Goal: Transaction & Acquisition: Purchase product/service

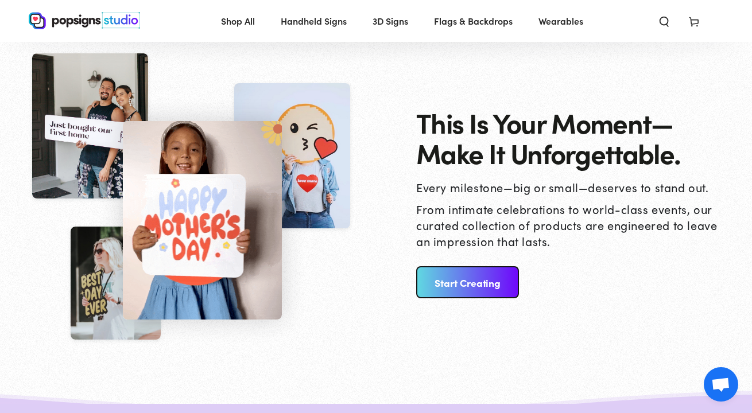
scroll to position [1133, 0]
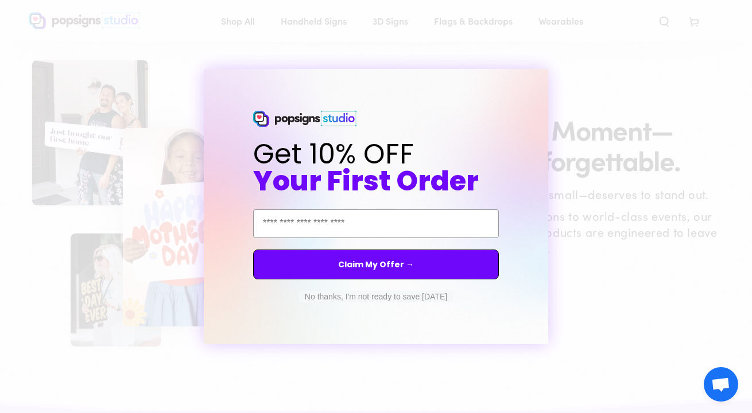
click at [549, 79] on circle "Close dialog" at bounding box center [549, 79] width 11 height 11
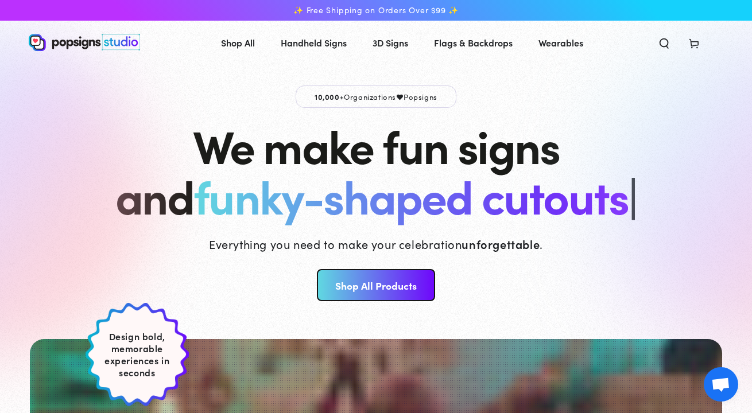
scroll to position [0, 0]
click at [360, 285] on link "Shop All Products" at bounding box center [376, 285] width 118 height 32
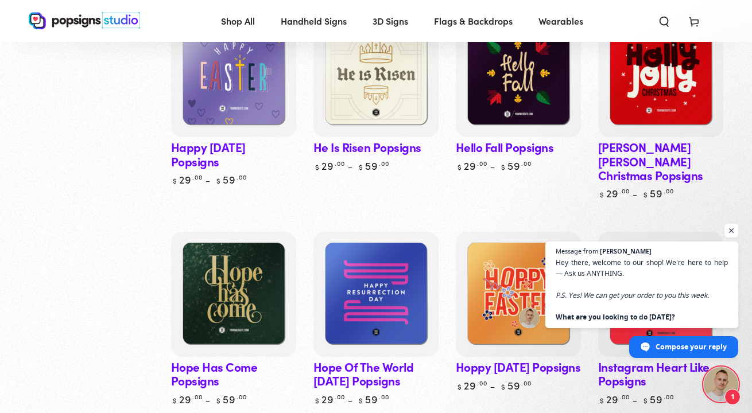
scroll to position [2124, 0]
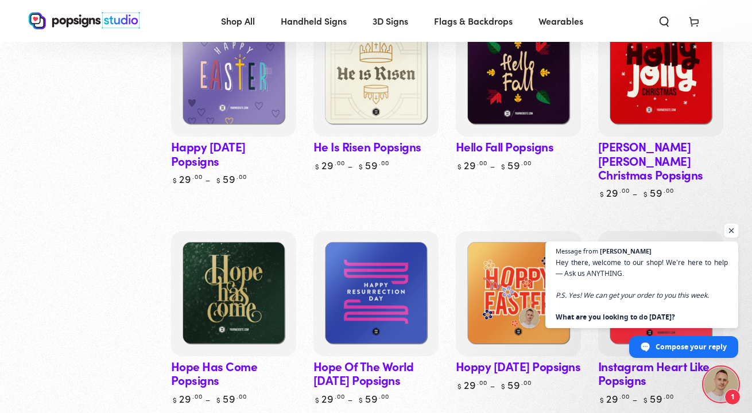
click at [731, 226] on span "Open chat" at bounding box center [731, 231] width 14 height 14
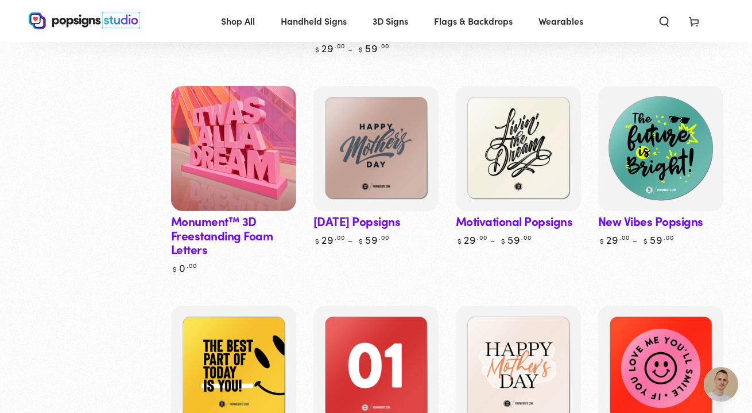
scroll to position [2888, 0]
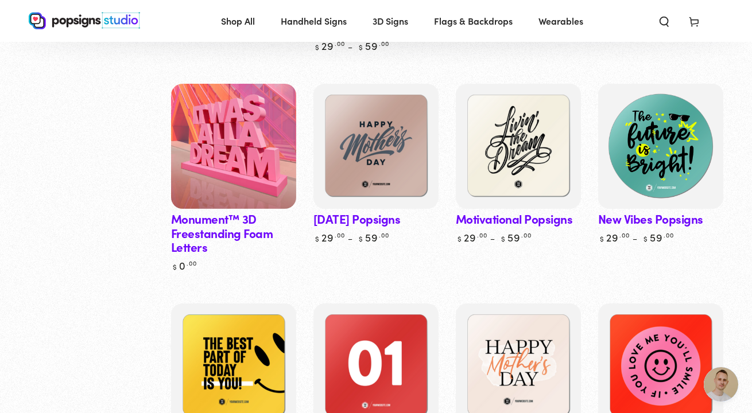
click at [670, 138] on img at bounding box center [660, 146] width 129 height 129
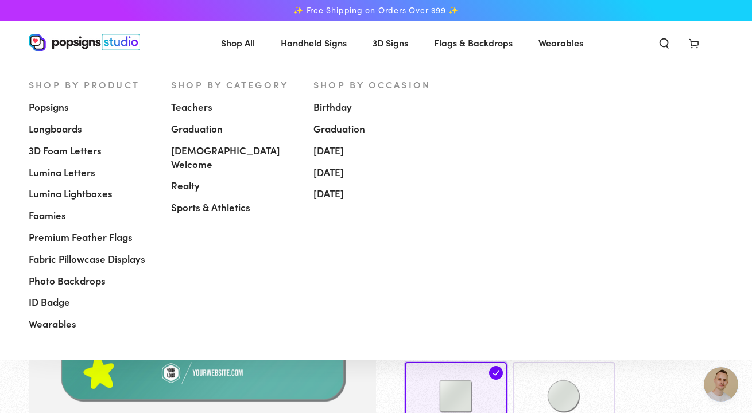
click at [210, 151] on span "[DEMOGRAPHIC_DATA] Welcome" at bounding box center [233, 158] width 125 height 28
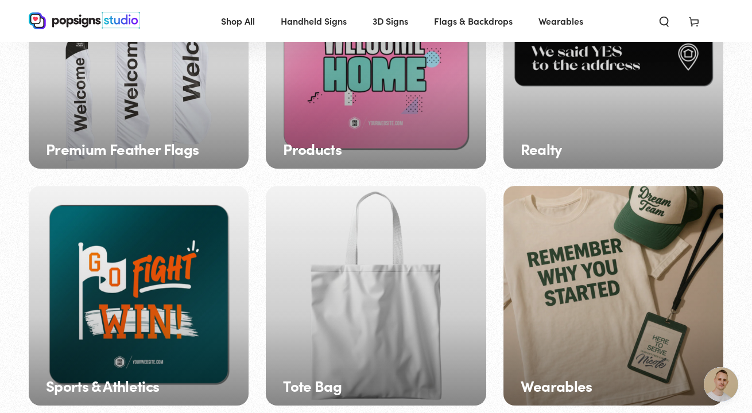
scroll to position [1385, 0]
click at [436, 88] on div "Products" at bounding box center [376, 58] width 220 height 220
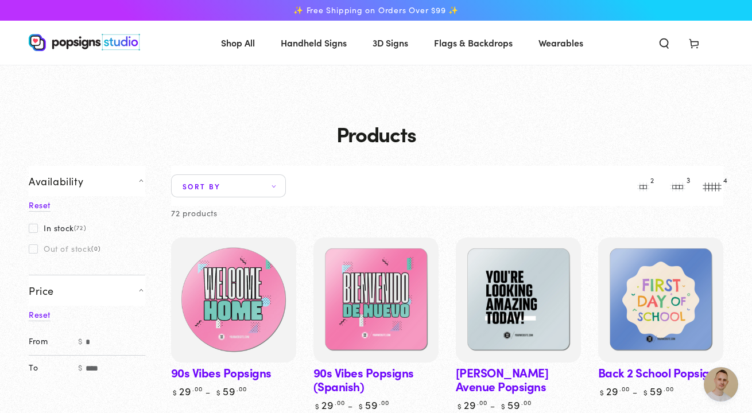
click at [245, 297] on img at bounding box center [233, 300] width 129 height 129
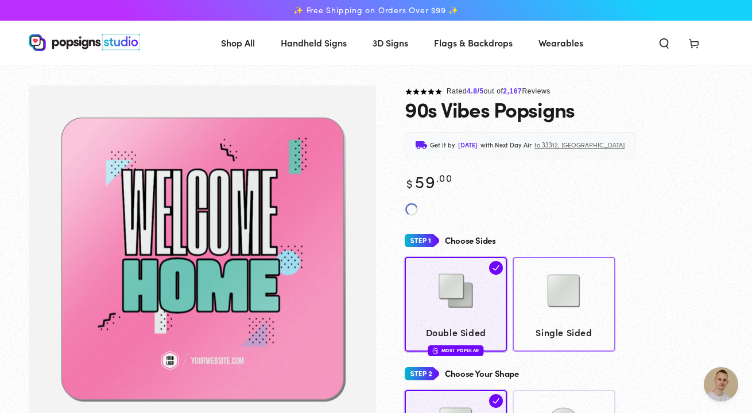
click at [551, 264] on img at bounding box center [563, 290] width 57 height 57
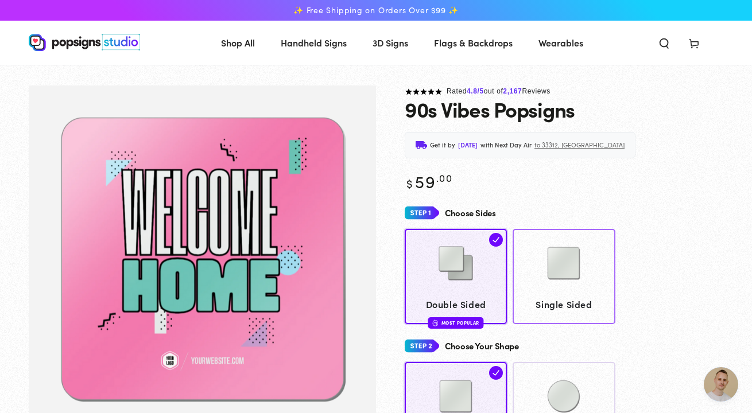
click at [553, 280] on img at bounding box center [563, 263] width 57 height 57
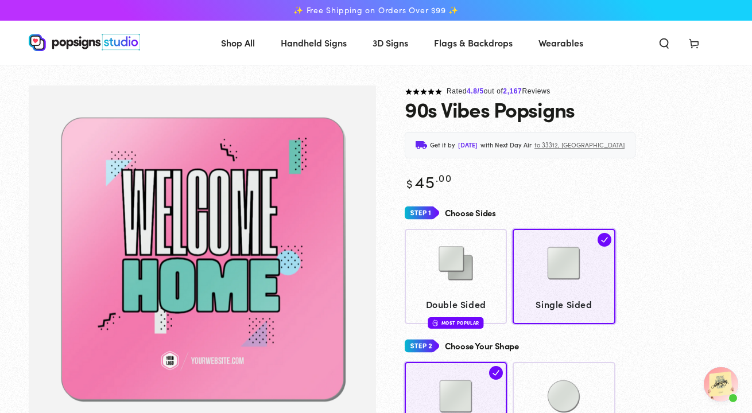
type textarea "*"
type textarea "**********"
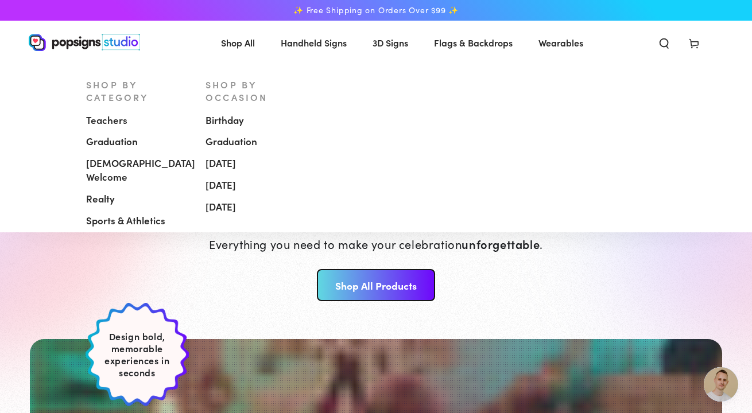
click at [145, 157] on span "[DEMOGRAPHIC_DATA] Welcome" at bounding box center [140, 171] width 109 height 28
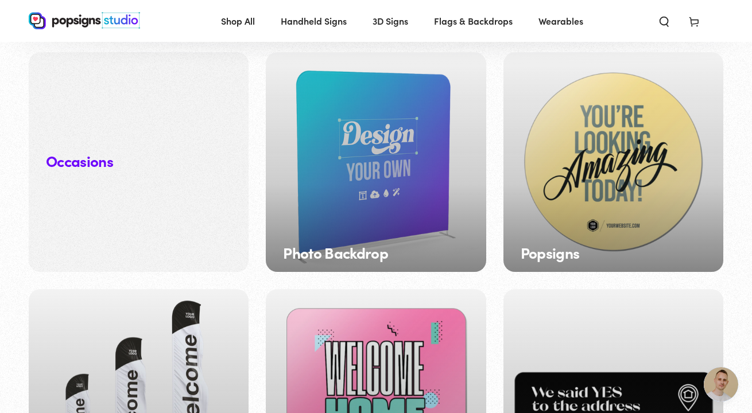
scroll to position [1047, 0]
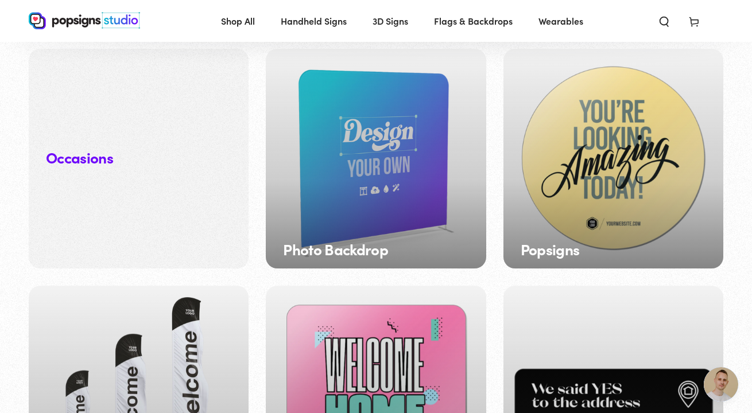
click at [557, 168] on div "Popsigns" at bounding box center [613, 159] width 220 height 220
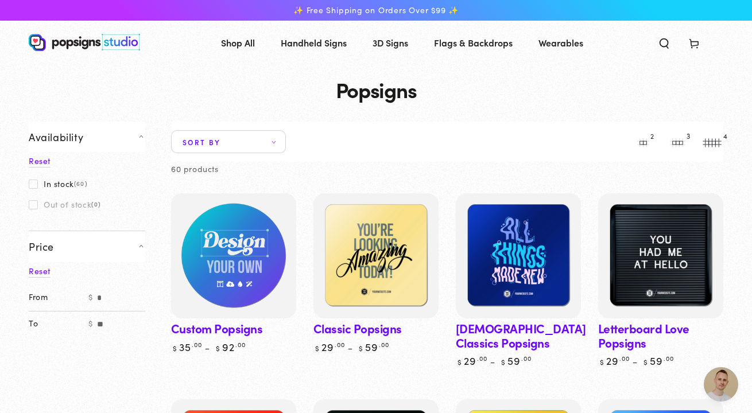
click at [235, 267] on img at bounding box center [233, 256] width 129 height 129
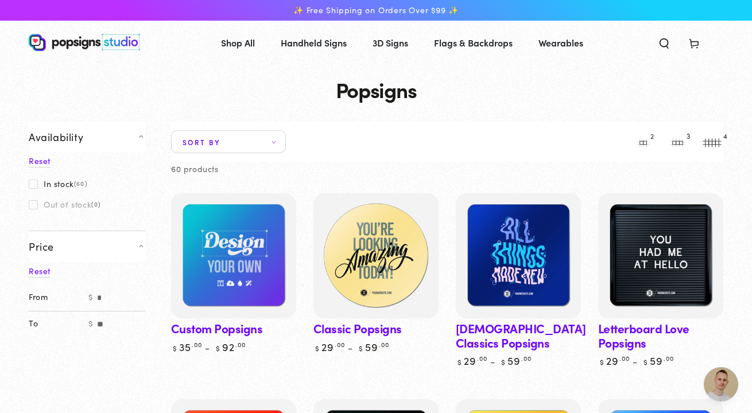
click at [367, 281] on img at bounding box center [376, 256] width 129 height 129
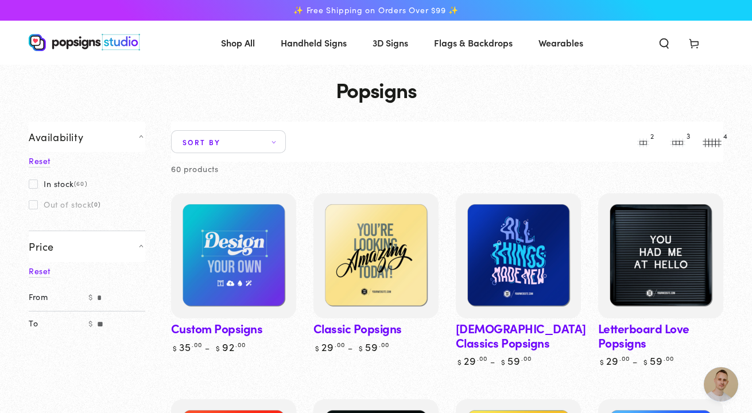
click at [690, 42] on icon at bounding box center [693, 42] width 11 height 11
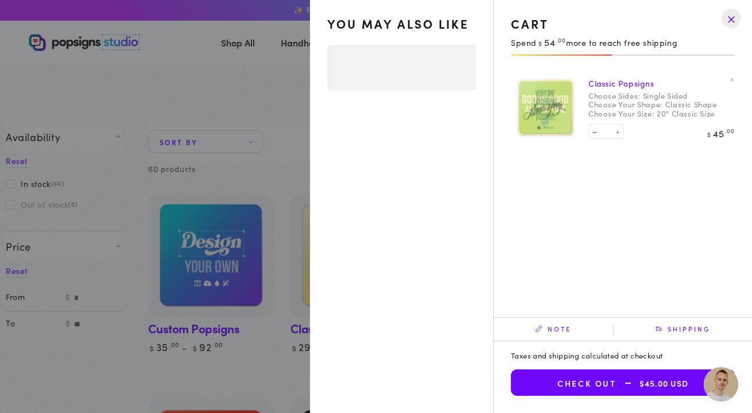
select select "**********"
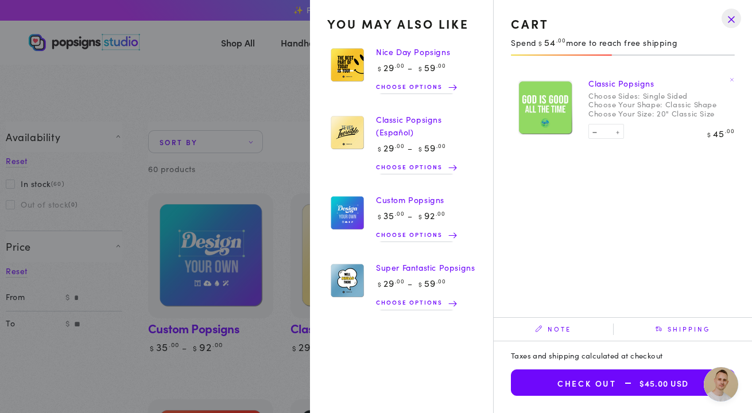
click at [727, 17] on drawer-close-button at bounding box center [731, 18] width 30 height 25
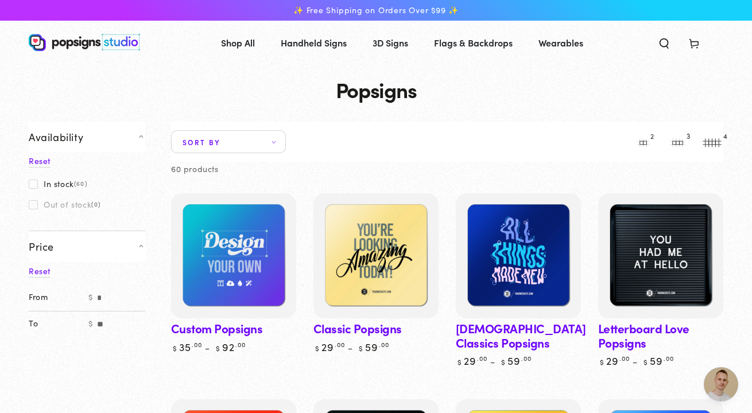
click at [726, 381] on span "Open chat" at bounding box center [721, 384] width 34 height 34
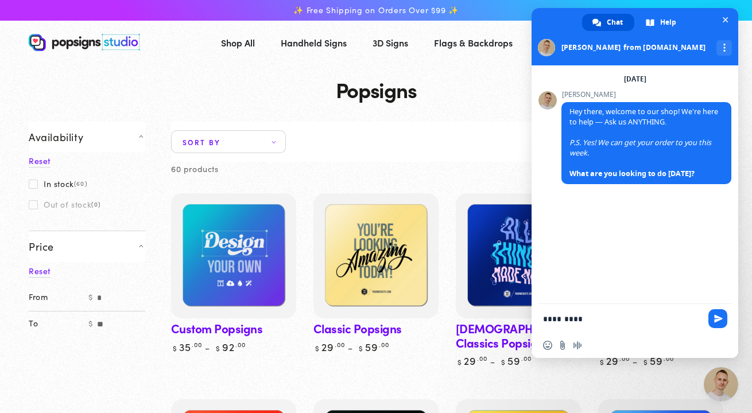
type textarea "*********"
type textarea "*"
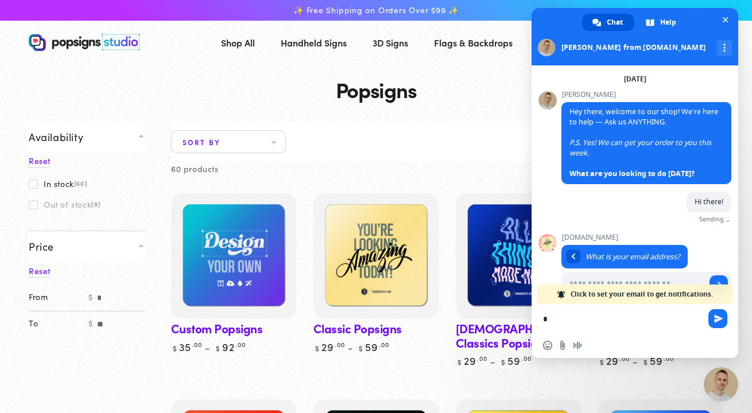
type input "*"
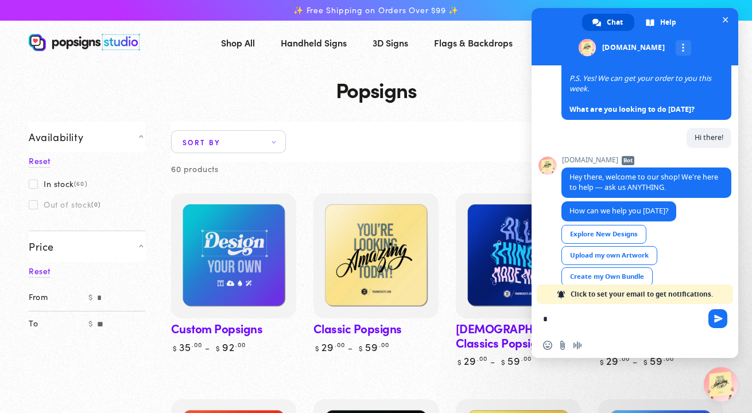
scroll to position [102, 0]
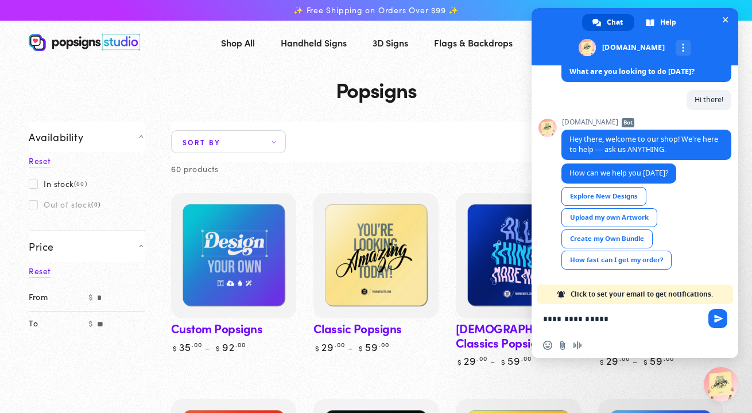
type textarea "**********"
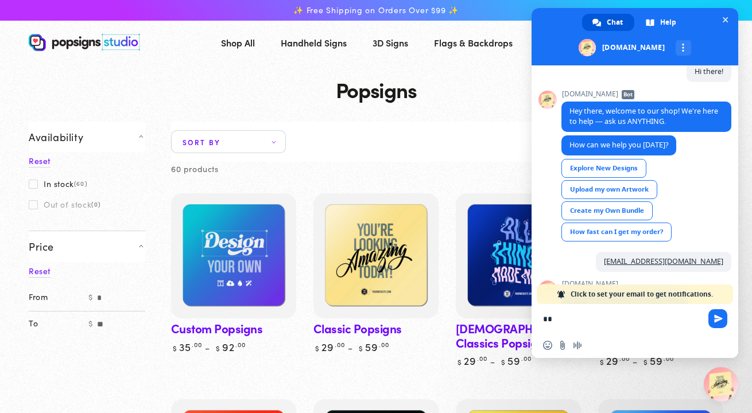
scroll to position [204, 0]
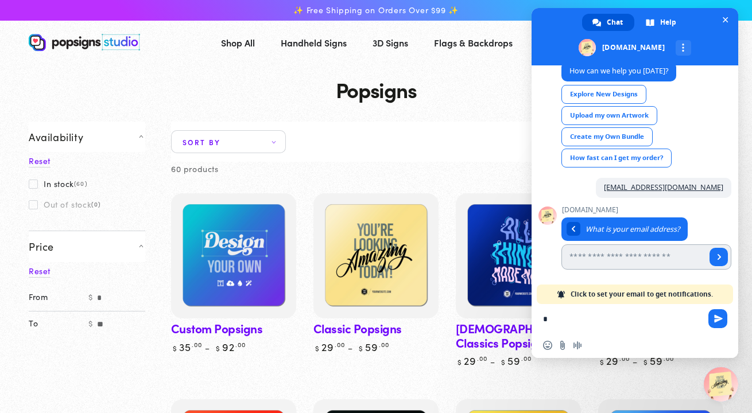
type textarea "*"
click at [683, 256] on input "Enter your email address..." at bounding box center [633, 257] width 145 height 25
type input "**********"
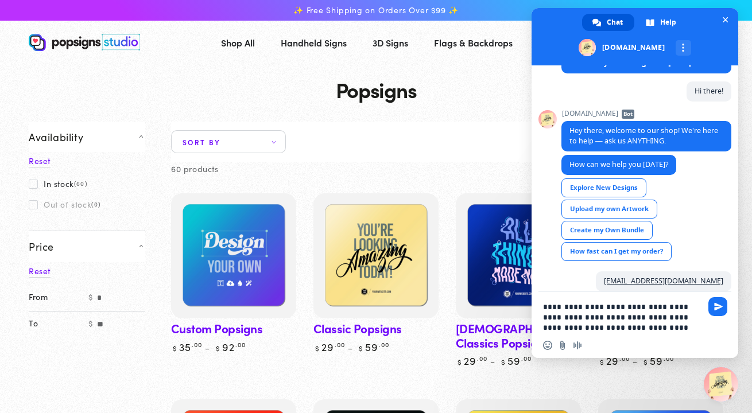
type textarea "**********"
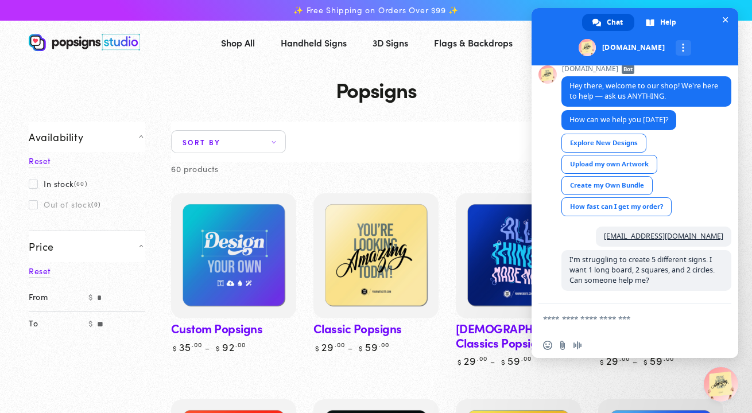
scroll to position [155, 0]
click at [609, 184] on div "Create my Own Bundle" at bounding box center [606, 186] width 91 height 19
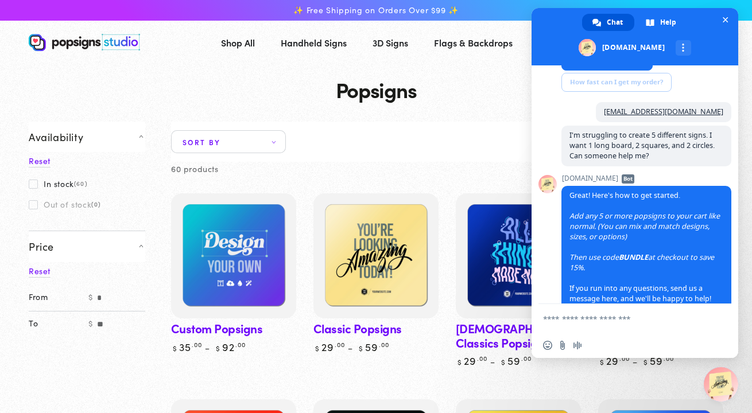
scroll to position [298, 0]
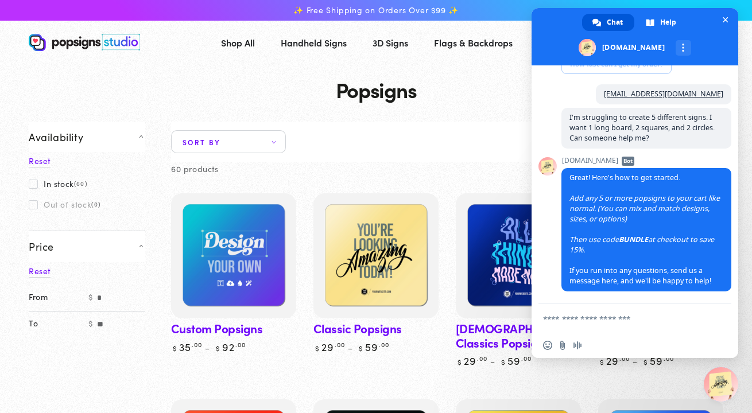
click at [560, 320] on textarea "Compose your message..." at bounding box center [622, 319] width 158 height 10
type textarea "**********"
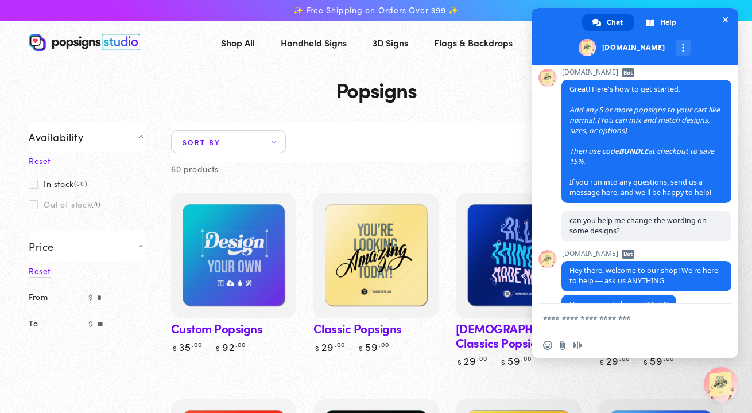
scroll to position [498, 0]
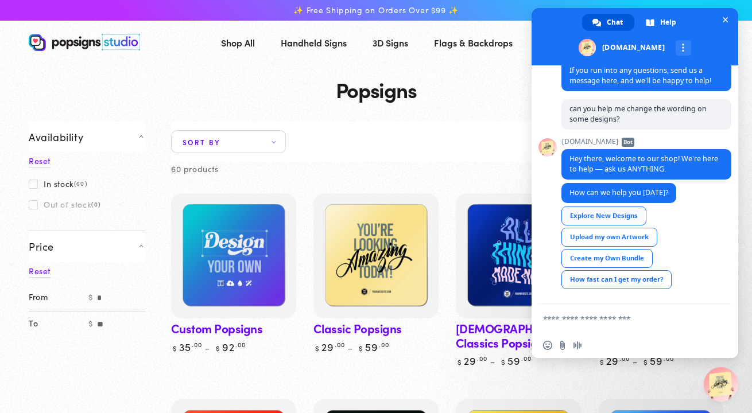
click at [610, 215] on div "Explore New Designs" at bounding box center [603, 216] width 85 height 19
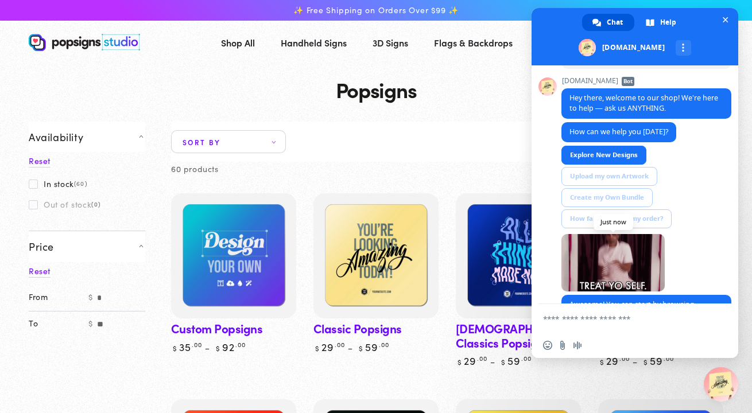
scroll to position [627, 0]
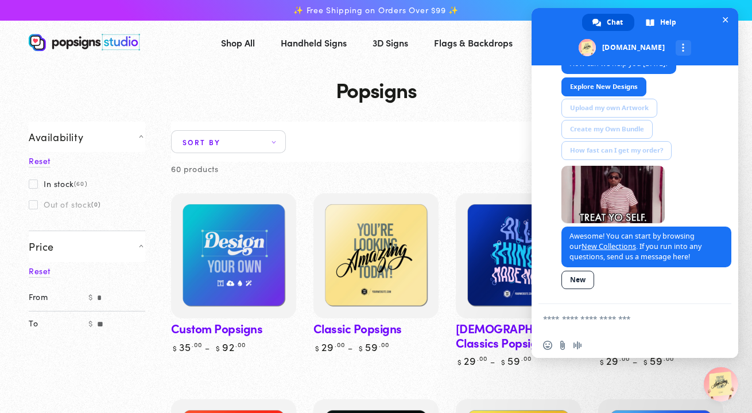
click at [579, 282] on link "New" at bounding box center [577, 280] width 33 height 18
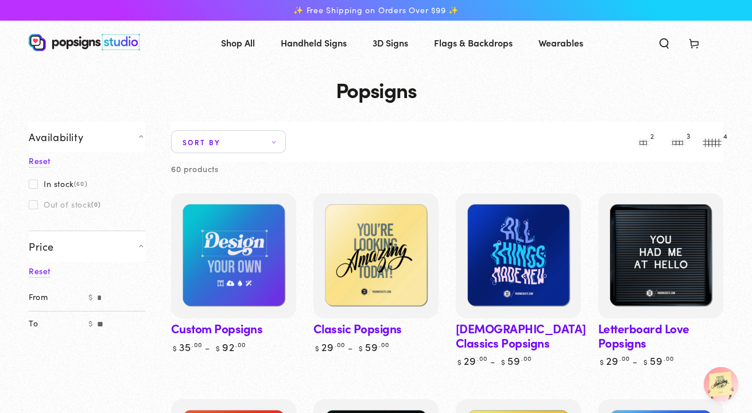
scroll to position [570, 0]
click at [693, 42] on use at bounding box center [693, 44] width 9 height 9
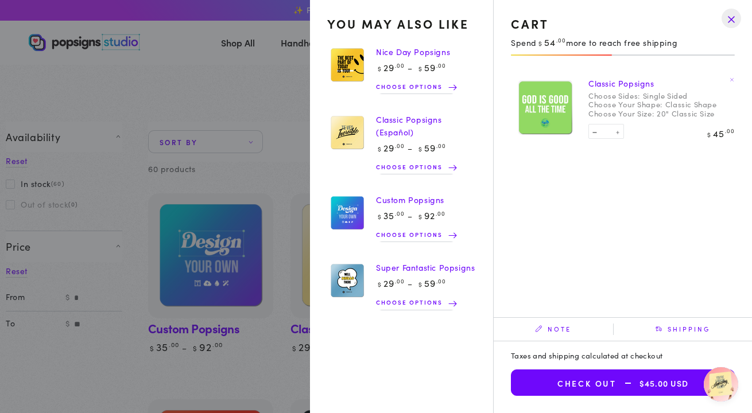
click at [679, 55] on summary "Cart" at bounding box center [694, 42] width 30 height 25
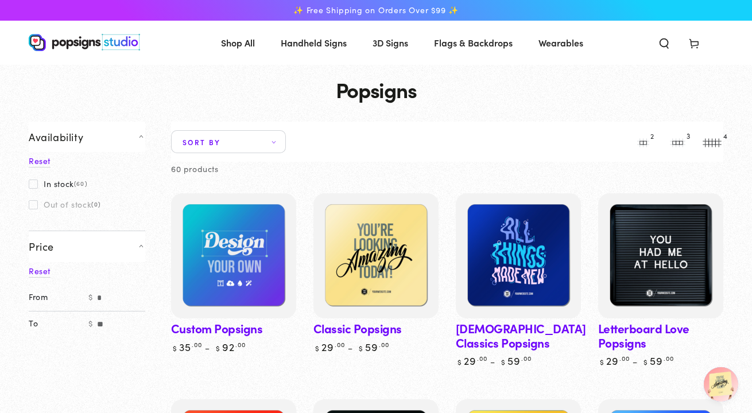
click at [682, 42] on span "Cart" at bounding box center [694, 42] width 30 height 25
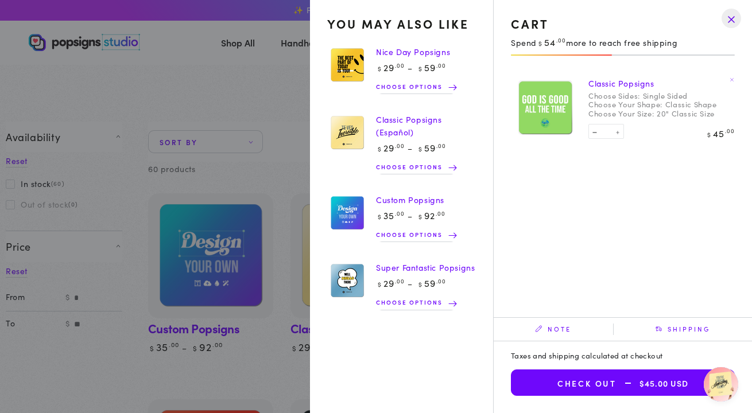
click at [679, 55] on summary "Cart" at bounding box center [694, 42] width 30 height 25
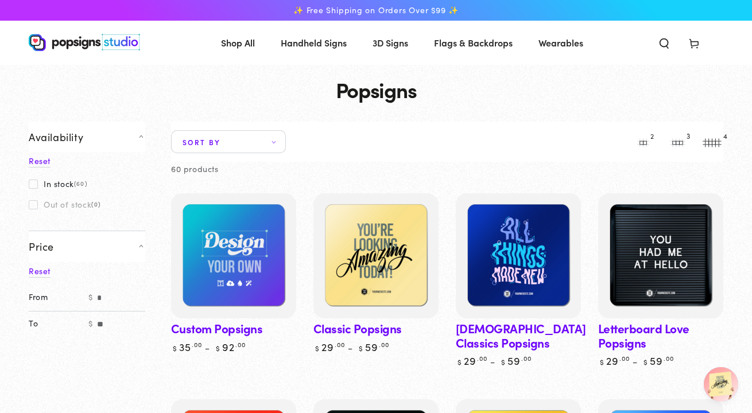
click at [688, 45] on icon at bounding box center [693, 42] width 11 height 11
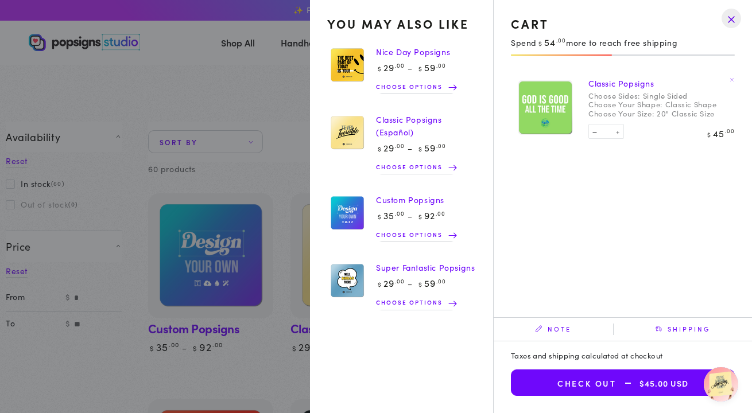
click at [347, 207] on img at bounding box center [347, 213] width 40 height 41
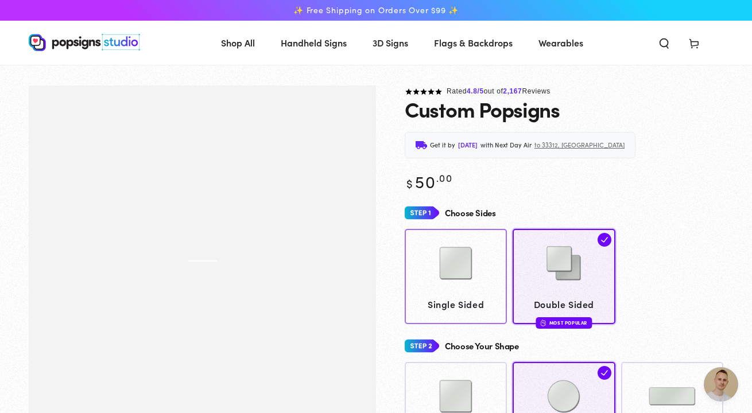
click at [440, 282] on img at bounding box center [455, 263] width 57 height 57
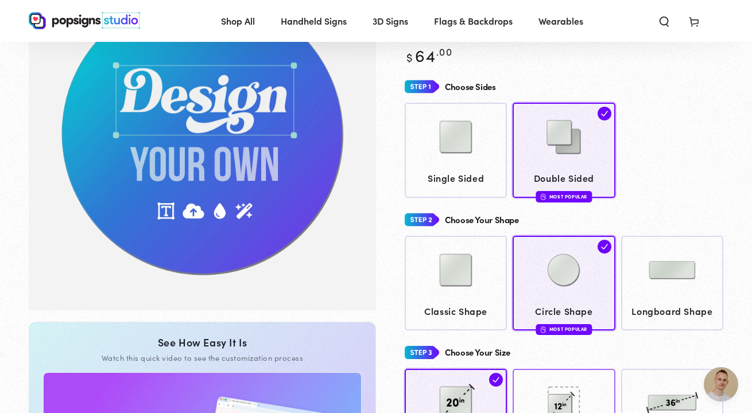
scroll to position [123, 0]
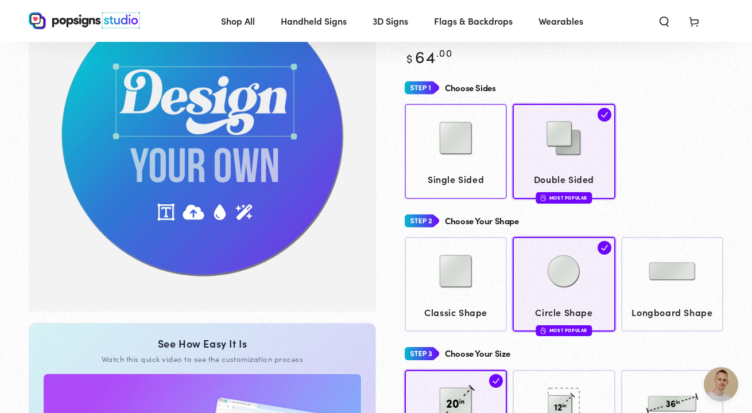
click at [462, 167] on link "Single Sided" at bounding box center [456, 151] width 102 height 95
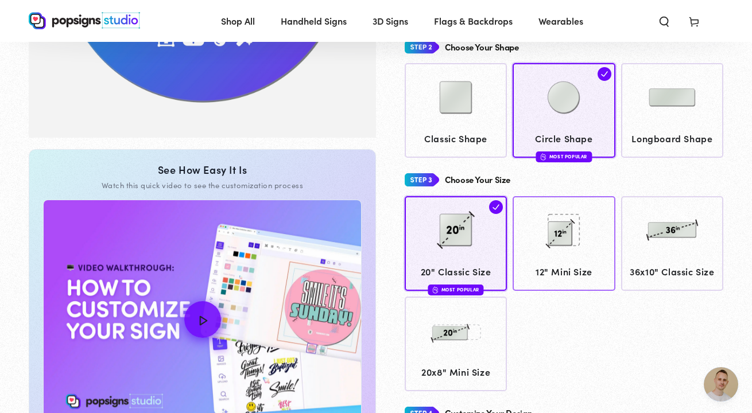
scroll to position [298, 0]
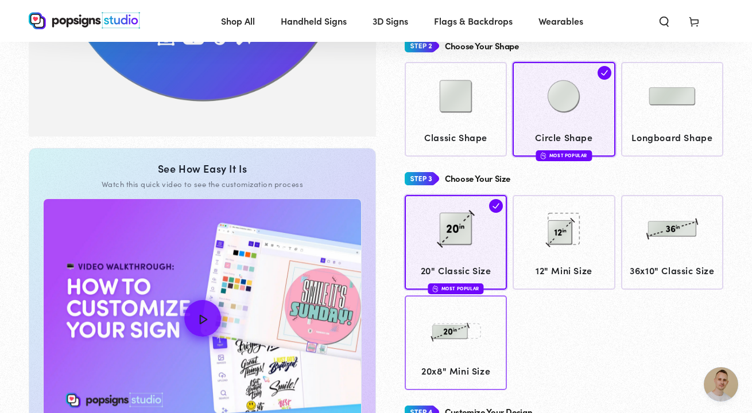
click at [476, 344] on img at bounding box center [455, 329] width 57 height 57
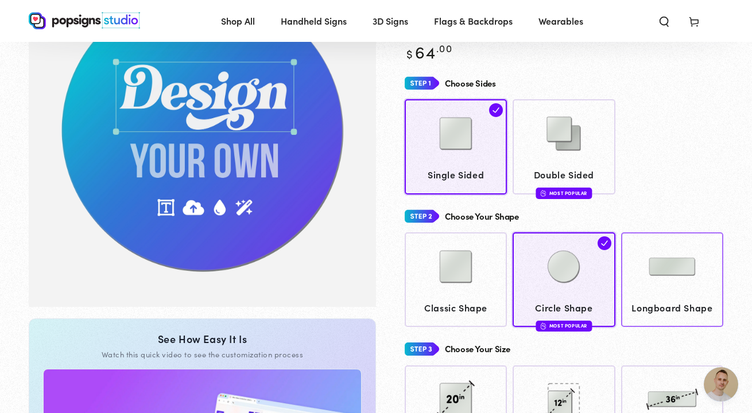
click at [643, 285] on img at bounding box center [671, 266] width 57 height 57
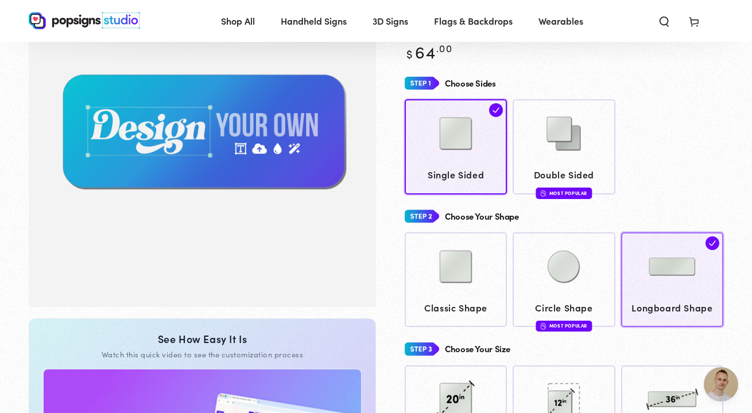
scroll to position [83, 0]
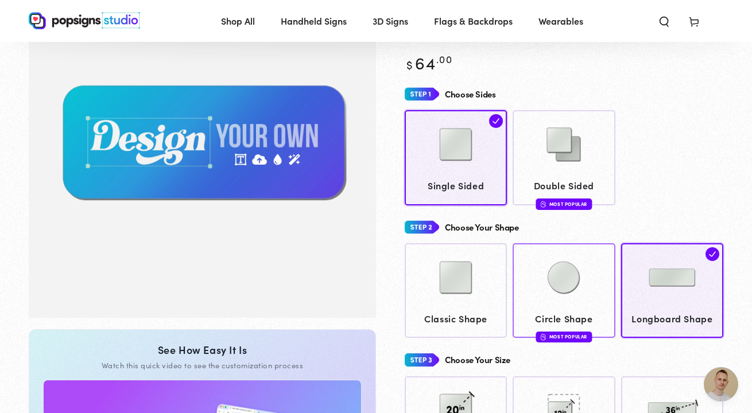
click at [569, 296] on img at bounding box center [563, 277] width 57 height 57
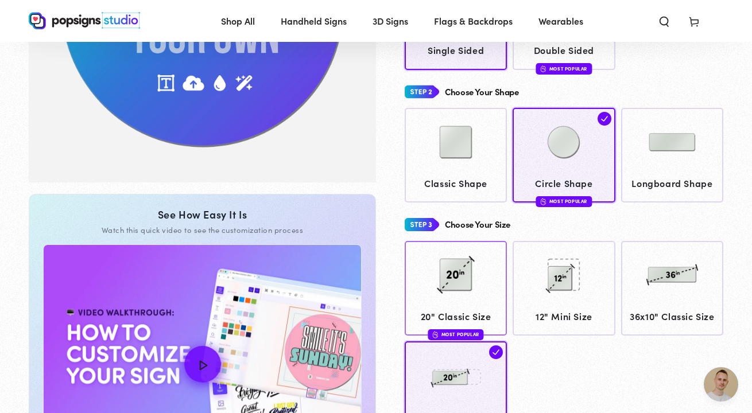
scroll to position [254, 0]
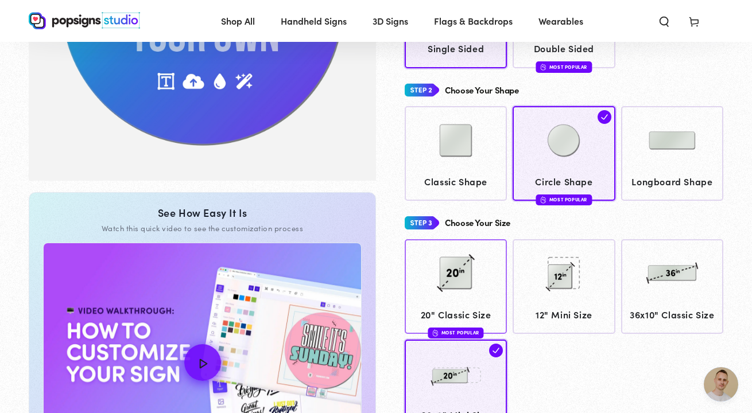
click at [460, 263] on img at bounding box center [455, 273] width 57 height 57
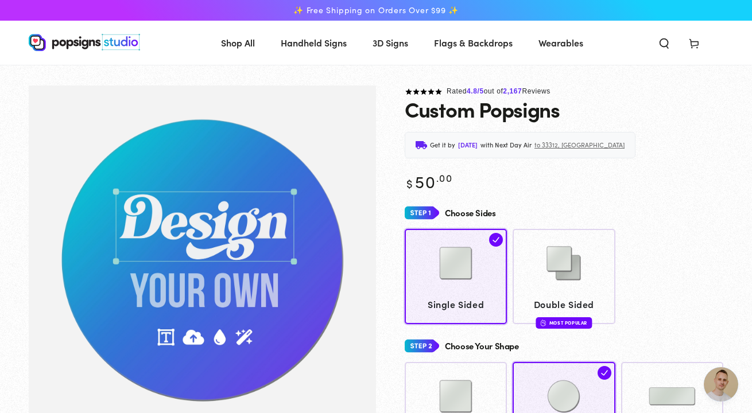
click at [234, 216] on img "Gallery Viewer" at bounding box center [202, 261] width 347 height 351
click at [237, 240] on img "Gallery Viewer" at bounding box center [202, 261] width 347 height 351
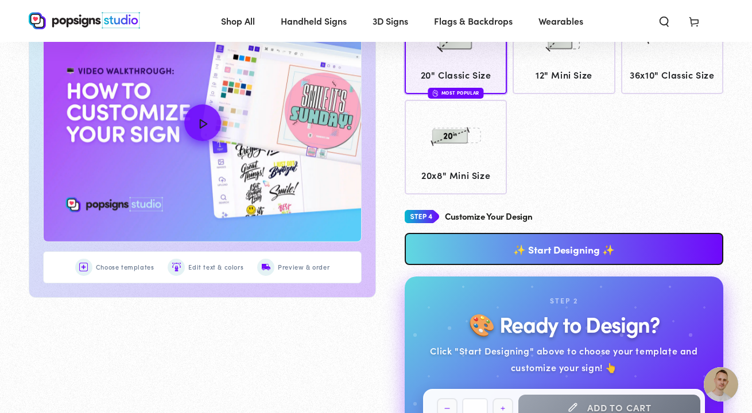
click at [456, 240] on link "✨ Start Designing ✨" at bounding box center [564, 249] width 319 height 32
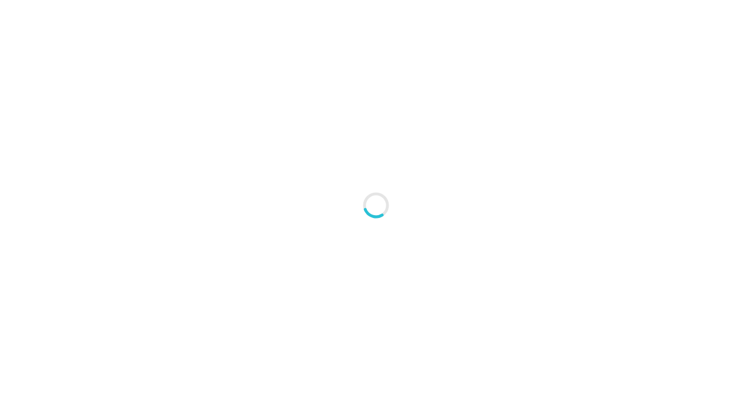
type textarea "An ancient tree with a door leading to a magical world"
type input "#42445A"
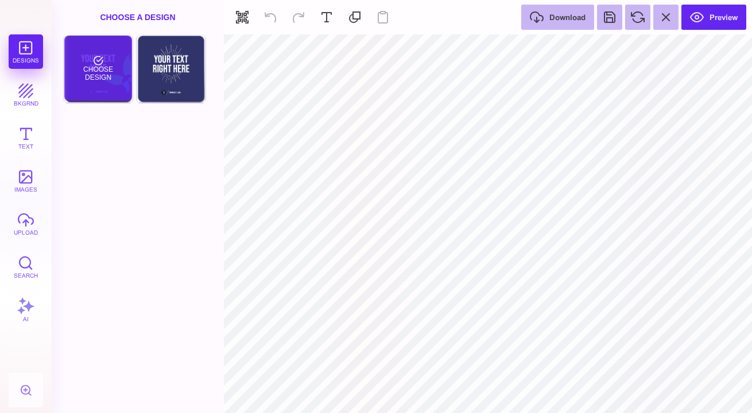
click at [98, 75] on div "Choose Design" at bounding box center [97, 68] width 67 height 65
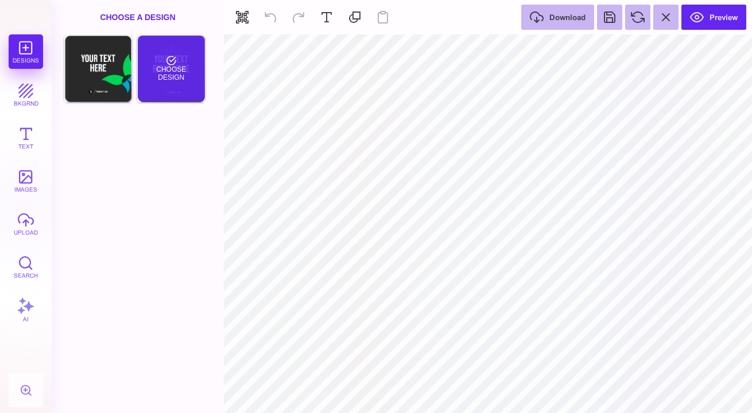
click at [178, 78] on div "Choose Design" at bounding box center [171, 68] width 67 height 65
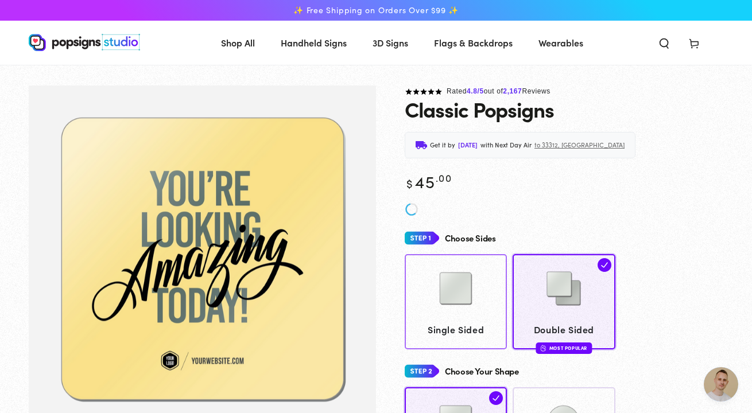
click at [421, 291] on div at bounding box center [455, 289] width 91 height 57
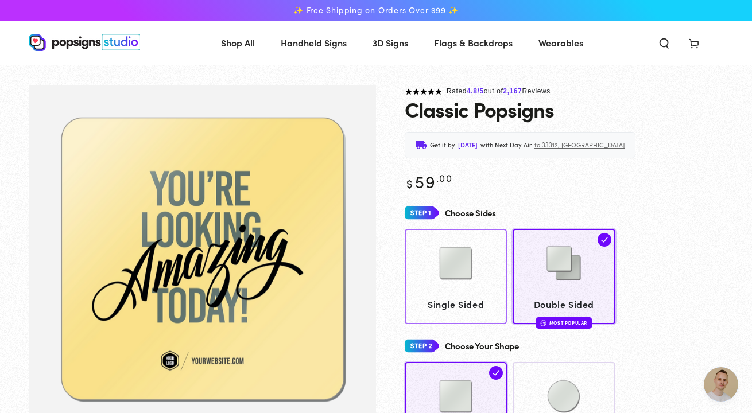
click at [474, 271] on img at bounding box center [455, 263] width 57 height 57
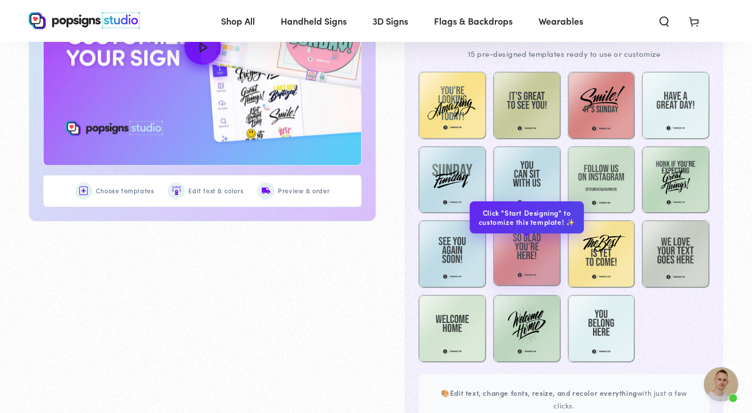
scroll to position [631, 0]
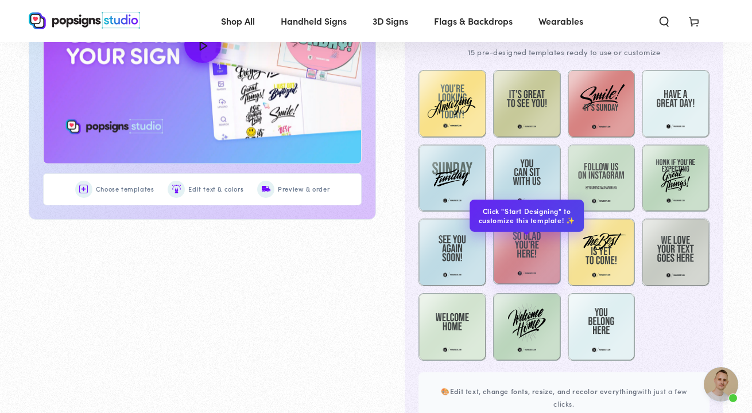
click at [532, 247] on img at bounding box center [527, 251] width 68 height 68
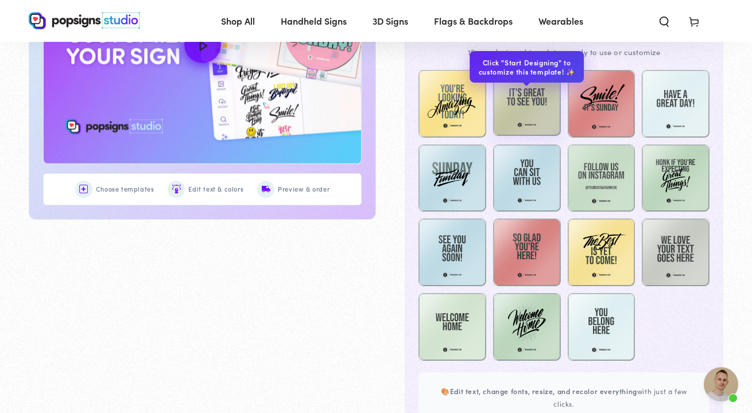
click at [524, 115] on img at bounding box center [527, 102] width 68 height 68
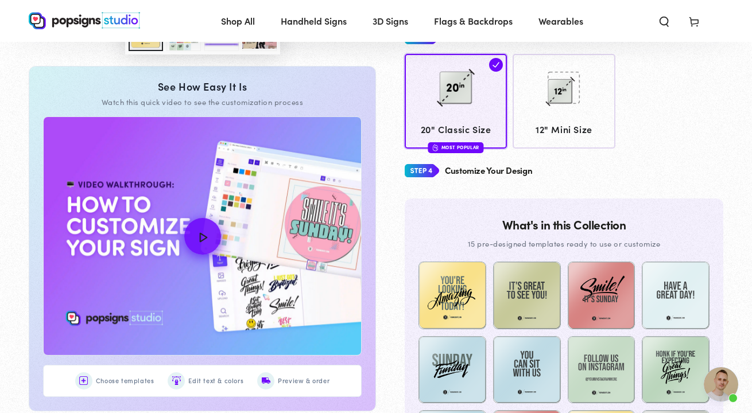
scroll to position [441, 0]
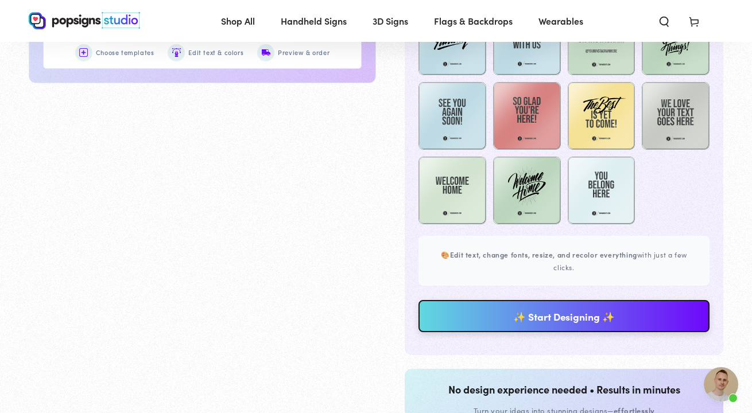
click at [519, 301] on link "✨ Start Designing ✨" at bounding box center [563, 316] width 291 height 32
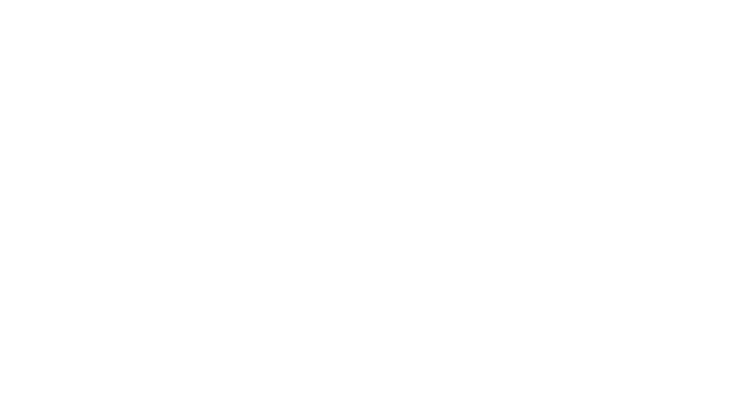
scroll to position [0, 0]
type textarea "An ancient tree with a door leading to a magical world"
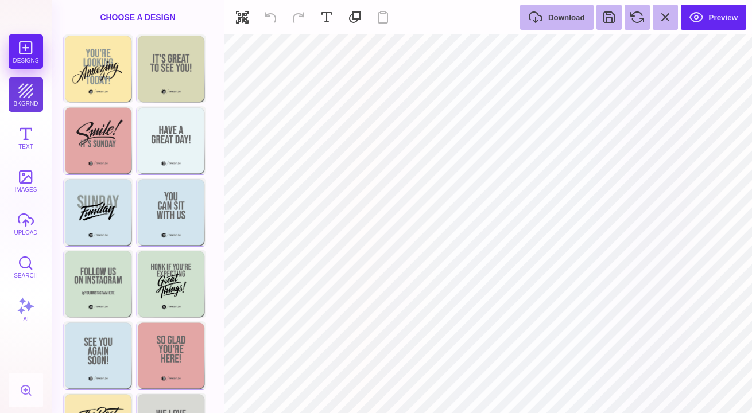
click at [29, 87] on button "bkgrnd" at bounding box center [26, 94] width 34 height 34
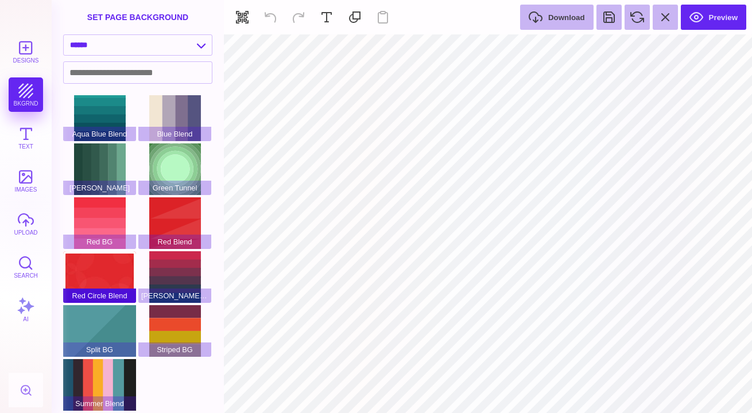
scroll to position [6, 0]
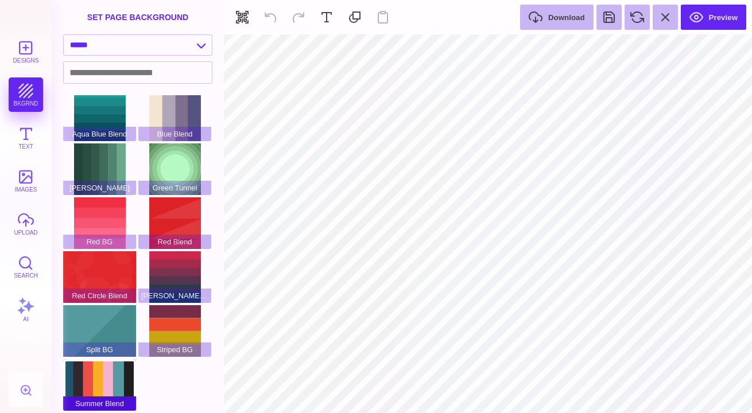
click at [104, 362] on div "Summer Blend" at bounding box center [99, 385] width 73 height 52
type input "#FFFFFF"
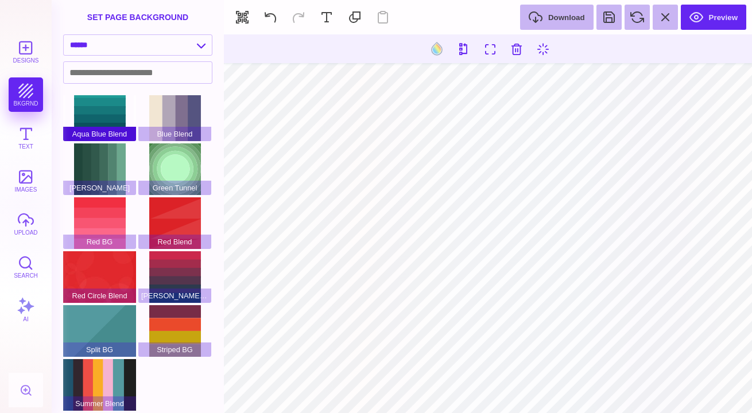
click at [99, 108] on div "Aqua Blue Blend" at bounding box center [99, 116] width 73 height 52
select select "**********"
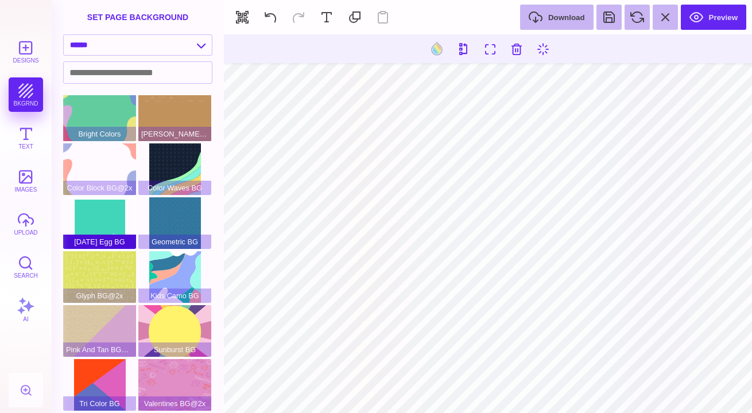
click at [107, 208] on div "Easter Egg BG" at bounding box center [99, 223] width 73 height 52
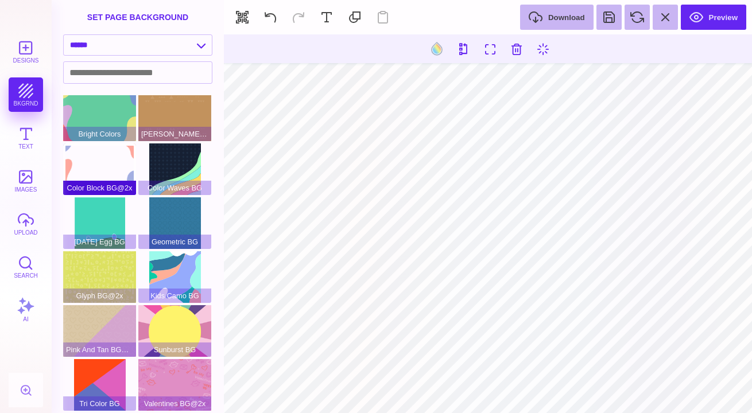
click at [115, 158] on div "Color Block BG@2x" at bounding box center [99, 170] width 73 height 52
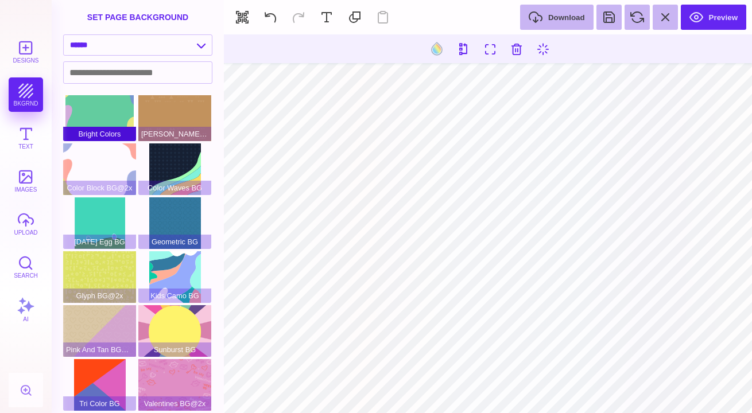
click at [115, 119] on div "Bright Colors" at bounding box center [99, 116] width 73 height 52
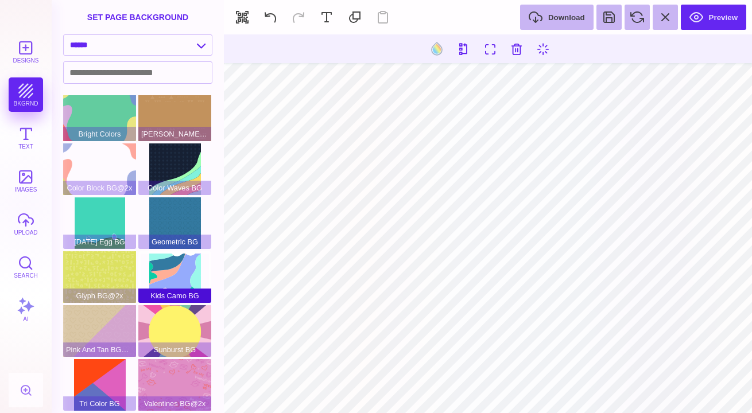
click at [167, 268] on div "Kids Camo BG" at bounding box center [174, 277] width 73 height 52
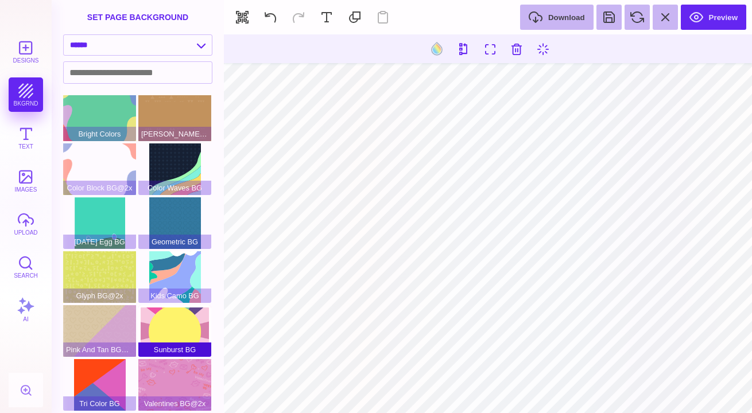
click at [177, 321] on div "Sunburst BG" at bounding box center [174, 331] width 73 height 52
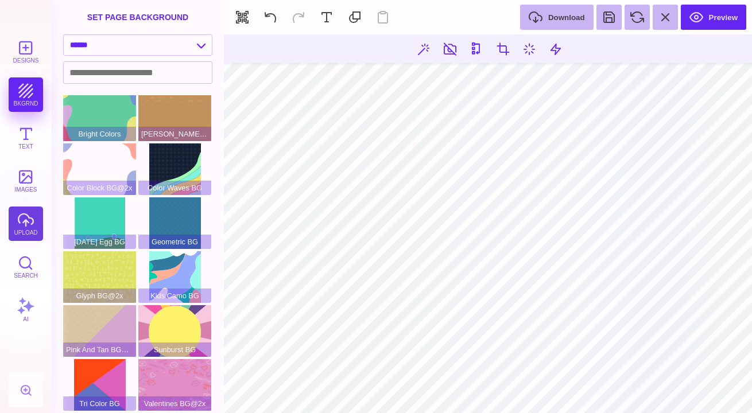
click at [18, 222] on button "upload" at bounding box center [26, 224] width 34 height 34
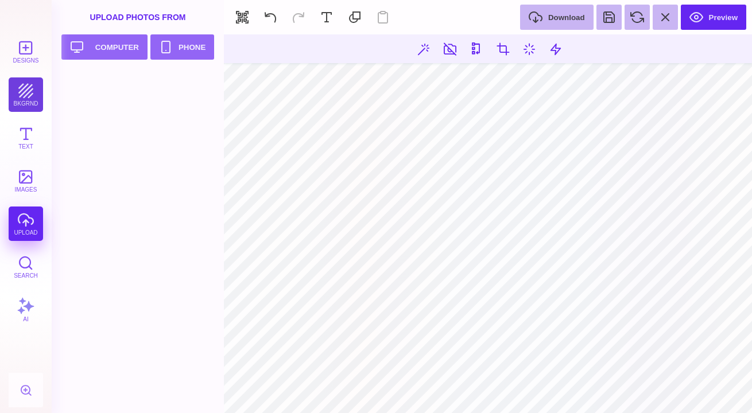
click at [22, 86] on button "bkgrnd" at bounding box center [26, 94] width 34 height 34
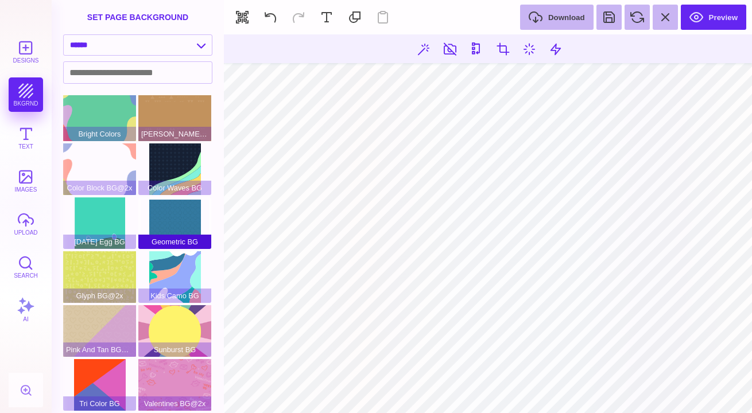
click at [172, 205] on div "Geometric BG" at bounding box center [174, 223] width 73 height 52
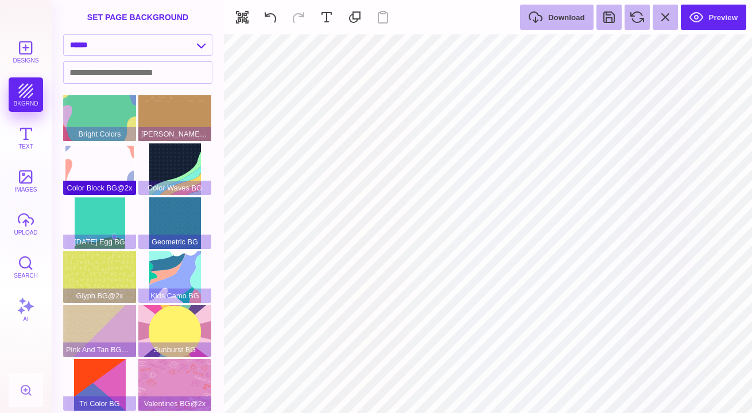
click at [113, 152] on div "Color Block BG@2x" at bounding box center [99, 170] width 73 height 52
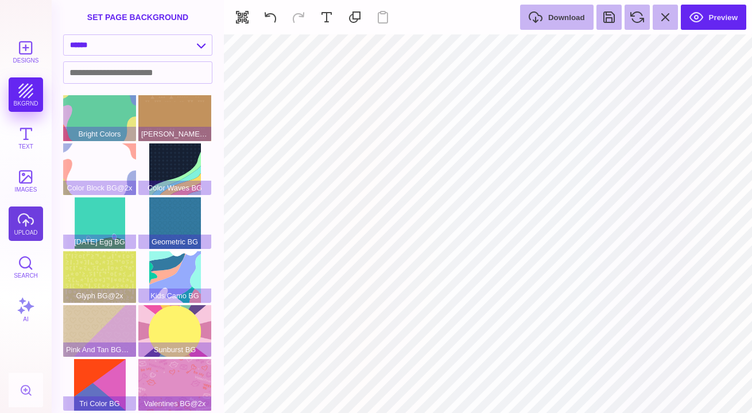
click at [28, 225] on button "upload" at bounding box center [26, 224] width 34 height 34
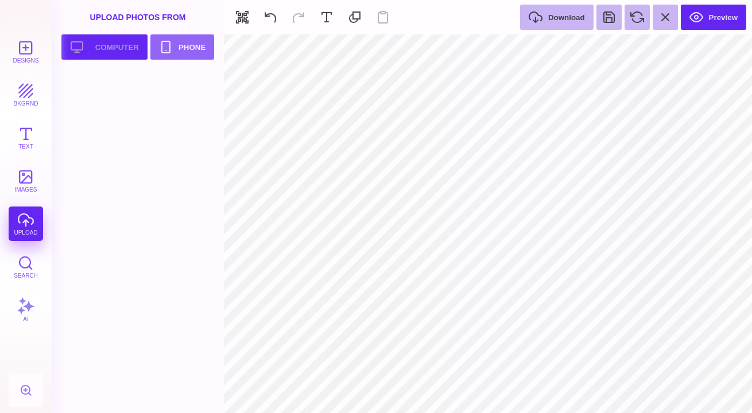
click at [125, 51] on button "Upload your artwork Computer" at bounding box center [104, 46] width 86 height 25
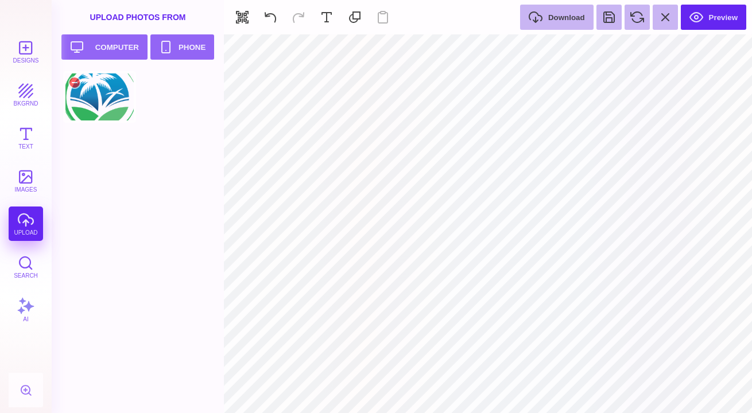
click at [90, 104] on div at bounding box center [99, 97] width 73 height 52
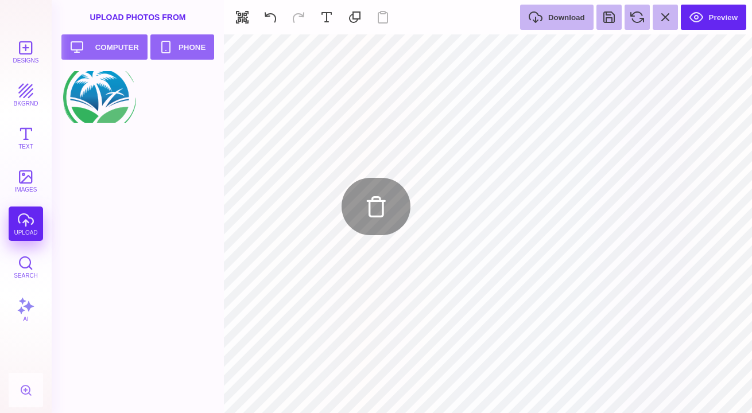
type input "#8F9895"
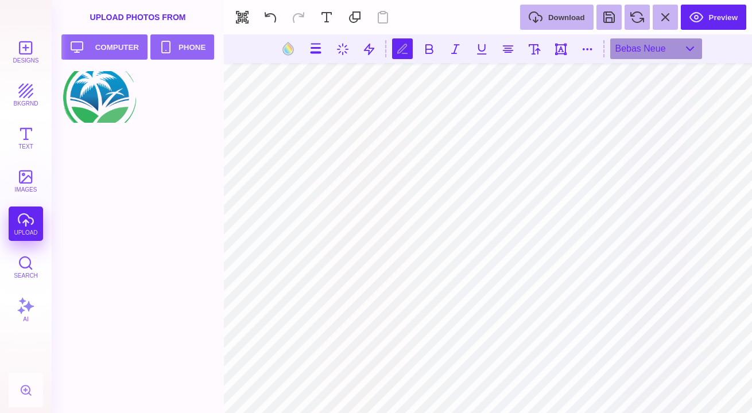
scroll to position [0, 1]
type textarea "**********"
click at [282, 49] on button at bounding box center [288, 49] width 22 height 22
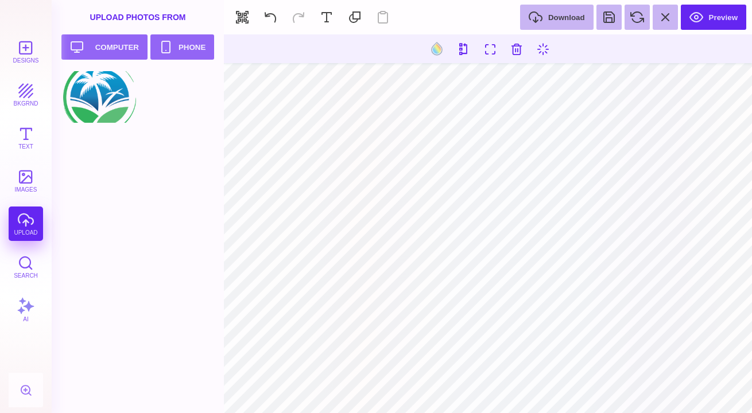
type input "#FFFFFF"
click at [439, 46] on button at bounding box center [437, 49] width 22 height 22
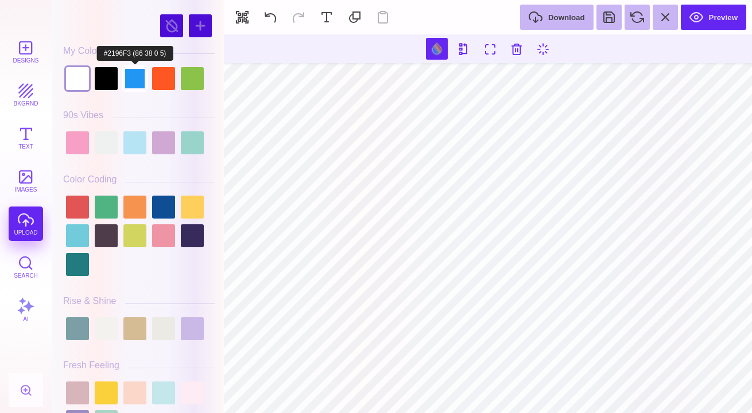
click at [129, 80] on div at bounding box center [134, 78] width 23 height 23
type input "#2196F3"
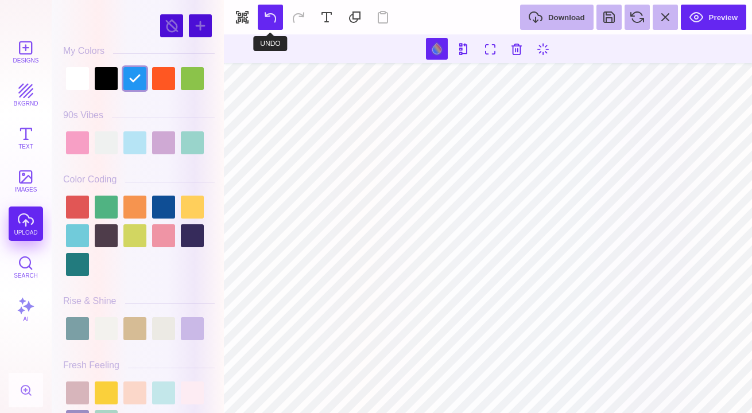
click at [275, 11] on button at bounding box center [270, 17] width 25 height 25
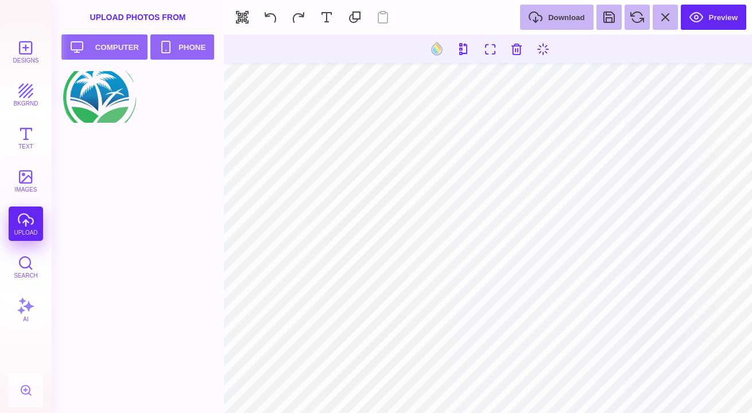
type input "#FFFFFF"
click at [447, 48] on button at bounding box center [437, 49] width 22 height 22
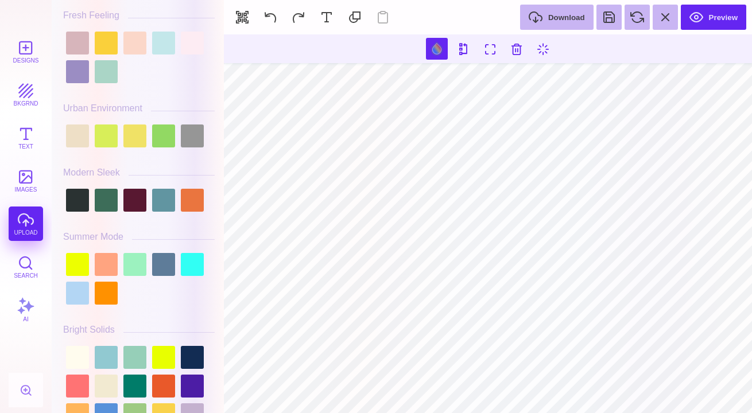
scroll to position [355, 0]
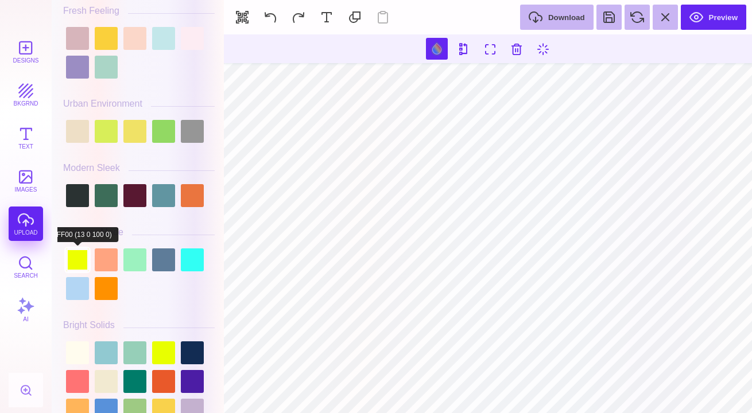
click at [81, 263] on div at bounding box center [77, 260] width 23 height 23
click at [106, 263] on div at bounding box center [106, 260] width 23 height 23
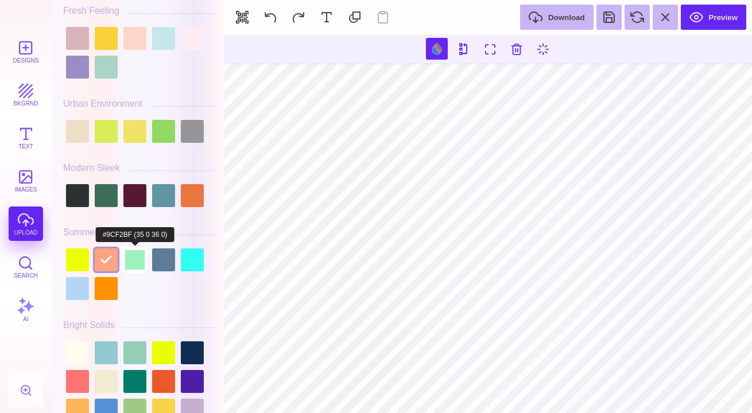
click at [138, 261] on div at bounding box center [134, 260] width 23 height 23
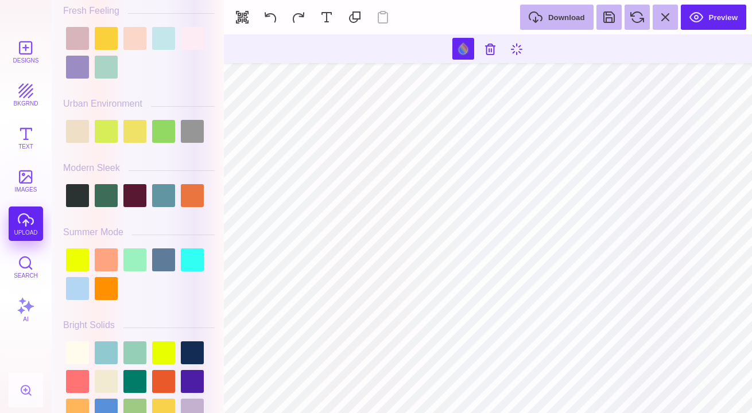
type input "#8F9895"
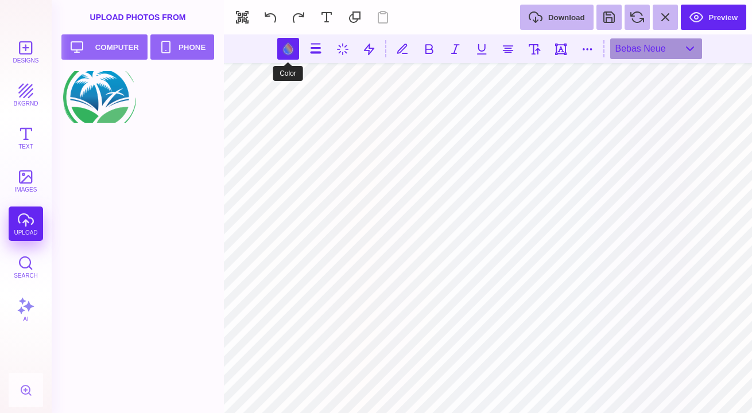
click at [284, 55] on button at bounding box center [288, 49] width 22 height 22
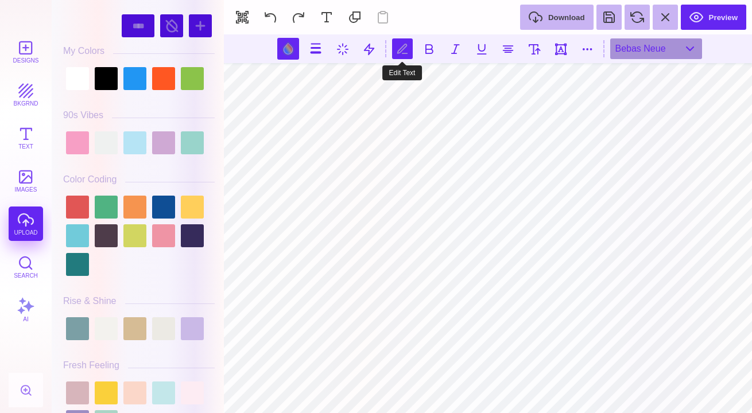
click at [393, 53] on button at bounding box center [402, 48] width 21 height 21
click at [406, 44] on button at bounding box center [402, 48] width 21 height 21
click at [432, 48] on button at bounding box center [428, 48] width 21 height 21
click at [404, 50] on button at bounding box center [402, 48] width 21 height 21
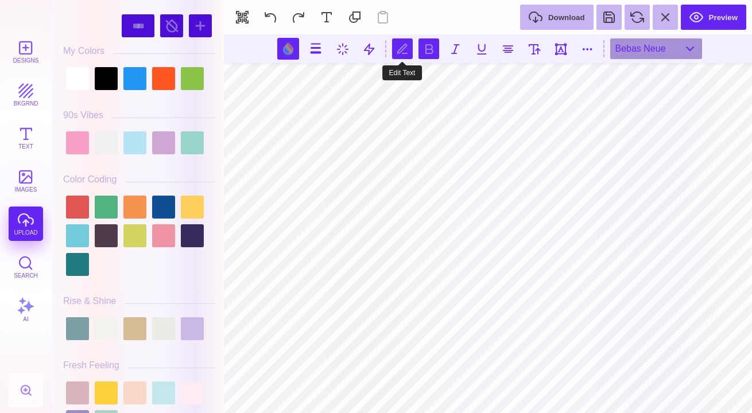
click at [404, 50] on button at bounding box center [402, 48] width 21 height 21
click at [82, 79] on div at bounding box center [77, 78] width 23 height 23
type input "#FFFFFF"
click at [85, 80] on div at bounding box center [77, 78] width 23 height 23
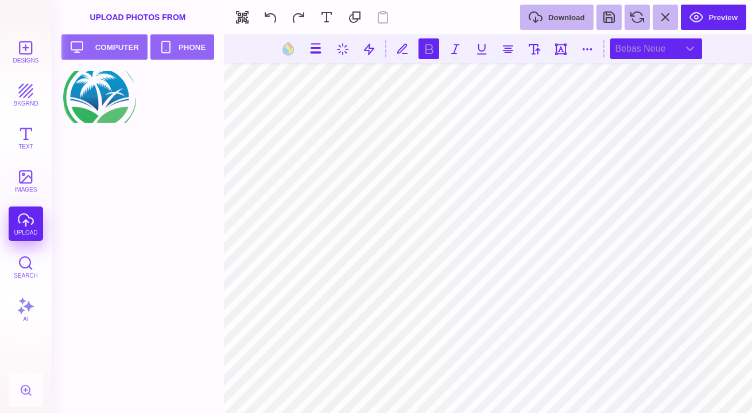
click at [659, 48] on div "Bebas Neue" at bounding box center [656, 48] width 92 height 21
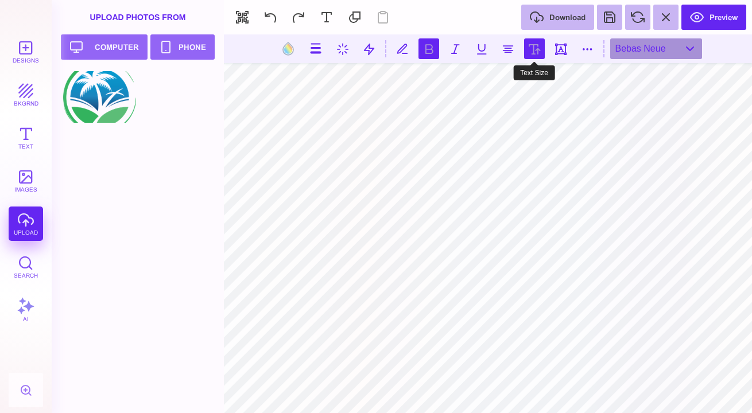
click at [529, 46] on button at bounding box center [534, 48] width 21 height 21
type input "***"
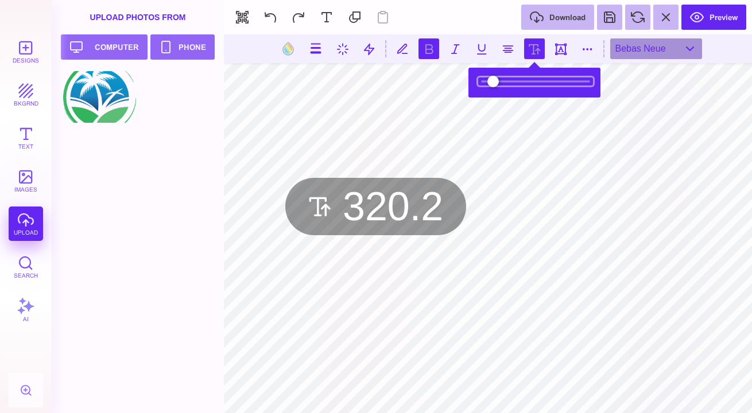
drag, startPoint x: 502, startPoint y: 84, endPoint x: 527, endPoint y: 86, distance: 25.3
type input "*****"
click at [527, 86] on input "range" at bounding box center [535, 81] width 115 height 8
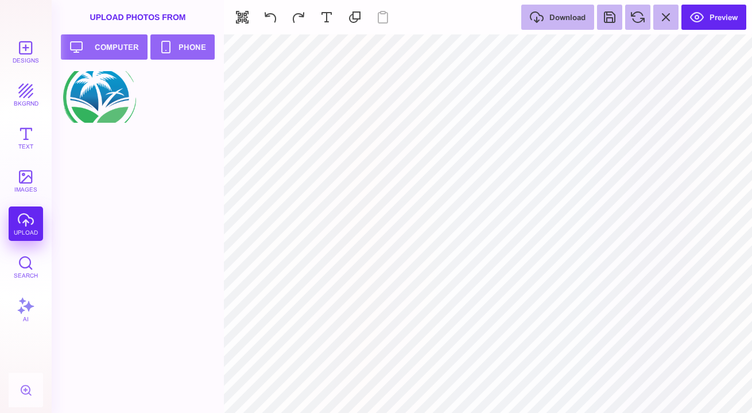
type input "#9CF2BF"
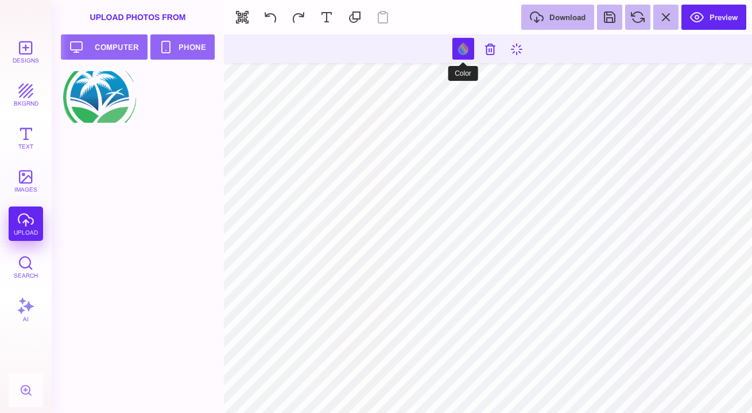
click at [463, 42] on button at bounding box center [463, 49] width 22 height 22
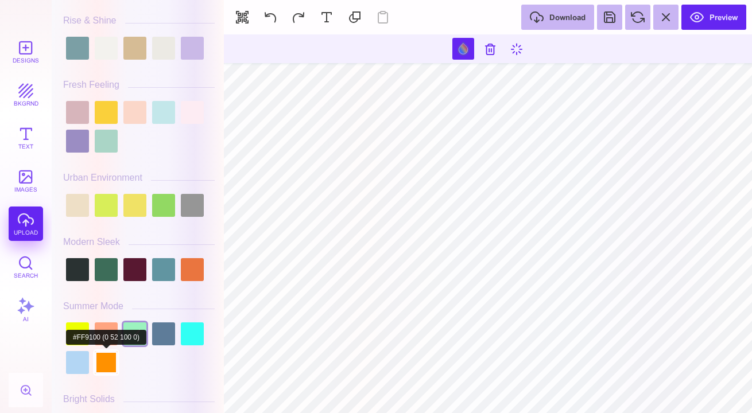
scroll to position [283, 0]
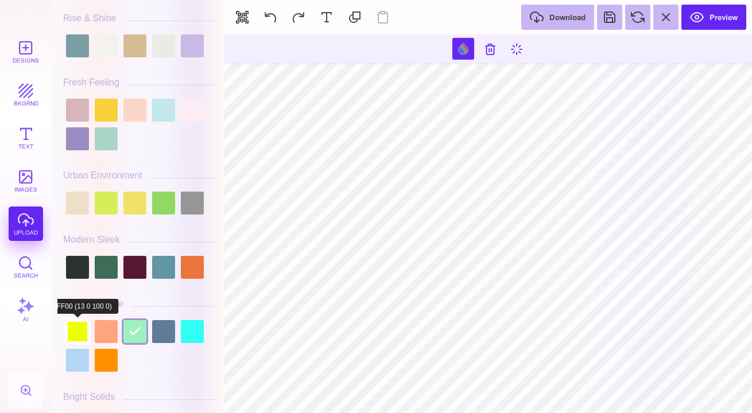
click at [81, 326] on div at bounding box center [77, 331] width 23 height 23
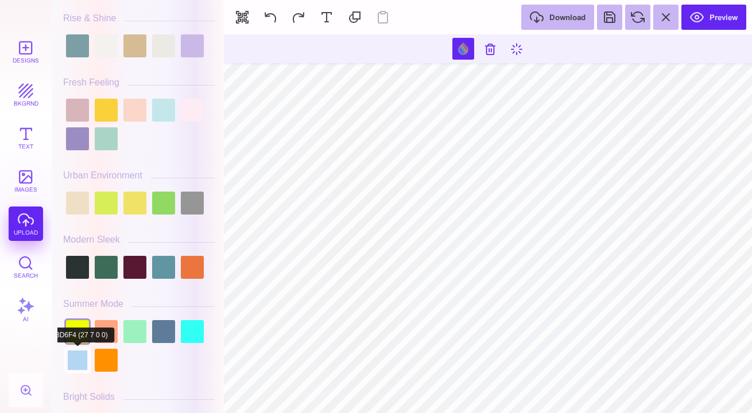
click at [84, 360] on div at bounding box center [77, 360] width 23 height 23
click at [111, 359] on div at bounding box center [106, 360] width 23 height 23
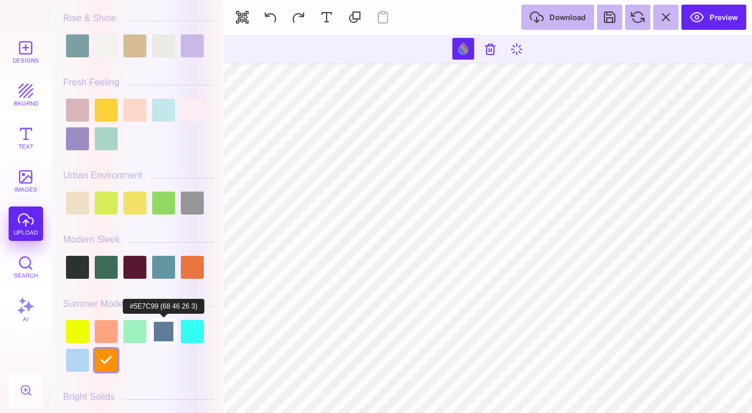
click at [164, 338] on div at bounding box center [163, 331] width 23 height 23
click at [189, 335] on div at bounding box center [192, 331] width 23 height 23
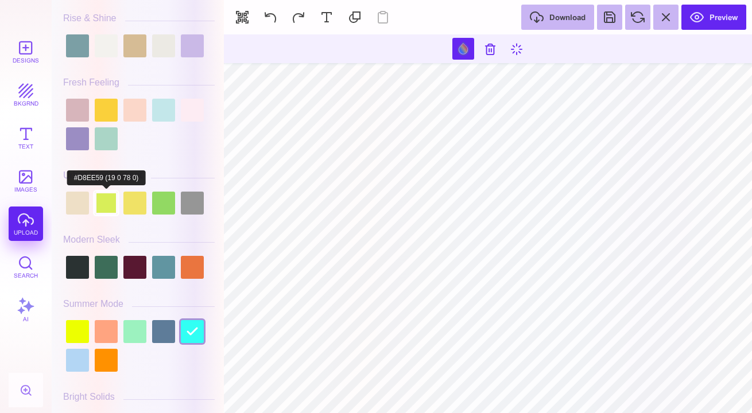
click at [111, 205] on div at bounding box center [106, 203] width 23 height 23
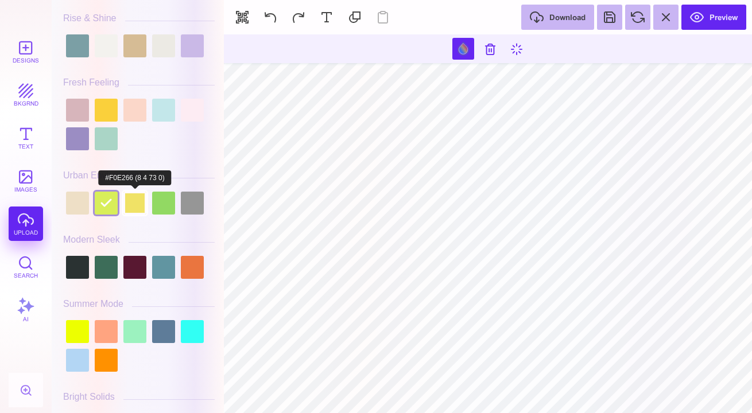
click at [138, 200] on div at bounding box center [134, 203] width 23 height 23
click at [162, 202] on div at bounding box center [163, 203] width 23 height 23
type input "#000000"
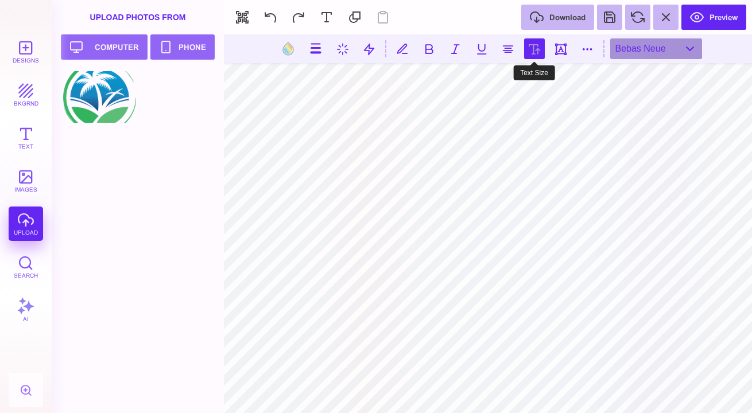
click at [534, 56] on button at bounding box center [534, 48] width 21 height 21
type input "***"
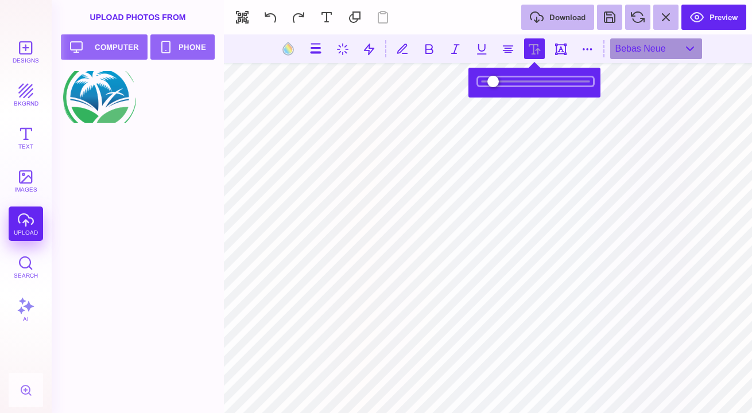
type input "*****"
click at [521, 74] on section at bounding box center [534, 83] width 126 height 24
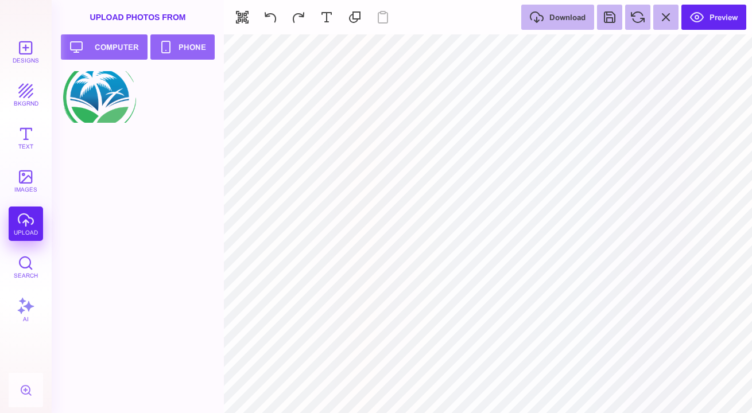
type input "#000000"
click at [702, 17] on button "Preview" at bounding box center [713, 17] width 65 height 25
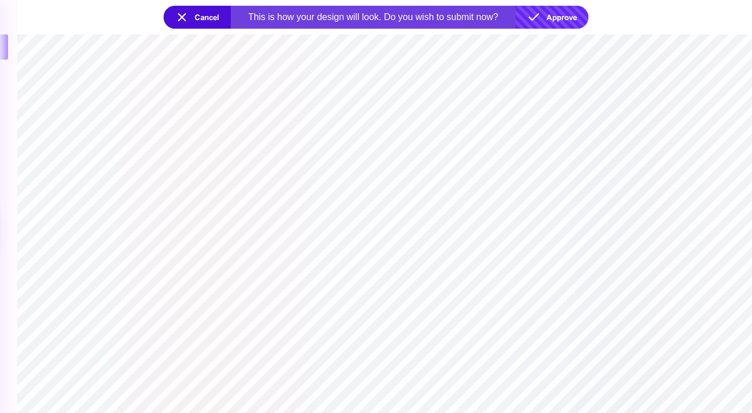
click at [560, 22] on button "Approve" at bounding box center [551, 17] width 73 height 23
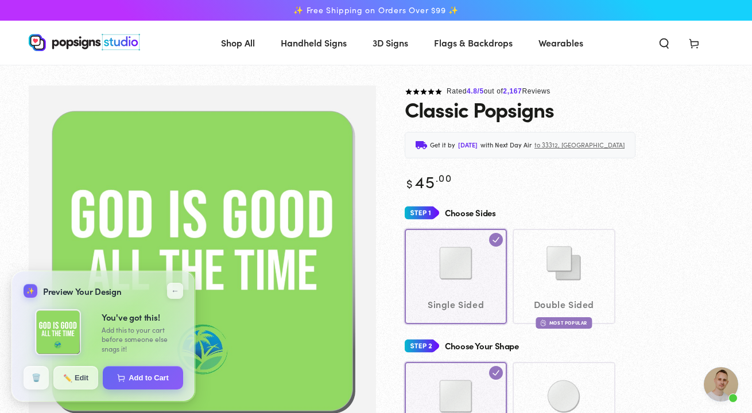
click at [687, 45] on span "Cart" at bounding box center [694, 42] width 30 height 25
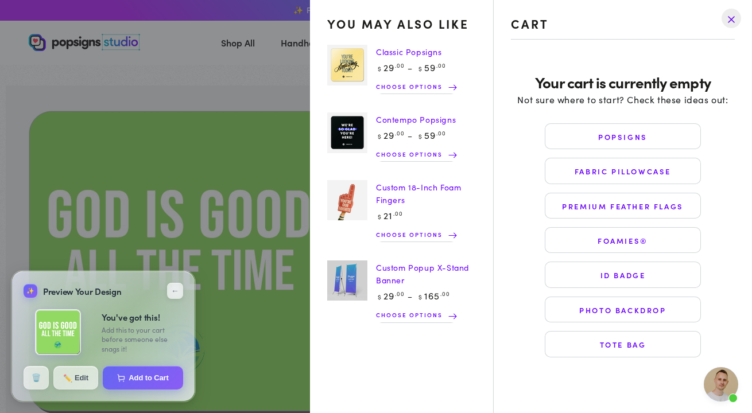
click at [738, 21] on drawer-close-button at bounding box center [731, 18] width 30 height 25
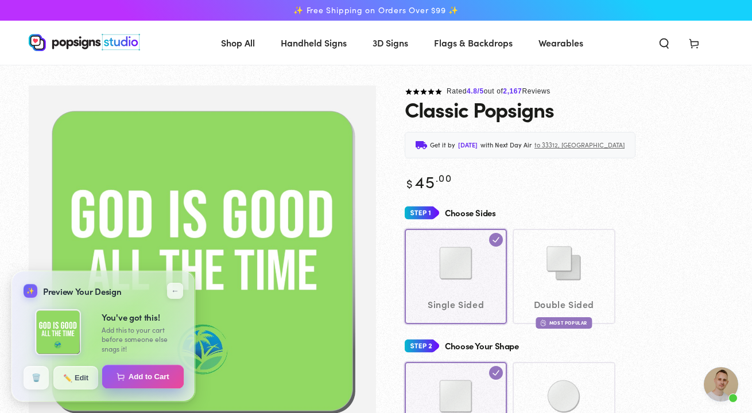
click at [142, 371] on button "Add to Cart" at bounding box center [143, 377] width 82 height 24
select select "**********"
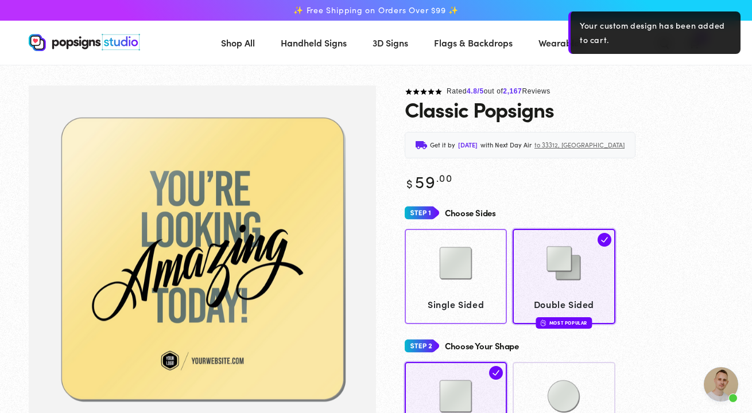
click at [472, 270] on img at bounding box center [455, 263] width 57 height 57
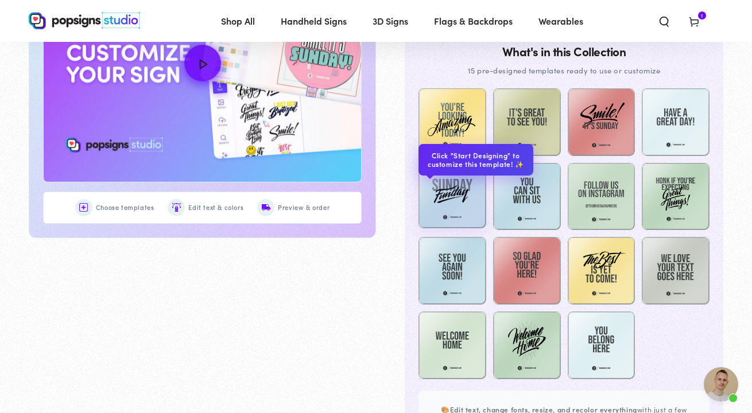
scroll to position [613, 0]
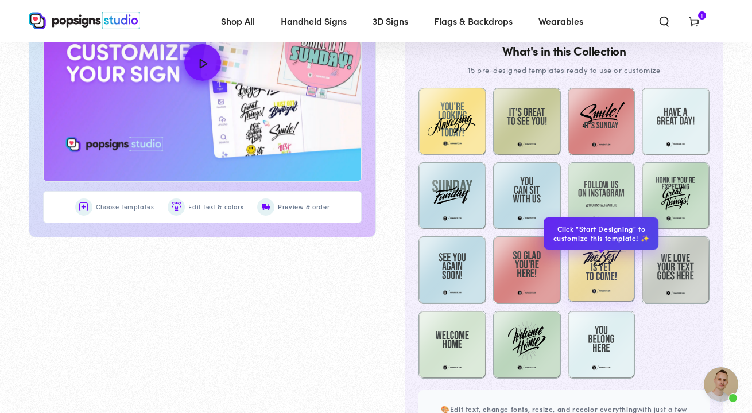
click at [580, 265] on img at bounding box center [602, 269] width 68 height 68
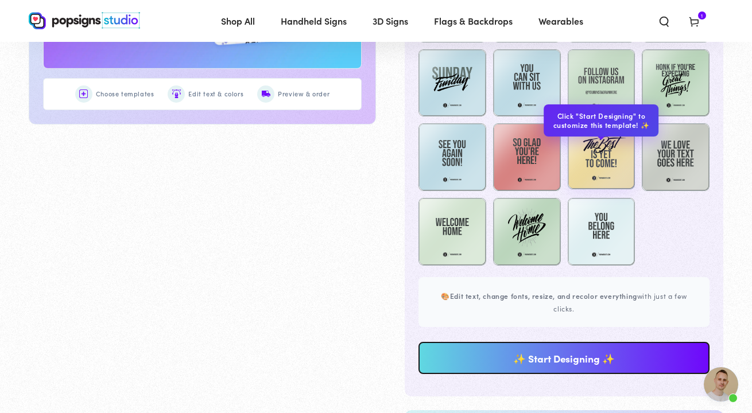
scroll to position [736, 0]
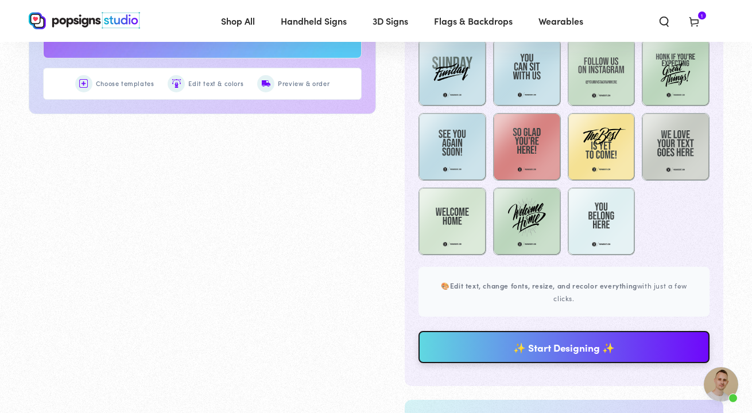
click at [555, 356] on link "✨ Start Designing ✨" at bounding box center [563, 347] width 291 height 32
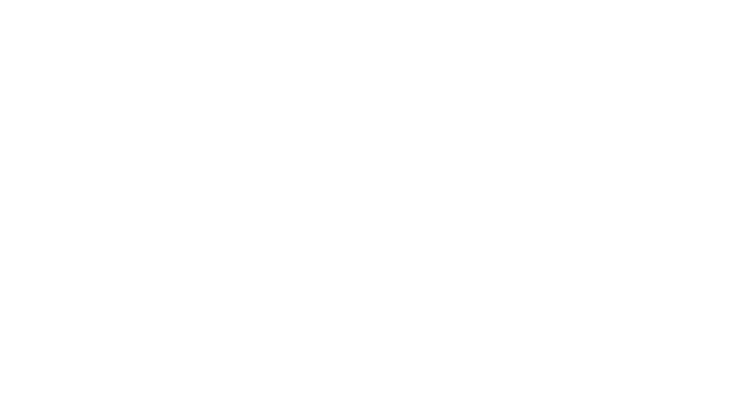
scroll to position [0, 0]
type textarea "An ancient tree with a door leading to a magical world"
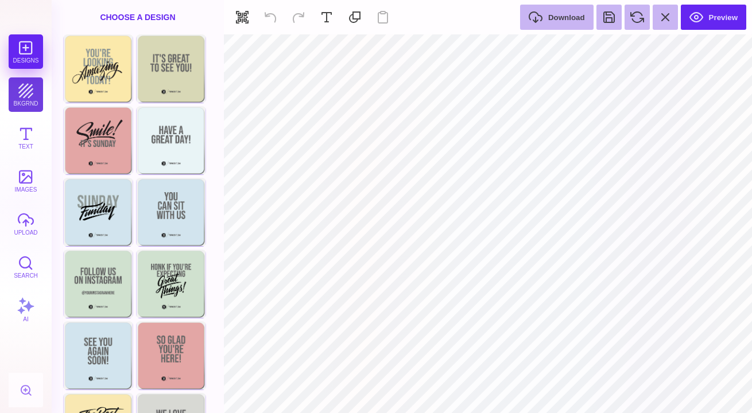
click at [35, 86] on button "bkgrnd" at bounding box center [26, 94] width 34 height 34
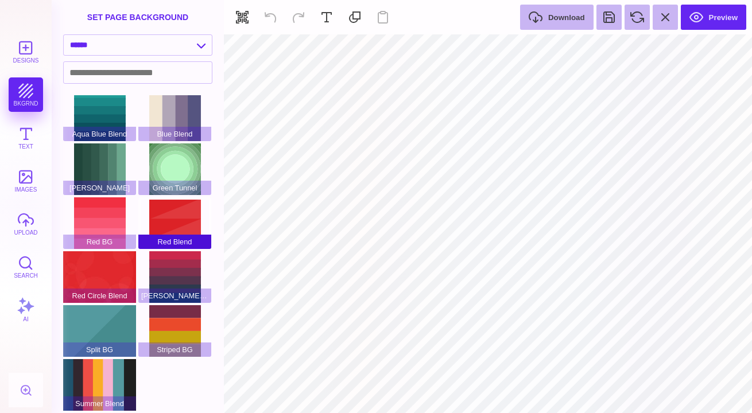
scroll to position [6, 0]
type input "#FBE9AB"
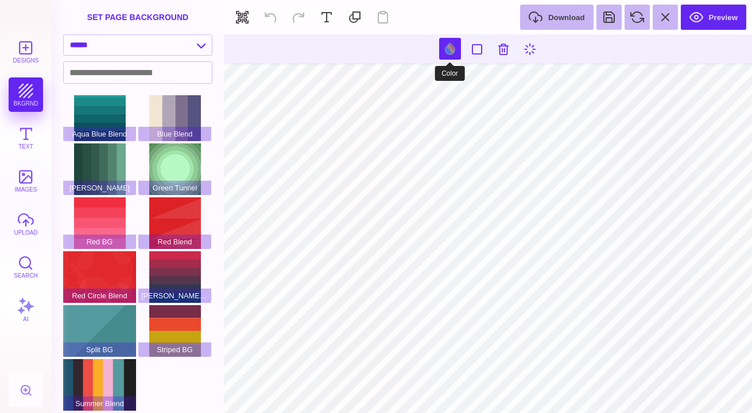
click at [450, 46] on button at bounding box center [450, 49] width 22 height 22
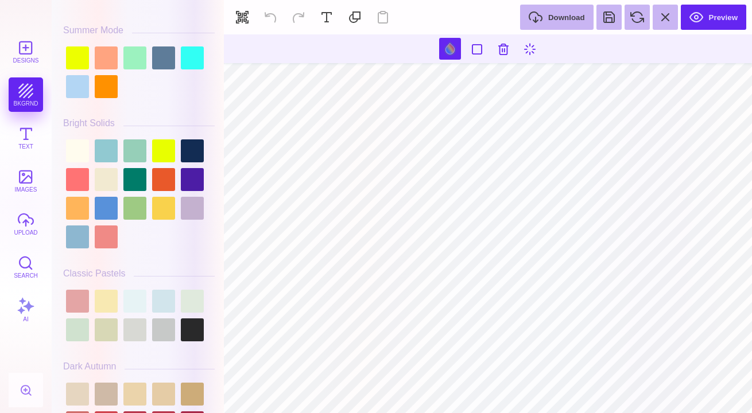
scroll to position [557, 0]
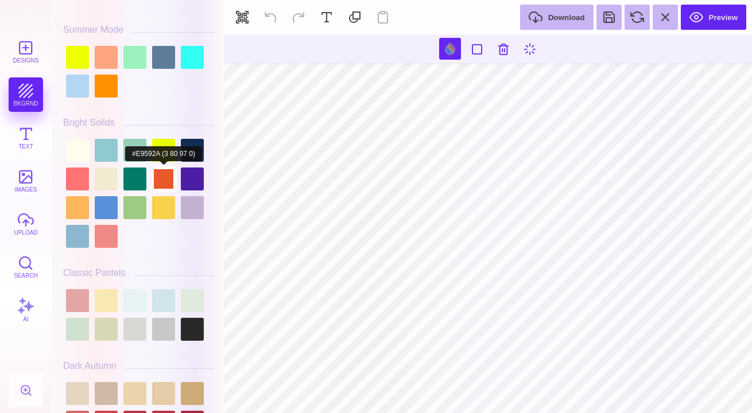
click at [172, 179] on div at bounding box center [163, 179] width 23 height 23
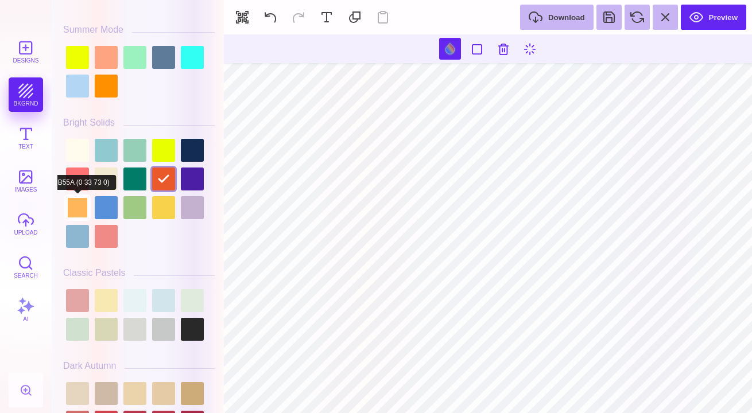
click at [82, 198] on div at bounding box center [77, 207] width 23 height 23
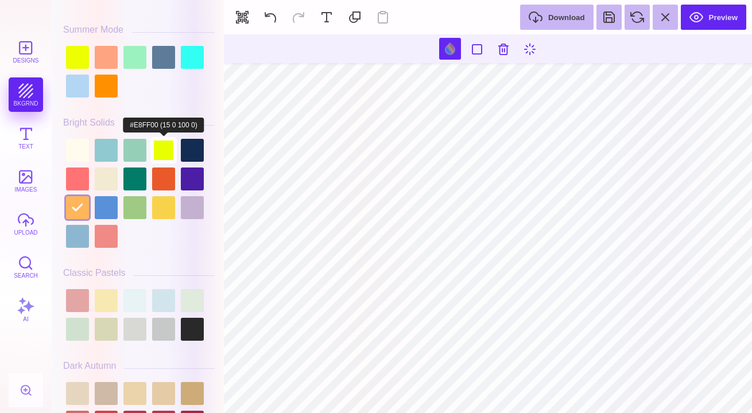
click at [158, 144] on div at bounding box center [163, 150] width 23 height 23
type input "#000000"
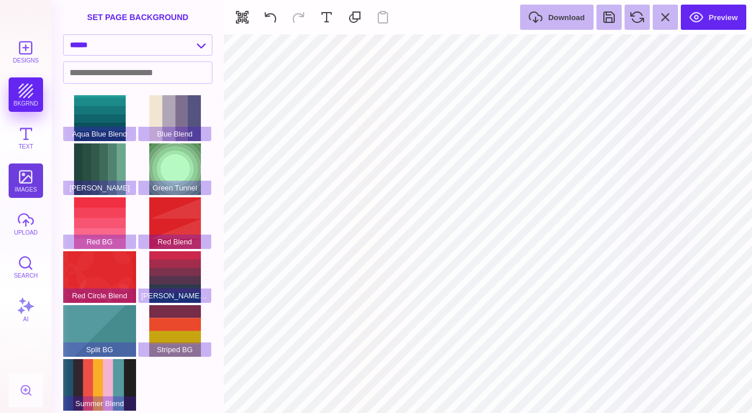
click at [27, 188] on button "images" at bounding box center [26, 181] width 34 height 34
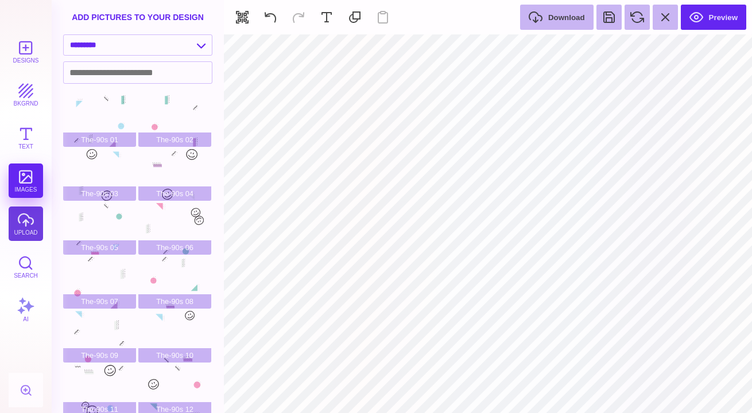
click at [16, 228] on button "upload" at bounding box center [26, 224] width 34 height 34
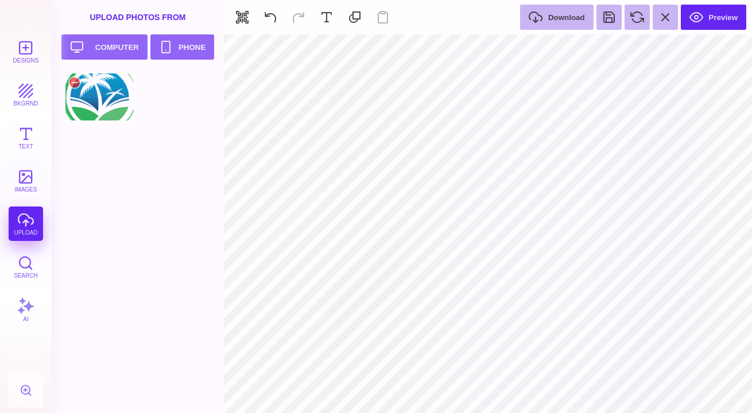
click at [101, 102] on div at bounding box center [99, 97] width 73 height 52
type input "#8F9895"
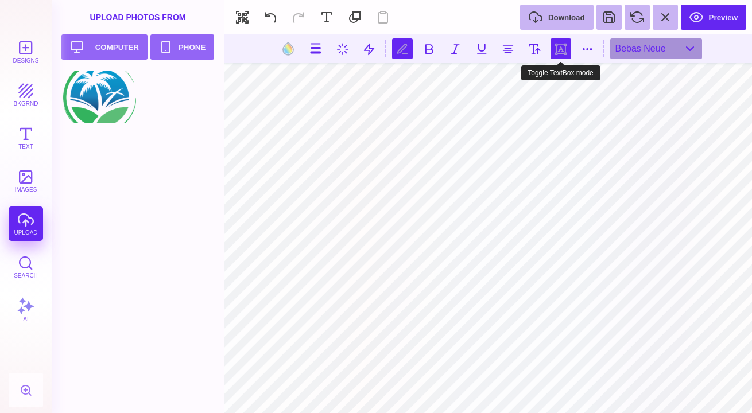
click at [564, 50] on button at bounding box center [560, 48] width 21 height 21
click at [536, 46] on button at bounding box center [534, 48] width 21 height 21
type input "***"
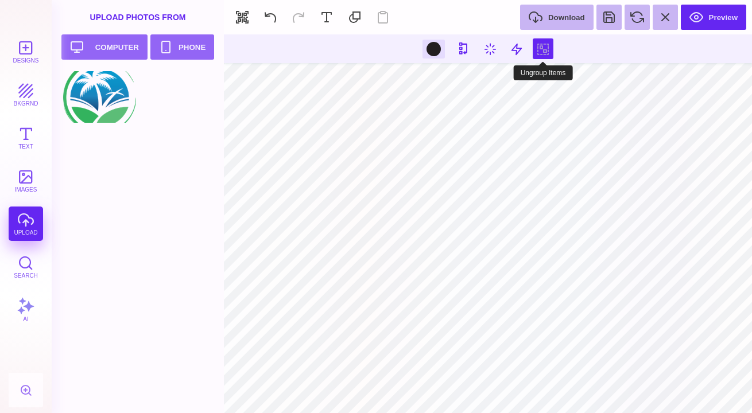
click at [540, 48] on button at bounding box center [543, 48] width 21 height 21
type input "#8F9895"
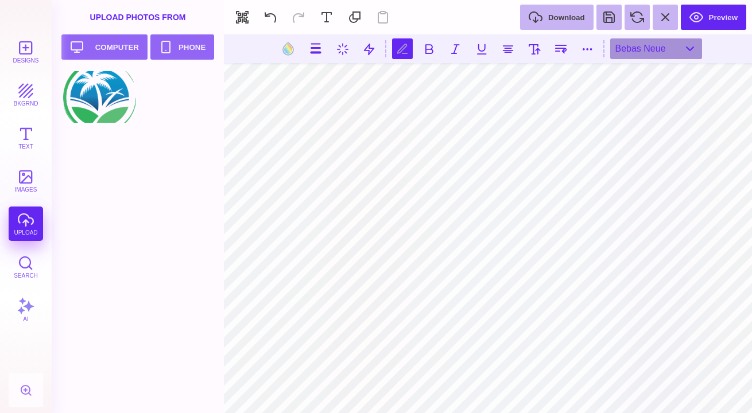
type textarea "******"
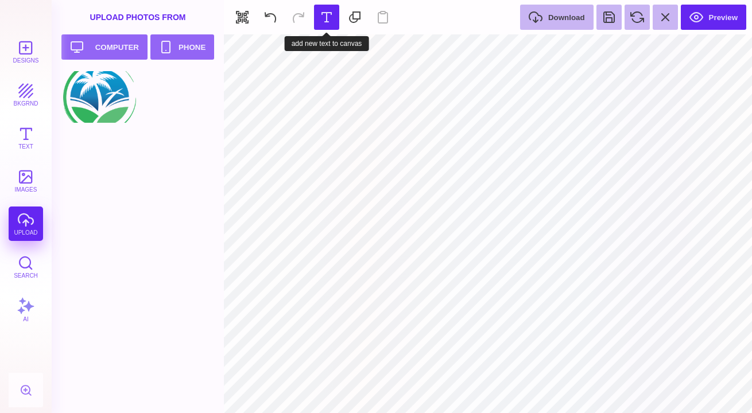
click at [326, 22] on button at bounding box center [326, 17] width 25 height 25
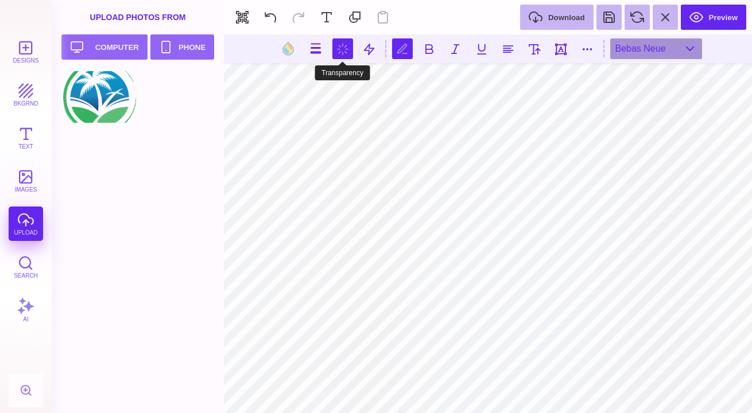
scroll to position [0, 2]
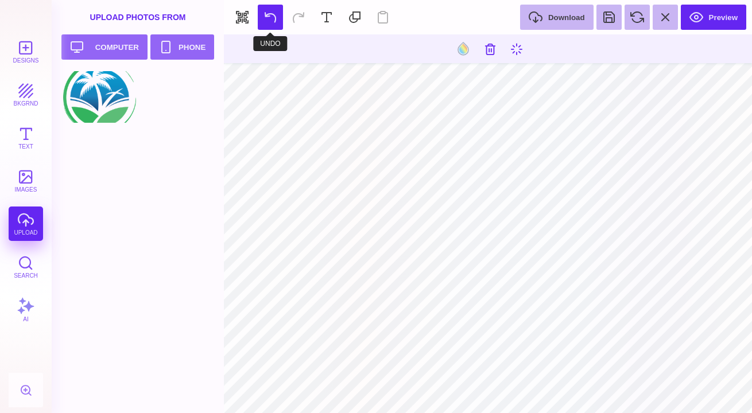
click at [269, 18] on button at bounding box center [270, 17] width 25 height 25
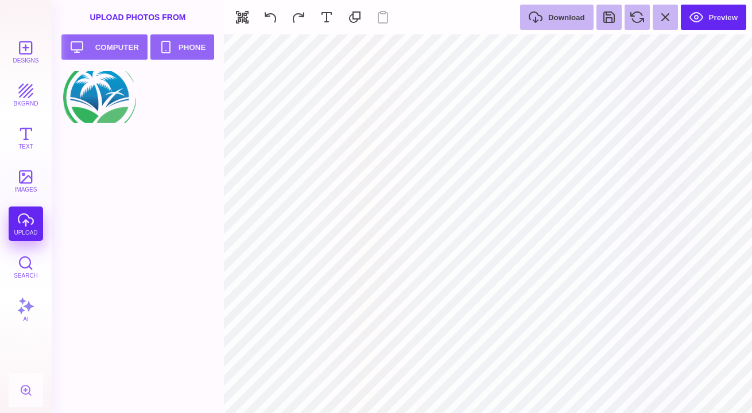
type input "#000000"
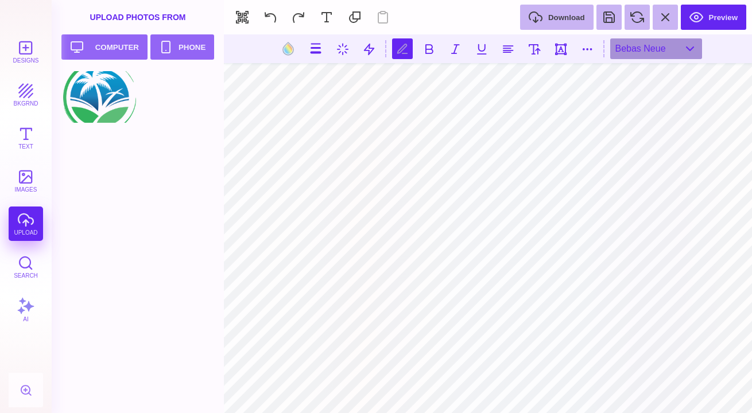
scroll to position [0, 3]
type textarea "**********"
click at [669, 44] on div "Bebas Neue" at bounding box center [656, 48] width 92 height 21
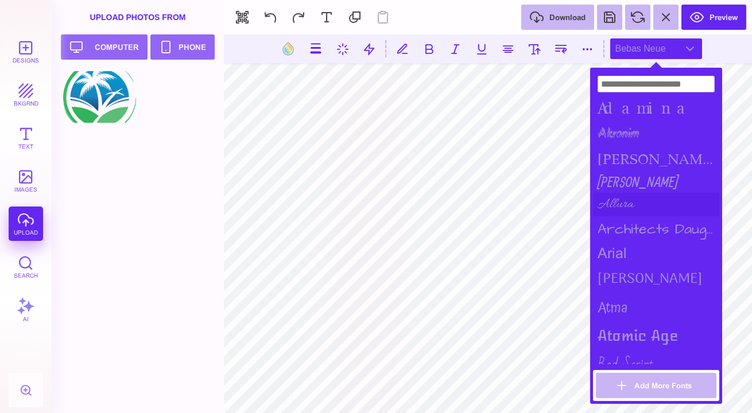
click at [630, 200] on div "Allura" at bounding box center [656, 205] width 126 height 24
click at [620, 199] on div "Allura" at bounding box center [656, 205] width 126 height 24
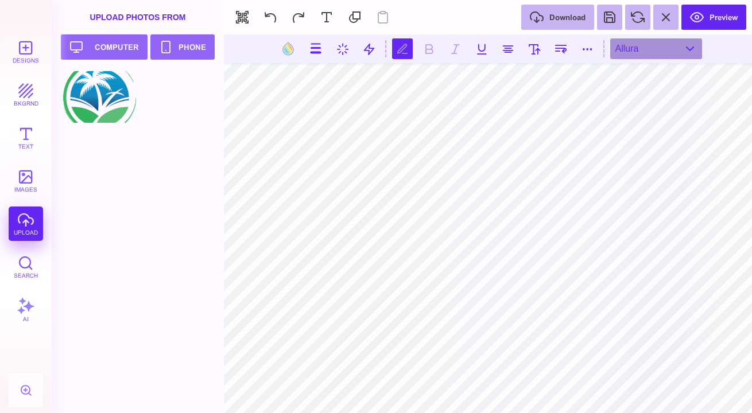
click at [429, 55] on section at bounding box center [488, 48] width 528 height 29
click at [398, 53] on button at bounding box center [402, 48] width 21 height 21
click at [402, 46] on button at bounding box center [402, 48] width 21 height 21
click at [288, 50] on button at bounding box center [288, 49] width 22 height 22
type input "#8F9895"
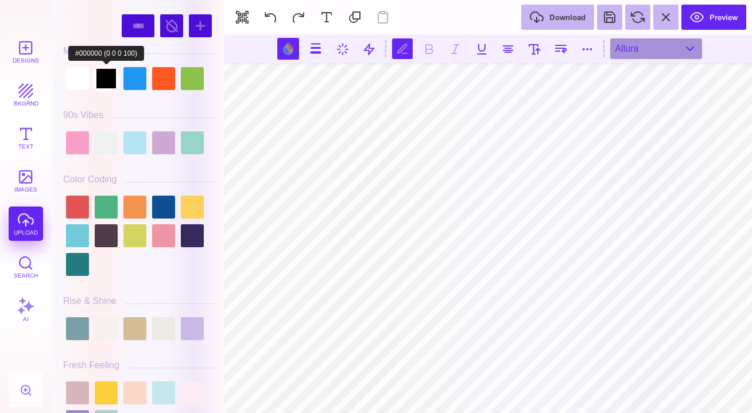
click at [116, 83] on div at bounding box center [106, 78] width 23 height 23
type input "#000000"
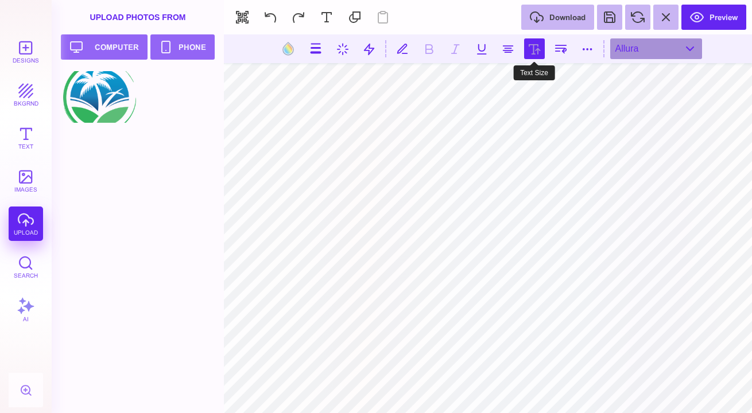
click at [538, 45] on button at bounding box center [534, 48] width 21 height 21
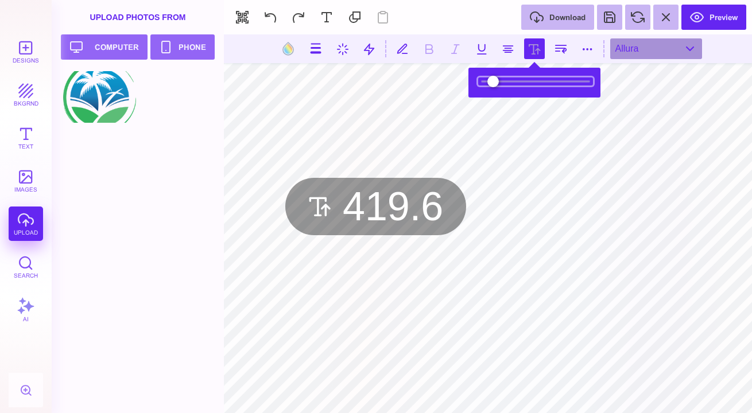
drag, startPoint x: 500, startPoint y: 79, endPoint x: 540, endPoint y: 81, distance: 39.7
type input "*****"
click at [540, 81] on input "range" at bounding box center [535, 81] width 115 height 8
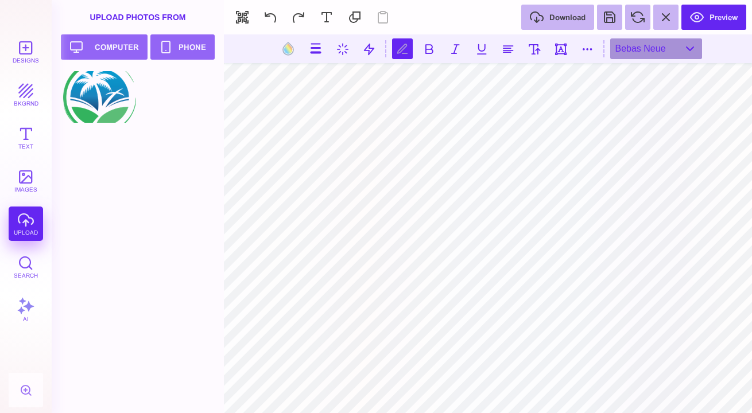
type textarea "***** ***** ****"
click at [581, 49] on button at bounding box center [587, 48] width 21 height 21
type input "*"
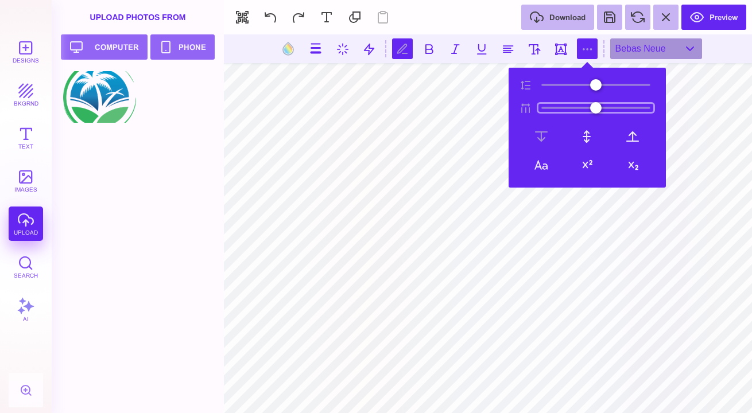
type input "**"
click at [558, 111] on input "range" at bounding box center [595, 108] width 115 height 8
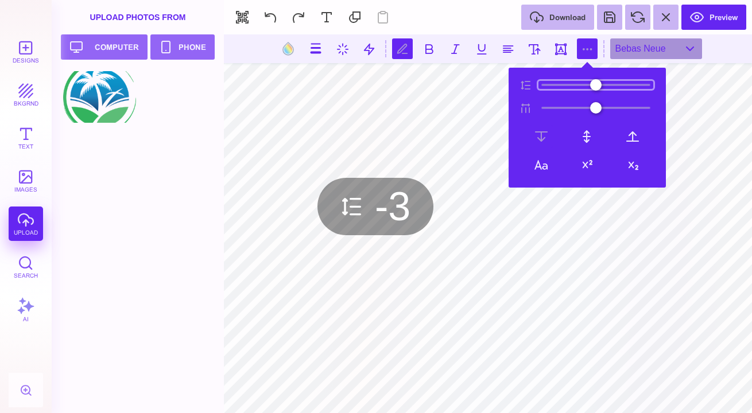
type input "**"
click at [549, 88] on input "range" at bounding box center [595, 85] width 115 height 8
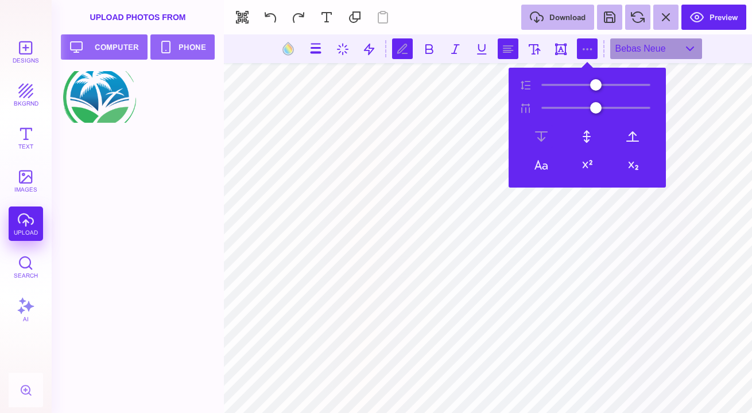
click at [511, 50] on button at bounding box center [508, 48] width 21 height 21
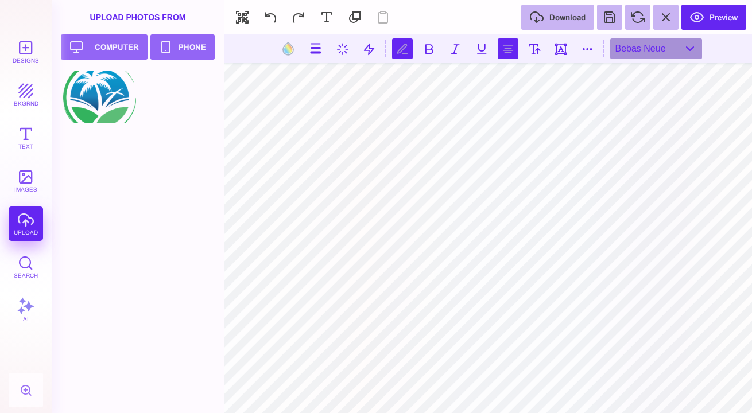
click at [511, 50] on button at bounding box center [508, 48] width 21 height 21
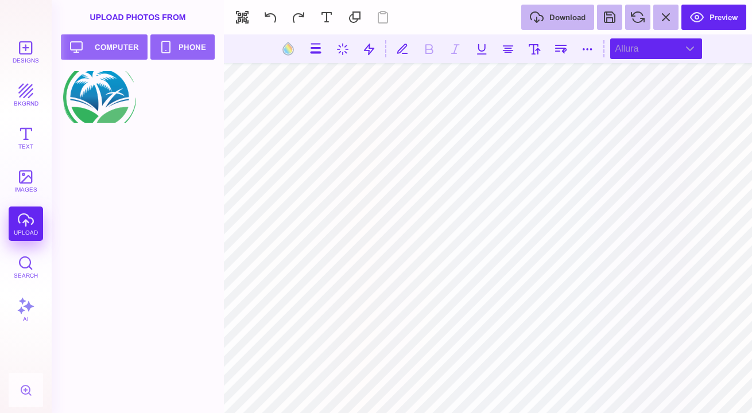
click at [627, 44] on div "Allura" at bounding box center [656, 48] width 92 height 21
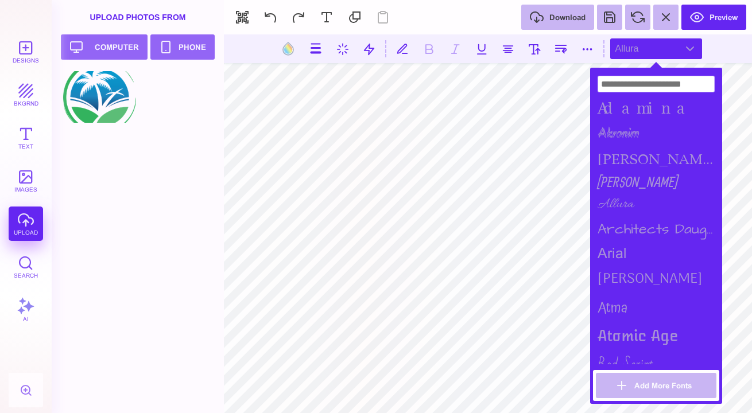
click at [616, 195] on div "Allura" at bounding box center [656, 205] width 126 height 24
click at [665, 81] on input at bounding box center [656, 84] width 117 height 17
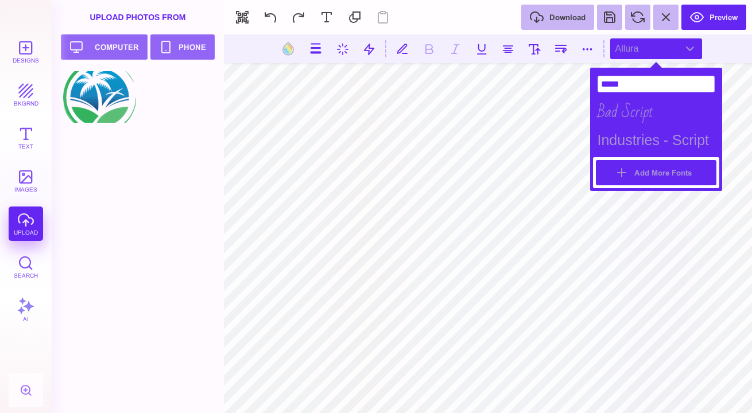
type input "*****"
click at [623, 166] on button "Add More Fonts" at bounding box center [656, 172] width 121 height 25
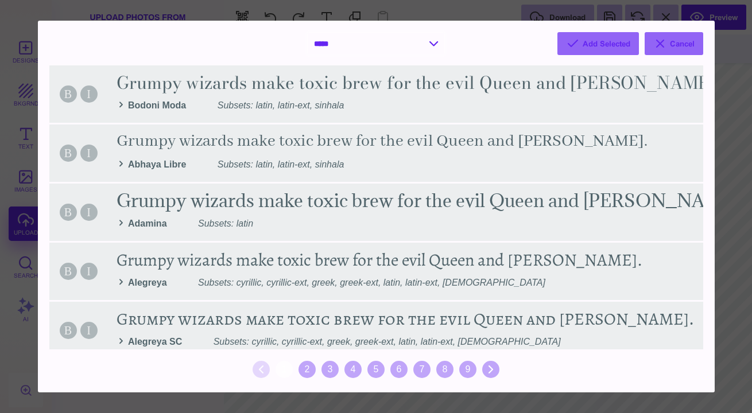
select select "*"
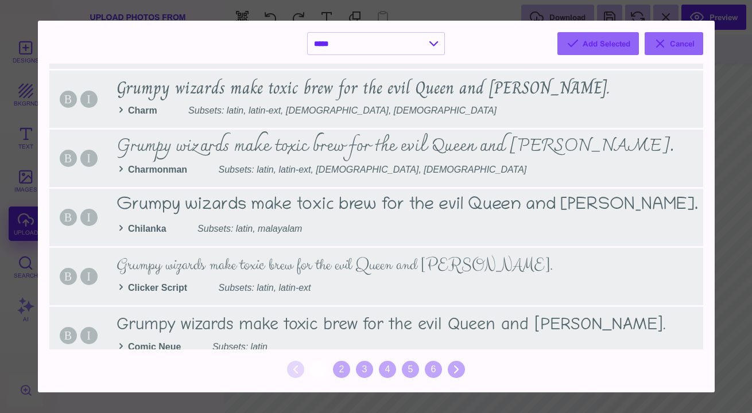
scroll to position [1176, 0]
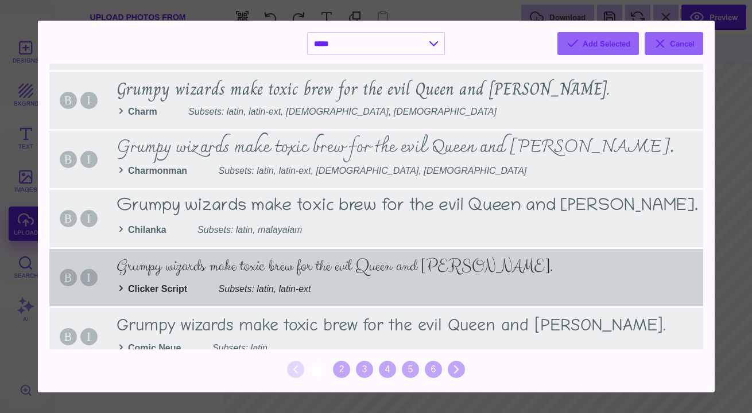
click at [211, 259] on div "B I Grumpy wizards make toxic brew for the evil Queen and Jack. Clicker Script …" at bounding box center [376, 277] width 654 height 57
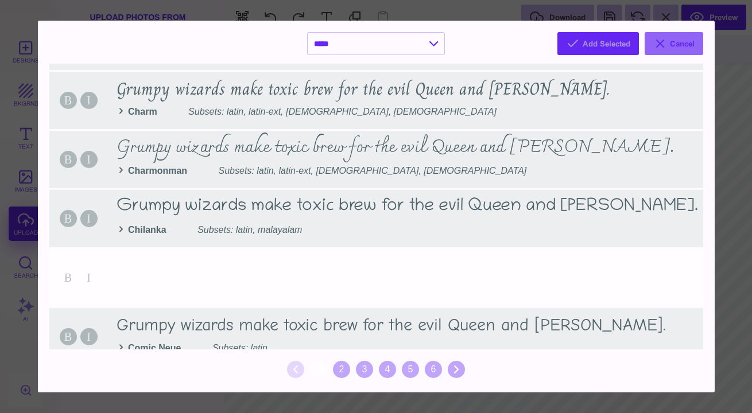
click at [615, 42] on button "Add Selected" at bounding box center [598, 43] width 82 height 23
select select "*"
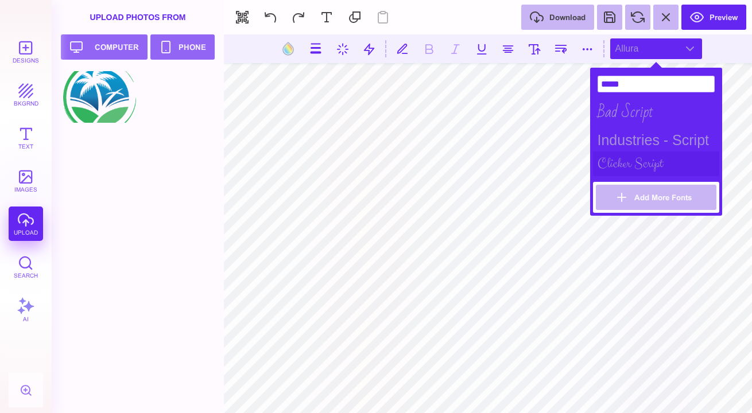
click at [616, 160] on div "Clicker Script" at bounding box center [656, 164] width 126 height 25
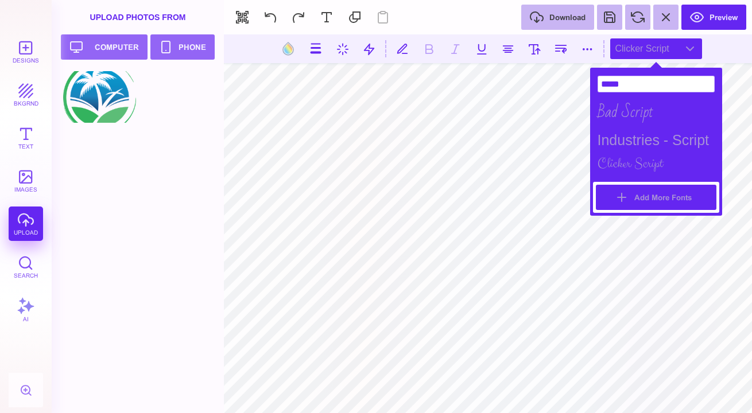
click at [625, 199] on button "Add More Fonts" at bounding box center [656, 197] width 121 height 25
select select "*"
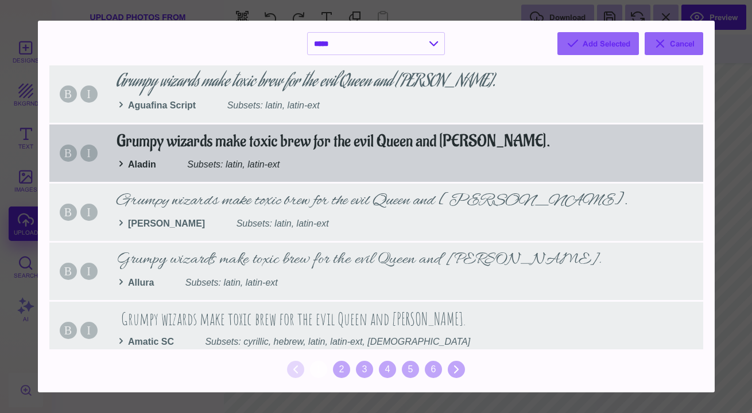
click at [464, 145] on div "B I Grumpy wizards make toxic brew for the evil Queen and Jack. Aladin Subsets:…" at bounding box center [376, 153] width 654 height 57
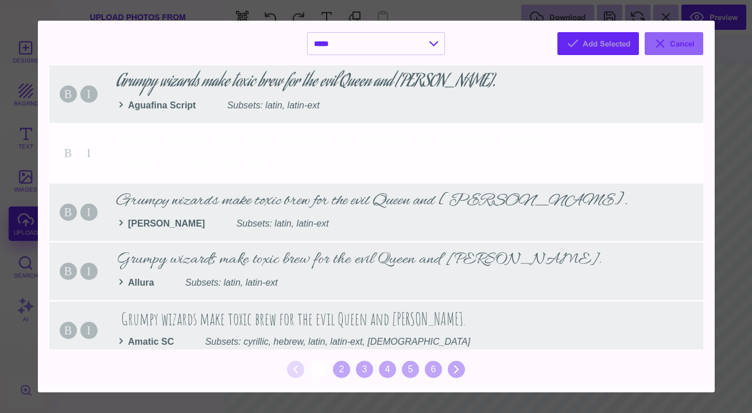
click at [622, 44] on button "Add Selected" at bounding box center [598, 43] width 82 height 23
select select "*"
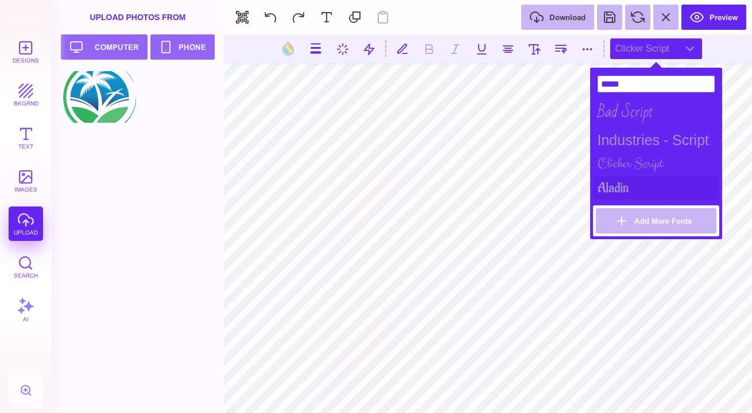
click at [610, 189] on div "Aladin" at bounding box center [656, 188] width 126 height 24
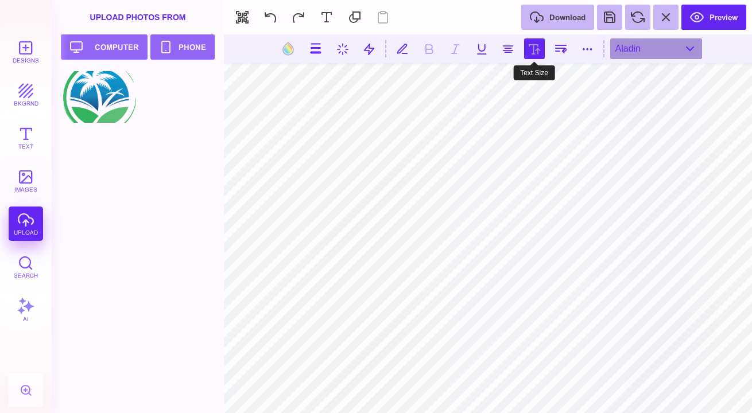
click at [530, 55] on button at bounding box center [534, 48] width 21 height 21
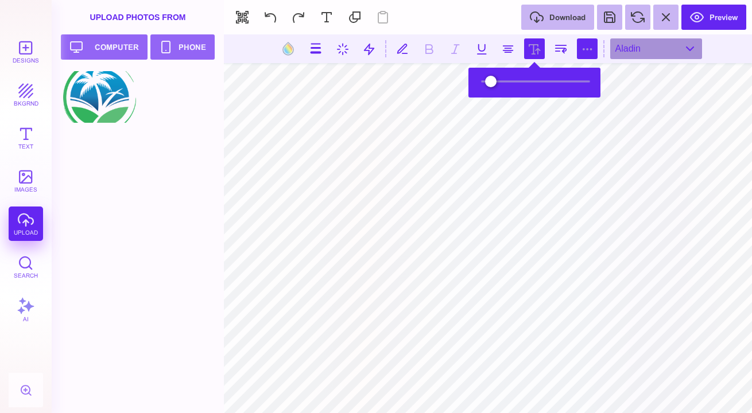
click at [589, 51] on button at bounding box center [587, 48] width 21 height 21
type input "*"
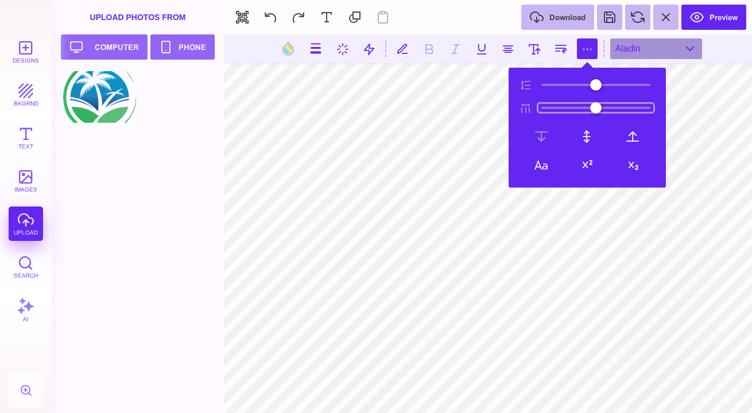
drag, startPoint x: 555, startPoint y: 106, endPoint x: 563, endPoint y: 107, distance: 8.7
type input "**"
click at [563, 107] on input "range" at bounding box center [595, 108] width 115 height 8
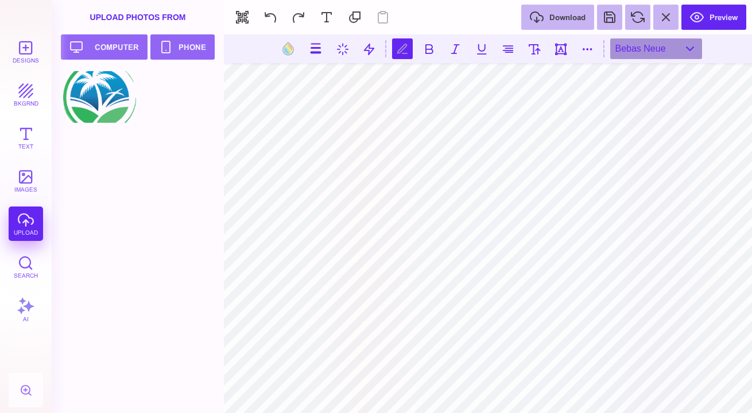
scroll to position [0, 1]
type textarea "**********"
click at [512, 61] on section at bounding box center [488, 48] width 528 height 29
click at [507, 48] on button at bounding box center [508, 48] width 21 height 21
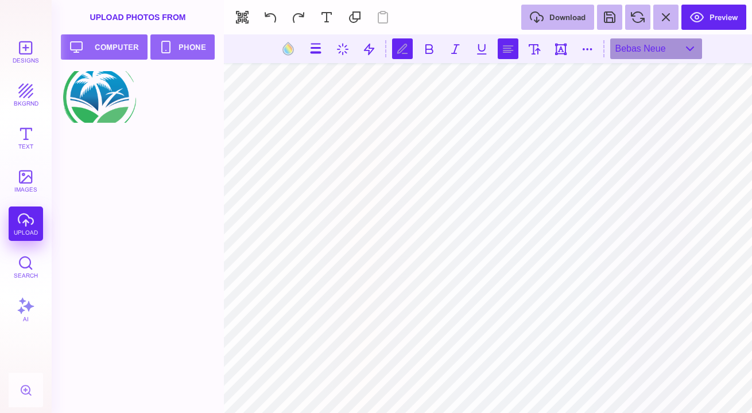
click at [508, 49] on button at bounding box center [508, 48] width 21 height 21
click at [515, 54] on button at bounding box center [508, 48] width 21 height 21
click at [514, 54] on button at bounding box center [508, 48] width 21 height 21
click at [513, 53] on button at bounding box center [508, 48] width 21 height 21
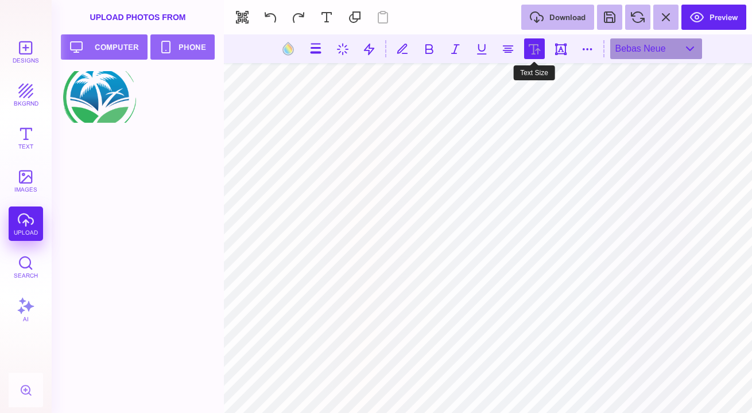
click at [529, 48] on button at bounding box center [534, 48] width 21 height 21
type input "*****"
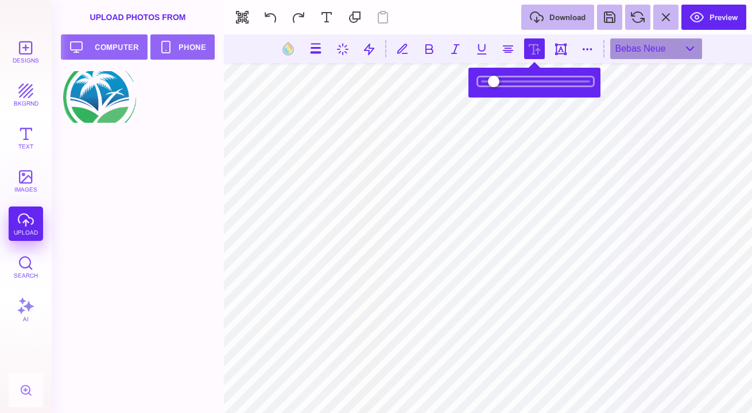
type input "*****"
click at [525, 82] on input "range" at bounding box center [535, 81] width 115 height 8
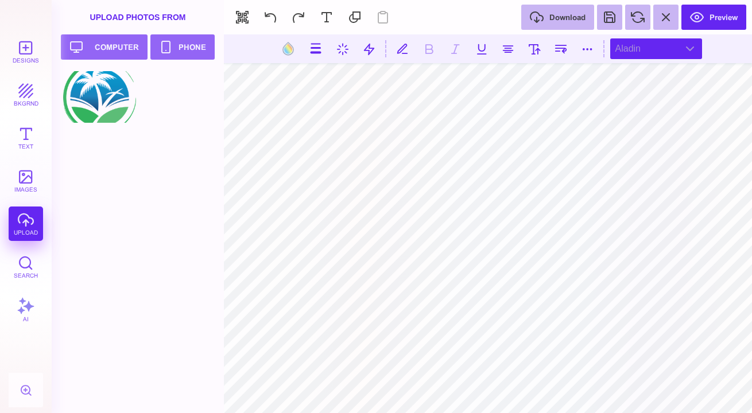
click at [654, 48] on div "Aladin" at bounding box center [656, 48] width 92 height 21
click at [653, 55] on div "Bebas Neue" at bounding box center [656, 48] width 92 height 21
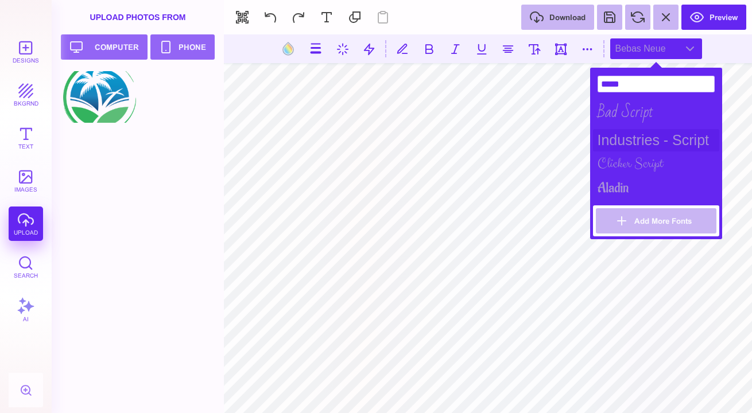
click at [631, 133] on div "Industries - Script" at bounding box center [656, 140] width 126 height 22
click at [662, 77] on input "*****" at bounding box center [656, 84] width 117 height 17
click at [662, 78] on input "*****" at bounding box center [656, 84] width 117 height 17
click at [688, 46] on div "Industries - Script" at bounding box center [656, 48] width 92 height 21
click at [572, 82] on body "Designs bkgrnd Text images upload Search AI set page background" at bounding box center [376, 206] width 752 height 413
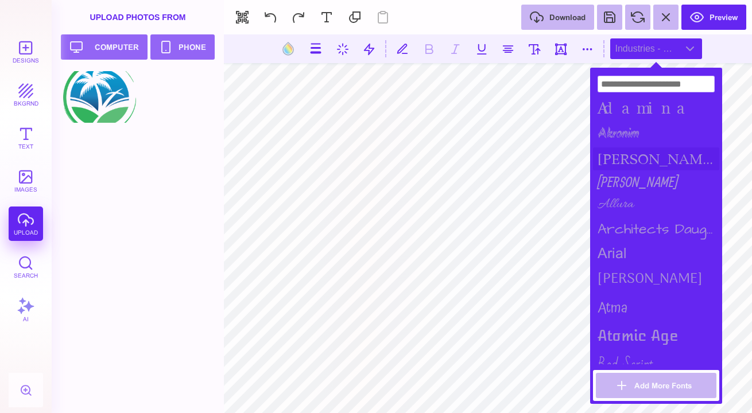
click at [627, 154] on div "alida" at bounding box center [656, 159] width 126 height 23
click at [610, 176] on div "Allan" at bounding box center [656, 181] width 126 height 22
click at [622, 279] on div "Arima Madurai" at bounding box center [656, 279] width 126 height 29
click at [633, 226] on div "Architects Daughter" at bounding box center [656, 229] width 126 height 26
click at [614, 306] on div "Atma" at bounding box center [656, 308] width 126 height 29
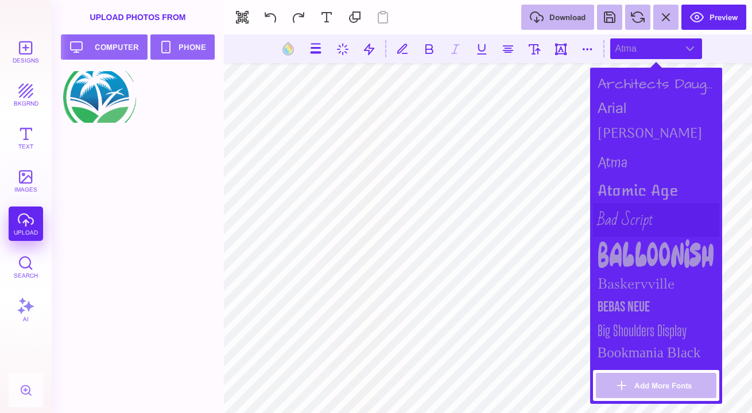
scroll to position [150, 0]
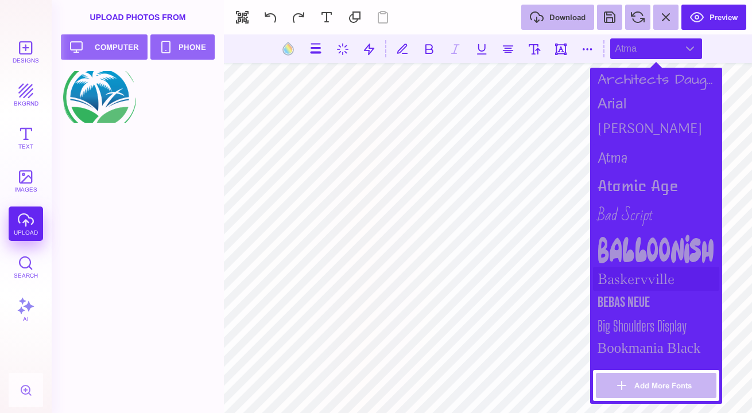
click at [637, 270] on div "Baskervville" at bounding box center [656, 279] width 126 height 24
click at [623, 297] on div "Bebas Neue" at bounding box center [656, 303] width 126 height 24
click at [615, 320] on div "Big Shoulders Display" at bounding box center [656, 326] width 126 height 23
click at [618, 338] on div "Bookmania Black" at bounding box center [656, 349] width 126 height 22
click at [629, 291] on div "Bebas Neue" at bounding box center [656, 303] width 126 height 24
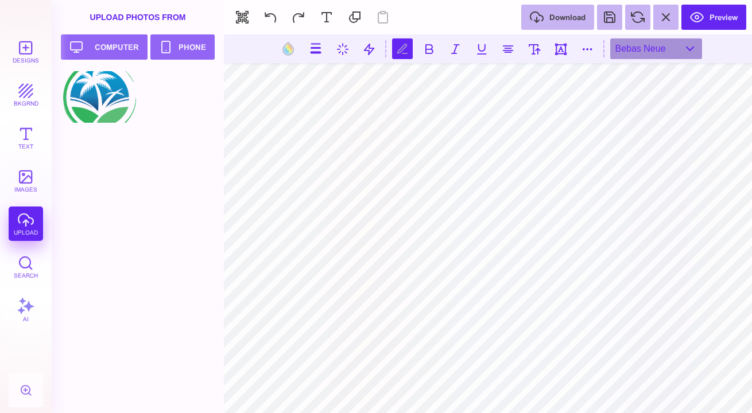
scroll to position [0, 1]
type textarea "****** *********"
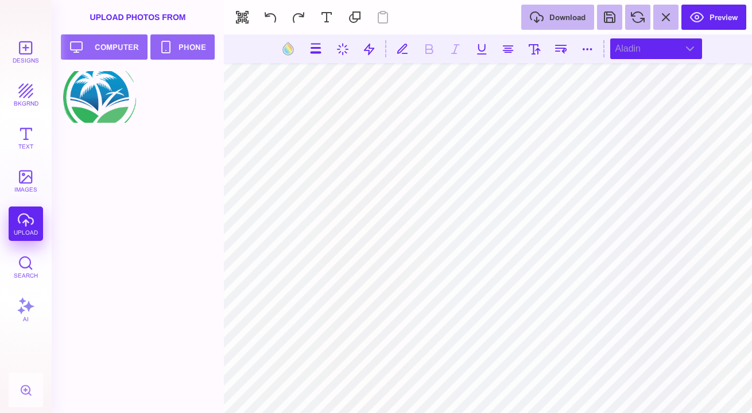
click at [653, 48] on div "Aladin" at bounding box center [656, 48] width 92 height 21
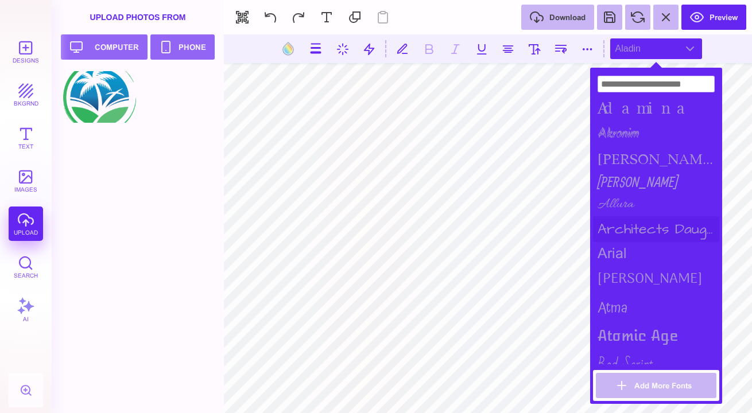
click at [625, 222] on div "Architects Daughter" at bounding box center [656, 229] width 126 height 26
click at [614, 302] on div "Atma" at bounding box center [656, 308] width 126 height 29
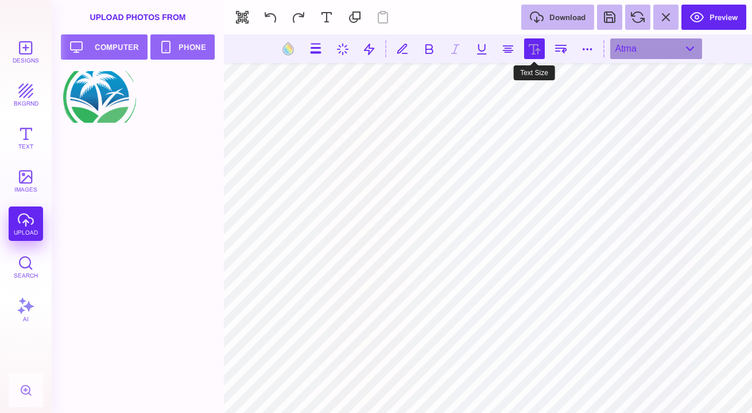
click at [536, 52] on button at bounding box center [534, 48] width 21 height 21
type input "*****"
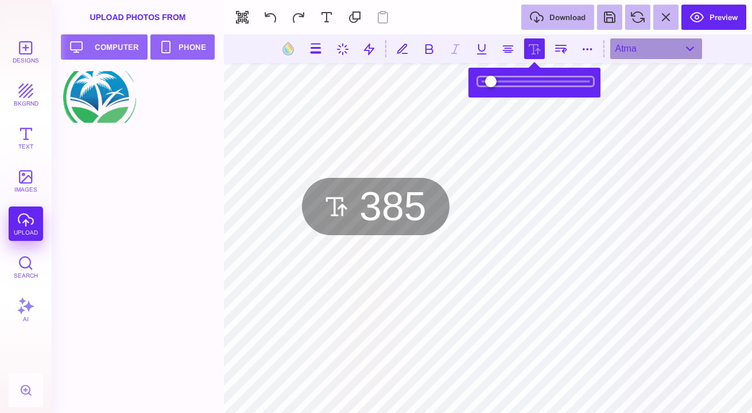
type input "***"
click at [516, 80] on input "range" at bounding box center [535, 81] width 115 height 8
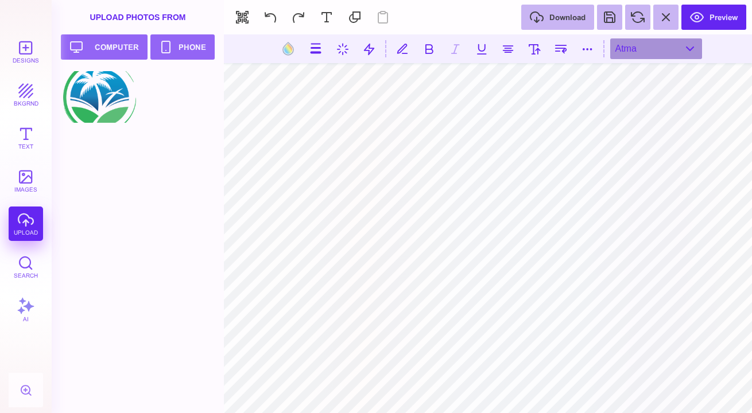
click at [665, 36] on section at bounding box center [488, 48] width 528 height 29
click at [661, 47] on div "Atma" at bounding box center [656, 48] width 92 height 21
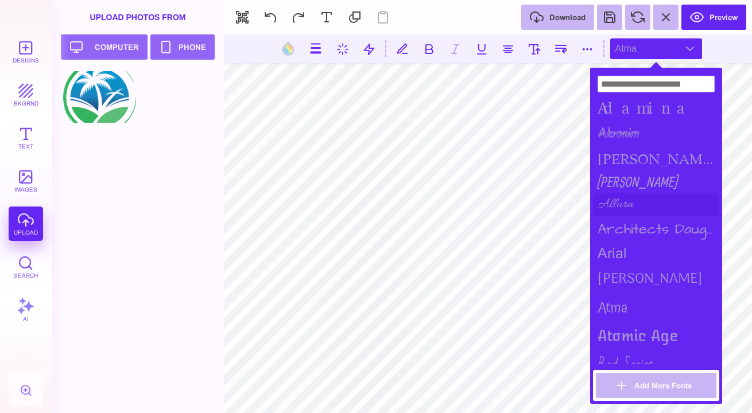
click at [612, 196] on div "Allura" at bounding box center [656, 205] width 126 height 24
click at [612, 355] on div "Bad Script" at bounding box center [656, 365] width 126 height 34
click at [646, 177] on div "Allan" at bounding box center [656, 181] width 126 height 22
click at [649, 121] on div "Akronim" at bounding box center [656, 134] width 126 height 27
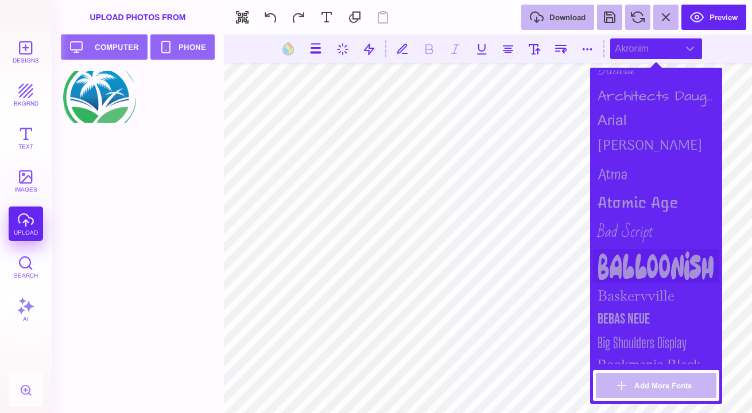
scroll to position [133, 0]
click at [643, 260] on div "Balloonish" at bounding box center [656, 267] width 126 height 34
click at [535, 46] on button at bounding box center [534, 48] width 21 height 21
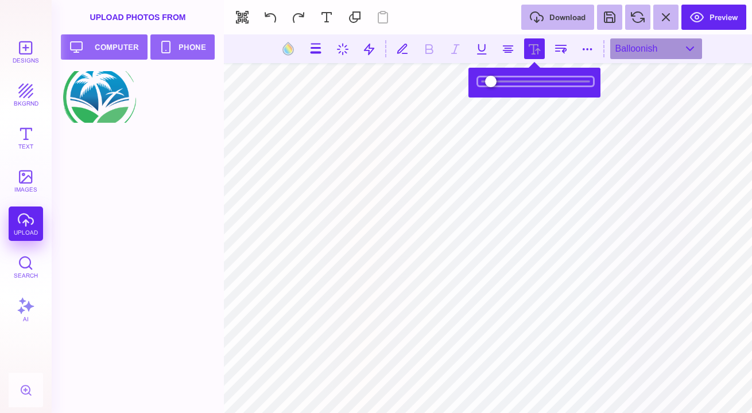
drag, startPoint x: 517, startPoint y: 80, endPoint x: 505, endPoint y: 82, distance: 12.2
type input "*****"
click at [505, 82] on input "range" at bounding box center [535, 81] width 115 height 8
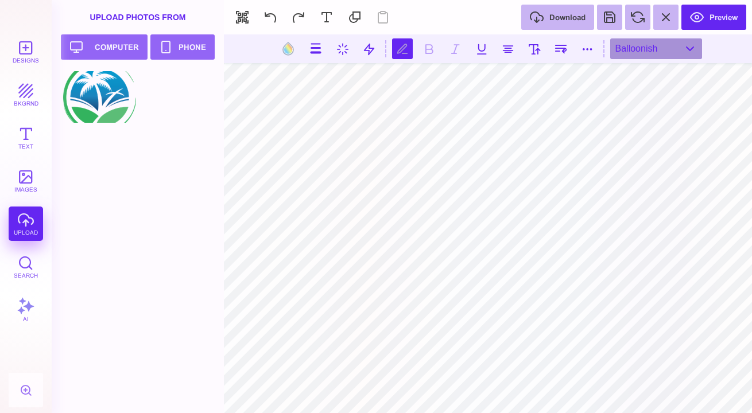
type textarea "*****"
type textarea "**********"
click at [531, 49] on button at bounding box center [534, 48] width 21 height 21
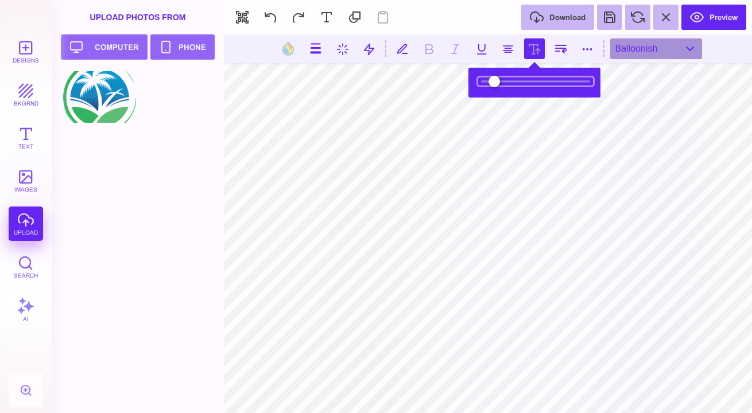
type input "*****"
click at [512, 83] on input "range" at bounding box center [535, 81] width 115 height 8
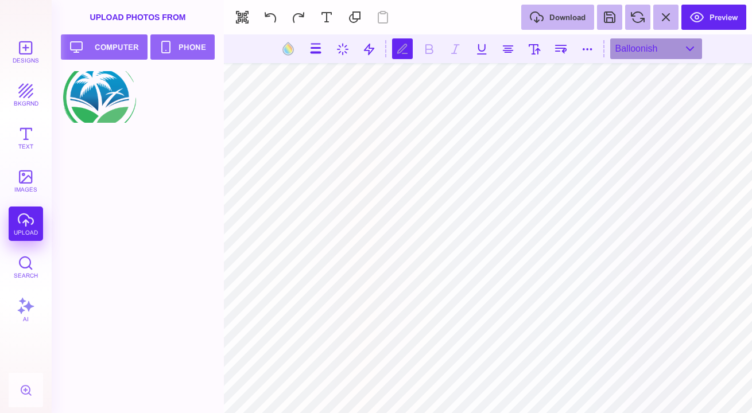
type textarea "******"
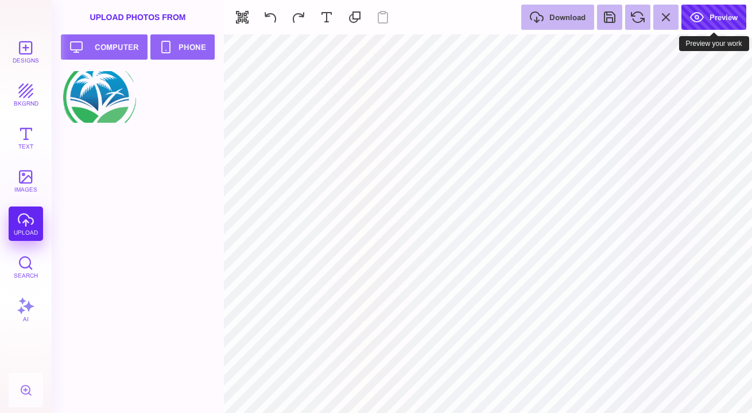
click at [709, 17] on button "Preview" at bounding box center [713, 17] width 65 height 25
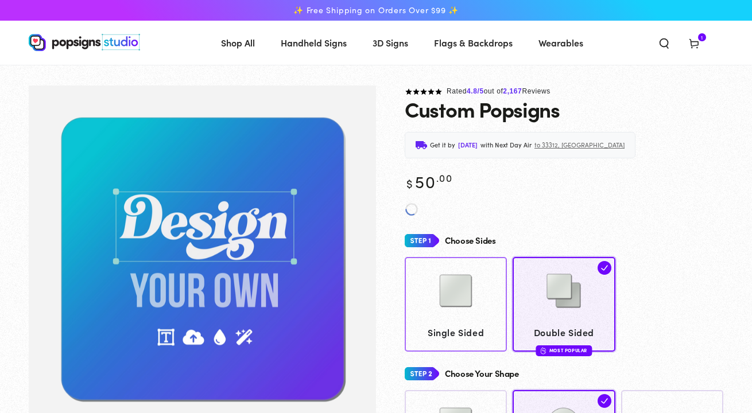
click at [480, 279] on img at bounding box center [455, 290] width 57 height 57
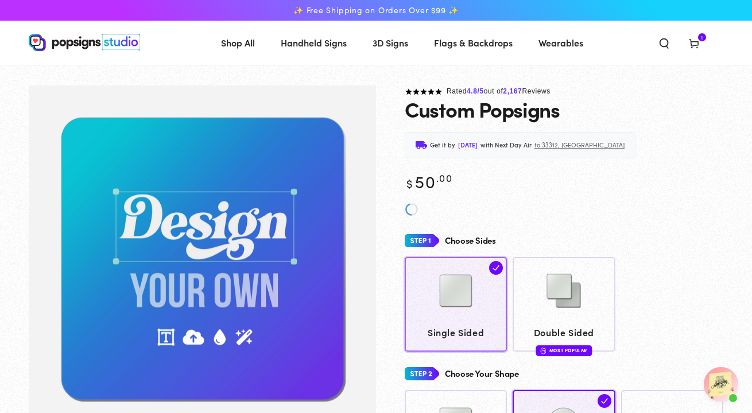
scroll to position [570, 0]
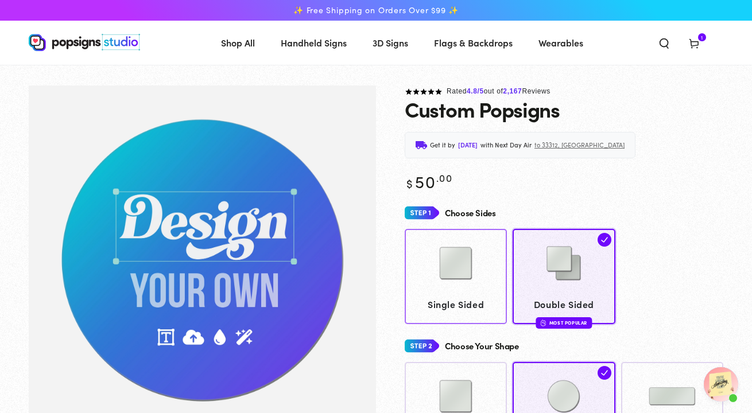
scroll to position [85, 0]
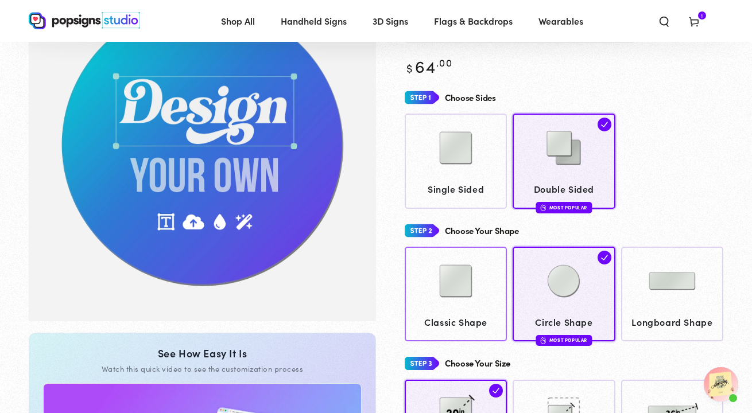
click at [457, 282] on img at bounding box center [455, 281] width 57 height 57
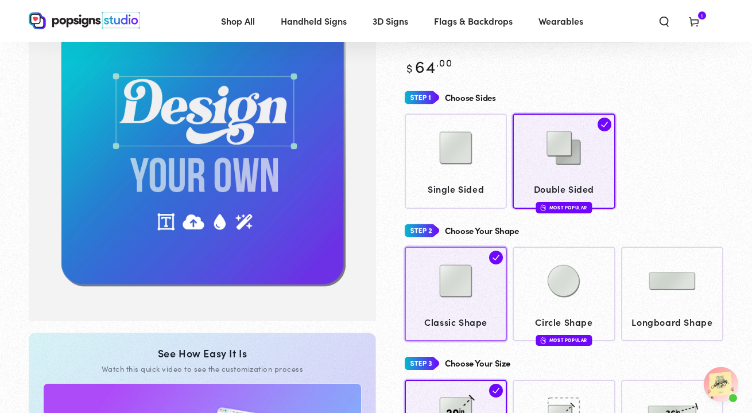
scroll to position [83, 0]
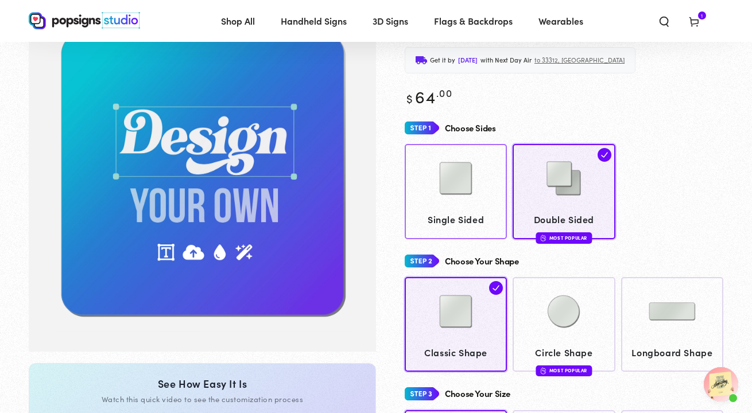
click at [444, 187] on img at bounding box center [455, 178] width 57 height 57
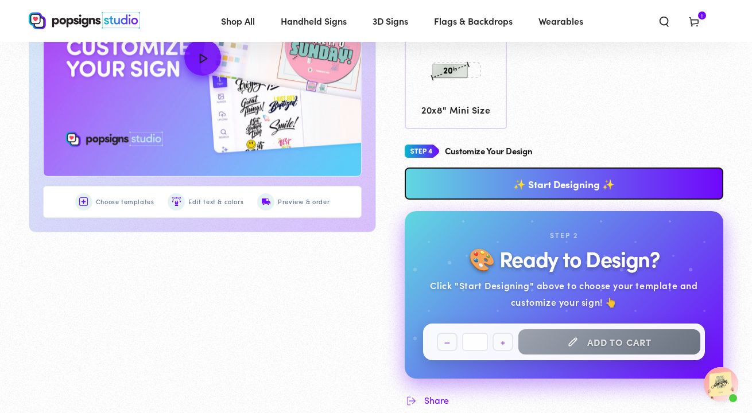
scroll to position [568, 0]
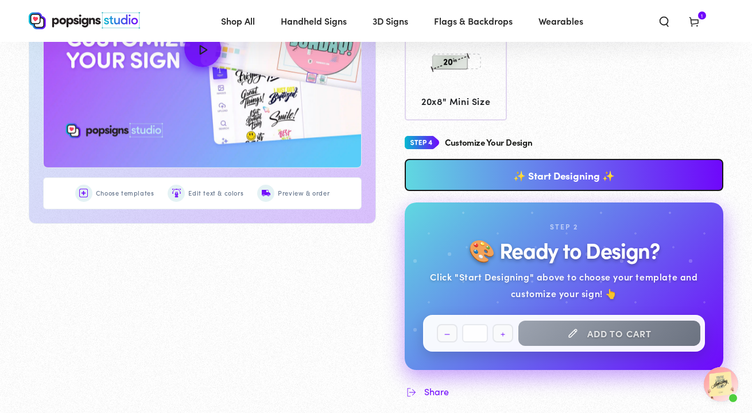
click at [536, 172] on link "✨ Start Designing ✨" at bounding box center [564, 175] width 319 height 32
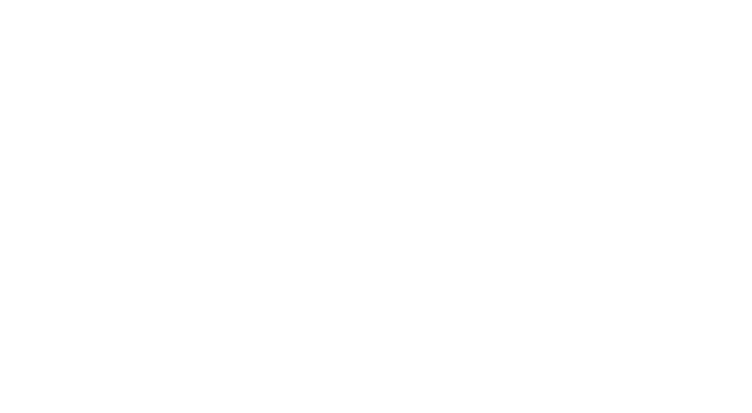
scroll to position [0, 0]
type textarea "An ancient tree with a door leading to a magical world"
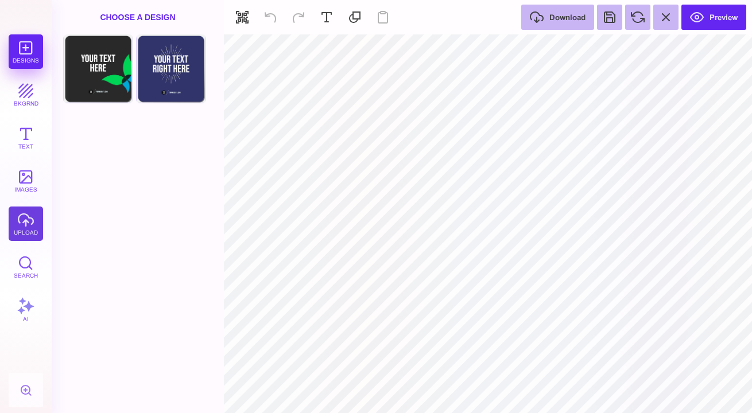
click at [17, 223] on button "upload" at bounding box center [26, 224] width 34 height 34
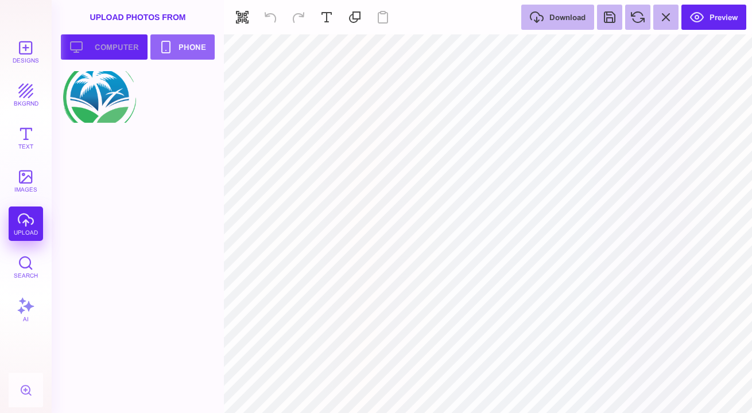
click at [92, 48] on button "Upload your artwork Computer" at bounding box center [104, 46] width 87 height 25
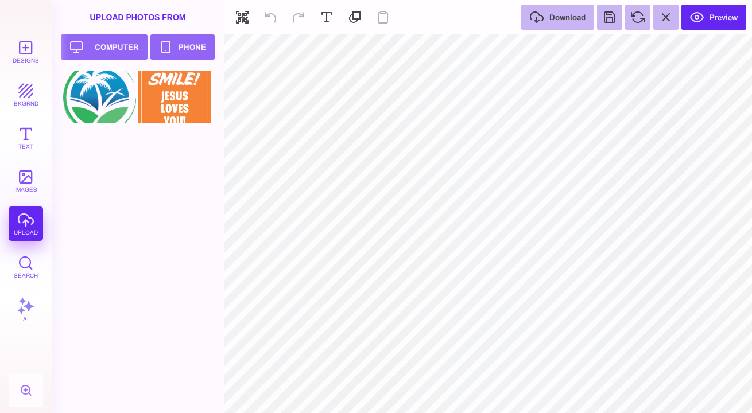
click at [166, 128] on div at bounding box center [141, 242] width 156 height 342
click at [176, 110] on div at bounding box center [174, 97] width 73 height 52
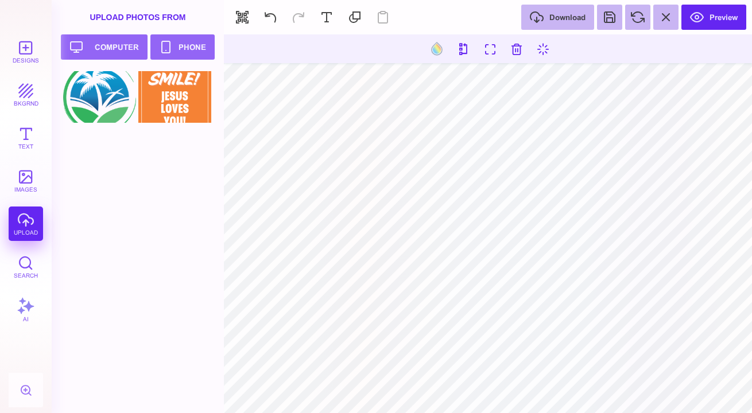
type input "#000000"
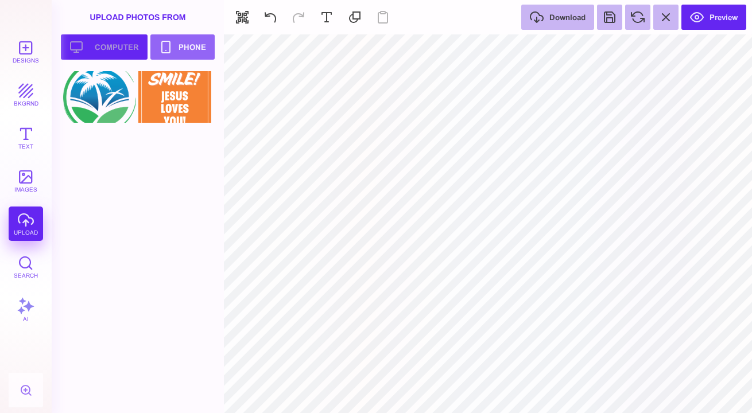
click at [126, 53] on button "Upload your artwork Computer" at bounding box center [104, 46] width 87 height 25
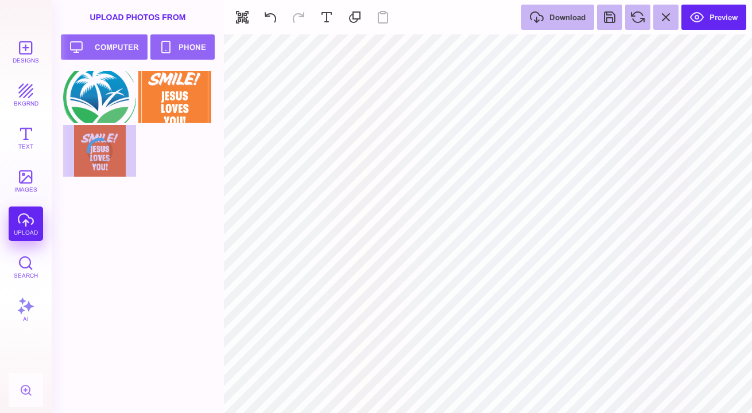
click at [113, 157] on div at bounding box center [141, 125] width 156 height 108
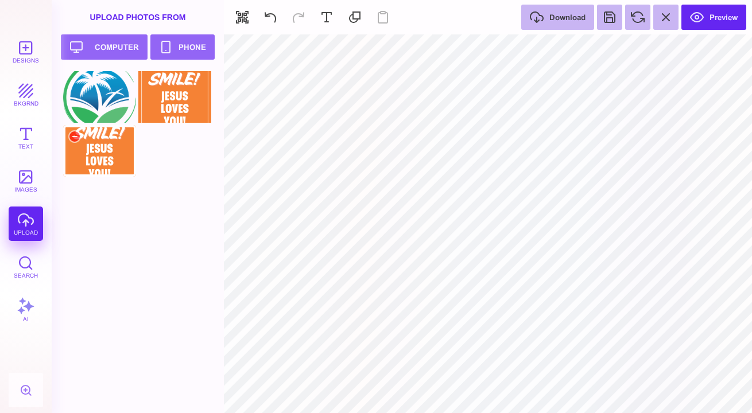
click at [93, 173] on div at bounding box center [99, 151] width 73 height 52
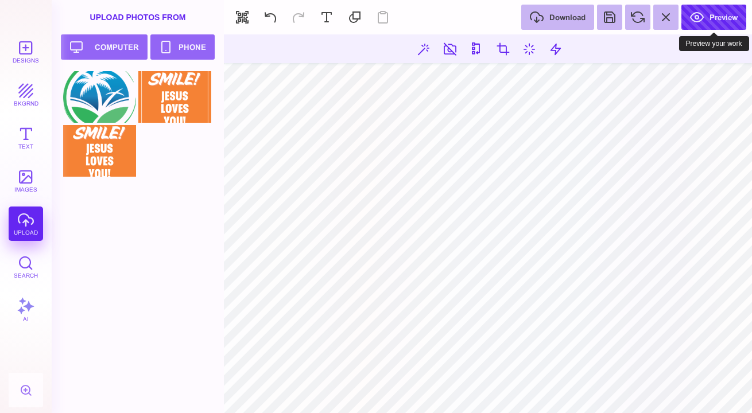
click at [701, 17] on button "Preview" at bounding box center [713, 17] width 65 height 25
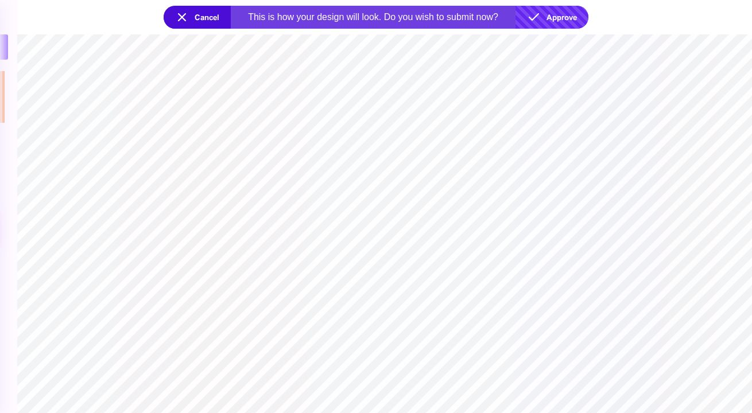
click at [563, 14] on button "Approve" at bounding box center [551, 17] width 73 height 23
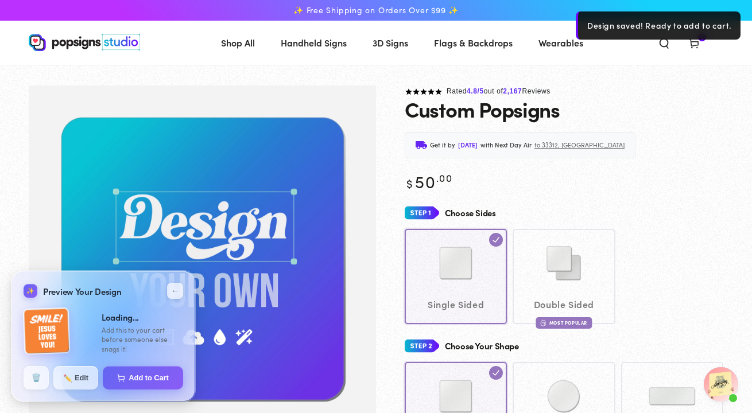
click at [700, 42] on icon at bounding box center [693, 42] width 11 height 11
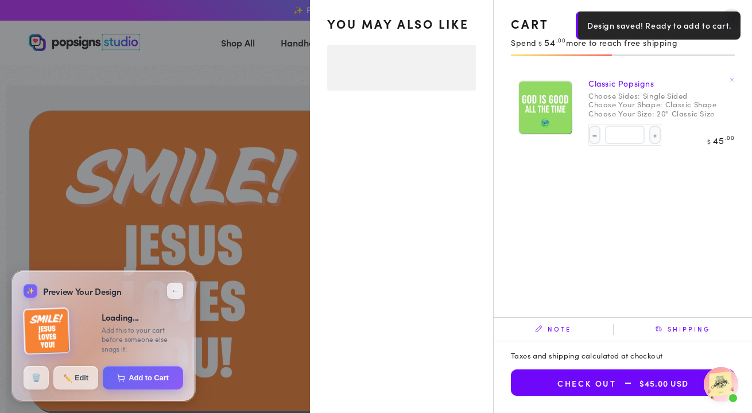
select select "**********"
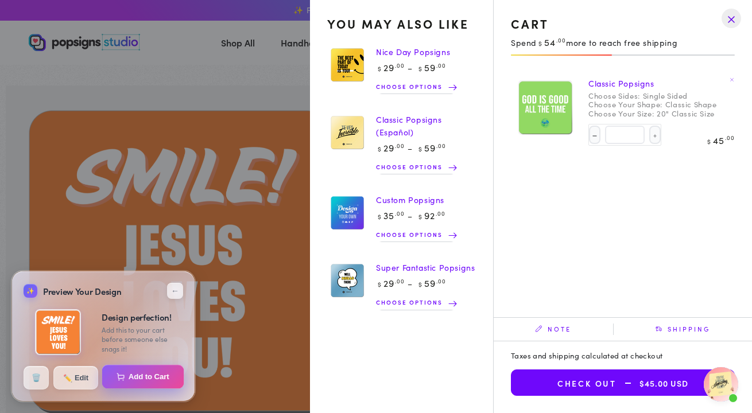
click at [142, 375] on button "Add to Cart" at bounding box center [143, 377] width 82 height 24
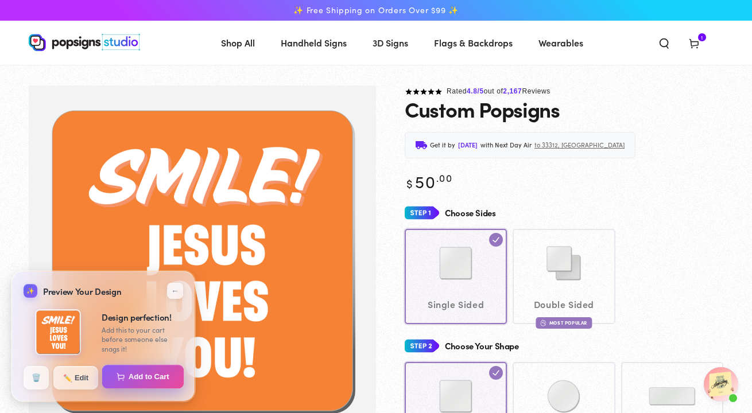
select select "**********"
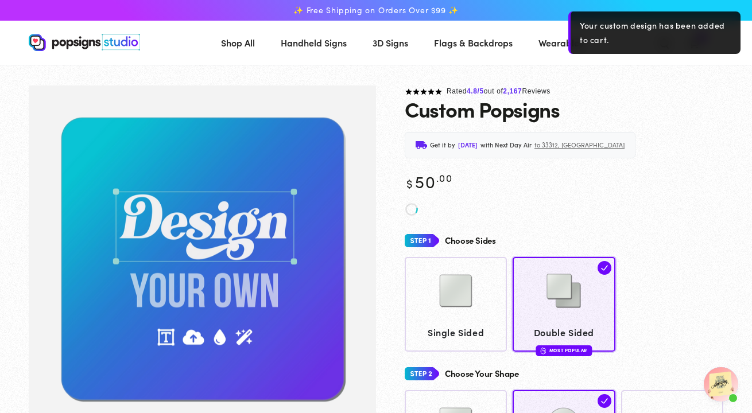
scroll to position [570, 0]
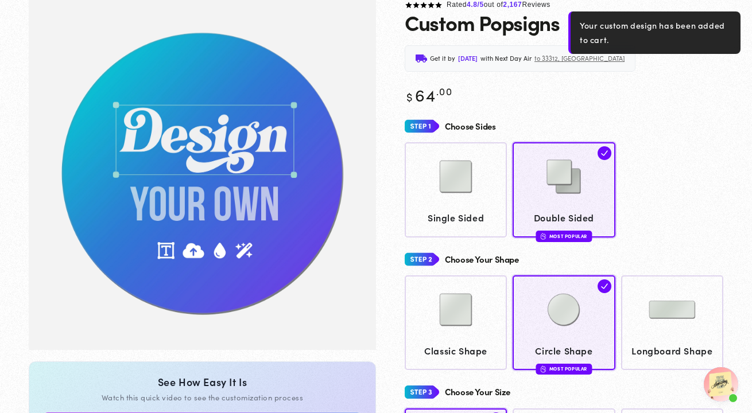
scroll to position [85, 0]
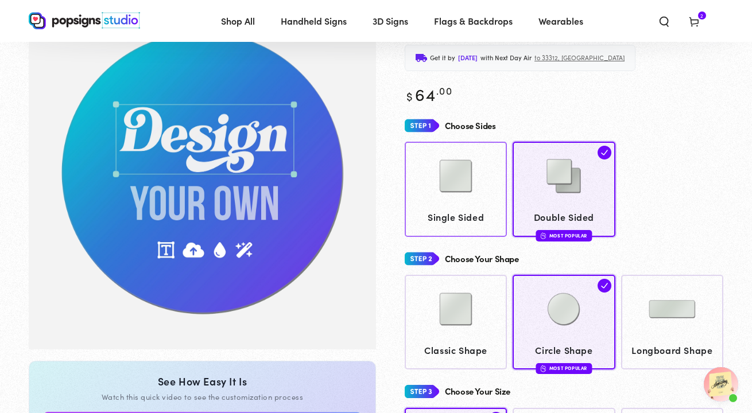
click at [428, 192] on img at bounding box center [455, 176] width 57 height 57
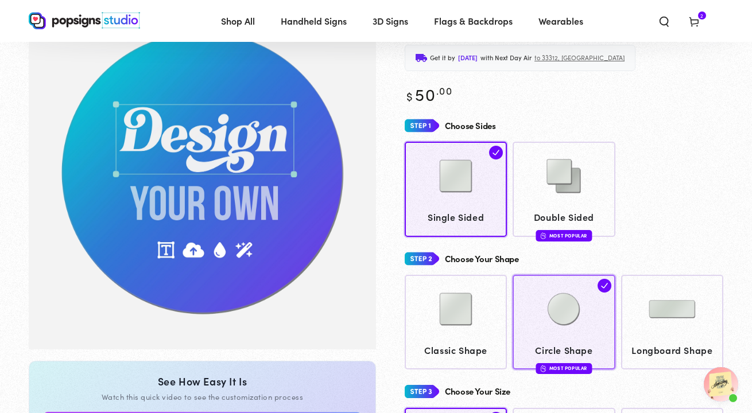
click at [555, 321] on img at bounding box center [563, 309] width 57 height 57
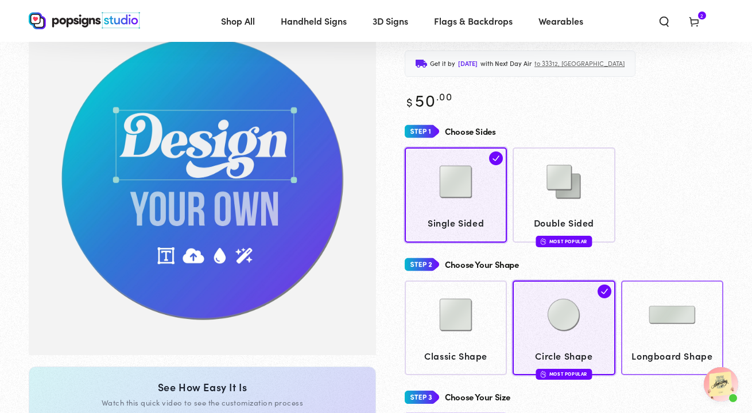
click at [670, 315] on img at bounding box center [671, 314] width 57 height 57
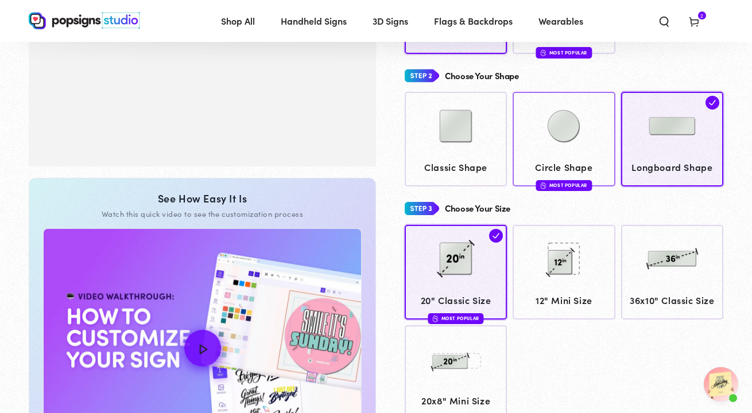
scroll to position [273, 0]
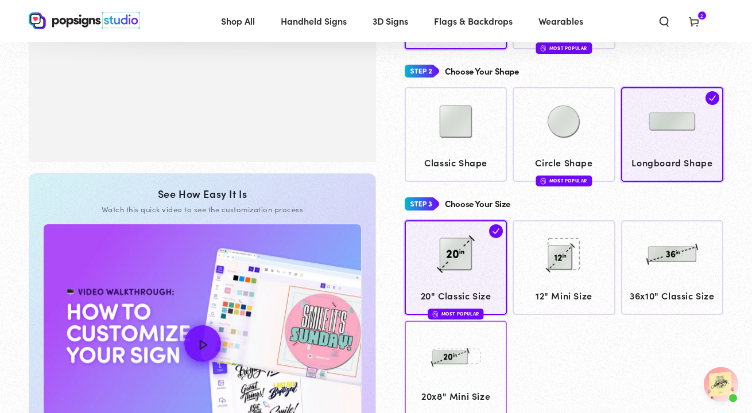
click at [484, 359] on img at bounding box center [455, 355] width 57 height 57
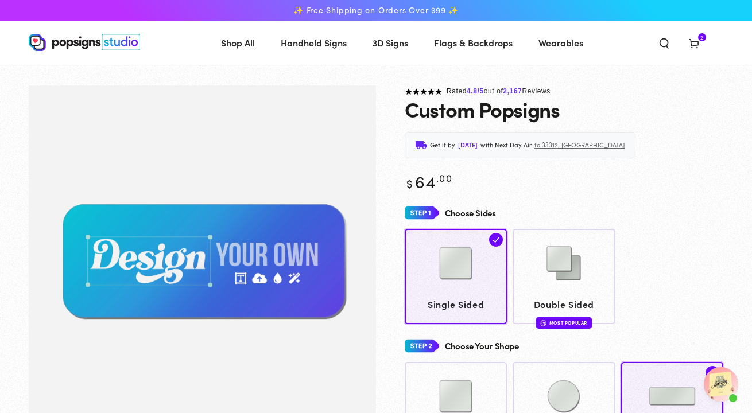
click at [697, 39] on icon at bounding box center [693, 42] width 11 height 11
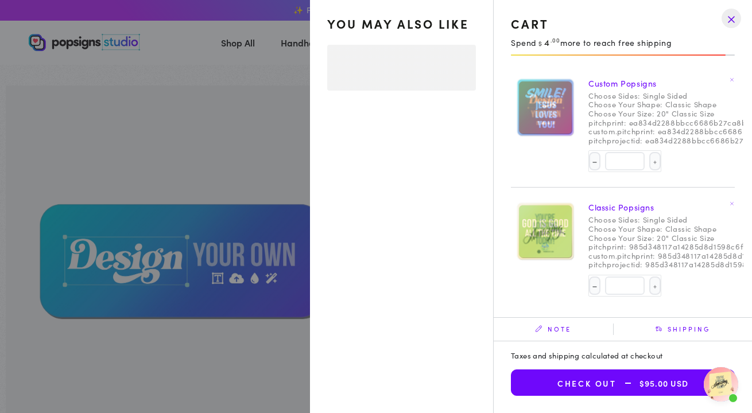
select select "**********"
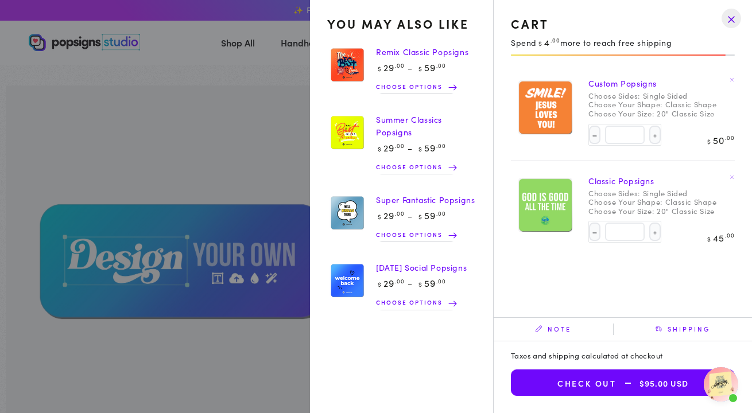
click at [679, 55] on summary "Cart 2 2 items" at bounding box center [694, 42] width 30 height 25
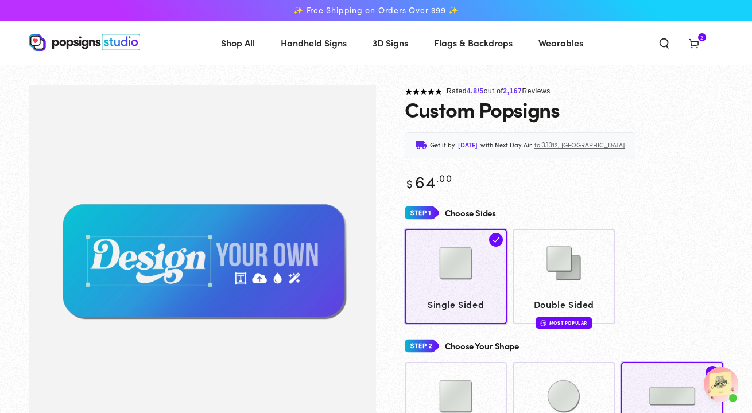
click at [700, 36] on span "2 2 items" at bounding box center [702, 37] width 8 height 8
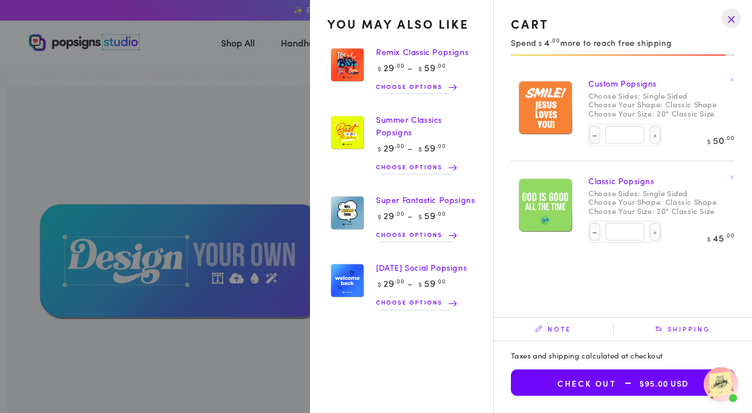
click at [606, 178] on link "Classic Popsigns" at bounding box center [621, 180] width 66 height 11
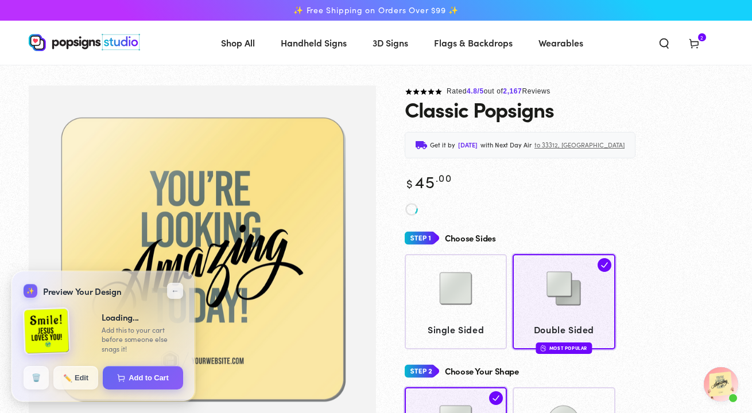
scroll to position [570, 0]
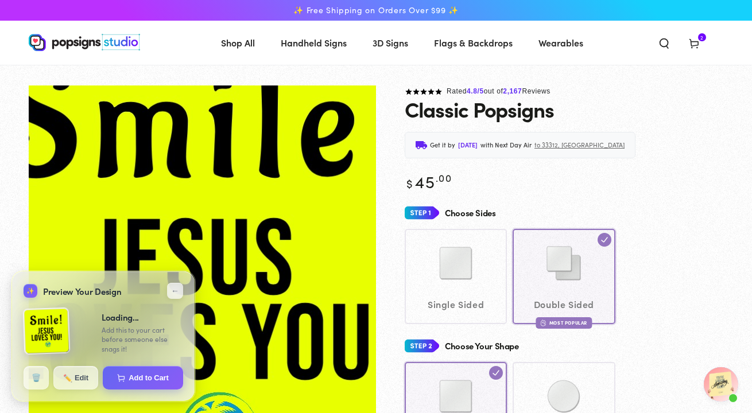
click at [432, 319] on div "Single Sided Double Sided Most Popular" at bounding box center [564, 276] width 319 height 95
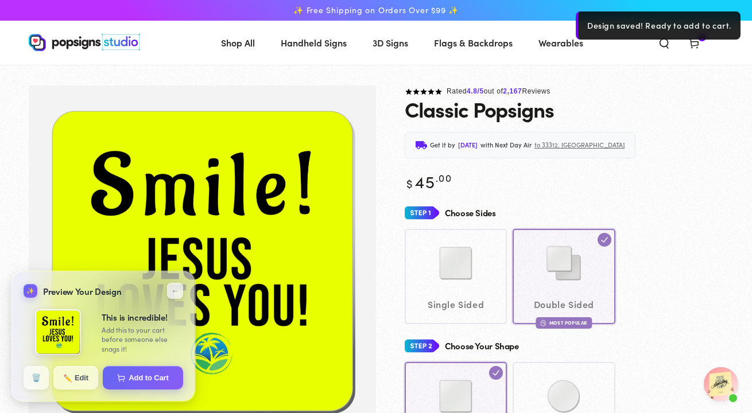
click at [449, 299] on div "Single Sided Double Sided Most Popular" at bounding box center [564, 276] width 319 height 95
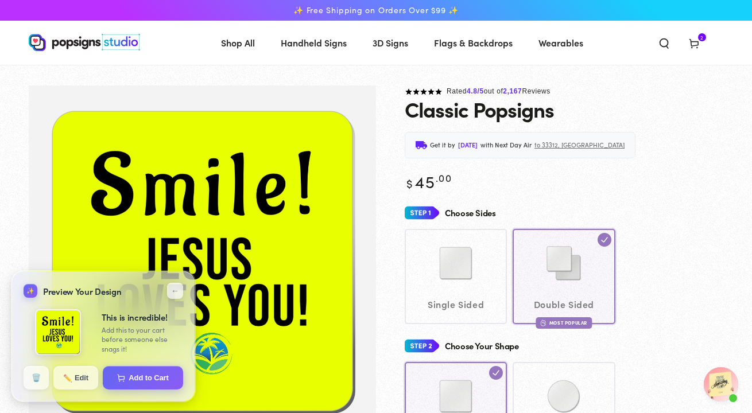
click at [699, 42] on icon at bounding box center [693, 42] width 11 height 11
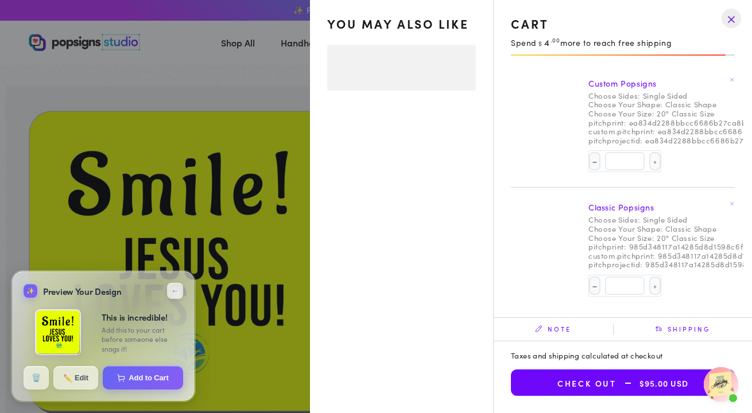
select select "**********"
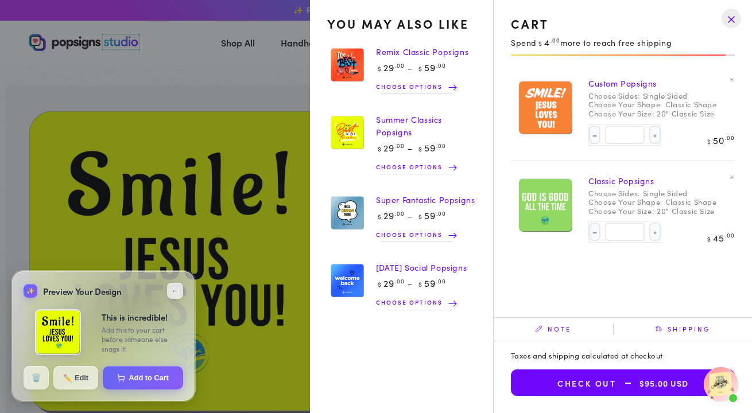
scroll to position [0, 0]
click at [351, 276] on img at bounding box center [347, 281] width 40 height 41
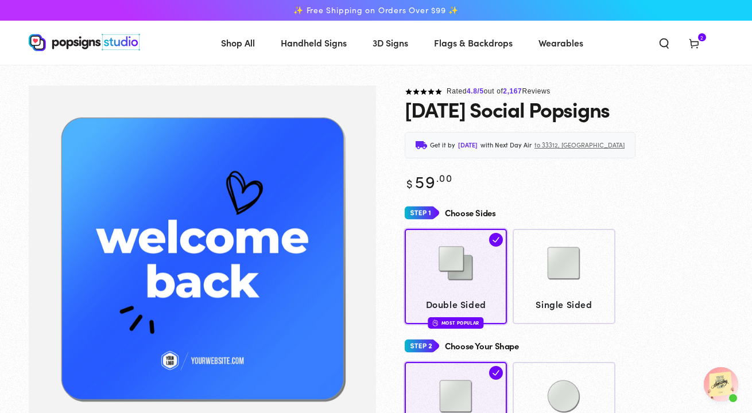
scroll to position [570, 0]
click at [238, 189] on img "Gallery Viewer" at bounding box center [202, 261] width 347 height 351
click at [692, 38] on icon at bounding box center [693, 42] width 11 height 11
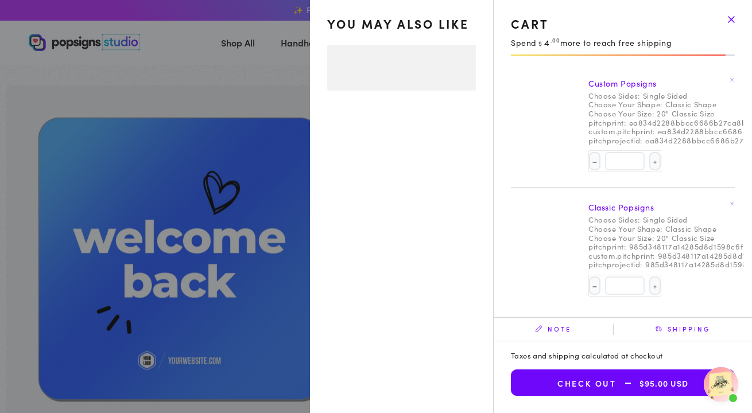
select select "**********"
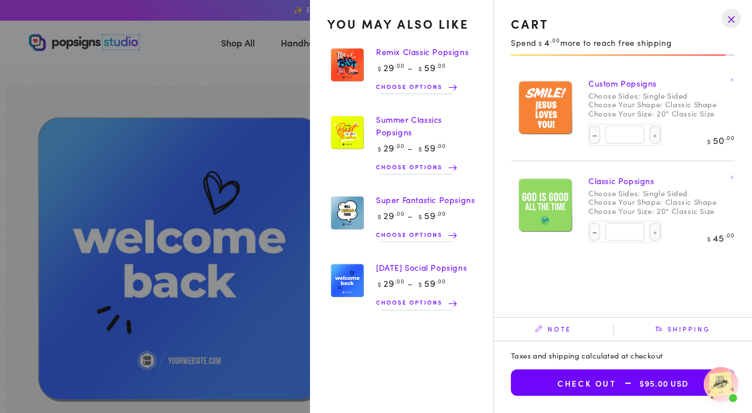
click at [629, 177] on link "Classic Popsigns" at bounding box center [621, 180] width 66 height 11
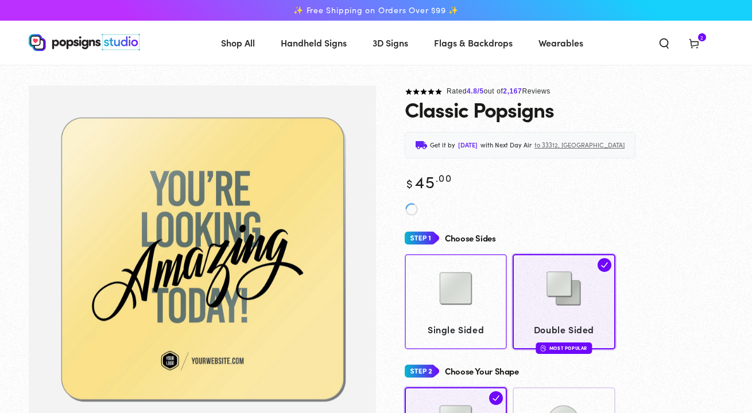
click at [457, 282] on img at bounding box center [455, 288] width 57 height 57
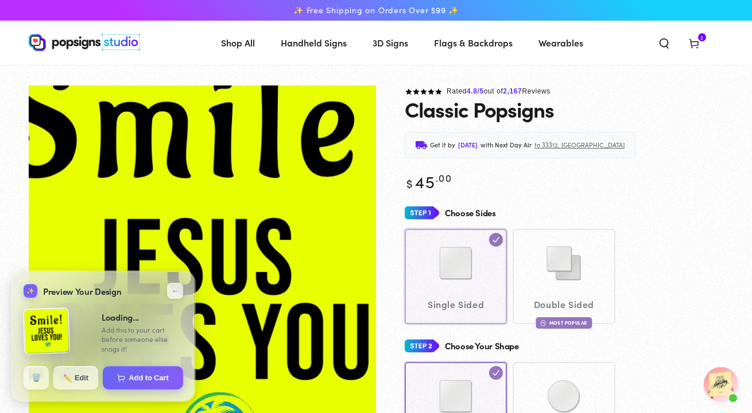
scroll to position [570, 0]
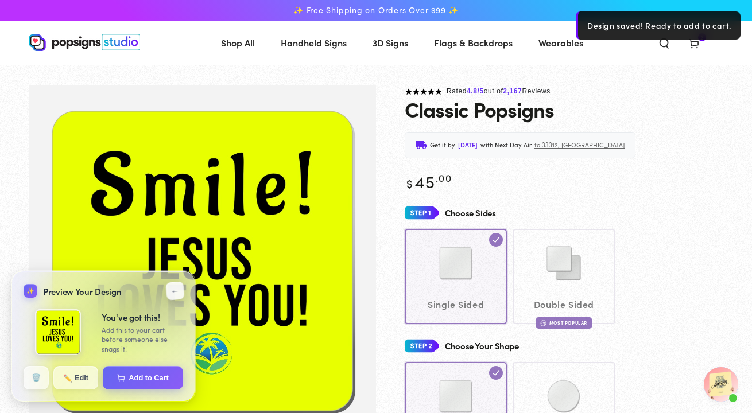
click at [176, 291] on button "←" at bounding box center [174, 290] width 19 height 19
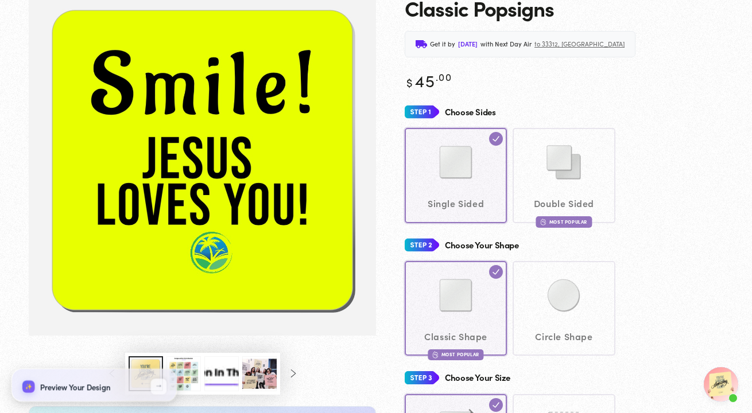
scroll to position [108, 0]
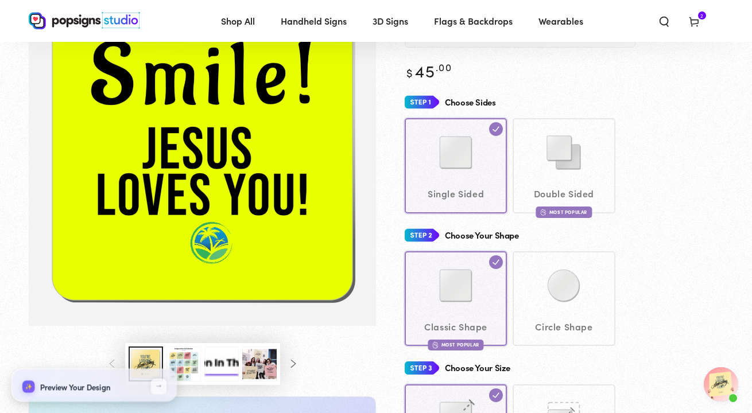
click at [577, 290] on div "Classic Shape Most Popular Circle Shape" at bounding box center [564, 298] width 319 height 95
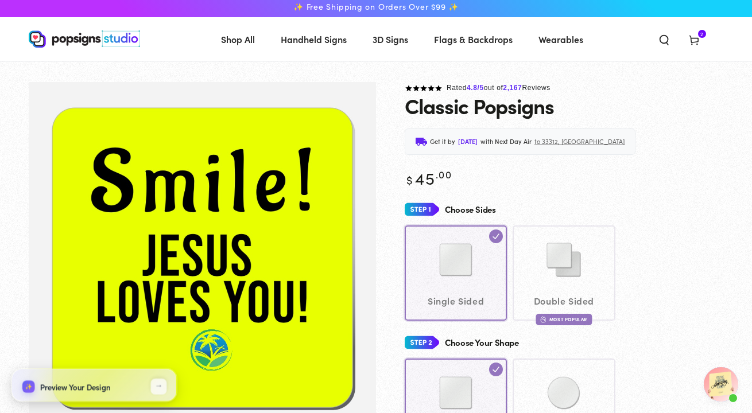
scroll to position [89, 0]
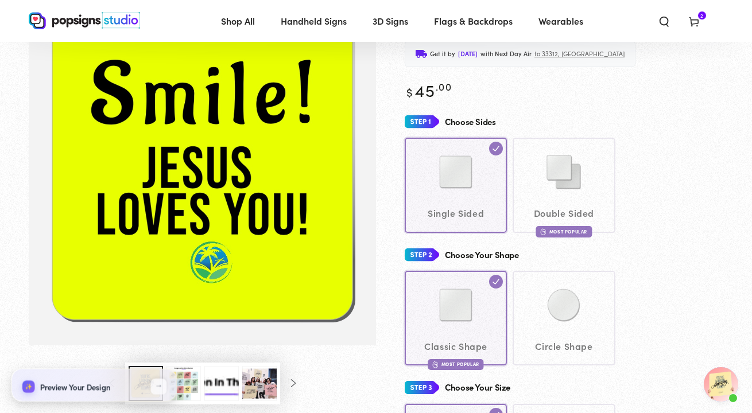
click at [211, 258] on img "Gallery Viewer" at bounding box center [202, 169] width 313 height 313
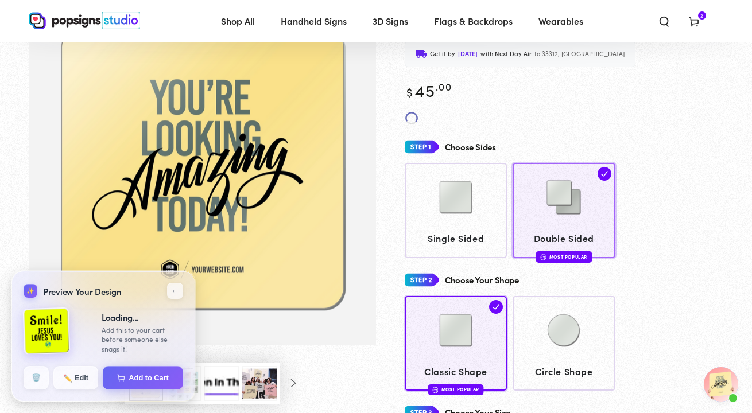
scroll to position [570, 0]
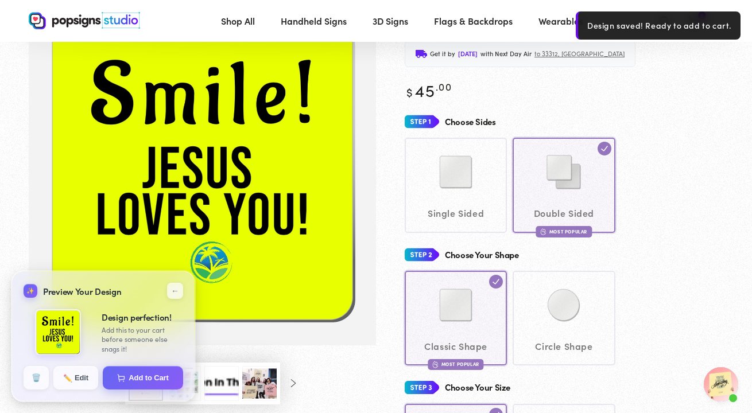
click at [307, 160] on img "Gallery Viewer" at bounding box center [202, 169] width 313 height 313
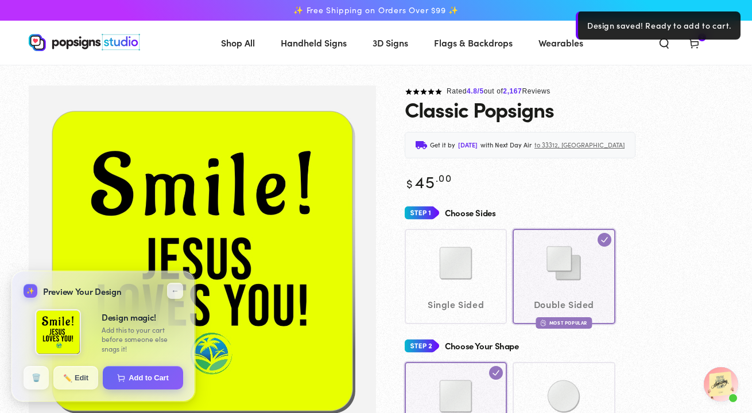
click at [699, 44] on icon at bounding box center [693, 42] width 11 height 11
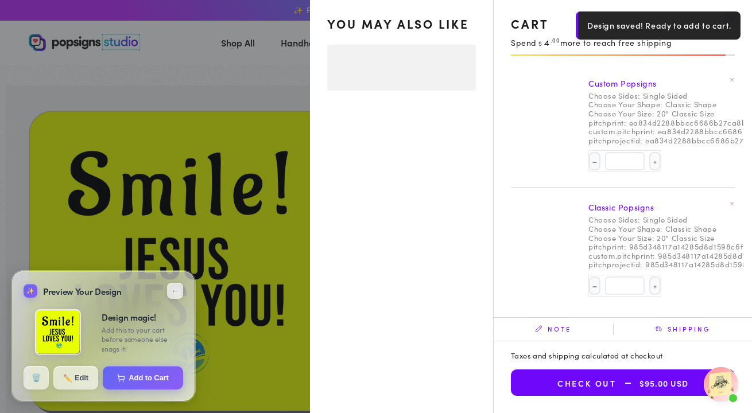
select select "**********"
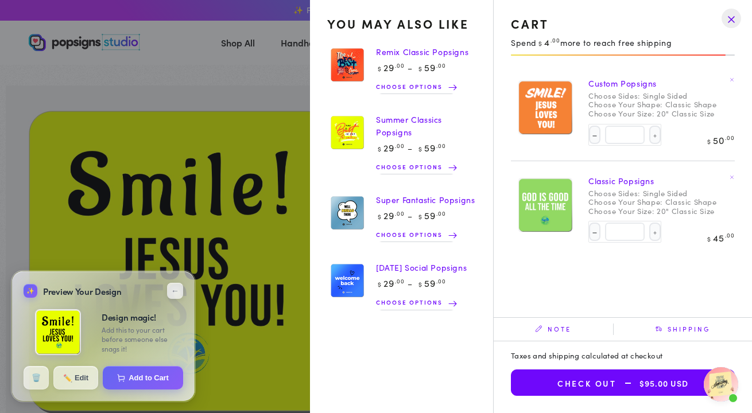
click at [679, 55] on summary "Cart 2 2 items" at bounding box center [694, 42] width 30 height 25
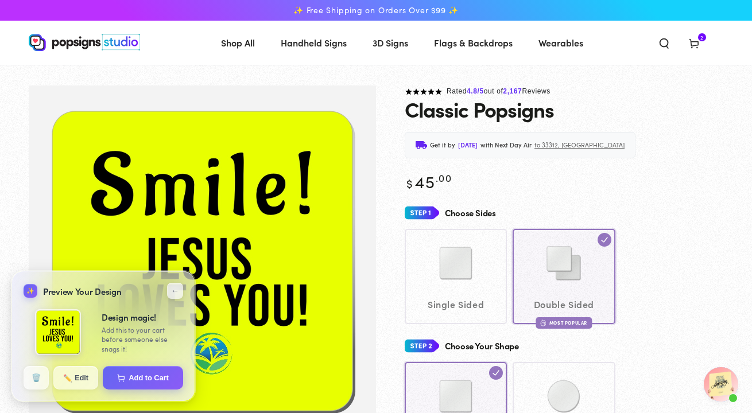
click at [487, 276] on div "Single Sided Double Sided Most Popular" at bounding box center [564, 276] width 319 height 95
click at [174, 293] on button "←" at bounding box center [174, 290] width 19 height 19
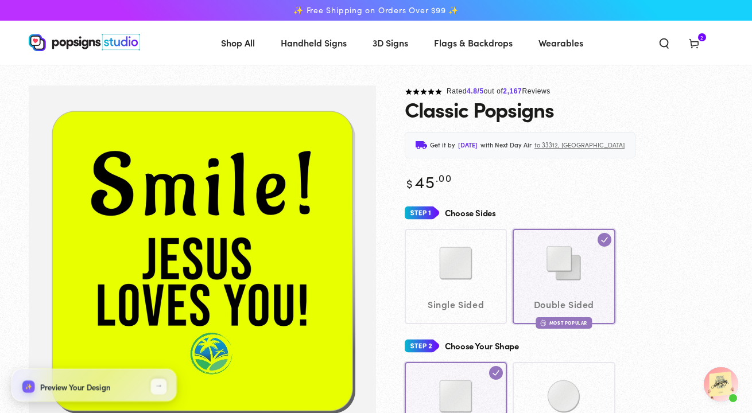
click at [447, 262] on div "Single Sided Double Sided Most Popular" at bounding box center [564, 276] width 319 height 95
click at [590, 153] on div "Get it by Friday, Sep 26 with Next Day Air to 33312, FL" at bounding box center [520, 145] width 231 height 26
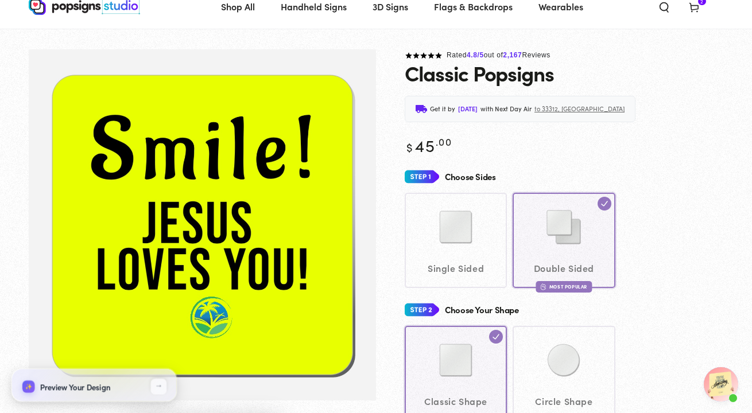
scroll to position [77, 0]
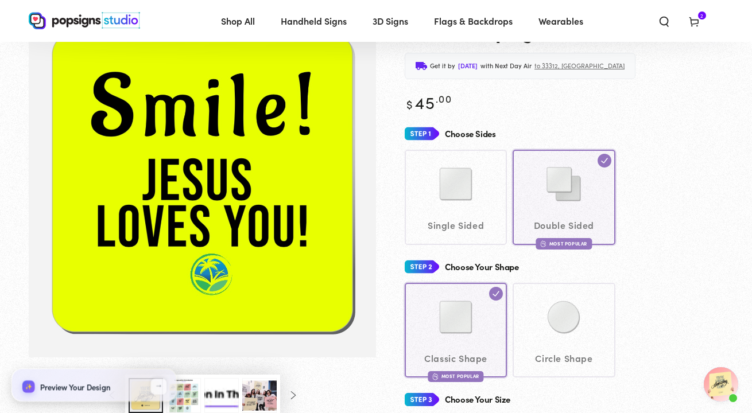
click at [449, 194] on div "Single Sided Double Sided Most Popular" at bounding box center [564, 197] width 319 height 95
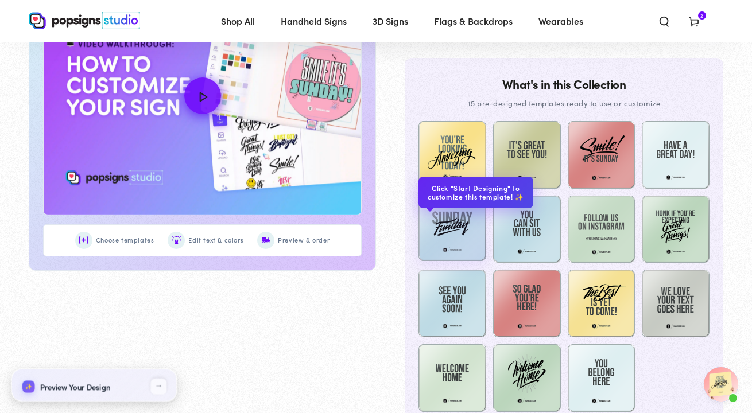
scroll to position [0, 0]
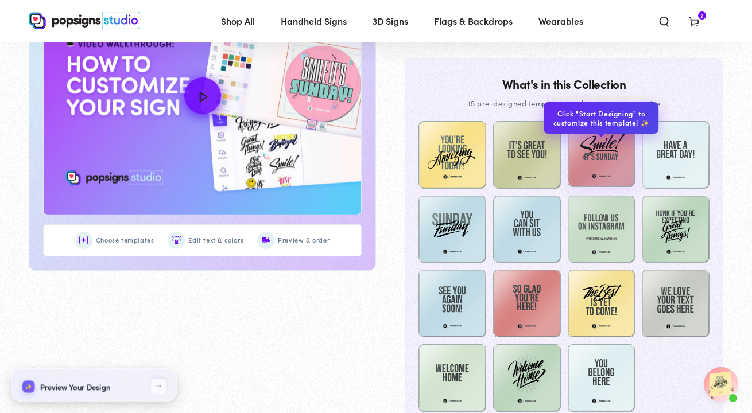
click at [597, 146] on img at bounding box center [602, 153] width 68 height 68
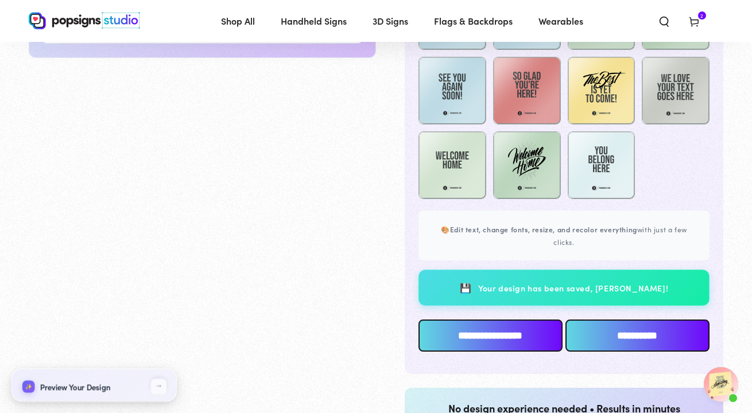
scroll to position [804, 0]
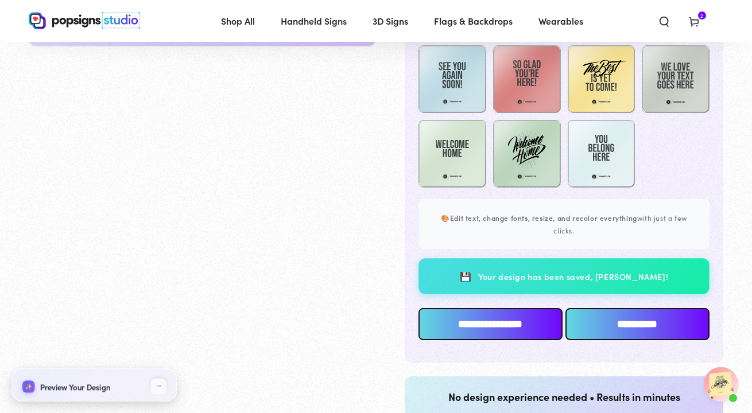
click at [603, 316] on input "**********" at bounding box center [637, 324] width 144 height 32
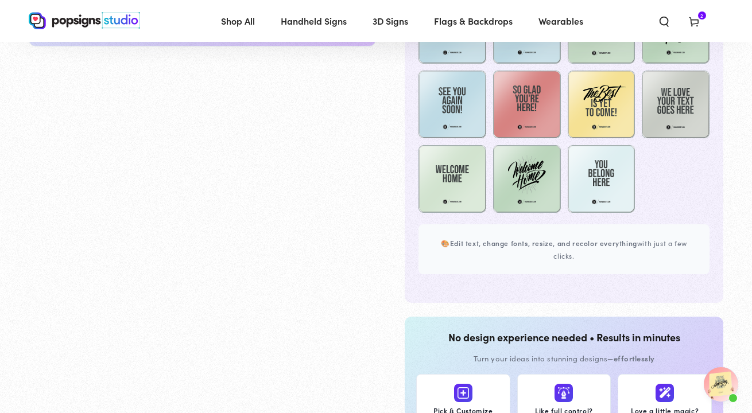
scroll to position [570, 0]
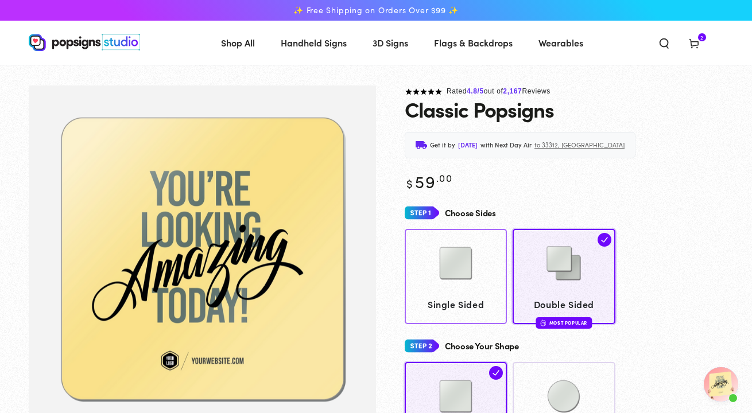
click at [472, 257] on img at bounding box center [455, 263] width 57 height 57
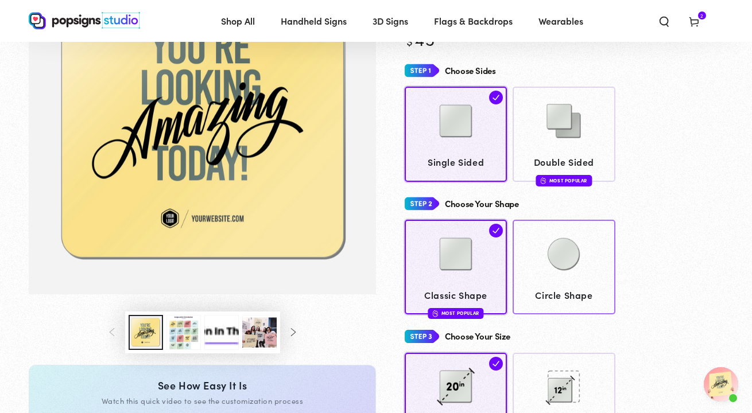
scroll to position [144, 0]
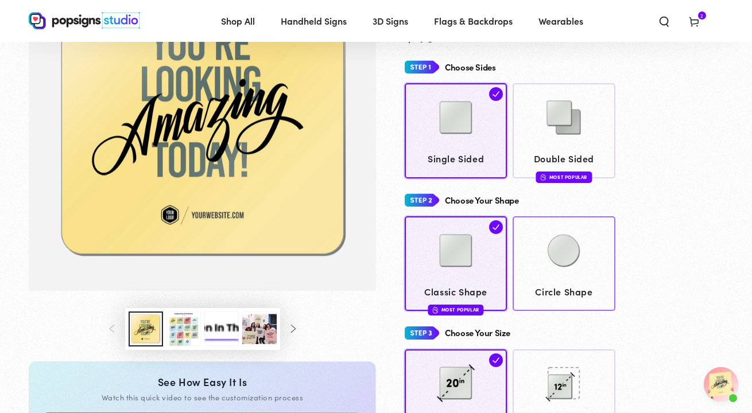
click at [549, 259] on img at bounding box center [563, 250] width 57 height 57
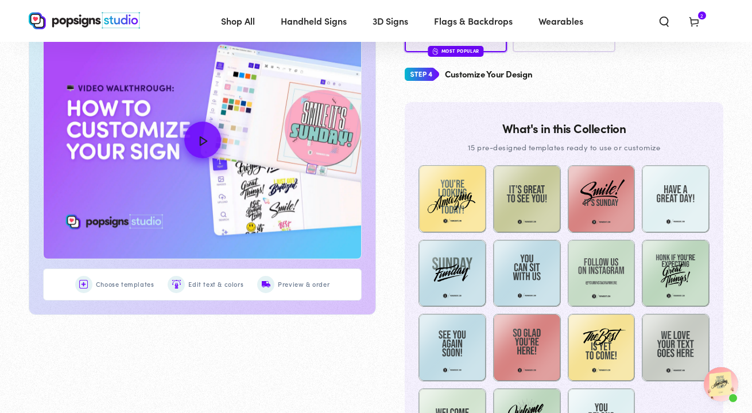
scroll to position [541, 0]
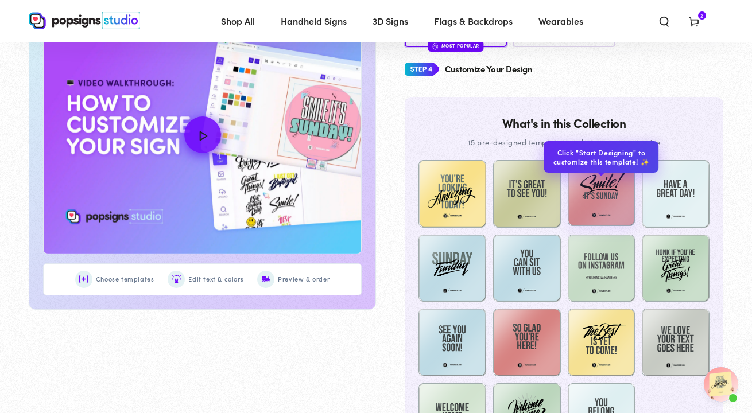
click at [604, 197] on img at bounding box center [602, 192] width 68 height 68
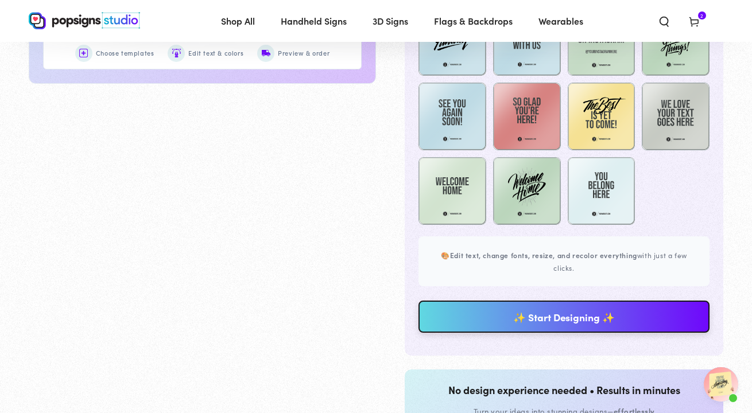
click at [538, 319] on link "✨ Start Designing ✨" at bounding box center [563, 317] width 291 height 32
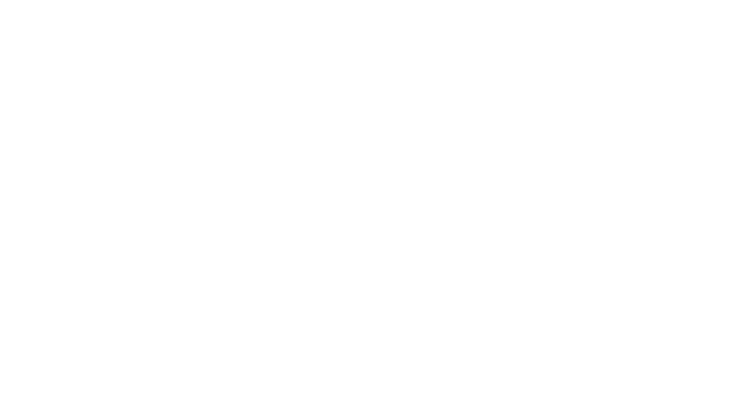
scroll to position [0, 0]
type textarea "An ancient tree with a door leading to a magical world"
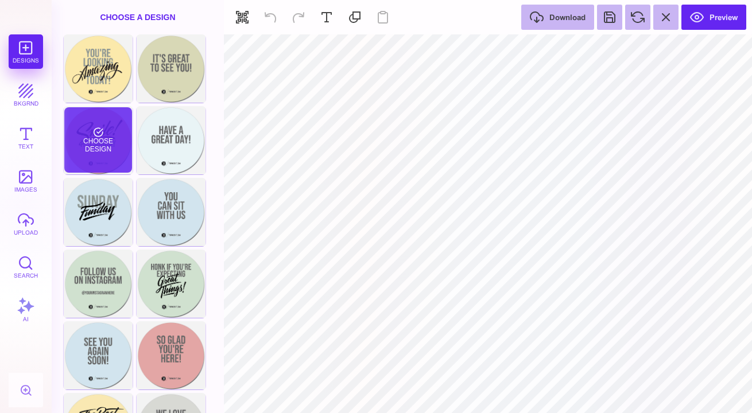
click at [101, 149] on div "Choose Design" at bounding box center [97, 139] width 67 height 65
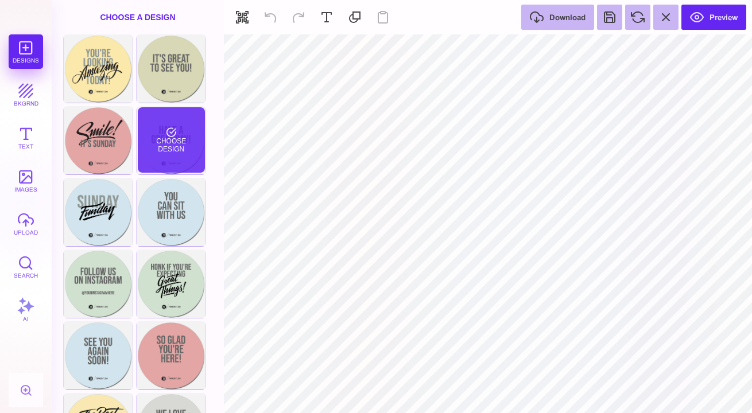
type input "#676767"
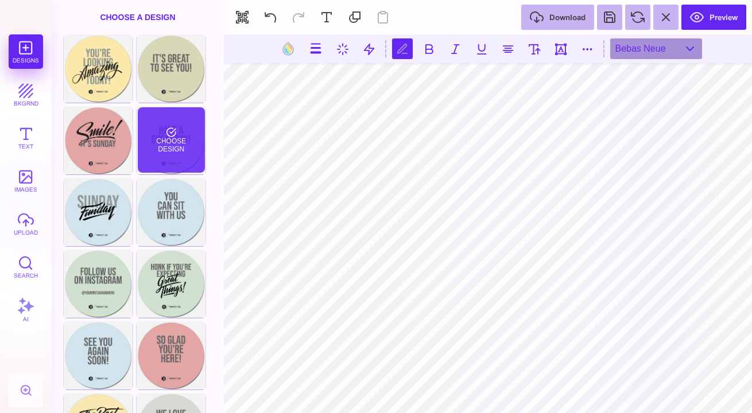
type textarea "*"
type textarea "**********"
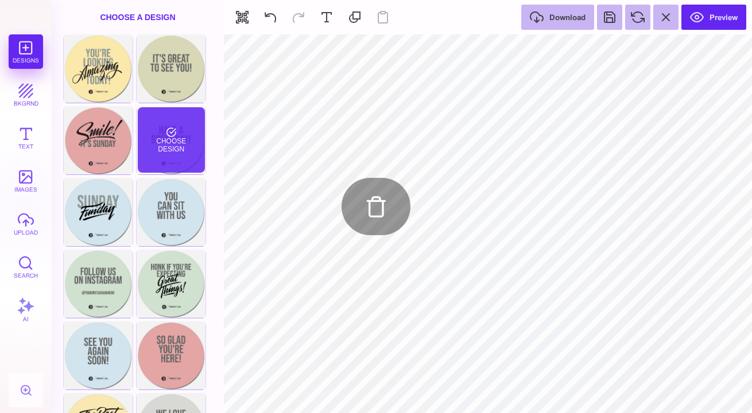
type input "#676767"
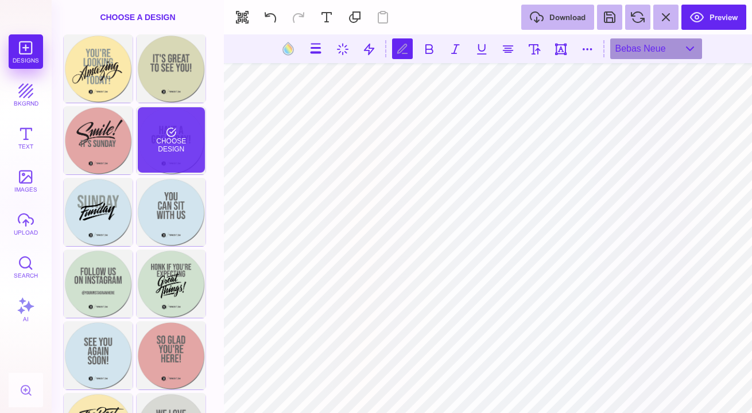
scroll to position [0, 0]
type textarea "**********"
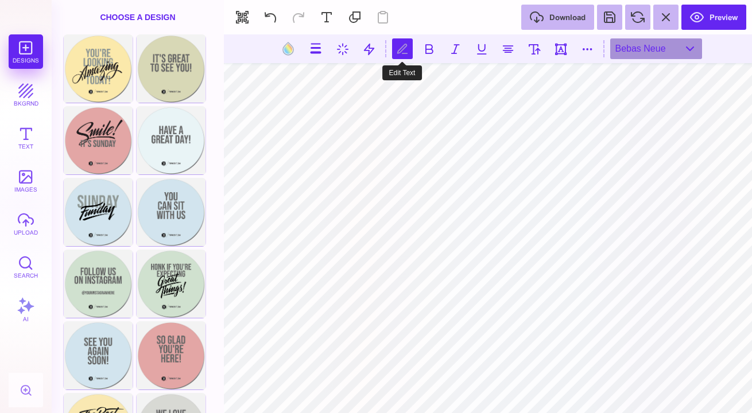
click at [402, 56] on button at bounding box center [402, 48] width 21 height 21
click at [403, 49] on button at bounding box center [402, 48] width 21 height 21
click at [407, 44] on button at bounding box center [402, 48] width 21 height 21
click at [24, 129] on button "Text" at bounding box center [26, 138] width 34 height 34
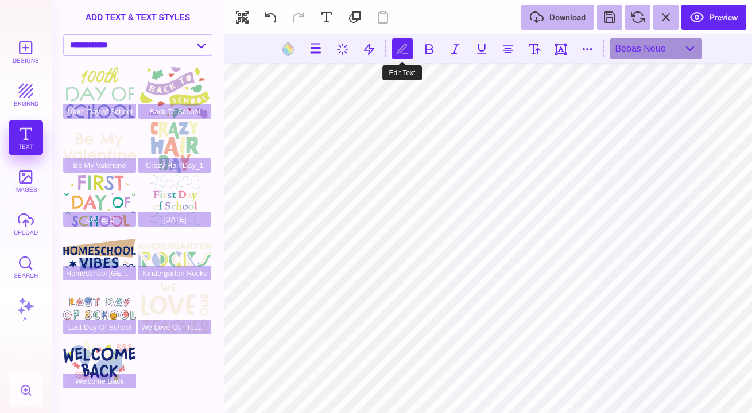
click at [404, 52] on button at bounding box center [402, 48] width 21 height 21
click at [282, 46] on button at bounding box center [288, 49] width 22 height 22
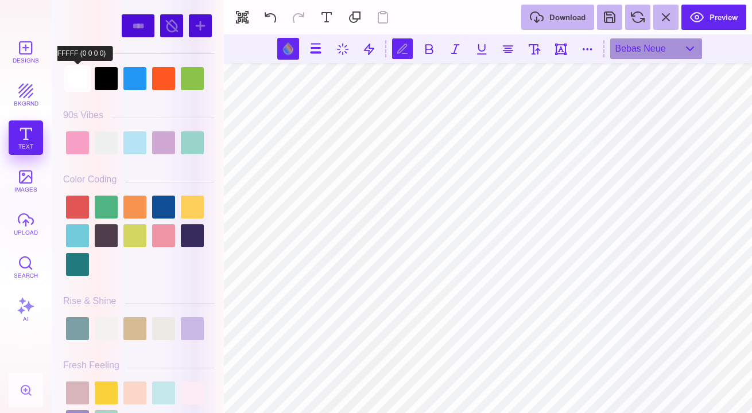
click at [72, 86] on div at bounding box center [77, 78] width 23 height 23
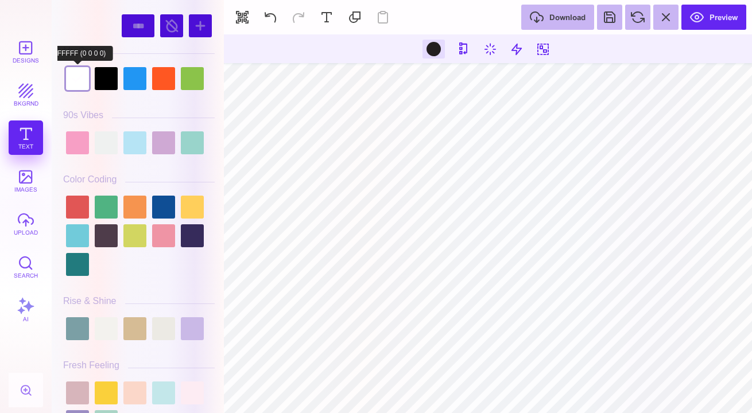
click at [76, 71] on div at bounding box center [77, 78] width 23 height 23
click at [104, 82] on div at bounding box center [106, 78] width 23 height 23
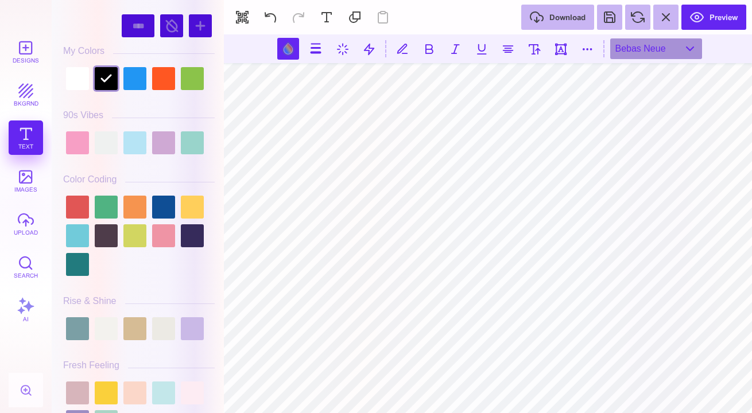
click at [120, 73] on div at bounding box center [139, 78] width 152 height 29
click at [164, 207] on div at bounding box center [163, 207] width 23 height 23
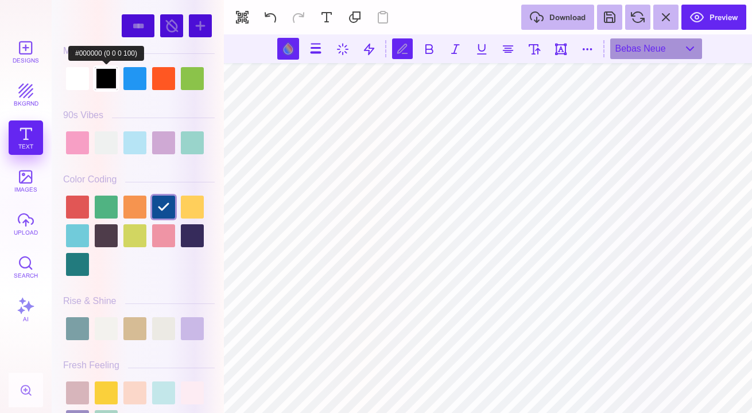
click at [105, 77] on div at bounding box center [106, 78] width 23 height 23
type input "#000000"
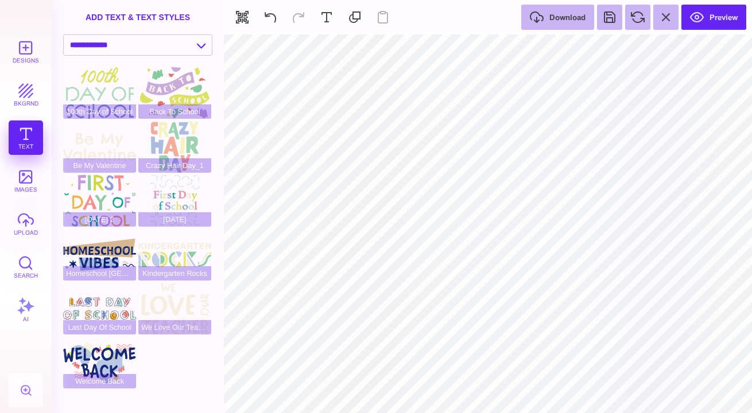
type input "#E4A5A5"
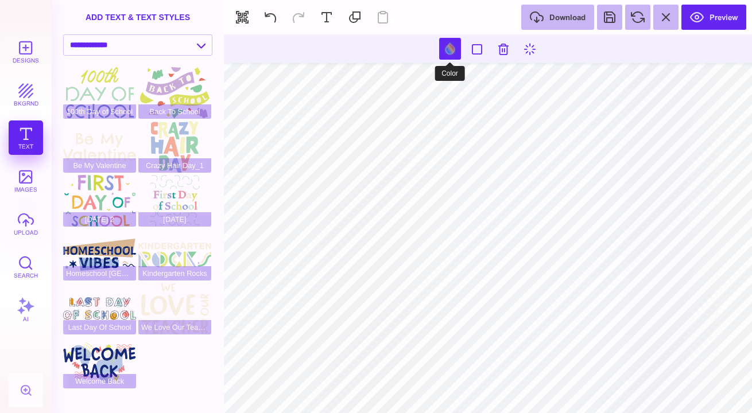
click at [449, 48] on button at bounding box center [450, 49] width 22 height 22
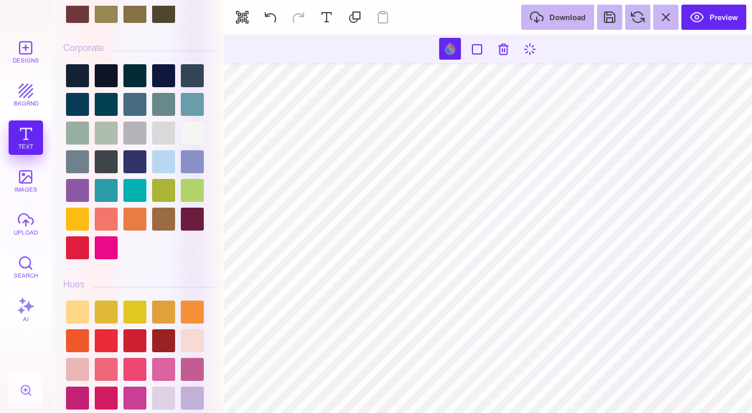
scroll to position [1232, 0]
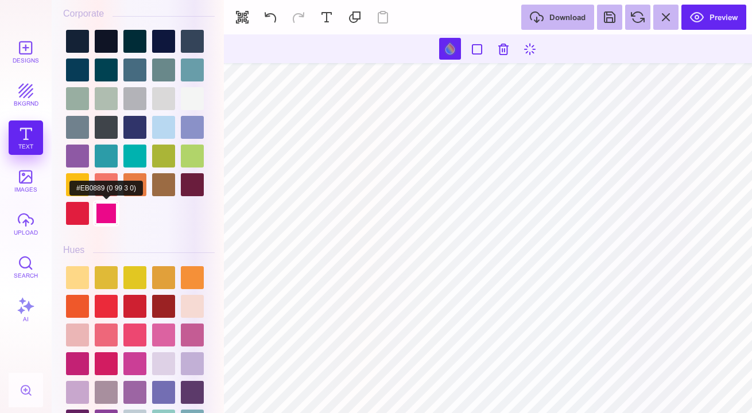
click at [107, 212] on div at bounding box center [106, 213] width 23 height 23
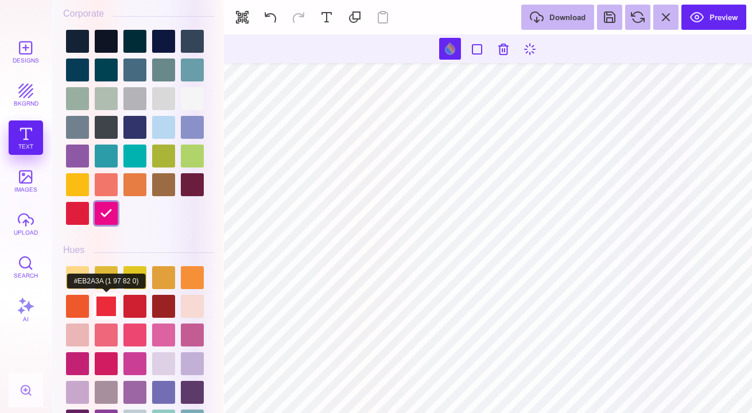
click at [107, 304] on div at bounding box center [106, 306] width 23 height 23
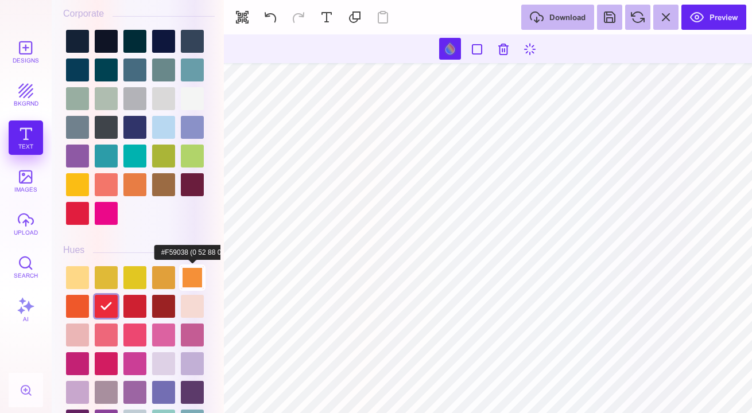
type input "#000000"
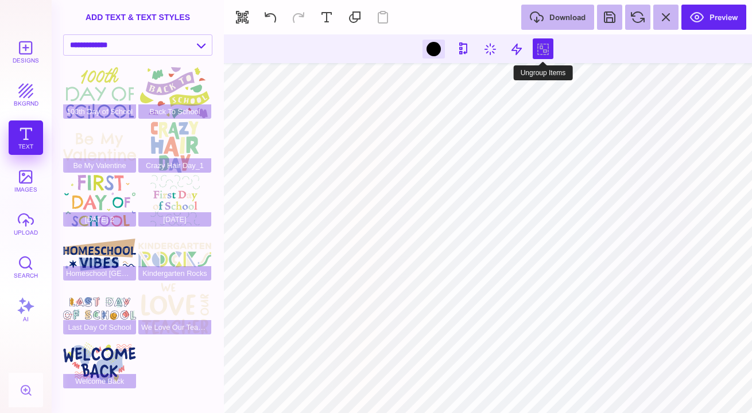
click at [547, 46] on button at bounding box center [543, 48] width 21 height 21
click at [529, 47] on button at bounding box center [529, 48] width 21 height 21
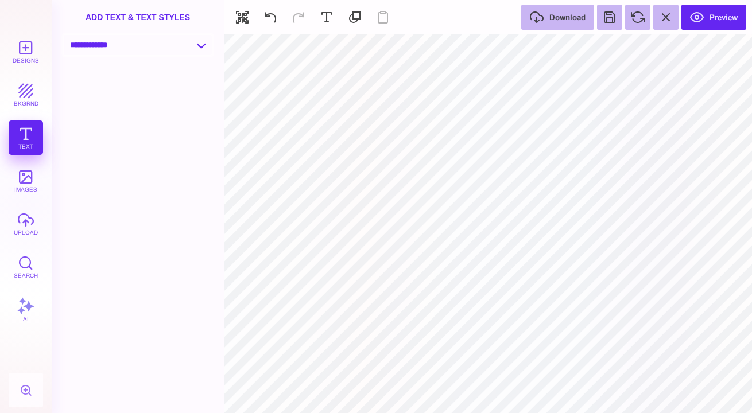
select select "**********"
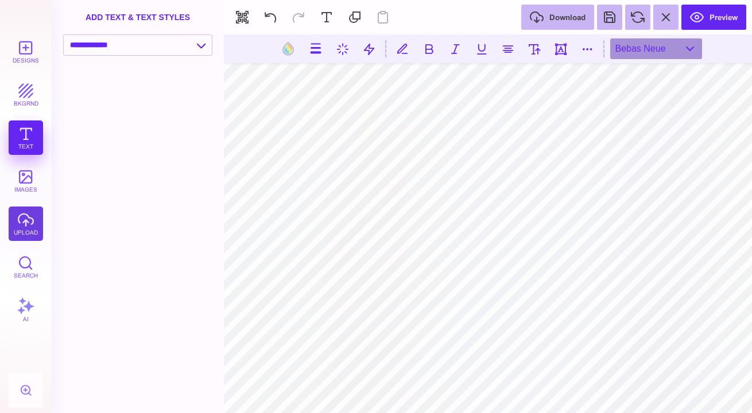
click at [31, 221] on button "upload" at bounding box center [26, 224] width 34 height 34
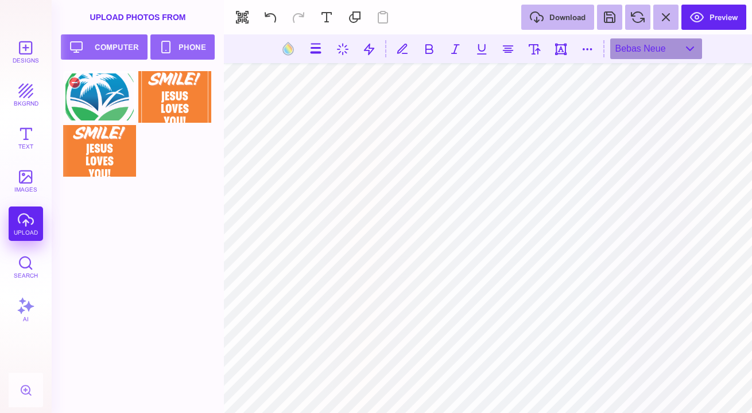
click at [106, 82] on div at bounding box center [99, 97] width 73 height 52
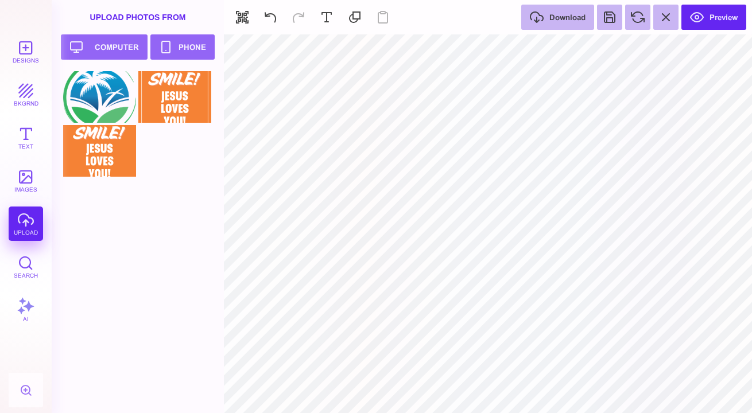
type input "#EB2A3A"
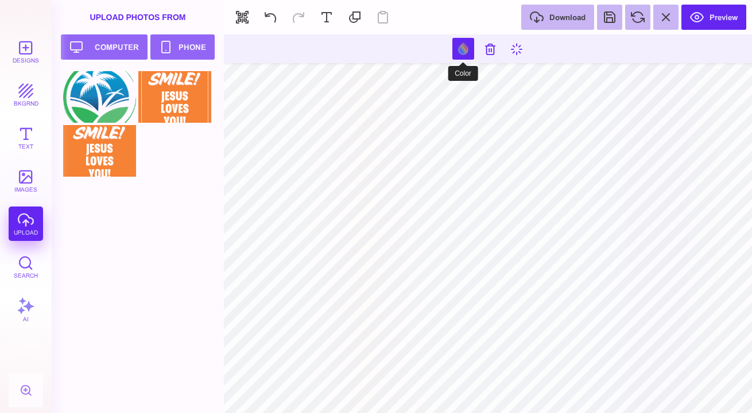
click at [461, 48] on button at bounding box center [463, 49] width 22 height 22
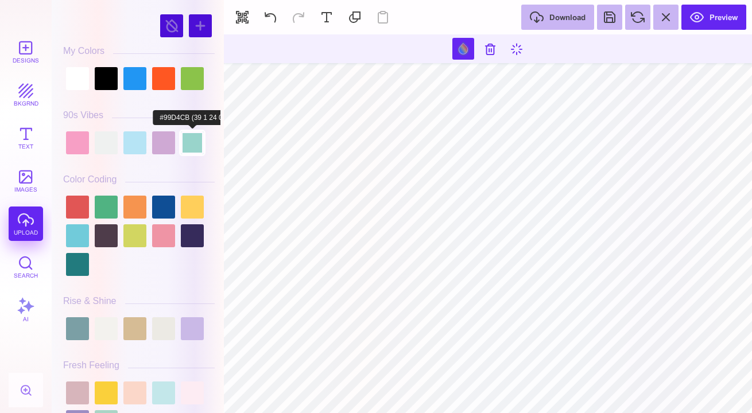
click at [191, 140] on div at bounding box center [192, 142] width 23 height 23
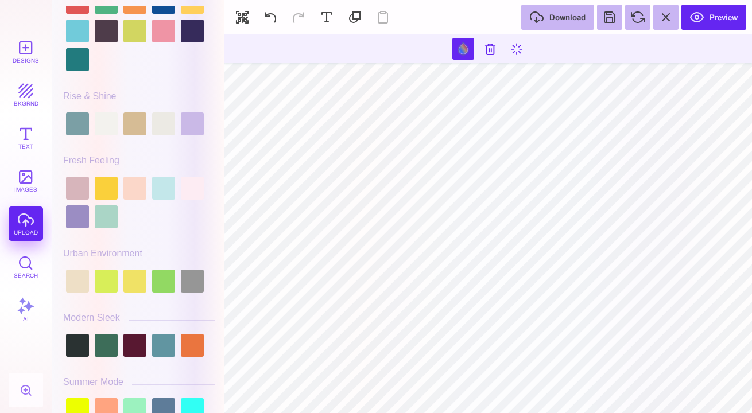
scroll to position [208, 0]
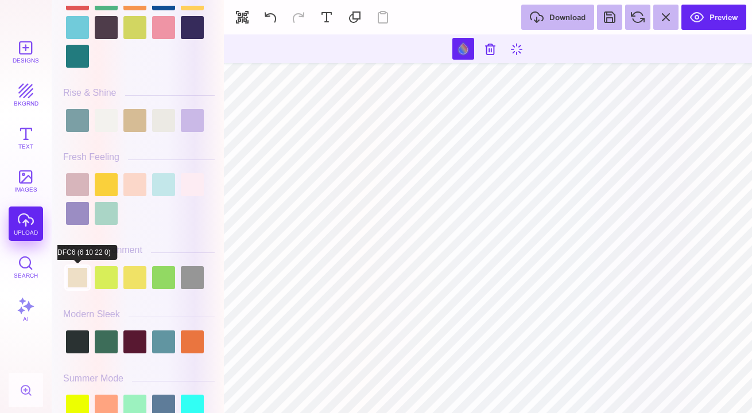
click at [79, 277] on div at bounding box center [77, 277] width 23 height 23
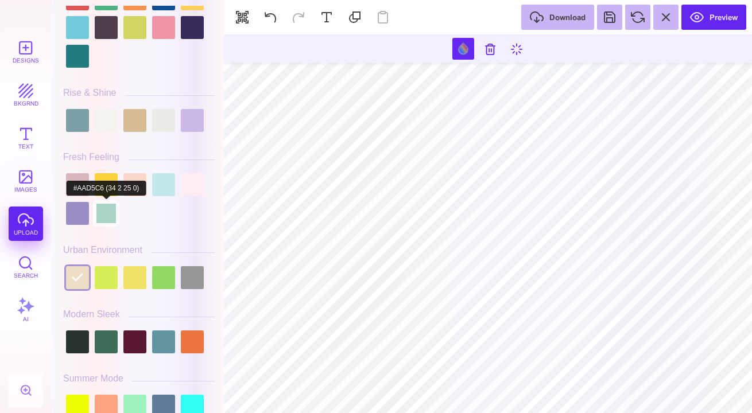
click at [110, 202] on div at bounding box center [106, 213] width 23 height 23
click at [106, 173] on div at bounding box center [139, 198] width 152 height 57
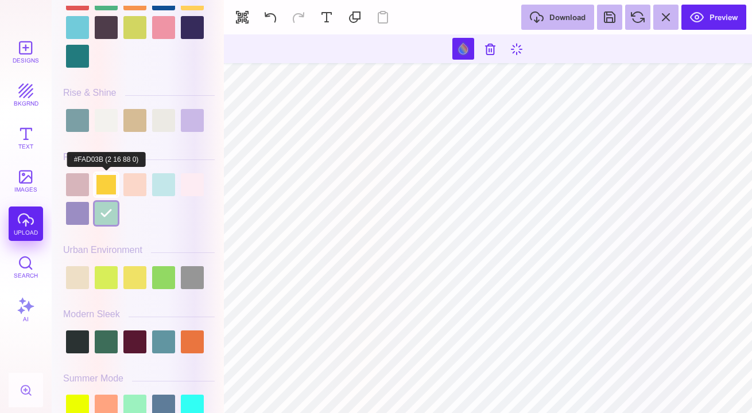
click at [106, 181] on div at bounding box center [106, 184] width 23 height 23
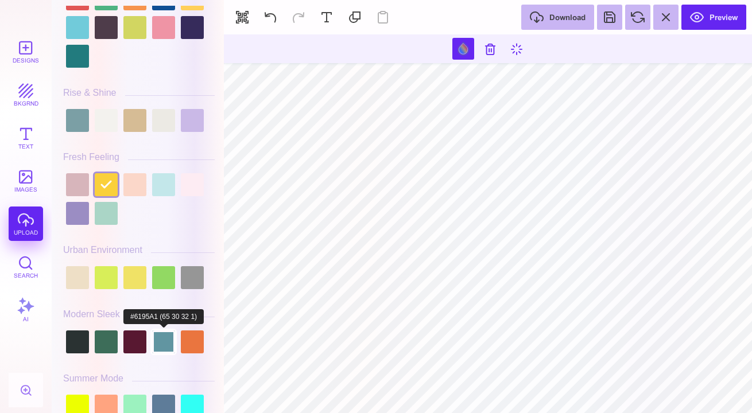
scroll to position [389, 0]
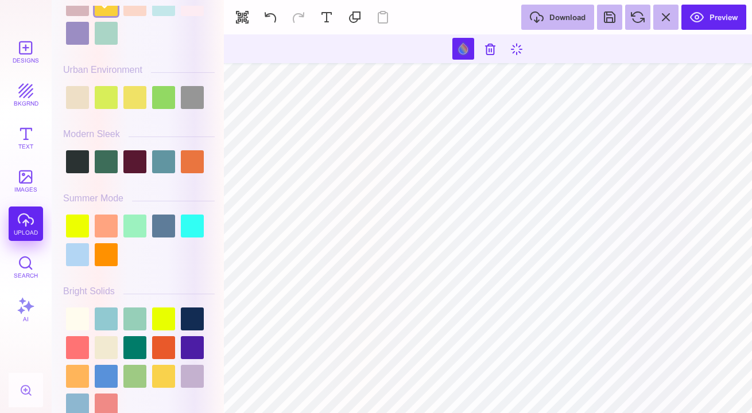
click at [89, 231] on div at bounding box center [139, 240] width 152 height 57
click at [82, 231] on div at bounding box center [77, 226] width 23 height 23
click at [105, 227] on div at bounding box center [106, 226] width 23 height 23
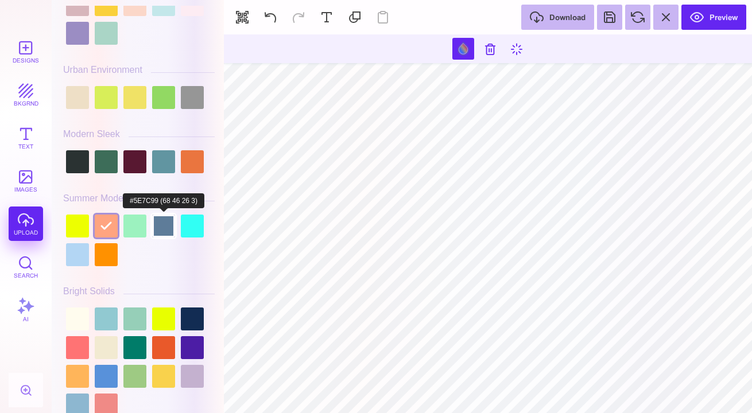
click at [160, 226] on div at bounding box center [163, 226] width 23 height 23
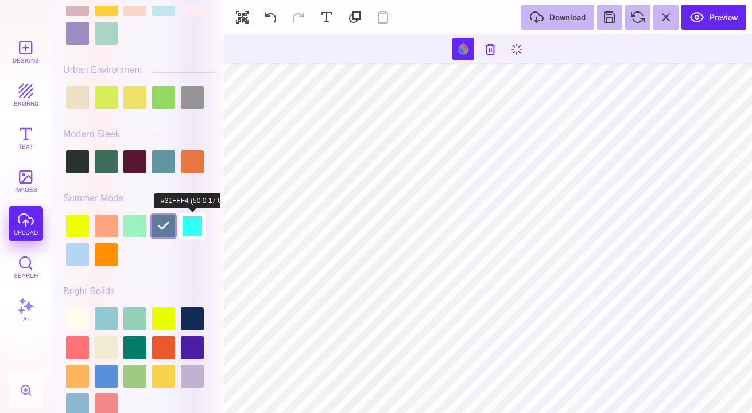
click at [188, 227] on div at bounding box center [192, 226] width 23 height 23
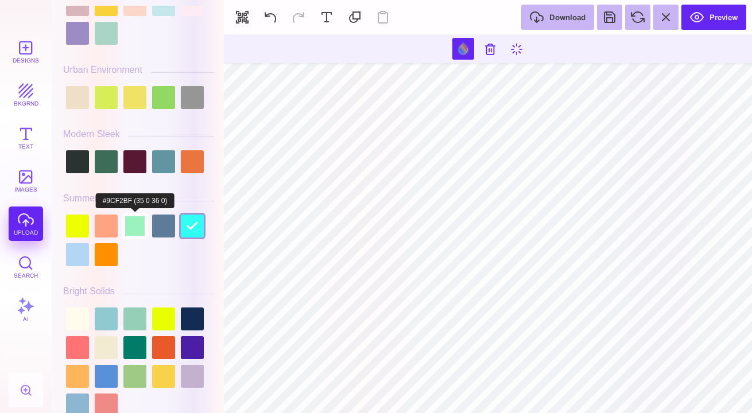
click at [134, 227] on div at bounding box center [134, 226] width 23 height 23
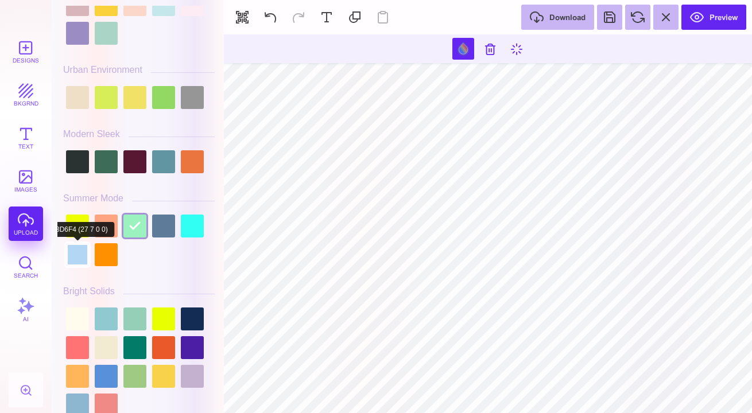
click at [72, 256] on div at bounding box center [77, 254] width 23 height 23
click at [100, 261] on div at bounding box center [106, 254] width 23 height 23
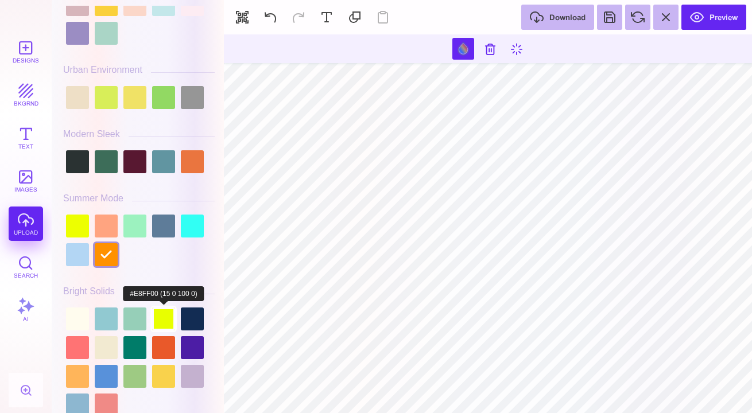
click at [163, 316] on div at bounding box center [163, 319] width 23 height 23
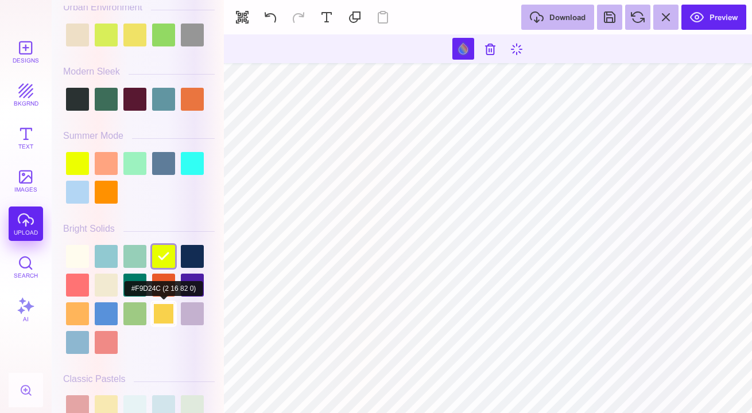
scroll to position [450, 0]
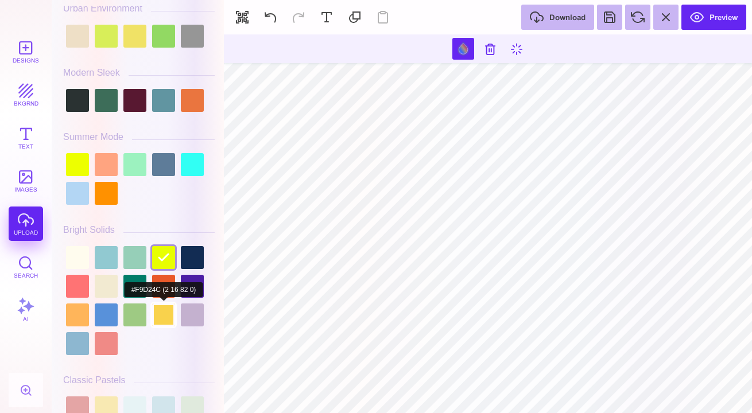
click at [163, 316] on div at bounding box center [163, 315] width 23 height 23
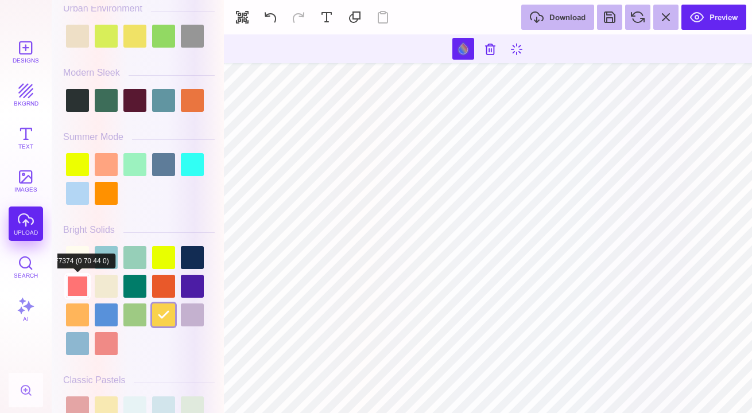
click at [77, 281] on div at bounding box center [77, 286] width 23 height 23
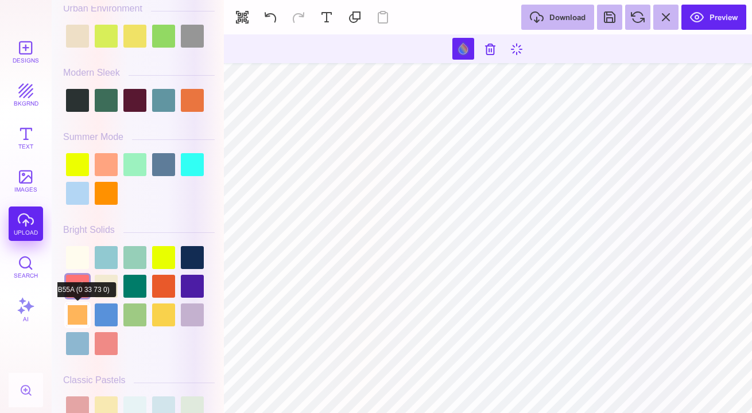
click at [80, 317] on div at bounding box center [77, 315] width 23 height 23
click at [79, 346] on div at bounding box center [77, 343] width 23 height 23
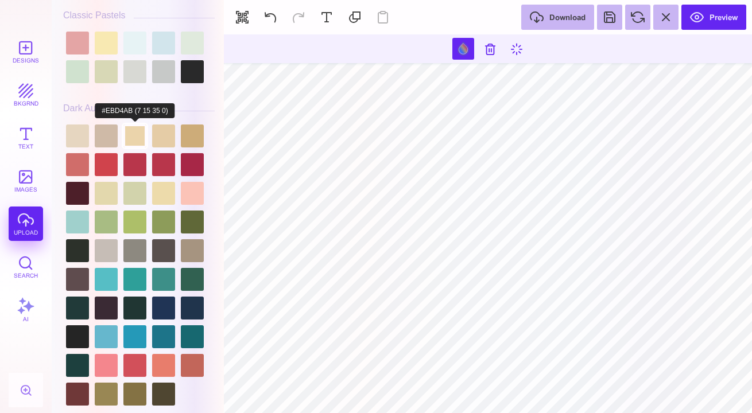
scroll to position [817, 0]
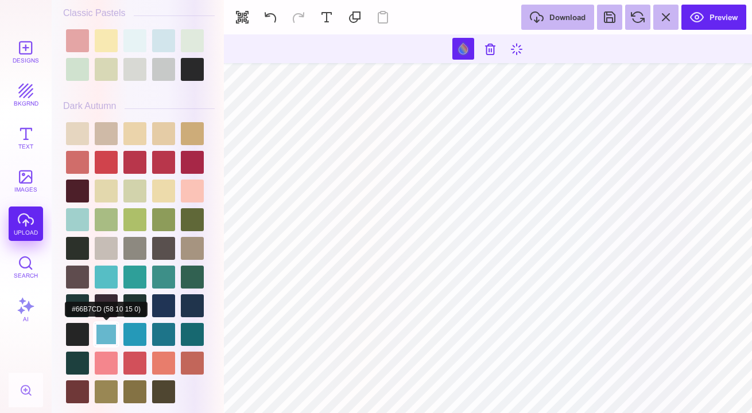
click at [109, 328] on div at bounding box center [106, 334] width 23 height 23
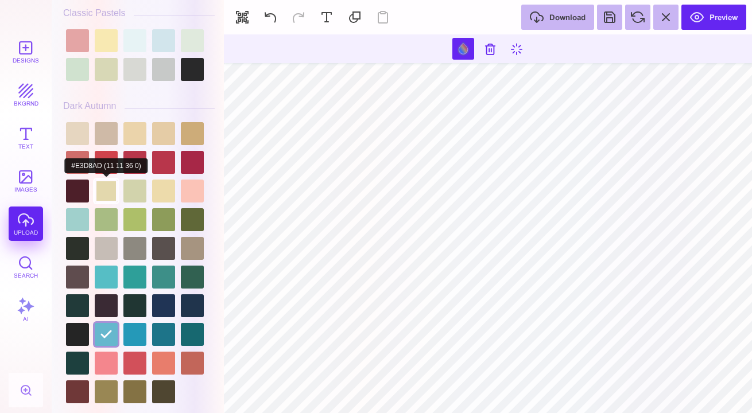
click at [107, 184] on div at bounding box center [106, 191] width 23 height 23
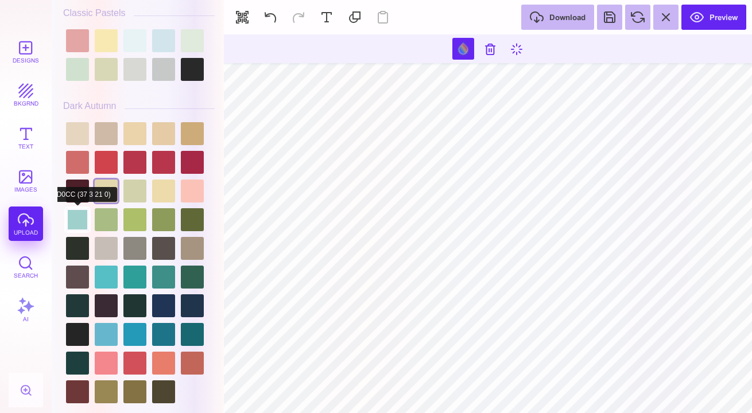
click at [81, 216] on div at bounding box center [77, 219] width 23 height 23
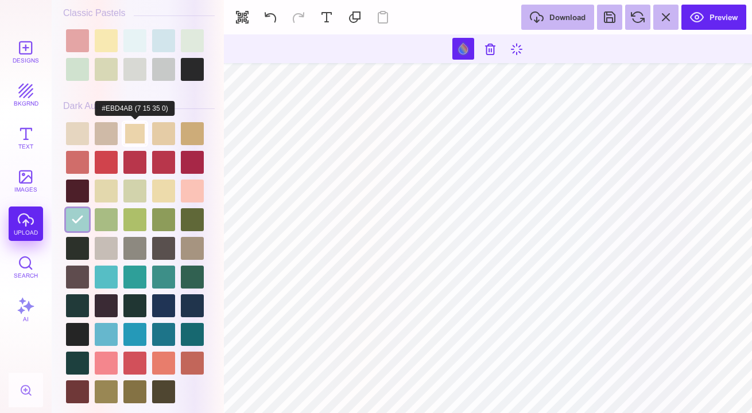
click at [137, 129] on div at bounding box center [134, 133] width 23 height 23
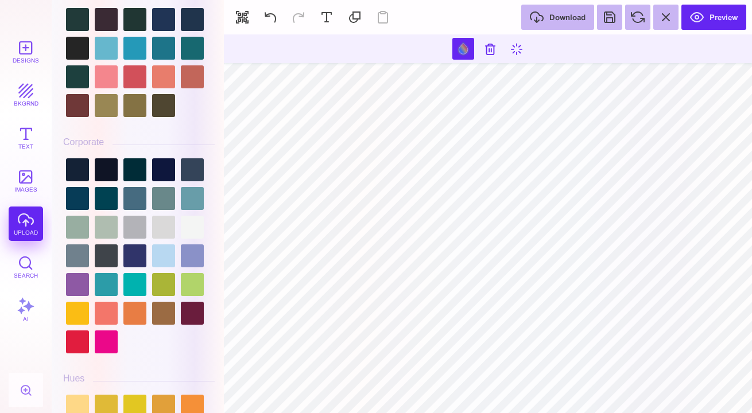
scroll to position [1131, 0]
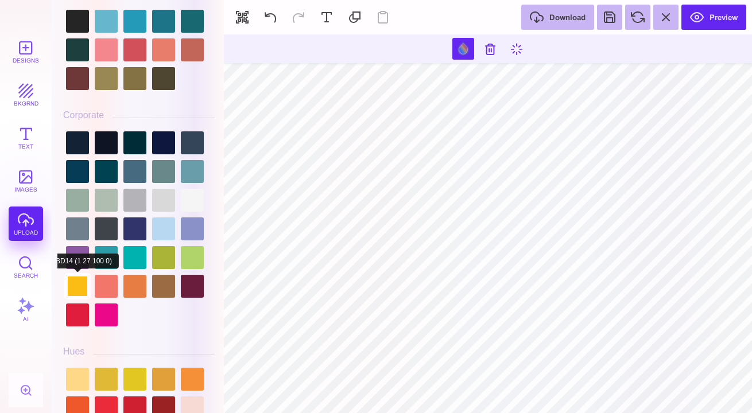
click at [78, 290] on div at bounding box center [77, 286] width 23 height 23
click at [76, 323] on div at bounding box center [77, 315] width 23 height 23
click at [94, 317] on div at bounding box center [139, 229] width 152 height 201
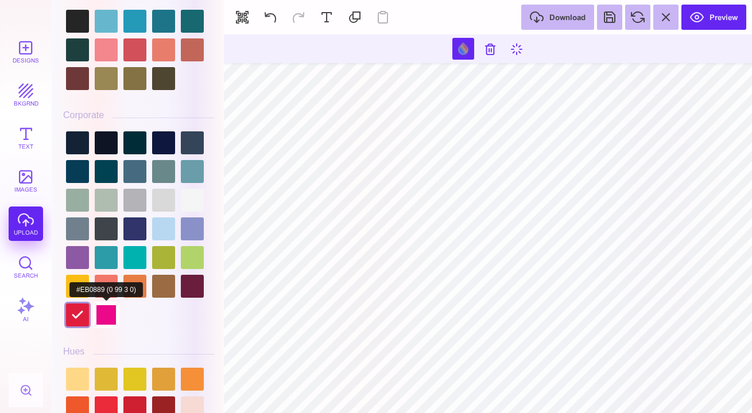
click at [103, 312] on div at bounding box center [106, 315] width 23 height 23
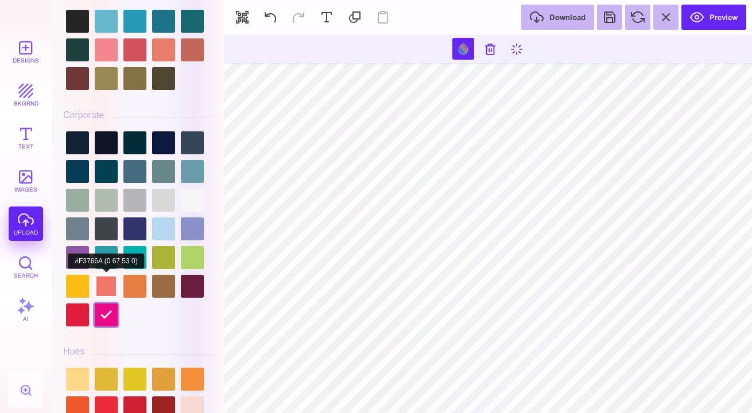
click at [109, 282] on div at bounding box center [106, 286] width 23 height 23
click at [139, 284] on div at bounding box center [134, 286] width 23 height 23
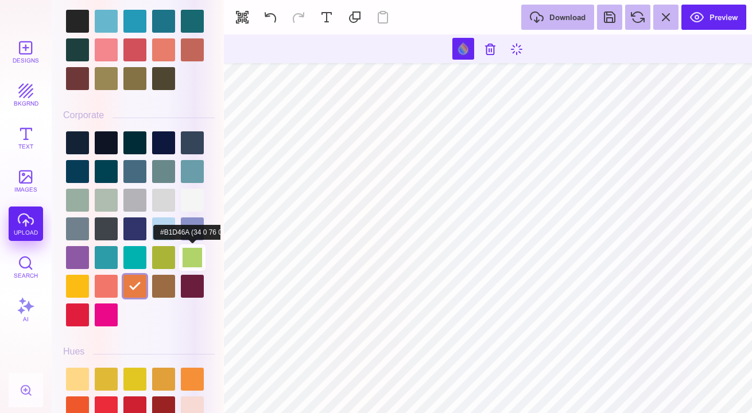
click at [192, 250] on div at bounding box center [192, 257] width 23 height 23
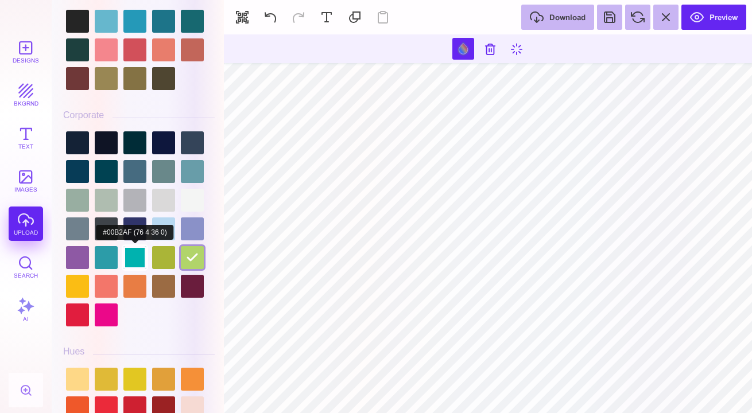
click at [134, 251] on div at bounding box center [134, 257] width 23 height 23
type input "#00B2AF"
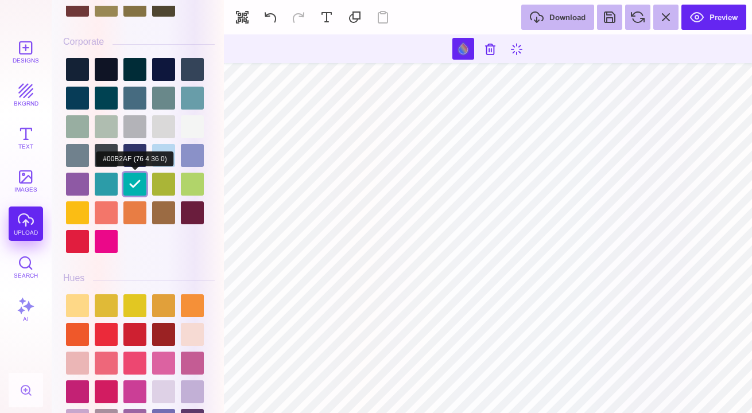
scroll to position [1205, 0]
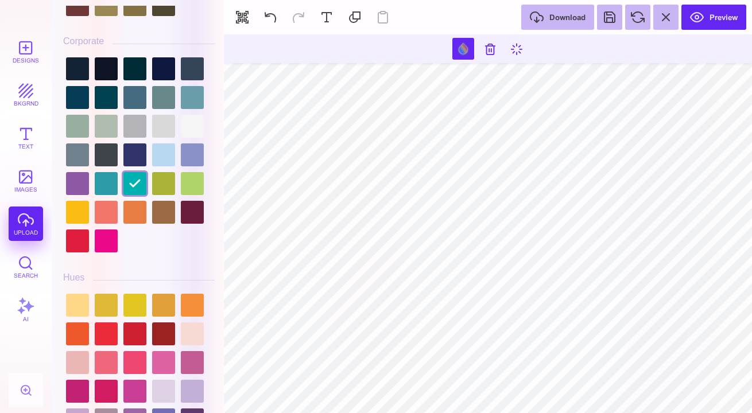
click at [138, 244] on div at bounding box center [139, 155] width 152 height 201
click at [20, 228] on div "Designs bkgrnd Text images upload Search AI" at bounding box center [26, 223] width 52 height 379
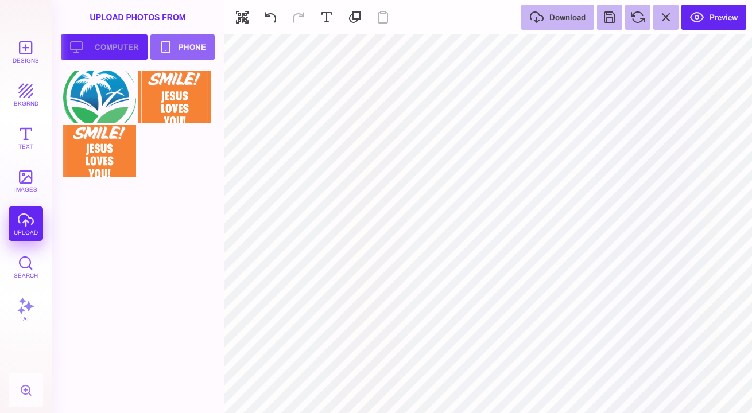
click at [110, 50] on button "Upload your artwork Computer" at bounding box center [104, 46] width 87 height 25
click at [106, 42] on button "Upload your artwork Computer" at bounding box center [104, 46] width 87 height 25
click at [157, 160] on div at bounding box center [141, 125] width 156 height 108
click at [113, 56] on button "Upload your artwork Computer" at bounding box center [104, 46] width 87 height 25
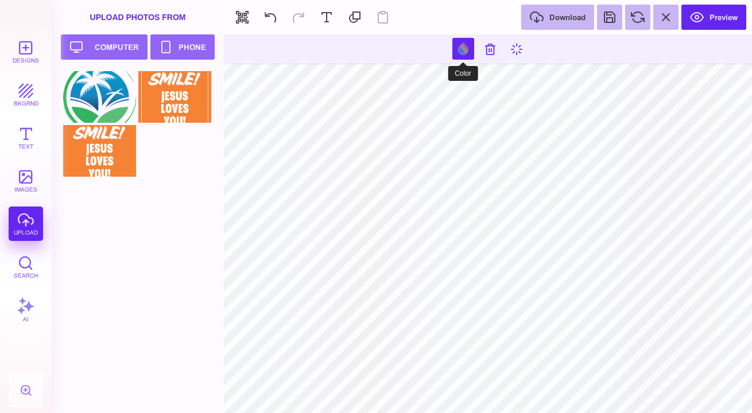
click at [464, 44] on button at bounding box center [463, 49] width 22 height 22
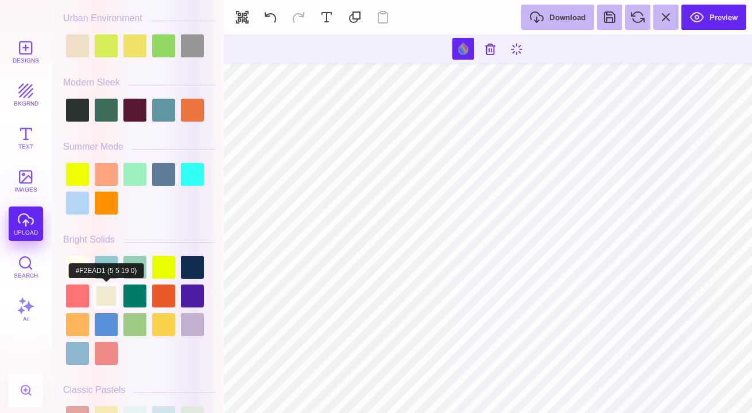
scroll to position [447, 0]
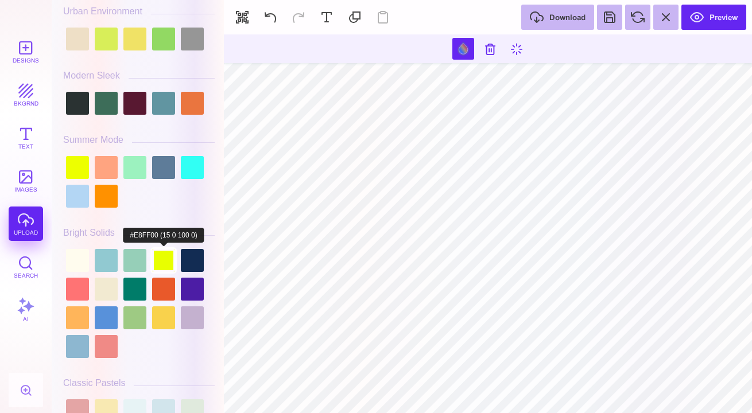
click at [161, 259] on div at bounding box center [163, 260] width 23 height 23
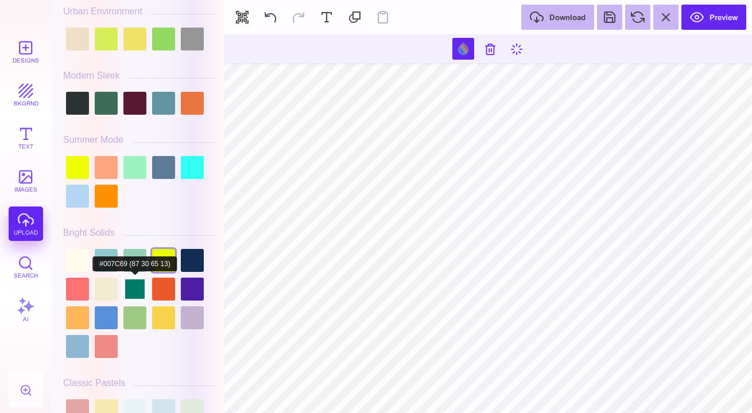
click at [130, 280] on div at bounding box center [134, 289] width 23 height 23
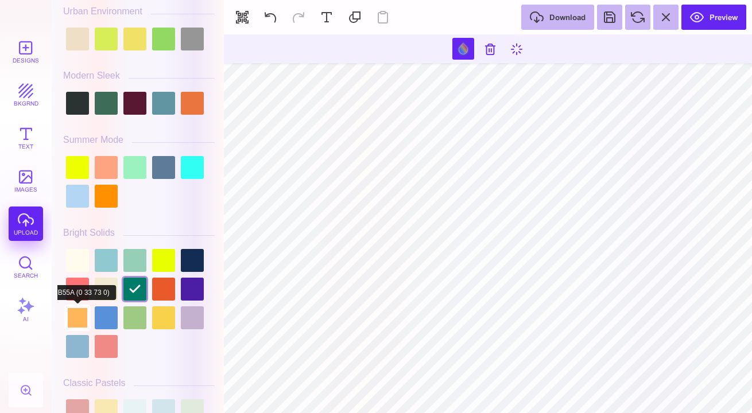
click at [72, 319] on div at bounding box center [77, 318] width 23 height 23
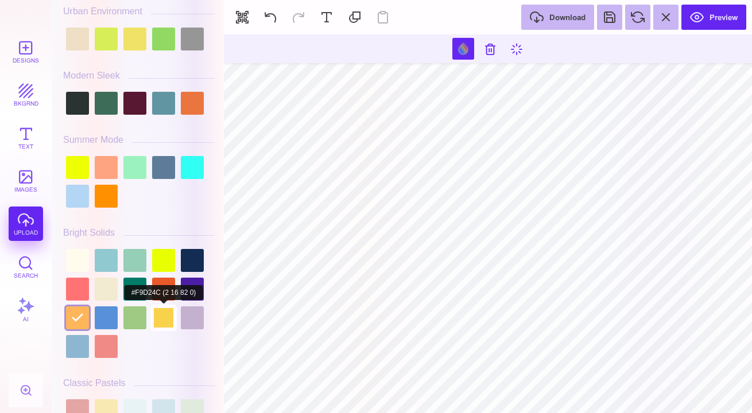
click at [158, 308] on div at bounding box center [163, 318] width 23 height 23
click at [194, 312] on div at bounding box center [192, 318] width 23 height 23
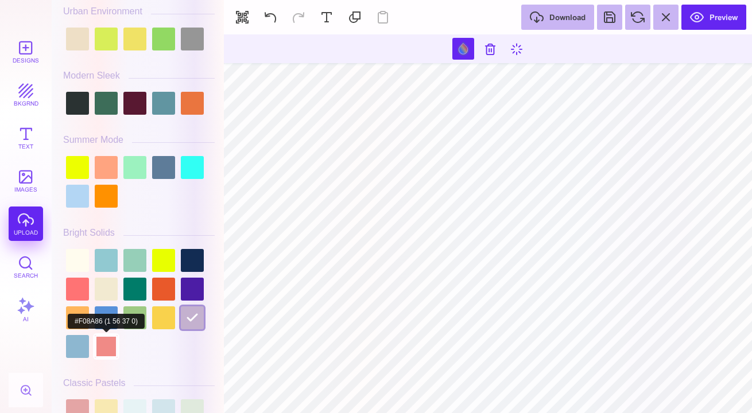
click at [102, 350] on div at bounding box center [106, 346] width 23 height 23
click at [75, 350] on div at bounding box center [77, 346] width 23 height 23
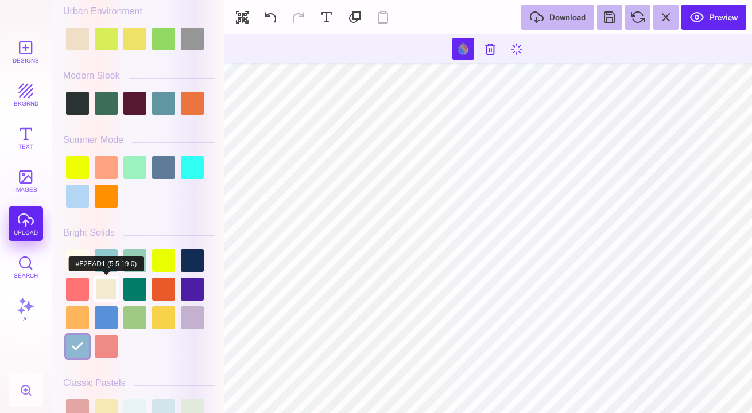
click at [103, 278] on div at bounding box center [106, 289] width 23 height 23
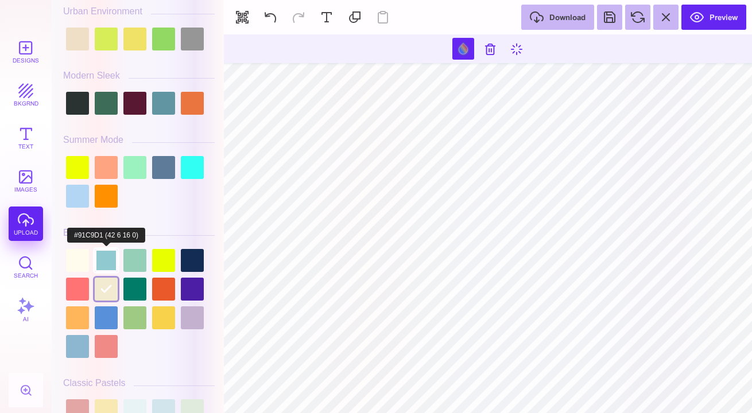
click at [107, 253] on div at bounding box center [106, 260] width 23 height 23
click at [134, 252] on div at bounding box center [134, 260] width 23 height 23
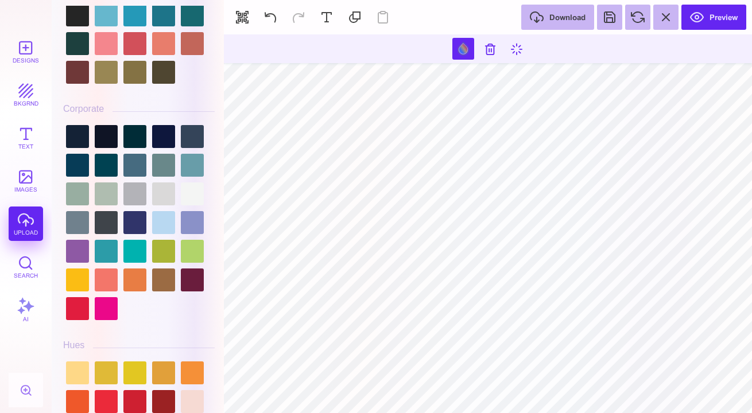
scroll to position [1147, 0]
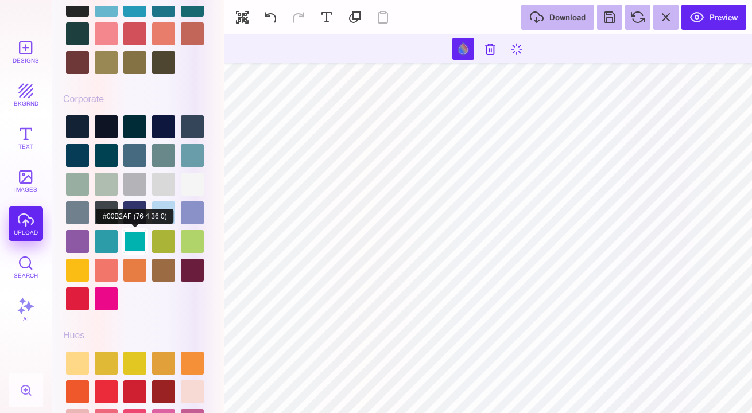
click at [134, 234] on div at bounding box center [134, 241] width 23 height 23
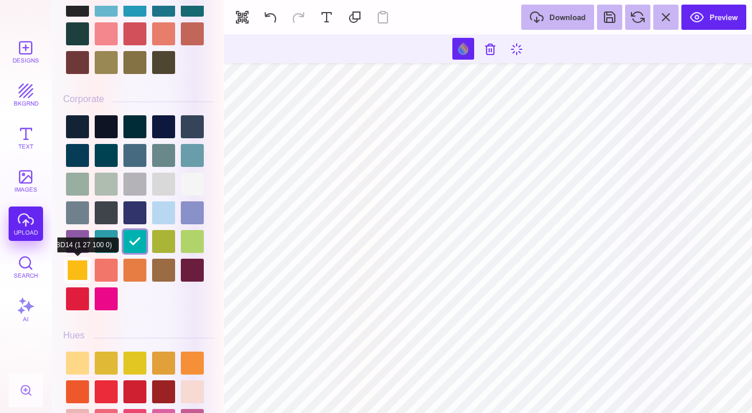
click at [76, 276] on div at bounding box center [77, 270] width 23 height 23
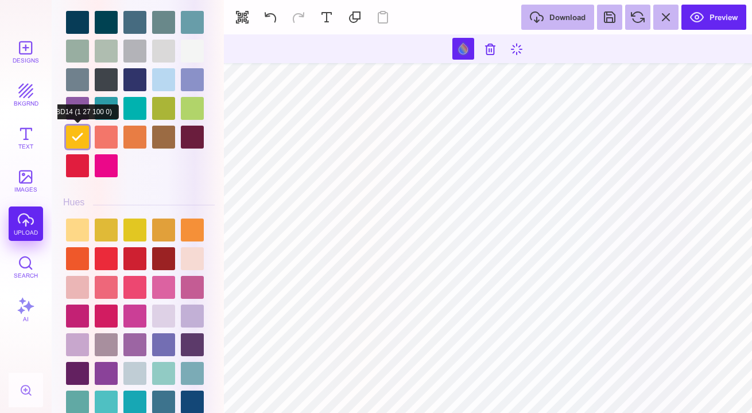
scroll to position [1288, 0]
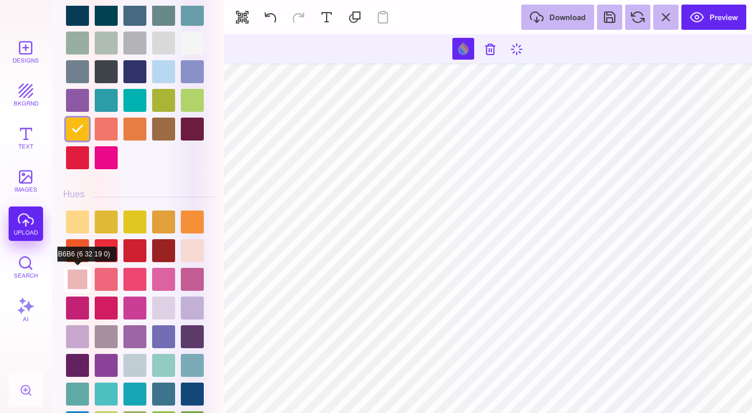
click at [86, 279] on div at bounding box center [77, 279] width 23 height 23
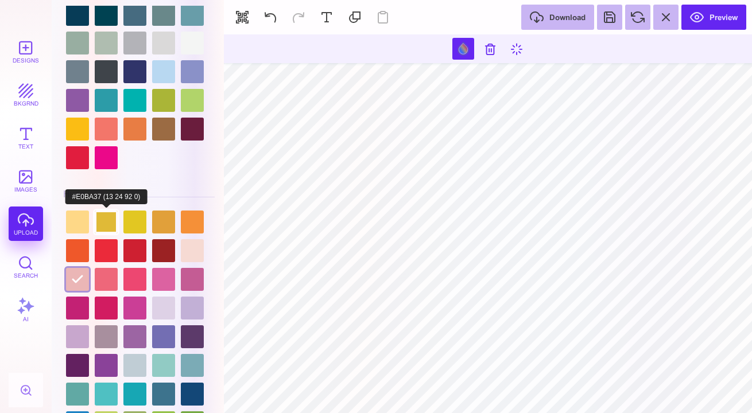
click at [115, 220] on div at bounding box center [106, 222] width 23 height 23
click at [128, 219] on div at bounding box center [134, 222] width 23 height 23
click at [176, 220] on div at bounding box center [139, 366] width 152 height 316
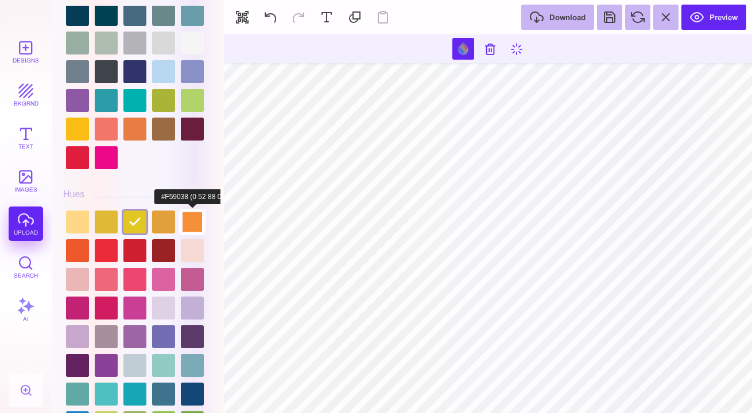
click at [193, 215] on div at bounding box center [192, 222] width 23 height 23
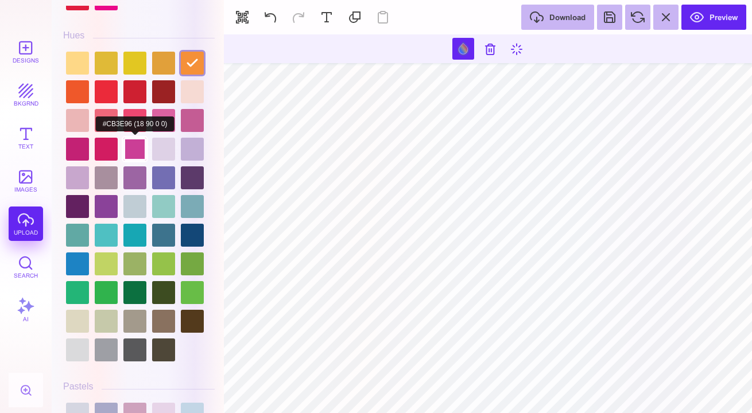
scroll to position [1452, 0]
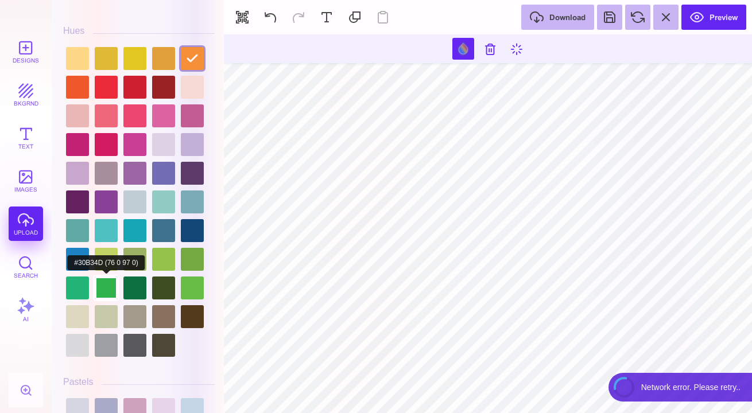
click at [111, 286] on div at bounding box center [106, 288] width 23 height 23
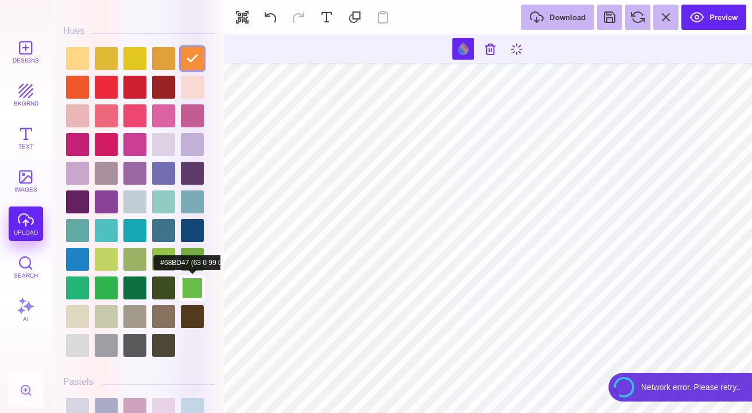
click at [190, 281] on div at bounding box center [192, 288] width 23 height 23
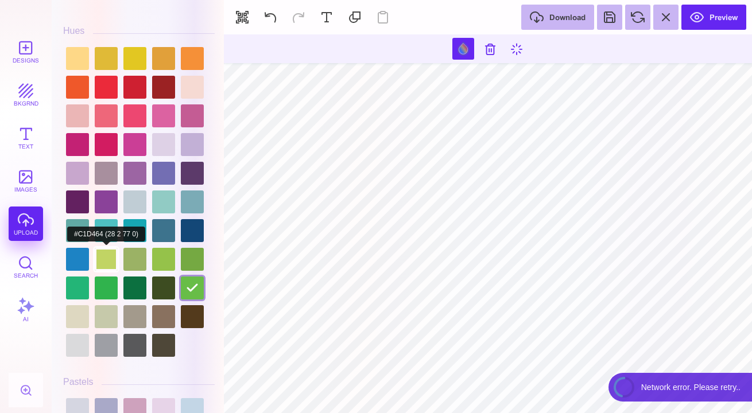
click at [103, 255] on div at bounding box center [106, 259] width 23 height 23
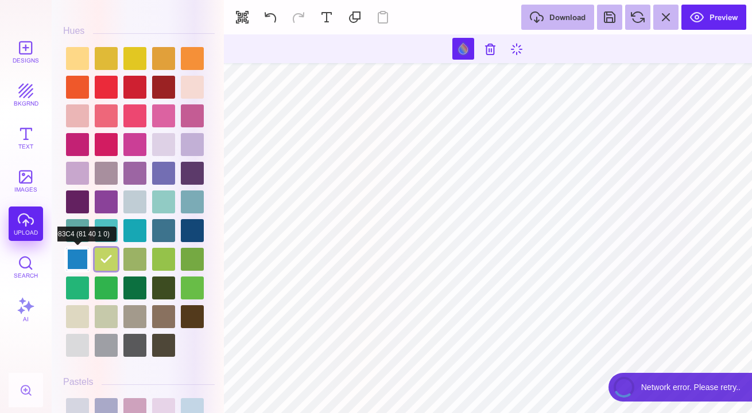
click at [71, 254] on div at bounding box center [77, 259] width 23 height 23
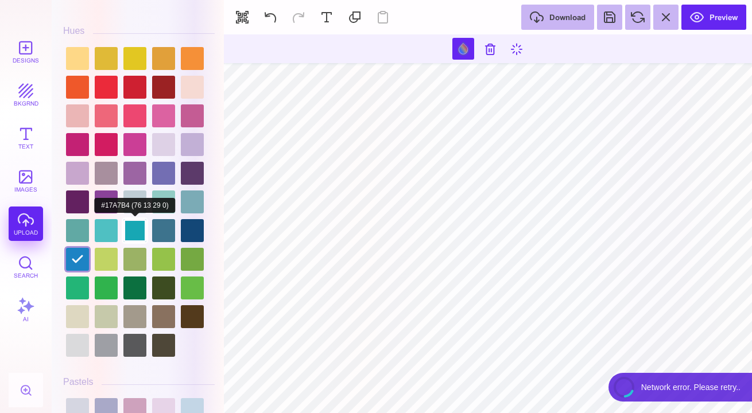
click at [129, 235] on div at bounding box center [134, 230] width 23 height 23
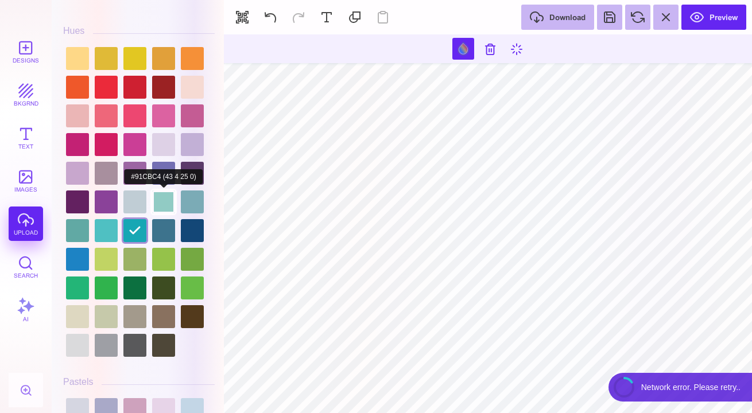
click at [156, 203] on div at bounding box center [163, 202] width 23 height 23
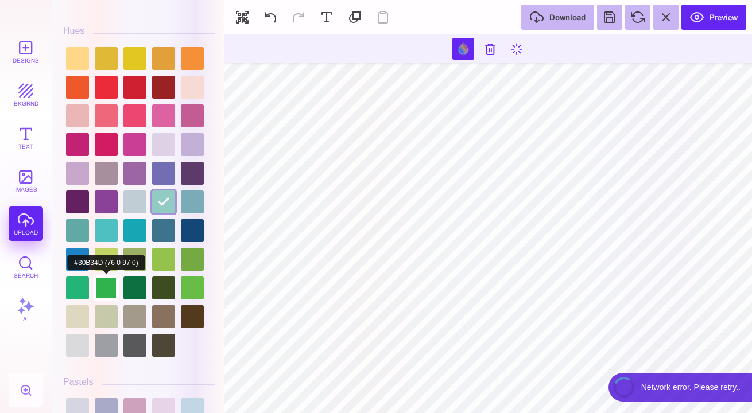
click at [104, 296] on div at bounding box center [106, 288] width 23 height 23
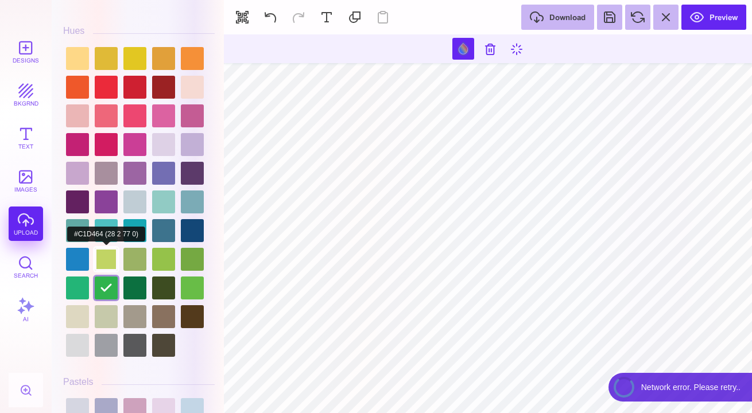
click at [110, 260] on div at bounding box center [106, 259] width 23 height 23
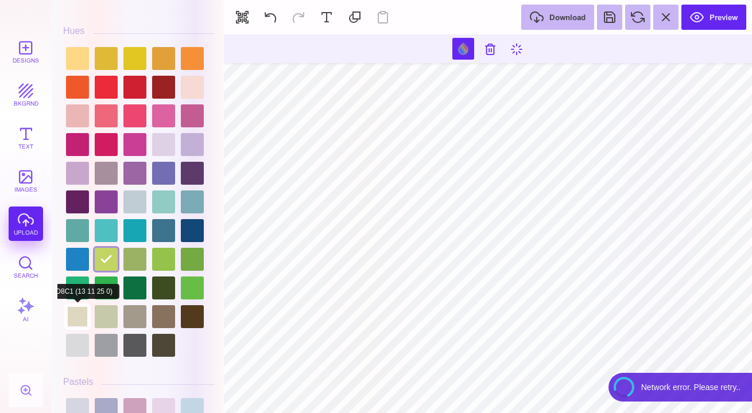
click at [77, 305] on div at bounding box center [77, 316] width 23 height 23
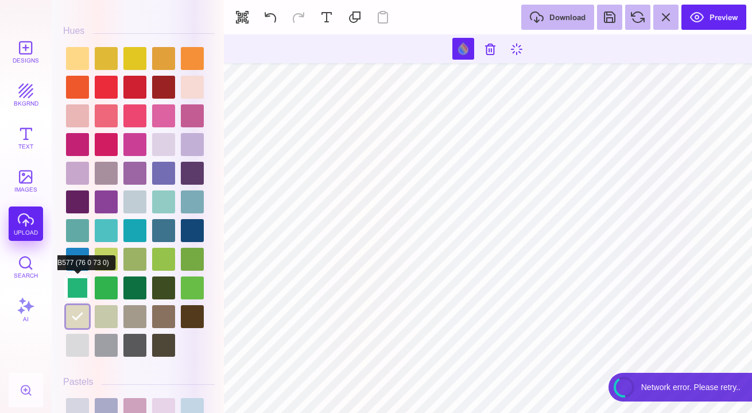
click at [79, 277] on div at bounding box center [77, 288] width 23 height 23
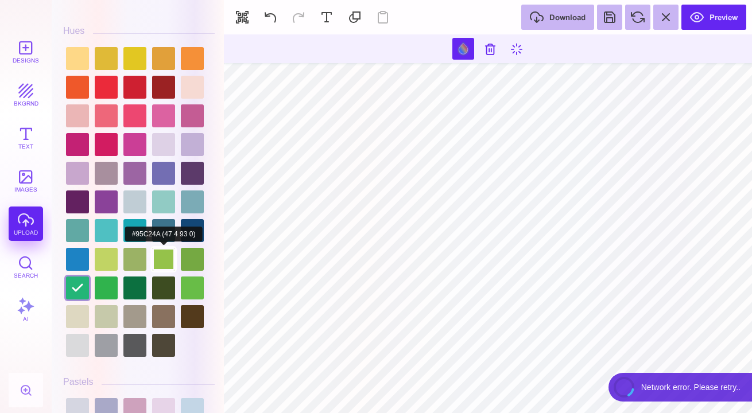
click at [160, 258] on div at bounding box center [163, 259] width 23 height 23
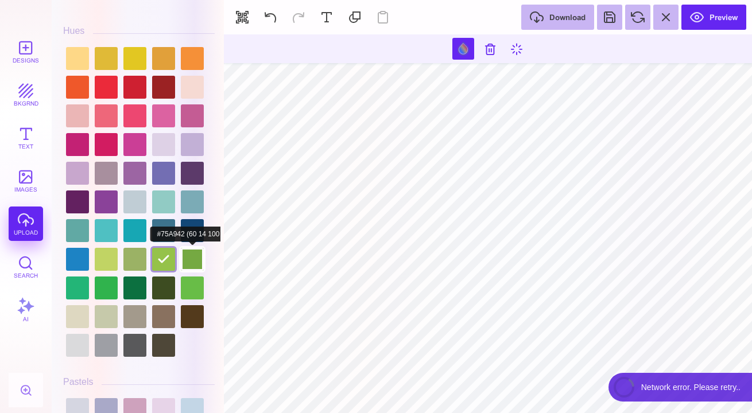
click at [196, 255] on div at bounding box center [192, 259] width 23 height 23
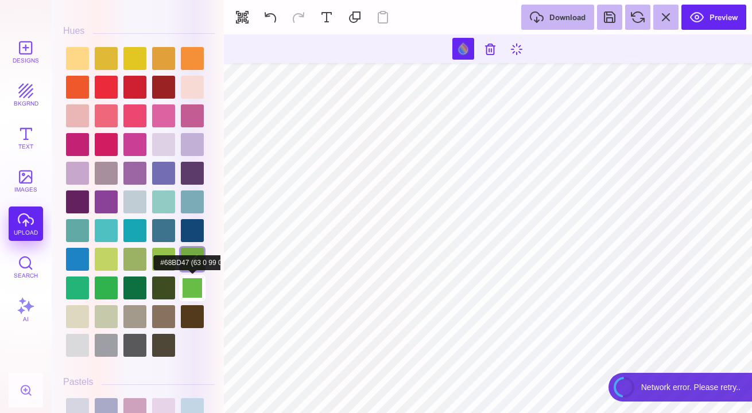
click at [195, 282] on div at bounding box center [192, 288] width 23 height 23
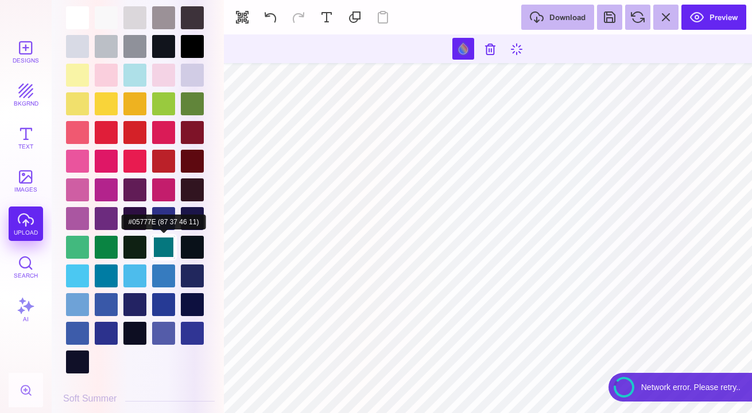
scroll to position [2432, 0]
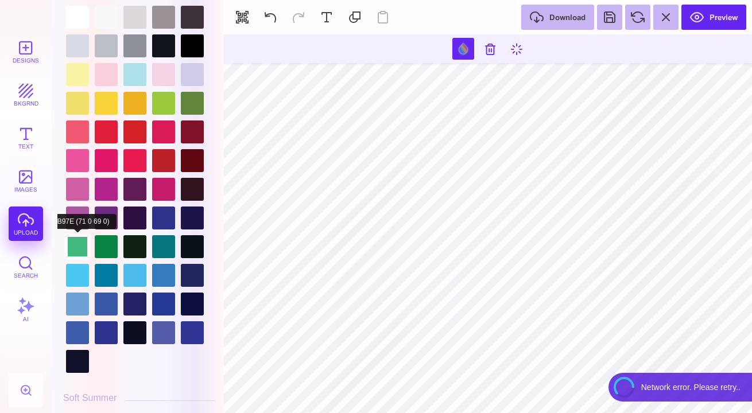
click at [77, 241] on div at bounding box center [77, 246] width 23 height 23
click at [170, 90] on div at bounding box center [139, 189] width 152 height 373
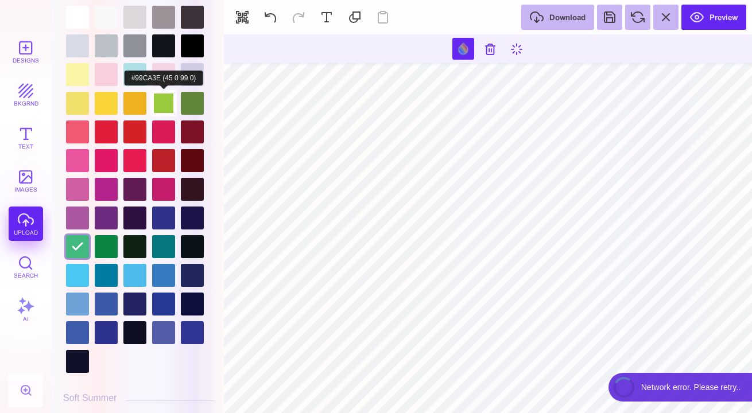
click at [169, 95] on div at bounding box center [163, 103] width 23 height 23
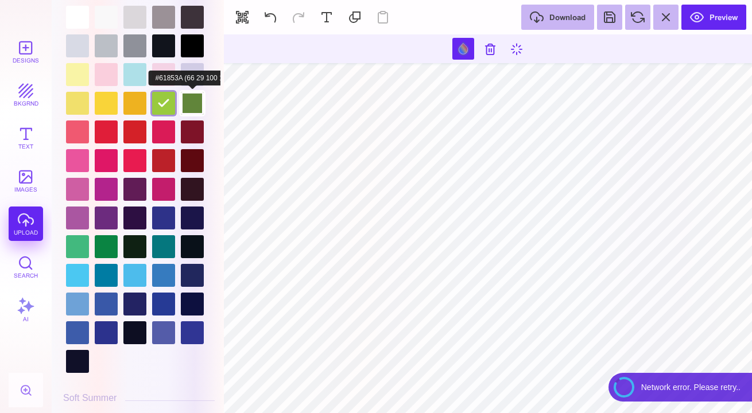
click at [190, 103] on div at bounding box center [192, 103] width 23 height 23
click at [169, 107] on div at bounding box center [163, 103] width 23 height 23
type input "#99CA3E"
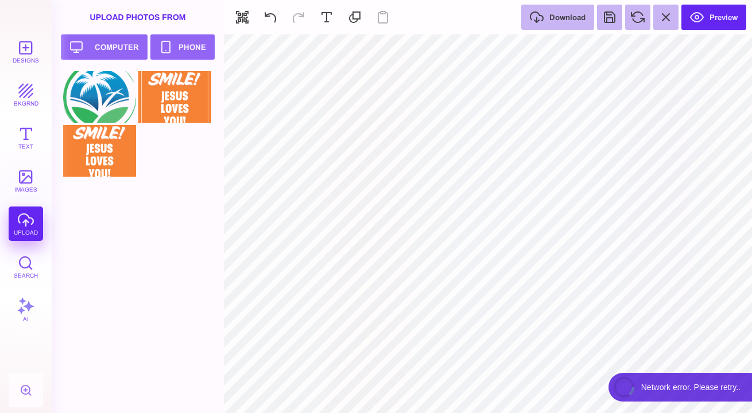
type input "#000000"
click at [714, 14] on button "Preview" at bounding box center [713, 17] width 65 height 25
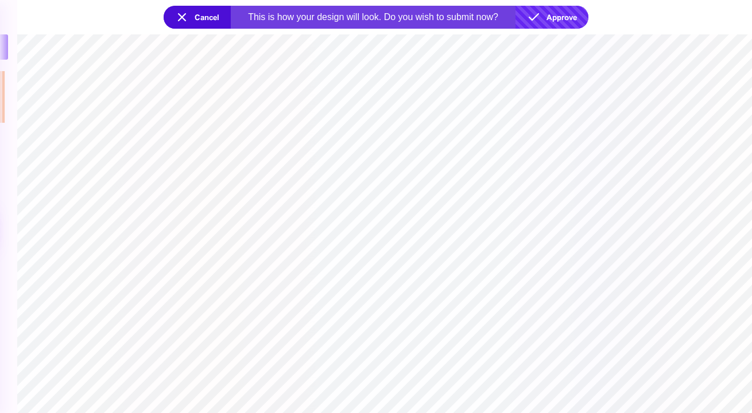
click at [572, 12] on button "Approve" at bounding box center [551, 17] width 73 height 23
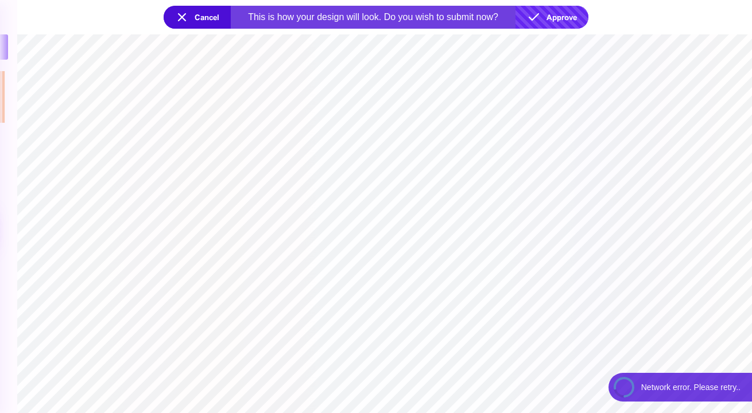
click at [559, 18] on button "Approve" at bounding box center [551, 17] width 73 height 23
click at [556, 19] on button "Approve" at bounding box center [551, 17] width 73 height 23
click at [555, 179] on section at bounding box center [384, 223] width 735 height 379
click at [604, 246] on section at bounding box center [384, 223] width 735 height 379
drag, startPoint x: 631, startPoint y: 0, endPoint x: 627, endPoint y: 121, distance: 120.6
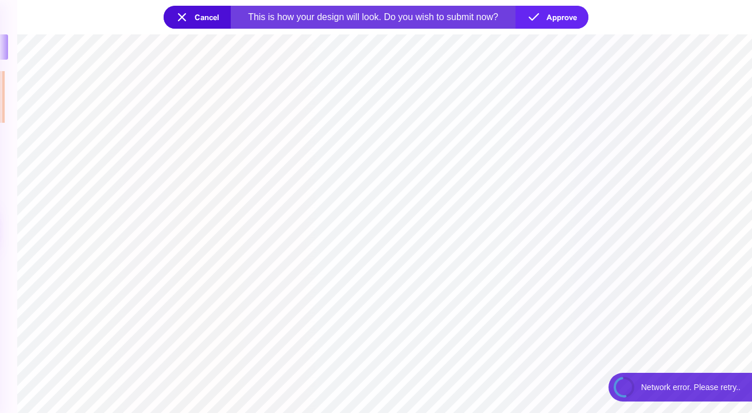
click at [627, 121] on section at bounding box center [384, 223] width 735 height 379
click at [595, 131] on section at bounding box center [384, 223] width 735 height 379
click at [538, 21] on button "Approve" at bounding box center [551, 17] width 73 height 23
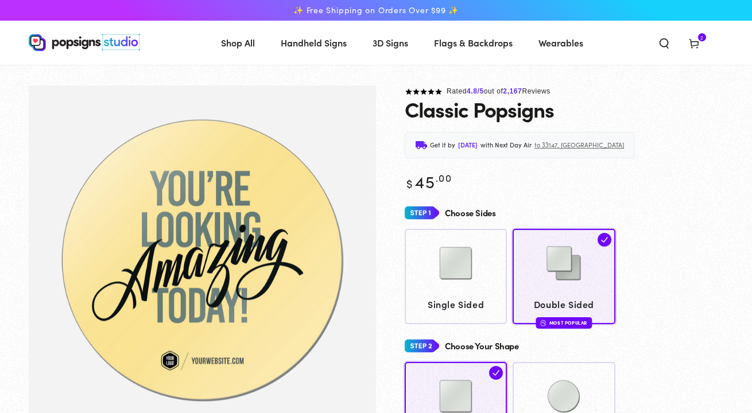
click at [696, 41] on use at bounding box center [693, 44] width 9 height 9
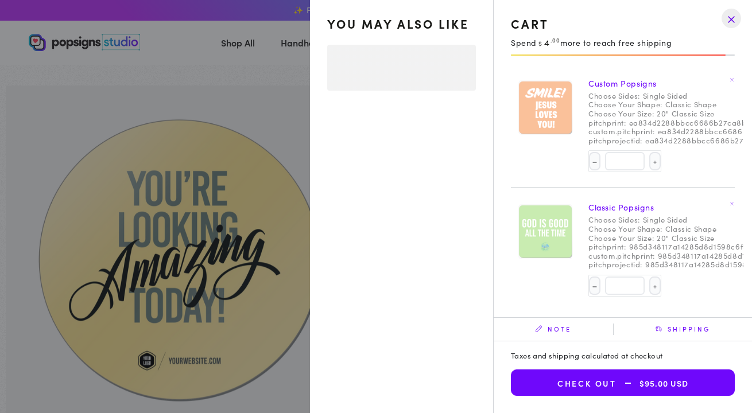
select select "**********"
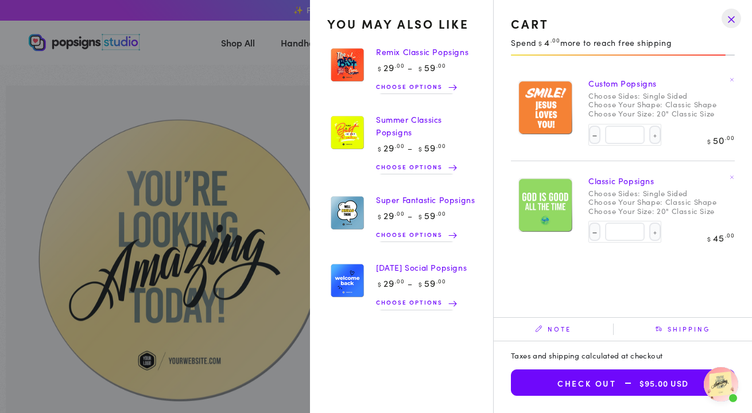
scroll to position [570, 0]
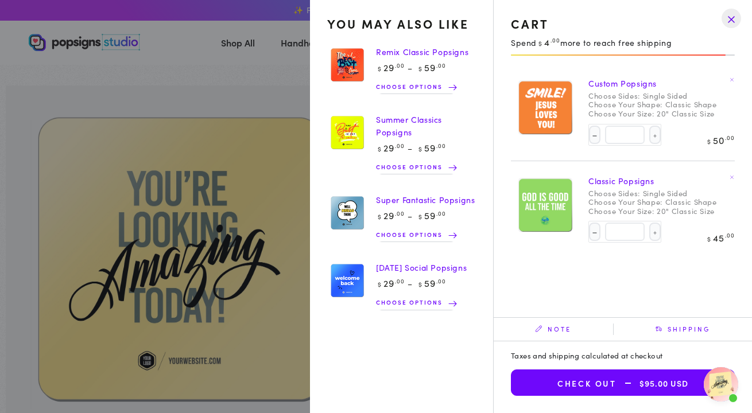
click at [679, 55] on summary "Cart 2 2 items" at bounding box center [694, 42] width 30 height 25
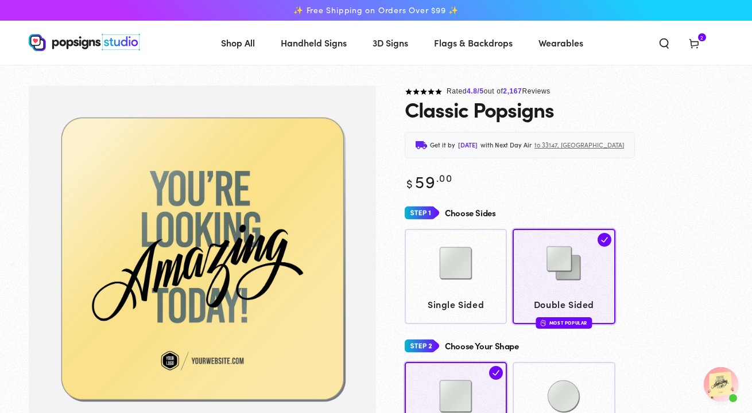
click at [697, 42] on icon at bounding box center [693, 42] width 11 height 11
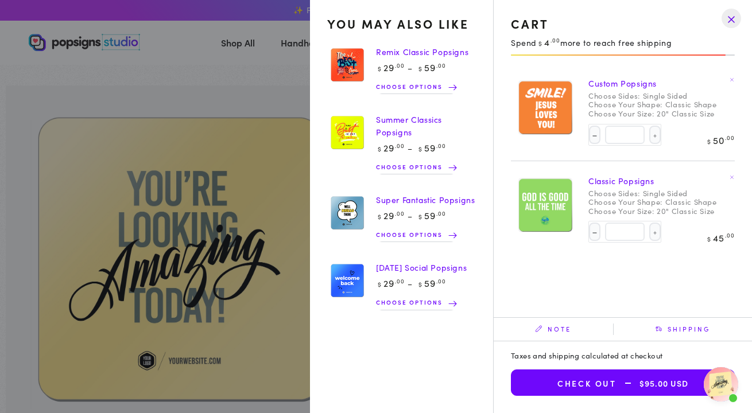
click at [679, 55] on summary "Cart 2 2 items" at bounding box center [694, 42] width 30 height 25
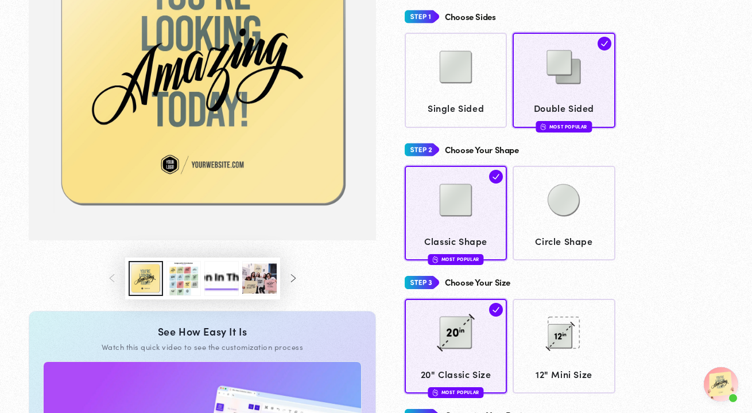
scroll to position [195, 0]
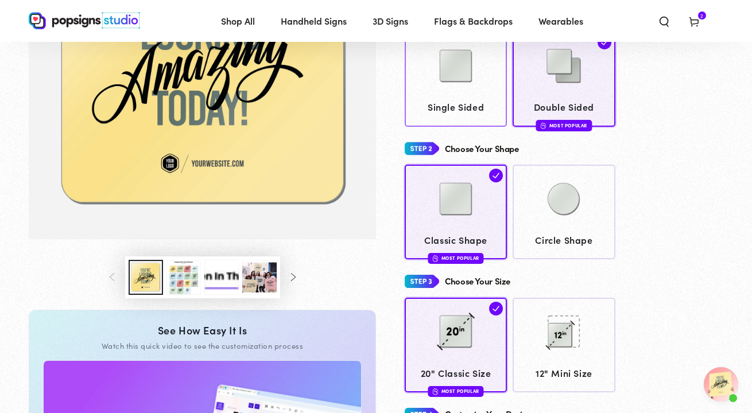
click at [479, 111] on span "Single Sided" at bounding box center [455, 107] width 91 height 17
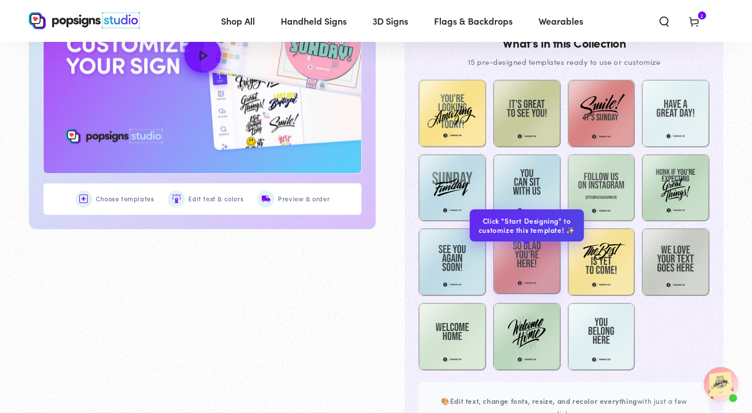
click at [541, 249] on img at bounding box center [527, 261] width 68 height 68
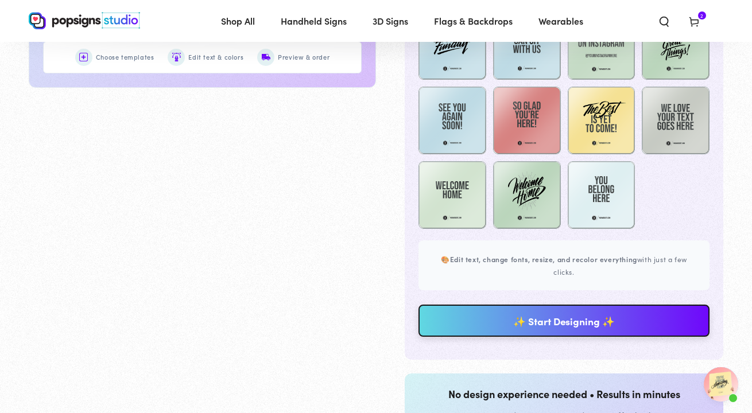
click at [541, 316] on link "✨ Start Designing ✨" at bounding box center [563, 321] width 291 height 32
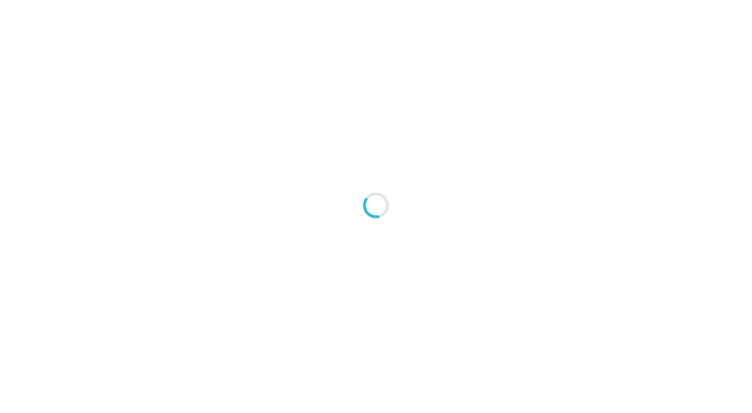
type textarea "An ancient tree with a door leading to a magical world"
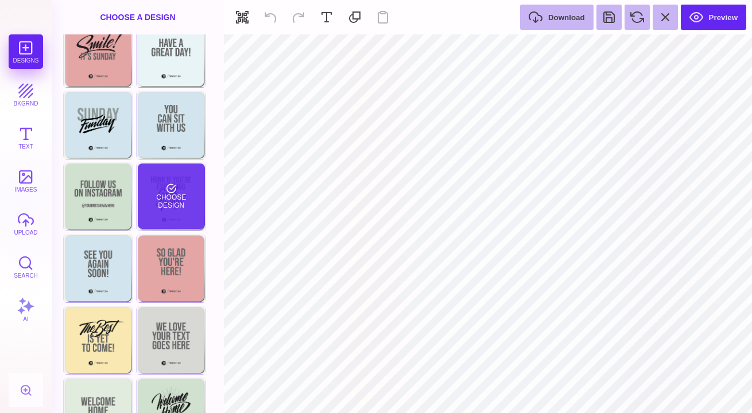
scroll to position [88, 0]
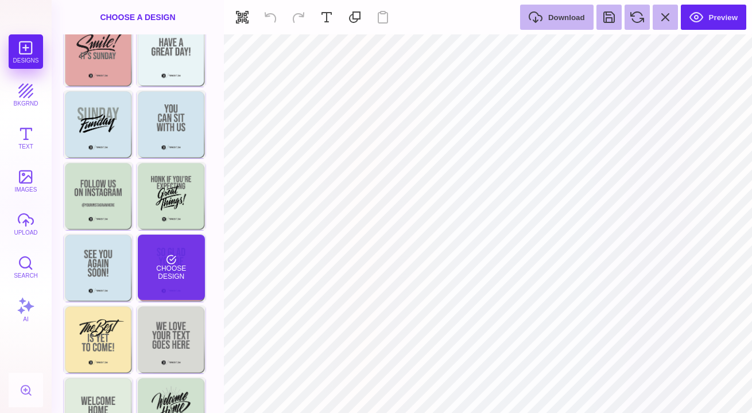
click at [164, 257] on div "Choose Design" at bounding box center [171, 267] width 67 height 65
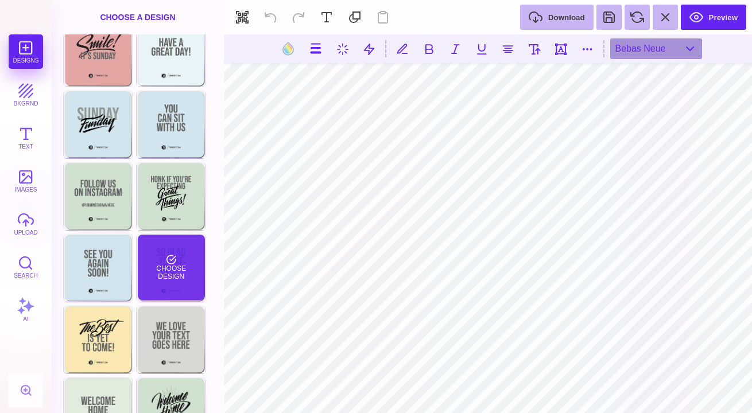
type input "#666766"
type textarea "**********"
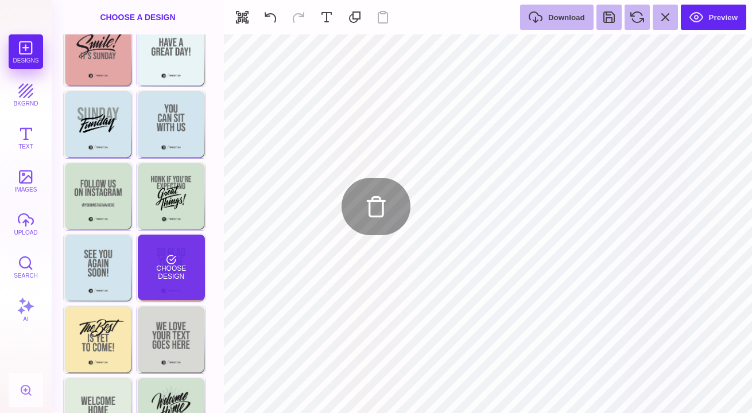
type input "#505050"
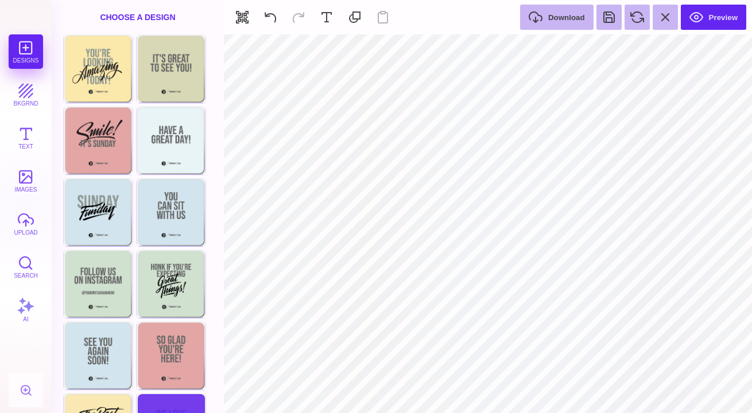
scroll to position [0, 0]
click at [23, 44] on div "Designs bkgrnd Text images upload Search AI" at bounding box center [26, 223] width 52 height 379
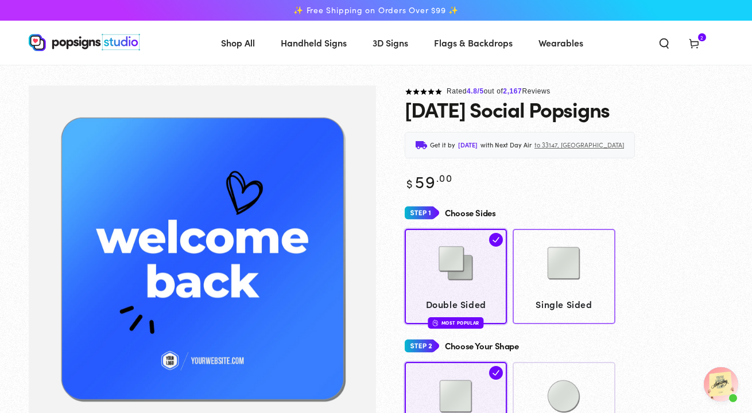
scroll to position [570, 0]
click at [552, 287] on img at bounding box center [563, 263] width 57 height 57
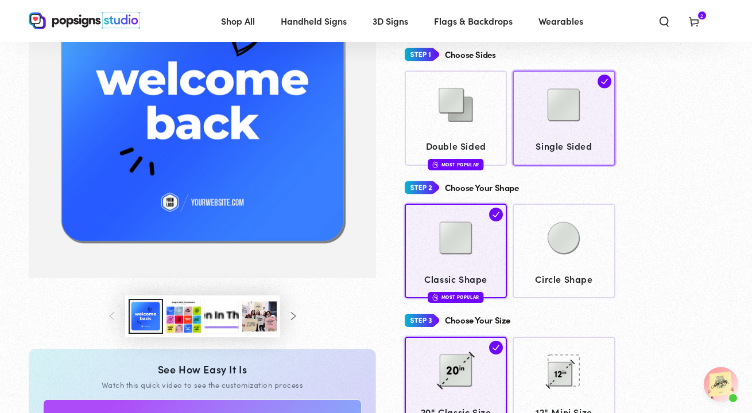
scroll to position [160, 0]
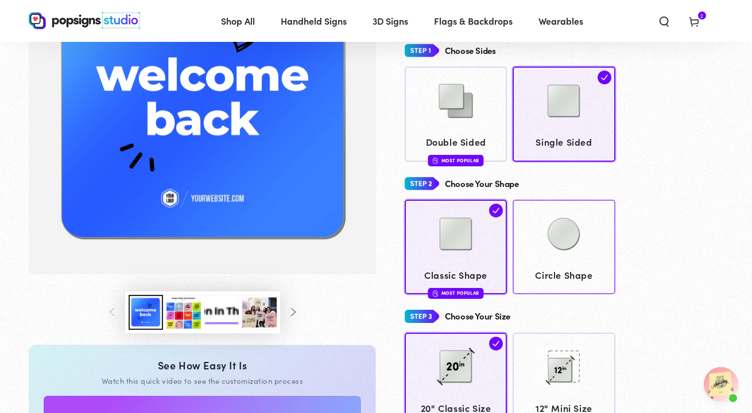
click at [573, 241] on img at bounding box center [563, 233] width 57 height 57
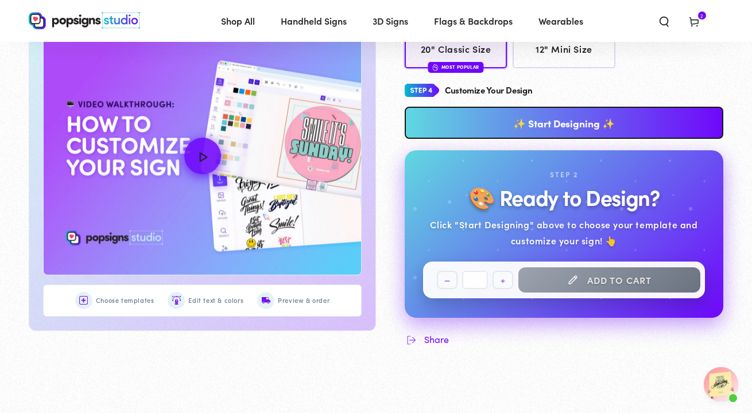
scroll to position [514, 0]
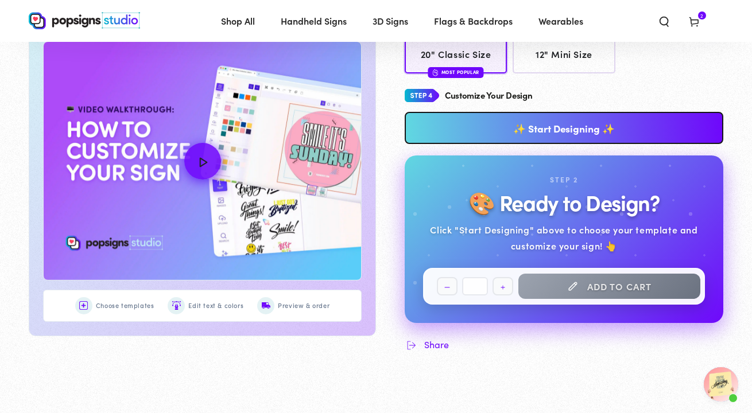
click at [576, 123] on link "✨ Start Designing ✨" at bounding box center [564, 128] width 319 height 32
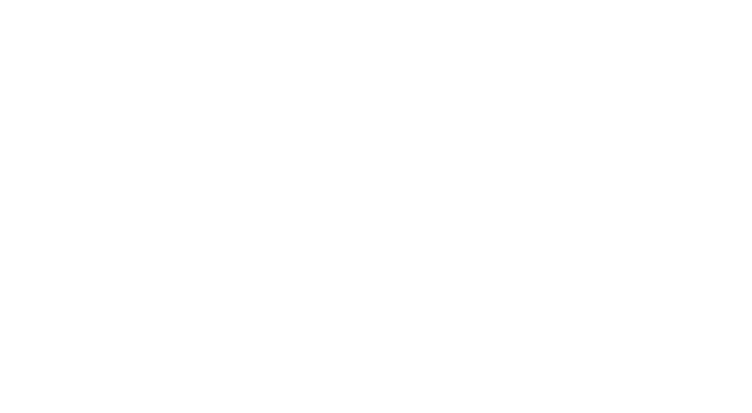
scroll to position [0, 0]
type textarea "An ancient tree with a door leading to a magical world"
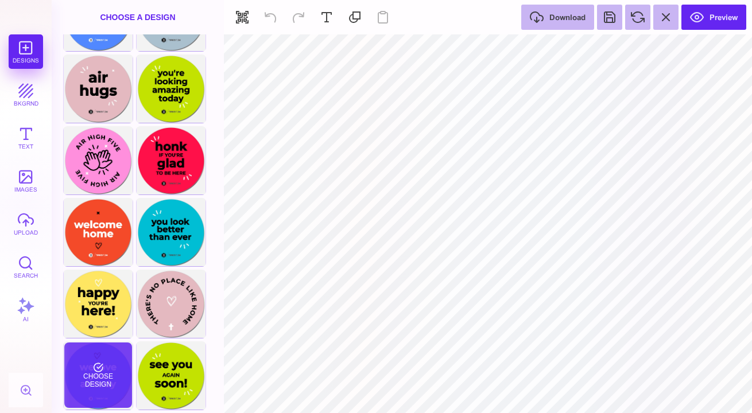
scroll to position [52, 0]
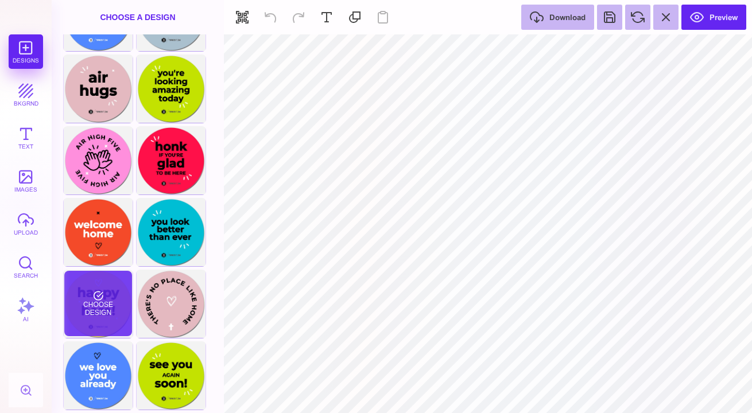
click at [107, 304] on div "Choose Design" at bounding box center [97, 303] width 67 height 65
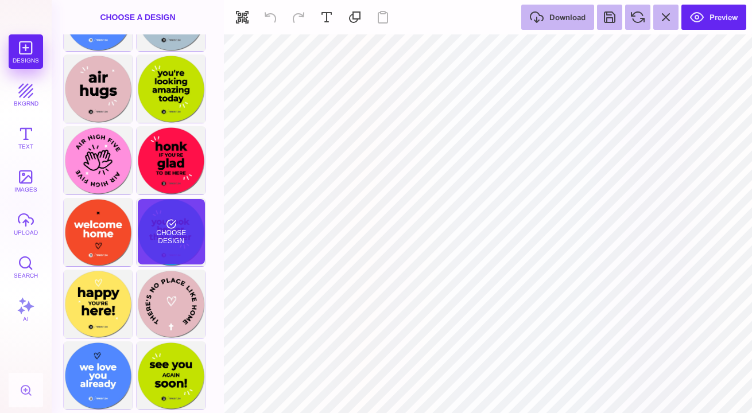
type input "#000000"
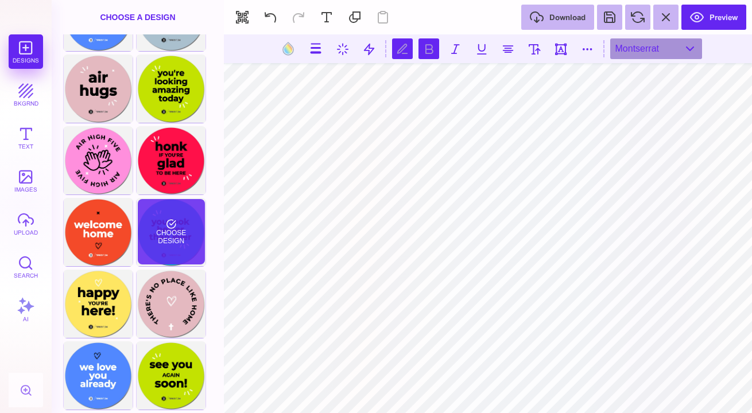
scroll to position [0, 1]
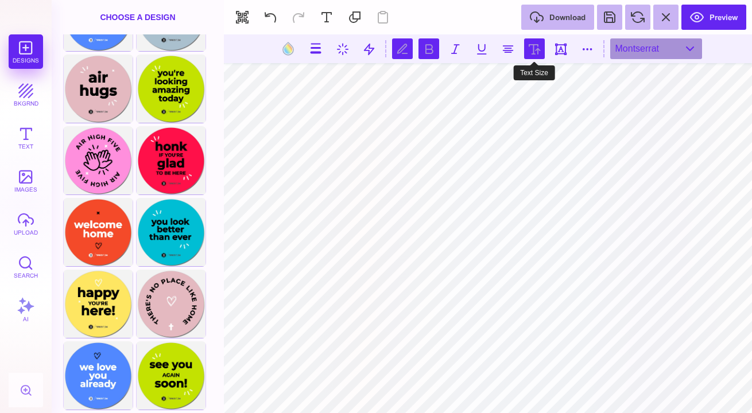
type textarea "********"
click at [534, 42] on button at bounding box center [534, 48] width 21 height 21
type input "***"
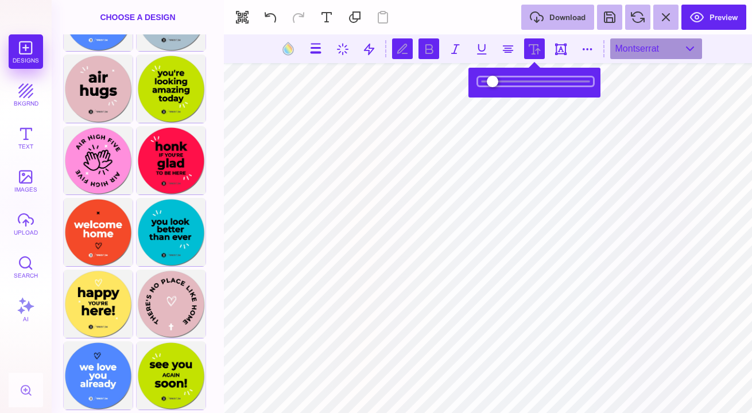
drag, startPoint x: 499, startPoint y: 79, endPoint x: 517, endPoint y: 84, distance: 18.4
type input "*****"
click at [517, 84] on input "range" at bounding box center [535, 81] width 115 height 8
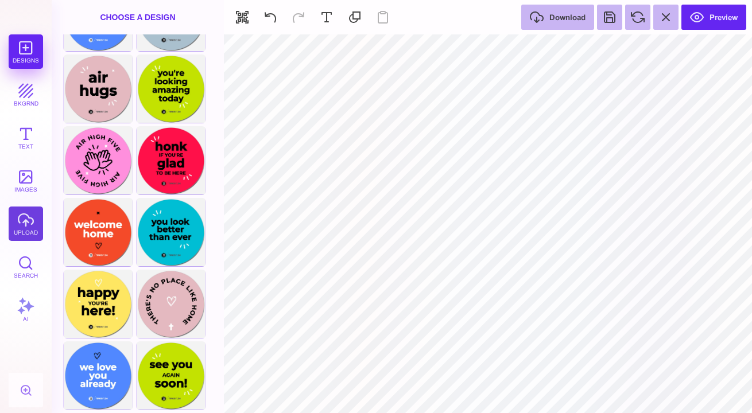
click at [21, 215] on button "upload" at bounding box center [26, 224] width 34 height 34
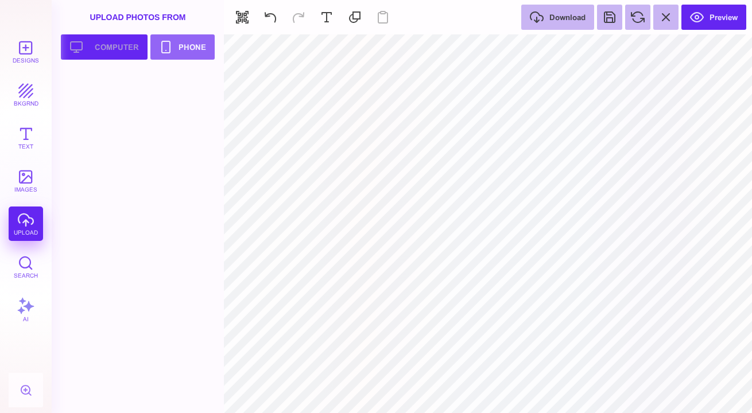
click at [111, 45] on button "Upload your artwork Computer" at bounding box center [104, 46] width 87 height 25
click at [98, 95] on div at bounding box center [99, 97] width 73 height 52
type input "#FFFFFF"
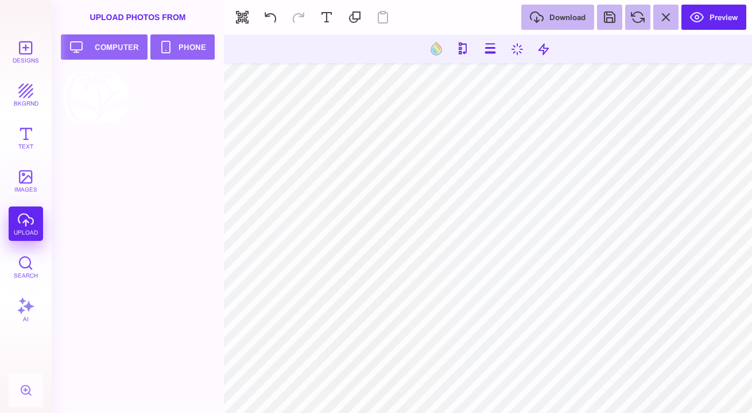
scroll to position [674, 0]
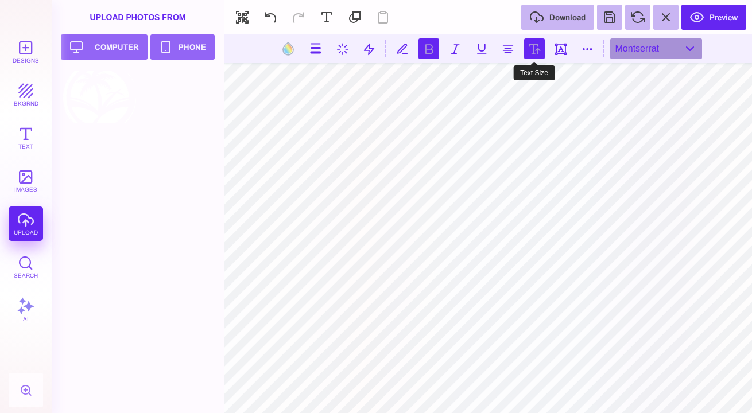
click at [540, 48] on button at bounding box center [534, 48] width 21 height 21
type input "*****"
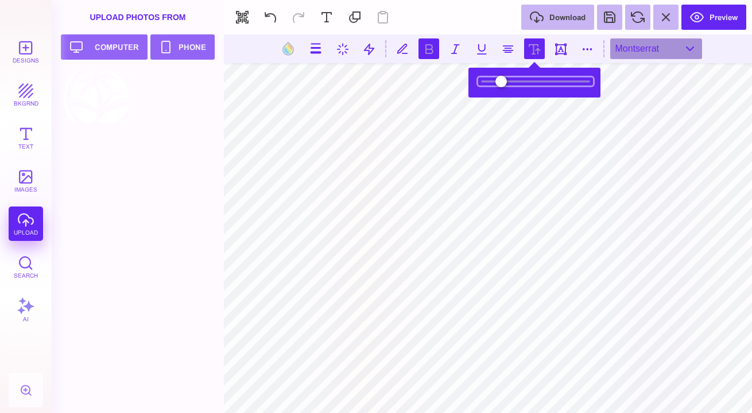
drag, startPoint x: 518, startPoint y: 82, endPoint x: 528, endPoint y: 84, distance: 9.5
type input "*****"
click at [528, 84] on input "range" at bounding box center [535, 81] width 115 height 8
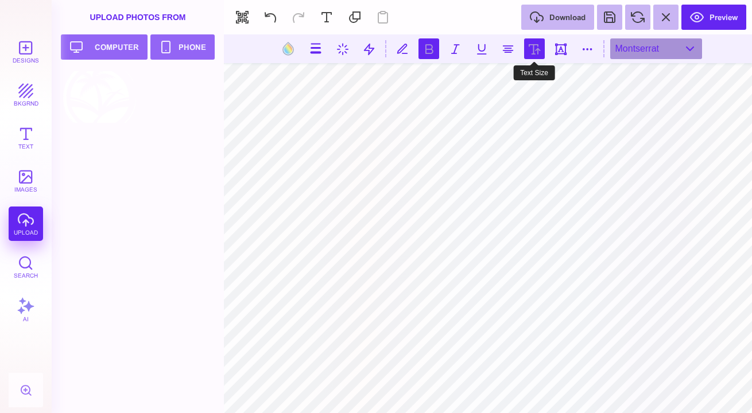
click at [535, 48] on button at bounding box center [534, 48] width 21 height 21
type input "*****"
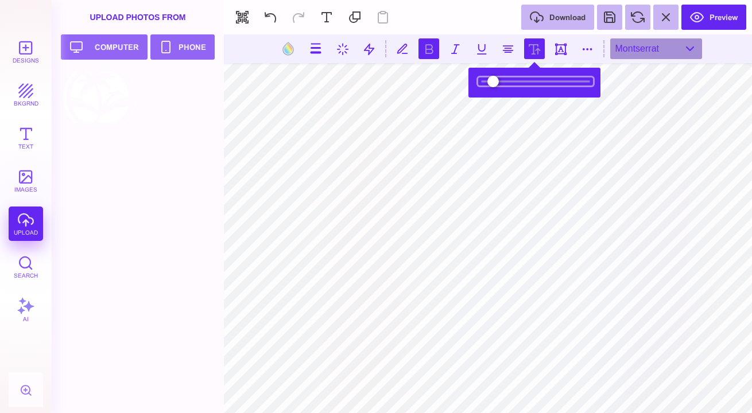
type input "*****"
click at [521, 83] on input "range" at bounding box center [535, 81] width 115 height 8
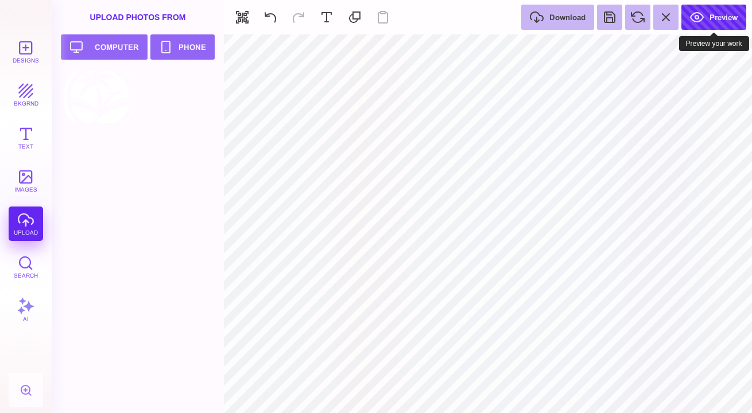
click at [703, 13] on button "Preview" at bounding box center [713, 17] width 65 height 25
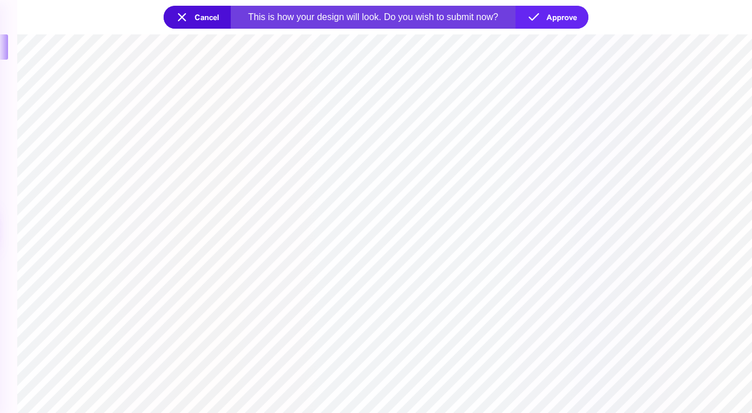
click at [199, 18] on button "Cancel" at bounding box center [197, 17] width 67 height 23
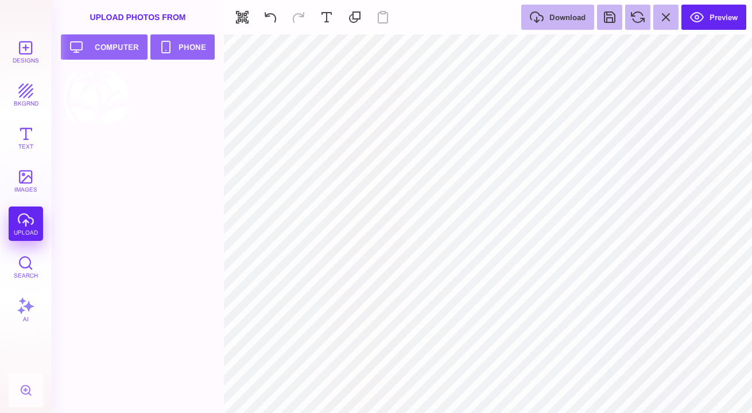
type input "#FDE762"
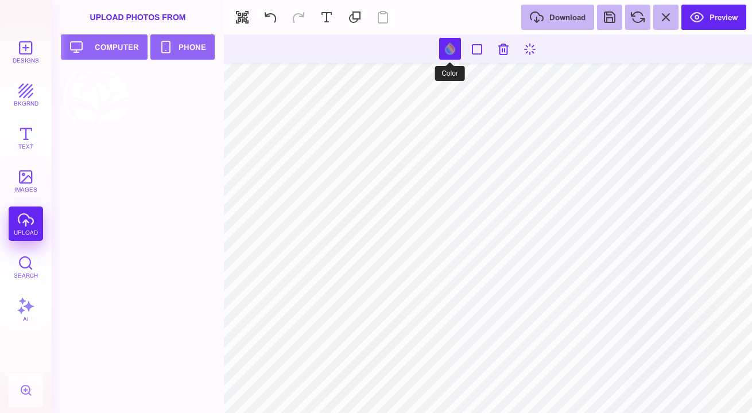
click at [451, 46] on button at bounding box center [450, 49] width 22 height 22
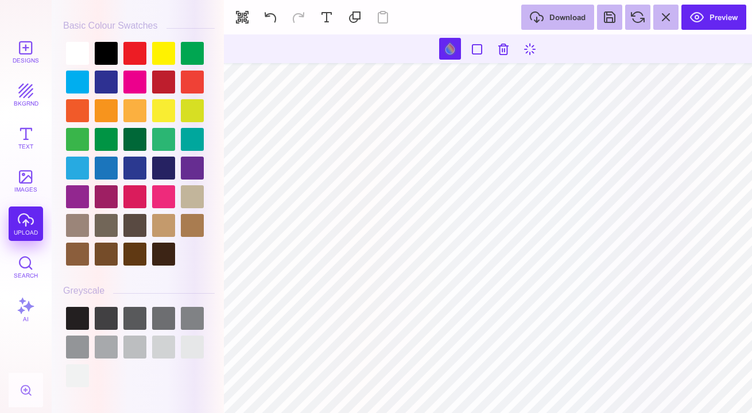
scroll to position [3213, 0]
click at [161, 54] on div at bounding box center [163, 53] width 23 height 23
click at [162, 111] on div at bounding box center [163, 110] width 23 height 23
click at [124, 79] on div at bounding box center [134, 82] width 23 height 23
click at [164, 195] on div at bounding box center [163, 196] width 23 height 23
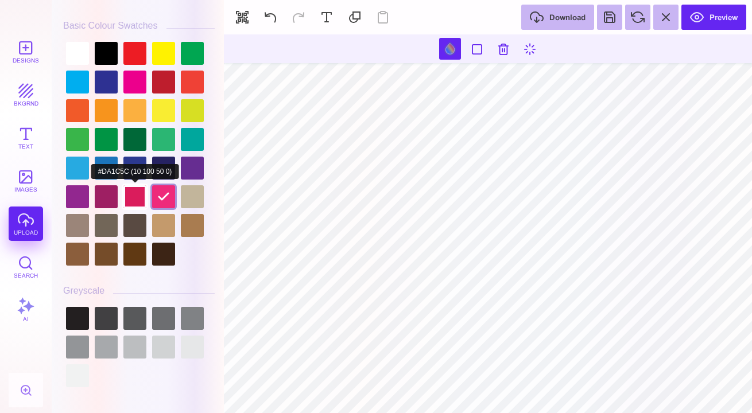
click at [146, 199] on div at bounding box center [134, 196] width 23 height 23
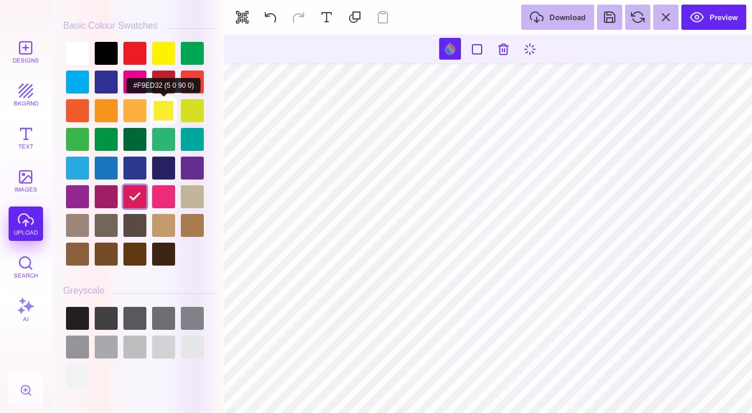
click at [175, 99] on div at bounding box center [163, 110] width 23 height 23
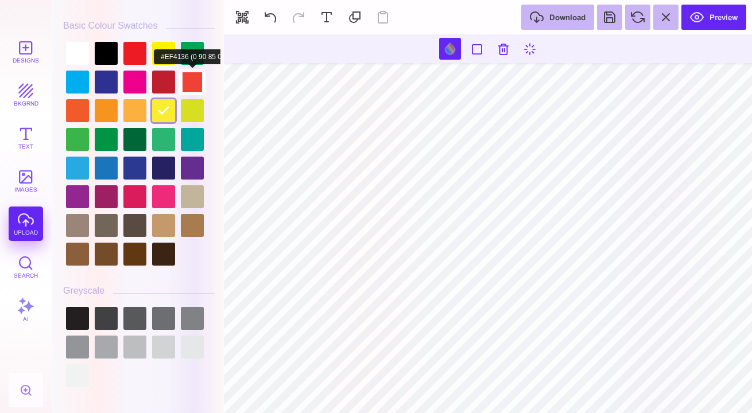
click at [198, 75] on div at bounding box center [192, 82] width 23 height 23
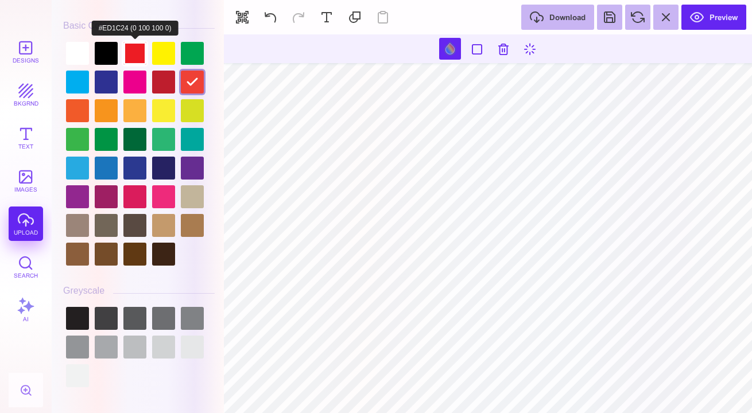
click at [135, 51] on div at bounding box center [134, 53] width 23 height 23
type input "#ED1C24"
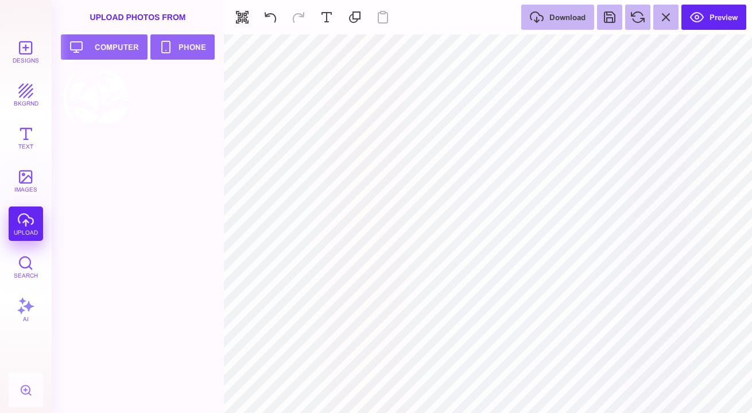
type input "#000000"
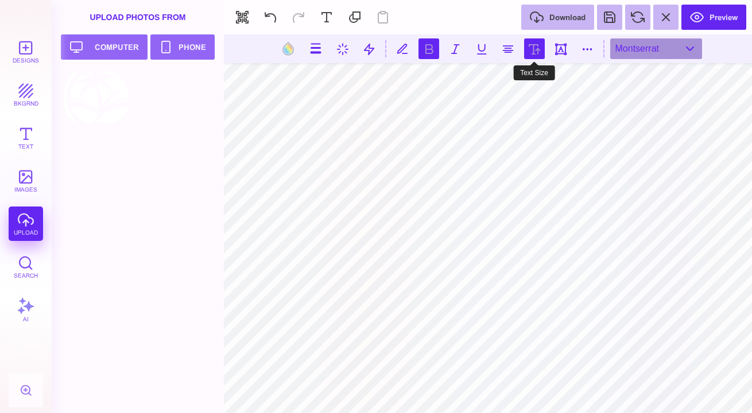
click at [533, 47] on button at bounding box center [534, 48] width 21 height 21
click at [538, 40] on button at bounding box center [534, 48] width 21 height 21
type input "***"
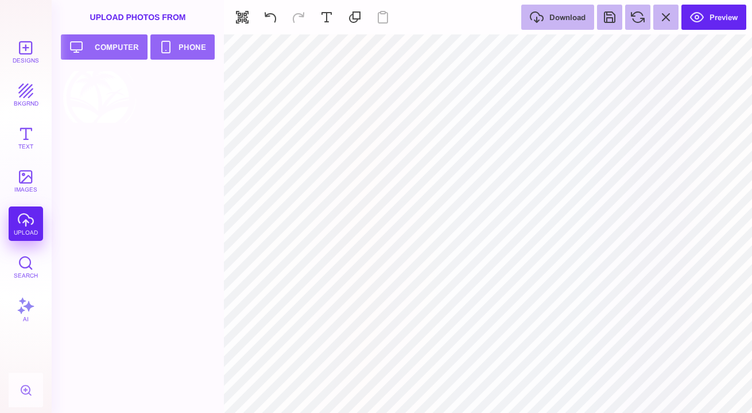
type input "#000000"
click at [701, 14] on button "Preview" at bounding box center [713, 17] width 65 height 25
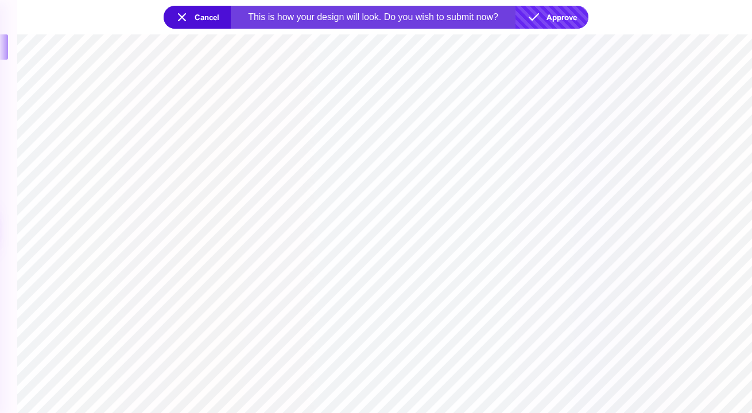
click at [560, 18] on button "Approve" at bounding box center [551, 17] width 73 height 23
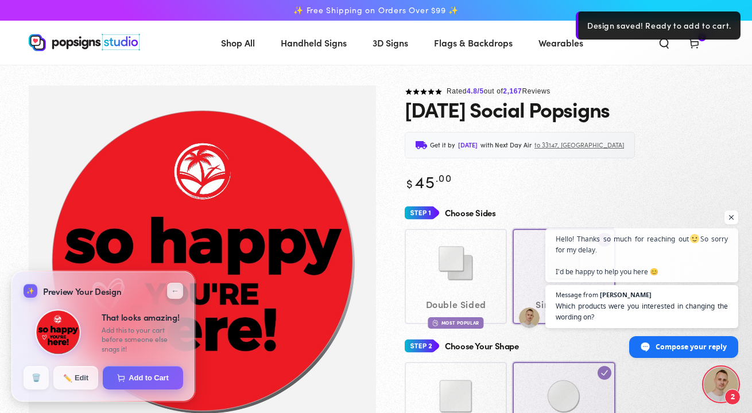
click at [697, 41] on use at bounding box center [693, 44] width 9 height 9
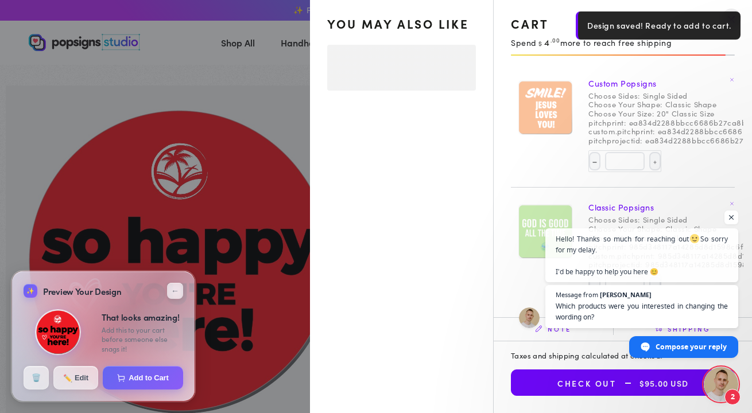
select select "**********"
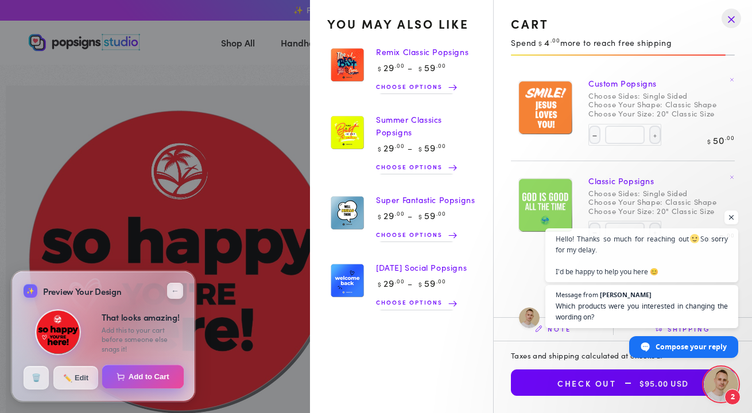
click at [144, 378] on button "Add to Cart" at bounding box center [143, 377] width 82 height 24
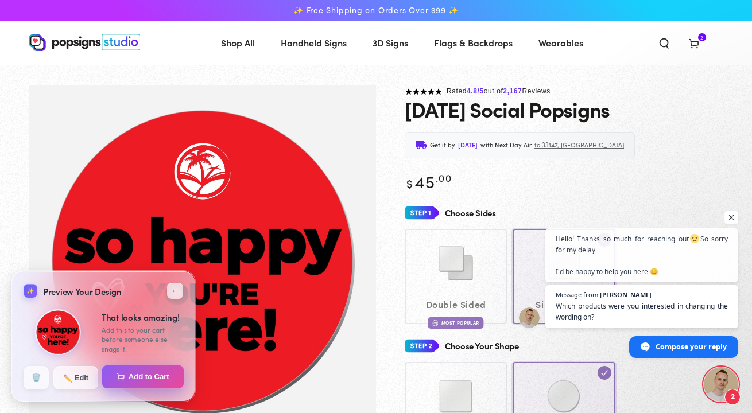
select select "**********"
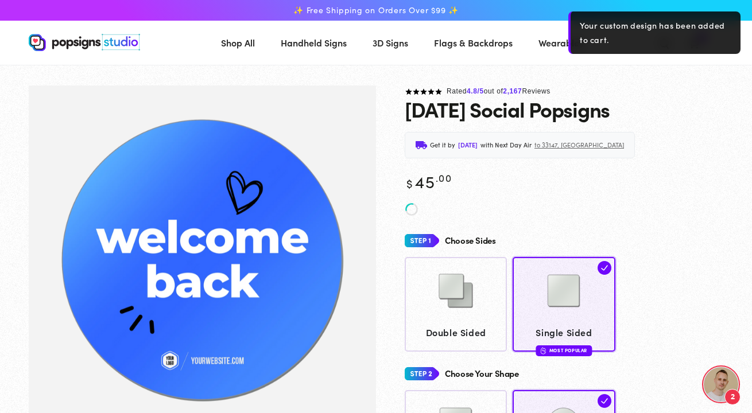
scroll to position [674, 0]
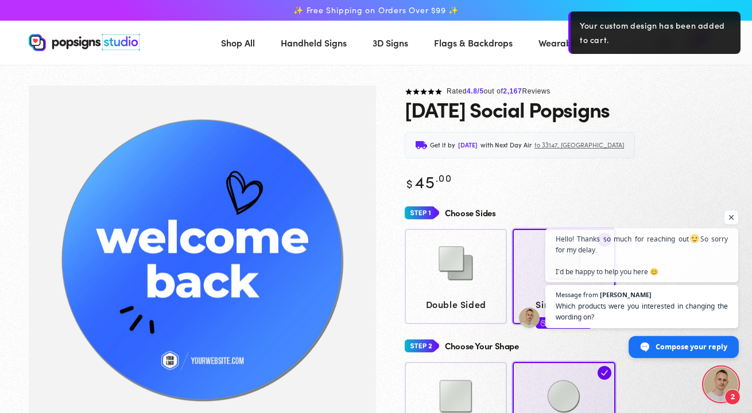
click at [668, 352] on span "Compose your reply" at bounding box center [692, 346] width 72 height 20
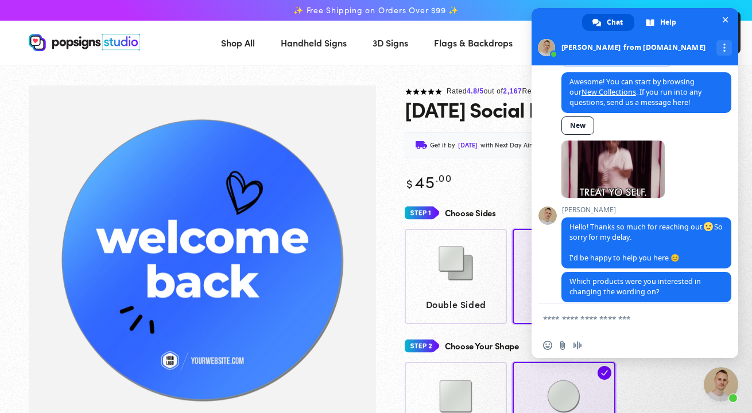
scroll to position [685, 0]
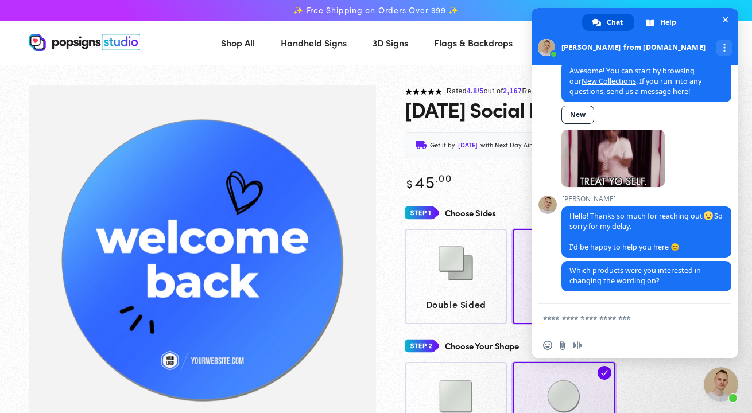
click at [639, 320] on textarea "Compose your message..." at bounding box center [622, 319] width 158 height 10
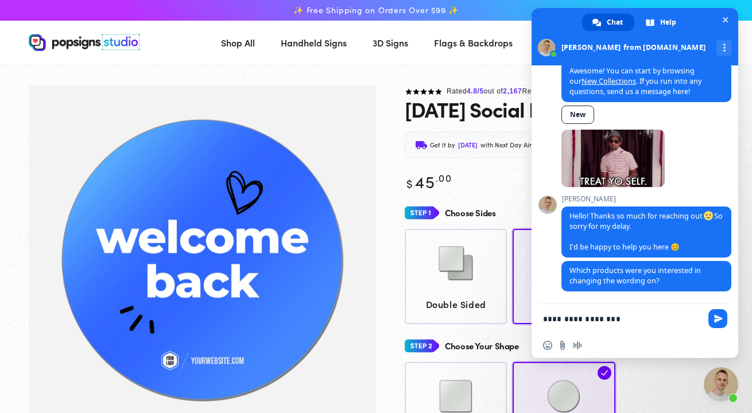
type textarea "**********"
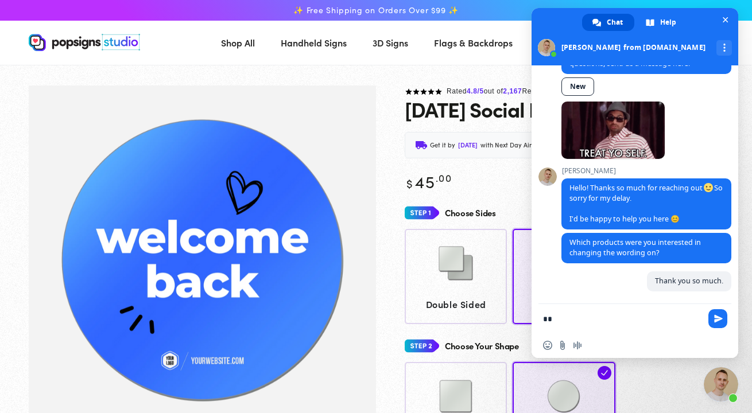
type textarea "*"
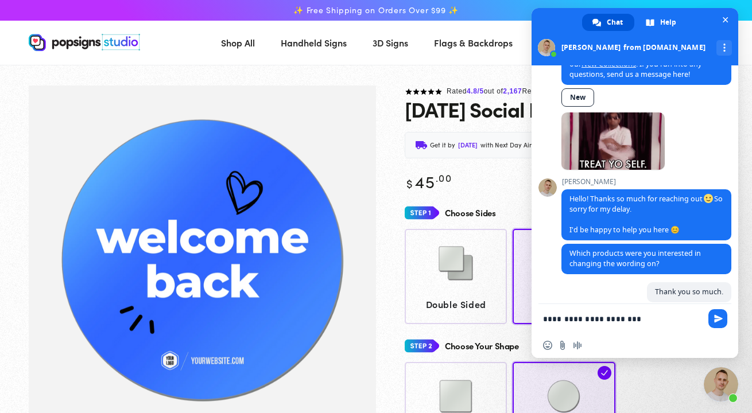
scroll to position [0, 0]
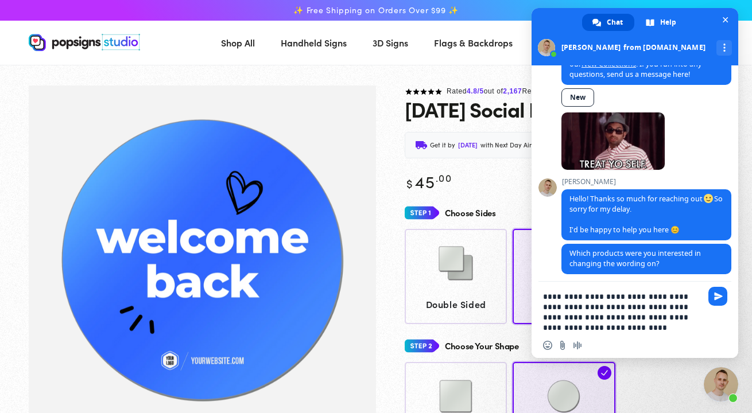
type textarea "**********"
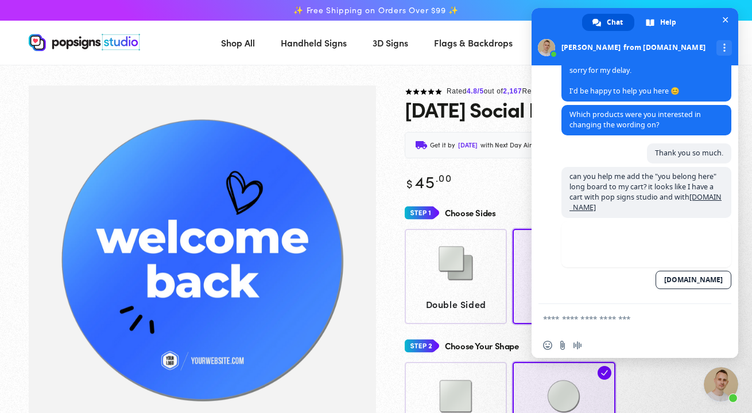
scroll to position [831, 0]
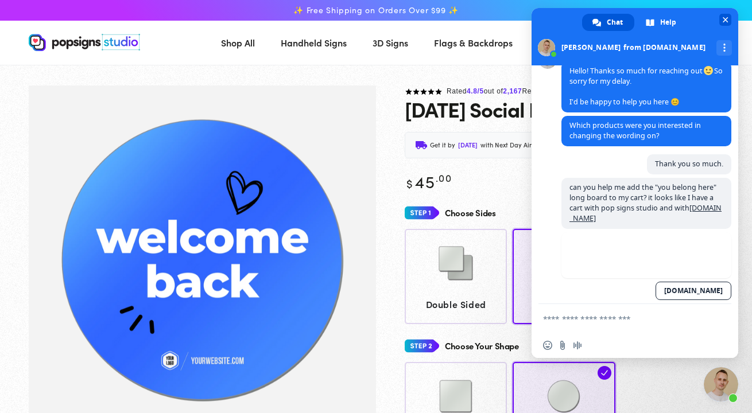
click at [726, 20] on span "Close chat" at bounding box center [726, 20] width 6 height 6
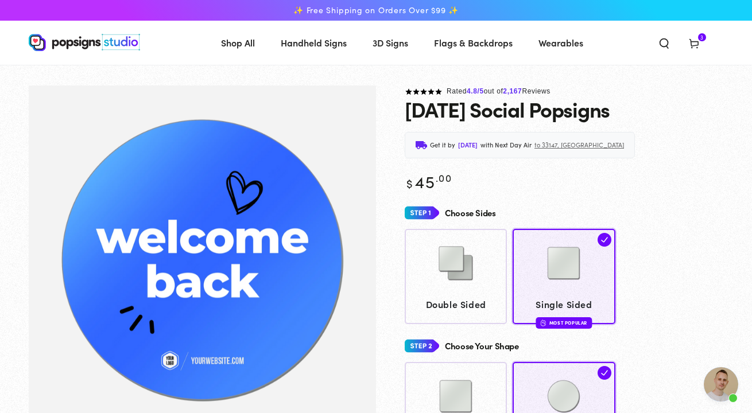
click at [696, 44] on icon at bounding box center [693, 42] width 11 height 11
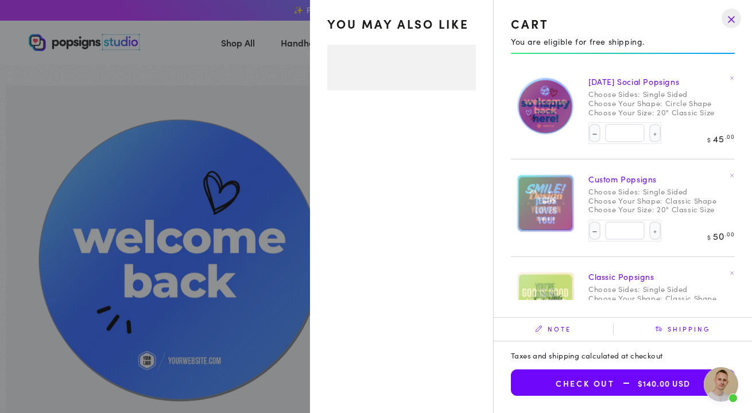
select select "**********"
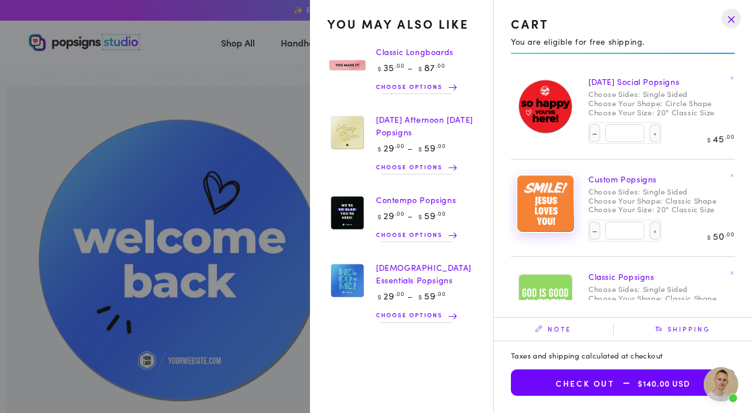
scroll to position [0, 0]
click at [343, 67] on img at bounding box center [347, 65] width 40 height 41
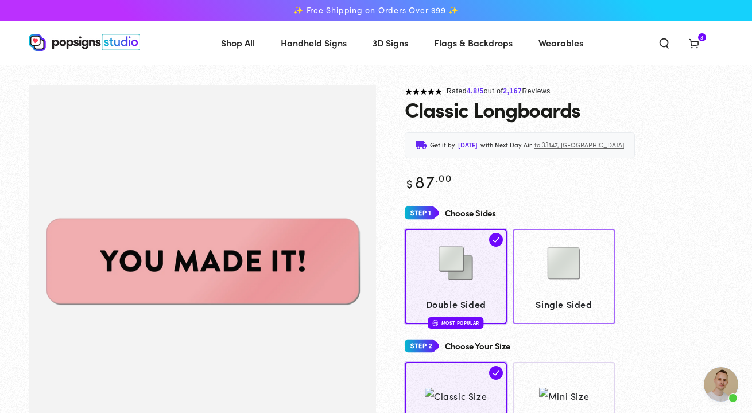
scroll to position [831, 0]
click at [559, 251] on img at bounding box center [563, 263] width 57 height 57
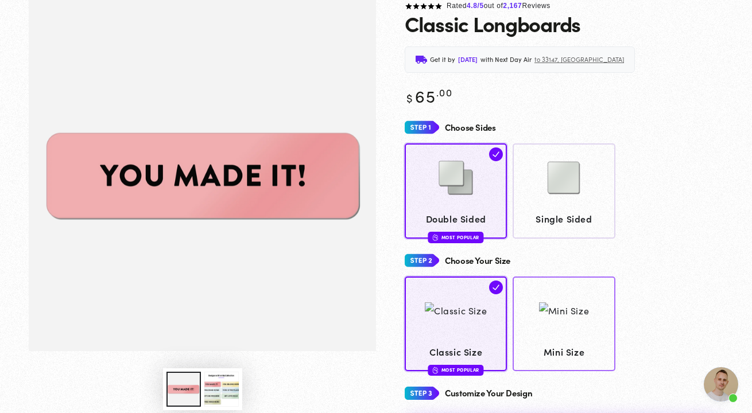
scroll to position [87, 0]
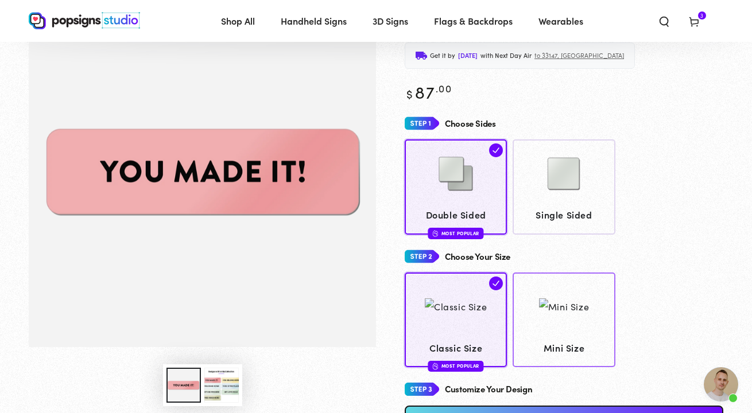
click at [556, 315] on img at bounding box center [564, 306] width 50 height 17
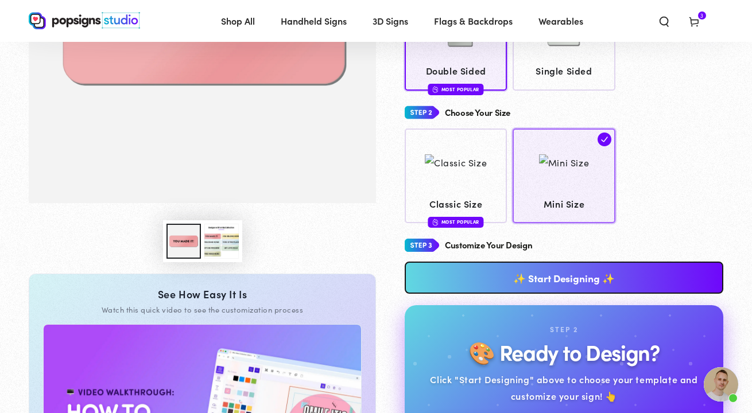
scroll to position [232, 0]
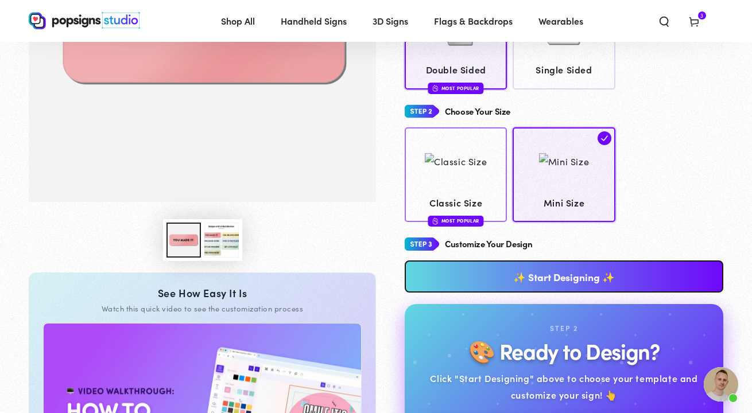
click at [452, 170] on img at bounding box center [456, 161] width 62 height 17
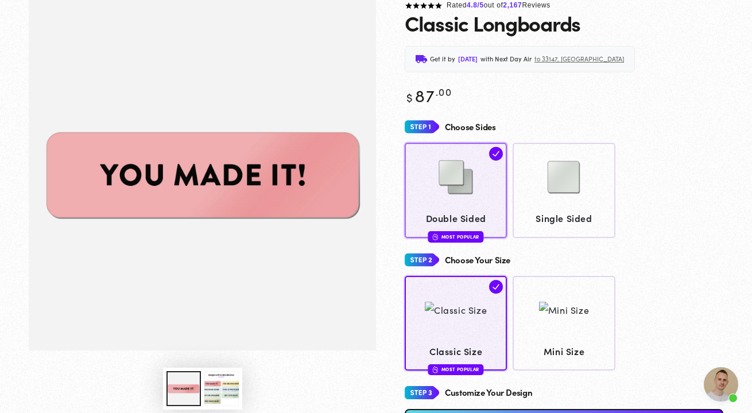
scroll to position [85, 0]
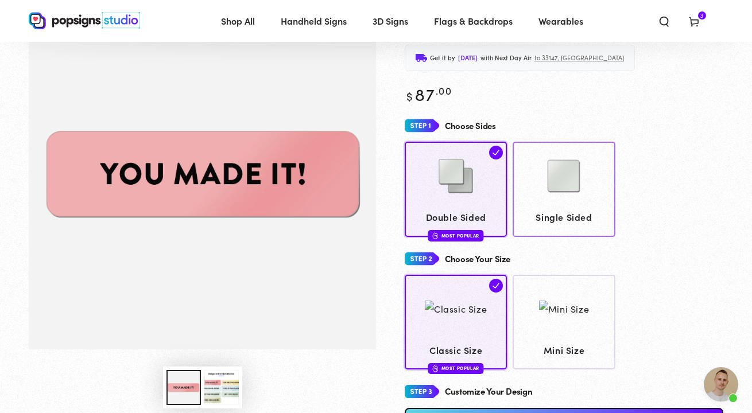
click at [563, 200] on img at bounding box center [563, 176] width 57 height 57
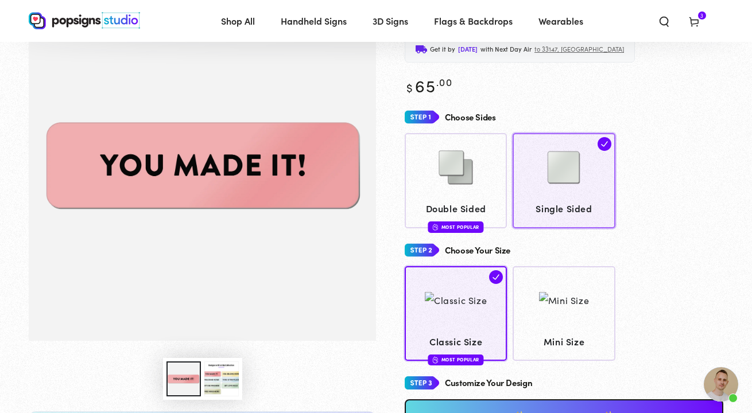
scroll to position [120, 0]
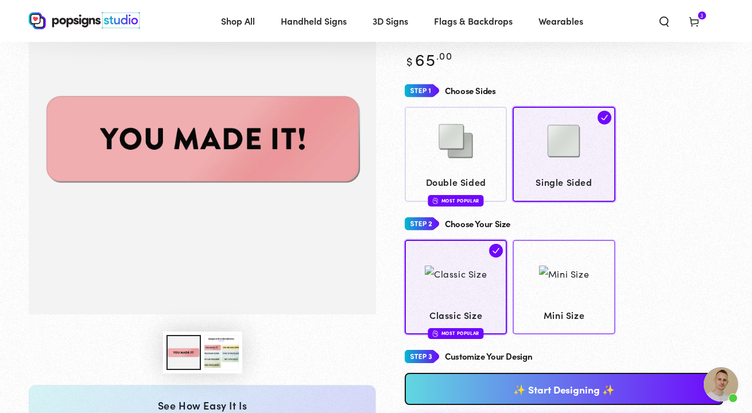
click at [553, 270] on img at bounding box center [564, 274] width 50 height 17
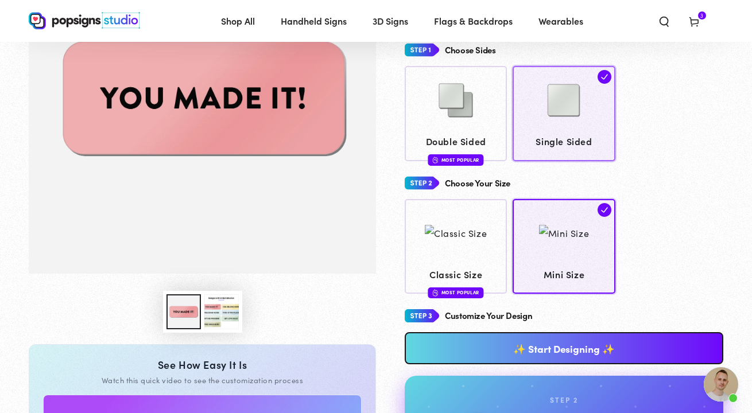
scroll to position [201, 0]
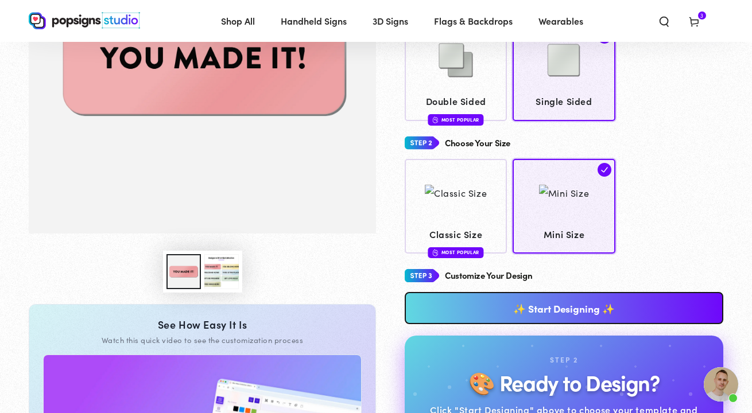
click at [568, 302] on link "✨ Start Designing ✨" at bounding box center [564, 308] width 319 height 32
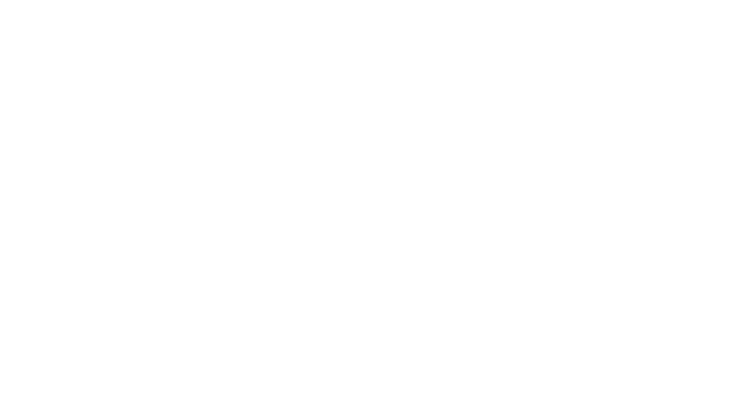
scroll to position [0, 0]
type textarea "An ancient tree with a door leading to a magical world"
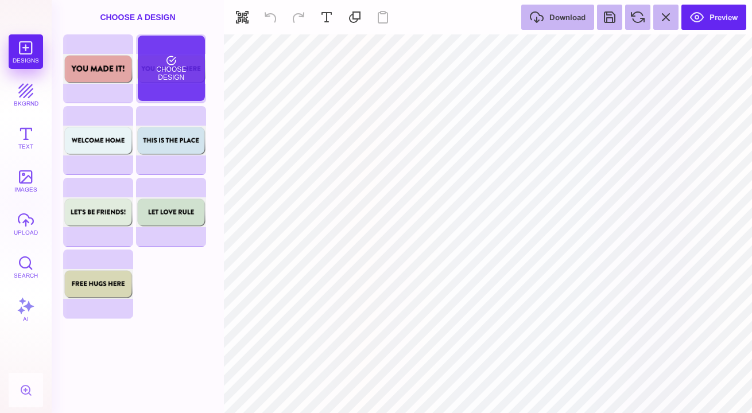
click at [158, 71] on div "Choose Design" at bounding box center [171, 68] width 67 height 65
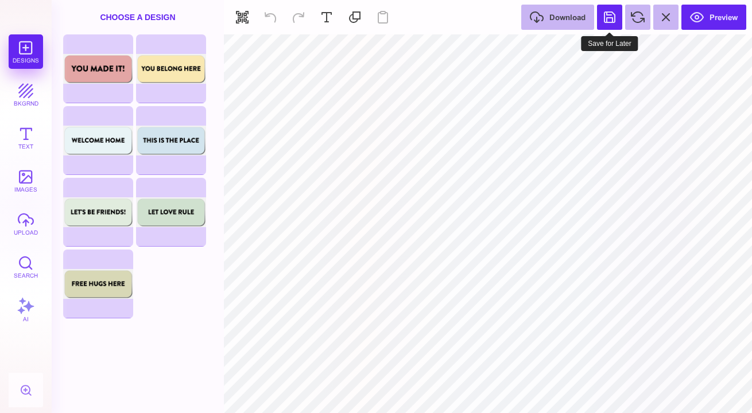
type input "#F8E9B2"
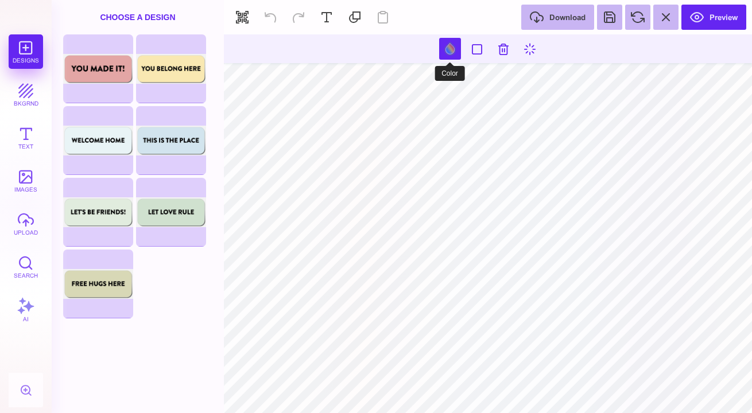
click at [449, 49] on button at bounding box center [450, 49] width 22 height 22
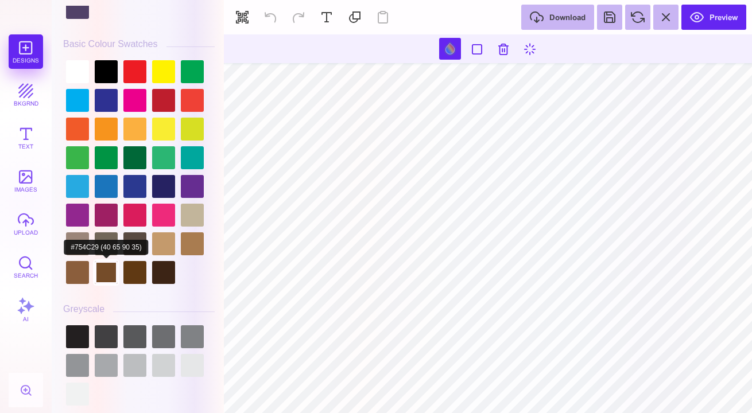
scroll to position [3194, 0]
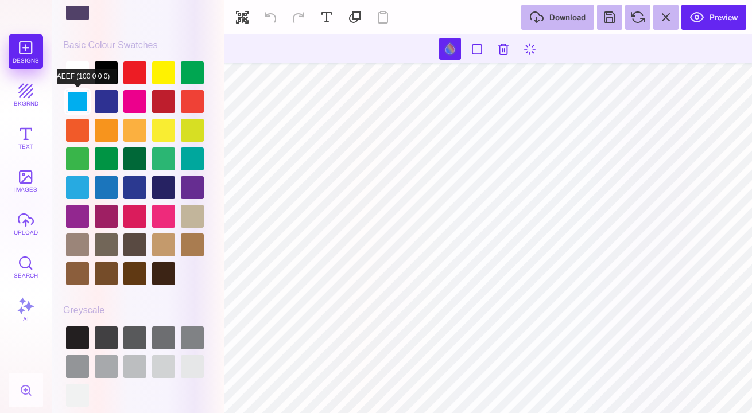
click at [82, 98] on div at bounding box center [77, 101] width 23 height 23
click at [76, 179] on div at bounding box center [77, 187] width 23 height 23
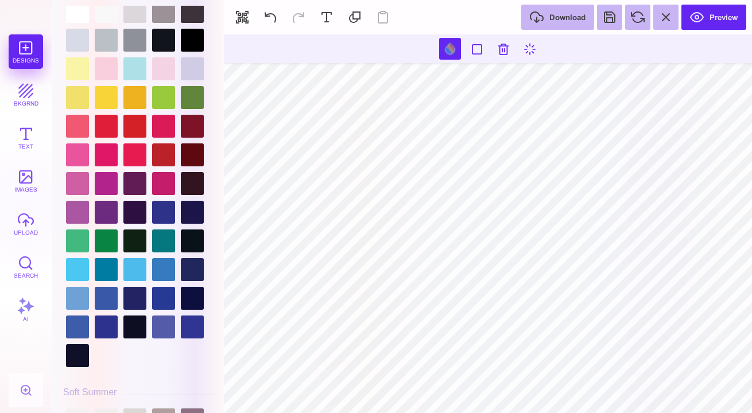
scroll to position [2436, 0]
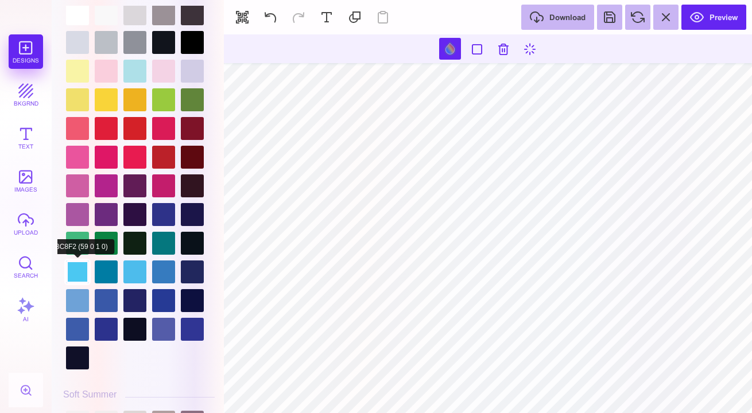
click at [73, 276] on div at bounding box center [77, 272] width 23 height 23
click at [131, 270] on div at bounding box center [134, 272] width 23 height 23
click at [82, 265] on div at bounding box center [77, 272] width 23 height 23
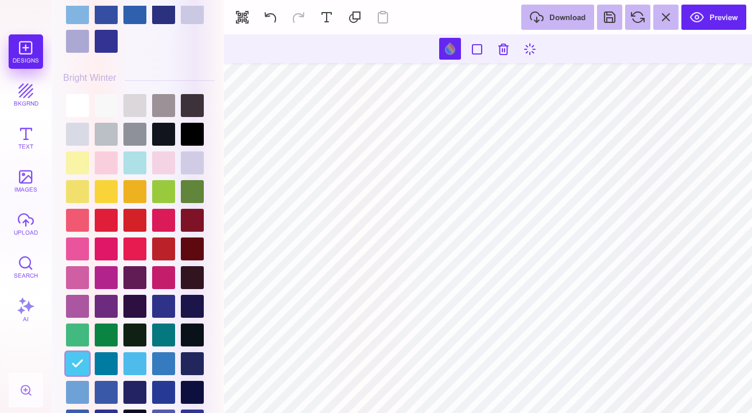
scroll to position [2311, 0]
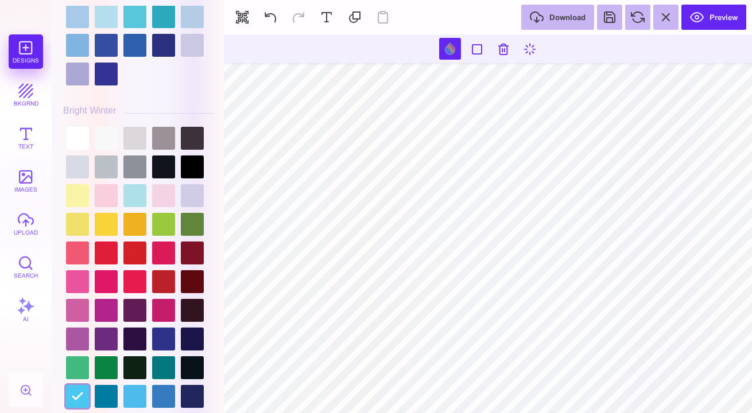
type input "#000000"
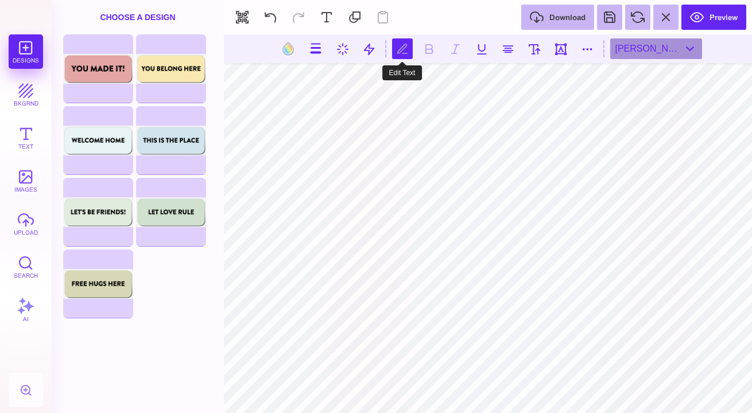
click at [405, 51] on button at bounding box center [402, 48] width 21 height 21
click at [296, 45] on button at bounding box center [288, 49] width 22 height 22
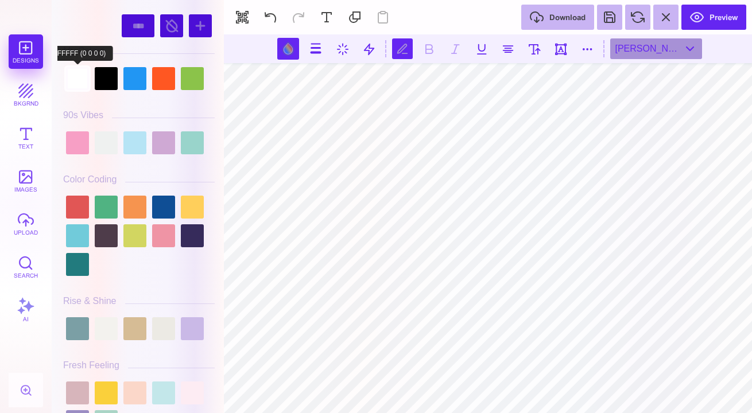
click at [77, 75] on div at bounding box center [77, 78] width 23 height 23
type input "#FFFFFF"
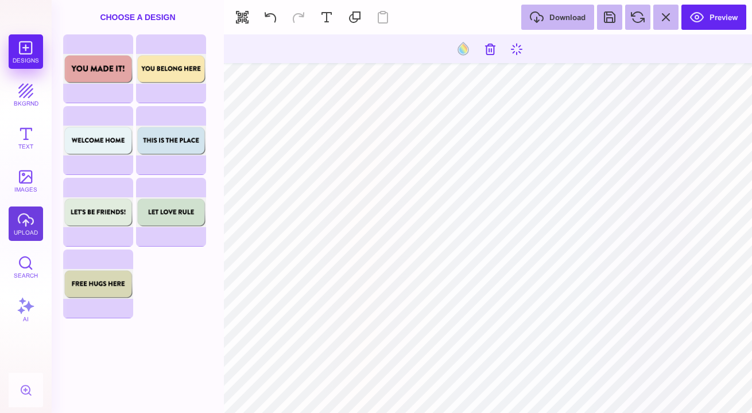
click at [23, 219] on button "upload" at bounding box center [26, 224] width 34 height 34
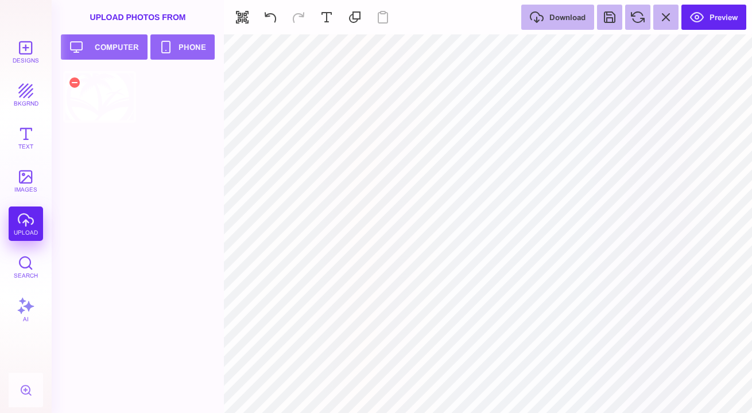
click at [87, 95] on div at bounding box center [99, 97] width 73 height 52
click at [111, 42] on button "Upload your artwork Computer" at bounding box center [104, 46] width 87 height 25
click at [102, 48] on button "Upload your artwork Computer" at bounding box center [104, 46] width 87 height 25
click at [117, 44] on button "Upload your artwork Computer" at bounding box center [104, 46] width 87 height 25
click at [108, 42] on button "Upload your artwork Computer" at bounding box center [104, 46] width 87 height 25
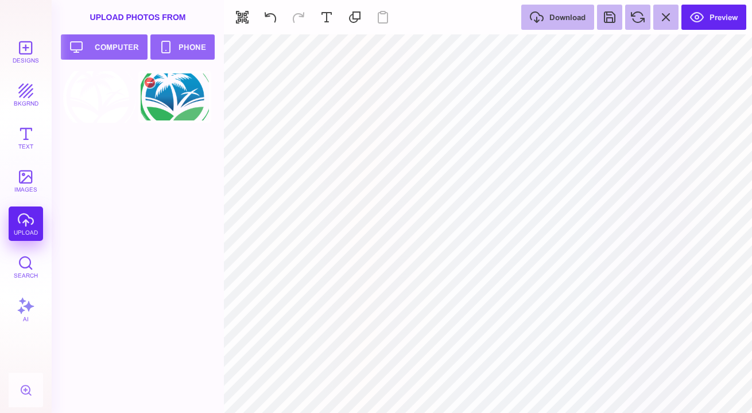
click at [187, 103] on div at bounding box center [174, 97] width 73 height 52
type input "#FFFFFF"
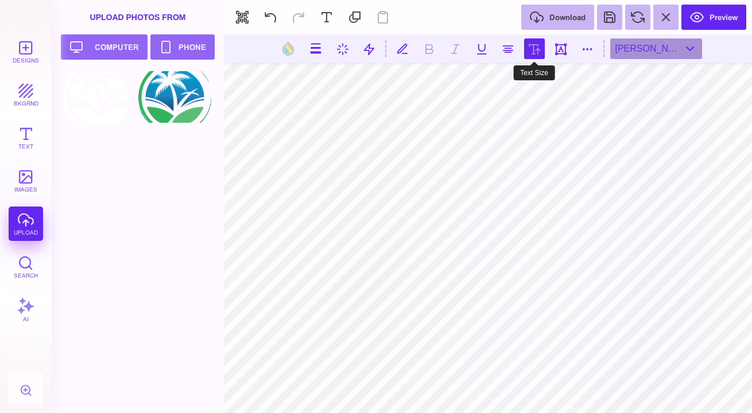
click at [530, 55] on button at bounding box center [534, 48] width 21 height 21
type input "***"
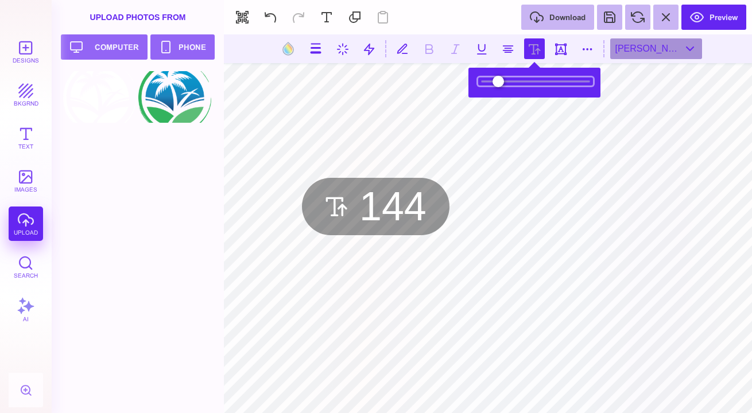
drag, startPoint x: 513, startPoint y: 82, endPoint x: 519, endPoint y: 83, distance: 6.5
type input "***"
click at [519, 83] on input "range" at bounding box center [535, 81] width 115 height 8
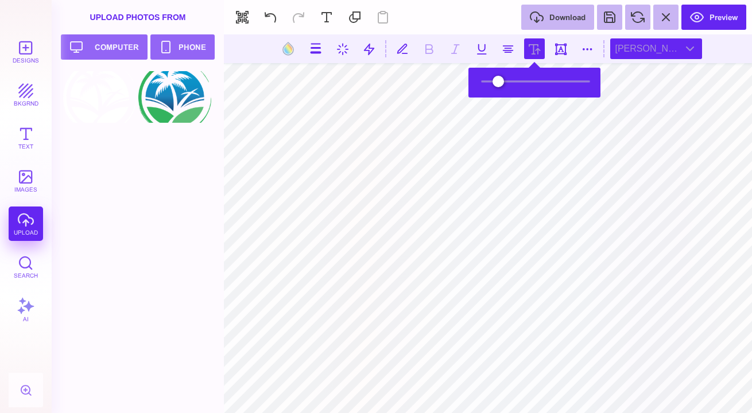
click at [657, 48] on div "[PERSON_NAME] Black" at bounding box center [656, 48] width 92 height 21
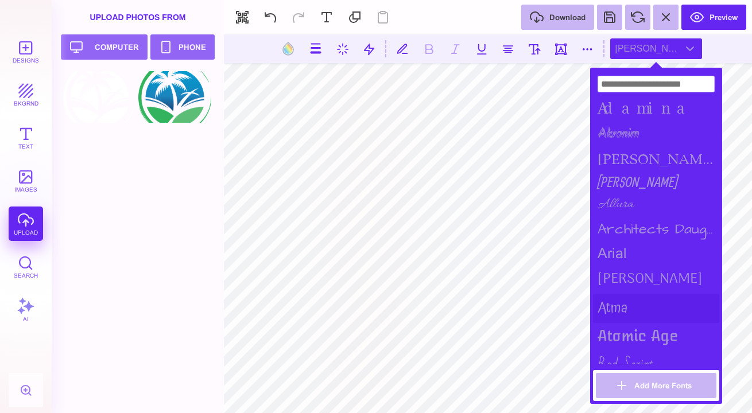
click at [613, 294] on div "Atma" at bounding box center [656, 308] width 126 height 29
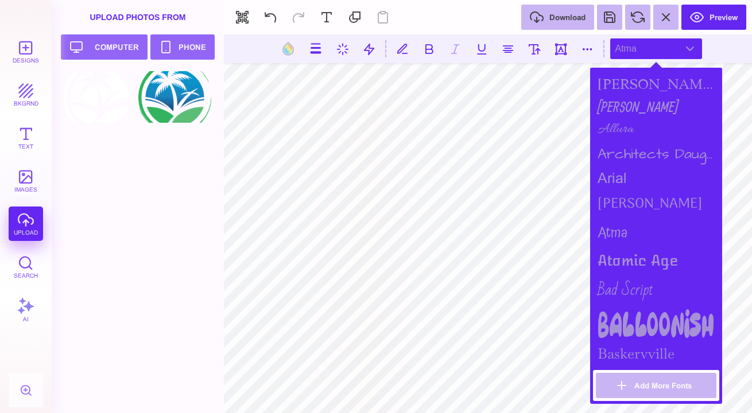
scroll to position [87, 0]
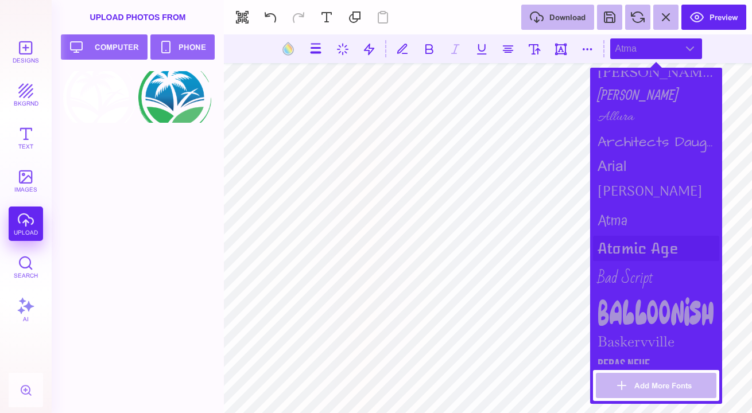
click at [632, 252] on div "Atomic Age" at bounding box center [656, 248] width 126 height 25
click at [626, 274] on div "Bad Script" at bounding box center [656, 278] width 126 height 34
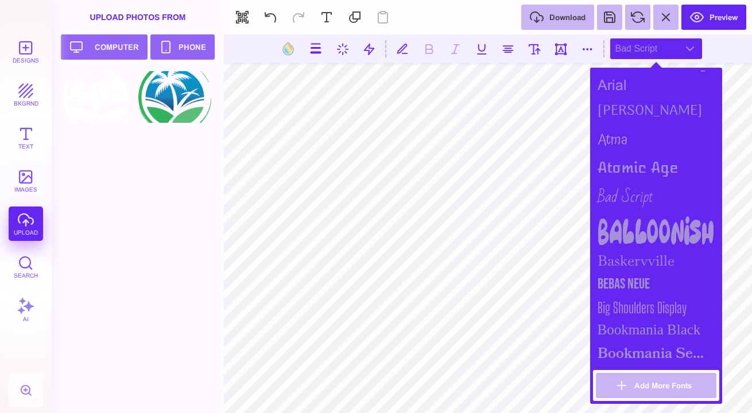
scroll to position [175, 0]
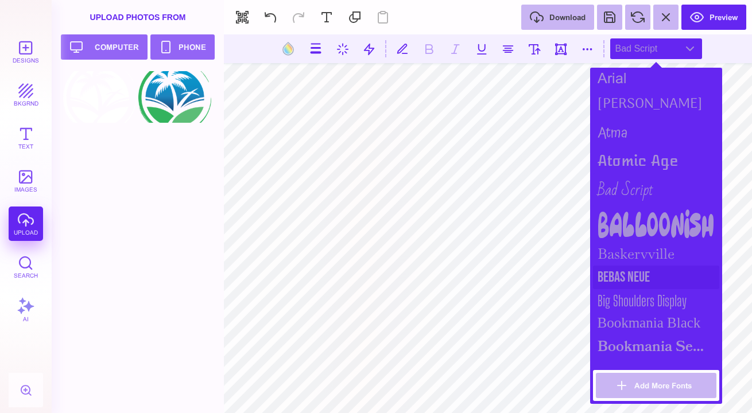
click at [629, 272] on div "Bebas Neue" at bounding box center [656, 278] width 126 height 24
click at [631, 290] on div "Big Shoulders Display" at bounding box center [656, 300] width 126 height 23
click at [625, 319] on div "Bookmania Black" at bounding box center [656, 323] width 126 height 22
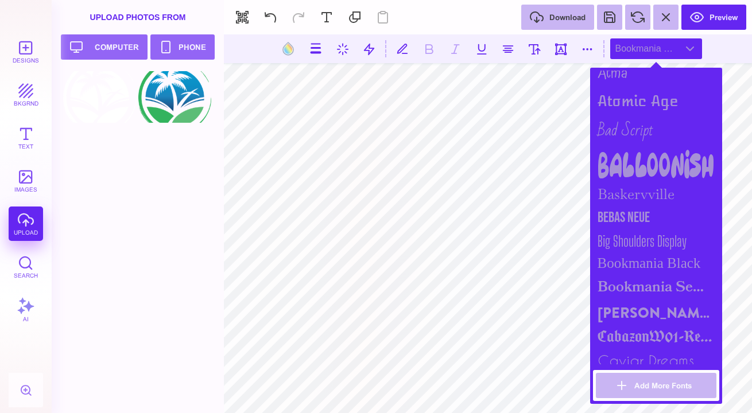
scroll to position [236, 0]
click at [630, 300] on div "[PERSON_NAME] Black" at bounding box center [656, 311] width 126 height 26
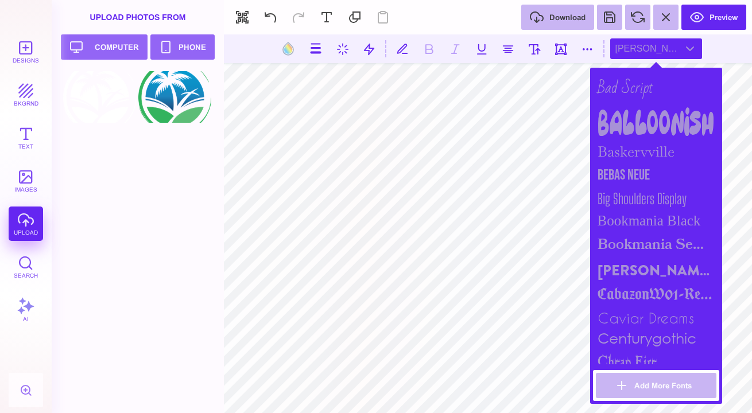
scroll to position [282, 0]
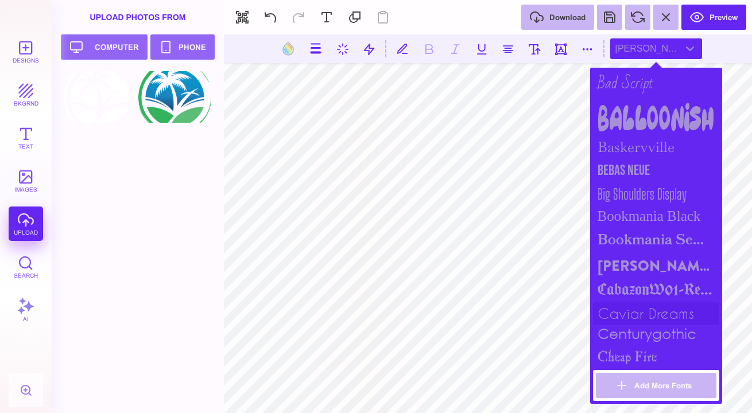
click at [630, 305] on div "caviar dreams" at bounding box center [656, 314] width 126 height 22
click at [432, 51] on button at bounding box center [428, 48] width 21 height 21
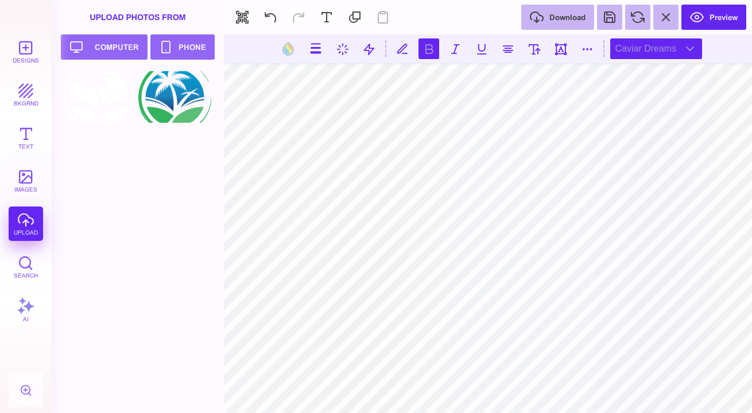
click at [679, 49] on div "caviar dreams" at bounding box center [656, 48] width 92 height 21
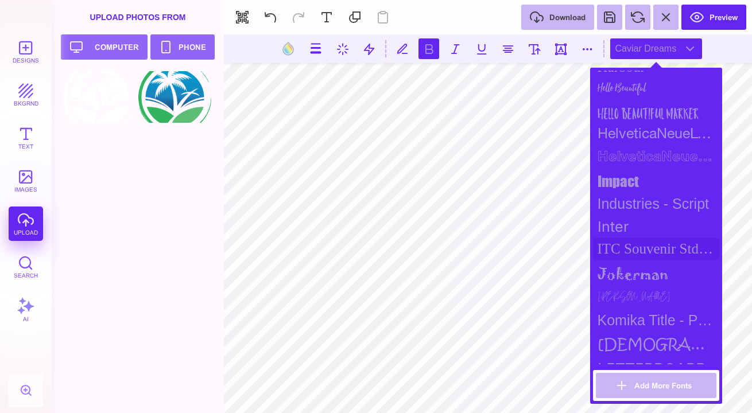
scroll to position [769, 0]
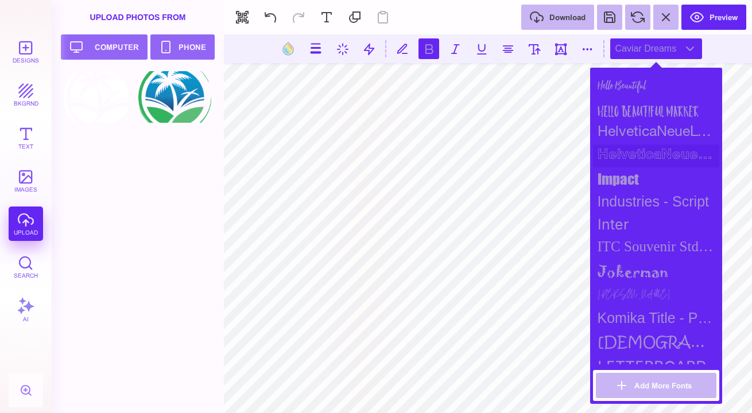
click at [659, 150] on div "HelveticaNeueLT Std Bold Outln" at bounding box center [656, 156] width 126 height 23
click at [630, 334] on div "[DEMOGRAPHIC_DATA] itc" at bounding box center [656, 341] width 126 height 25
click at [641, 291] on div "[PERSON_NAME]" at bounding box center [656, 296] width 126 height 22
click at [636, 321] on div "Komika Title - Paint" at bounding box center [656, 318] width 126 height 22
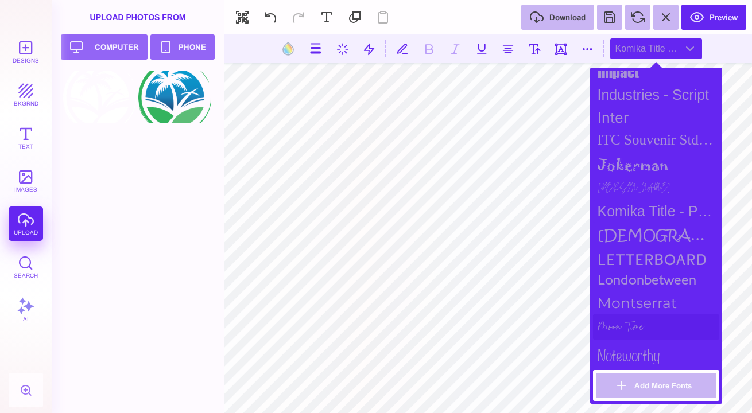
scroll to position [880, 0]
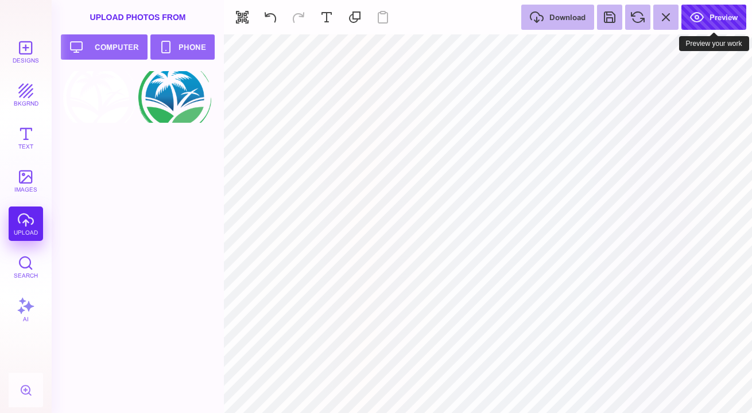
click at [711, 17] on button "Preview" at bounding box center [713, 17] width 65 height 25
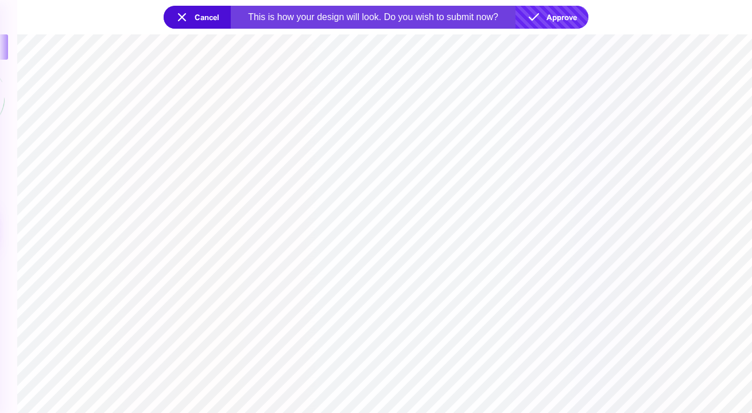
click at [548, 15] on button "Approve" at bounding box center [551, 17] width 73 height 23
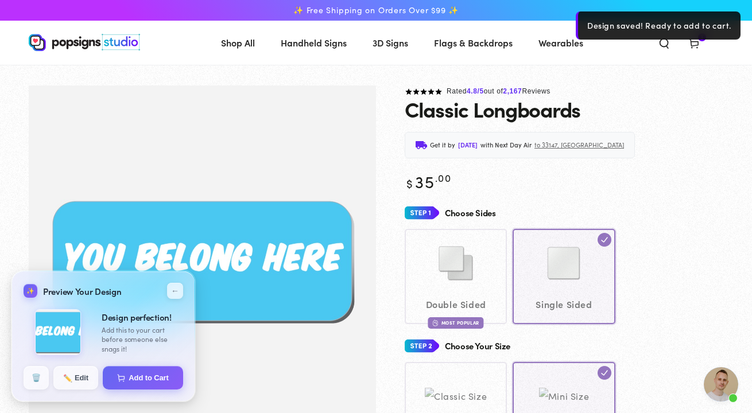
click at [738, 389] on span "Open chat" at bounding box center [721, 384] width 34 height 34
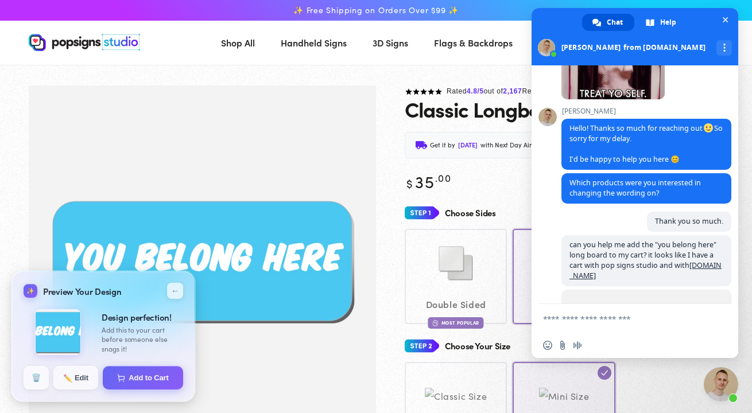
scroll to position [842, 0]
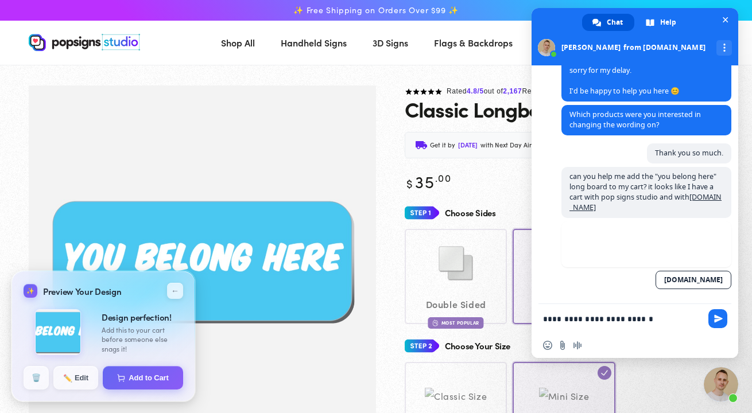
type textarea "**********"
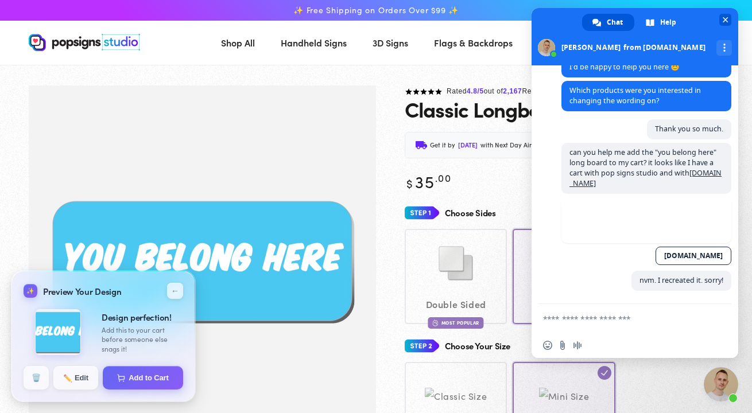
click at [589, 49] on span at bounding box center [635, 36] width 207 height 57
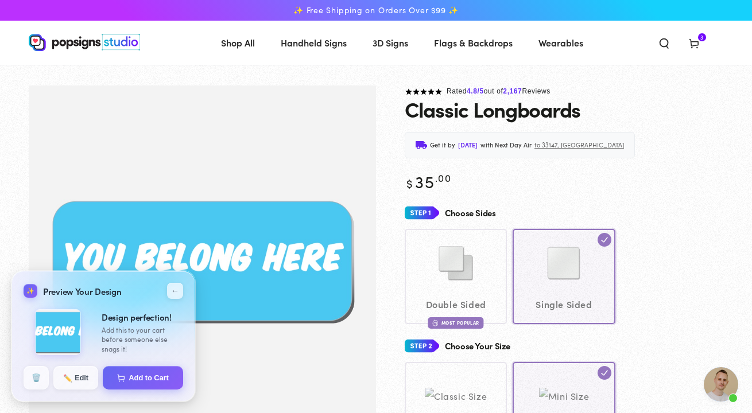
click at [694, 41] on use at bounding box center [693, 44] width 9 height 9
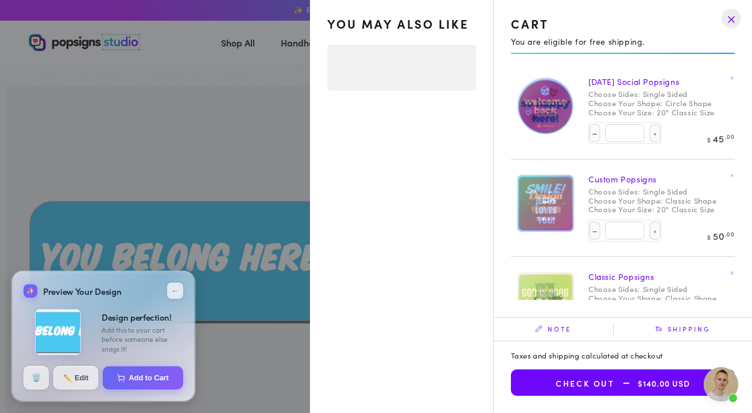
select select "**********"
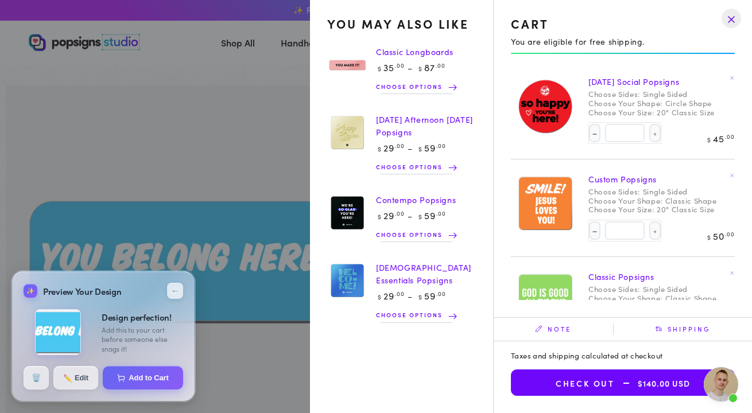
scroll to position [0, 0]
click at [147, 382] on button "Add to Cart" at bounding box center [143, 377] width 82 height 24
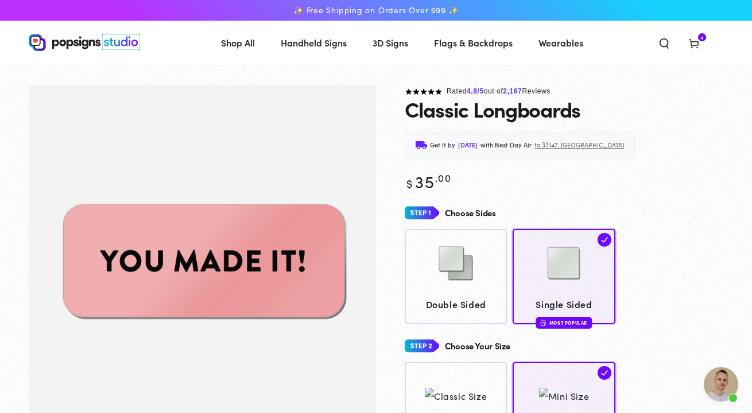
scroll to position [887, 0]
click at [702, 45] on span "Cart 4 4 items" at bounding box center [694, 42] width 30 height 25
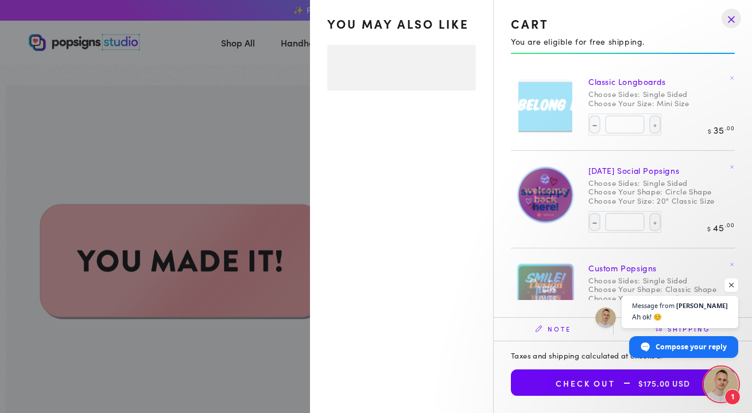
scroll to position [905, 0]
select select "**********"
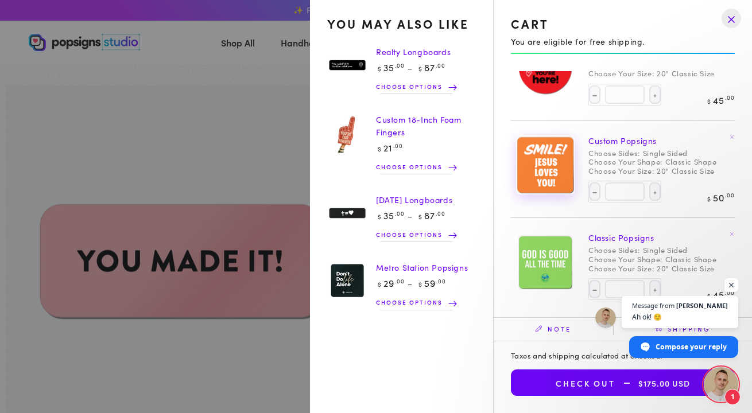
scroll to position [127, 0]
click at [679, 55] on summary "Cart 4 4 items" at bounding box center [694, 42] width 30 height 25
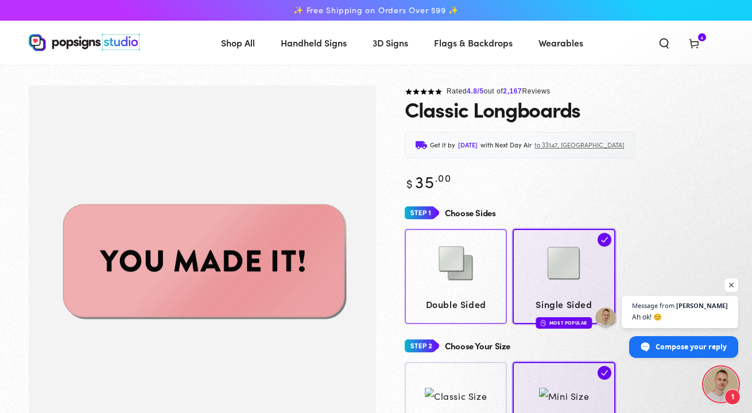
scroll to position [0, 0]
click at [697, 40] on icon at bounding box center [693, 42] width 11 height 11
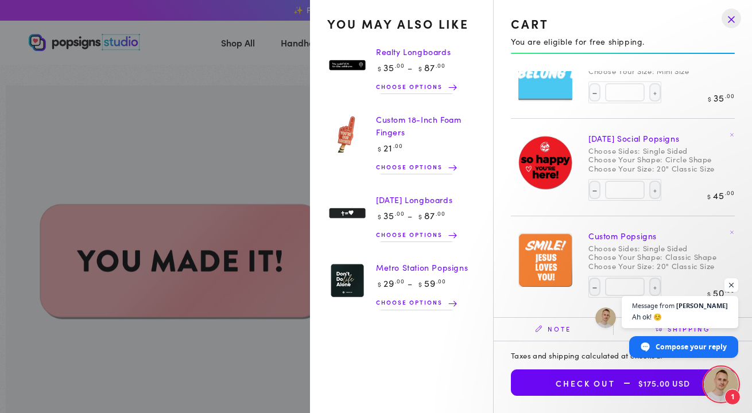
scroll to position [26, 0]
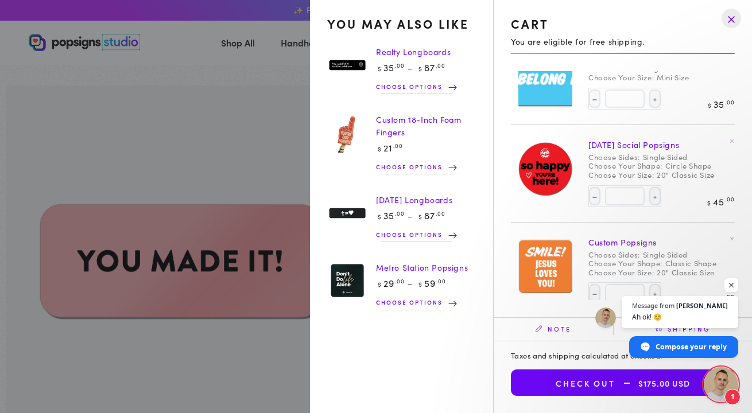
click at [616, 141] on link "[DATE] Social Popsigns" at bounding box center [633, 144] width 91 height 11
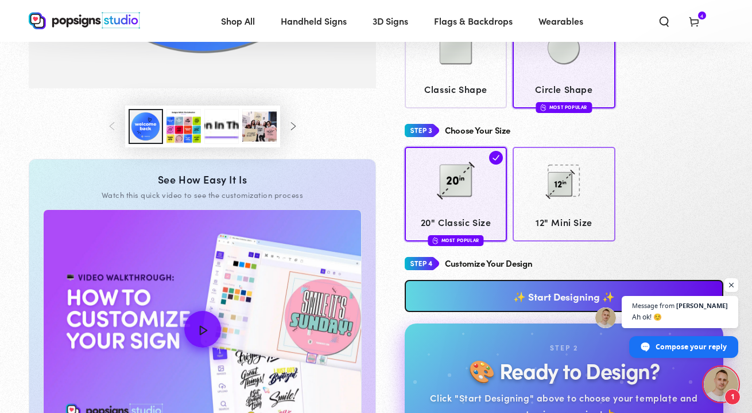
scroll to position [353, 0]
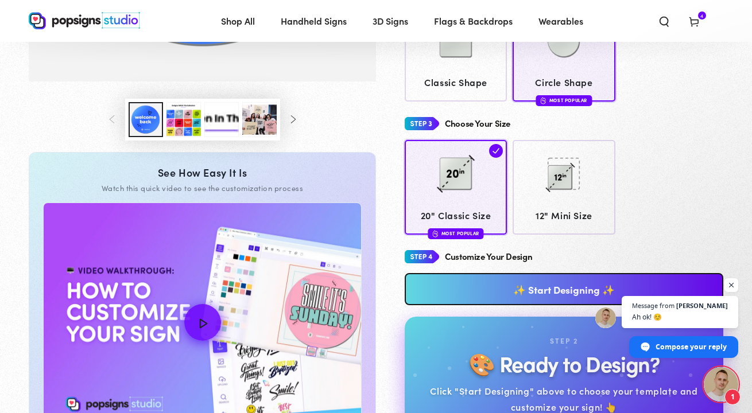
click at [517, 288] on link "✨ Start Designing ✨" at bounding box center [564, 289] width 319 height 32
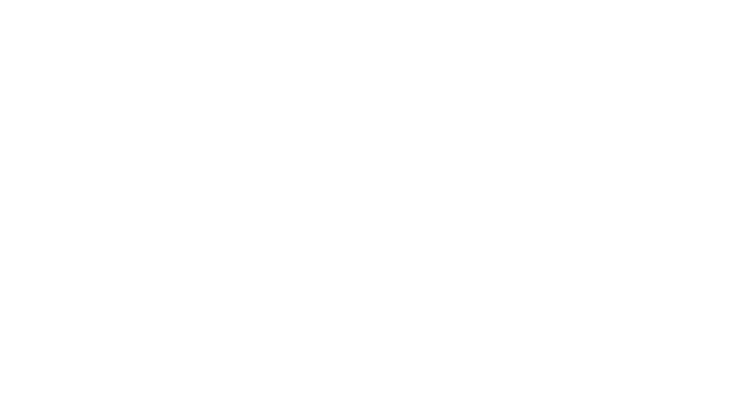
scroll to position [0, 0]
type textarea "An ancient tree with a door leading to a magical world"
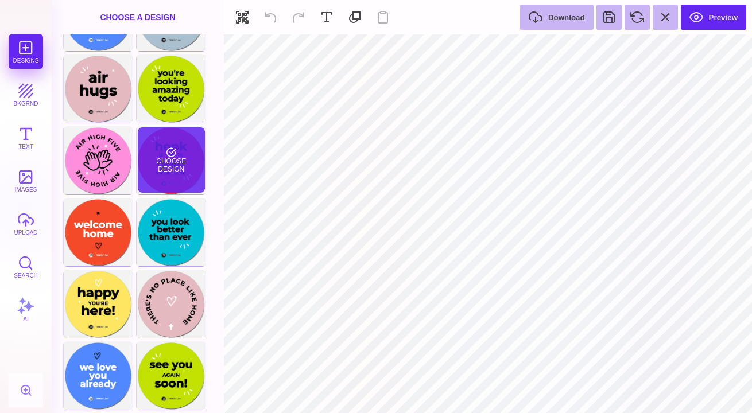
scroll to position [52, 0]
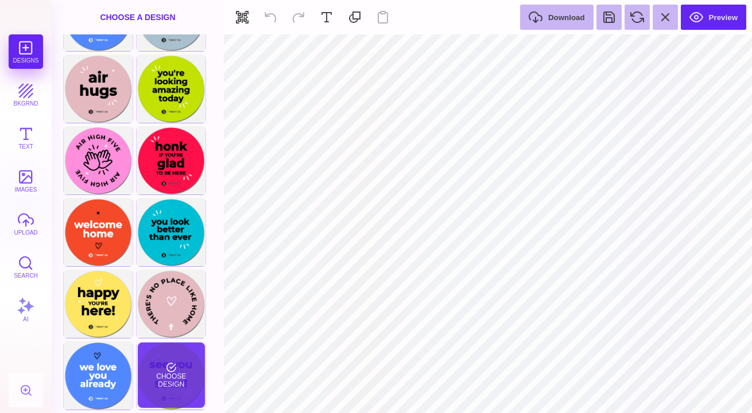
click at [175, 369] on div "Choose Design" at bounding box center [171, 375] width 67 height 65
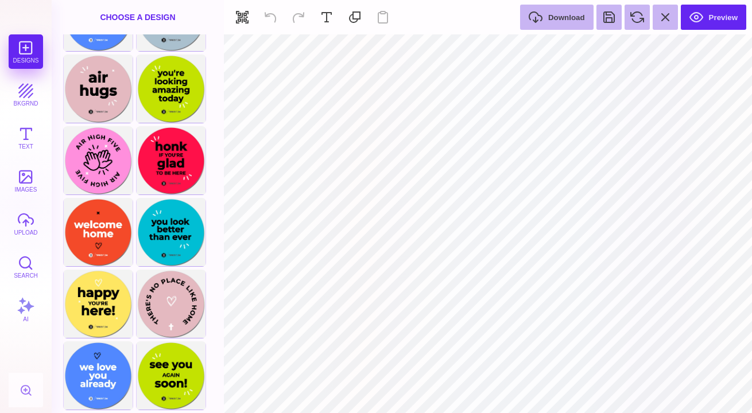
type input "#000000"
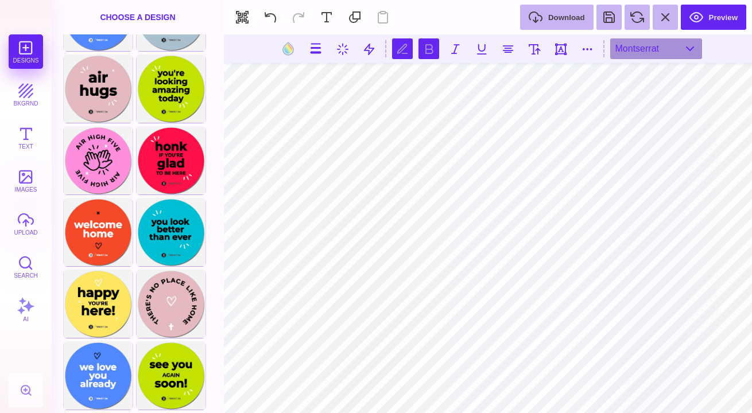
type textarea "******"
type textarea "**********"
click at [636, 49] on div "Montserrat" at bounding box center [656, 48] width 92 height 21
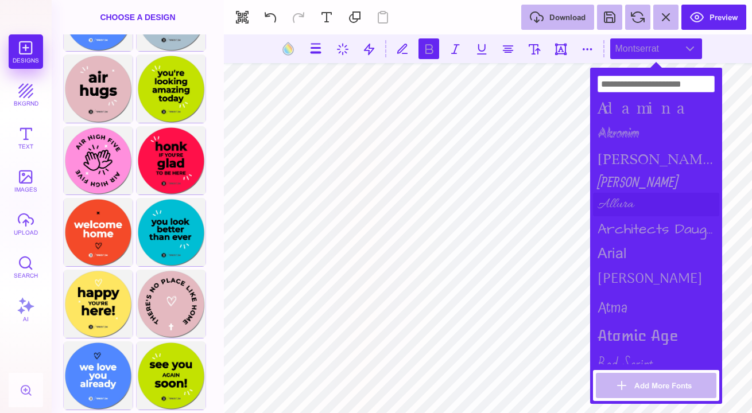
click at [616, 193] on div "Allura" at bounding box center [656, 205] width 126 height 24
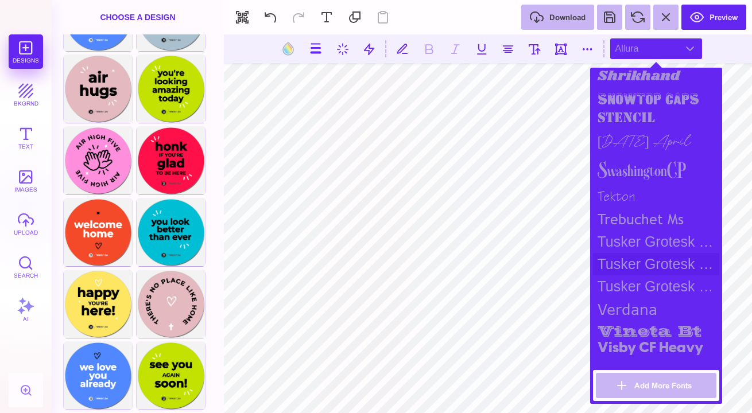
scroll to position [1365, 0]
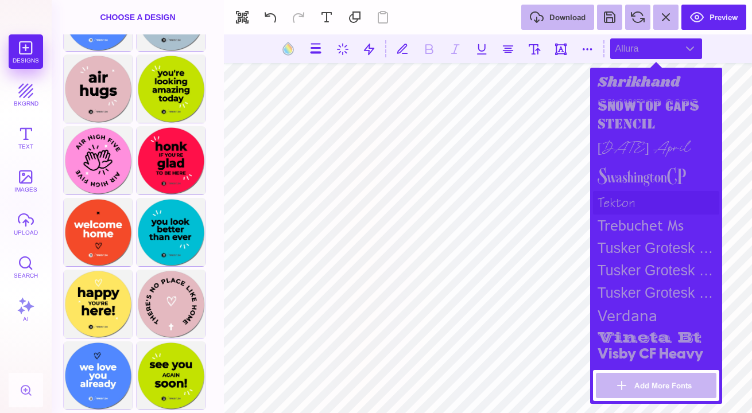
click at [626, 196] on div "tekton" at bounding box center [656, 203] width 126 height 24
click at [645, 147] on div "[DATE] April" at bounding box center [656, 148] width 126 height 26
click at [646, 115] on div "stencil" at bounding box center [656, 125] width 126 height 20
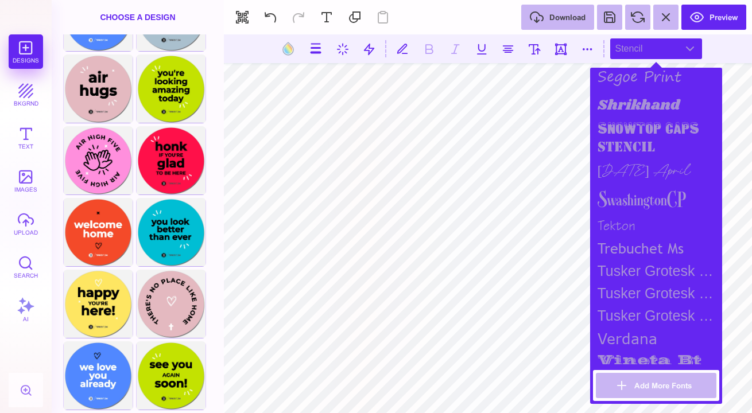
scroll to position [1341, 0]
click at [644, 123] on div "snowtop caps" at bounding box center [656, 130] width 126 height 20
click at [647, 104] on div "Shrikhand" at bounding box center [656, 106] width 126 height 27
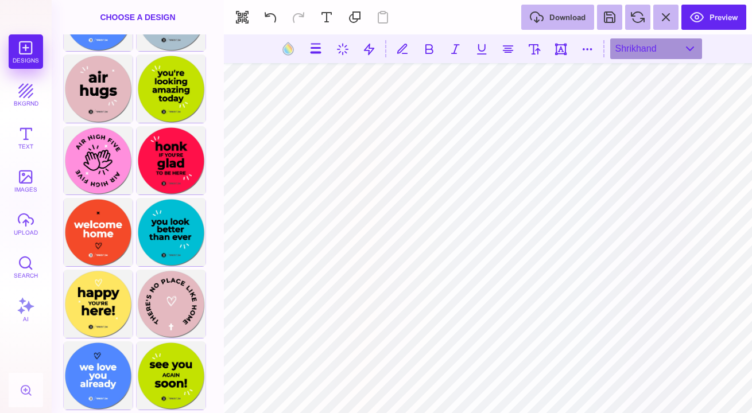
scroll to position [52, 0]
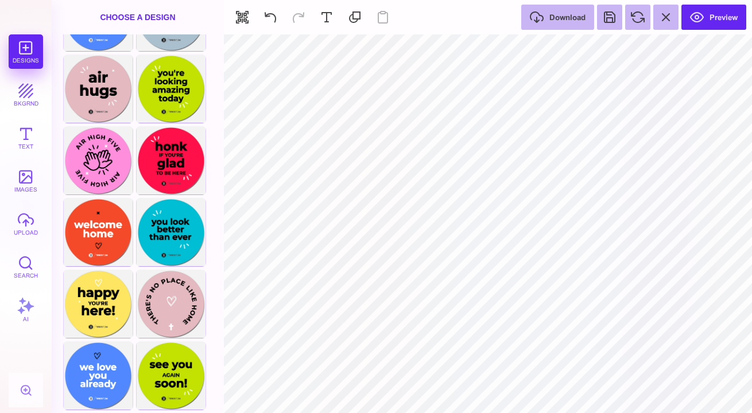
type input "#C2E300"
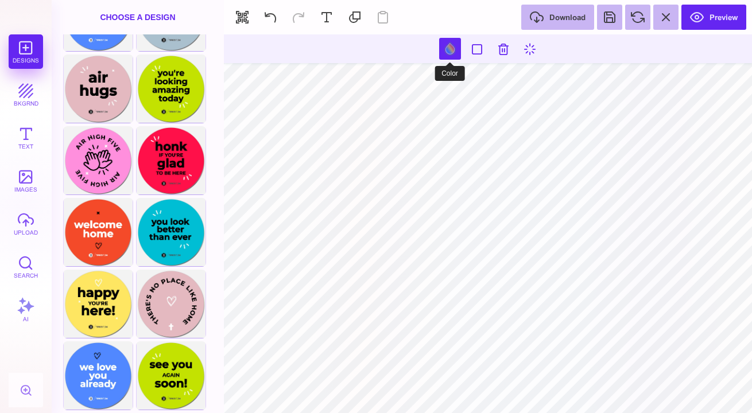
click at [452, 48] on button at bounding box center [450, 49] width 22 height 22
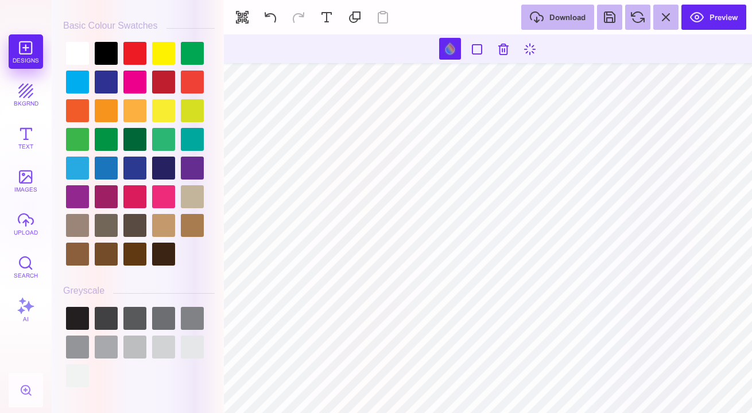
scroll to position [3213, 0]
click at [65, 116] on div at bounding box center [139, 154] width 152 height 230
click at [67, 115] on div at bounding box center [77, 110] width 23 height 23
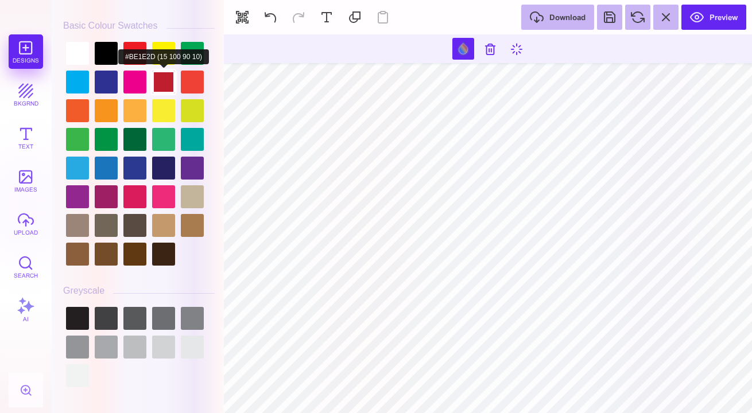
type input "#000000"
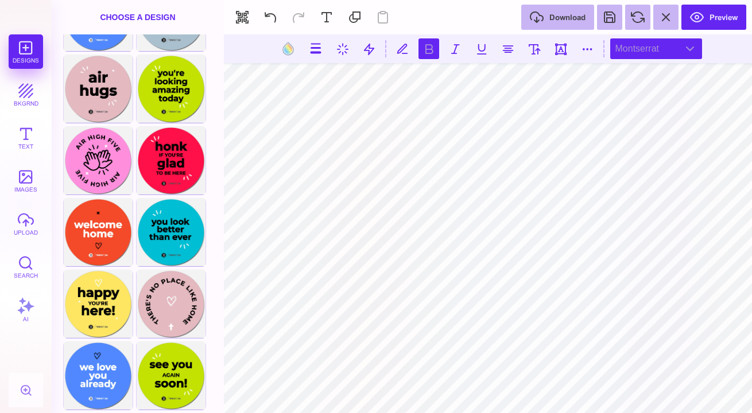
click at [662, 45] on div "Montserrat" at bounding box center [656, 48] width 92 height 21
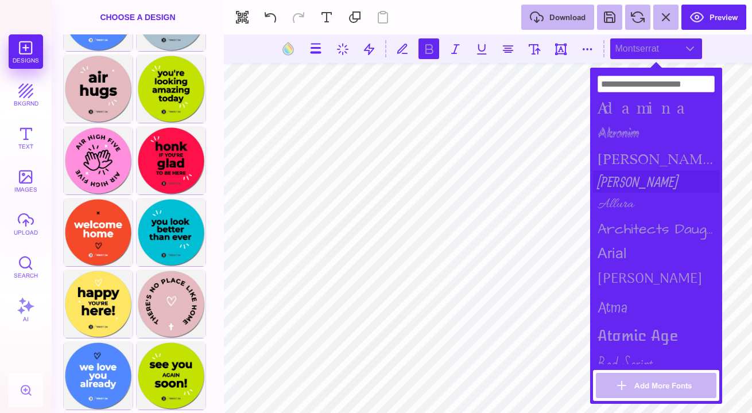
click at [639, 184] on div "[PERSON_NAME]" at bounding box center [656, 181] width 126 height 22
click at [611, 294] on div "Atma" at bounding box center [656, 308] width 126 height 29
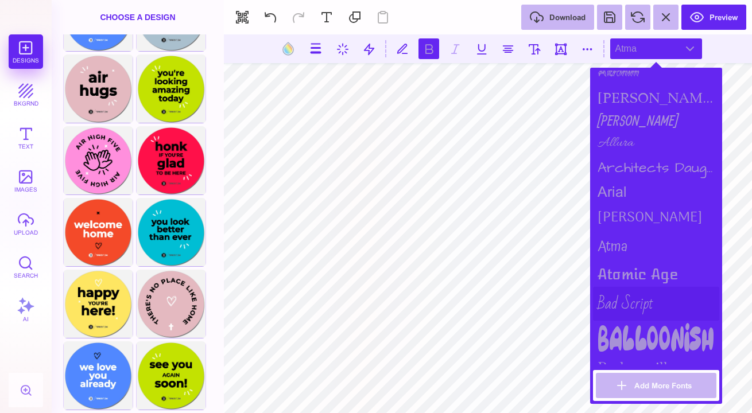
scroll to position [65, 0]
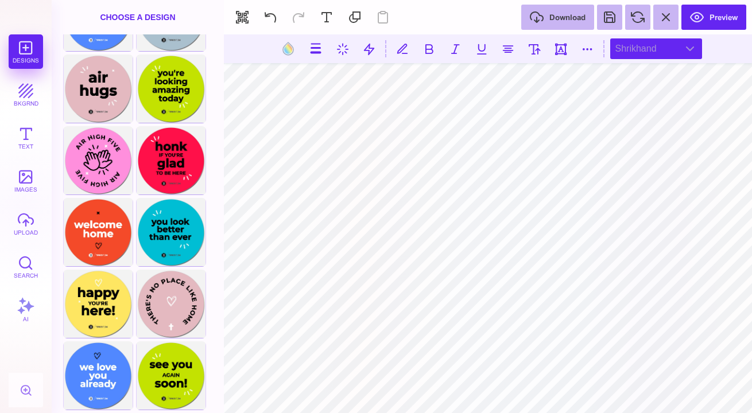
click at [671, 43] on div "Shrikhand" at bounding box center [656, 48] width 92 height 21
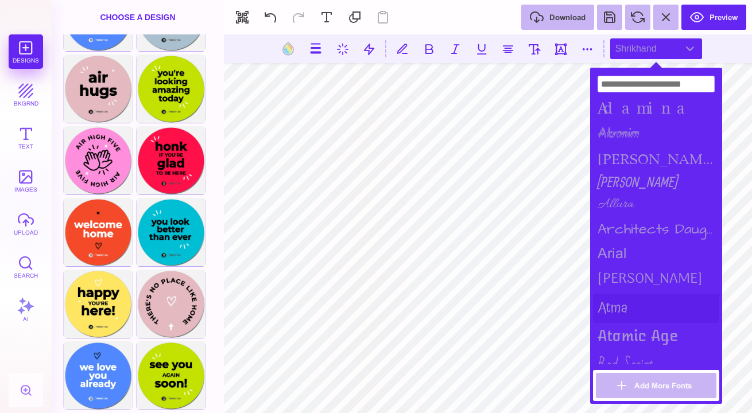
click at [614, 303] on div "Atma" at bounding box center [656, 308] width 126 height 29
click at [431, 45] on button at bounding box center [428, 48] width 21 height 21
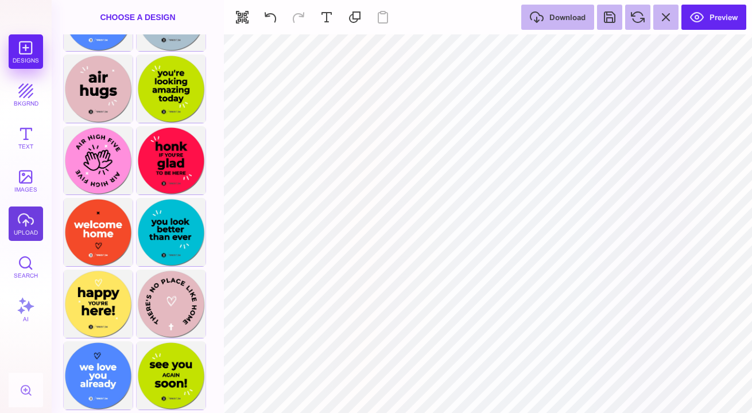
click at [25, 217] on button "upload" at bounding box center [26, 224] width 34 height 34
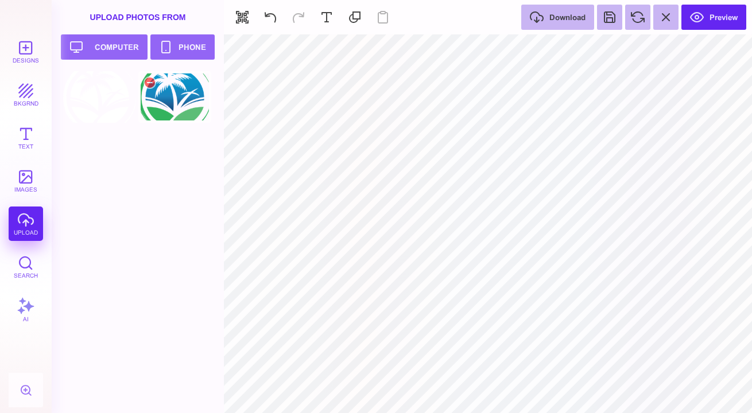
click at [182, 111] on div at bounding box center [174, 97] width 73 height 52
type input "#000000"
click at [98, 107] on div at bounding box center [99, 97] width 73 height 52
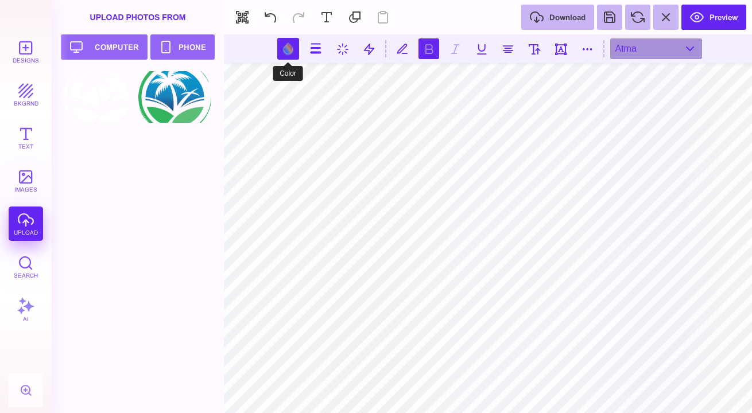
click at [285, 48] on button at bounding box center [288, 49] width 22 height 22
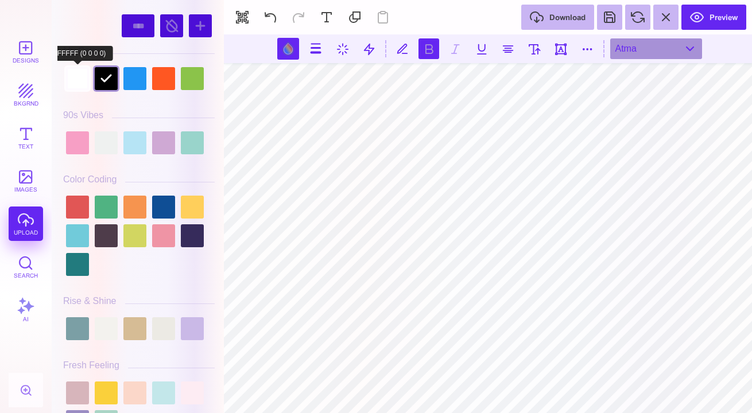
click at [80, 76] on div at bounding box center [77, 78] width 23 height 23
type input "#FFFFFF"
click at [80, 76] on div at bounding box center [77, 78] width 23 height 23
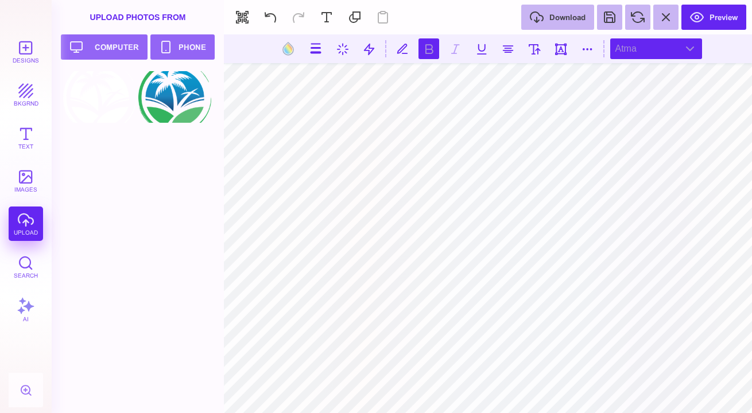
click at [666, 50] on div "Atma" at bounding box center [656, 48] width 92 height 21
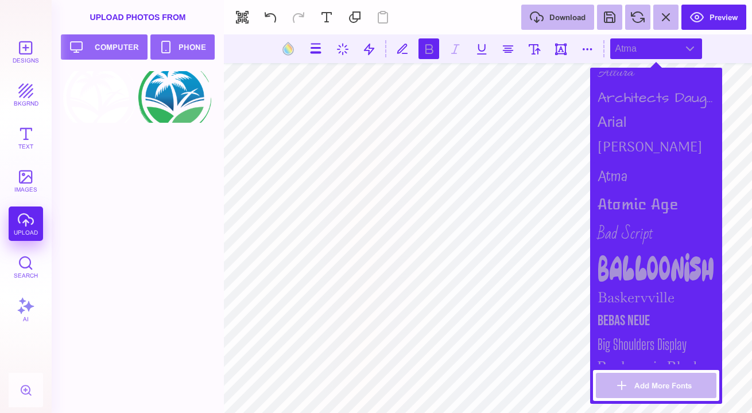
scroll to position [146, 0]
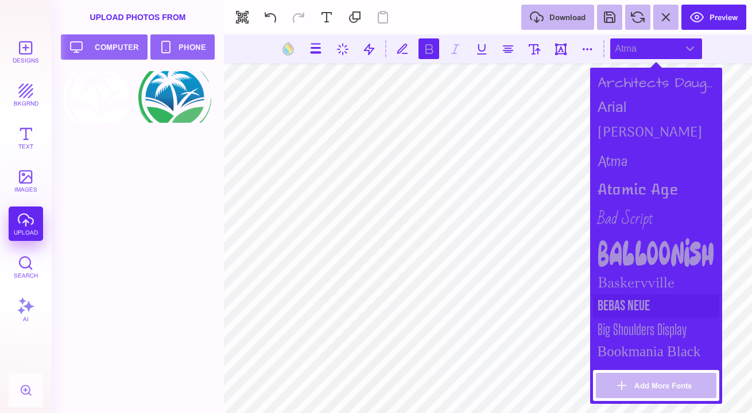
click at [622, 301] on div "Bebas Neue" at bounding box center [656, 306] width 126 height 24
click at [632, 280] on div "Baskervville" at bounding box center [656, 282] width 126 height 24
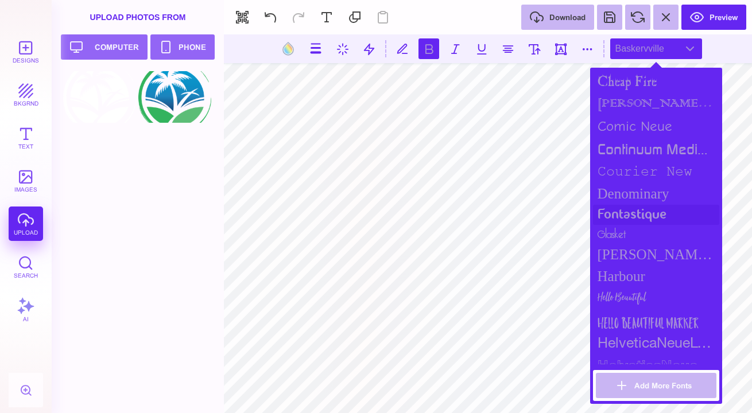
scroll to position [557, 0]
click at [631, 278] on div "Harbour" at bounding box center [656, 277] width 126 height 22
click at [645, 245] on div "[PERSON_NAME] Sans Condensed" at bounding box center [656, 256] width 126 height 22
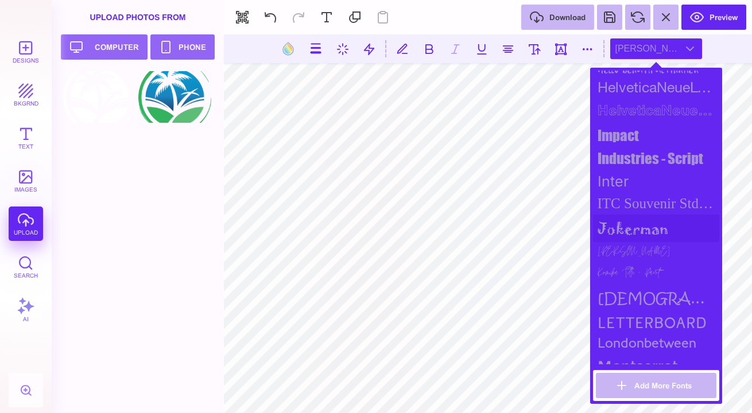
scroll to position [818, 0]
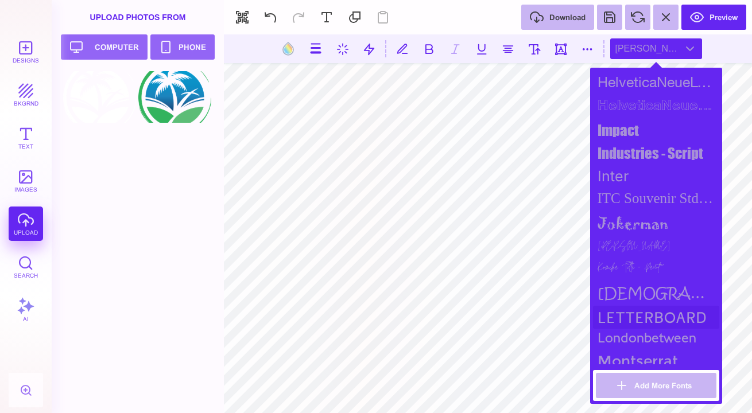
click at [623, 315] on div "Letterboard" at bounding box center [656, 317] width 126 height 23
click at [622, 329] on div "londonbetween" at bounding box center [656, 339] width 126 height 21
click at [618, 358] on div "Montserrat" at bounding box center [656, 361] width 126 height 23
click at [624, 342] on div "londonbetween" at bounding box center [656, 339] width 126 height 21
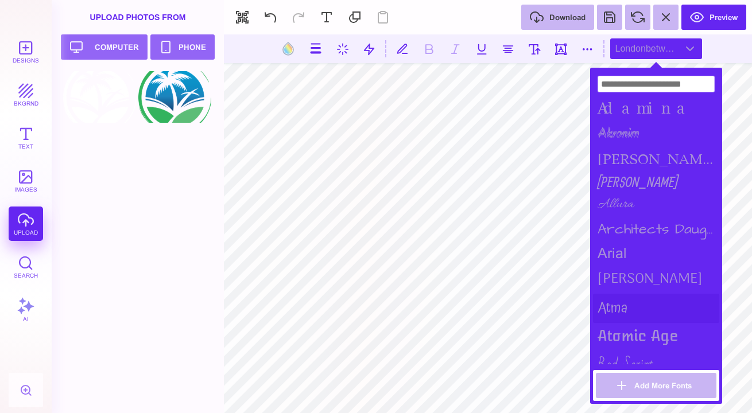
scroll to position [0, 0]
click at [640, 301] on div "Atma" at bounding box center [656, 308] width 126 height 29
click at [289, 42] on button at bounding box center [288, 49] width 22 height 22
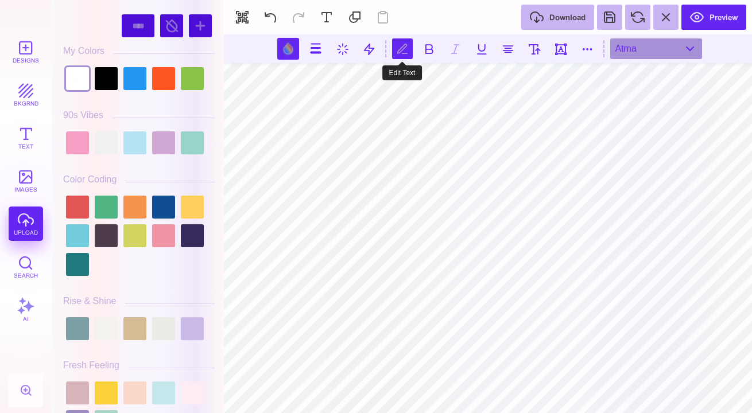
click at [396, 52] on button at bounding box center [402, 48] width 21 height 21
click at [68, 87] on div at bounding box center [77, 78] width 23 height 23
click at [110, 79] on div at bounding box center [106, 78] width 23 height 23
click at [84, 79] on div at bounding box center [77, 78] width 23 height 23
type input "#FFFFFF"
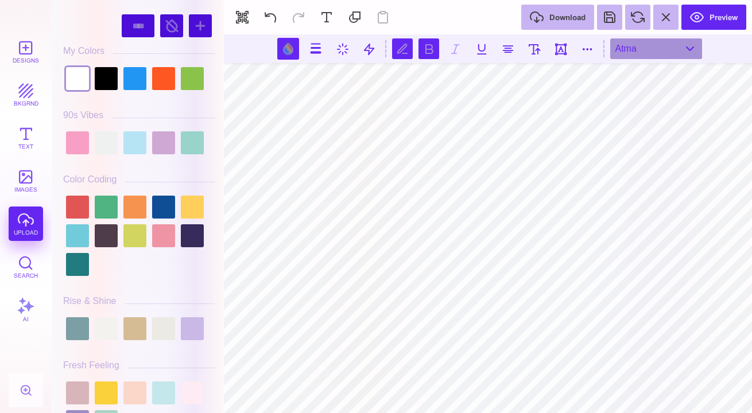
scroll to position [0, 1]
click at [431, 52] on button at bounding box center [428, 48] width 21 height 21
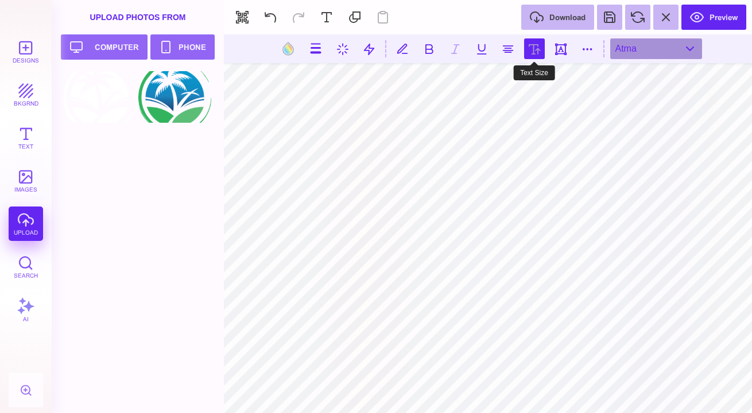
click at [534, 49] on button at bounding box center [534, 48] width 21 height 21
type input "***"
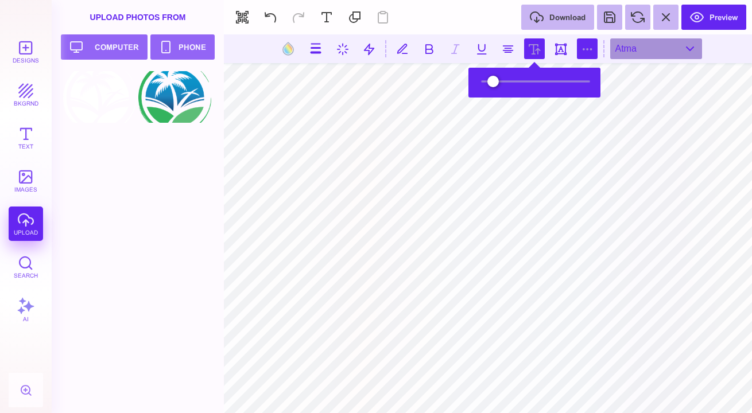
click at [587, 55] on button at bounding box center [587, 48] width 21 height 21
type input "*"
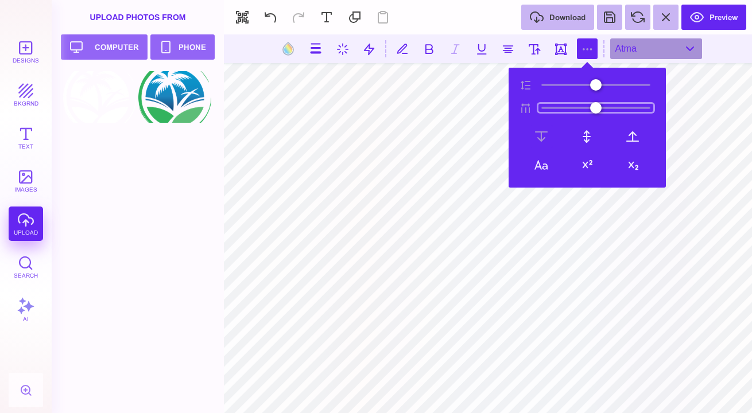
type input "*"
click at [556, 106] on input "range" at bounding box center [595, 108] width 115 height 8
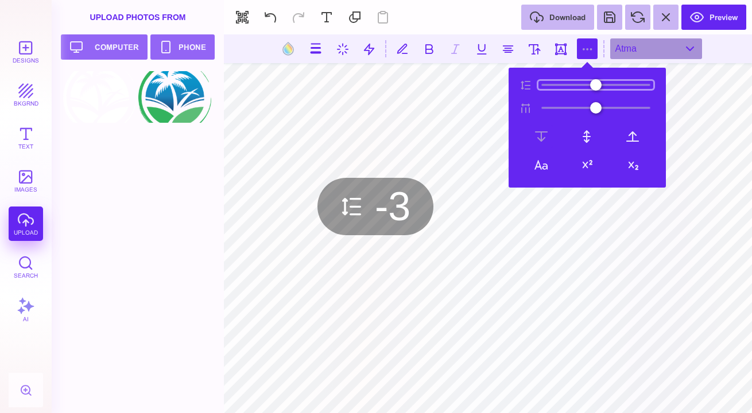
type input "**"
click at [548, 84] on input "range" at bounding box center [595, 85] width 115 height 8
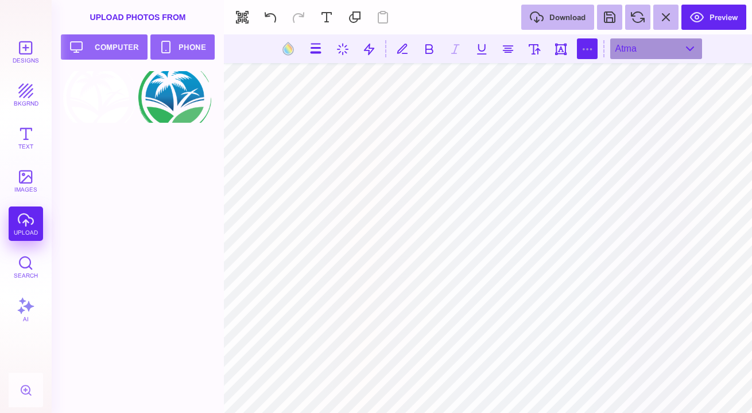
click at [586, 45] on button at bounding box center [587, 48] width 21 height 21
type input "*"
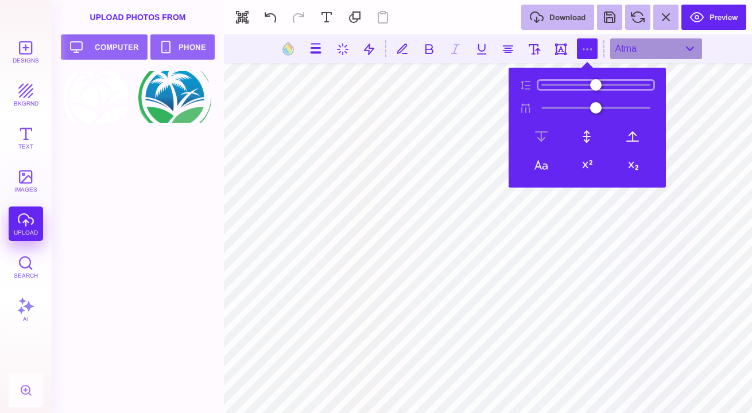
type input "**"
click at [548, 82] on input "range" at bounding box center [595, 85] width 115 height 8
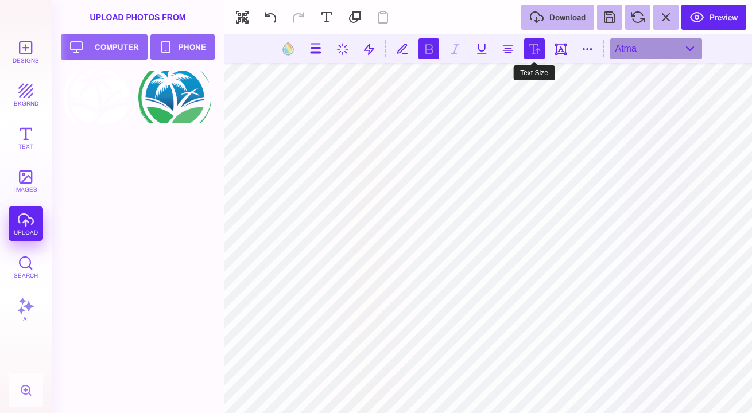
click at [533, 53] on button at bounding box center [534, 48] width 21 height 21
type input "***"
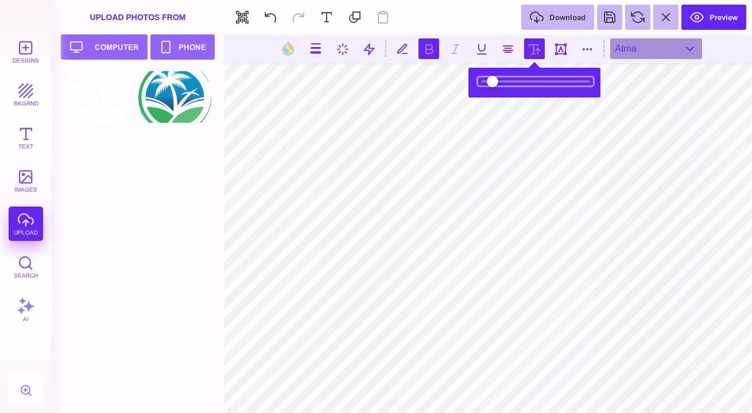
type input "*****"
click at [522, 85] on input "range" at bounding box center [535, 81] width 115 height 8
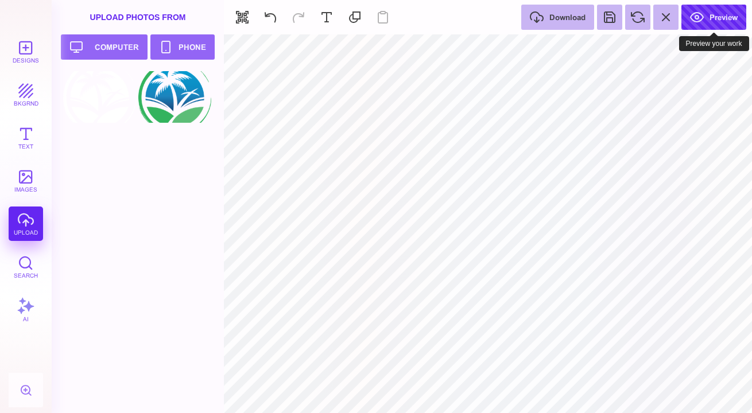
click at [721, 21] on button "Preview" at bounding box center [713, 17] width 65 height 25
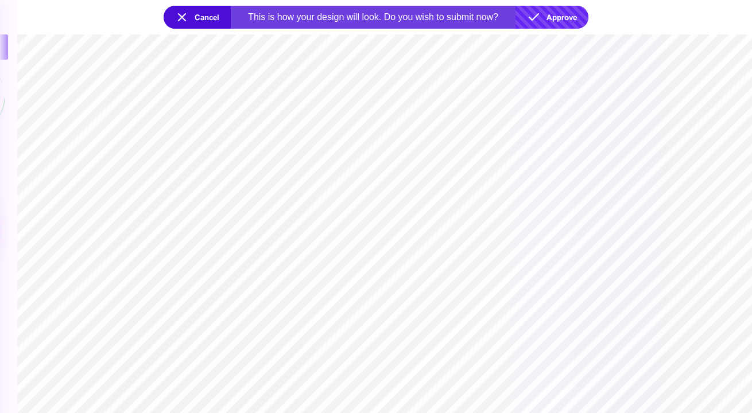
click at [560, 17] on button "Approve" at bounding box center [551, 17] width 73 height 23
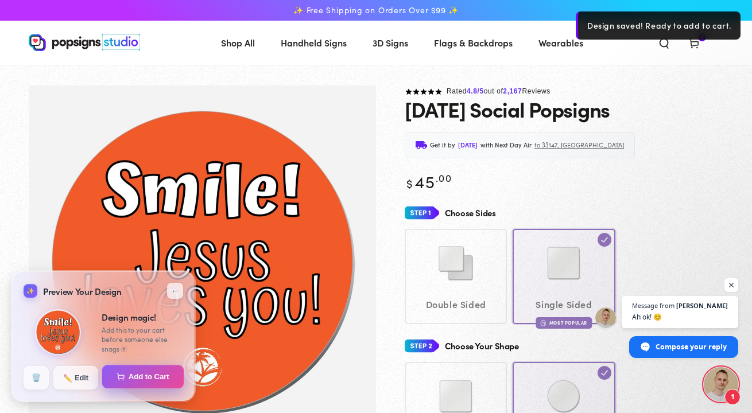
click at [123, 378] on img at bounding box center [121, 377] width 8 height 8
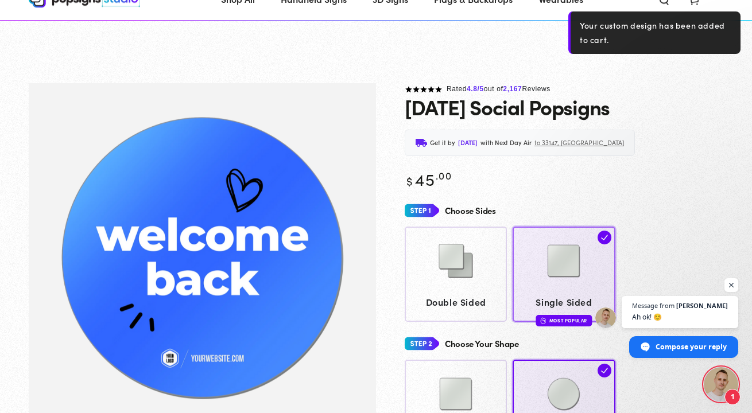
scroll to position [150, 0]
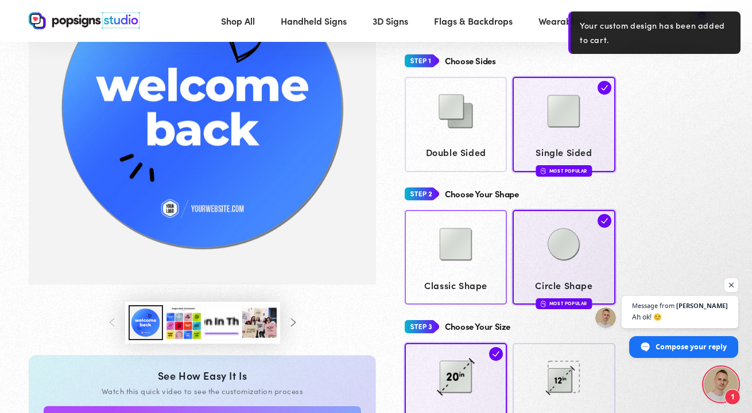
click at [462, 256] on img at bounding box center [455, 244] width 57 height 57
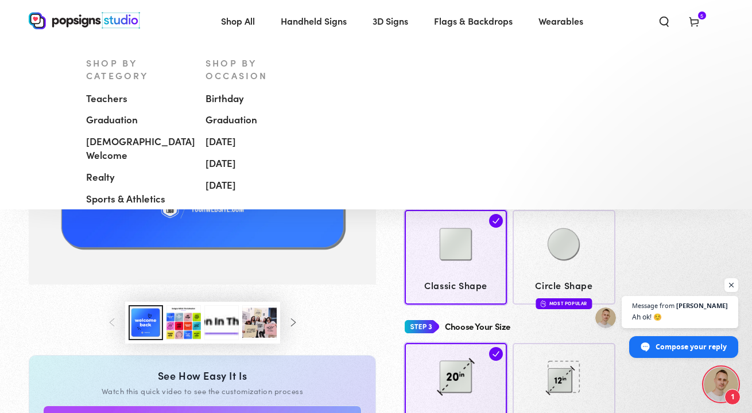
click at [128, 135] on span "[DEMOGRAPHIC_DATA] Welcome" at bounding box center [140, 149] width 109 height 28
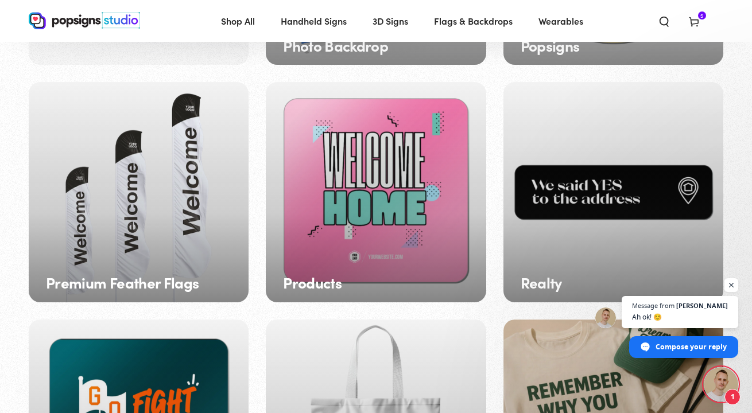
scroll to position [1246, 0]
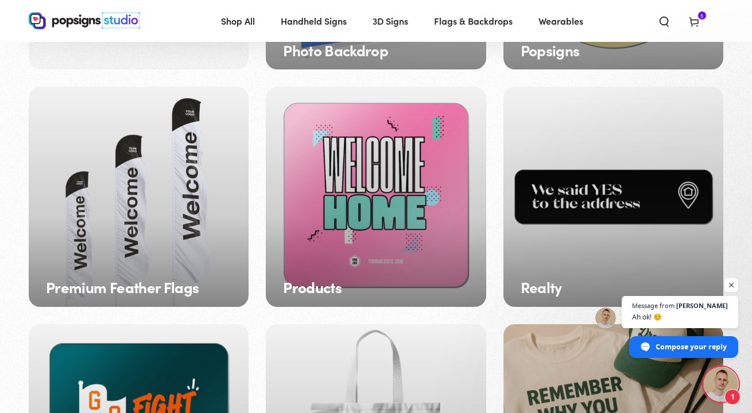
click at [316, 189] on div "Products" at bounding box center [376, 197] width 220 height 220
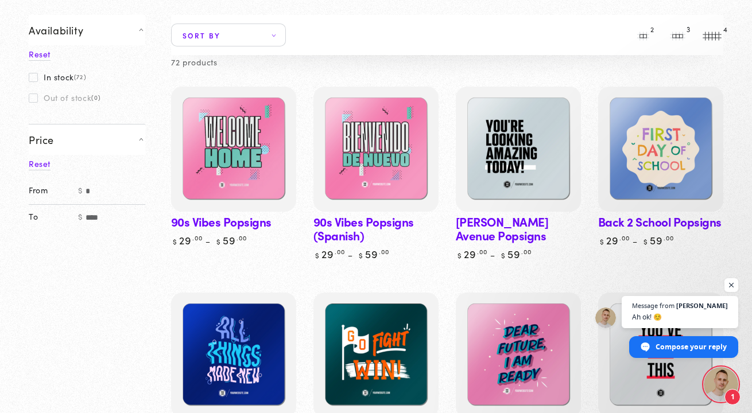
scroll to position [206, 0]
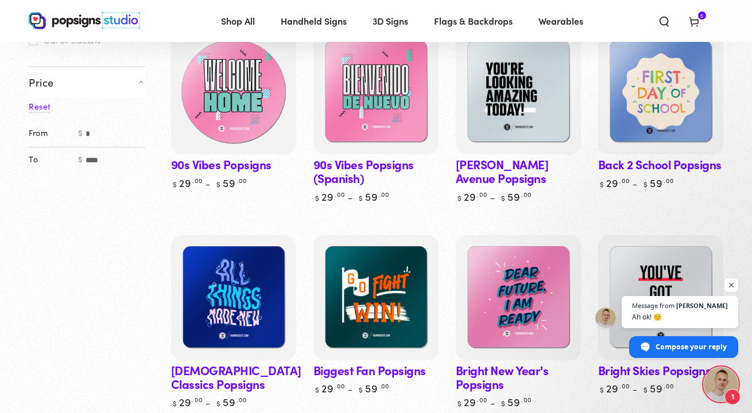
click at [219, 79] on img at bounding box center [233, 92] width 129 height 129
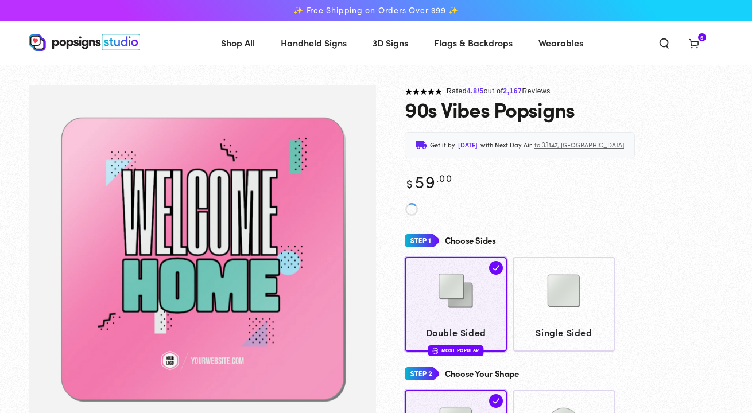
click at [701, 38] on span "5" at bounding box center [701, 37] width 3 height 8
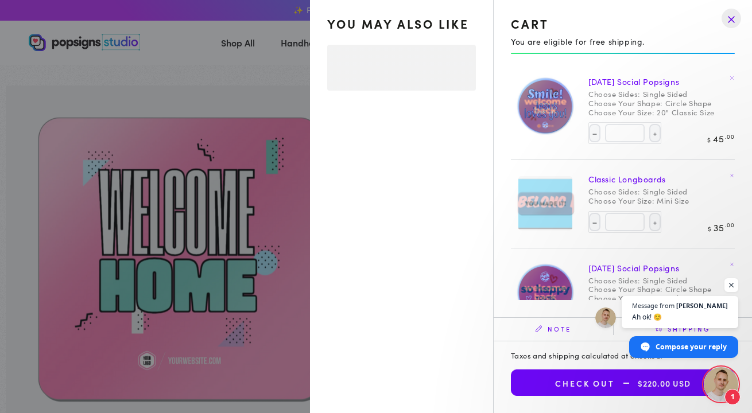
select select "**********"
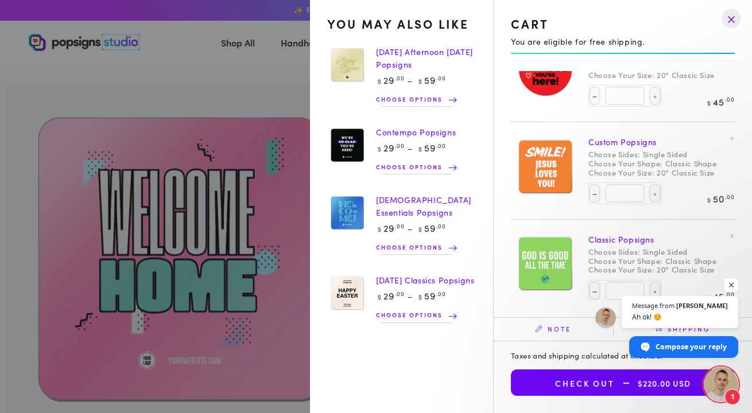
scroll to position [223, 0]
click at [679, 55] on summary "Cart 5 5 items" at bounding box center [694, 42] width 30 height 25
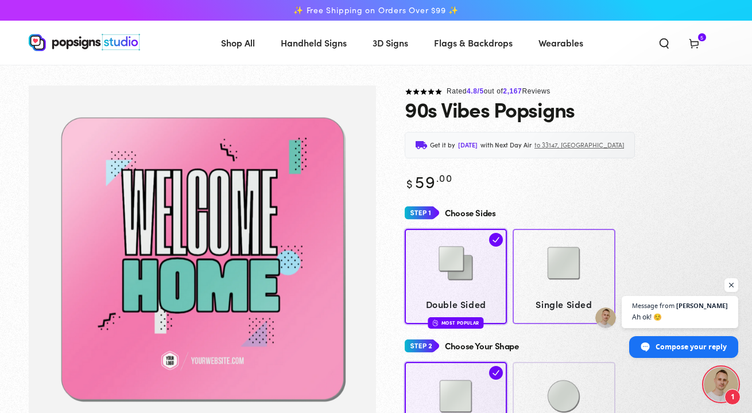
click at [556, 247] on img at bounding box center [563, 263] width 57 height 57
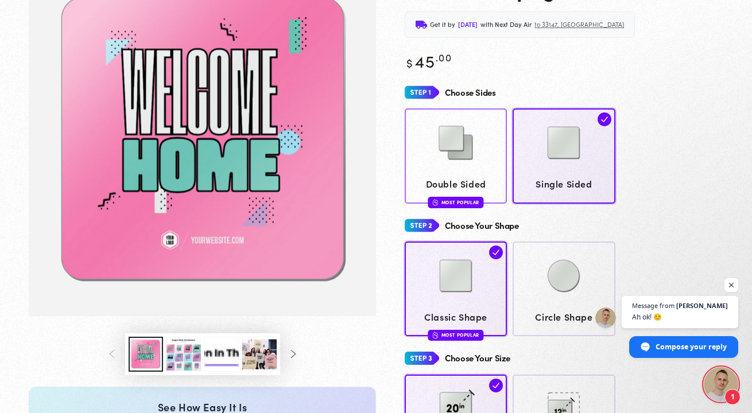
scroll to position [126, 0]
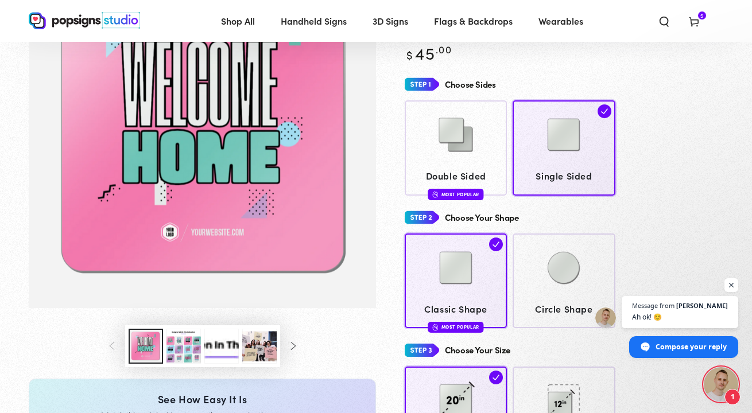
click at [700, 19] on span "5 5 items" at bounding box center [702, 15] width 8 height 8
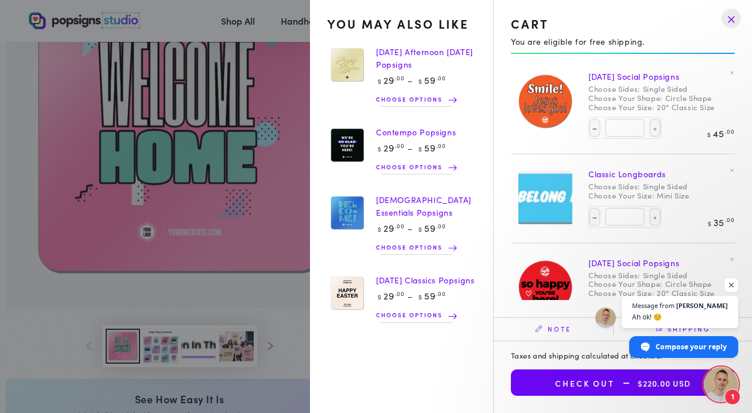
scroll to position [5, 0]
click at [730, 21] on drawer-close-button at bounding box center [731, 18] width 30 height 25
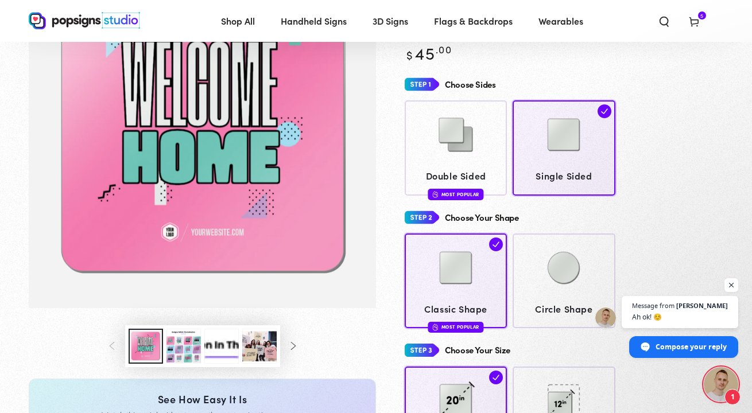
scroll to position [0, 0]
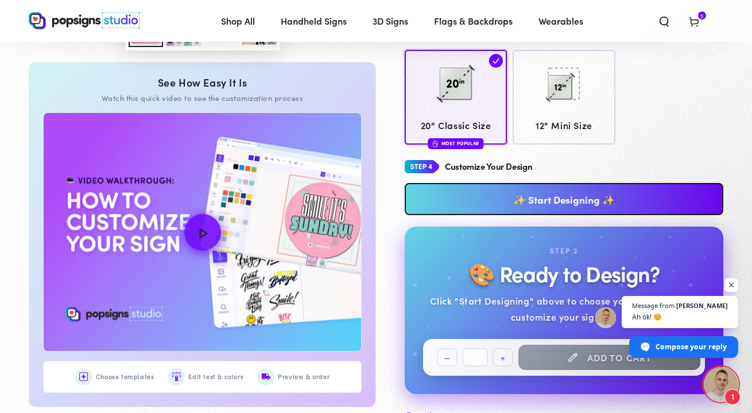
click at [590, 183] on link "✨ Start Designing ✨" at bounding box center [564, 199] width 319 height 32
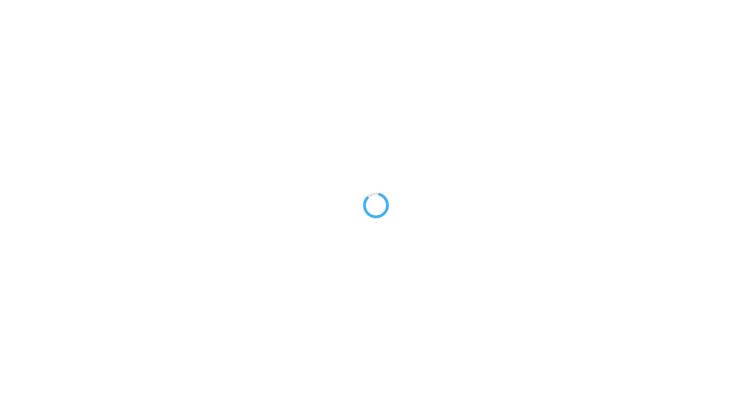
type textarea "An ancient tree with a door leading to a magical world"
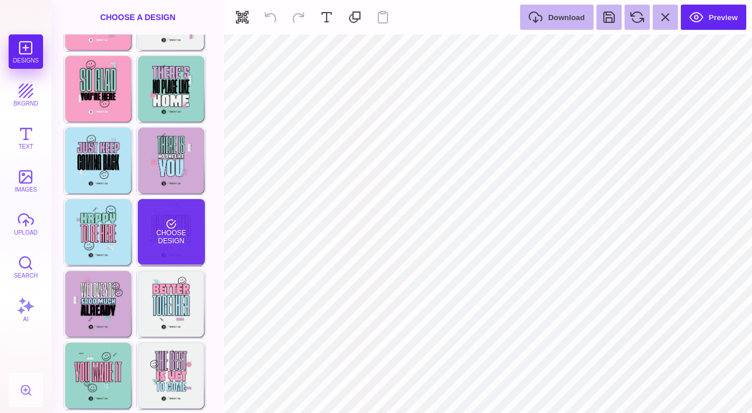
scroll to position [52, 0]
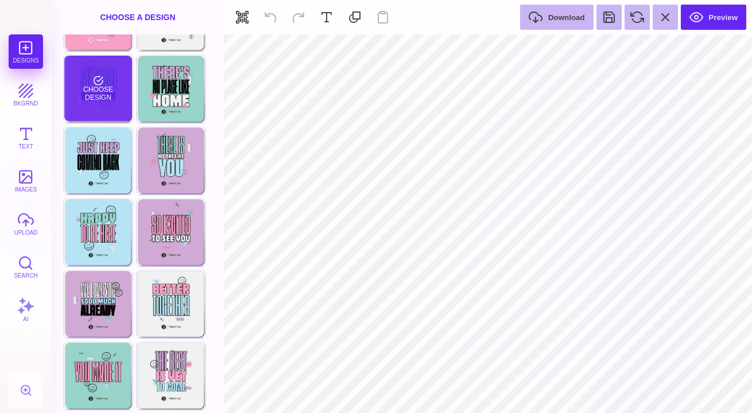
click at [103, 92] on div "Choose Design" at bounding box center [97, 88] width 67 height 65
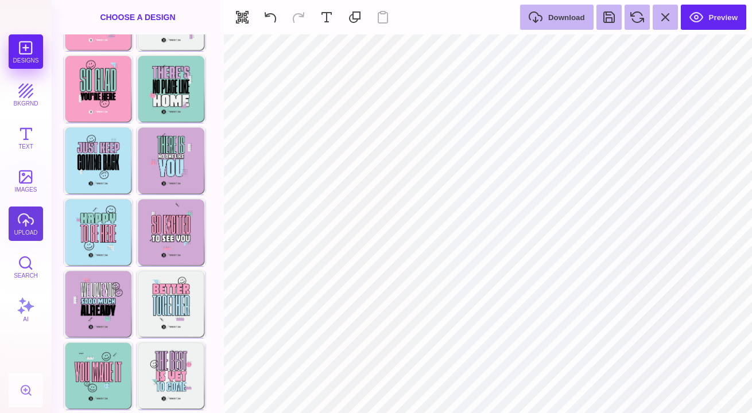
click at [22, 219] on button "upload" at bounding box center [26, 224] width 34 height 34
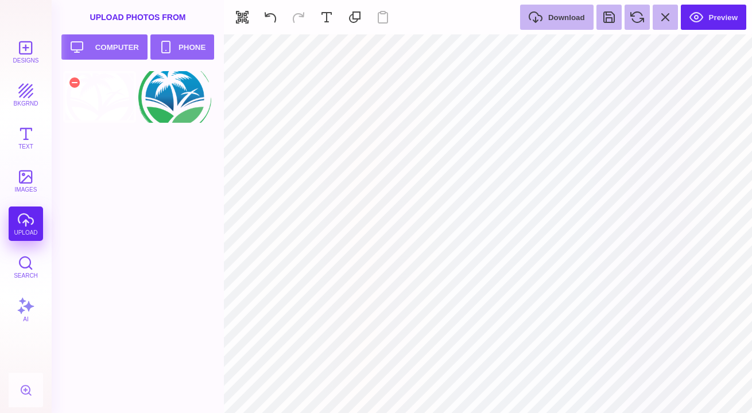
click at [99, 91] on div at bounding box center [99, 97] width 73 height 52
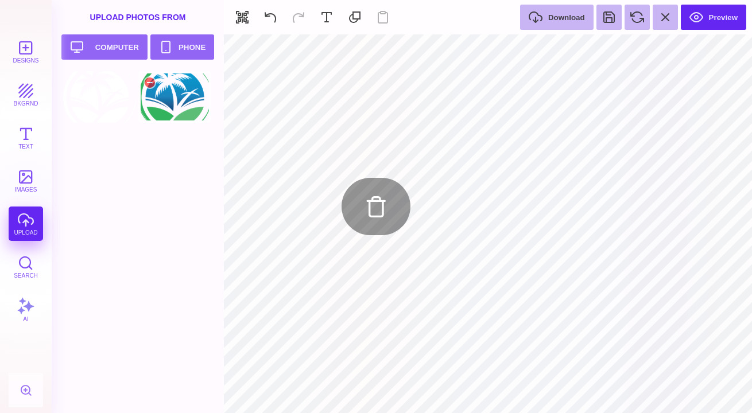
click at [179, 102] on div at bounding box center [174, 97] width 73 height 52
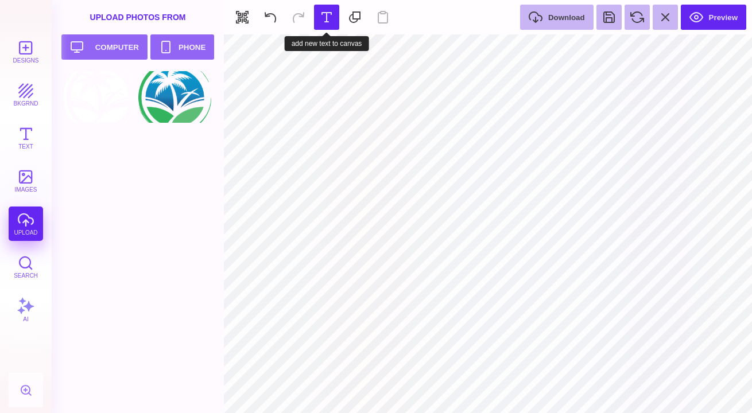
click at [328, 20] on button at bounding box center [326, 17] width 25 height 25
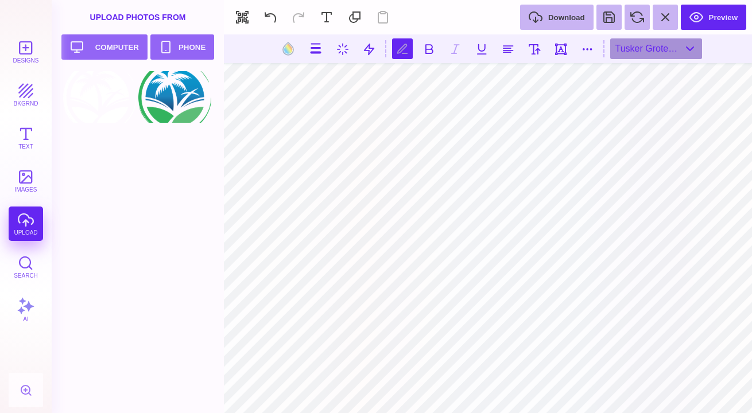
scroll to position [0, 1]
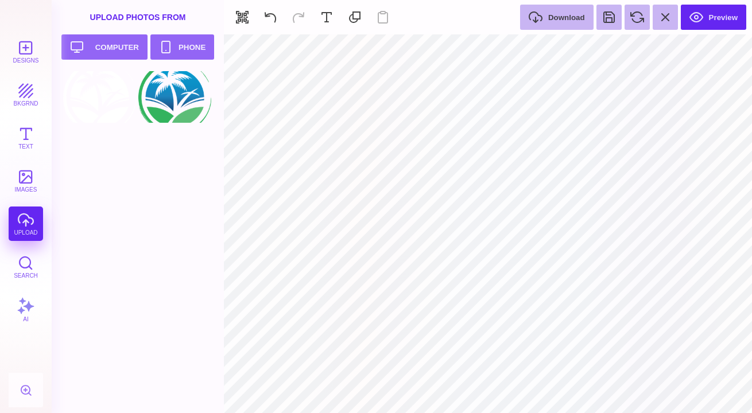
type input "#000000"
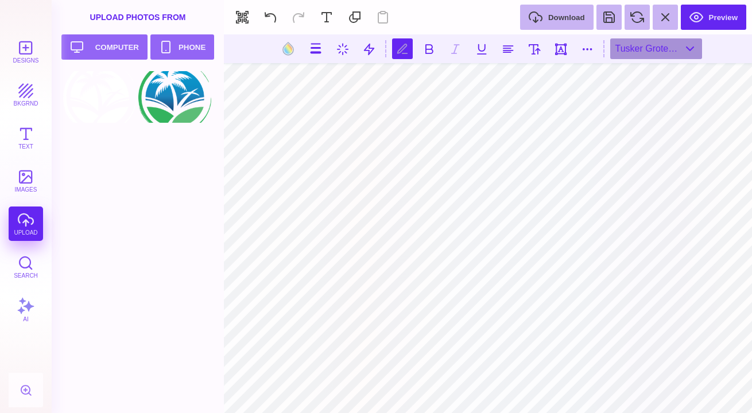
scroll to position [0, 0]
type textarea "**********"
click at [284, 47] on button at bounding box center [288, 49] width 22 height 22
type input "#99D4CB"
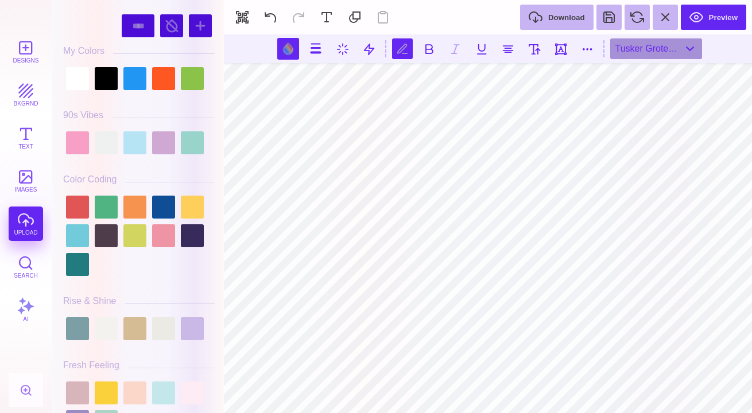
scroll to position [0, 0]
click at [587, 46] on button at bounding box center [587, 48] width 21 height 21
type input "*"
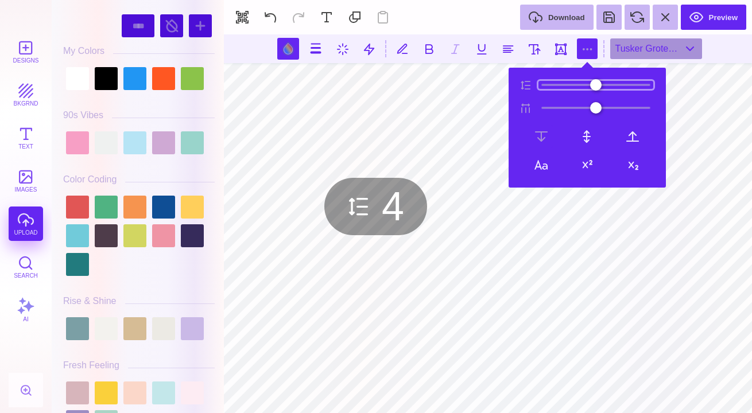
type input "*"
click at [555, 83] on input "range" at bounding box center [595, 85] width 115 height 8
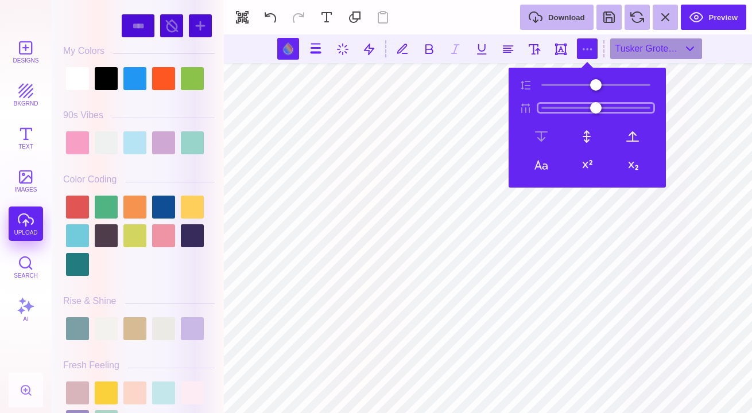
drag, startPoint x: 553, startPoint y: 106, endPoint x: 560, endPoint y: 107, distance: 7.0
type input "**"
click at [560, 107] on input "range" at bounding box center [595, 108] width 115 height 8
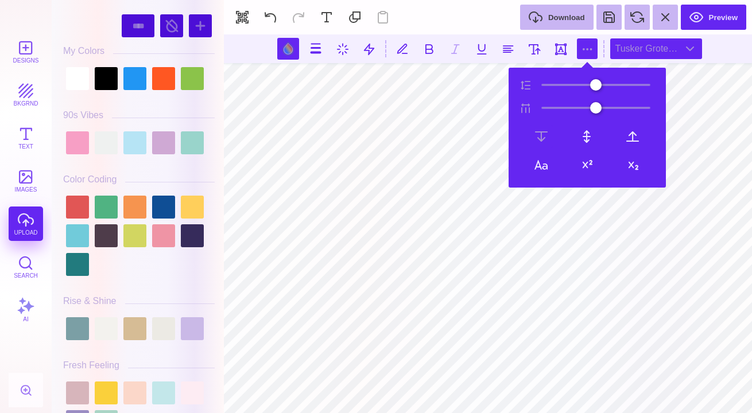
click at [650, 52] on div "Tusker Grotesk 2800 Super" at bounding box center [656, 48] width 92 height 21
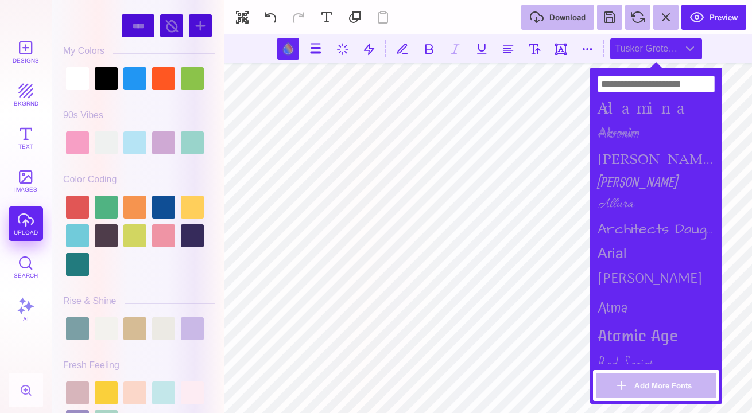
click at [650, 52] on div "Tusker Grotesk 2800 Super" at bounding box center [656, 48] width 92 height 21
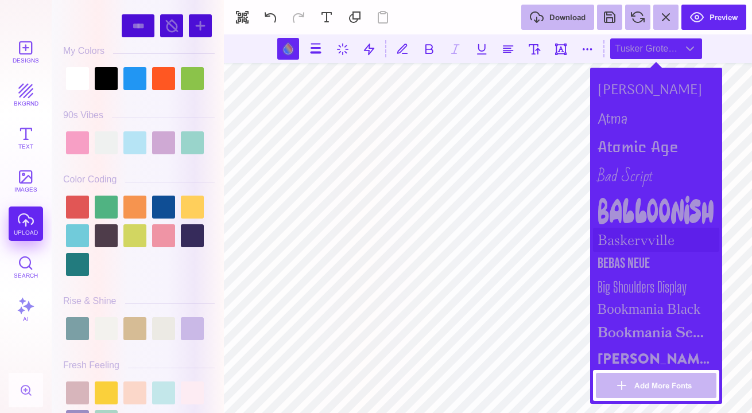
scroll to position [195, 0]
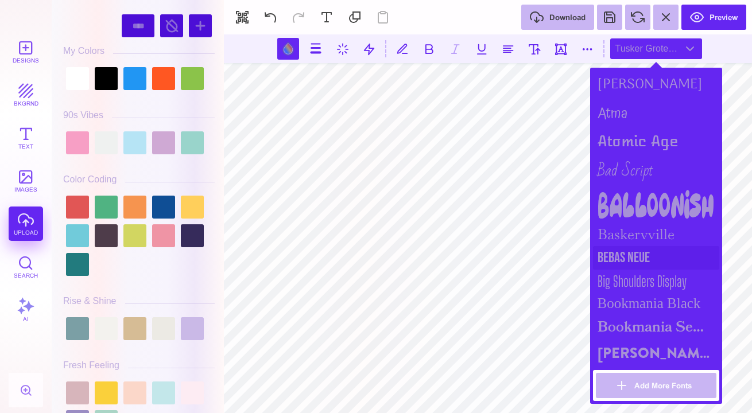
click at [622, 251] on div "Bebas Neue" at bounding box center [656, 258] width 126 height 24
click at [590, 48] on button at bounding box center [587, 48] width 21 height 21
type input "*"
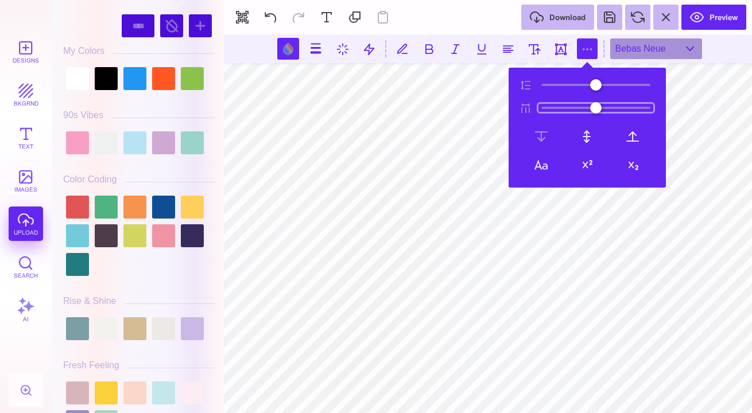
drag, startPoint x: 559, startPoint y: 104, endPoint x: 552, endPoint y: 103, distance: 6.9
type input "***"
click at [552, 104] on input "range" at bounding box center [595, 108] width 115 height 8
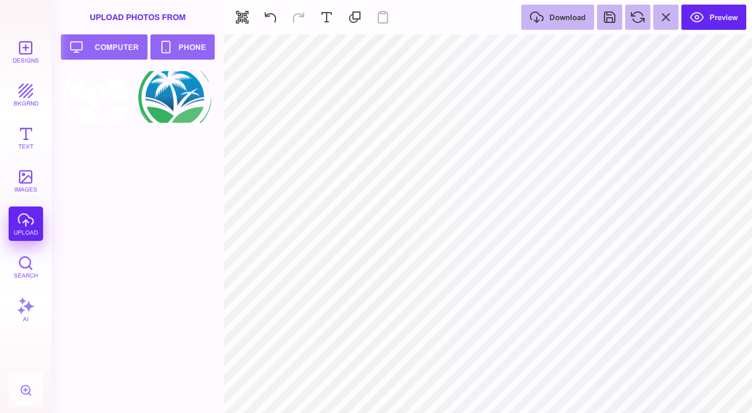
type input "#000000"
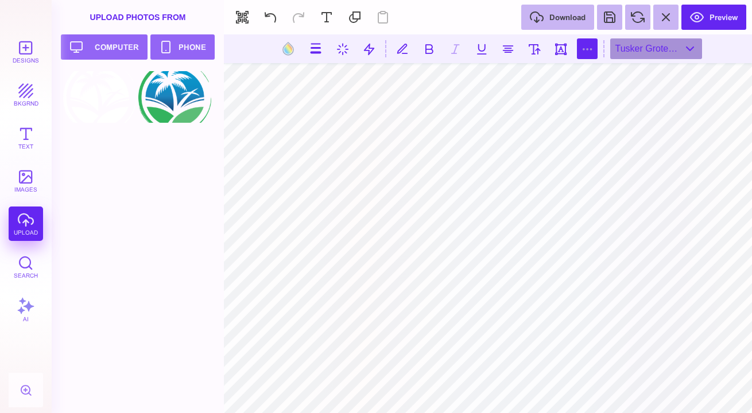
click at [581, 48] on button at bounding box center [587, 48] width 21 height 21
type input "*"
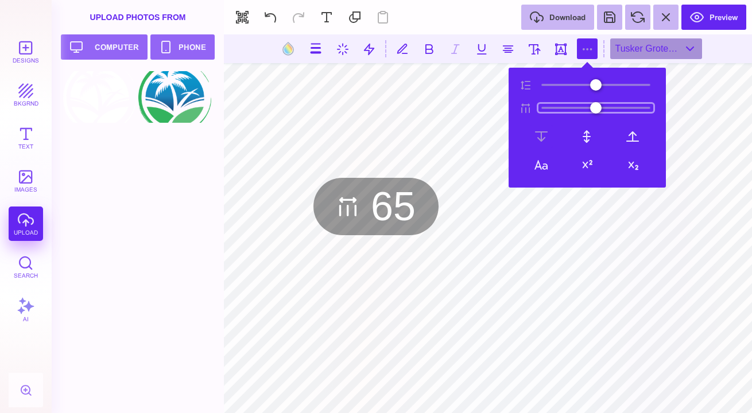
type input "**"
click at [561, 105] on input "range" at bounding box center [595, 108] width 115 height 8
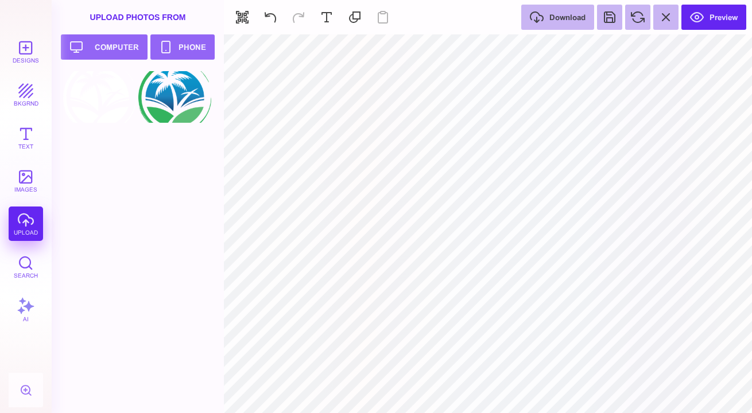
type input "#99D4CB"
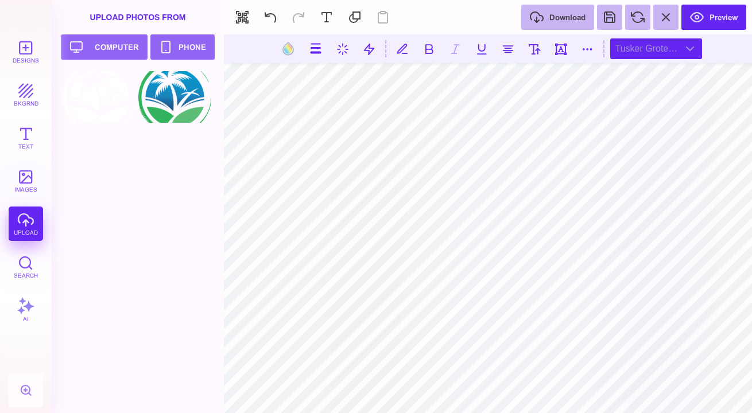
click at [632, 49] on div "Tusker Grotesk 2800 Super" at bounding box center [656, 48] width 92 height 21
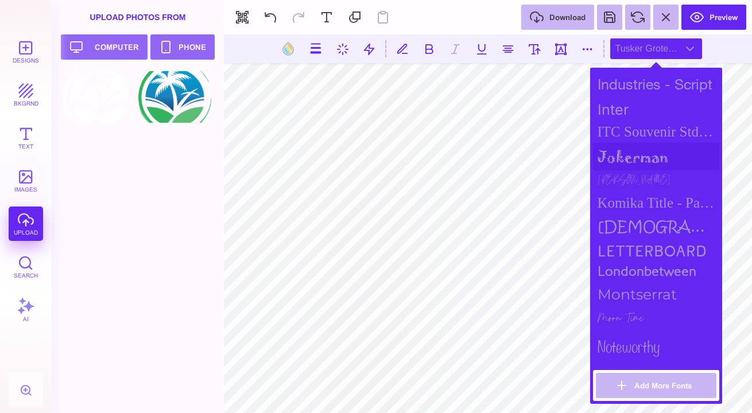
scroll to position [885, 0]
click at [639, 222] on div "kristen itc" at bounding box center [656, 226] width 126 height 25
click at [629, 307] on div "Moon Time" at bounding box center [656, 317] width 126 height 25
click at [634, 288] on div "Montserrat" at bounding box center [656, 293] width 126 height 23
click at [642, 265] on div "londonbetween" at bounding box center [656, 272] width 126 height 21
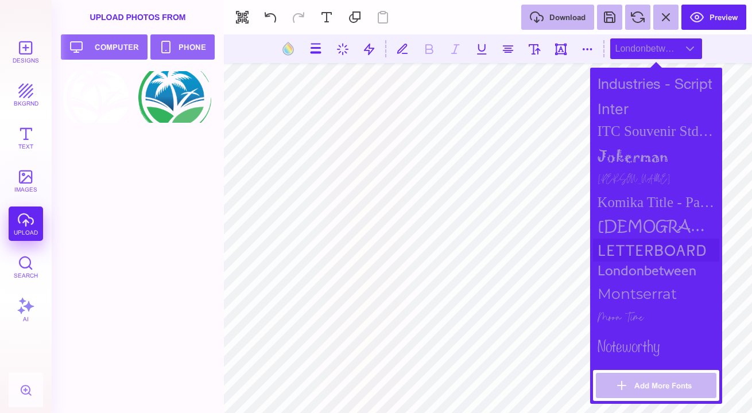
click at [643, 245] on div "Letterboard" at bounding box center [656, 250] width 126 height 23
click at [628, 318] on div "Moon Time" at bounding box center [656, 317] width 126 height 25
click at [629, 313] on div "Moon Time" at bounding box center [656, 317] width 126 height 25
click at [634, 307] on div "Moon Time" at bounding box center [656, 317] width 126 height 25
click at [629, 334] on div "noteworthy" at bounding box center [656, 345] width 126 height 29
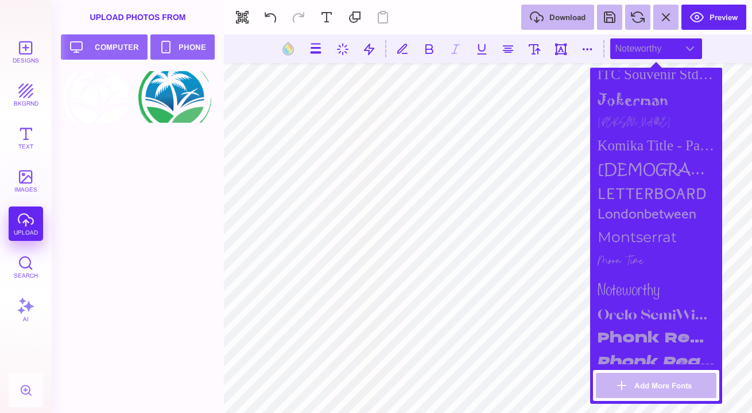
scroll to position [943, 0]
click at [639, 302] on div "Orelo SemiWide Heavy" at bounding box center [656, 313] width 126 height 23
click at [637, 325] on div "Phonk Regular" at bounding box center [656, 337] width 126 height 24
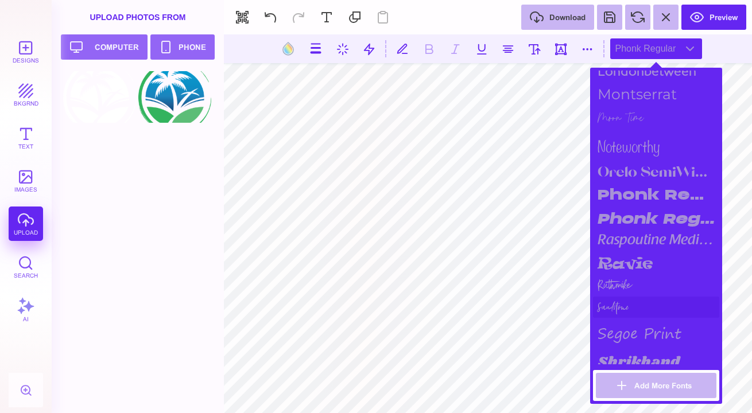
scroll to position [1100, 0]
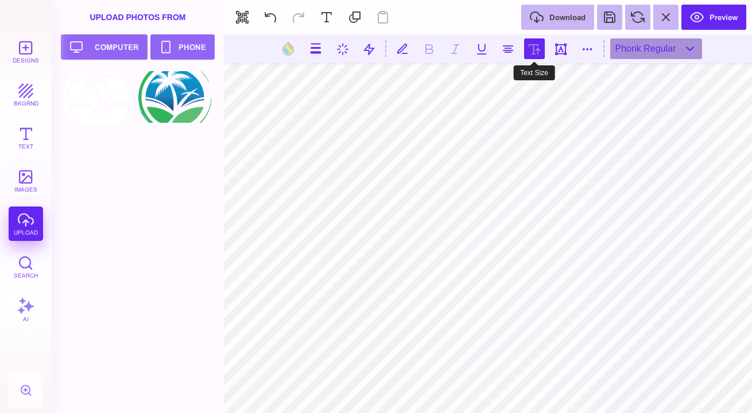
click at [541, 52] on button at bounding box center [534, 48] width 21 height 21
type input "***"
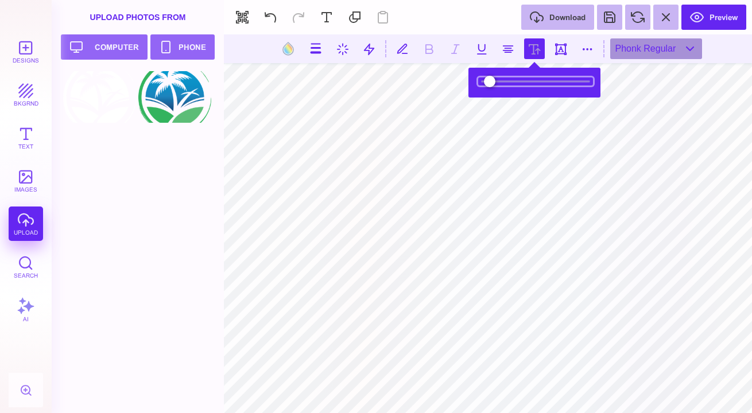
type input "*****"
click at [494, 87] on section at bounding box center [534, 83] width 126 height 24
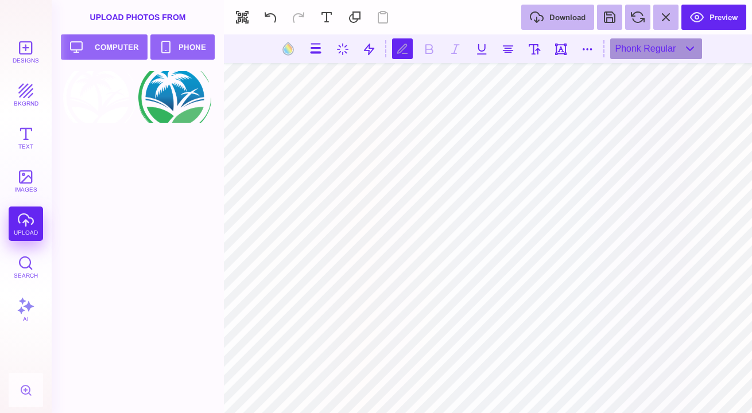
type textarea "** ****"
click at [535, 51] on button at bounding box center [534, 48] width 21 height 21
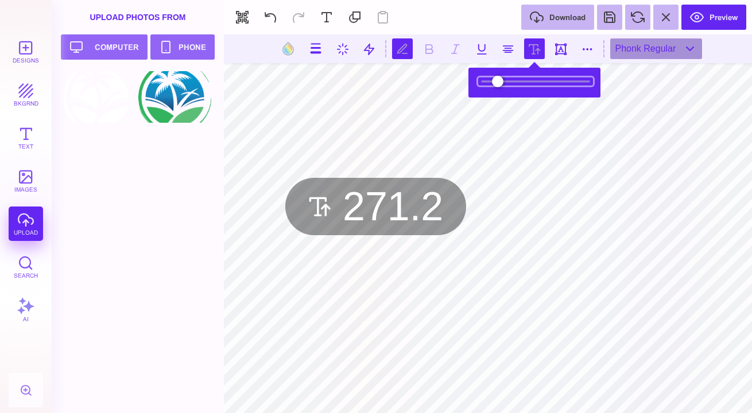
drag, startPoint x: 522, startPoint y: 80, endPoint x: 547, endPoint y: 83, distance: 25.5
type input "*****"
click at [547, 83] on input "range" at bounding box center [535, 81] width 115 height 8
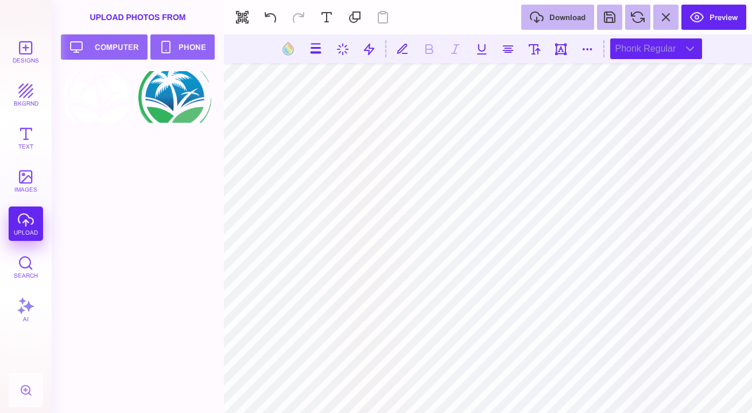
click at [646, 58] on div "Phonk Regular" at bounding box center [656, 48] width 92 height 21
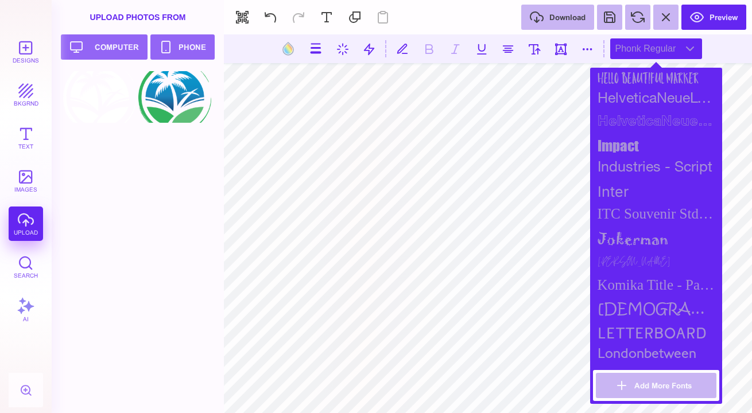
scroll to position [1406, 0]
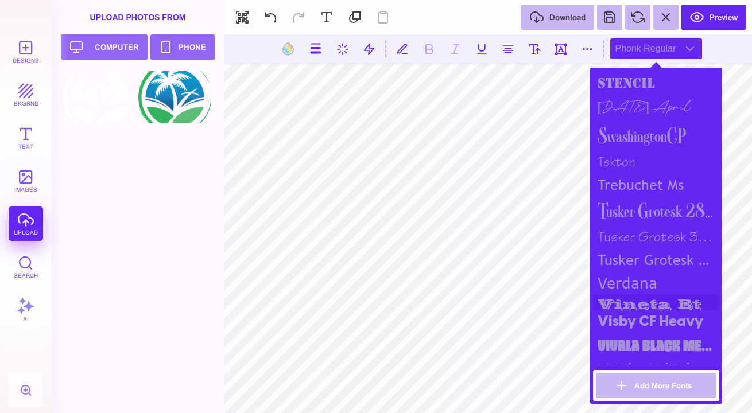
click at [633, 294] on div "vineta bt" at bounding box center [656, 302] width 126 height 16
click at [637, 272] on div "verdana" at bounding box center [656, 283] width 126 height 23
click at [639, 249] on div "Tusker Grotesk 4800 Super" at bounding box center [656, 260] width 126 height 22
click at [626, 226] on div "Tusker Grotesk 3700 Bold" at bounding box center [656, 238] width 126 height 24
click at [632, 196] on div "Tusker Grotesk 2800 Super" at bounding box center [656, 210] width 126 height 29
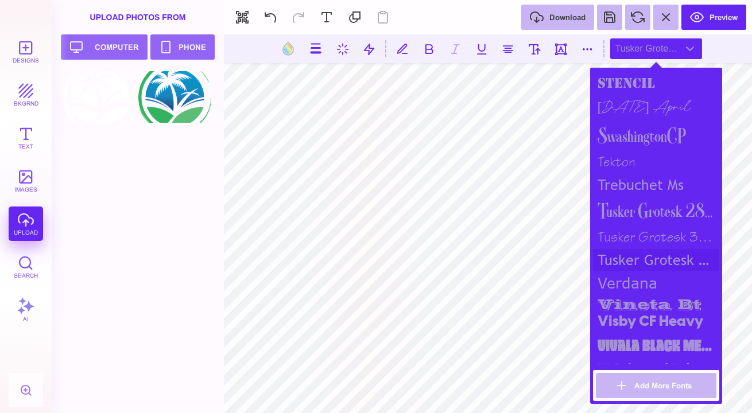
click at [631, 249] on div "Tusker Grotesk 4800 Super" at bounding box center [656, 260] width 126 height 22
click at [616, 174] on div "trebuchet ms" at bounding box center [656, 185] width 126 height 22
click at [618, 150] on div "tekton" at bounding box center [656, 162] width 126 height 24
click at [634, 126] on div "SwashingtonCP" at bounding box center [656, 135] width 126 height 29
click at [642, 99] on div "Sunday April" at bounding box center [656, 108] width 126 height 26
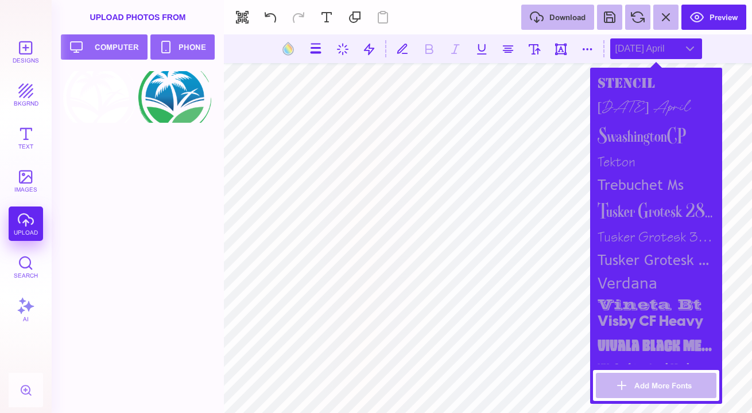
scroll to position [1371, 0]
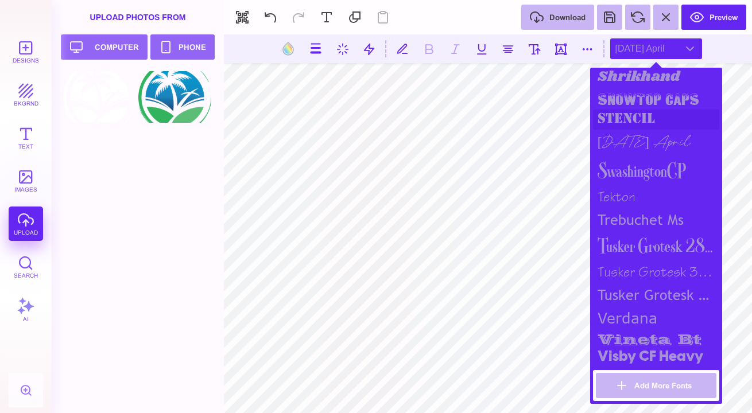
click at [637, 110] on div "stencil" at bounding box center [656, 120] width 126 height 20
click at [639, 98] on div "snowtop caps" at bounding box center [656, 100] width 126 height 20
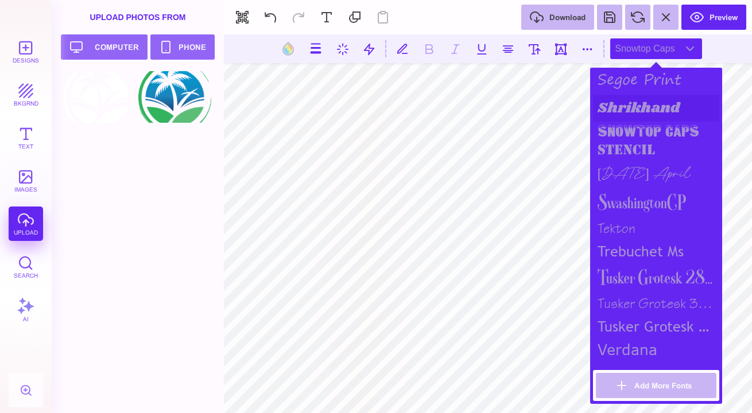
click at [639, 98] on div "Shrikhand" at bounding box center [656, 108] width 126 height 27
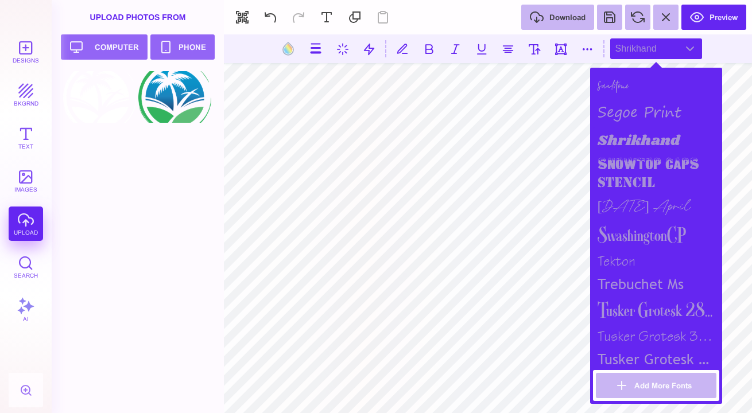
scroll to position [1304, 0]
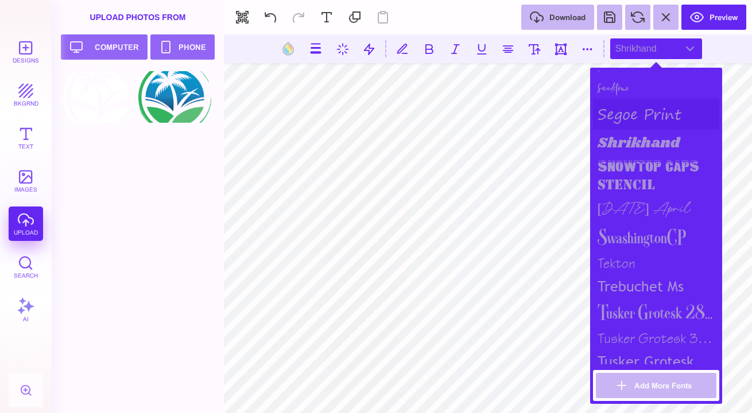
click at [634, 119] on div "segoe print" at bounding box center [656, 114] width 126 height 31
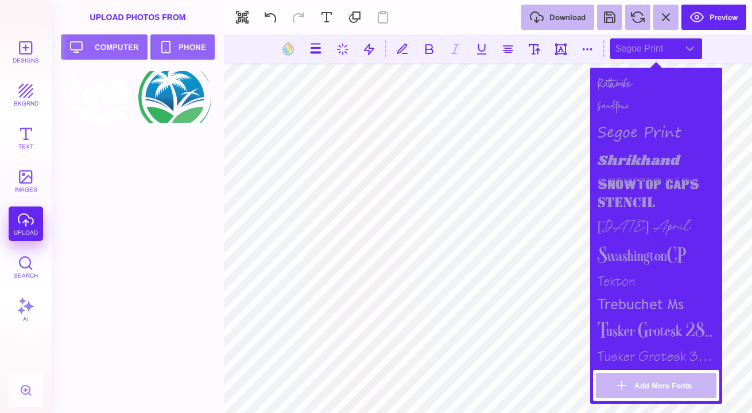
scroll to position [1285, 0]
click at [635, 108] on div "Sandstone" at bounding box center [656, 107] width 126 height 21
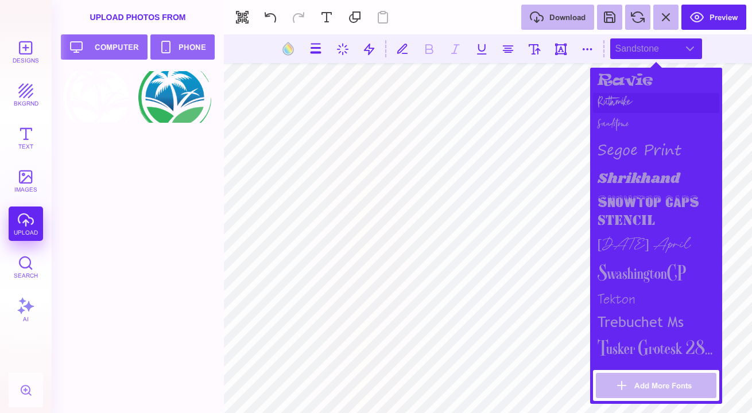
click at [635, 103] on div "Ruthmike" at bounding box center [656, 103] width 126 height 20
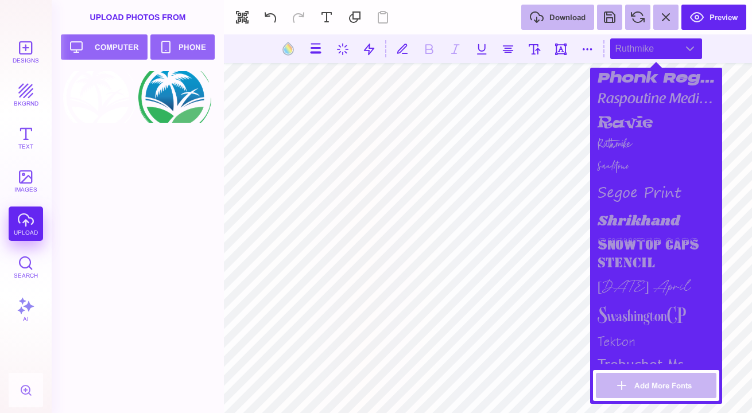
scroll to position [1222, 0]
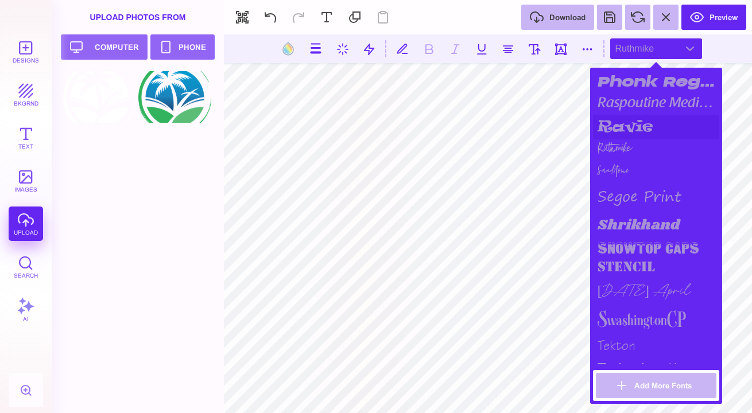
click at [634, 115] on div "ravie" at bounding box center [656, 127] width 126 height 25
click at [639, 100] on div "raspoutine medium" at bounding box center [656, 104] width 126 height 21
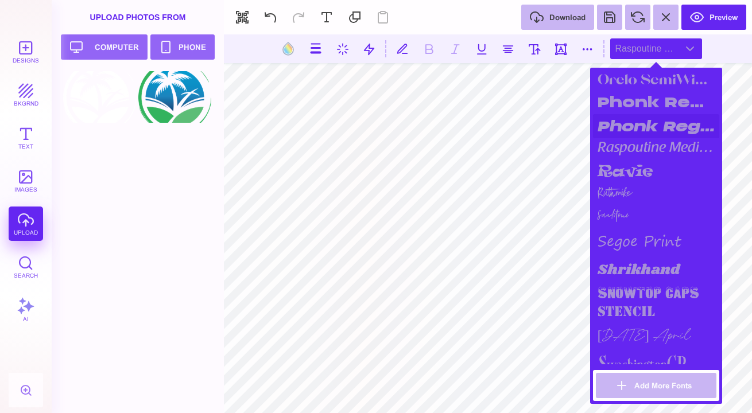
click at [636, 116] on div "Phonk Regular Italic" at bounding box center [656, 126] width 126 height 24
click at [641, 99] on div "Phonk Regular" at bounding box center [656, 102] width 126 height 24
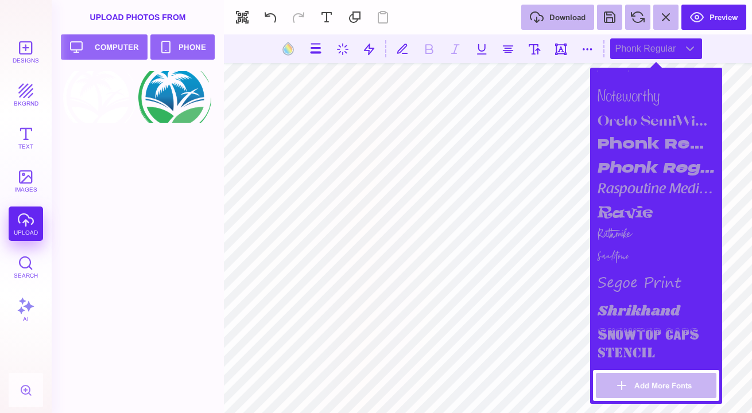
scroll to position [1132, 0]
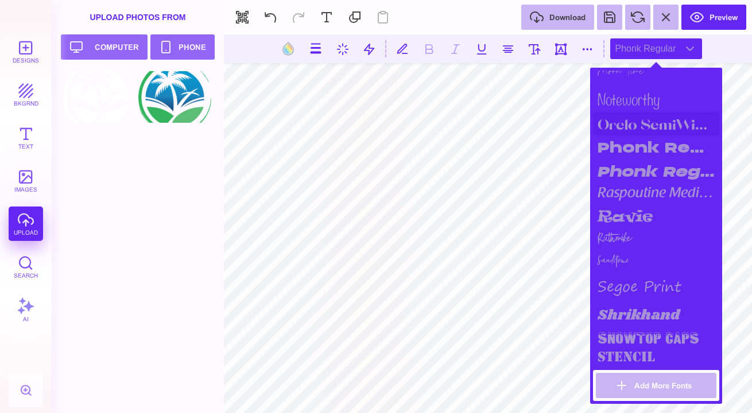
click at [636, 117] on div "Orelo SemiWide Heavy" at bounding box center [656, 124] width 126 height 23
click at [634, 95] on div "noteworthy" at bounding box center [656, 98] width 126 height 29
click at [632, 142] on div "Phonk Regular" at bounding box center [656, 147] width 126 height 24
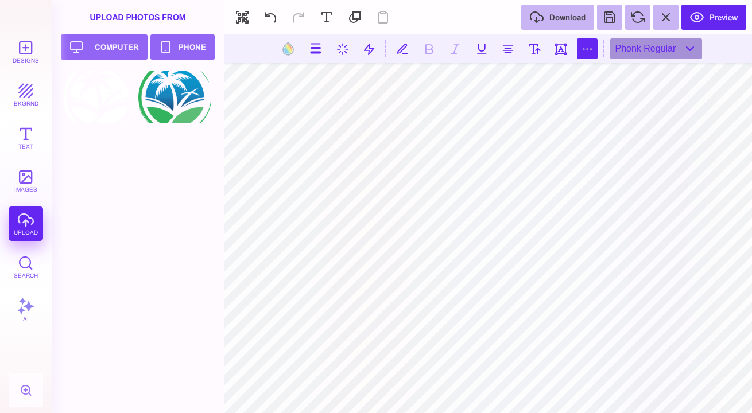
click at [592, 49] on button at bounding box center [587, 48] width 21 height 21
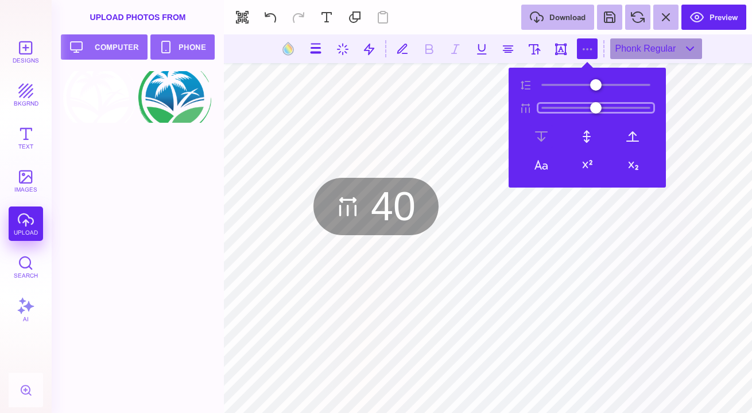
type input "**"
click at [560, 107] on input "range" at bounding box center [595, 108] width 115 height 8
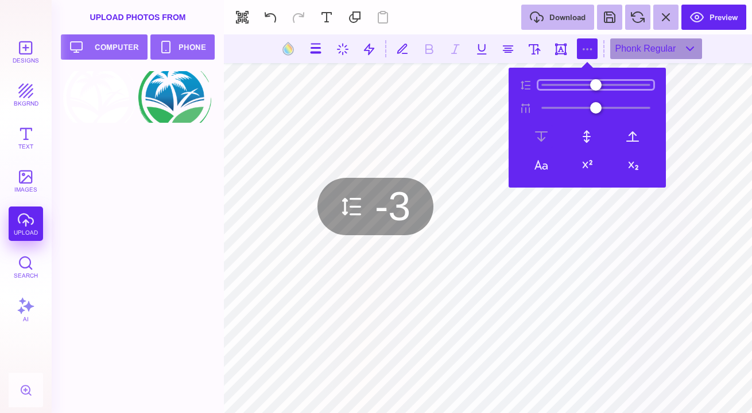
type input "**"
click at [549, 87] on input "range" at bounding box center [595, 85] width 115 height 8
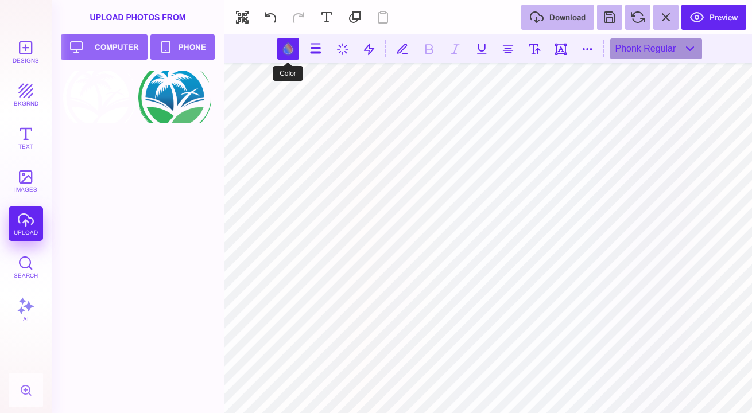
click at [289, 51] on button at bounding box center [288, 49] width 22 height 22
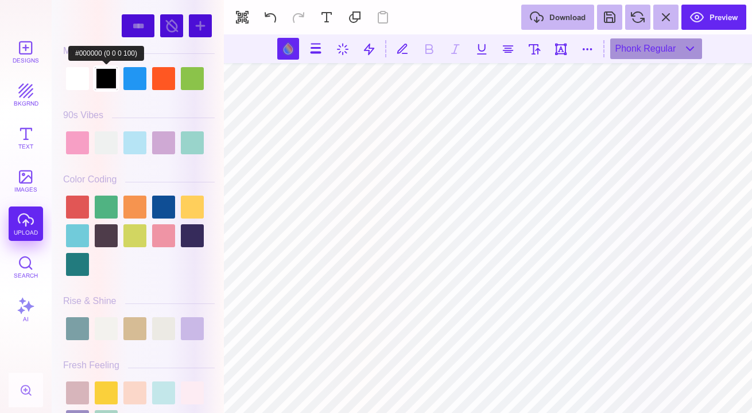
click at [97, 81] on div at bounding box center [106, 78] width 23 height 23
type input "#000000"
select select "******"
click at [135, 73] on div at bounding box center [134, 78] width 23 height 23
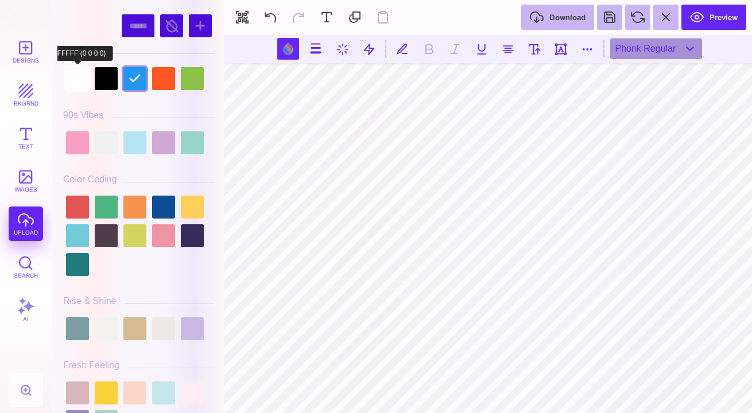
click at [78, 80] on div at bounding box center [77, 78] width 23 height 23
click at [103, 80] on div at bounding box center [106, 78] width 23 height 23
type input "#000000"
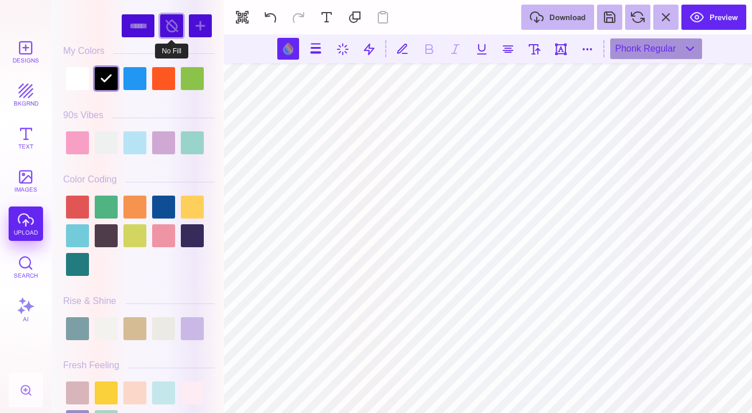
click at [172, 25] on div at bounding box center [171, 25] width 23 height 23
select select "******"
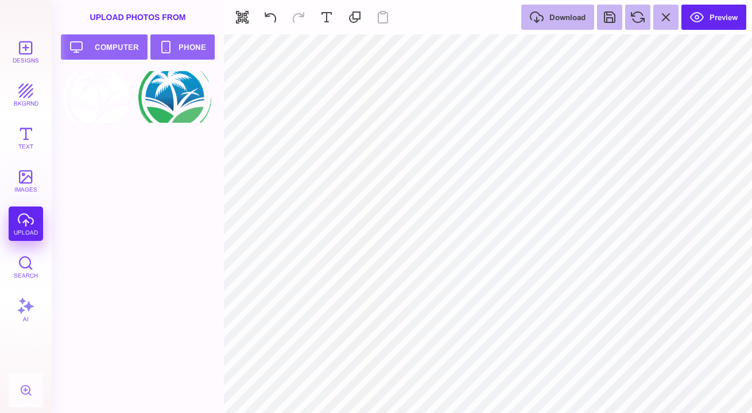
select select "******"
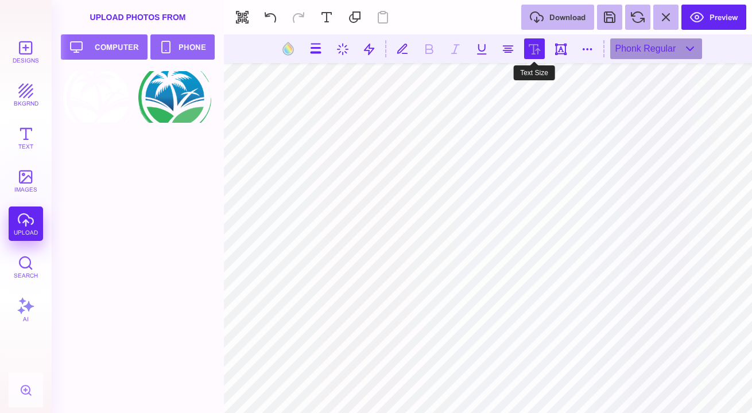
click at [534, 48] on button at bounding box center [534, 48] width 21 height 21
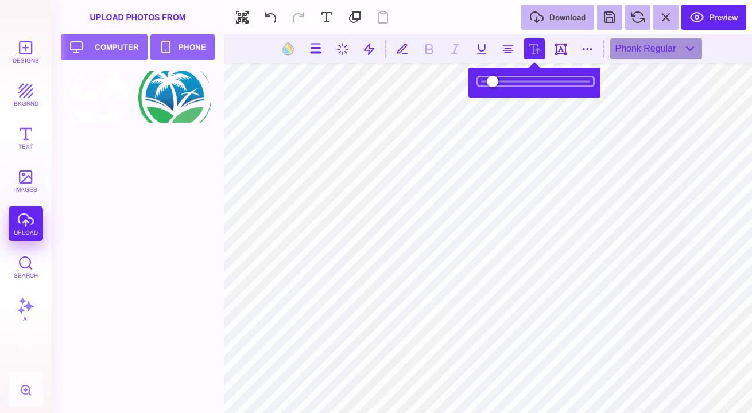
drag, startPoint x: 519, startPoint y: 80, endPoint x: 525, endPoint y: 82, distance: 5.9
type input "*****"
click at [525, 82] on input "range" at bounding box center [535, 81] width 115 height 8
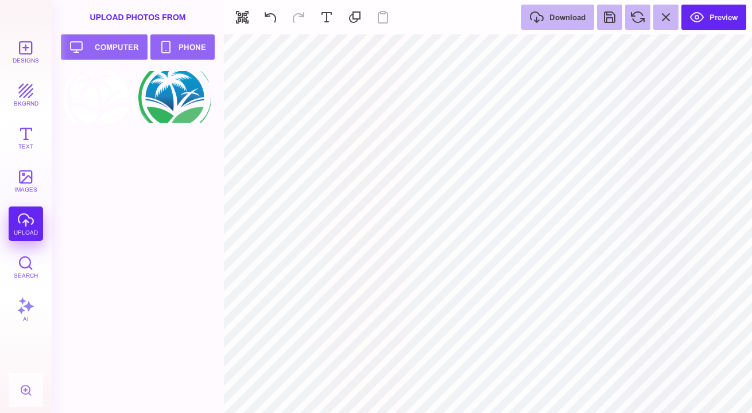
select select "******"
click at [183, 115] on div at bounding box center [174, 97] width 73 height 52
select select "******"
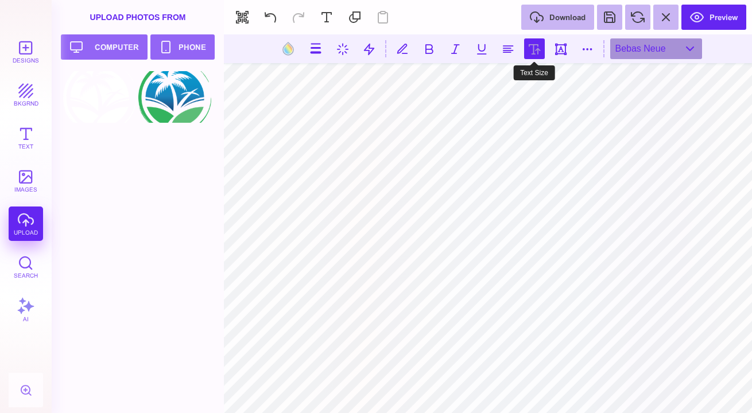
click at [533, 46] on button at bounding box center [534, 48] width 21 height 21
type input "***"
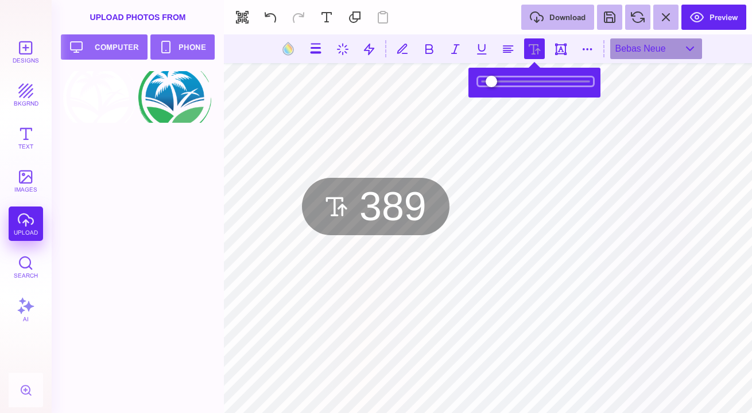
type input "***"
click at [519, 79] on input "range" at bounding box center [535, 81] width 115 height 8
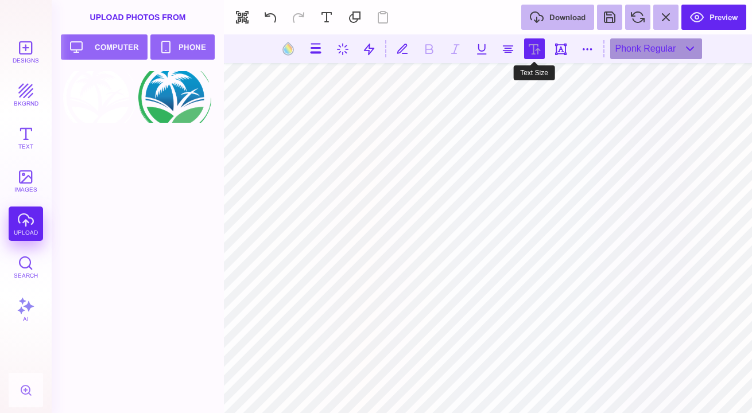
click at [534, 51] on button at bounding box center [534, 48] width 21 height 21
type input "*****"
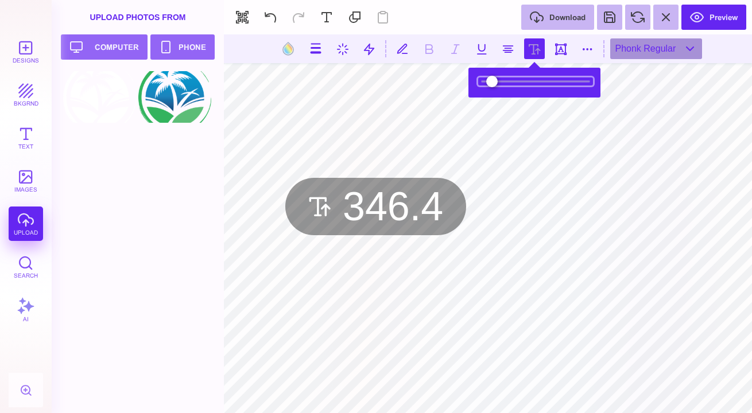
type input "*****"
click at [521, 83] on input "range" at bounding box center [535, 81] width 115 height 8
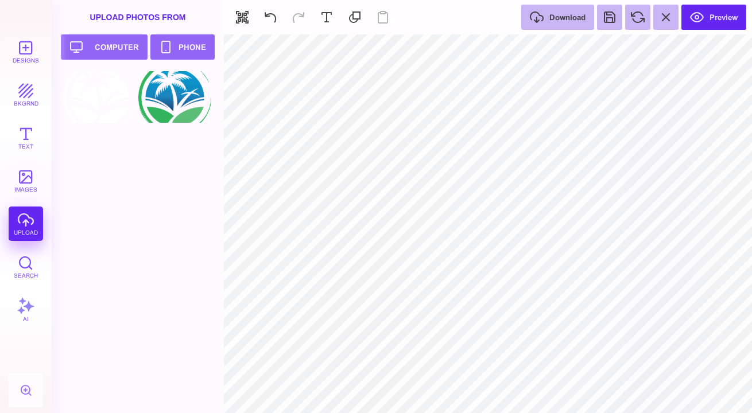
select select "******"
click at [728, 11] on button "Preview" at bounding box center [713, 17] width 65 height 25
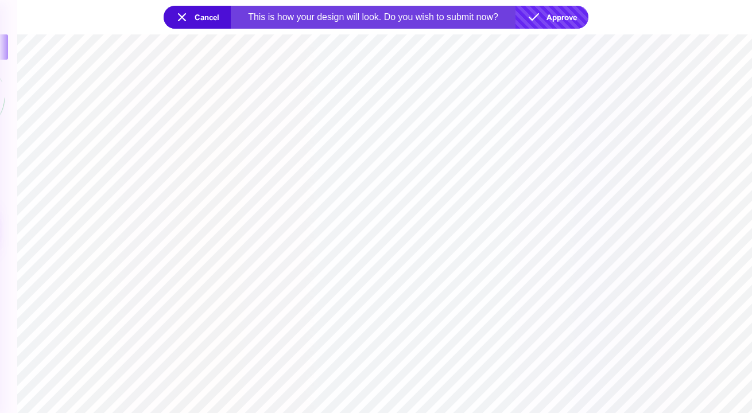
click at [572, 20] on button "Approve" at bounding box center [551, 17] width 73 height 23
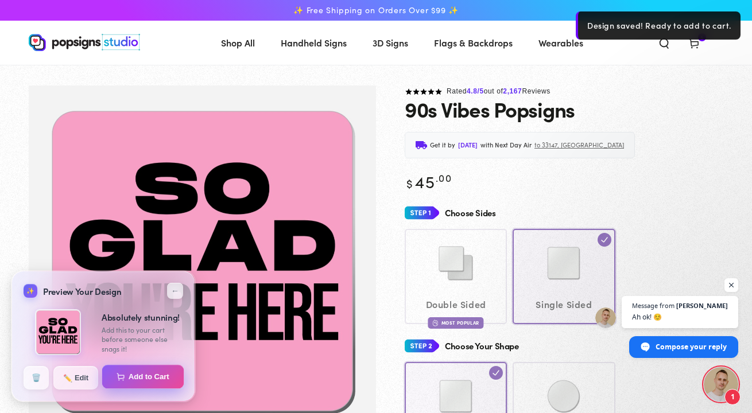
click at [130, 372] on button "Add to Cart" at bounding box center [143, 377] width 82 height 24
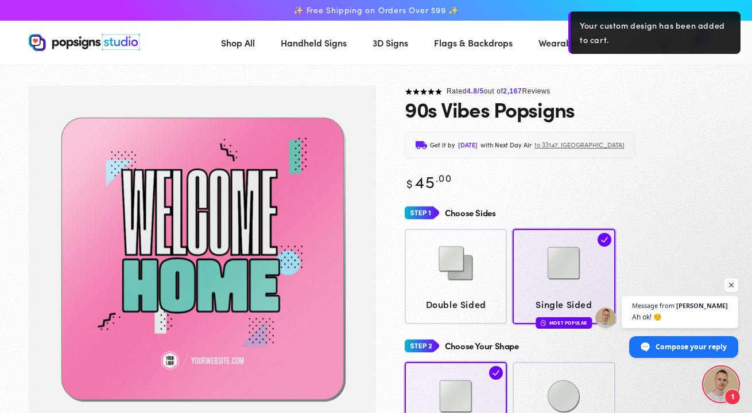
scroll to position [905, 0]
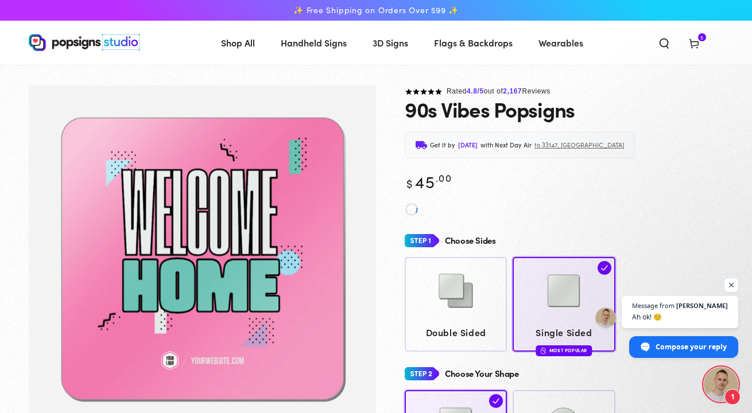
click at [697, 41] on icon at bounding box center [693, 42] width 11 height 11
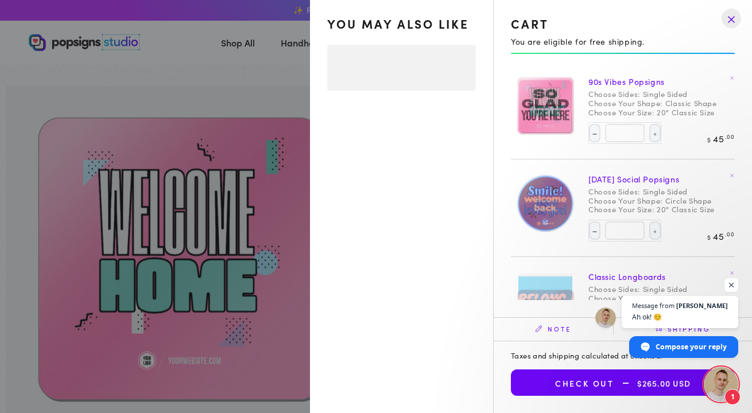
select select "**********"
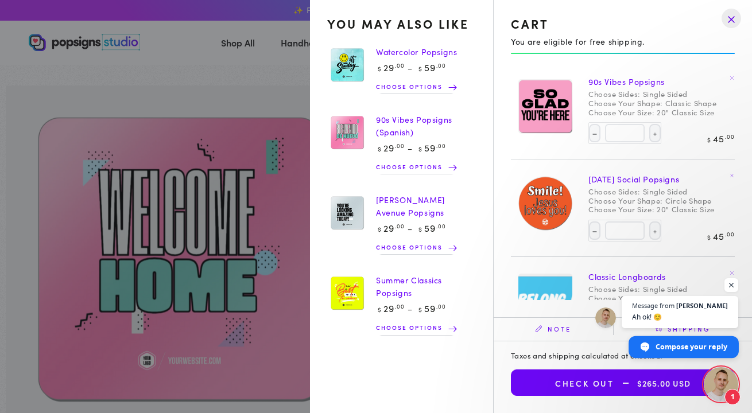
click at [684, 351] on span "Compose your reply" at bounding box center [692, 346] width 72 height 20
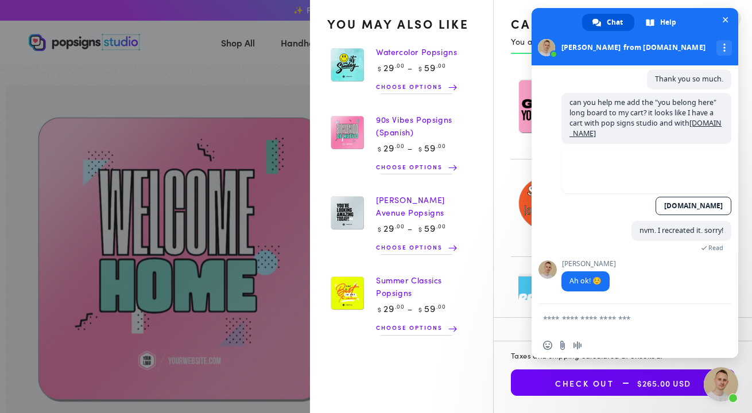
click at [614, 317] on textarea "Compose your message..." at bounding box center [622, 319] width 158 height 10
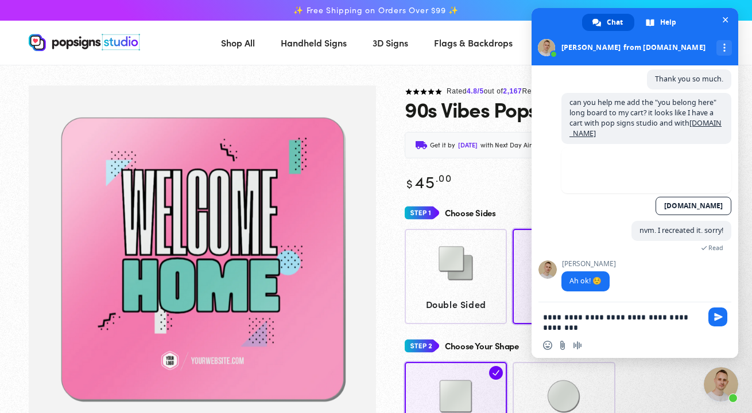
scroll to position [0, 0]
type textarea "**********"
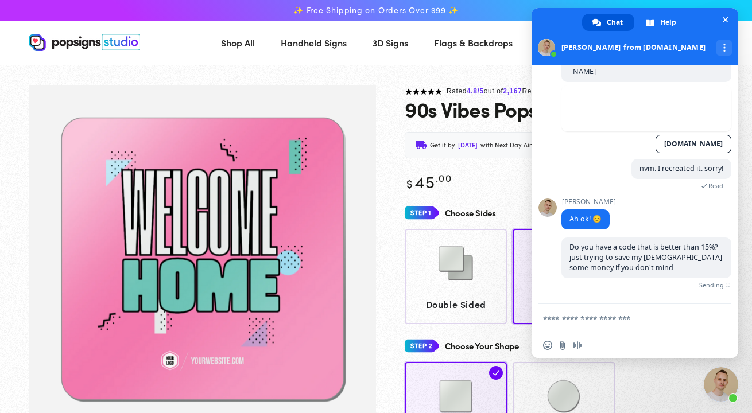
scroll to position [953, 0]
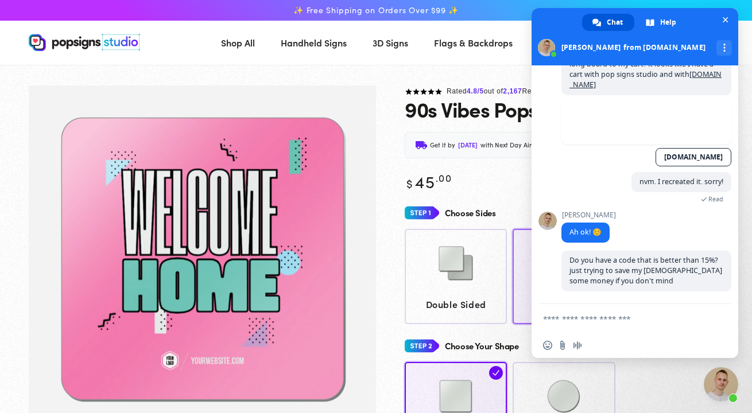
click at [525, 259] on div at bounding box center [563, 264] width 91 height 57
click at [359, 261] on img "Gallery Viewer" at bounding box center [202, 261] width 347 height 351
click at [649, 379] on div "Classic Shape Most Popular Circle Shape" at bounding box center [564, 409] width 319 height 95
click at [731, 18] on span "Close chat" at bounding box center [725, 20] width 12 height 12
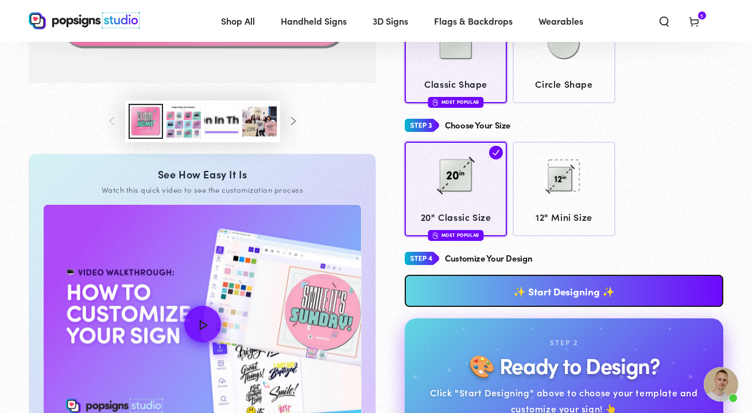
scroll to position [355, 0]
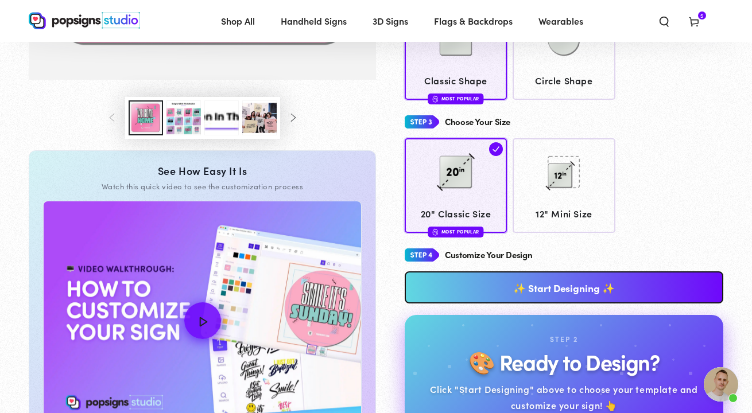
click at [589, 284] on link "✨ Start Designing ✨" at bounding box center [564, 288] width 319 height 32
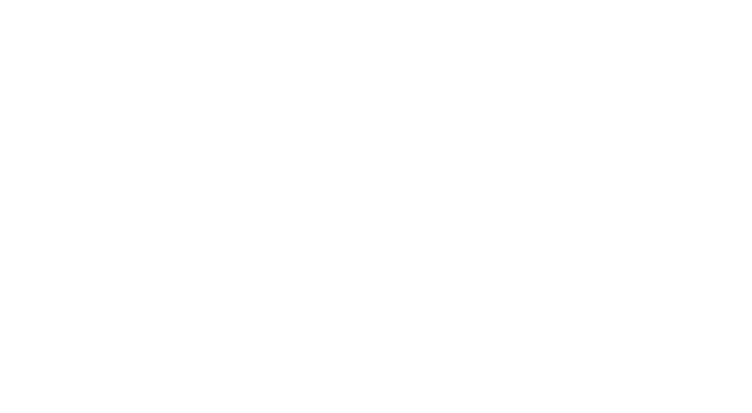
scroll to position [0, 0]
type textarea "An ancient tree with a door leading to a magical world"
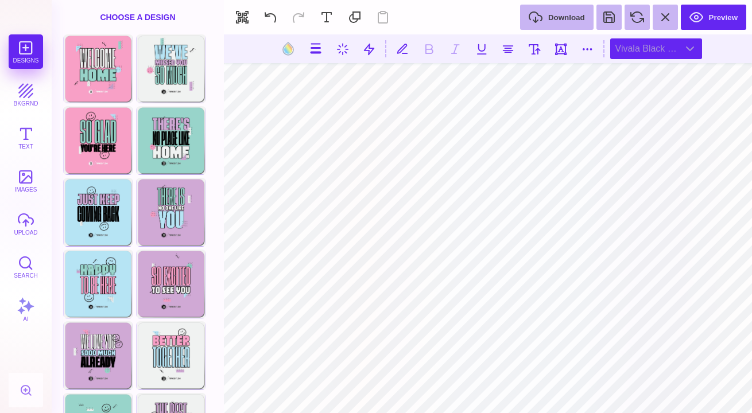
click at [658, 53] on div "Vivala Black Medium" at bounding box center [656, 48] width 92 height 21
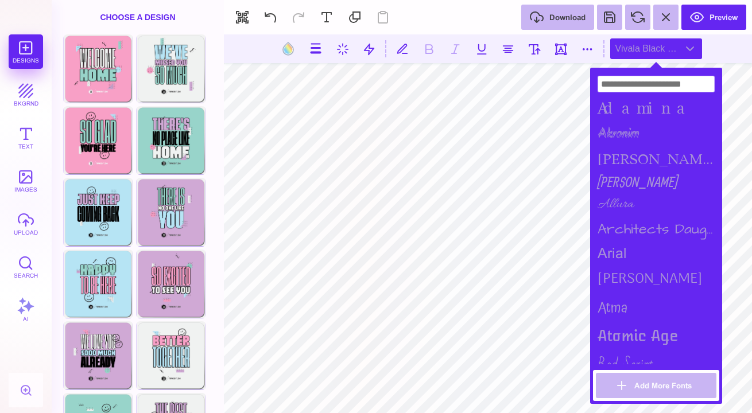
click at [429, 52] on section at bounding box center [488, 48] width 528 height 29
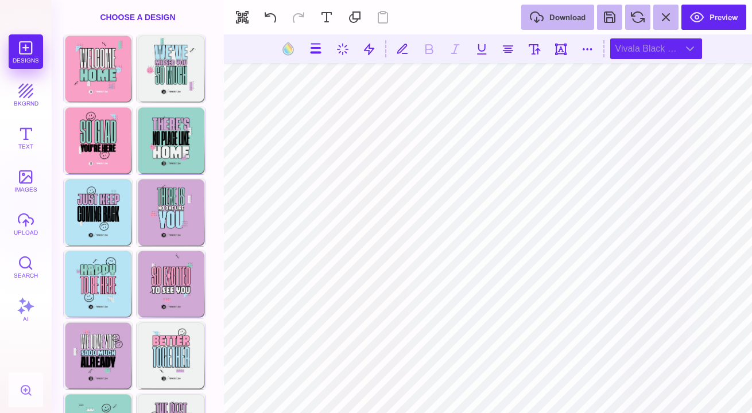
click at [655, 46] on div "Vivala Black Medium" at bounding box center [656, 48] width 92 height 21
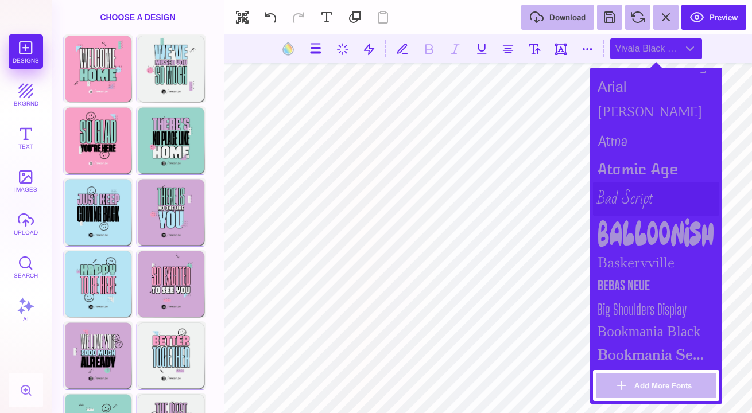
scroll to position [168, 0]
click at [647, 276] on div "Bebas Neue" at bounding box center [656, 285] width 126 height 24
click at [639, 302] on div "Big Shoulders Display" at bounding box center [656, 308] width 126 height 23
click at [641, 276] on div "Bebas Neue" at bounding box center [656, 285] width 126 height 24
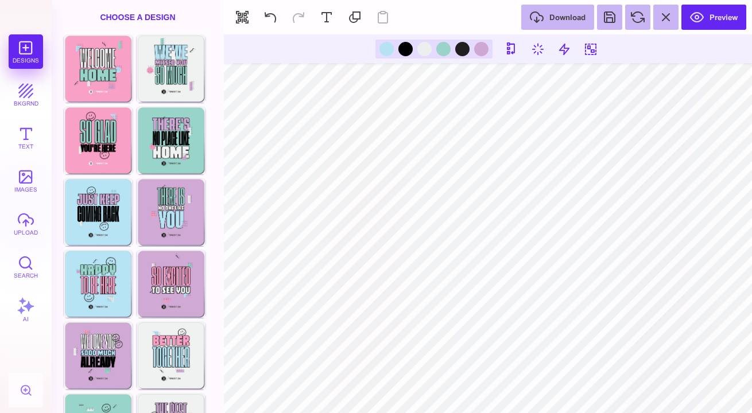
scroll to position [976, 0]
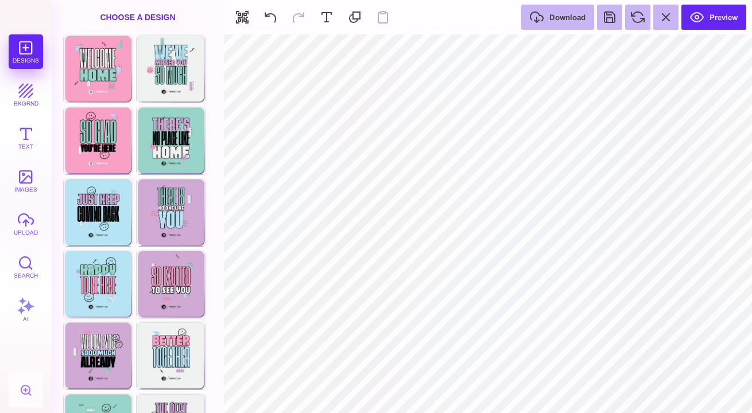
type input "#B5E2F4"
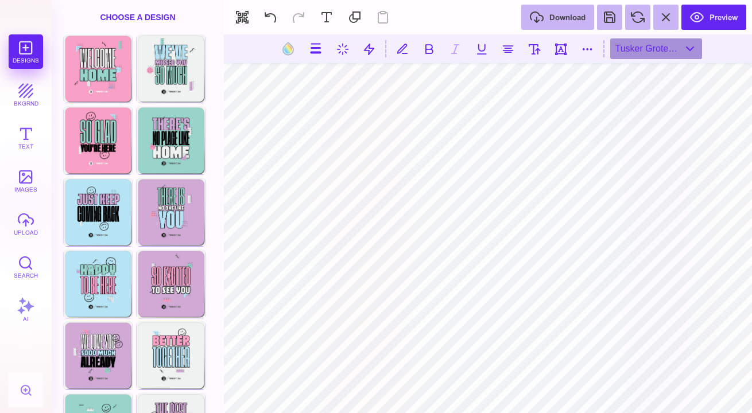
scroll to position [1003, 0]
click at [584, 51] on button at bounding box center [587, 48] width 21 height 21
type input "*"
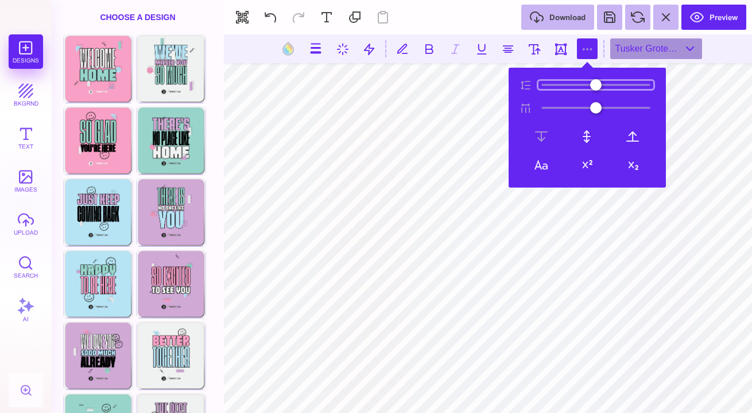
click at [553, 84] on input "range" at bounding box center [595, 85] width 115 height 8
type input "**"
click at [559, 108] on input "range" at bounding box center [595, 108] width 115 height 8
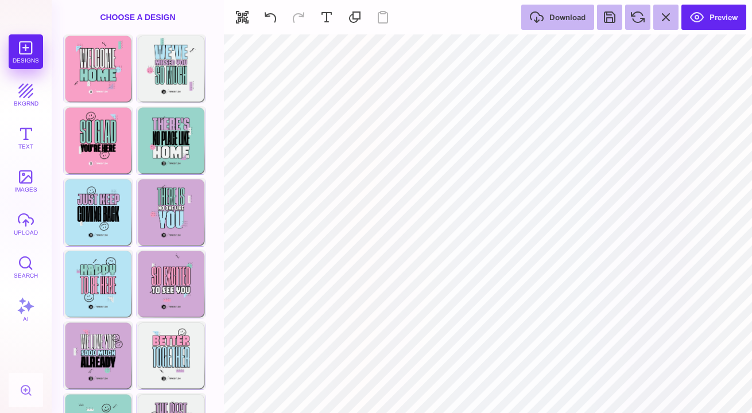
type input "#F79FC5"
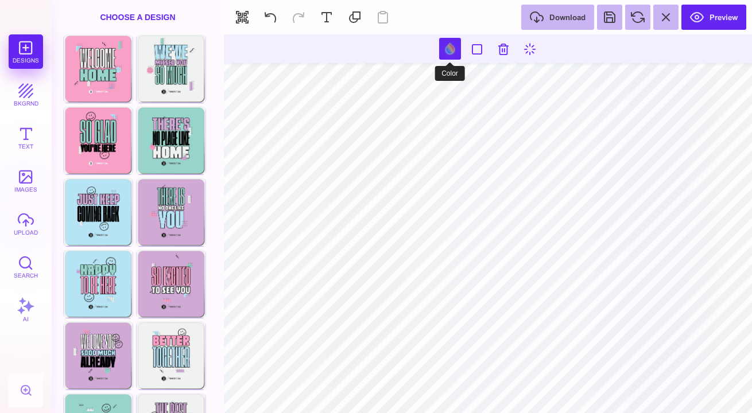
click at [451, 50] on button at bounding box center [450, 49] width 22 height 22
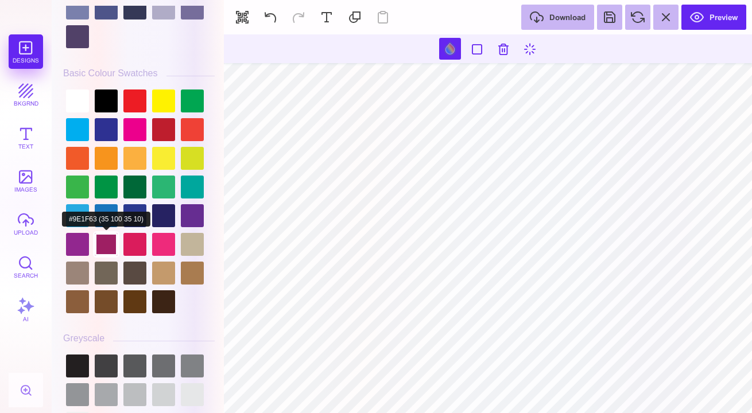
scroll to position [3155, 0]
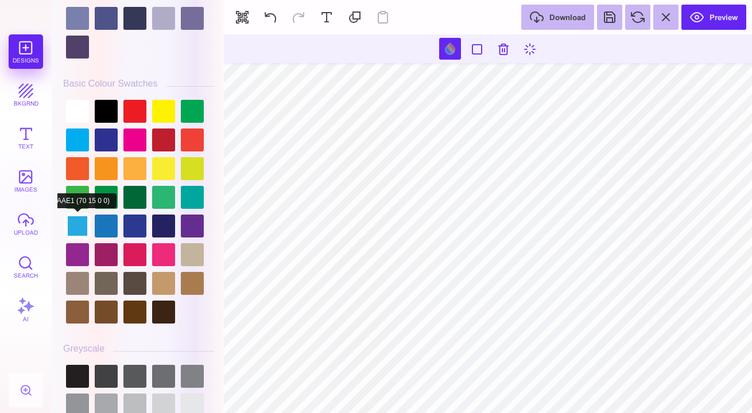
click at [71, 229] on div at bounding box center [77, 226] width 23 height 23
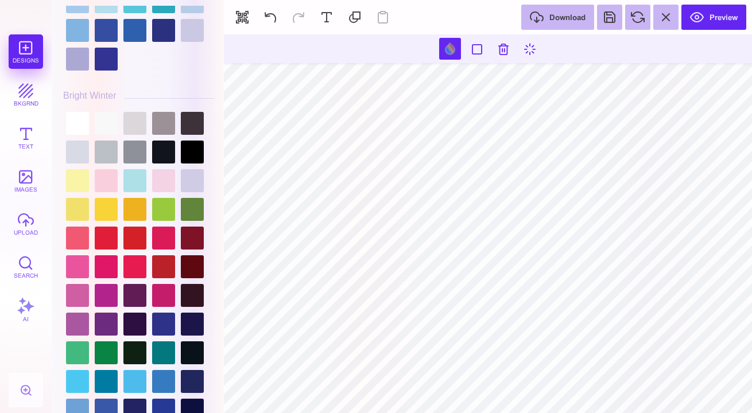
scroll to position [2395, 0]
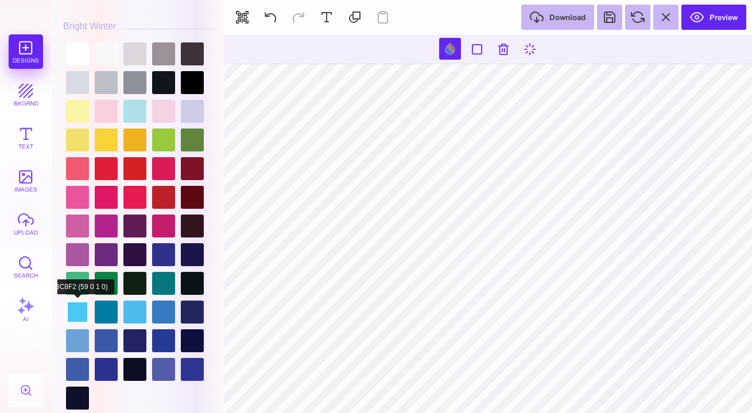
click at [70, 312] on div at bounding box center [77, 312] width 23 height 23
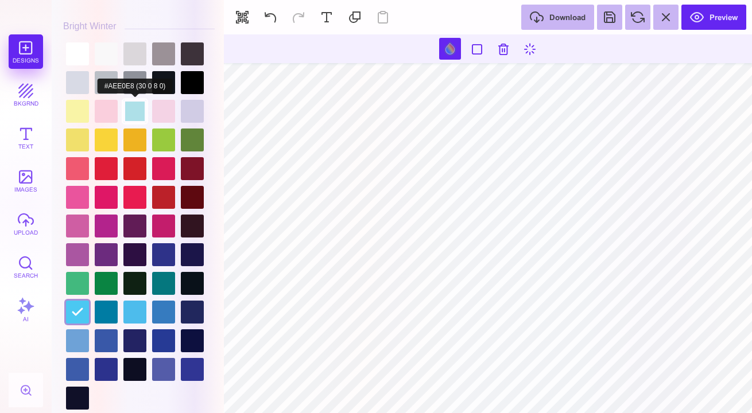
click at [135, 104] on div at bounding box center [134, 111] width 23 height 23
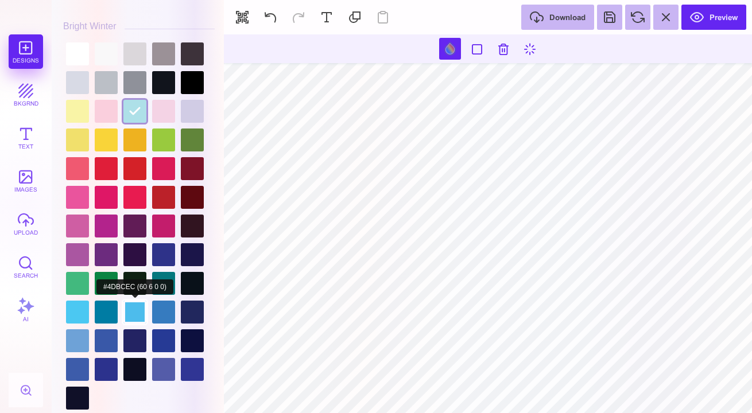
click at [134, 301] on div at bounding box center [134, 312] width 23 height 23
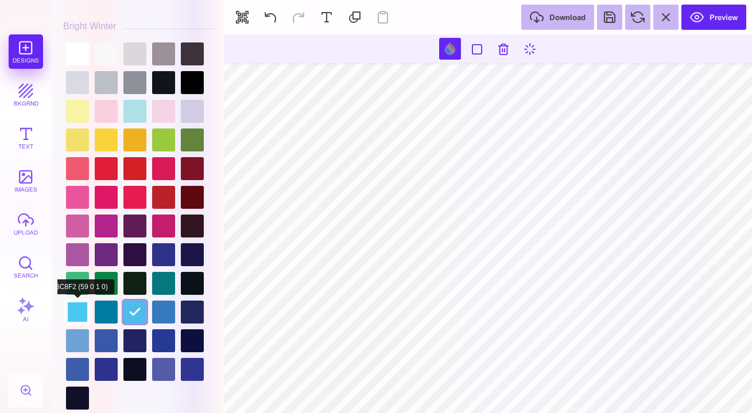
click at [71, 307] on div at bounding box center [77, 312] width 23 height 23
type input "#4BC8F2"
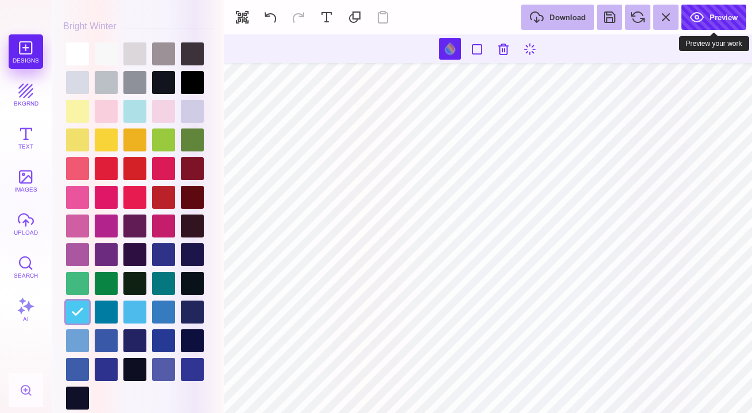
click at [723, 13] on button "Preview" at bounding box center [713, 17] width 65 height 25
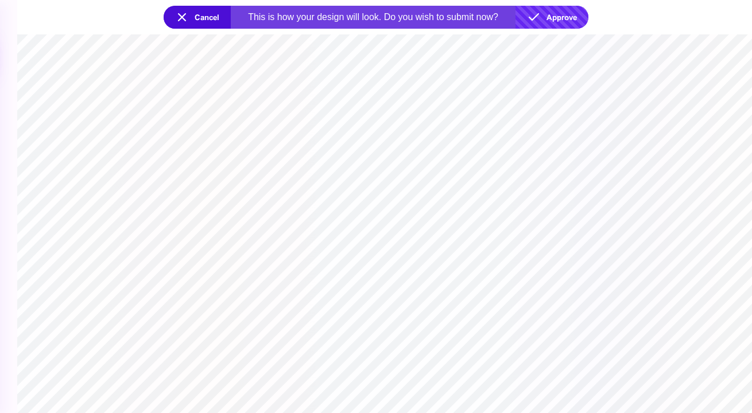
click at [558, 21] on button "Approve" at bounding box center [551, 17] width 73 height 23
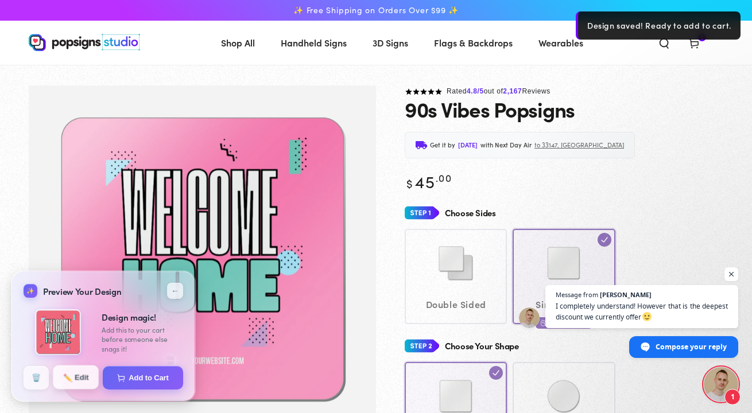
click at [75, 377] on button "✏️ Edit" at bounding box center [76, 378] width 46 height 24
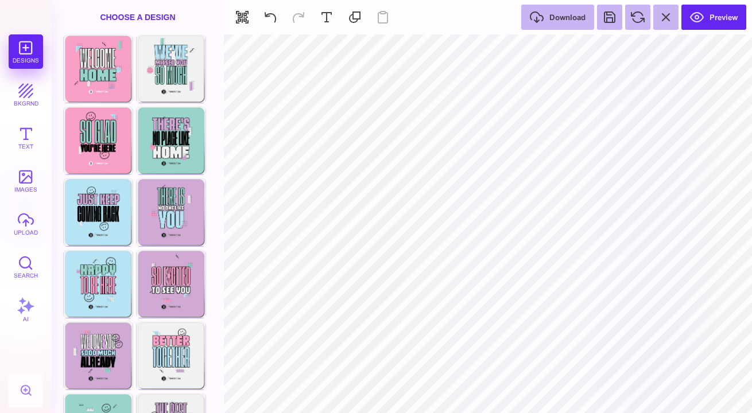
type input "#4BC8F2"
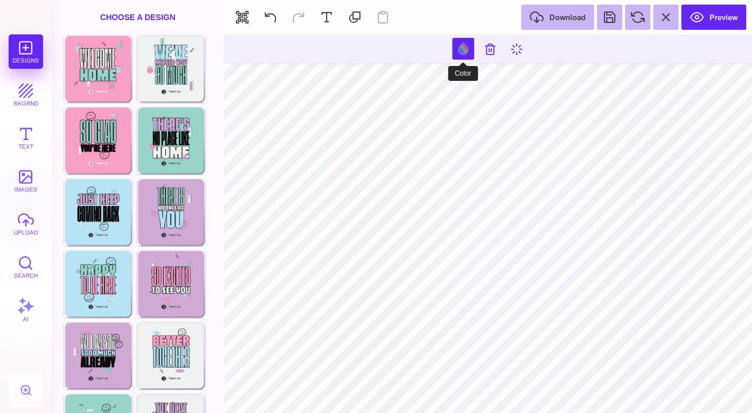
click at [456, 47] on button at bounding box center [463, 49] width 22 height 22
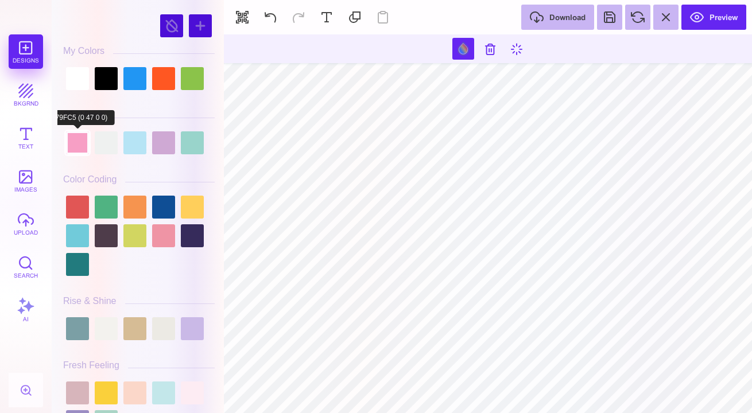
click at [75, 145] on div at bounding box center [77, 142] width 23 height 23
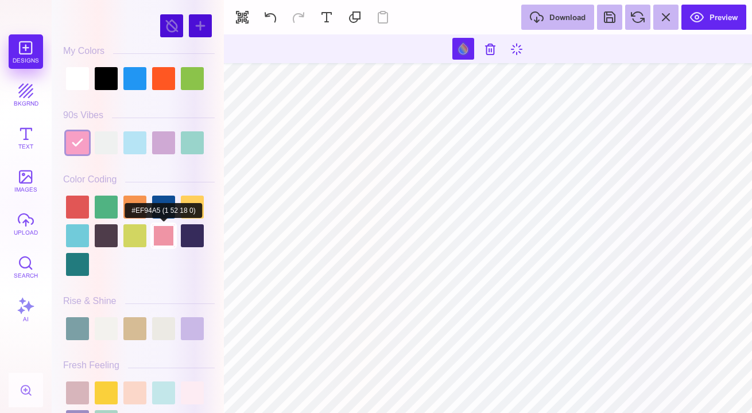
click at [169, 236] on div at bounding box center [163, 235] width 23 height 23
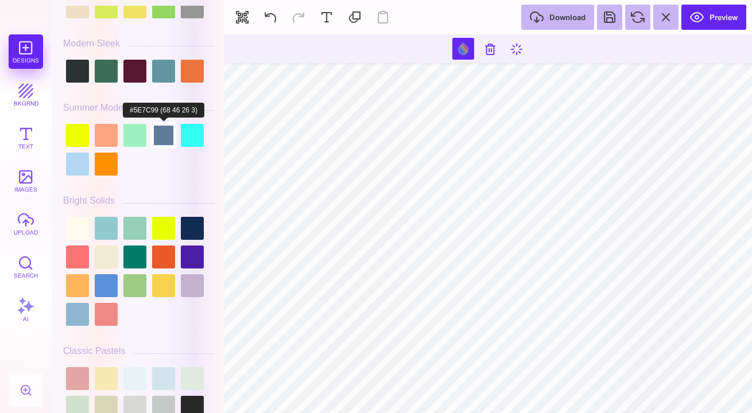
scroll to position [480, 0]
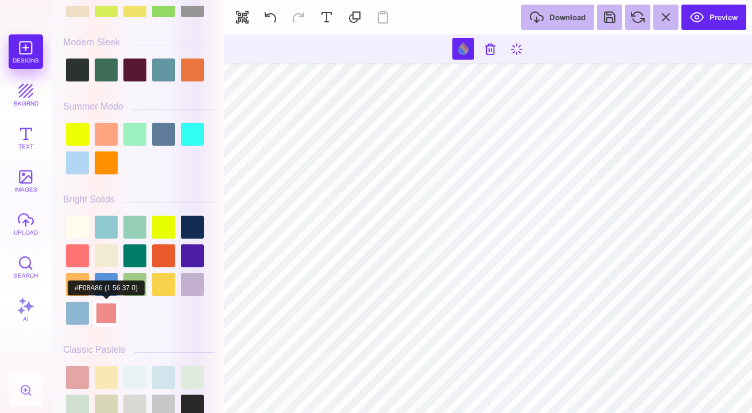
click at [103, 311] on div at bounding box center [106, 313] width 23 height 23
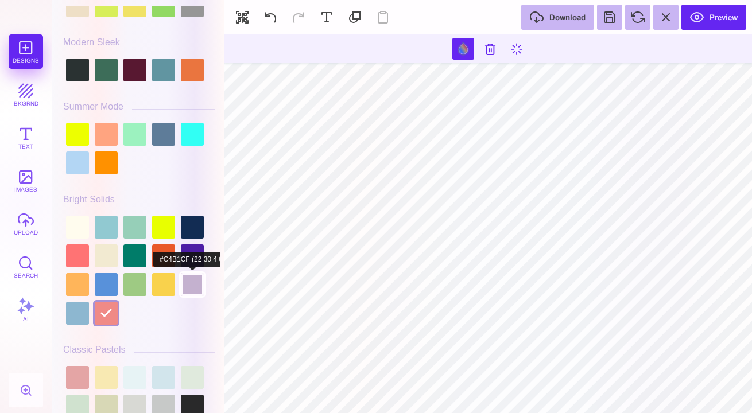
click at [188, 276] on div at bounding box center [192, 284] width 23 height 23
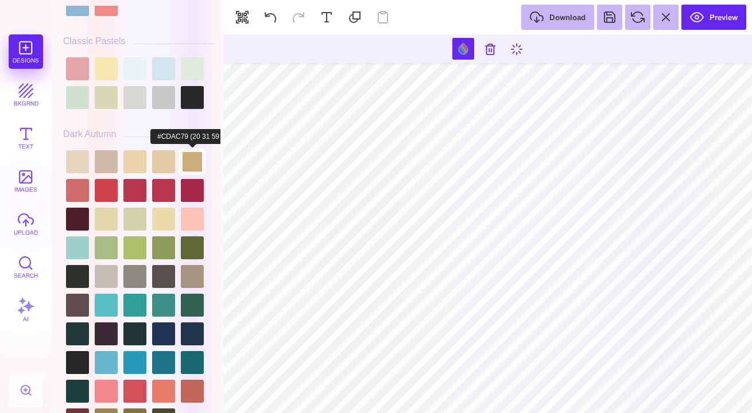
scroll to position [795, 0]
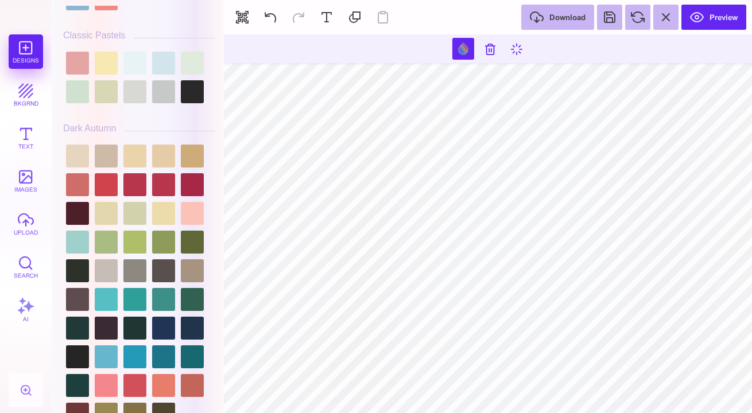
click at [199, 201] on div at bounding box center [139, 285] width 152 height 287
click at [191, 212] on div at bounding box center [192, 213] width 23 height 23
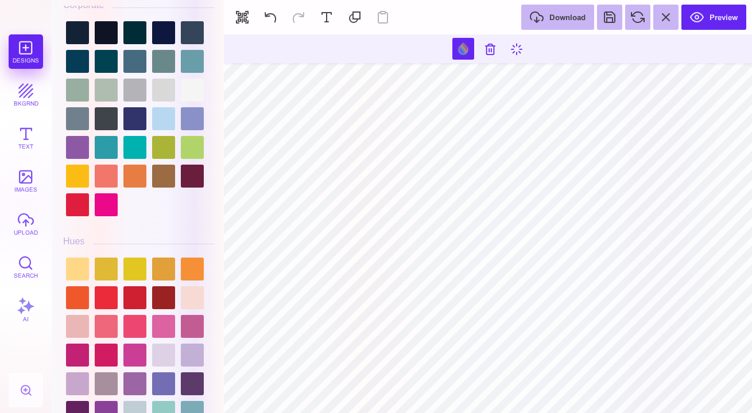
scroll to position [1242, 0]
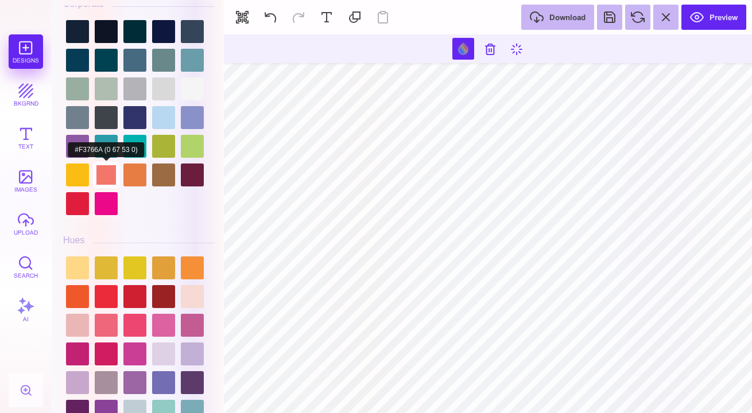
click at [101, 177] on div at bounding box center [106, 175] width 23 height 23
click at [132, 175] on div at bounding box center [134, 175] width 23 height 23
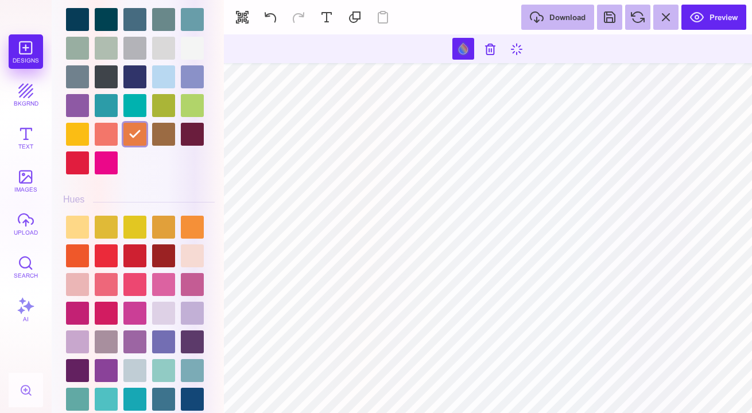
scroll to position [1296, 0]
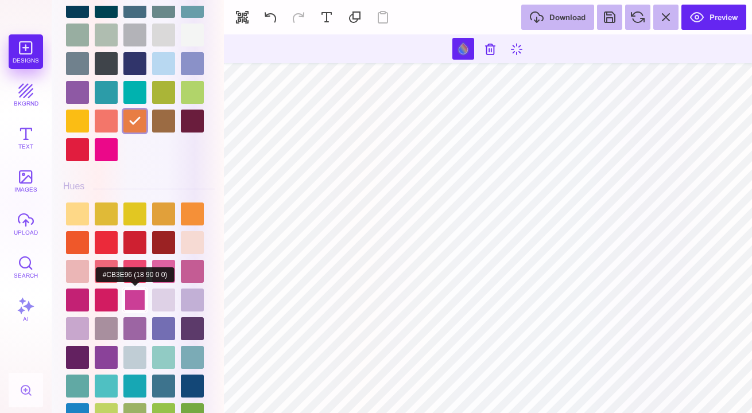
click at [126, 289] on div at bounding box center [134, 300] width 23 height 23
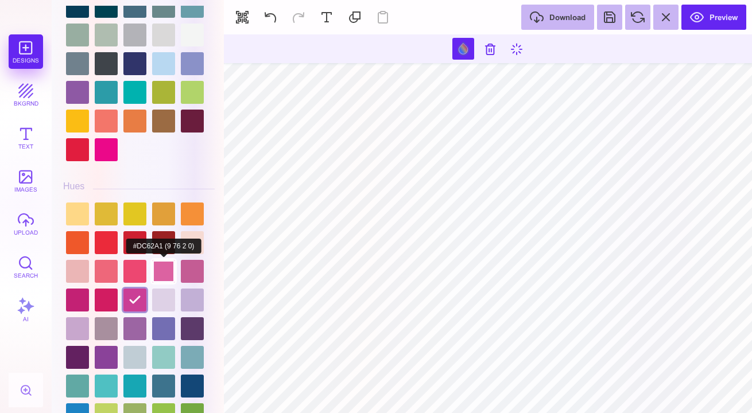
click at [169, 269] on div at bounding box center [163, 271] width 23 height 23
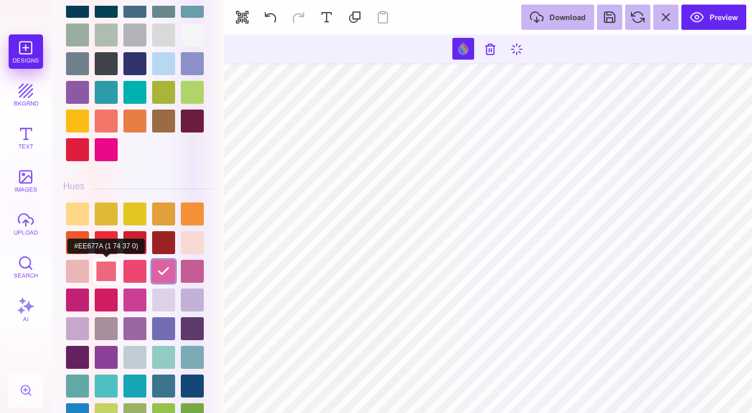
click at [104, 271] on div at bounding box center [106, 271] width 23 height 23
type input "#EE677A"
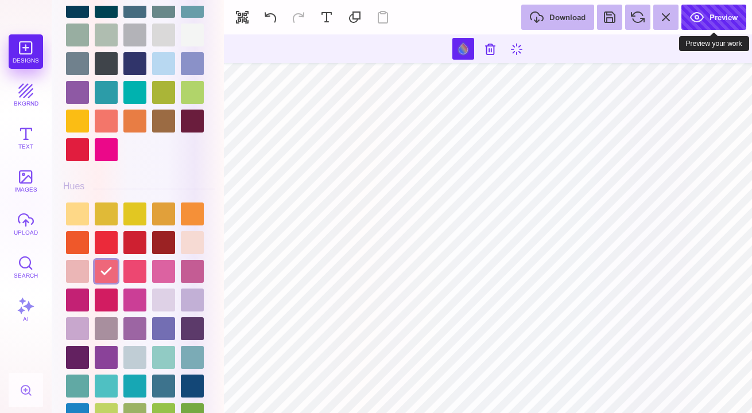
click at [719, 17] on button "Preview" at bounding box center [713, 17] width 65 height 25
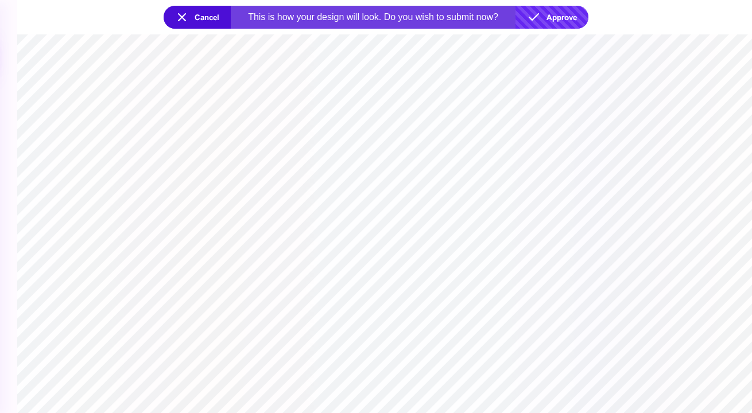
click at [562, 9] on button "Approve" at bounding box center [551, 17] width 73 height 23
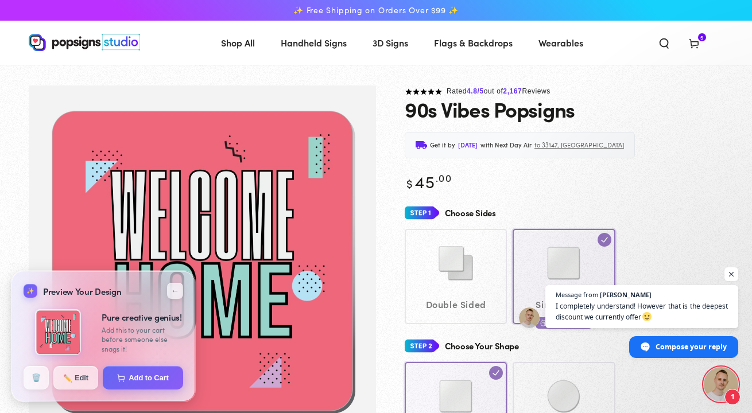
click at [695, 40] on icon at bounding box center [693, 42] width 11 height 11
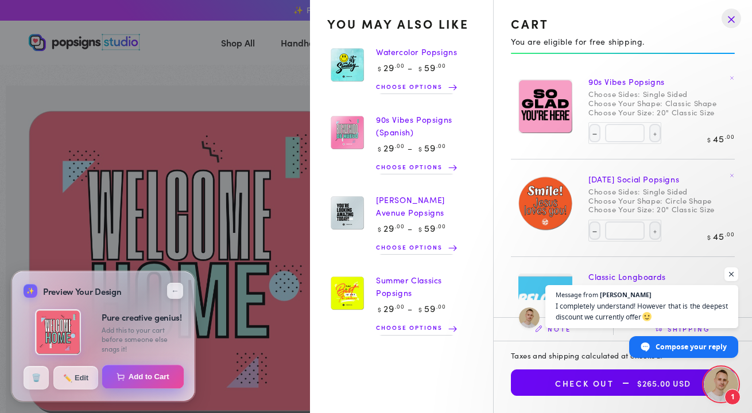
click at [147, 381] on button "Add to Cart" at bounding box center [143, 377] width 82 height 24
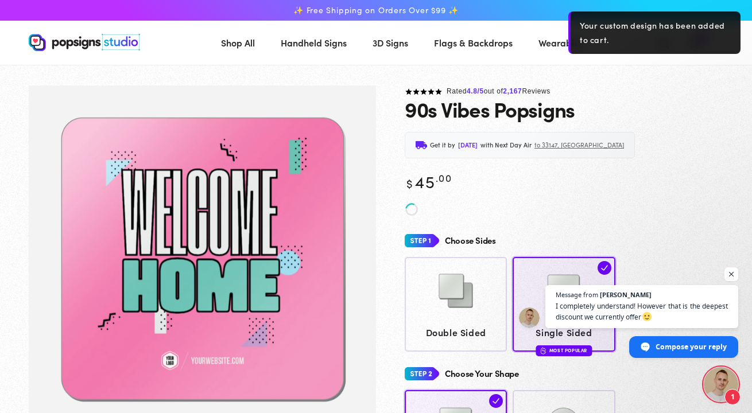
scroll to position [1003, 0]
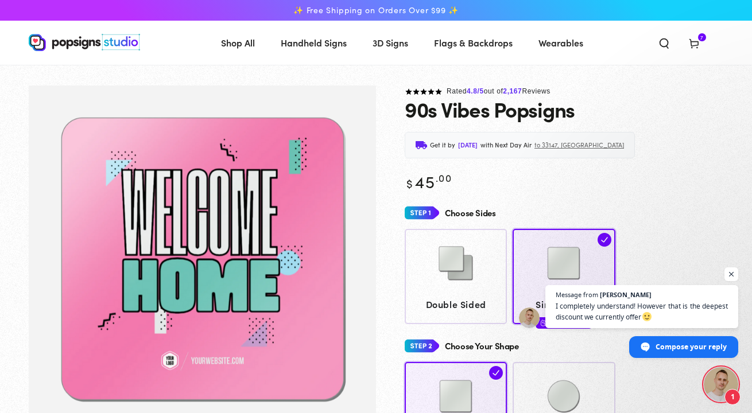
click at [716, 374] on span "Open chat" at bounding box center [721, 384] width 34 height 34
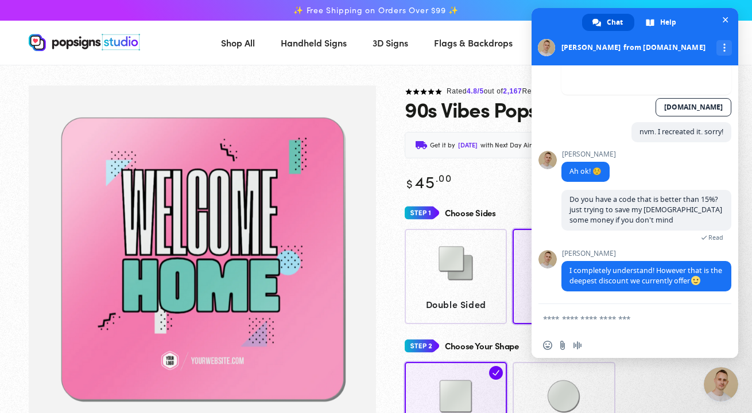
scroll to position [0, 0]
type textarea "**********"
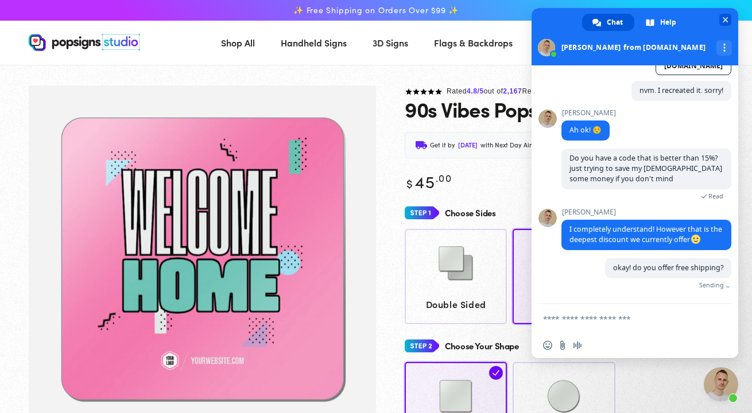
scroll to position [1032, 0]
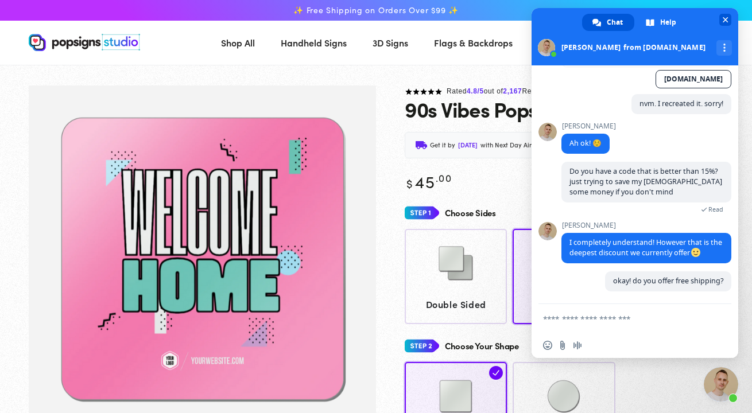
click at [723, 20] on span "Close chat" at bounding box center [726, 20] width 6 height 6
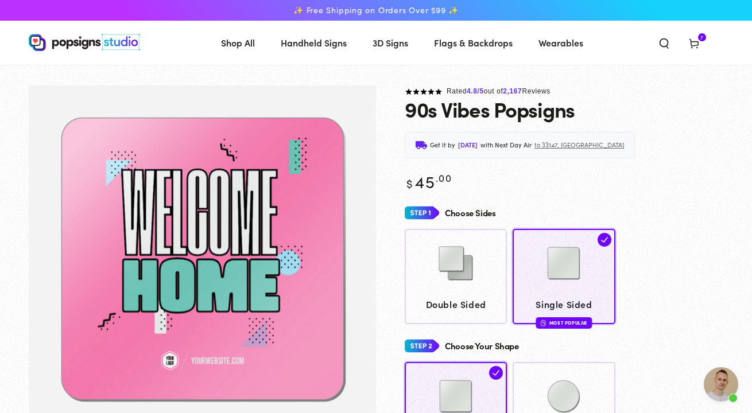
click at [691, 41] on icon at bounding box center [693, 42] width 11 height 11
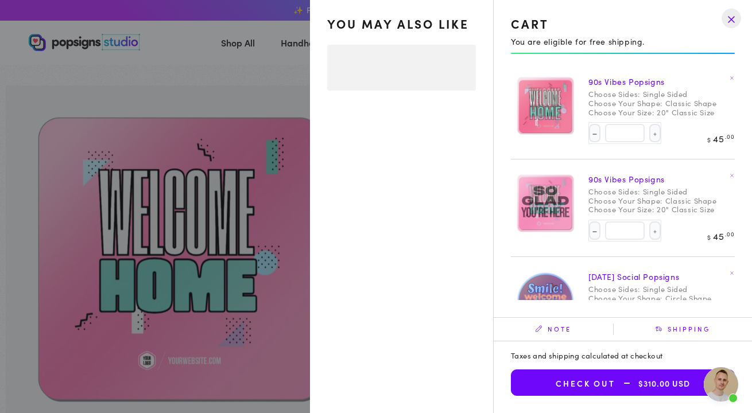
select select "**********"
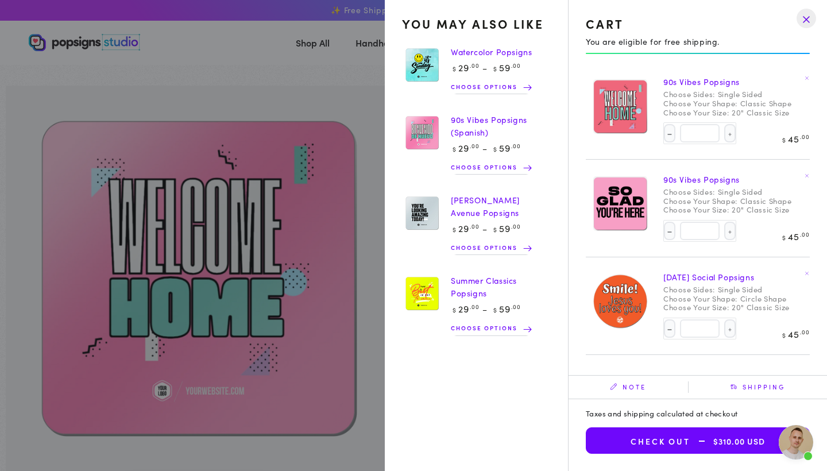
scroll to position [1054, 0]
click at [751, 413] on span "Open chat" at bounding box center [795, 442] width 34 height 34
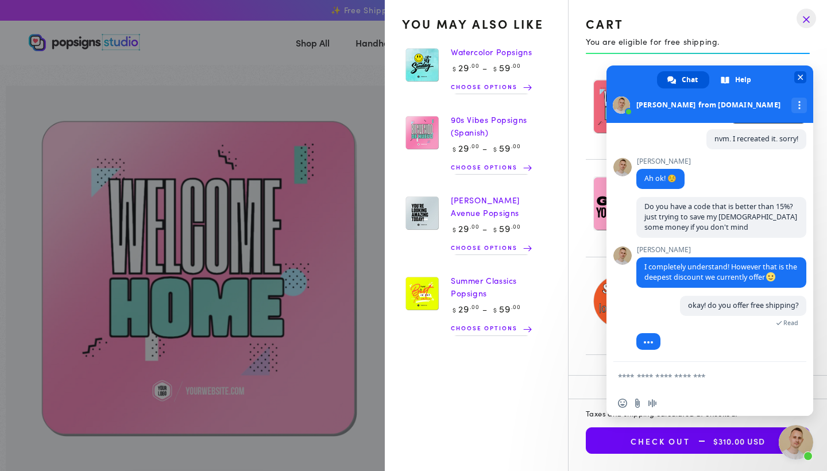
click at [751, 75] on span "Close chat" at bounding box center [800, 78] width 6 height 6
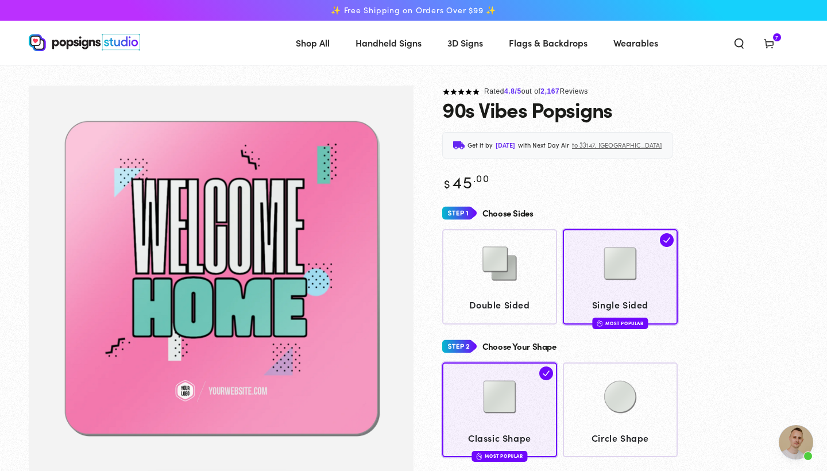
click at [751, 48] on icon at bounding box center [768, 42] width 11 height 11
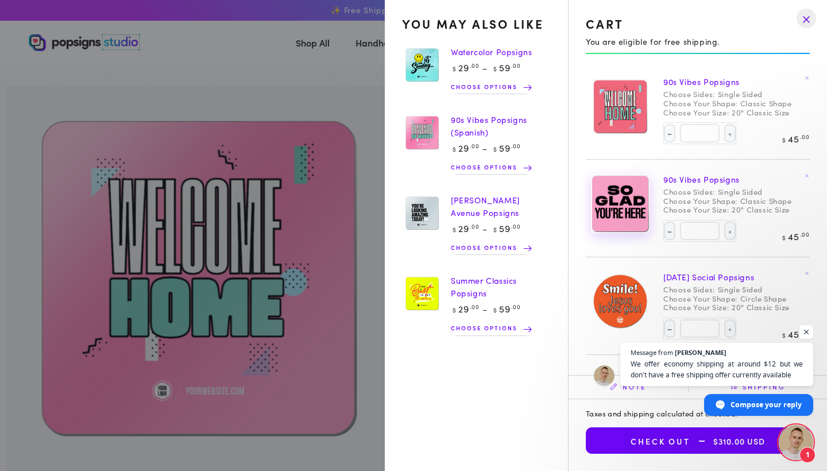
scroll to position [1092, 0]
click at [751, 325] on span "Open chat" at bounding box center [806, 332] width 14 height 14
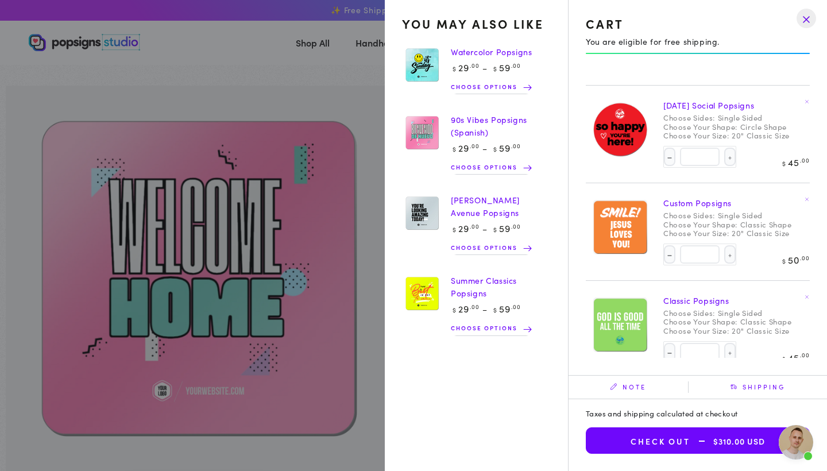
scroll to position [357, 0]
click at [751, 197] on icon at bounding box center [806, 199] width 5 height 5
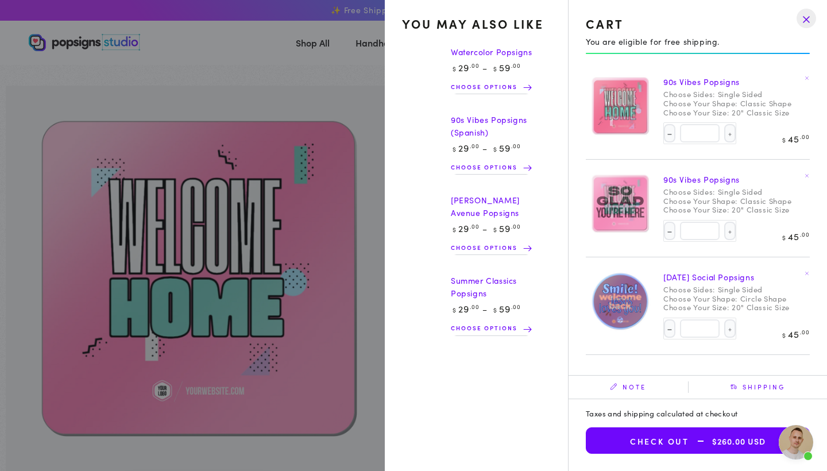
select select "**********"
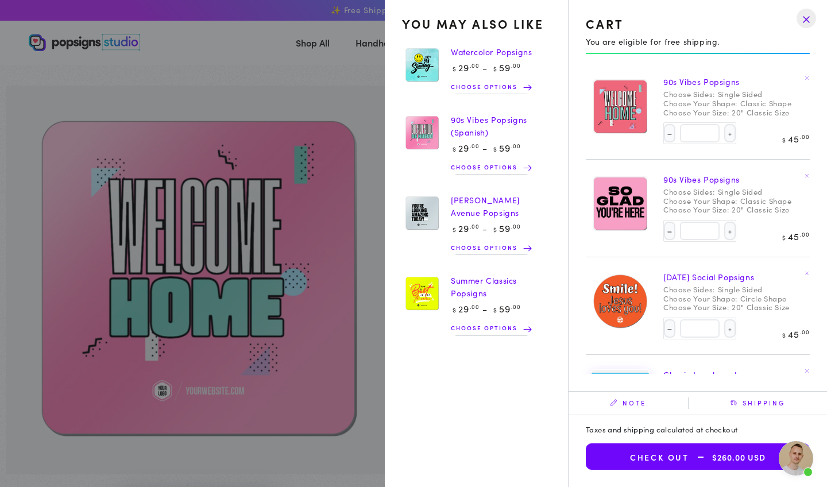
scroll to position [0, 0]
click at [418, 64] on img at bounding box center [422, 65] width 40 height 41
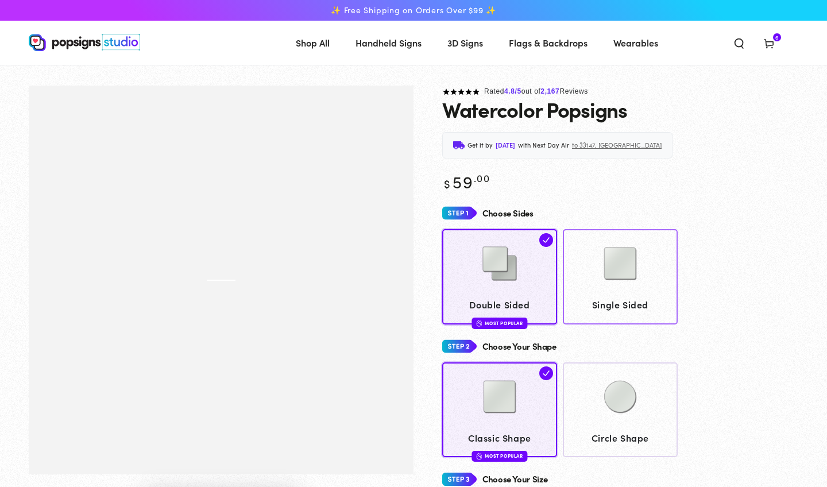
click at [626, 278] on img at bounding box center [619, 263] width 57 height 57
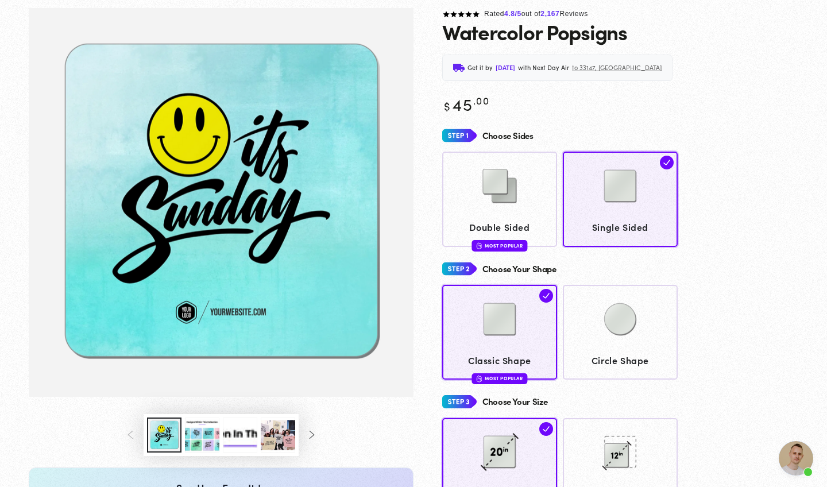
scroll to position [78, 0]
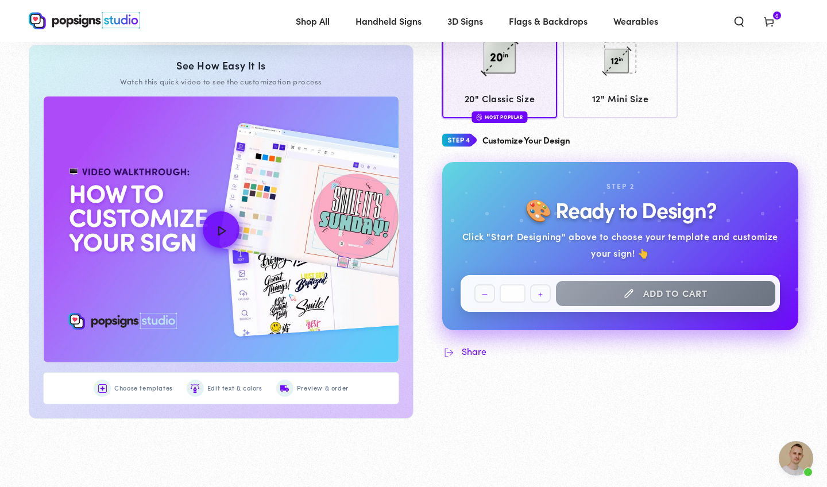
scroll to position [498, 0]
click at [707, 104] on div "20" Classic Size Most Popular 12" Mini Size" at bounding box center [620, 69] width 356 height 95
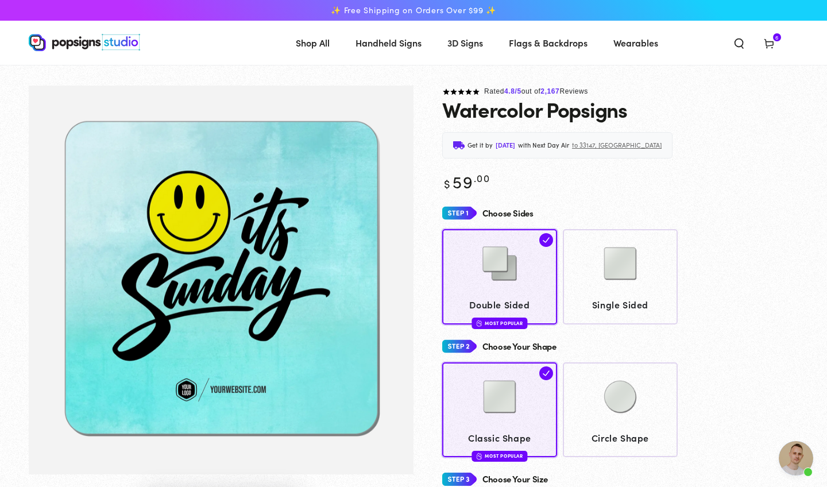
scroll to position [-1, 0]
click at [327, 213] on img "Gallery Viewer" at bounding box center [221, 280] width 385 height 389
click at [627, 296] on span "Single Sided" at bounding box center [620, 304] width 104 height 17
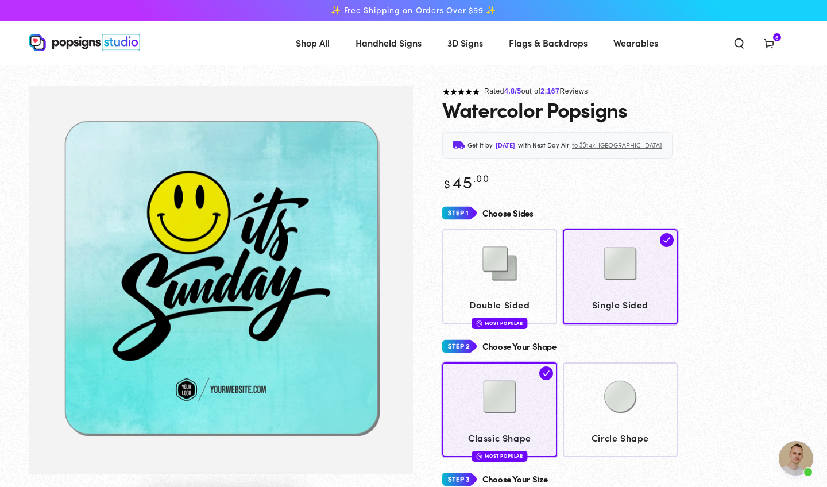
click at [732, 343] on div "Choose Your Shape" at bounding box center [620, 346] width 356 height 21
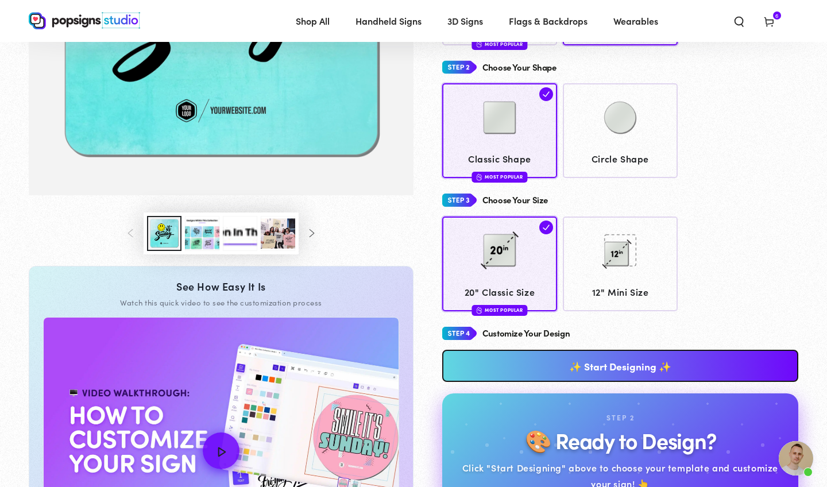
click at [643, 360] on link "✨ Start Designing ✨" at bounding box center [620, 366] width 356 height 32
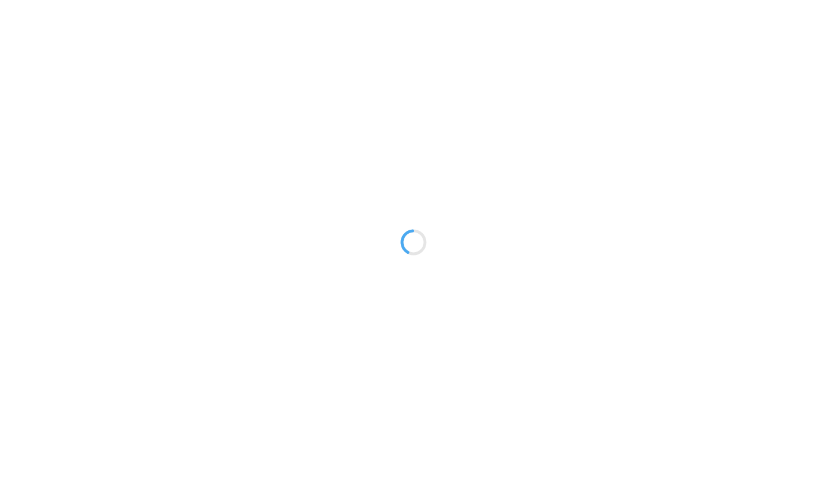
type textarea "An ancient tree with a door leading to a magical world"
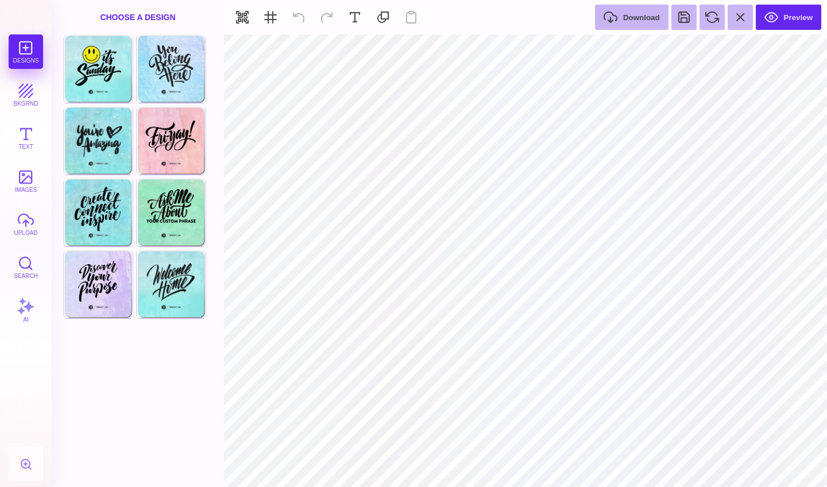
type input "#FFFFFF"
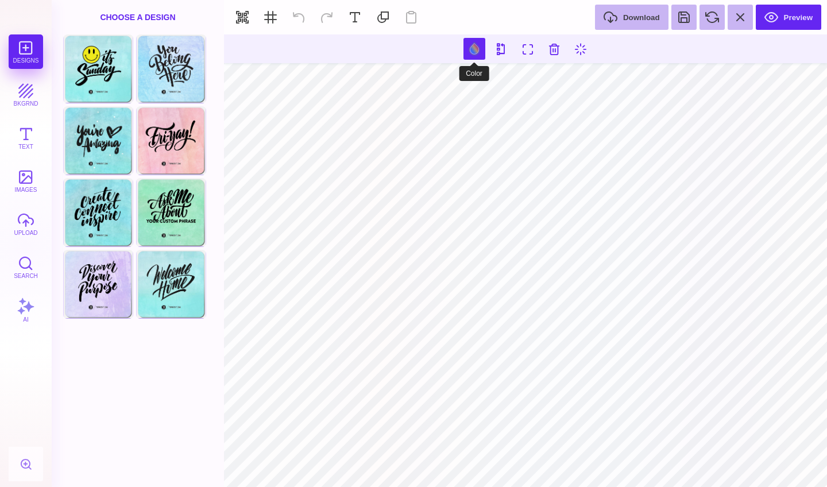
click at [472, 50] on button at bounding box center [474, 49] width 22 height 22
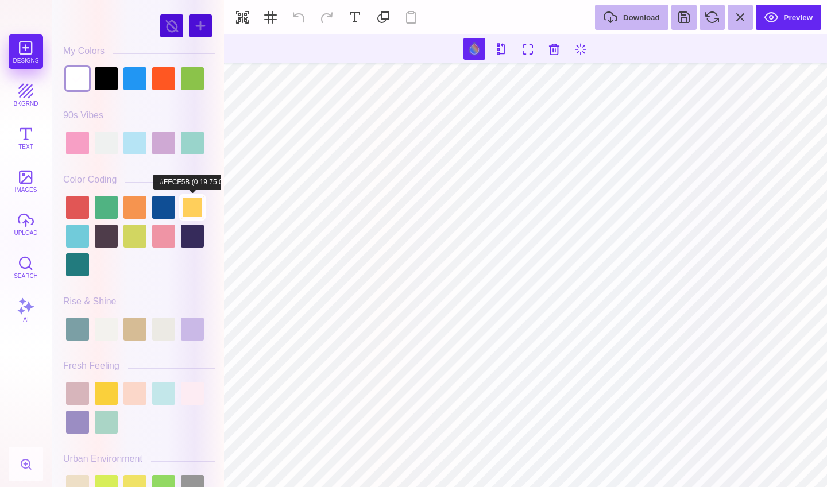
click at [188, 205] on div at bounding box center [192, 207] width 23 height 23
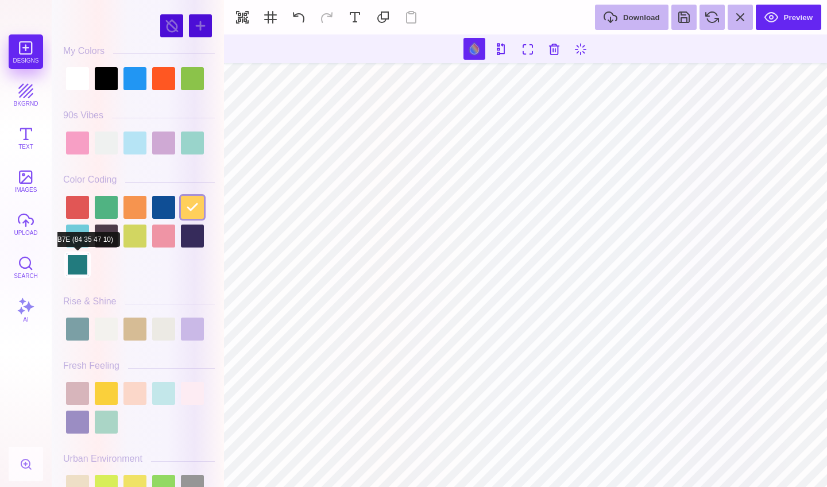
click at [76, 262] on div at bounding box center [77, 264] width 23 height 23
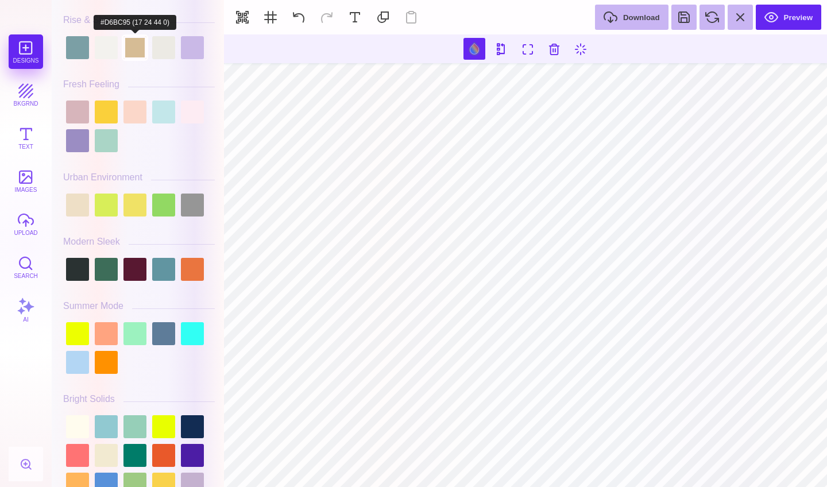
scroll to position [297, 0]
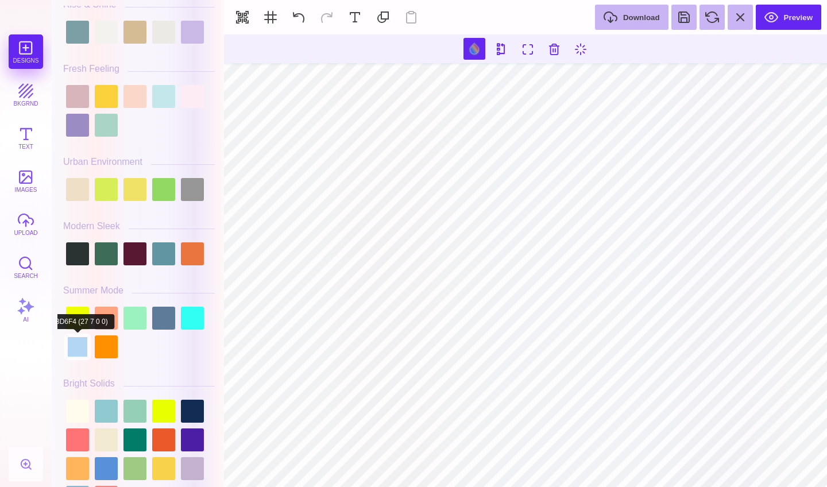
click at [76, 348] on div at bounding box center [77, 346] width 23 height 23
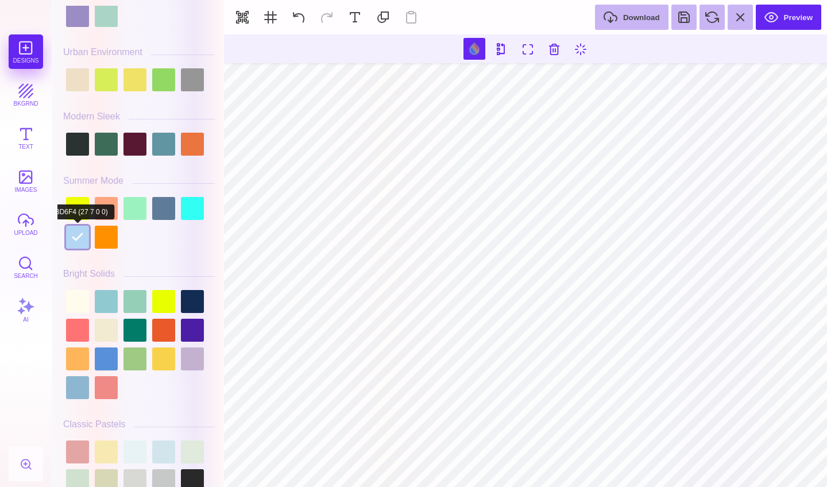
scroll to position [430, 0]
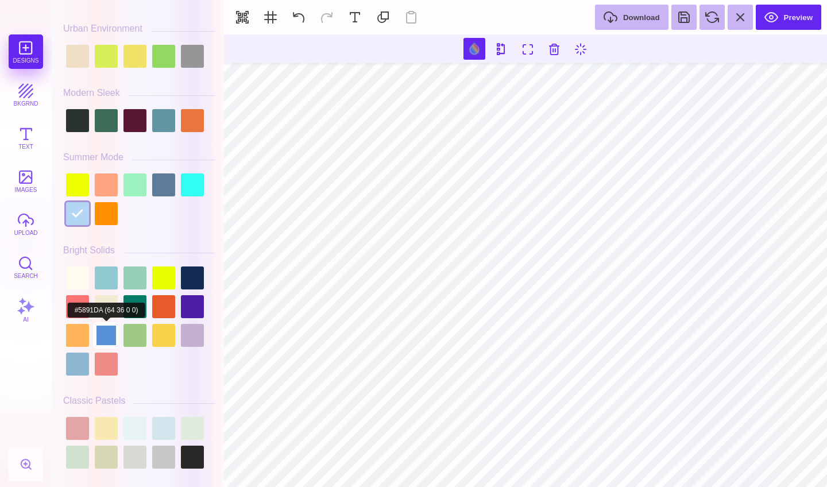
click at [107, 338] on div at bounding box center [106, 335] width 23 height 23
type input "#000000"
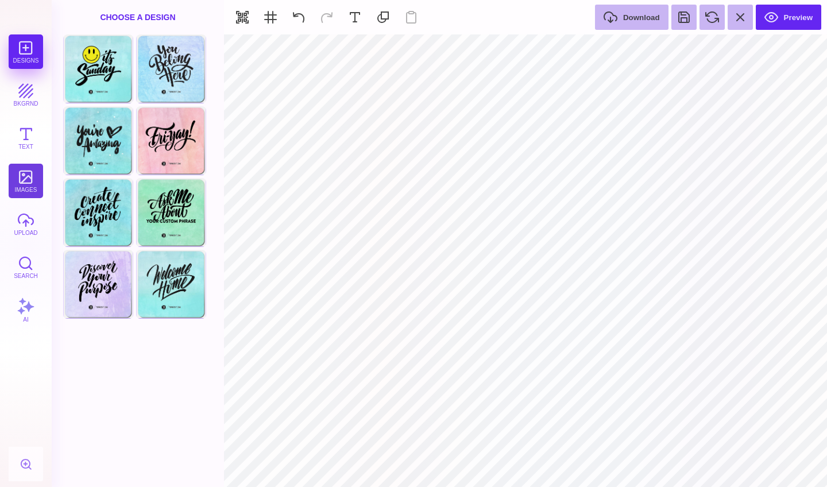
click at [28, 173] on button "images" at bounding box center [26, 181] width 34 height 34
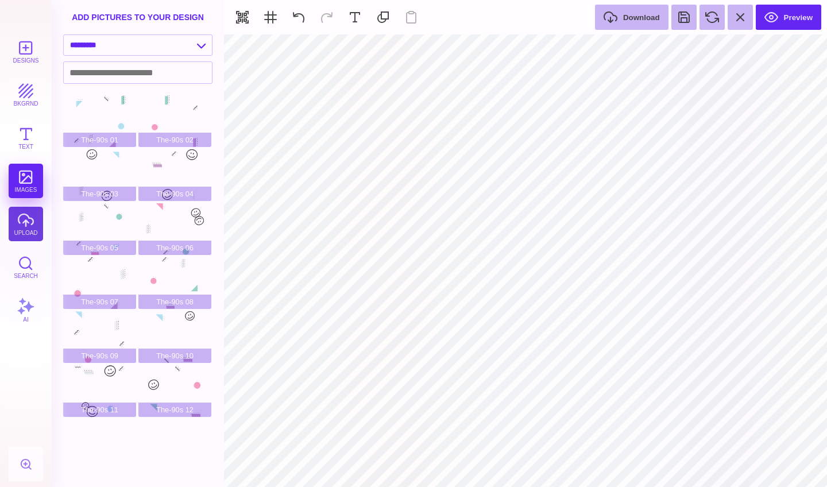
click at [24, 218] on button "upload" at bounding box center [26, 224] width 34 height 34
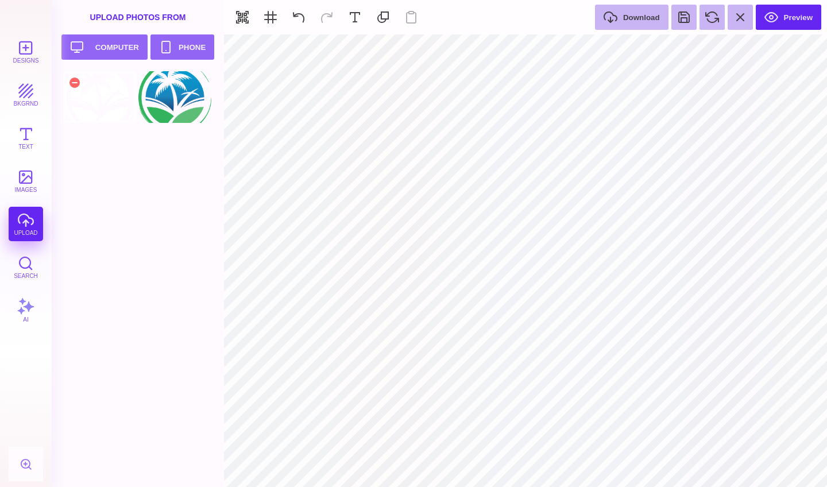
click at [103, 108] on div at bounding box center [99, 97] width 73 height 52
type input "#000000"
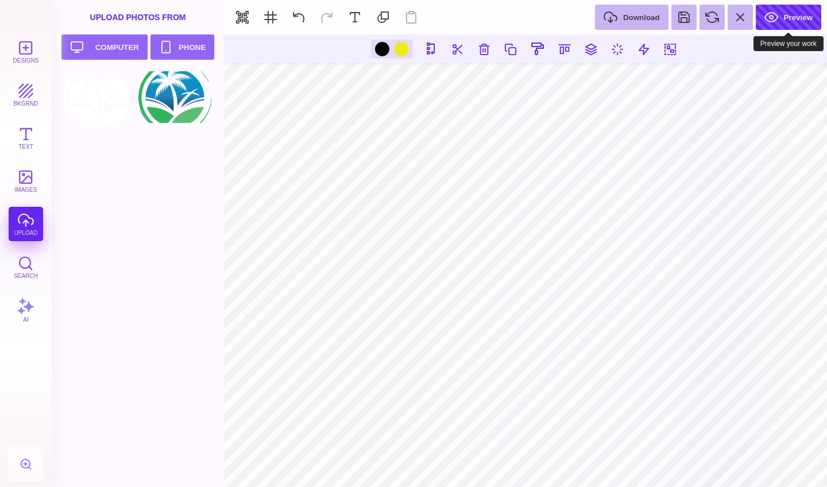
click at [798, 13] on button "Preview" at bounding box center [787, 17] width 65 height 25
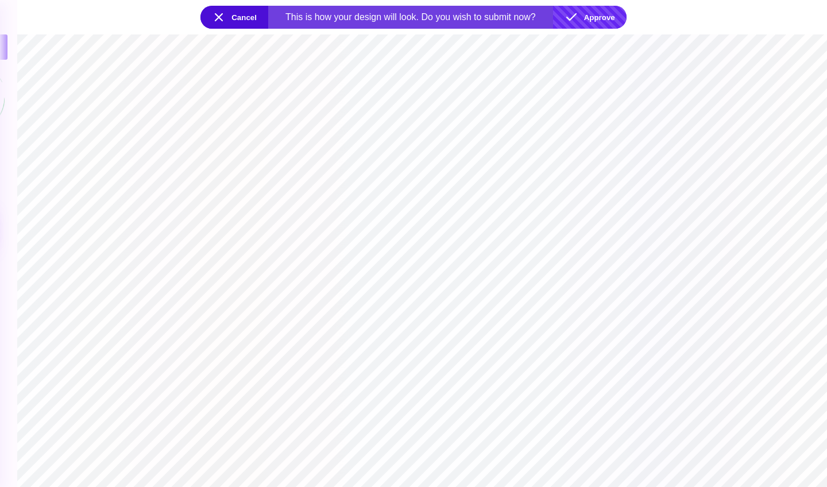
click at [598, 18] on button "Approve" at bounding box center [589, 17] width 73 height 23
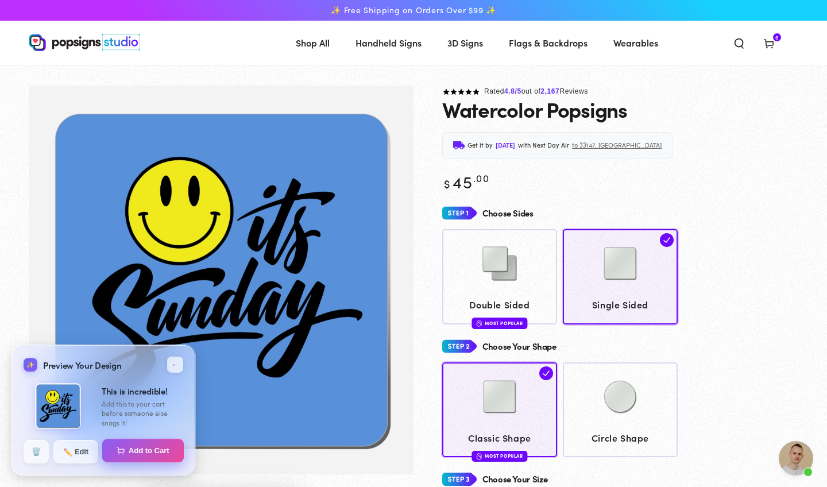
click at [145, 453] on button "Add to Cart" at bounding box center [143, 451] width 82 height 24
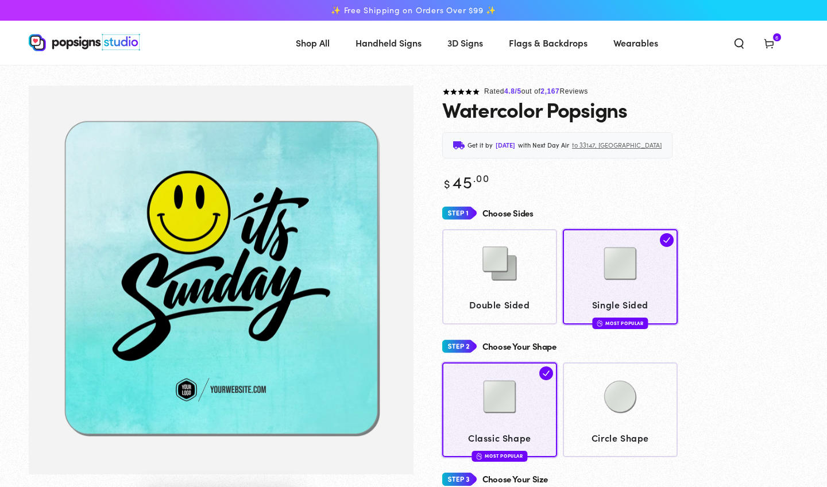
click at [774, 40] on span "6 6 items" at bounding box center [777, 37] width 8 height 8
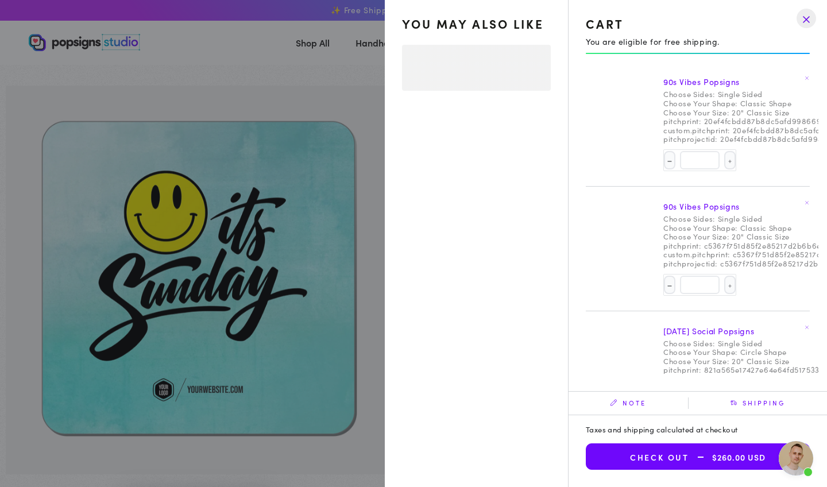
scroll to position [949, 0]
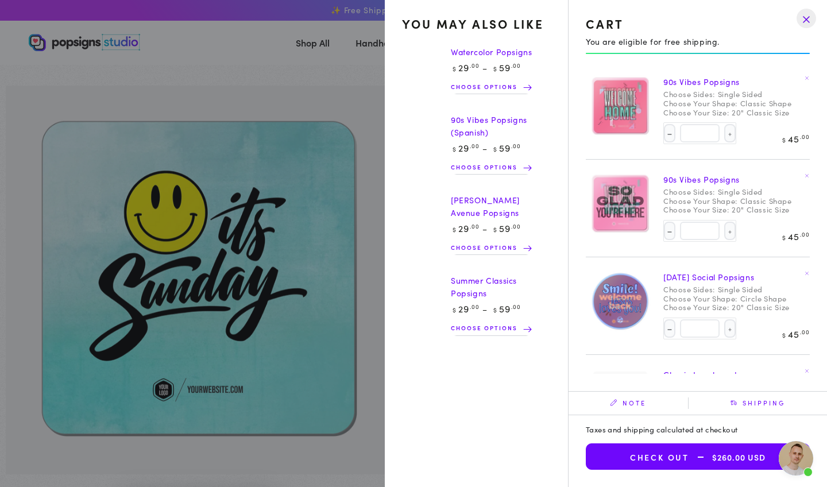
select select "**********"
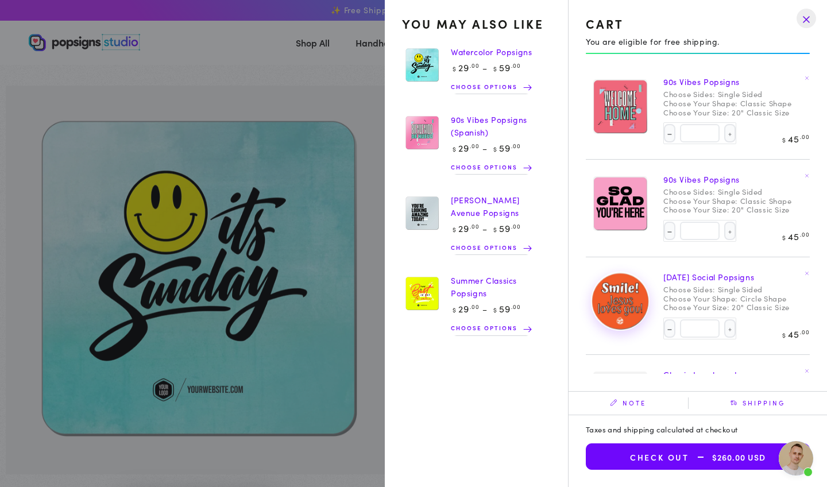
scroll to position [0, 0]
click at [807, 20] on drawer-close-button at bounding box center [806, 18] width 30 height 25
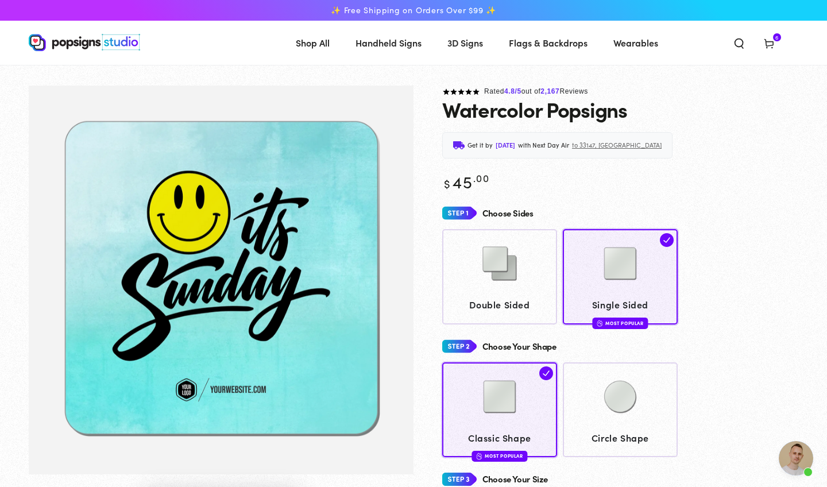
click at [767, 48] on use at bounding box center [768, 44] width 9 height 9
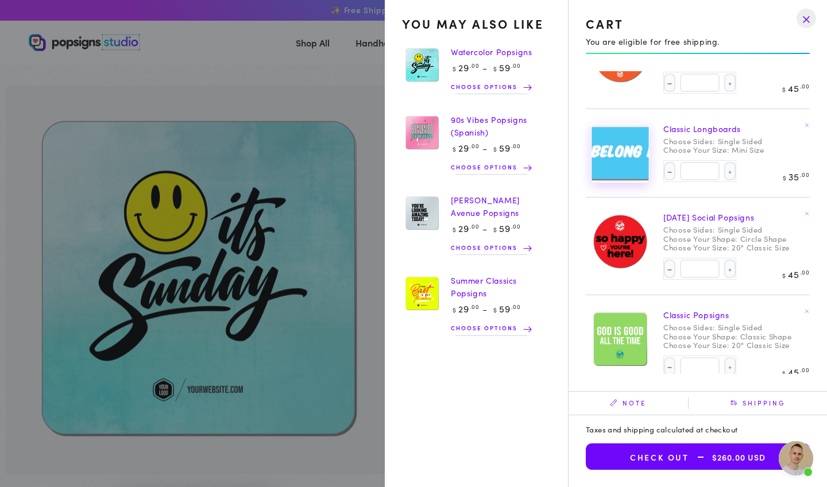
scroll to position [245, 0]
click at [612, 156] on img at bounding box center [619, 154] width 57 height 58
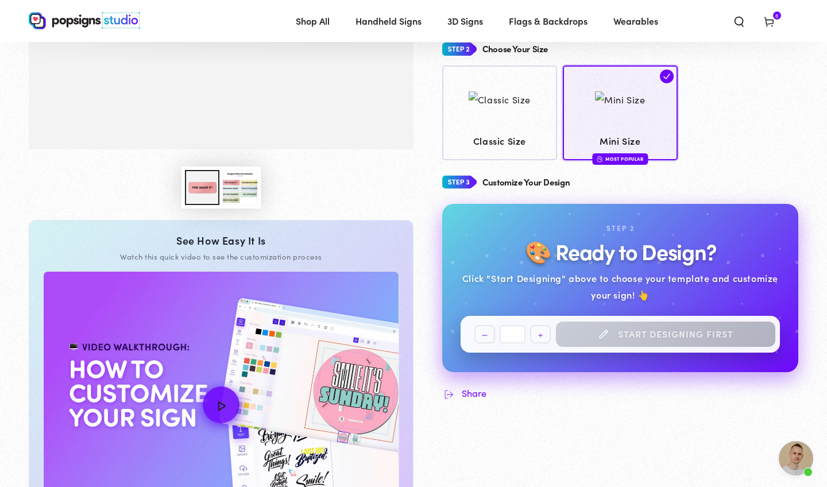
scroll to position [949, 0]
click at [650, 323] on div "Quantity Decrease quantity for Classic Longboards * Increase quantity for Class…" at bounding box center [619, 334] width 319 height 37
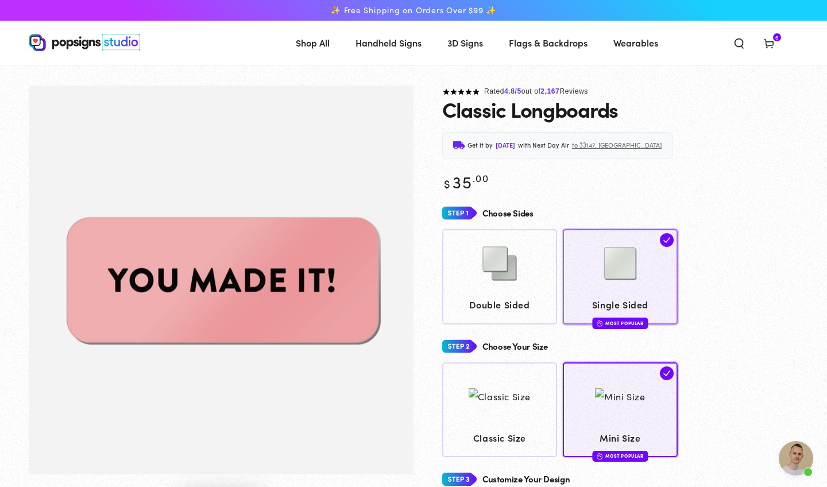
scroll to position [0, 0]
click at [610, 270] on img at bounding box center [619, 263] width 57 height 57
click at [608, 405] on img at bounding box center [620, 396] width 50 height 17
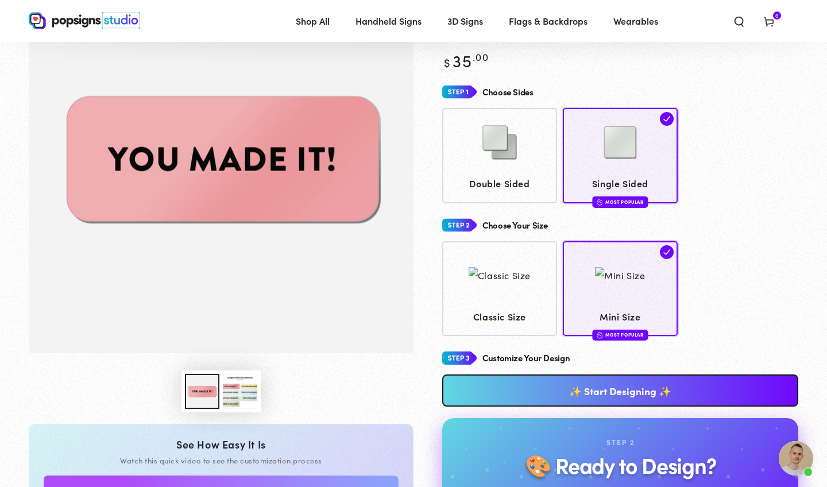
scroll to position [116, 0]
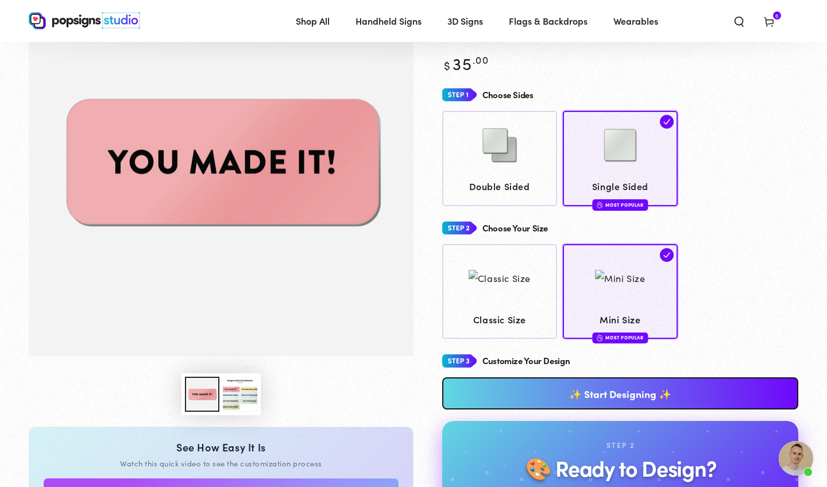
click at [612, 395] on link "✨ Start Designing ✨" at bounding box center [620, 393] width 356 height 32
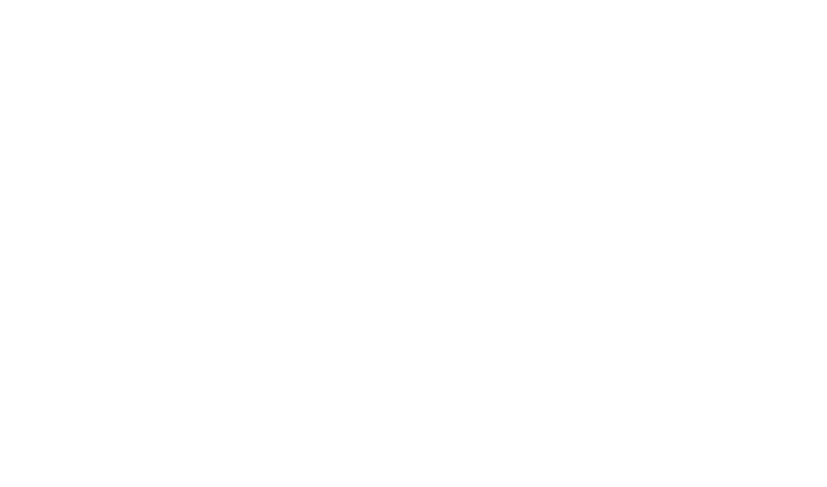
scroll to position [0, 0]
type textarea "An ancient tree with a door leading to a magical world"
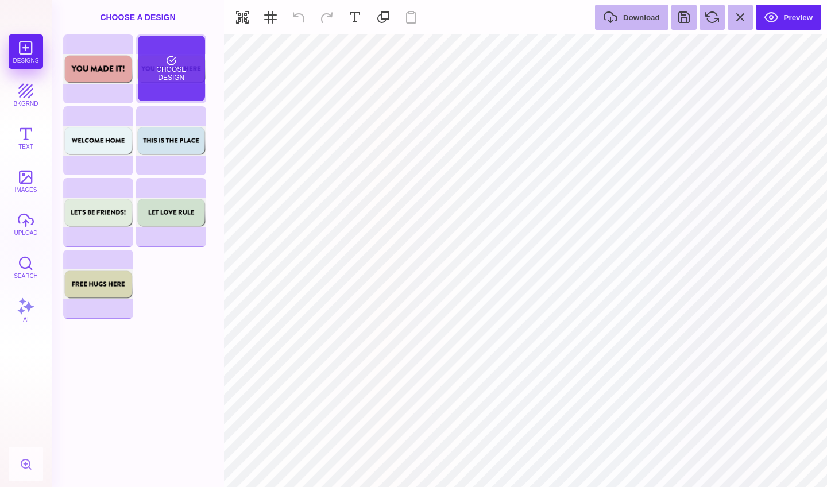
click at [183, 67] on div "Choose Design" at bounding box center [171, 68] width 67 height 65
type input "#F8E9B2"
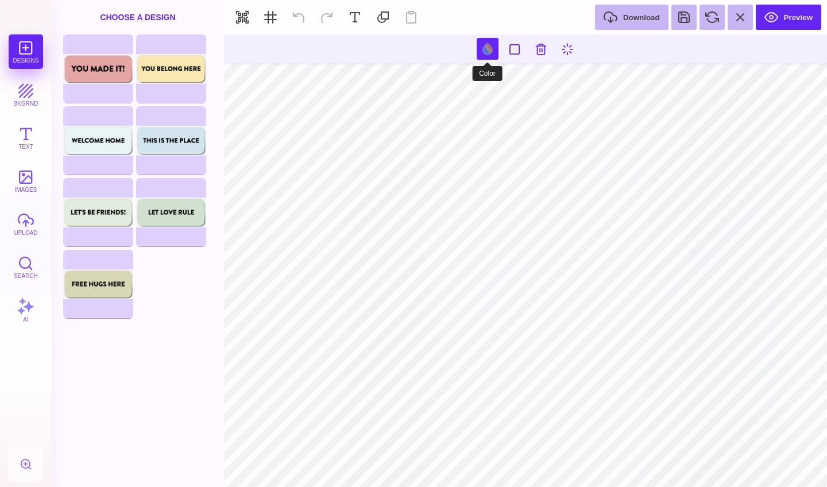
click at [483, 48] on button at bounding box center [487, 49] width 22 height 22
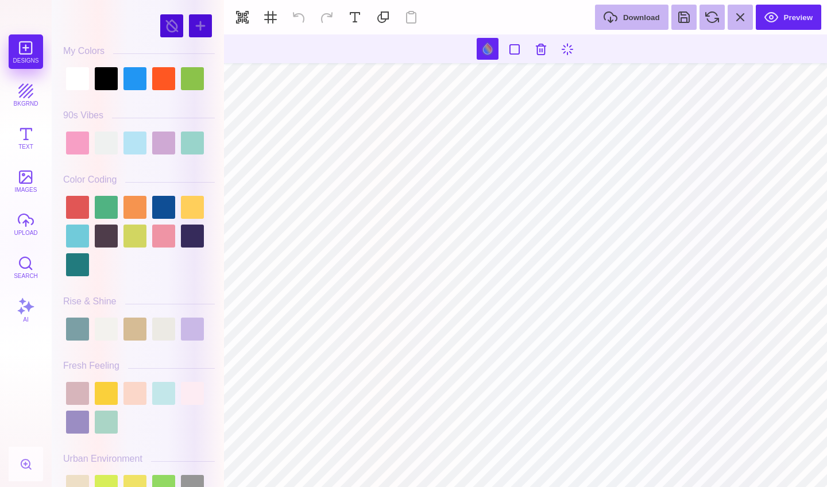
click at [190, 194] on div at bounding box center [139, 236] width 152 height 86
click at [192, 204] on div at bounding box center [192, 207] width 23 height 23
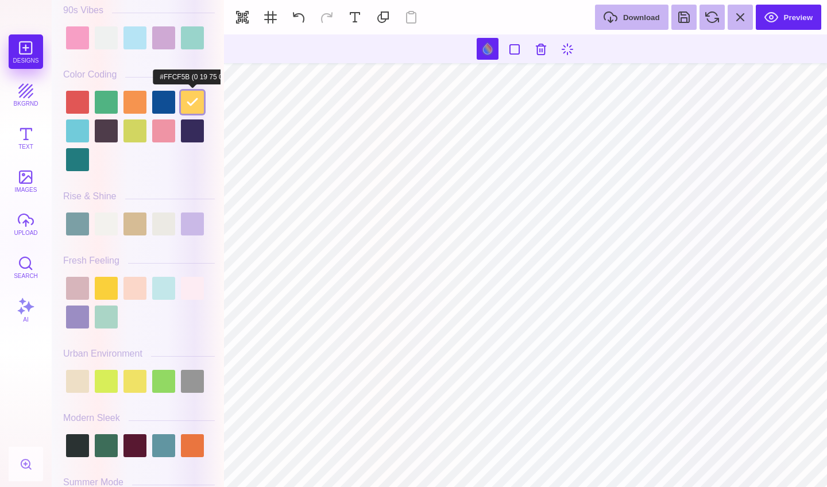
scroll to position [108, 0]
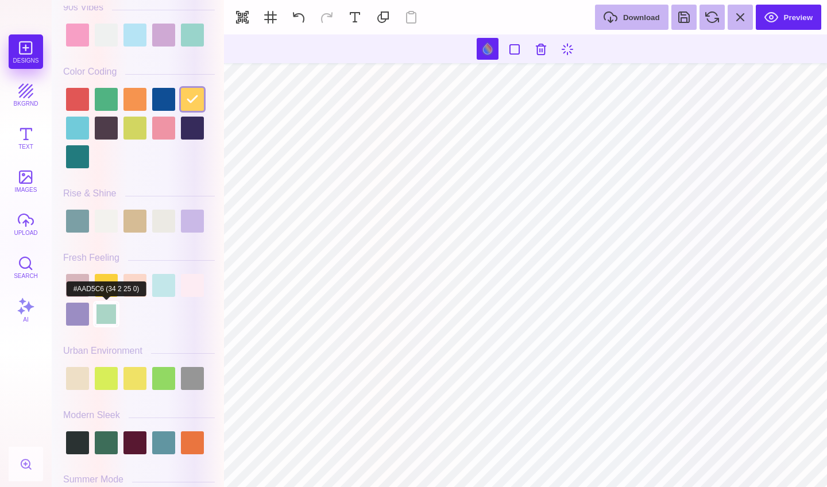
click at [103, 303] on div at bounding box center [106, 314] width 23 height 23
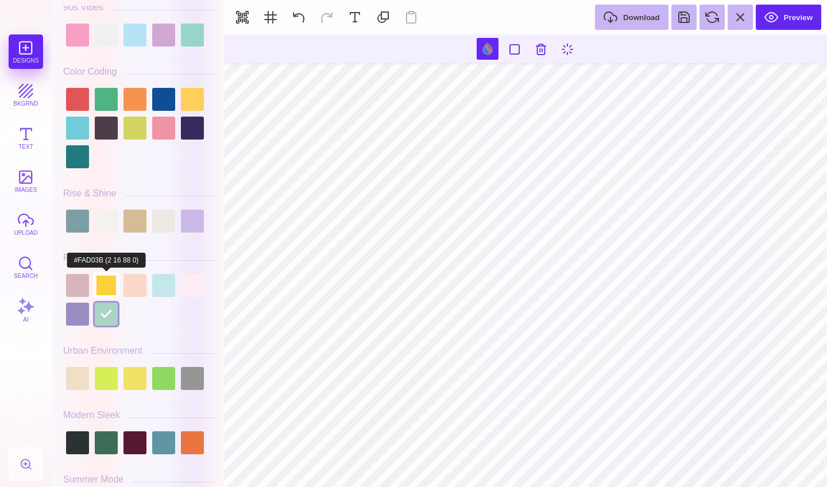
click at [107, 278] on div at bounding box center [106, 285] width 23 height 23
type input "#000000"
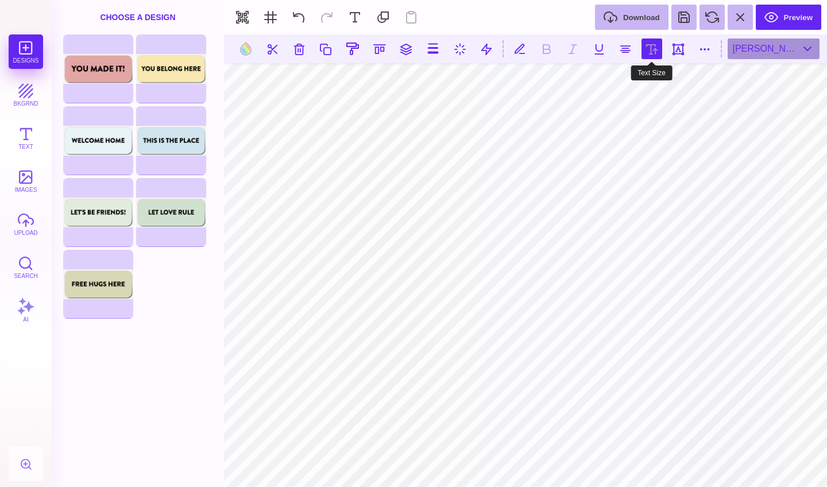
click at [650, 48] on button at bounding box center [651, 48] width 21 height 21
type input "***"
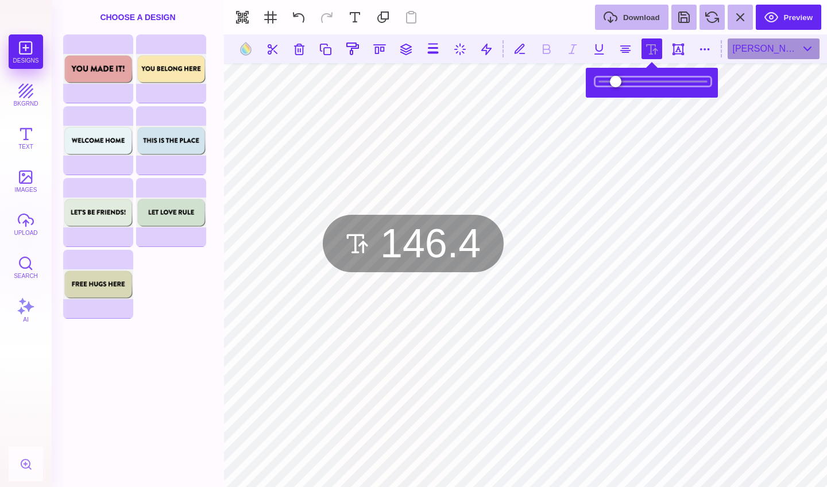
drag, startPoint x: 629, startPoint y: 81, endPoint x: 637, endPoint y: 84, distance: 8.7
type input "*****"
click at [637, 84] on input "range" at bounding box center [652, 81] width 115 height 8
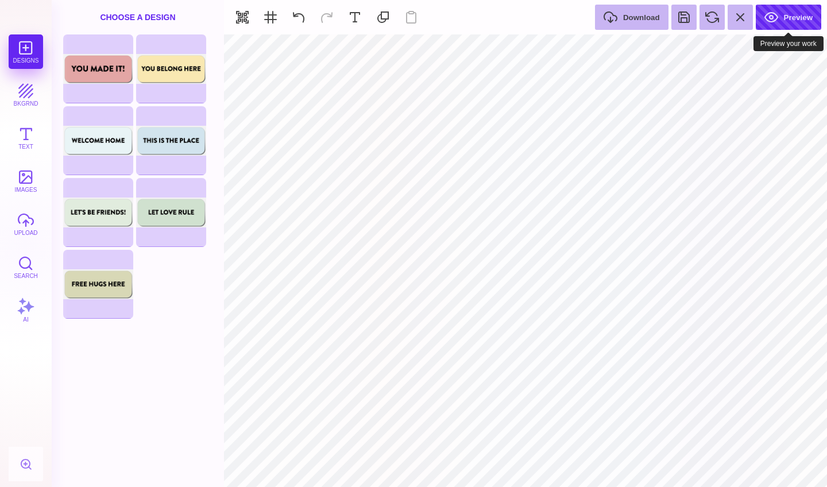
click at [799, 13] on button "Preview" at bounding box center [787, 17] width 65 height 25
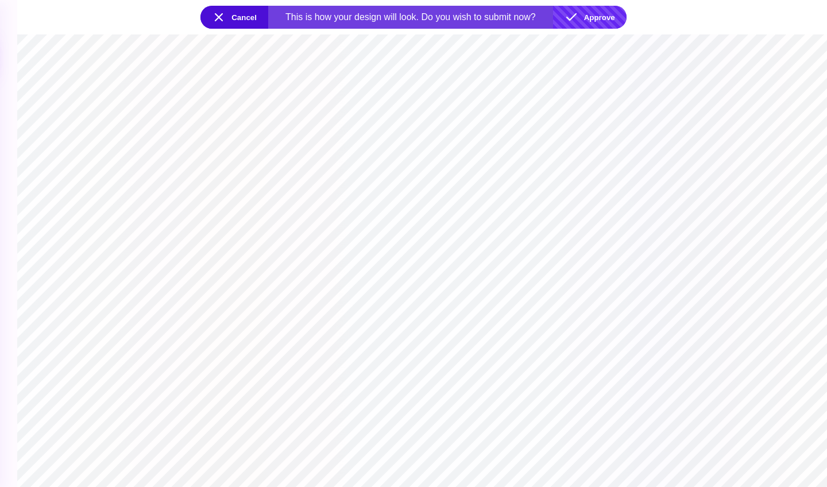
click at [601, 13] on button "Approve" at bounding box center [589, 17] width 73 height 23
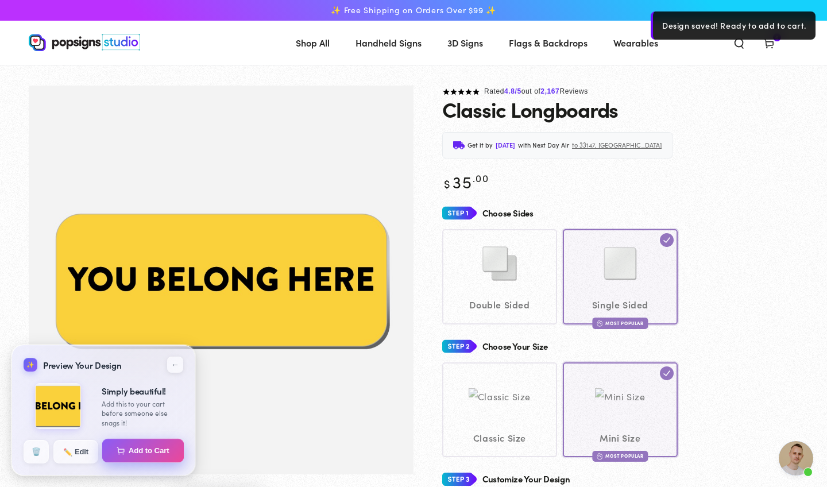
click at [139, 454] on button "Add to Cart" at bounding box center [143, 451] width 82 height 24
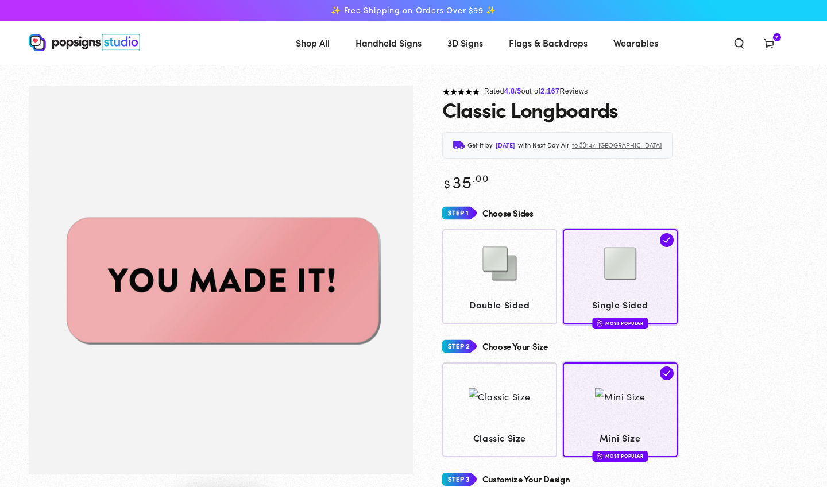
click at [770, 38] on icon at bounding box center [768, 42] width 11 height 11
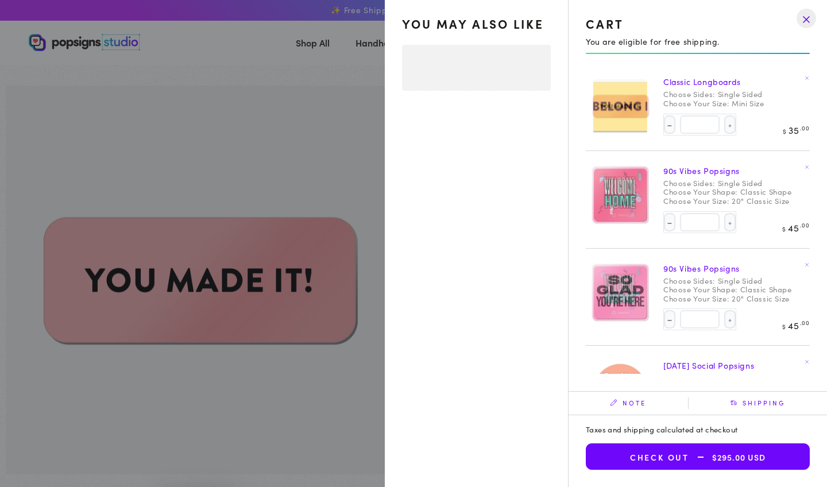
select select "**********"
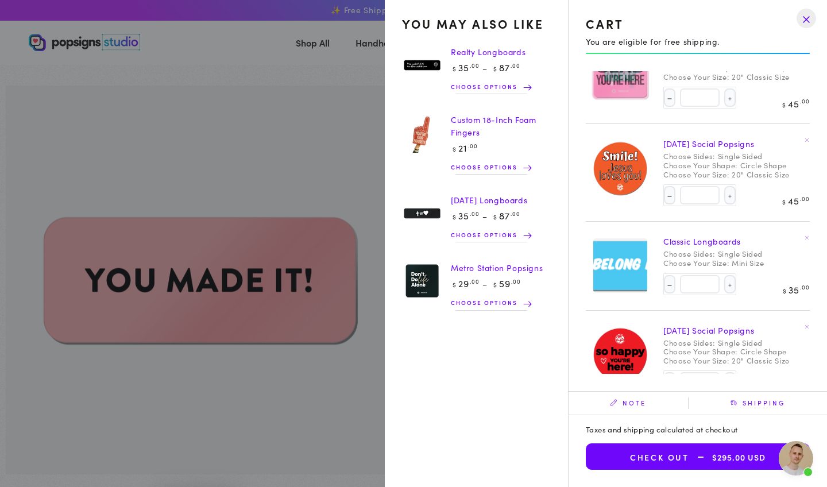
scroll to position [223, 0]
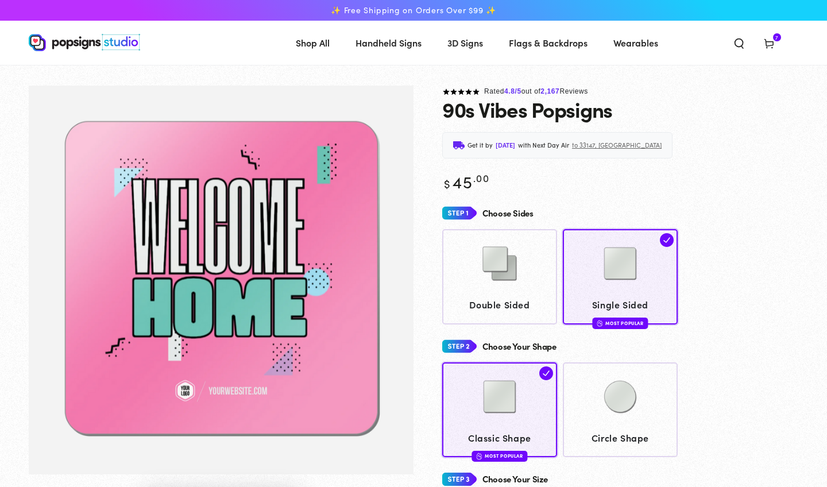
click at [732, 42] on span "Search our site" at bounding box center [739, 42] width 30 height 25
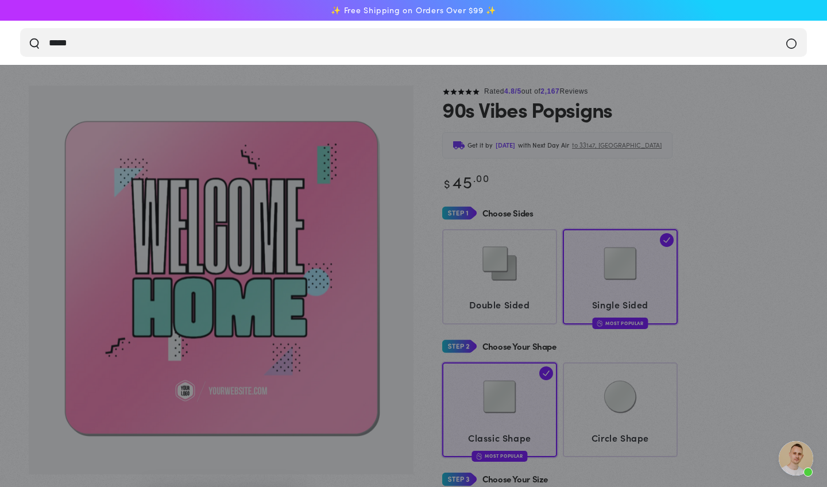
scroll to position [907, 0]
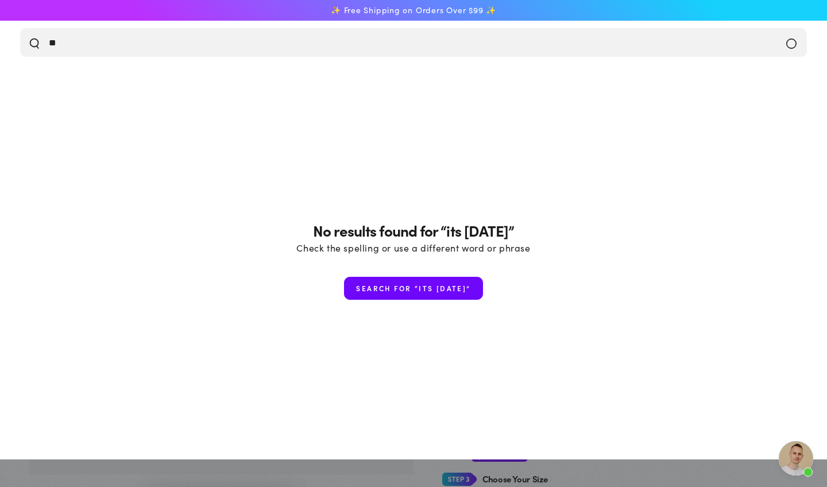
type input "*"
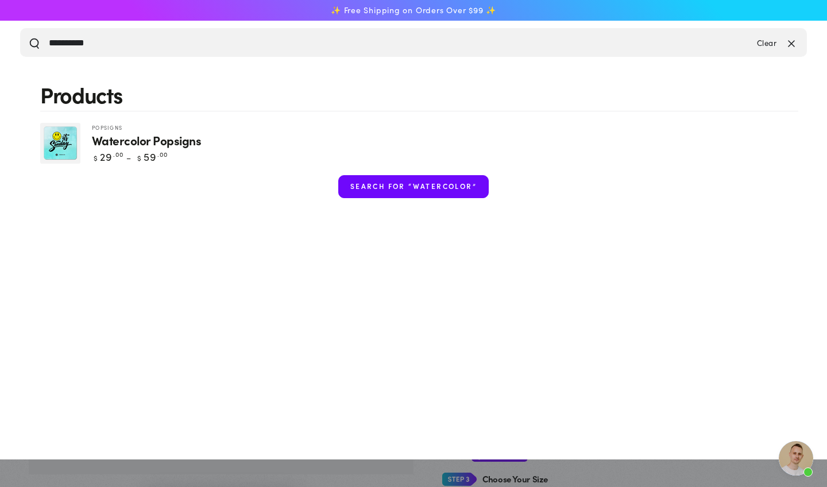
type input "**********"
click at [63, 142] on img "Search our site" at bounding box center [60, 143] width 40 height 41
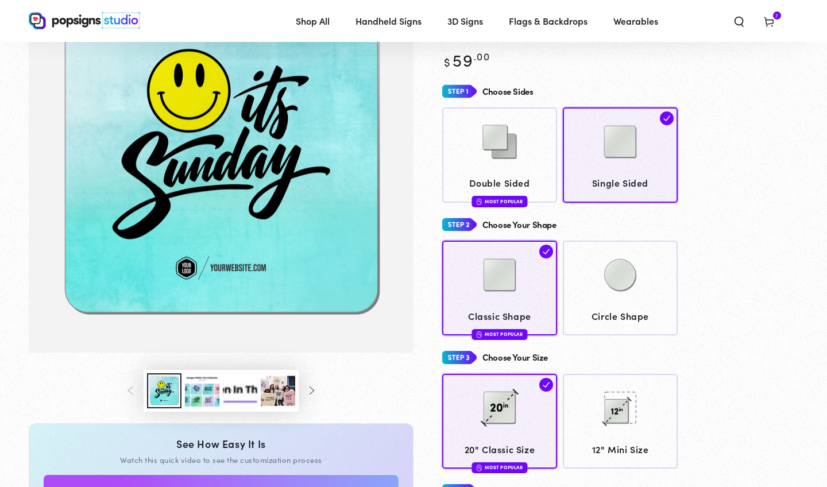
scroll to position [117, 0]
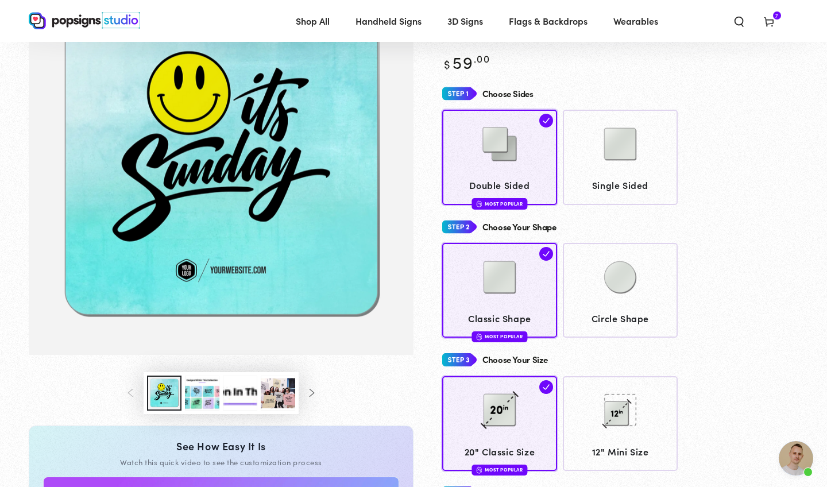
scroll to position [907, 0]
click at [599, 173] on link "Single Sided" at bounding box center [620, 157] width 115 height 95
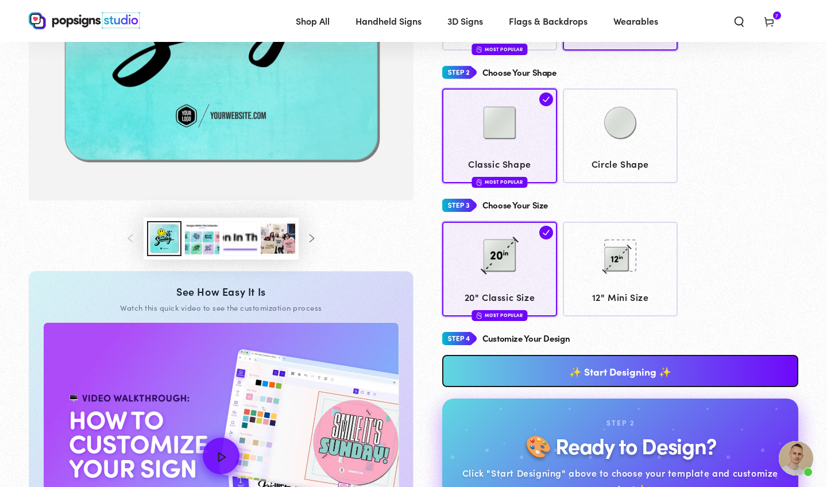
click at [590, 369] on link "✨ Start Designing ✨" at bounding box center [620, 371] width 356 height 32
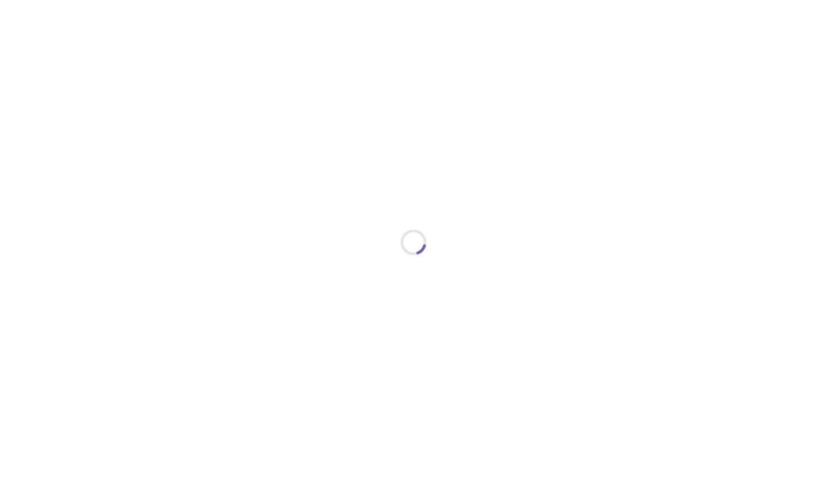
type textarea "An ancient tree with a door leading to a magical world"
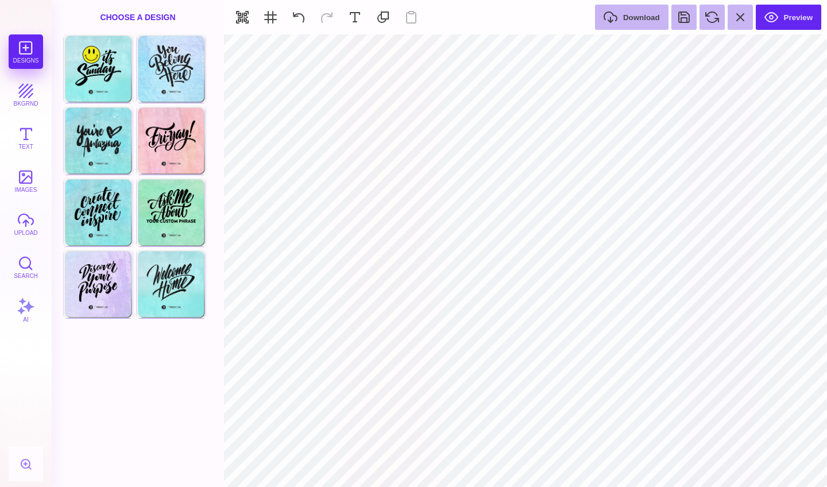
type input "#FFFFFF"
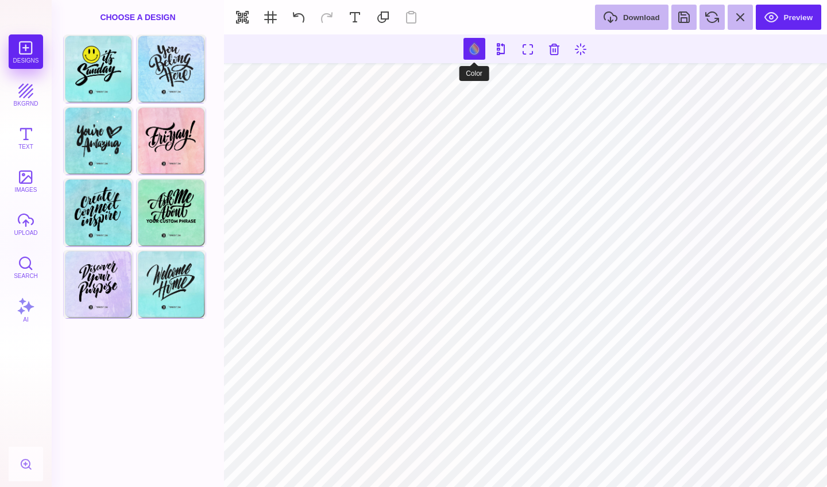
click at [472, 46] on button at bounding box center [474, 49] width 22 height 22
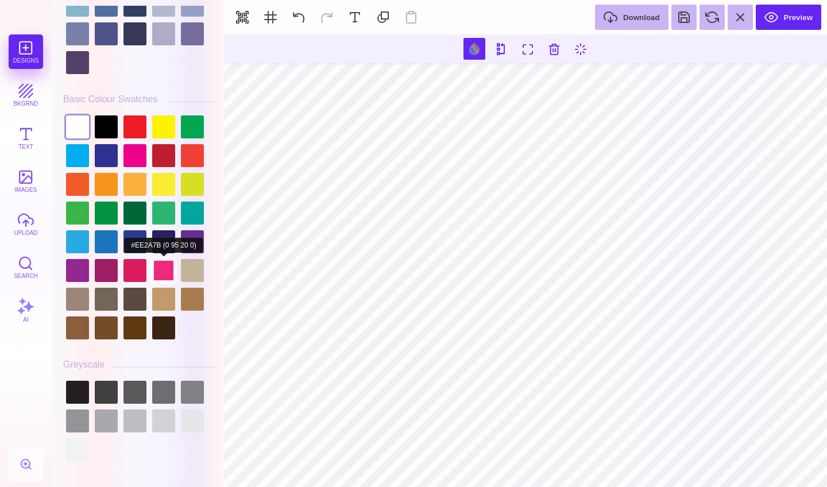
scroll to position [3140, 0]
click at [191, 238] on div at bounding box center [192, 241] width 23 height 23
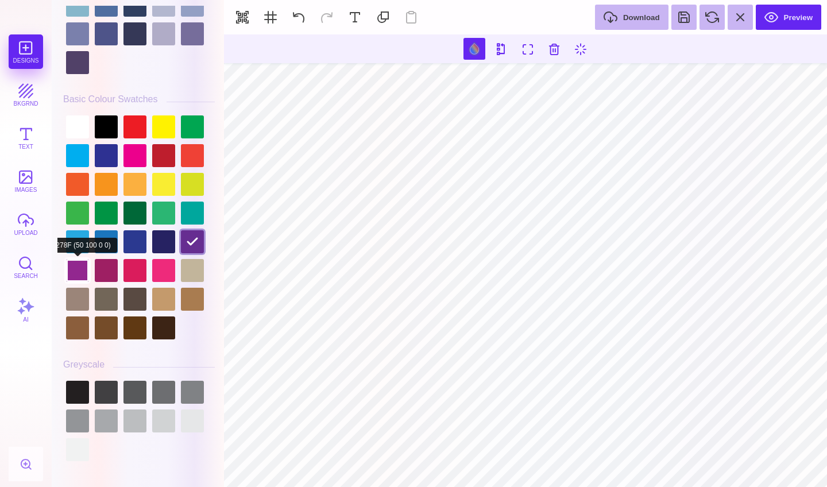
click at [73, 265] on div at bounding box center [77, 270] width 23 height 23
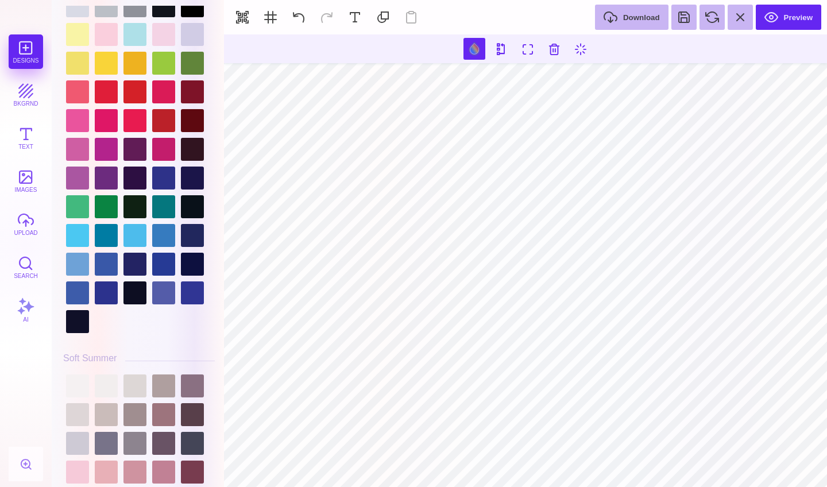
scroll to position [2469, 0]
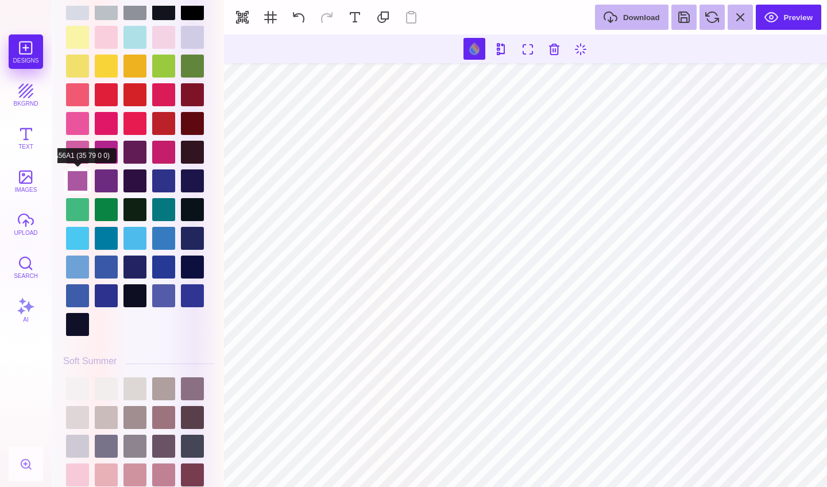
click at [79, 177] on div at bounding box center [77, 180] width 23 height 23
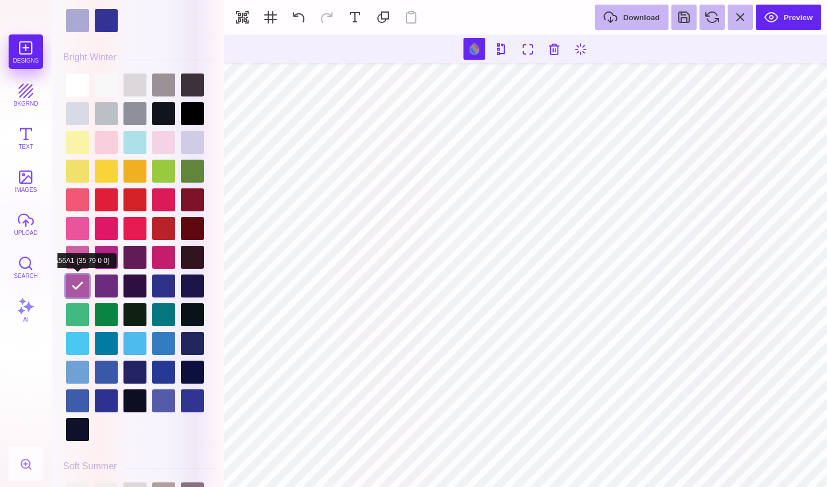
scroll to position [2368, 0]
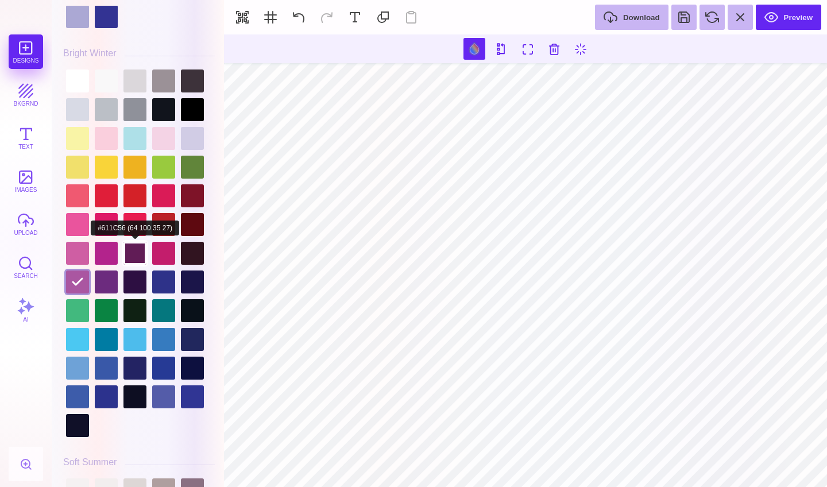
click at [139, 252] on div at bounding box center [134, 253] width 23 height 23
click at [161, 256] on div at bounding box center [163, 253] width 23 height 23
click at [90, 283] on div at bounding box center [139, 253] width 152 height 373
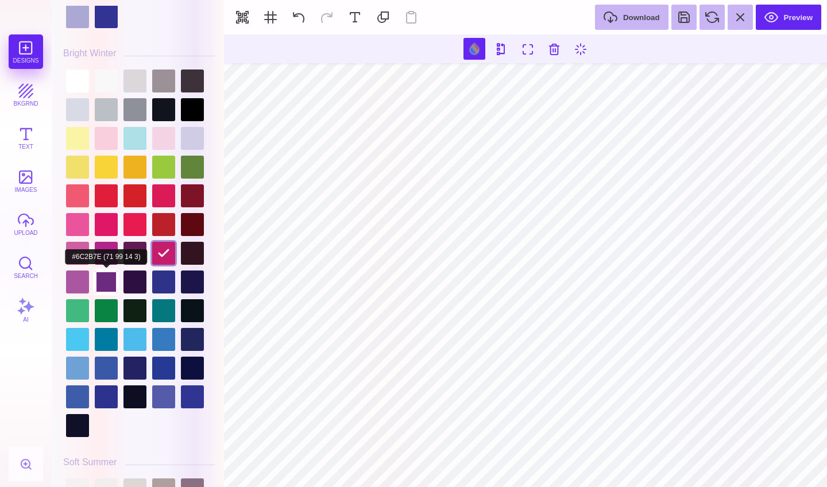
click at [98, 284] on div at bounding box center [106, 281] width 23 height 23
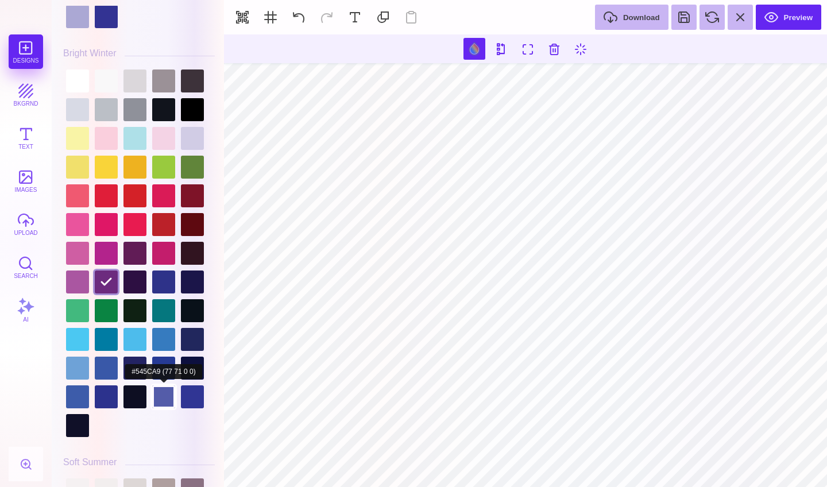
click at [161, 398] on div at bounding box center [163, 396] width 23 height 23
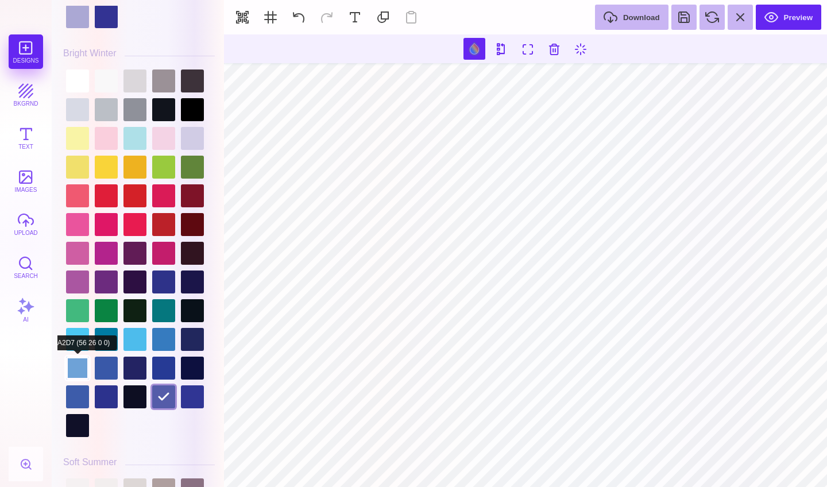
click at [70, 372] on div at bounding box center [77, 367] width 23 height 23
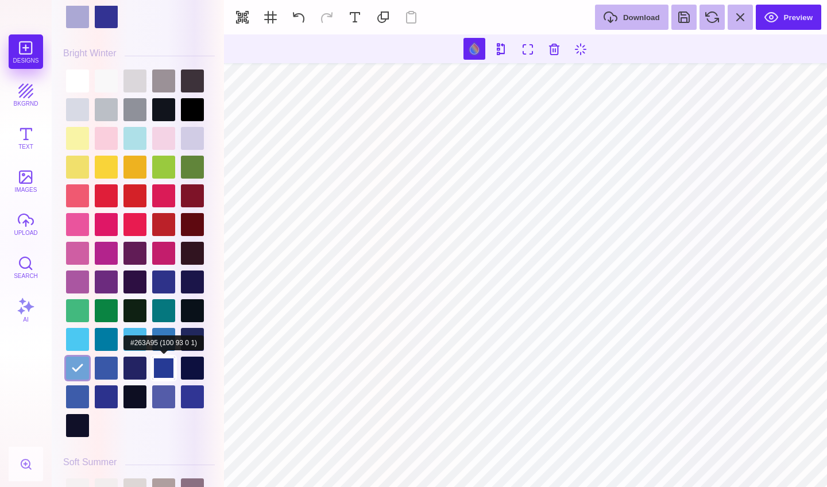
click at [152, 360] on div at bounding box center [163, 367] width 23 height 23
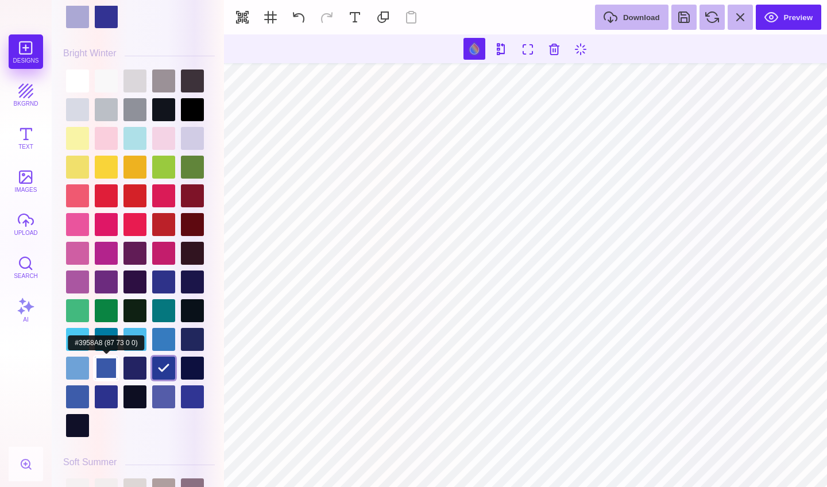
click at [110, 362] on div at bounding box center [106, 367] width 23 height 23
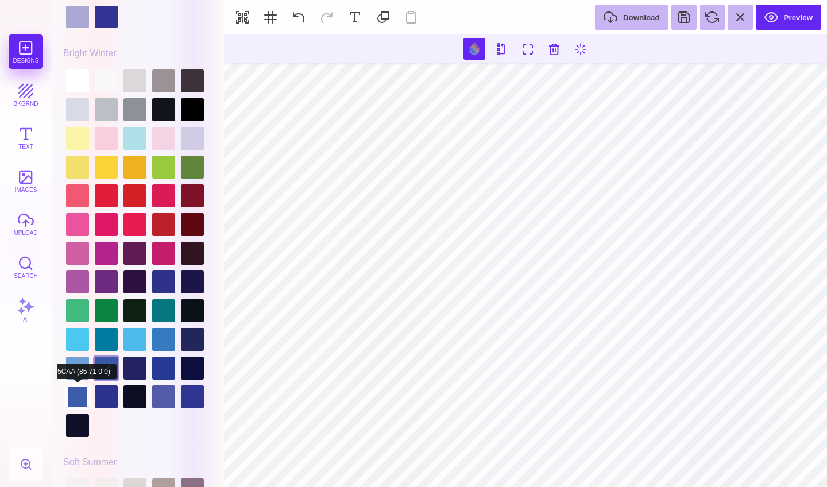
click at [80, 388] on div at bounding box center [77, 396] width 23 height 23
click at [161, 338] on div at bounding box center [163, 339] width 23 height 23
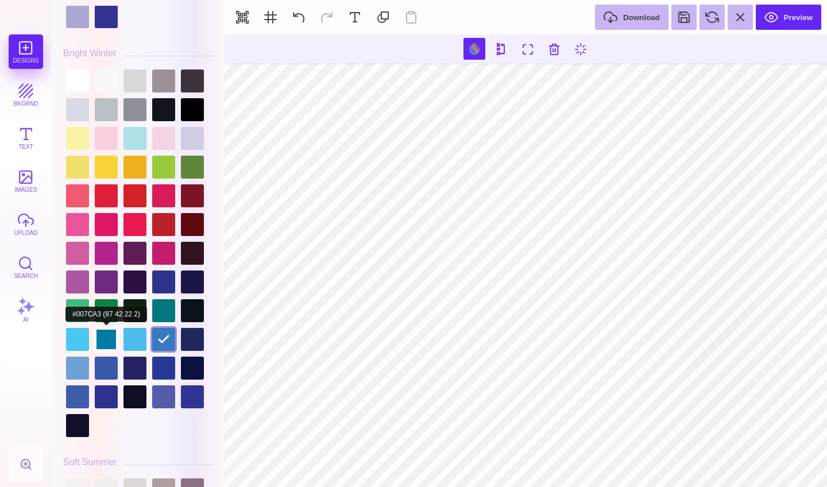
click div
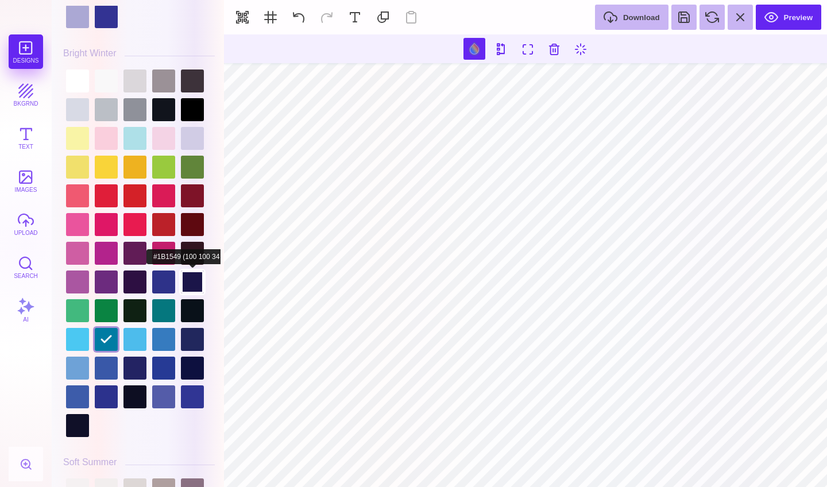
type input "#000000"
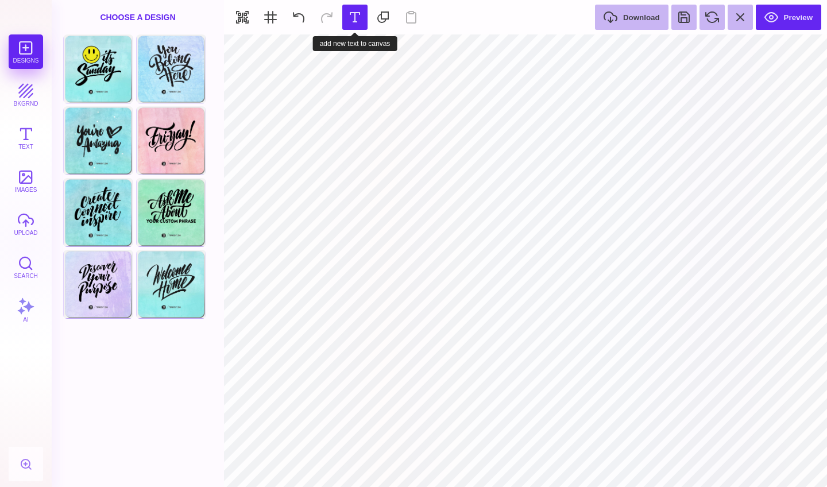
type input "#007CA3"
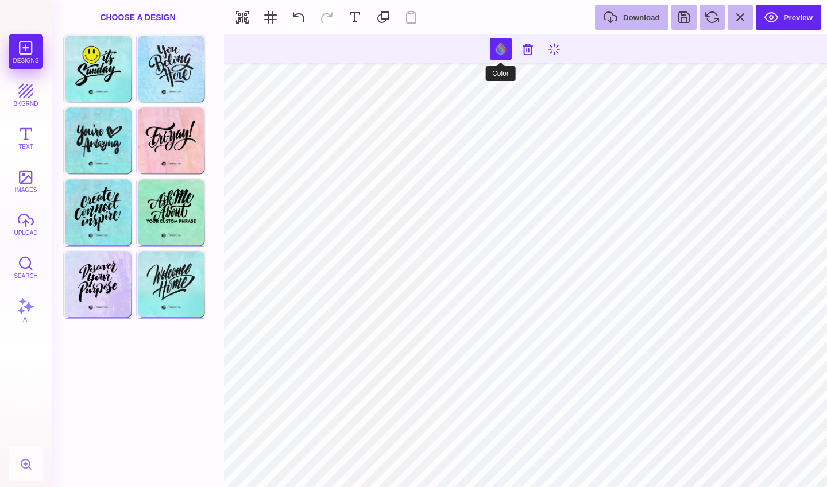
click button
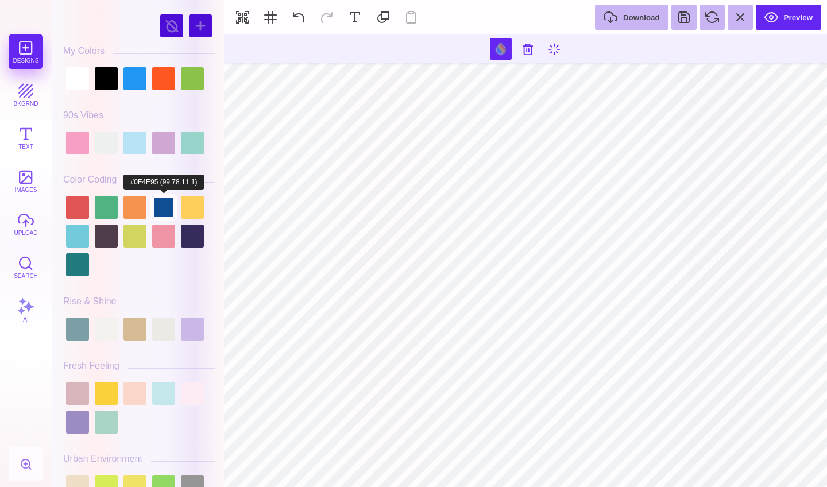
click div
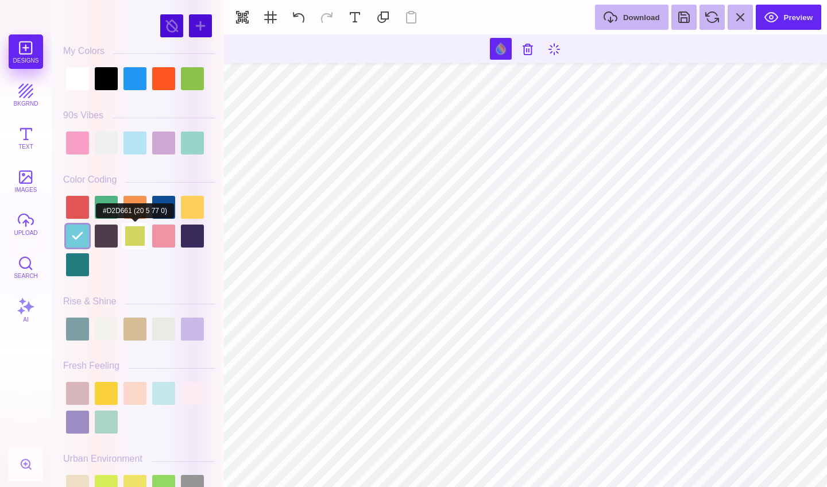
click div
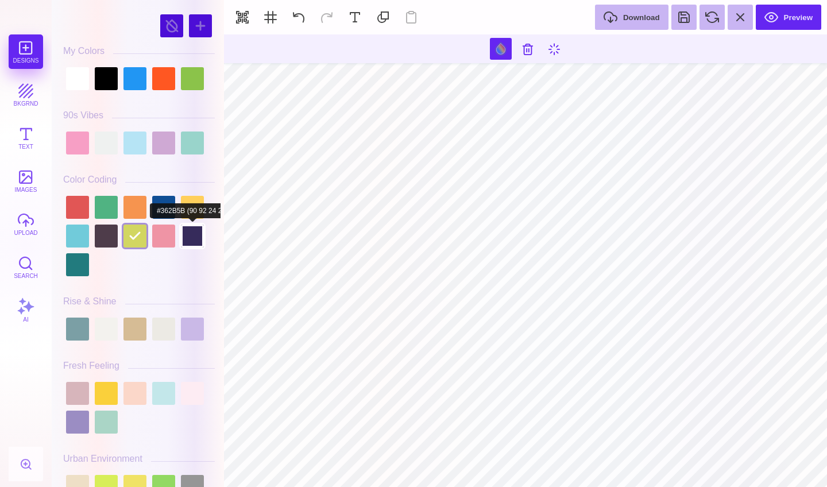
click div
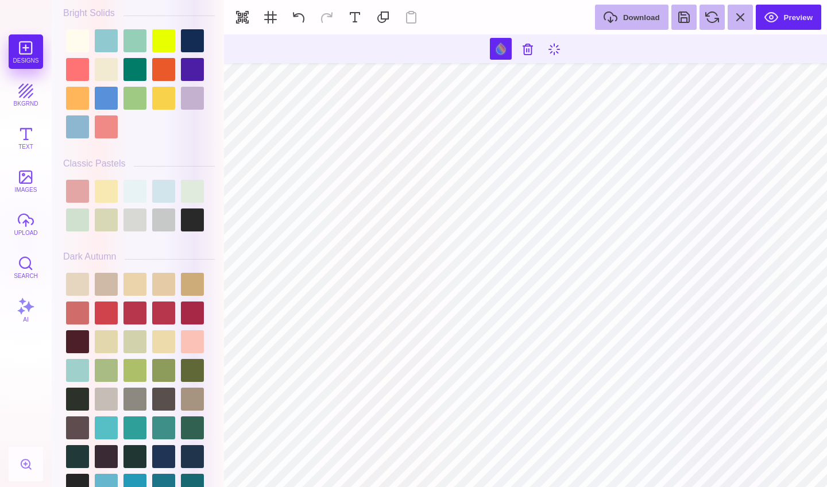
scroll to position [606, 0]
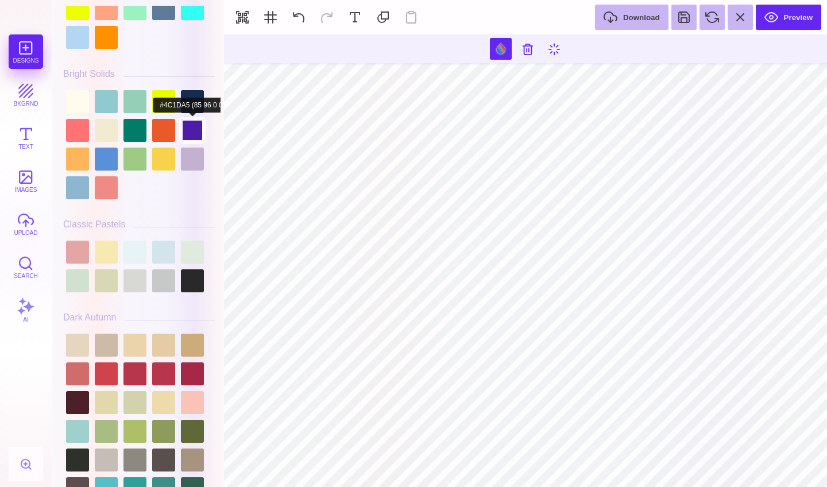
click div
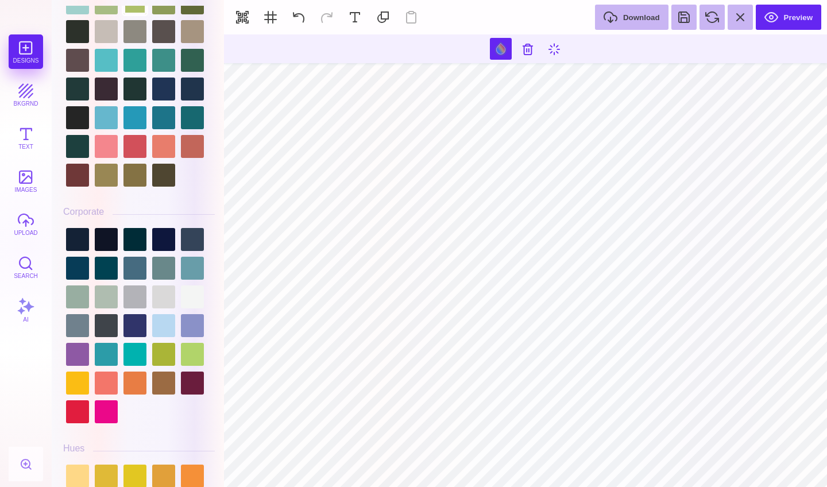
scroll to position [1032, 0]
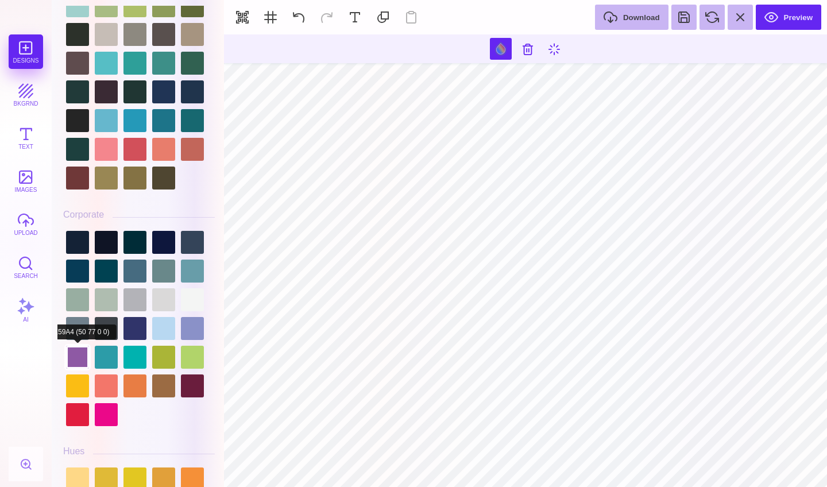
click div
type input "#000000"
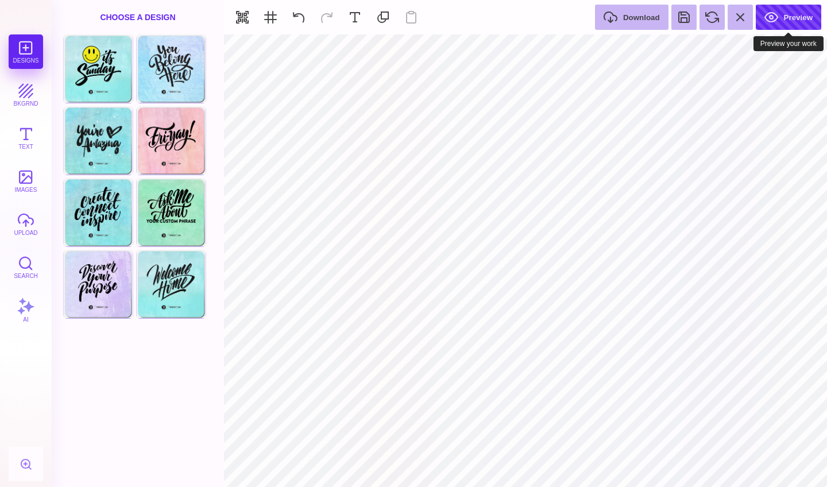
click button "Preview"
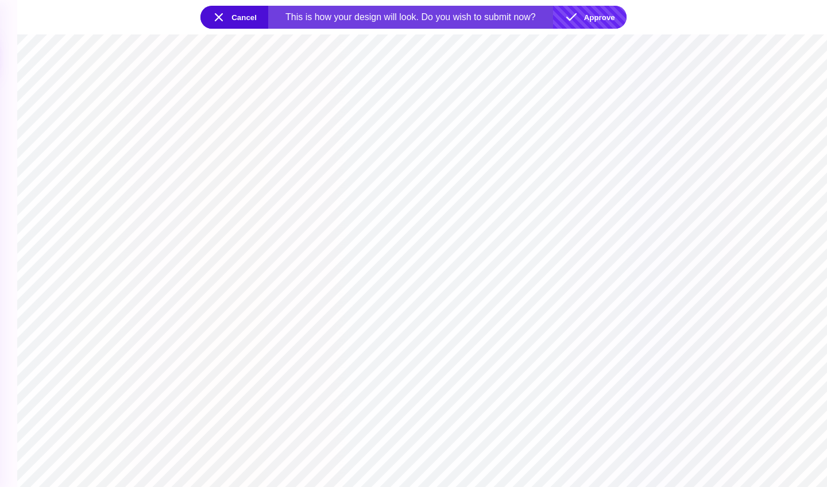
click button "Approve"
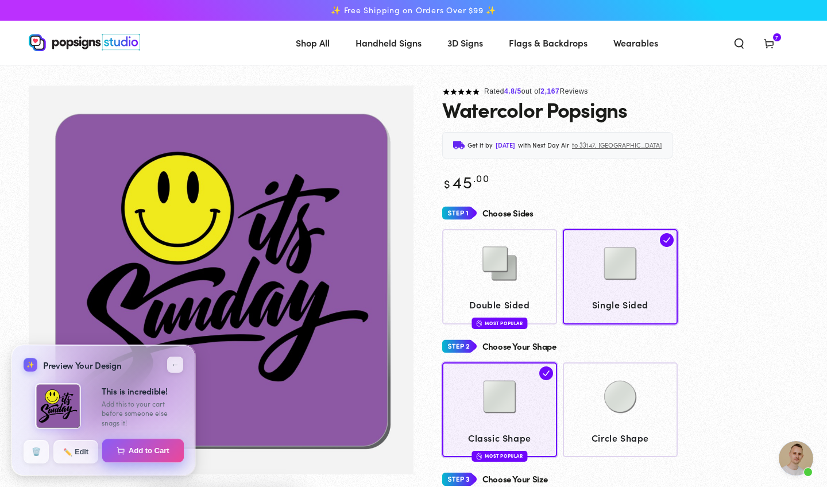
click button "Add to Cart"
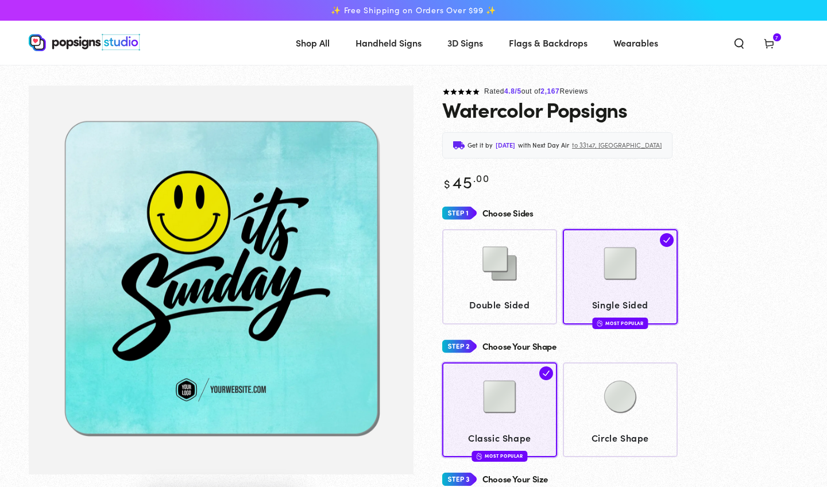
click at [778, 40] on span "7" at bounding box center [776, 37] width 3 height 8
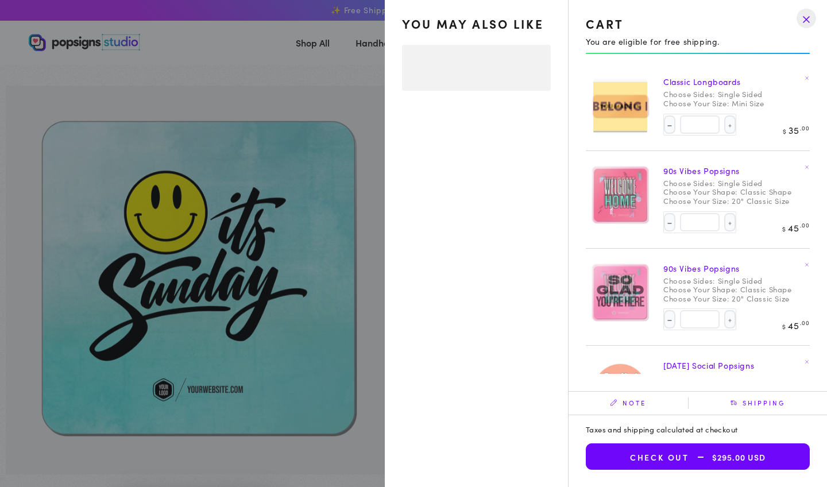
select select "**********"
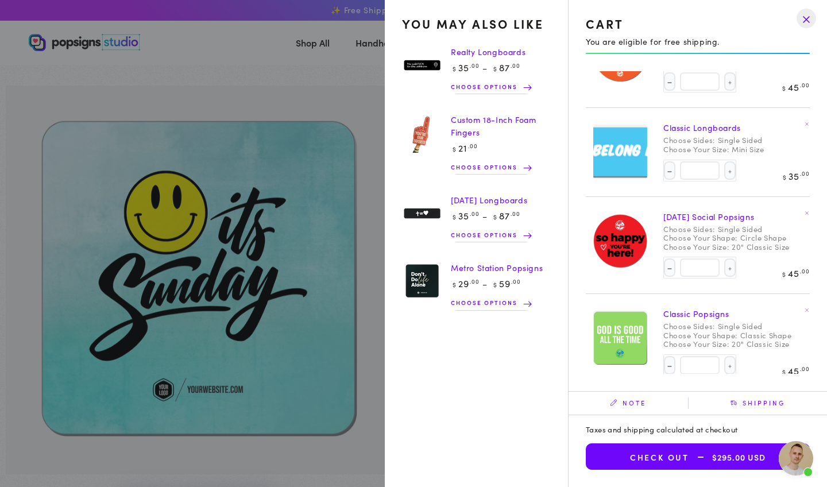
scroll to position [334, 0]
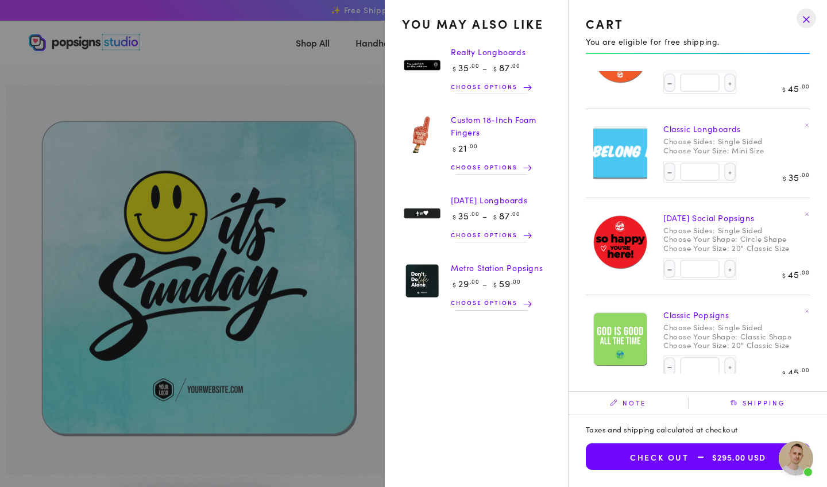
click at [754, 55] on summary "Cart 7 7 items" at bounding box center [769, 42] width 30 height 25
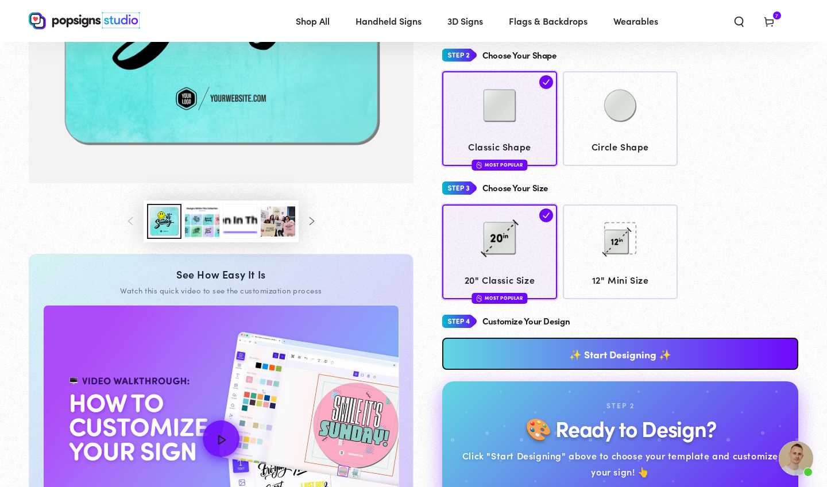
scroll to position [290, 0]
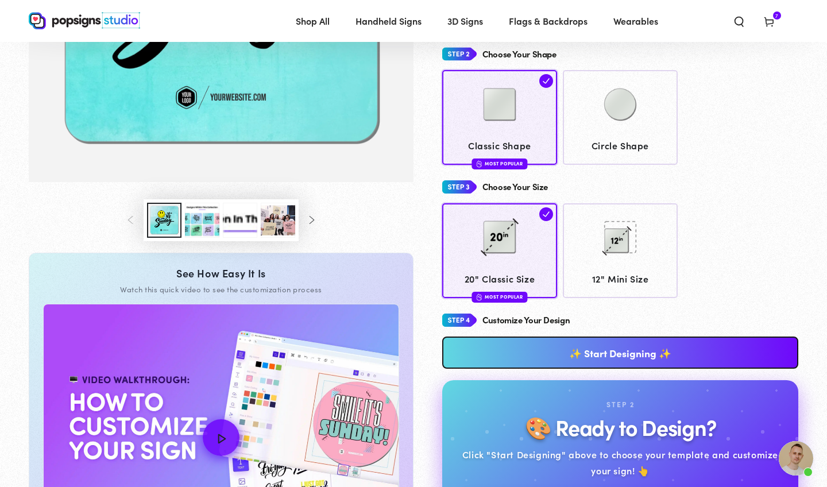
click at [500, 347] on link "✨ Start Designing ✨" at bounding box center [620, 352] width 356 height 32
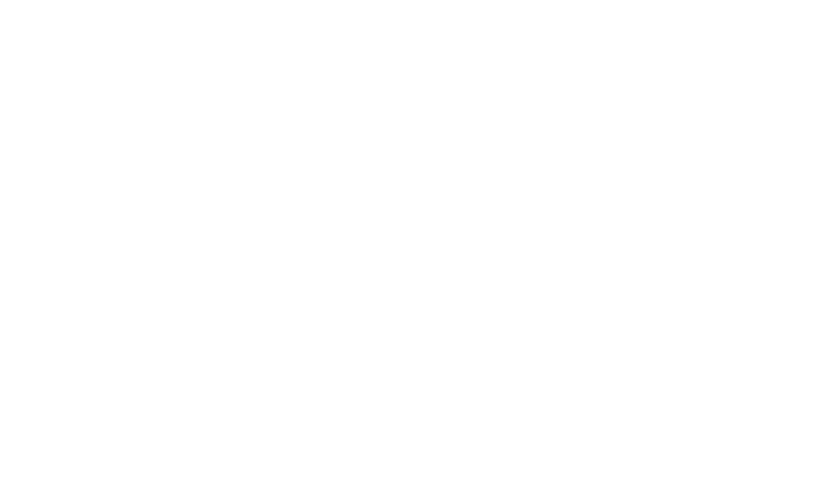
scroll to position [0, 0]
type textarea "An ancient tree with a door leading to a magical world"
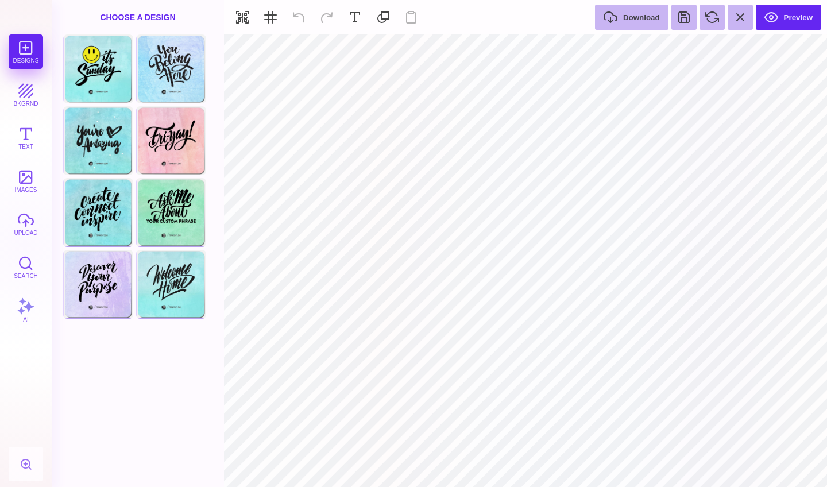
type input "#FFFFFF"
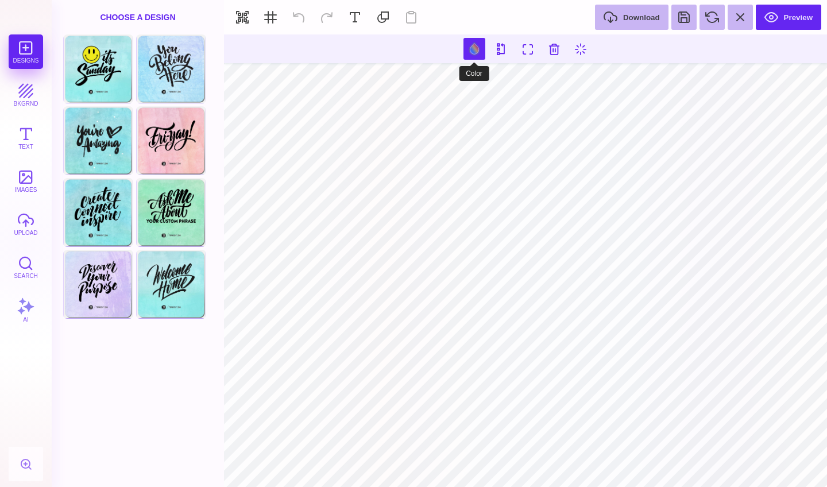
click at [478, 51] on button at bounding box center [474, 49] width 22 height 22
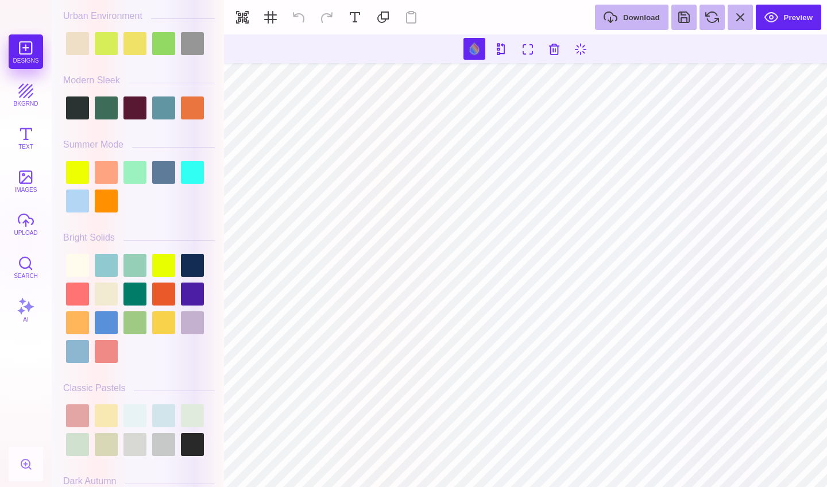
scroll to position [621, 0]
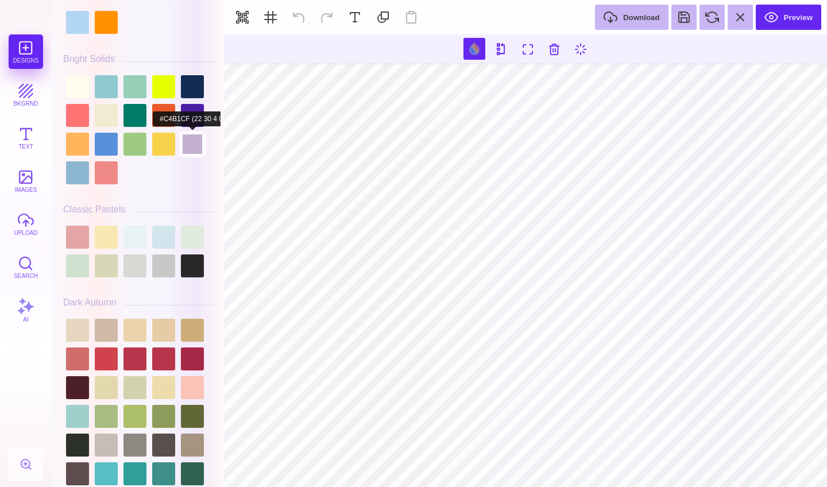
click at [196, 143] on div at bounding box center [192, 144] width 23 height 23
click at [195, 111] on div at bounding box center [192, 115] width 23 height 23
click at [195, 133] on div at bounding box center [192, 144] width 23 height 23
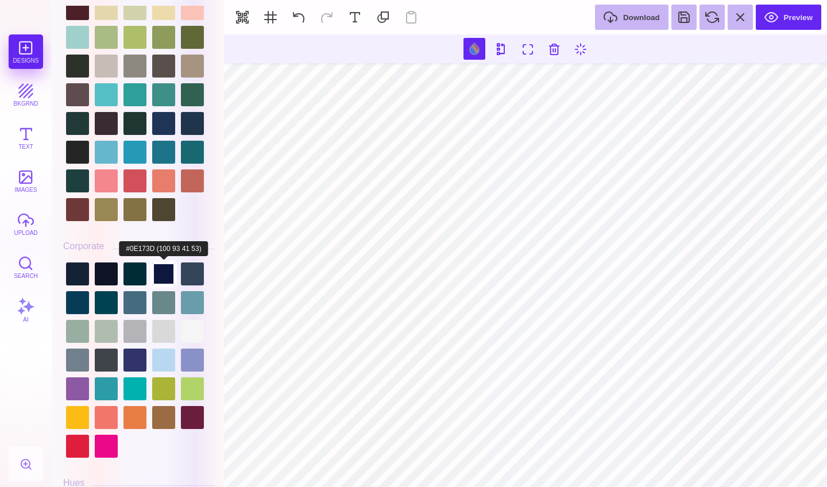
scroll to position [1096, 0]
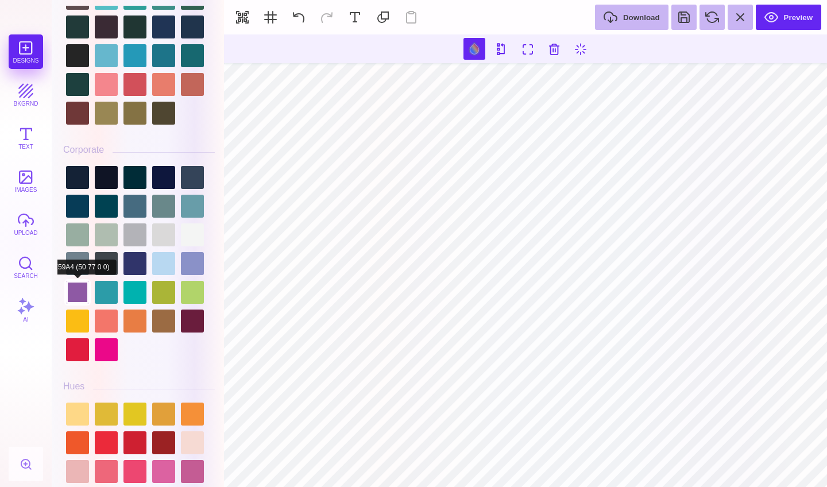
click at [81, 293] on div at bounding box center [77, 292] width 23 height 23
type input "#000000"
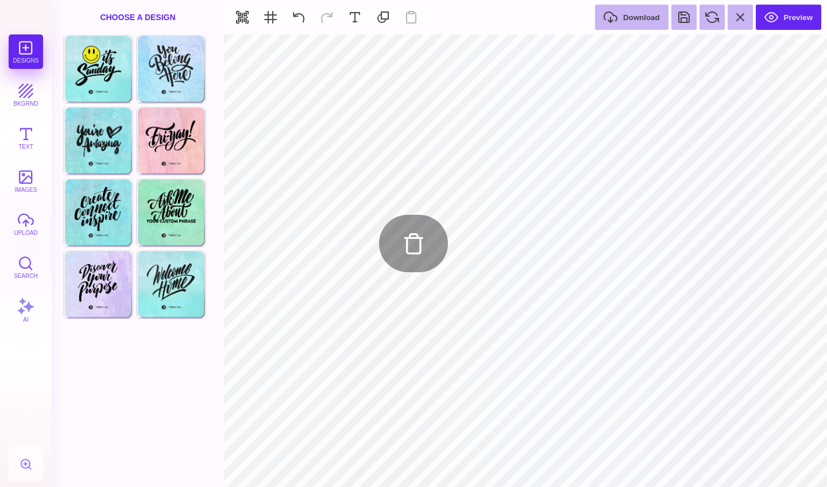
type input "#000000"
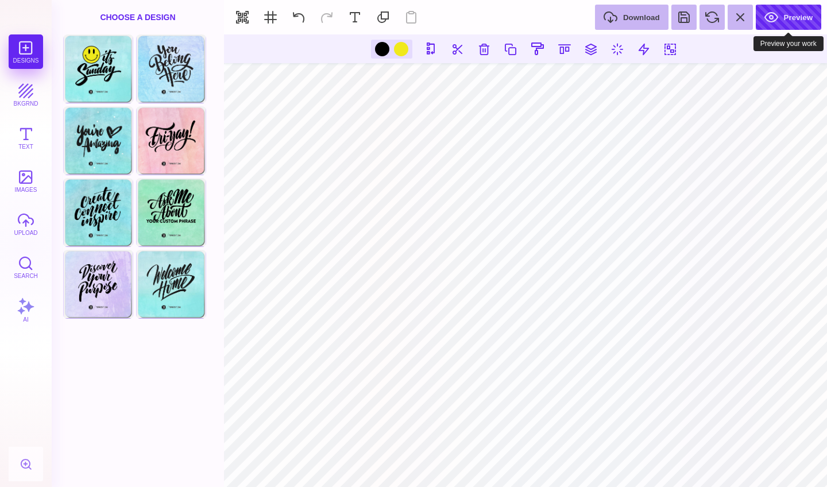
click at [777, 14] on button "Preview" at bounding box center [787, 17] width 65 height 25
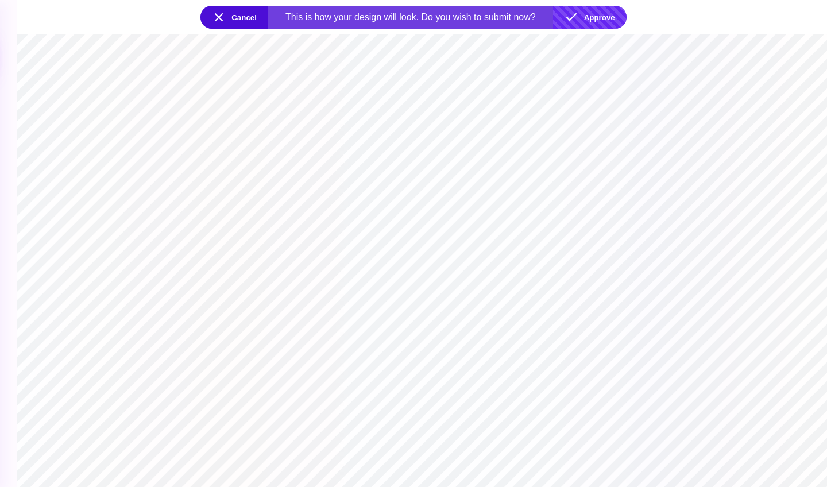
click at [577, 20] on button "Approve" at bounding box center [589, 17] width 73 height 23
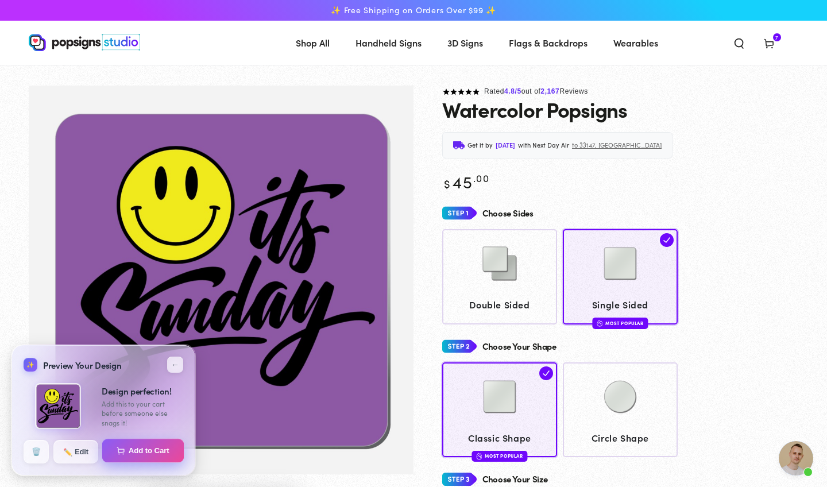
click at [137, 447] on button "Add to Cart" at bounding box center [143, 451] width 82 height 24
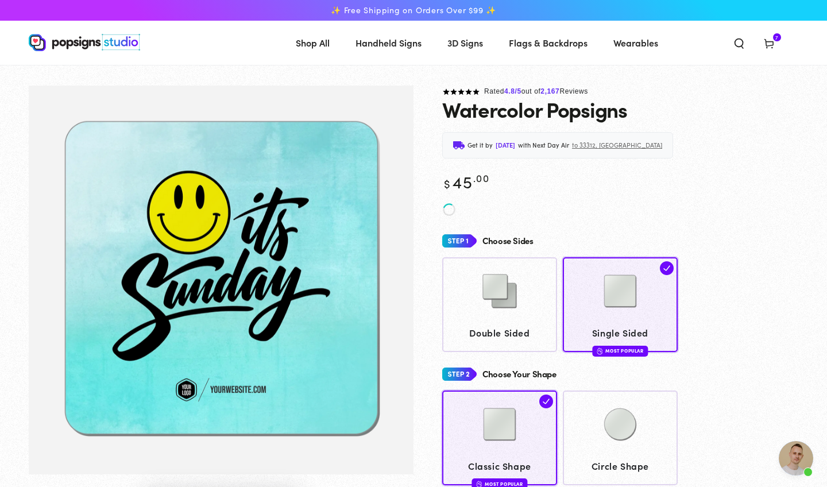
scroll to position [907, 0]
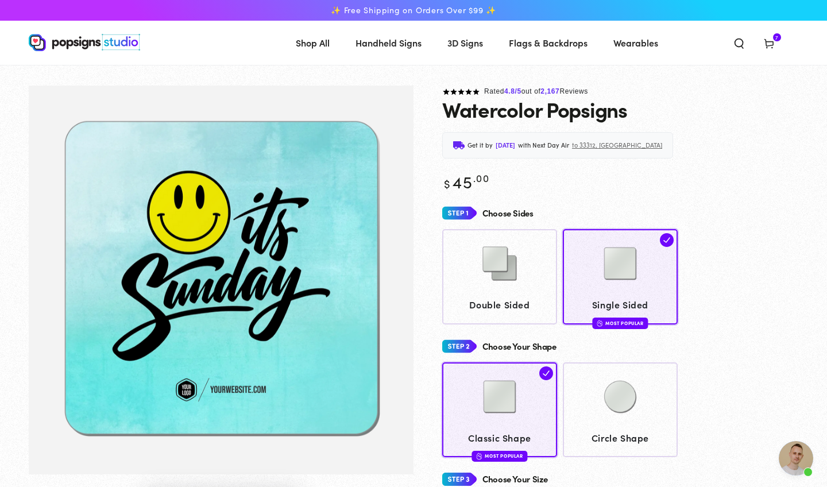
click at [772, 46] on use at bounding box center [768, 44] width 9 height 9
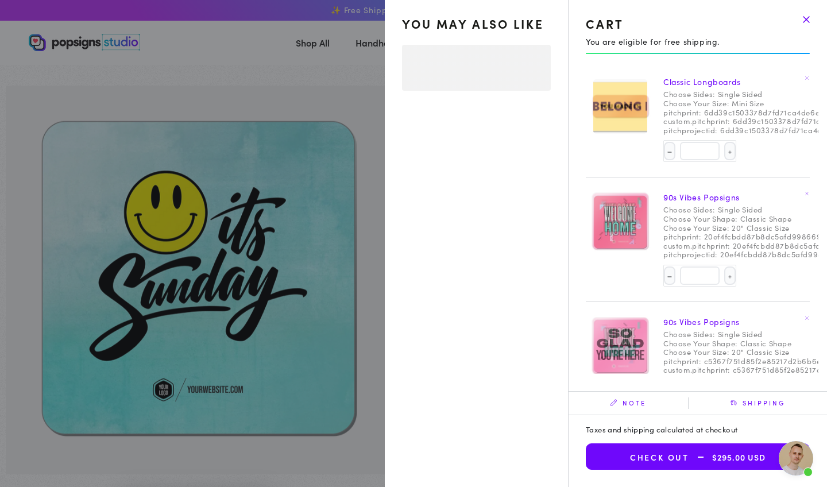
select select "**********"
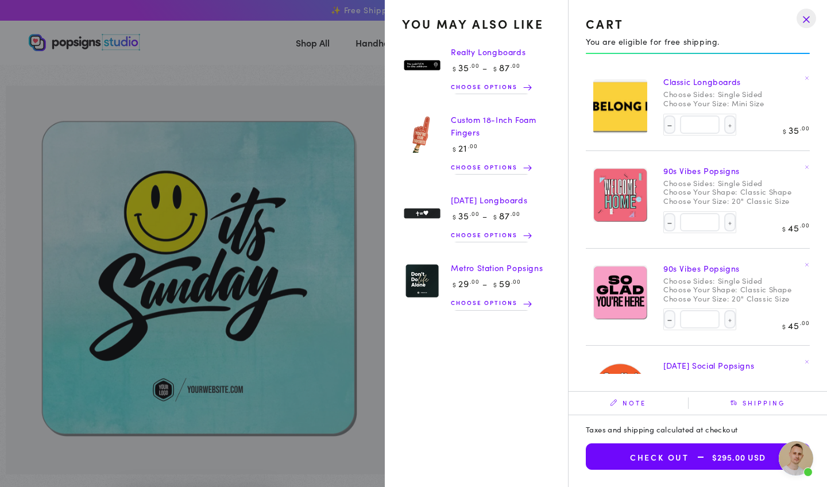
scroll to position [0, 0]
click at [754, 55] on summary "Cart 7 7 items" at bounding box center [769, 42] width 30 height 25
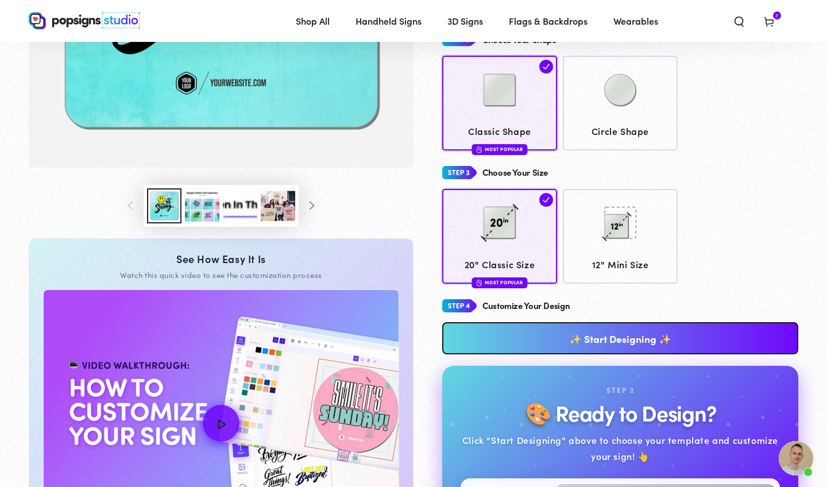
scroll to position [307, 0]
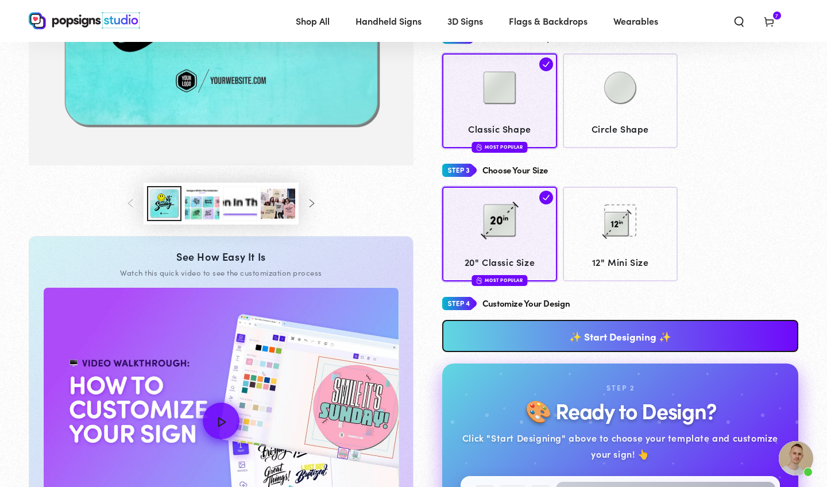
click at [541, 331] on link "✨ Start Designing ✨" at bounding box center [620, 336] width 356 height 32
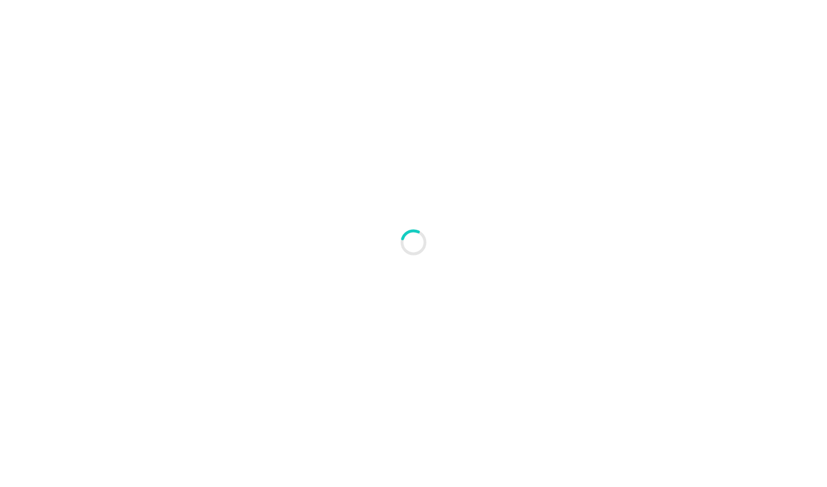
type textarea "An ancient tree with a door leading to a magical world"
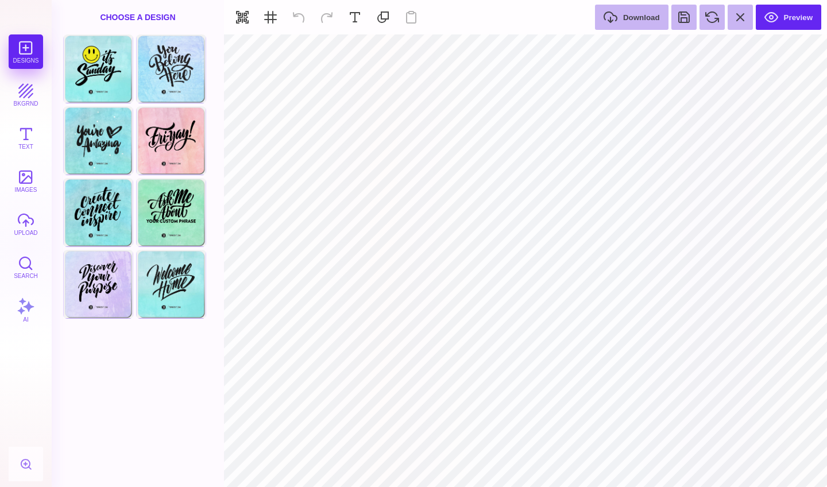
type input "#FFFFFF"
click at [462, 53] on section at bounding box center [525, 48] width 603 height 29
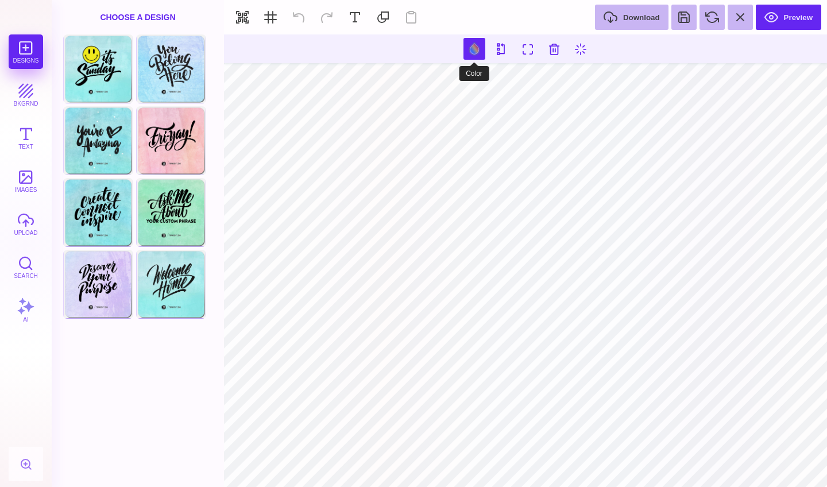
click at [474, 47] on button at bounding box center [474, 49] width 22 height 22
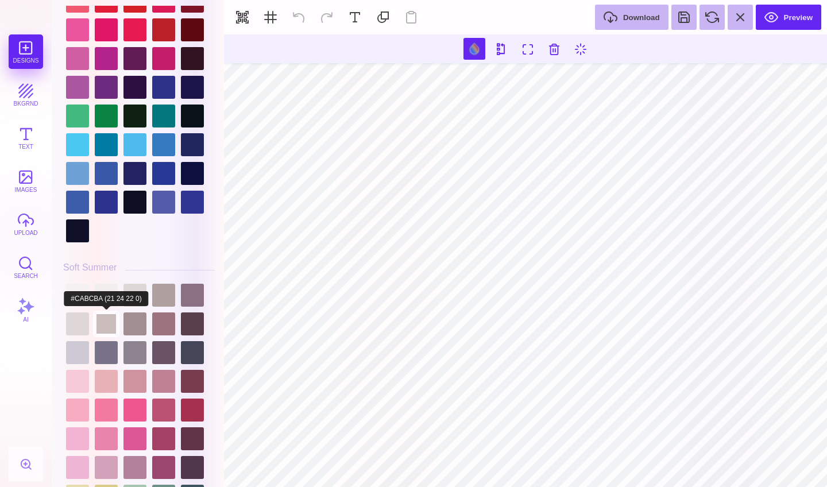
scroll to position [2560, 0]
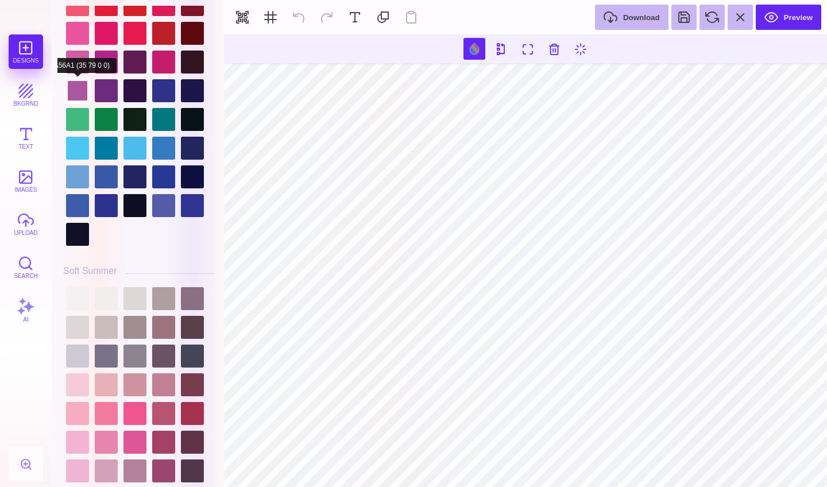
click at [71, 90] on div at bounding box center [77, 90] width 23 height 23
type input "#000000"
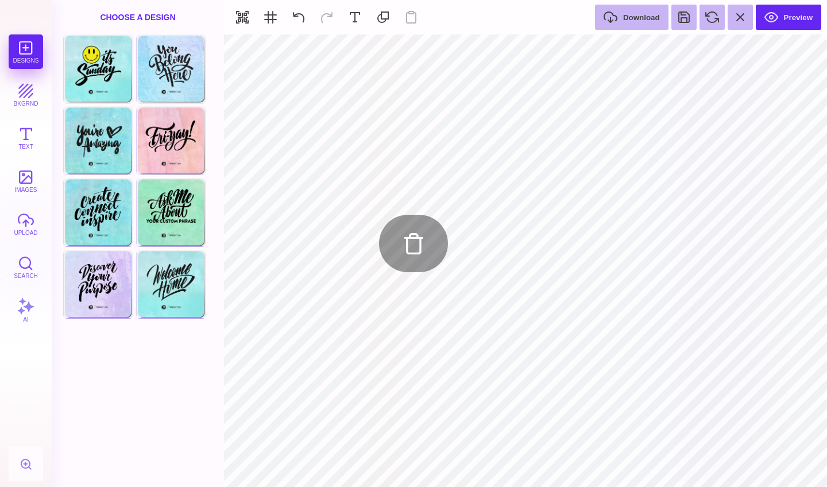
type input "#000000"
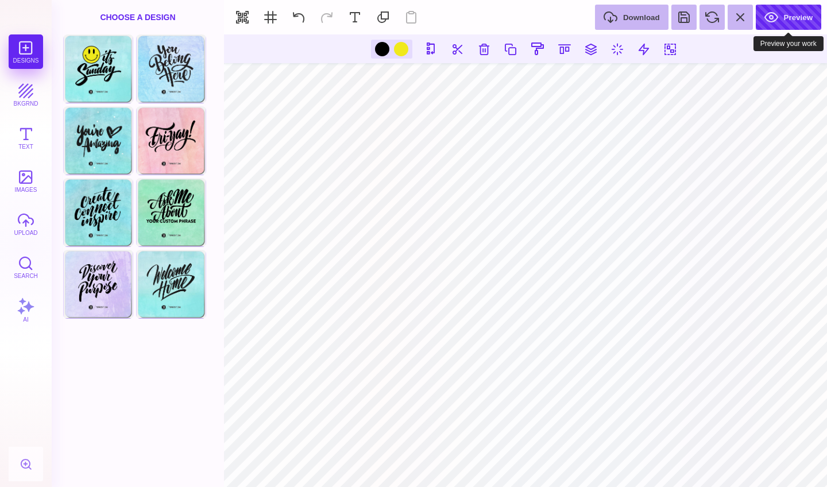
click at [801, 11] on button "Preview" at bounding box center [787, 17] width 65 height 25
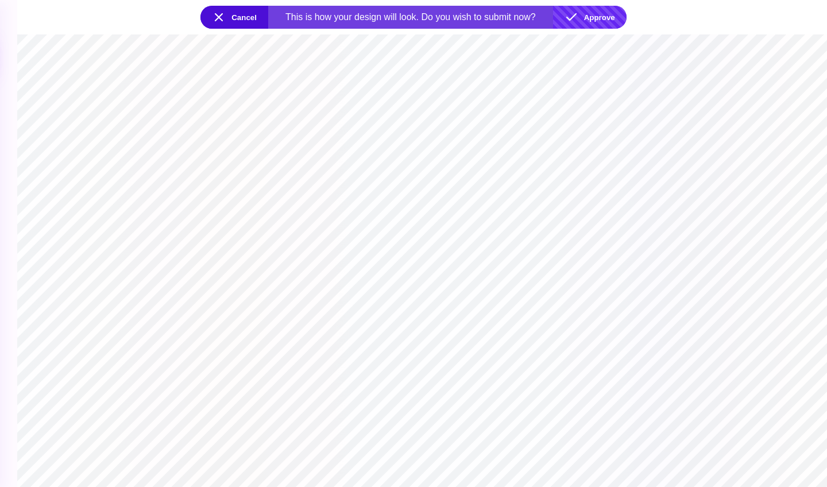
click at [608, 17] on button "Approve" at bounding box center [589, 17] width 73 height 23
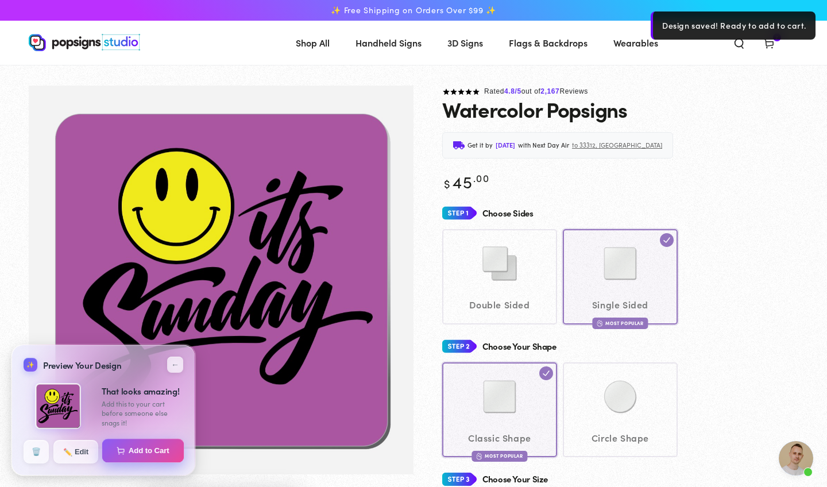
click at [135, 448] on button "Add to Cart" at bounding box center [143, 451] width 82 height 24
select select "**********"
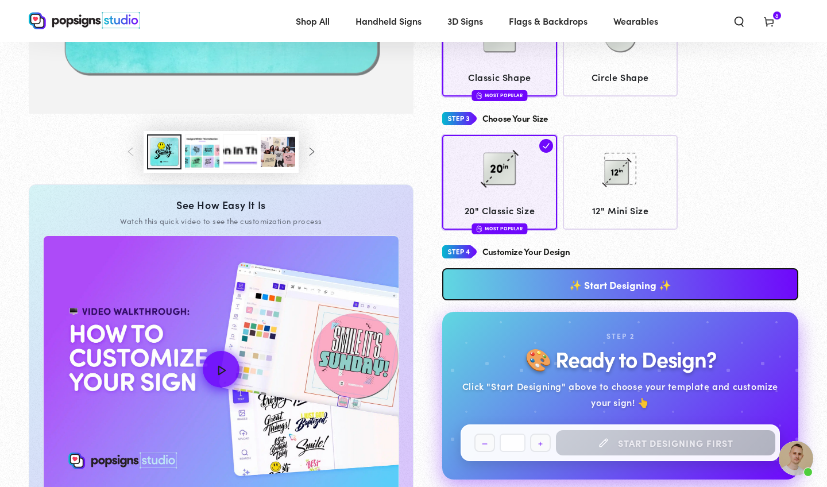
scroll to position [357, 0]
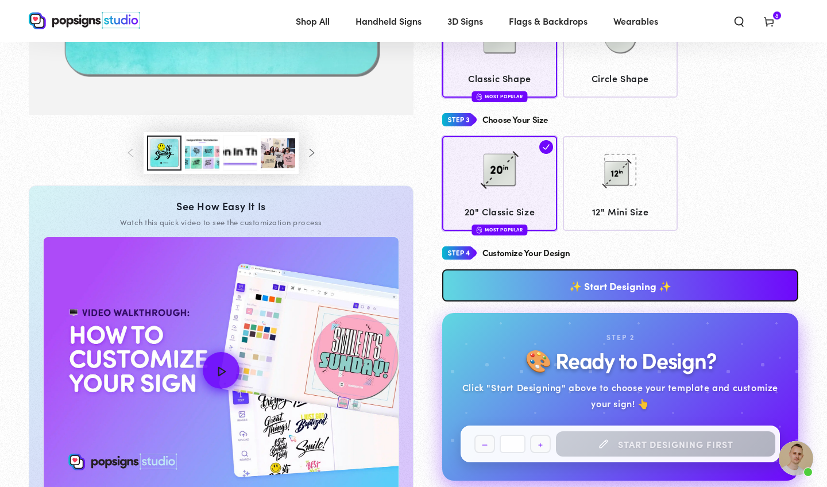
click at [203, 158] on button "Load image 3 in gallery view" at bounding box center [202, 152] width 34 height 35
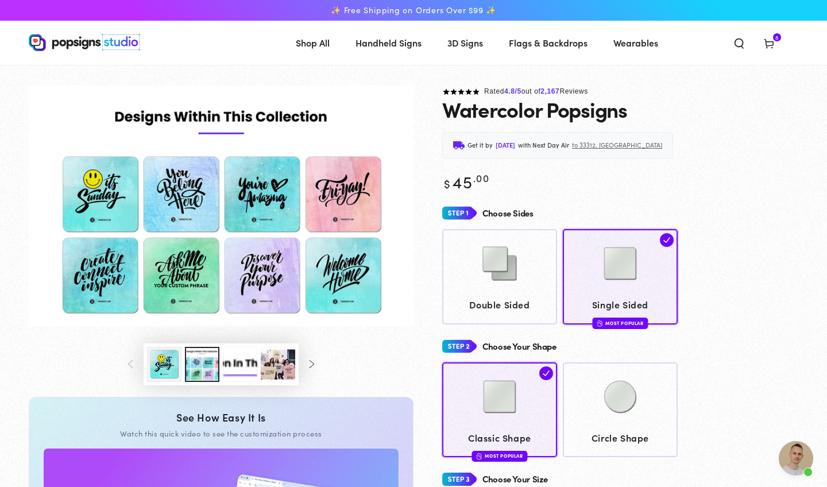
scroll to position [0, 0]
click at [770, 44] on icon at bounding box center [768, 42] width 11 height 11
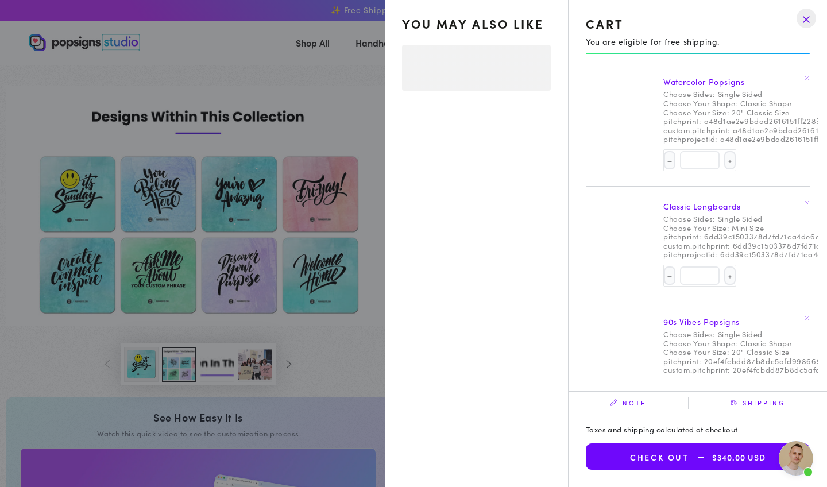
select select "**********"
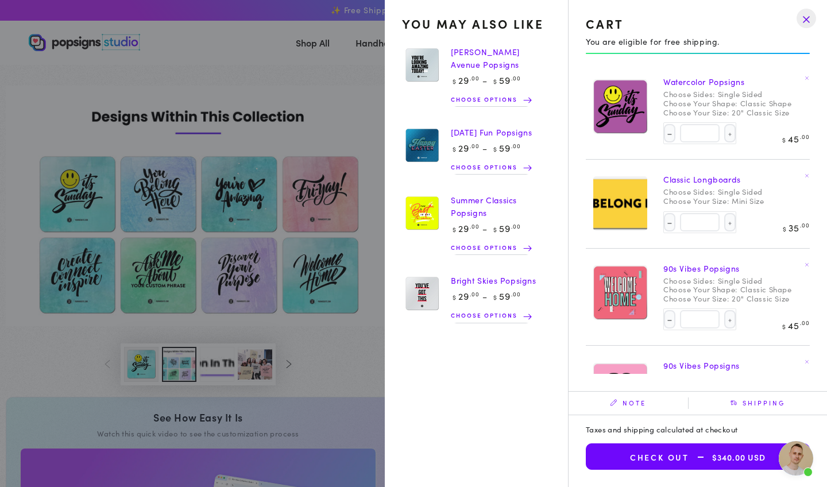
click at [807, 22] on drawer-close-button at bounding box center [806, 18] width 30 height 25
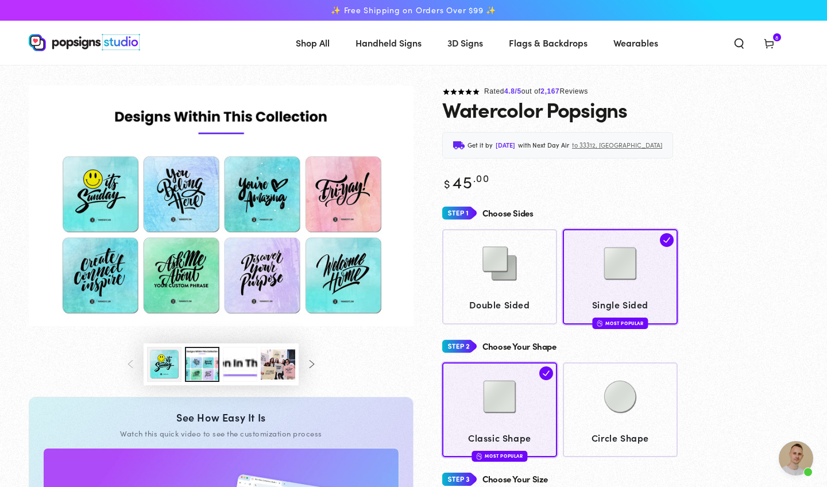
click at [765, 38] on icon at bounding box center [768, 42] width 11 height 11
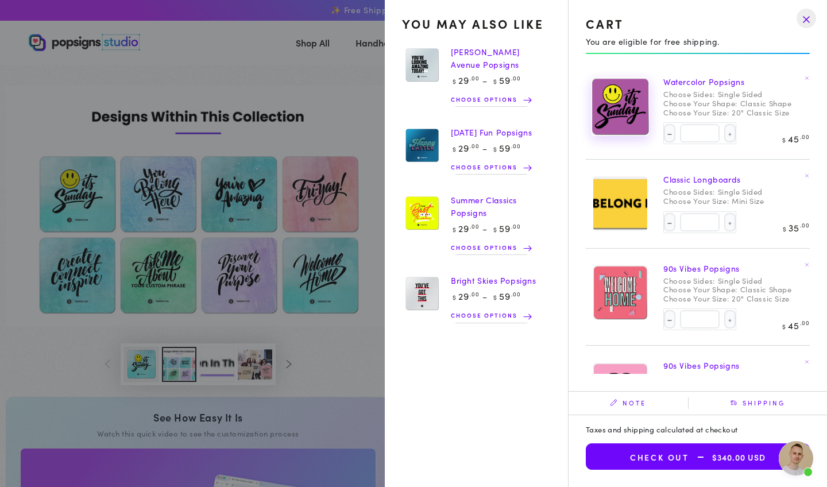
click at [620, 118] on img at bounding box center [619, 106] width 57 height 58
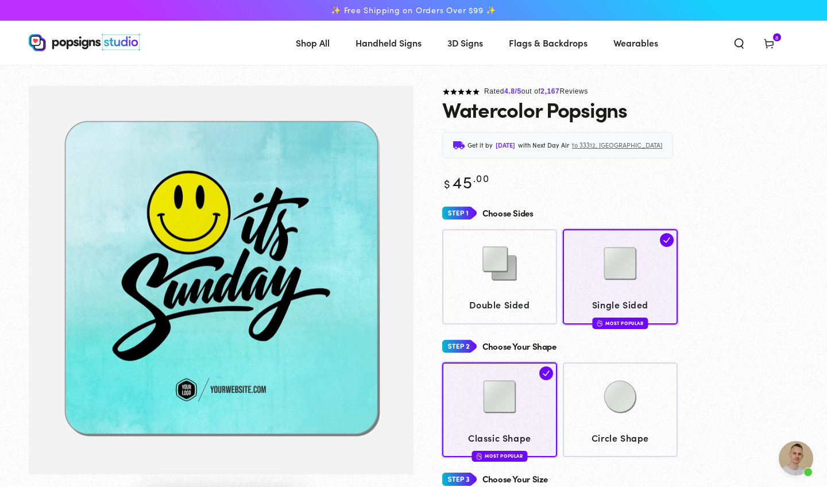
scroll to position [907, 0]
click at [770, 46] on use at bounding box center [768, 44] width 9 height 9
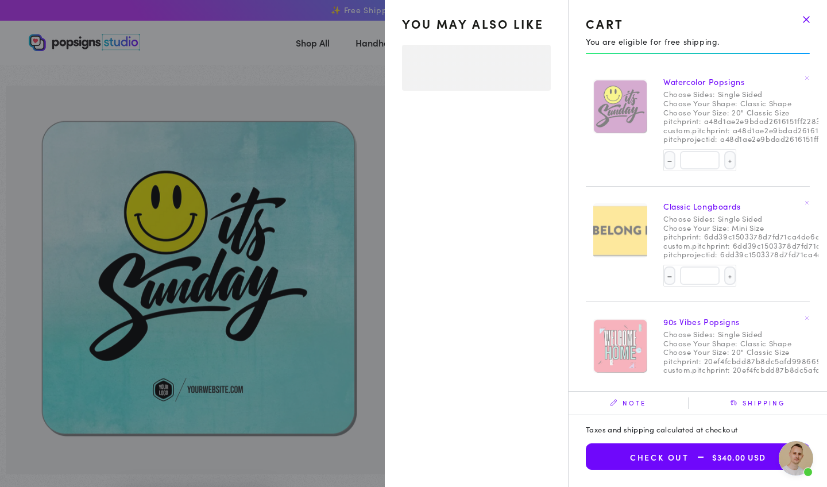
select select "**********"
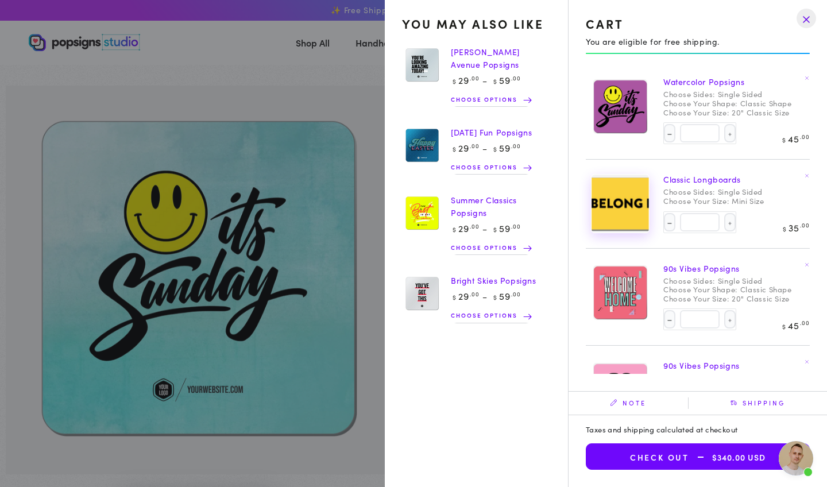
click at [606, 204] on img at bounding box center [619, 204] width 57 height 58
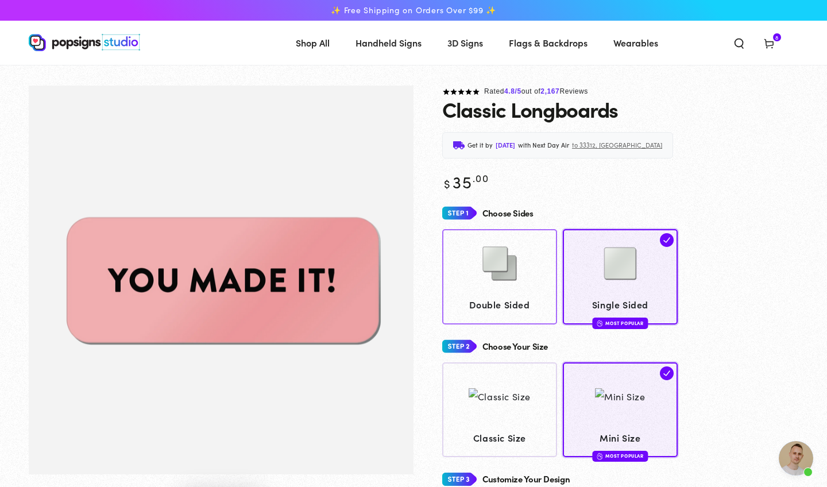
scroll to position [907, 0]
click at [771, 43] on icon at bounding box center [768, 42] width 11 height 11
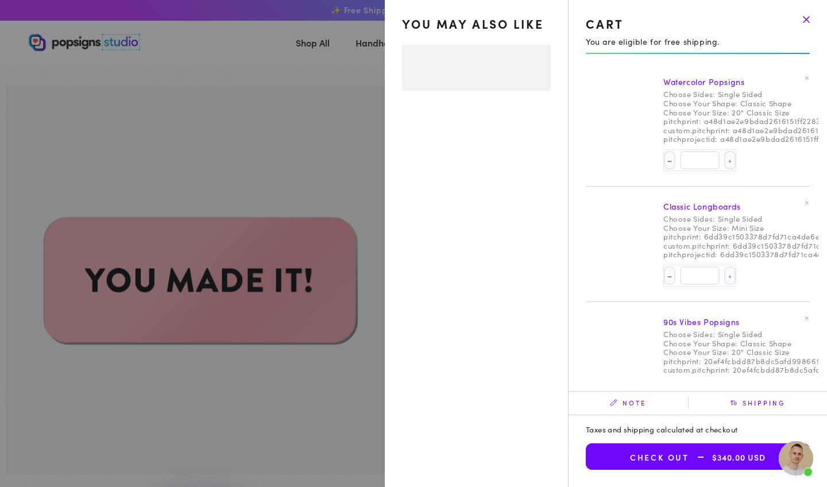
select select "**********"
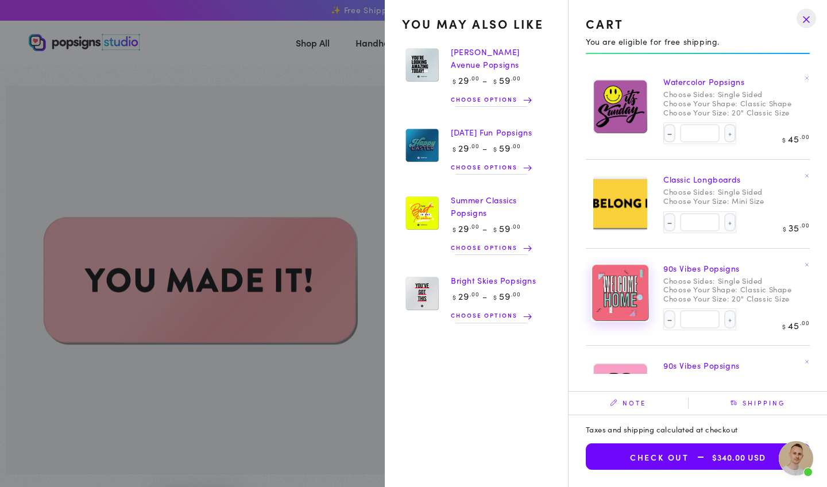
click at [623, 289] on img at bounding box center [619, 292] width 57 height 58
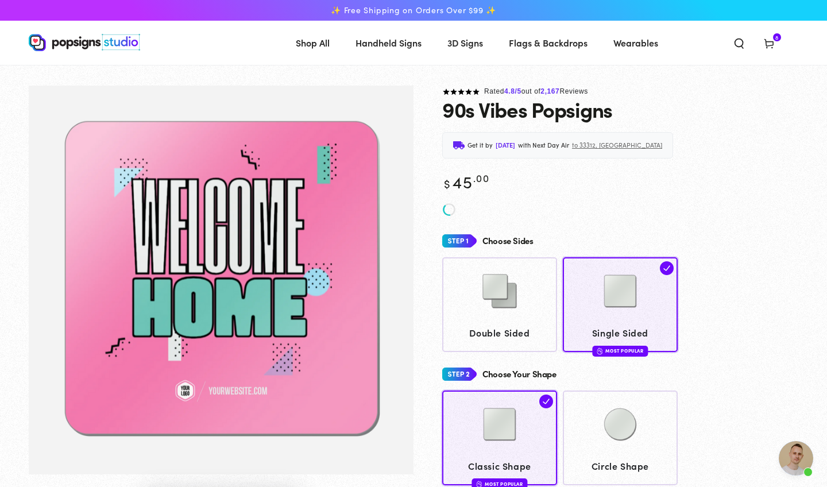
scroll to position [907, 0]
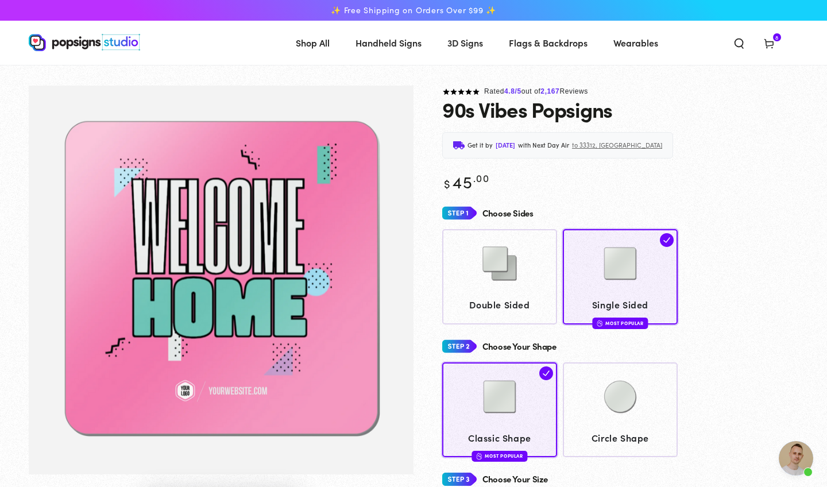
click at [771, 38] on icon at bounding box center [768, 42] width 11 height 11
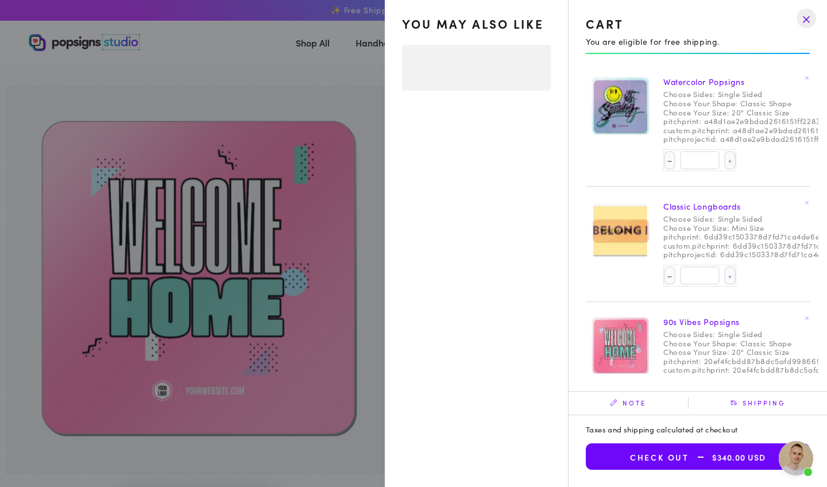
select select "**********"
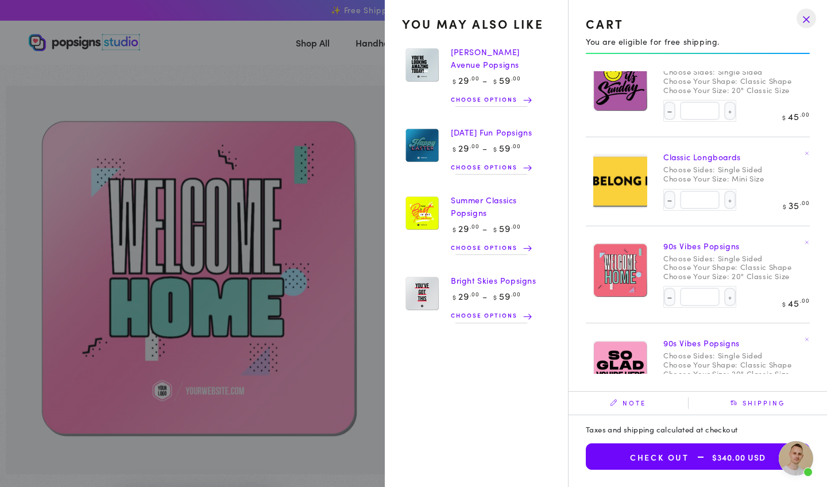
scroll to position [16, 0]
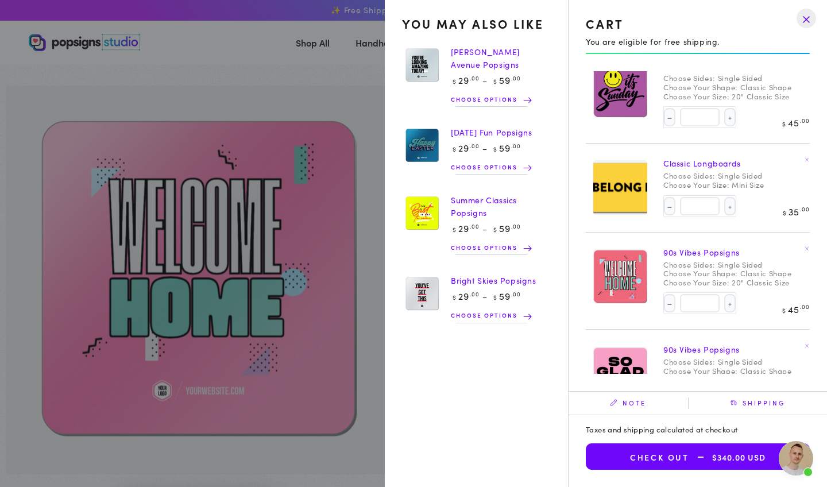
click at [806, 161] on link "Remove Classic Longboards - Single Sided / Mini Size" at bounding box center [806, 158] width 11 height 11
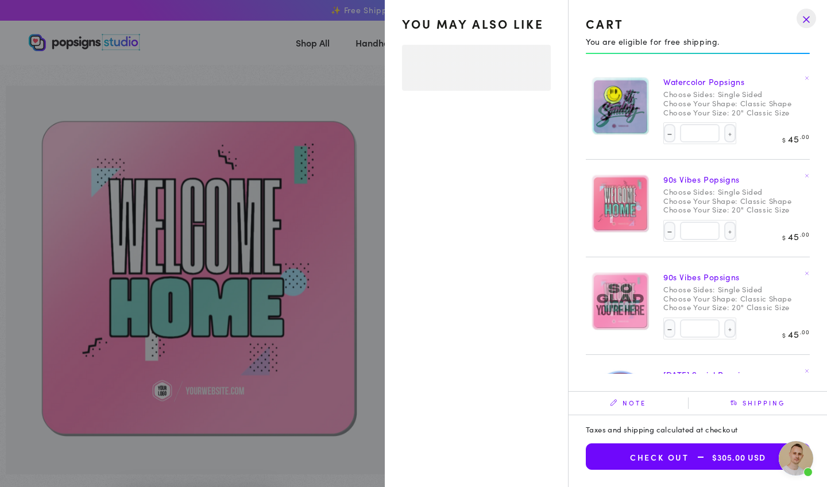
select select "**********"
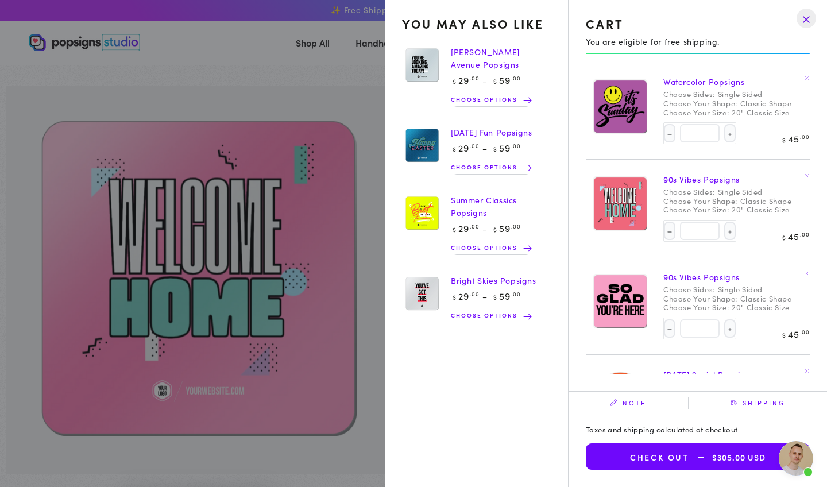
scroll to position [0, 0]
click at [806, 173] on icon at bounding box center [806, 175] width 5 height 5
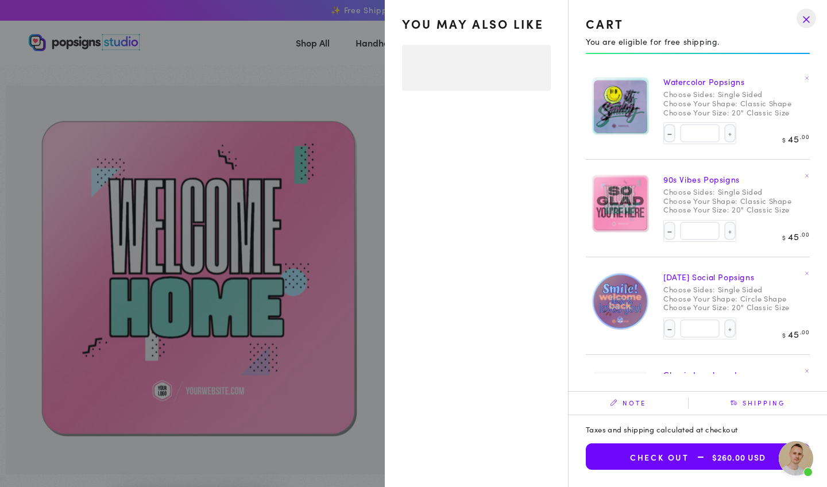
select select "**********"
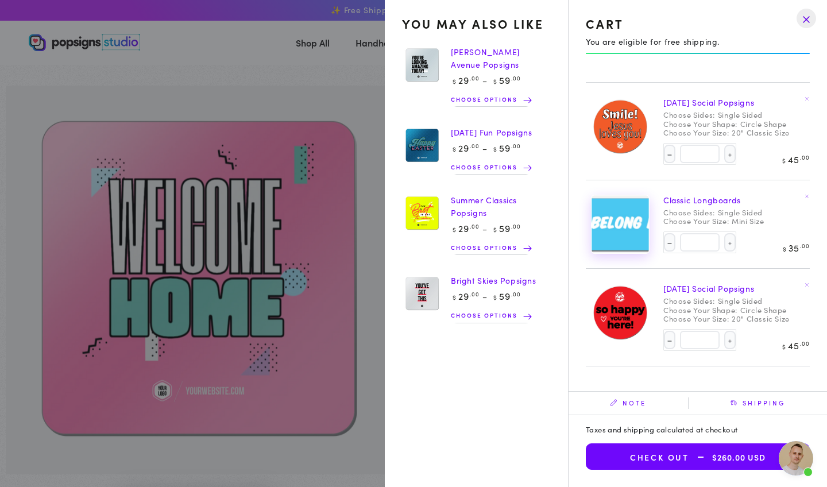
scroll to position [174, 0]
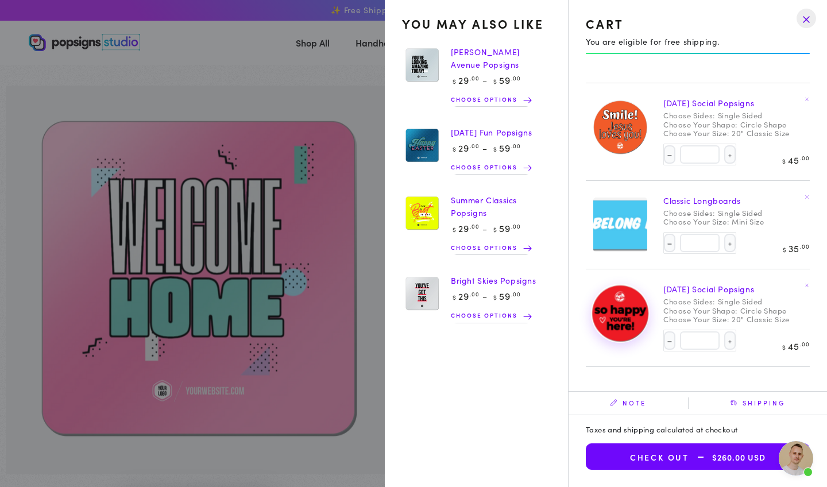
click at [618, 304] on img at bounding box center [619, 313] width 57 height 58
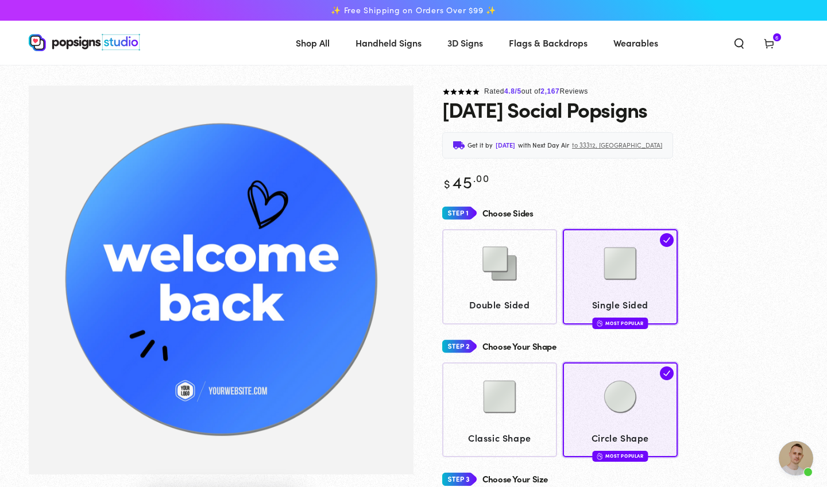
scroll to position [907, 0]
click at [777, 45] on span "Cart 6 6 items" at bounding box center [769, 42] width 30 height 25
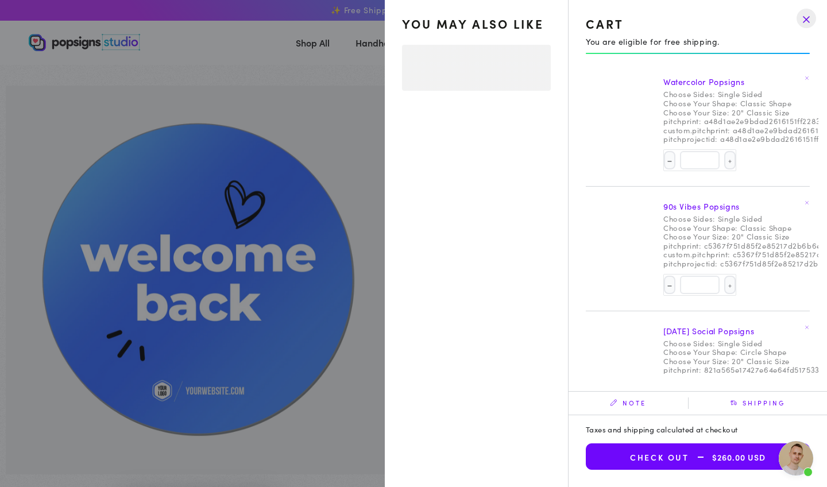
select select "**********"
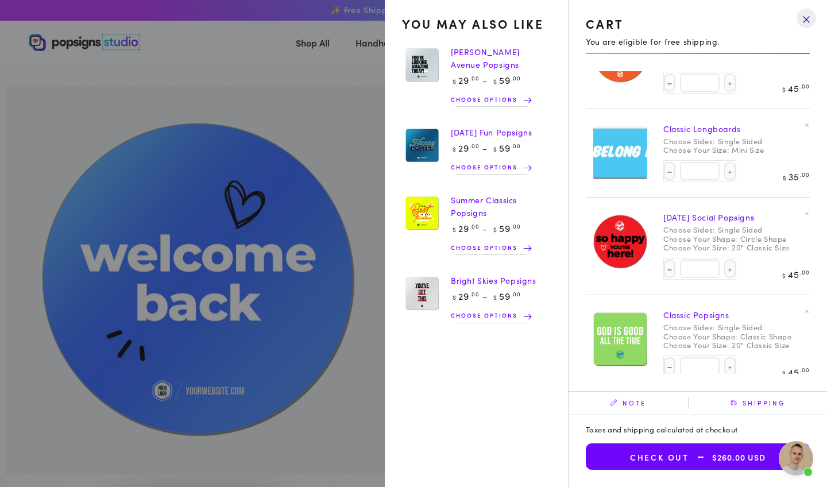
scroll to position [245, 0]
click at [807, 211] on icon at bounding box center [806, 213] width 5 height 5
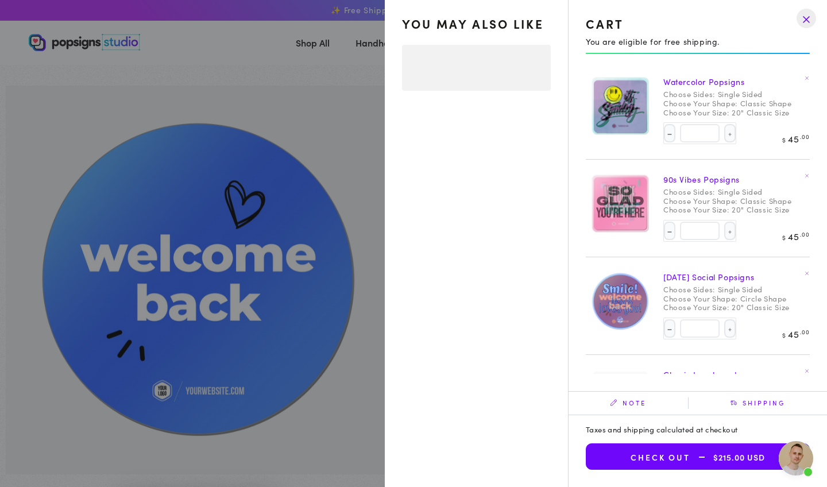
select select "**********"
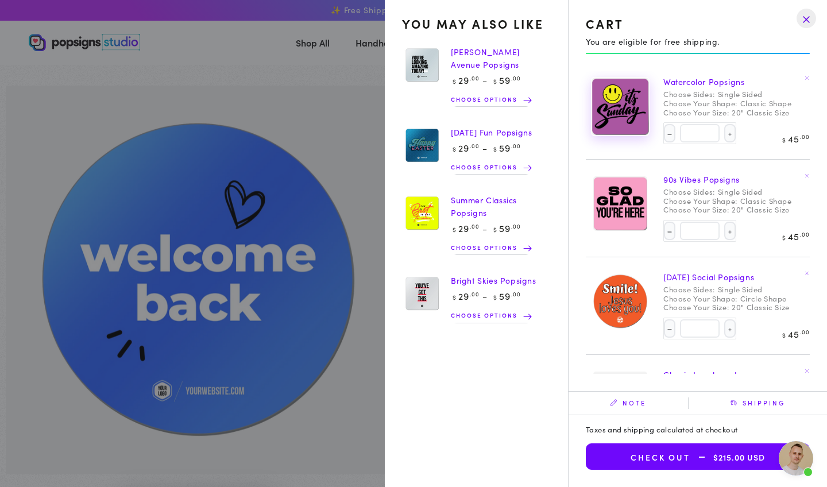
click at [620, 104] on img at bounding box center [619, 106] width 57 height 58
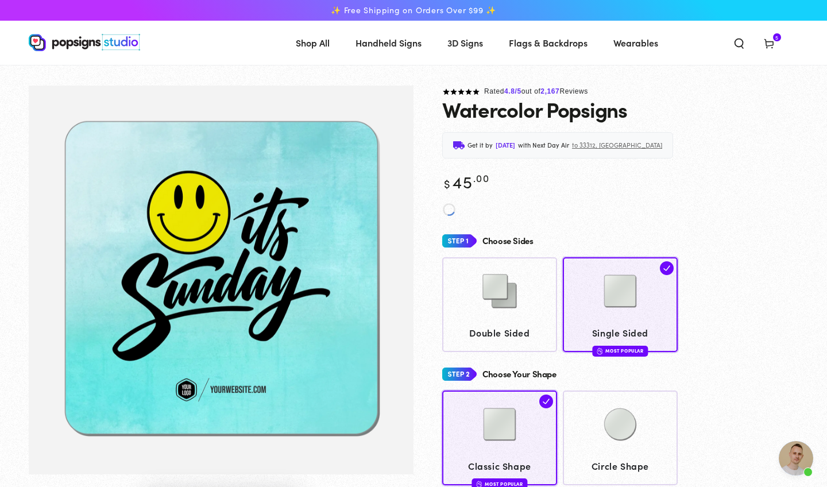
scroll to position [907, 0]
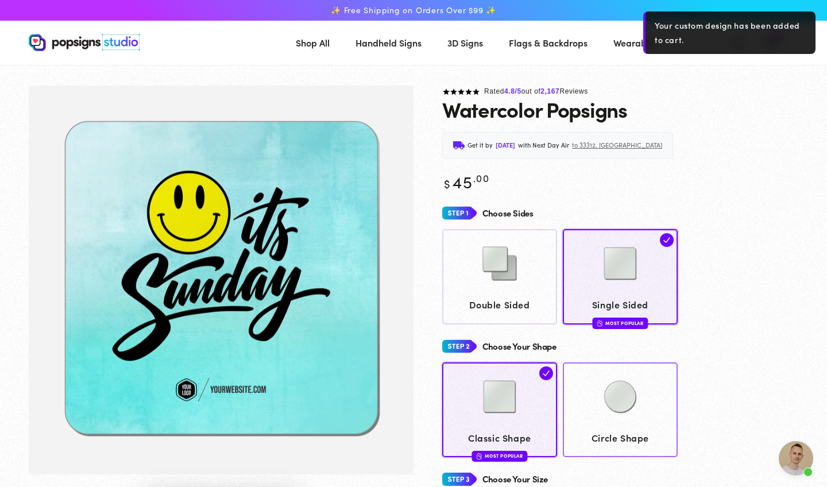
click at [629, 405] on img at bounding box center [619, 396] width 57 height 57
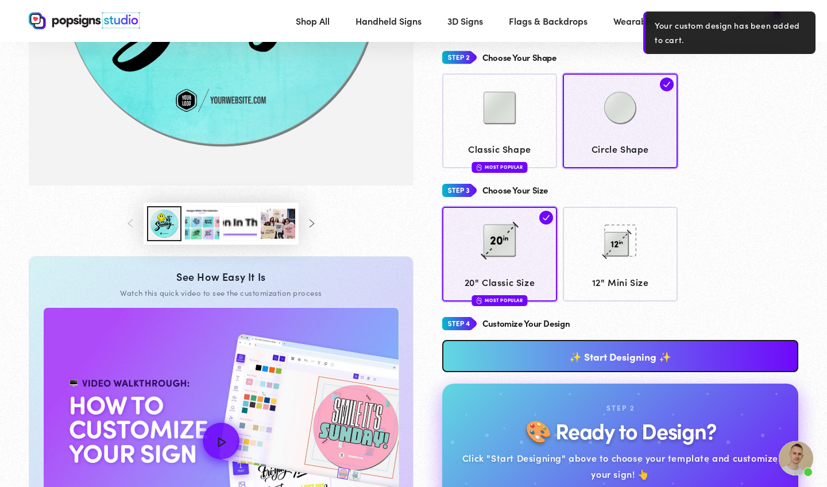
scroll to position [292, 0]
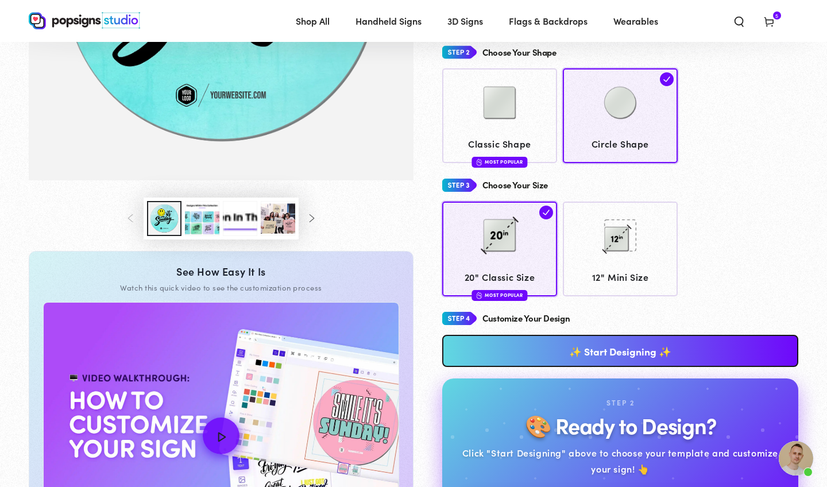
click at [613, 347] on link "✨ Start Designing ✨" at bounding box center [620, 351] width 356 height 32
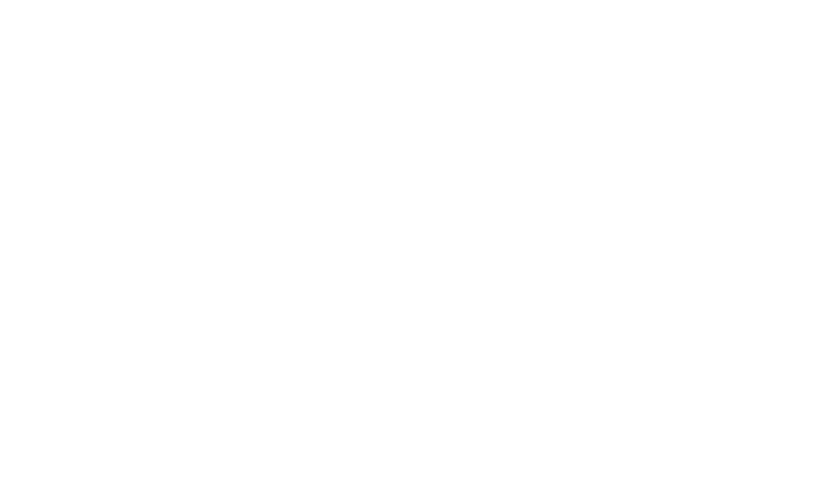
scroll to position [0, 0]
type textarea "An ancient tree with a door leading to a magical world"
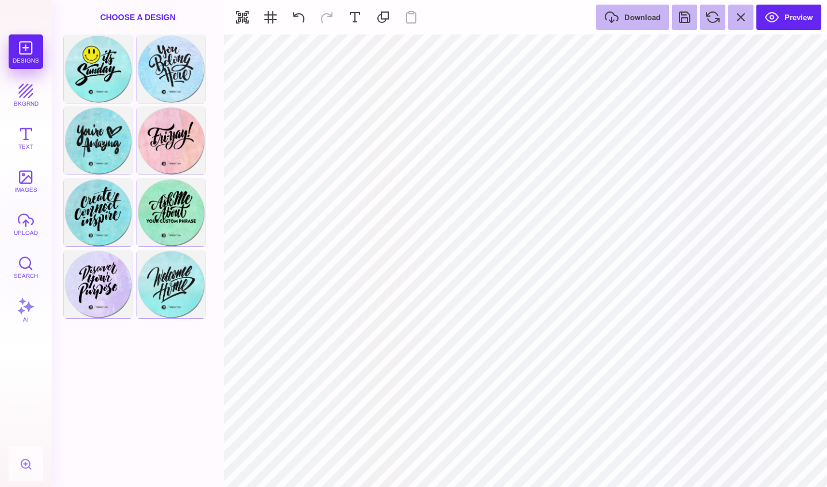
type input "#FFFFFF"
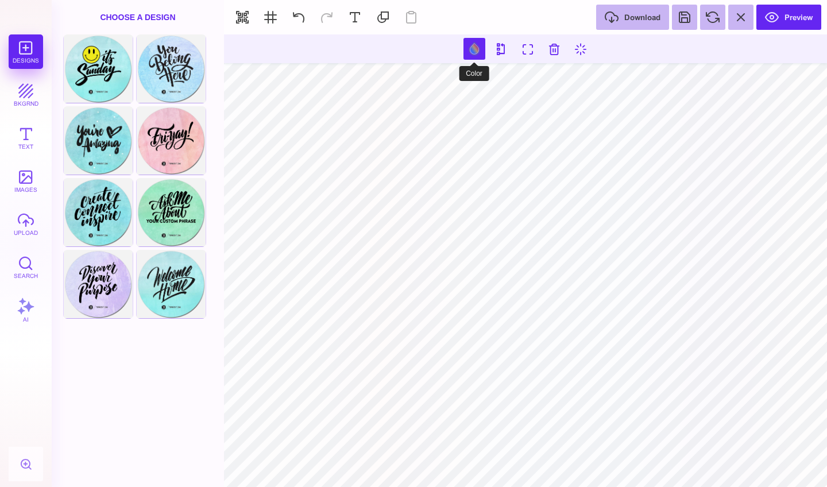
click at [472, 57] on button at bounding box center [474, 49] width 22 height 22
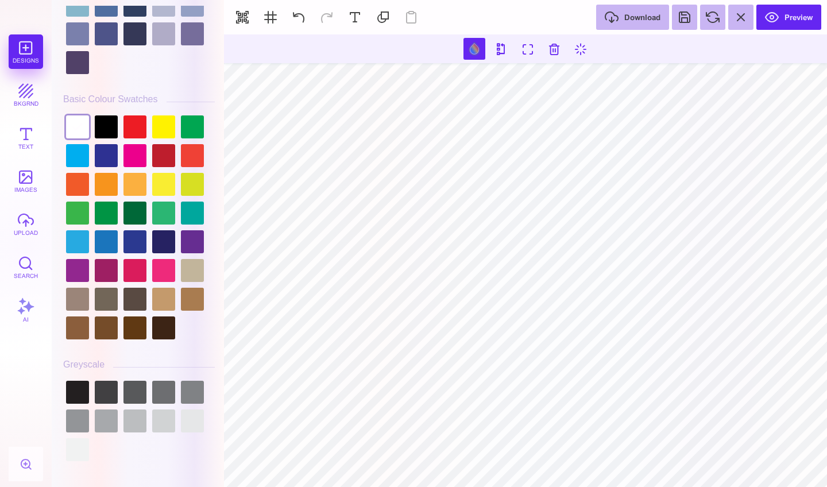
scroll to position [3140, 0]
click at [76, 288] on div at bounding box center [77, 299] width 23 height 23
click at [76, 257] on div at bounding box center [139, 228] width 152 height 230
click at [77, 269] on div at bounding box center [77, 270] width 23 height 23
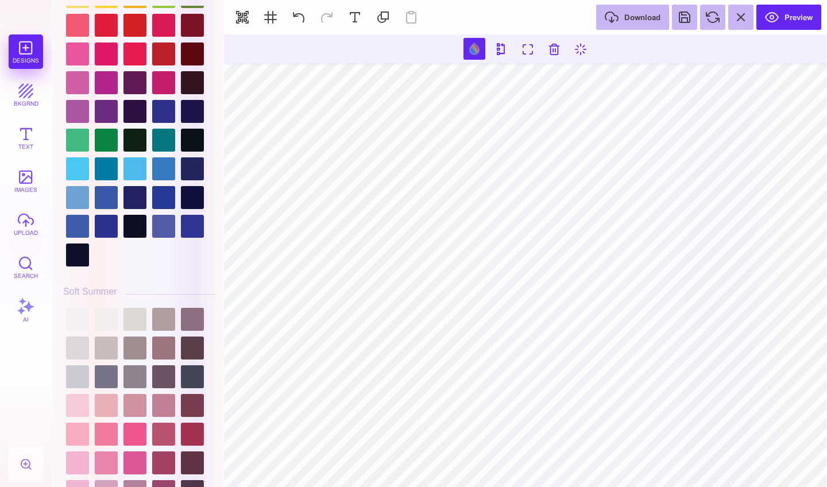
scroll to position [2537, 0]
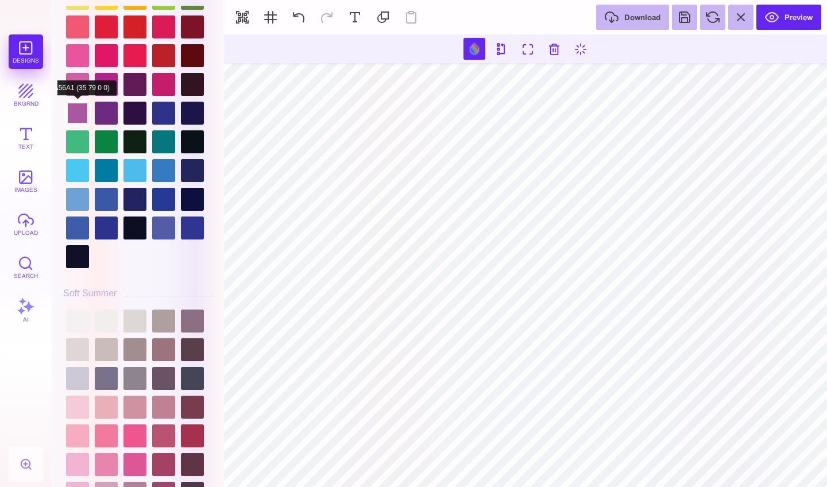
click at [75, 115] on div at bounding box center [77, 113] width 23 height 23
type input "#AA56A1"
click at [75, 115] on div at bounding box center [77, 113] width 23 height 23
click at [773, 11] on button "Preview" at bounding box center [788, 17] width 65 height 25
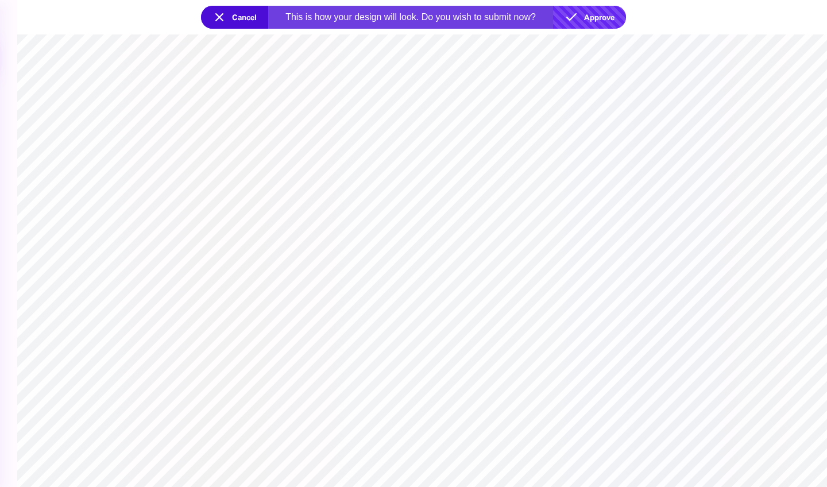
click at [571, 20] on button "Approve" at bounding box center [589, 17] width 73 height 23
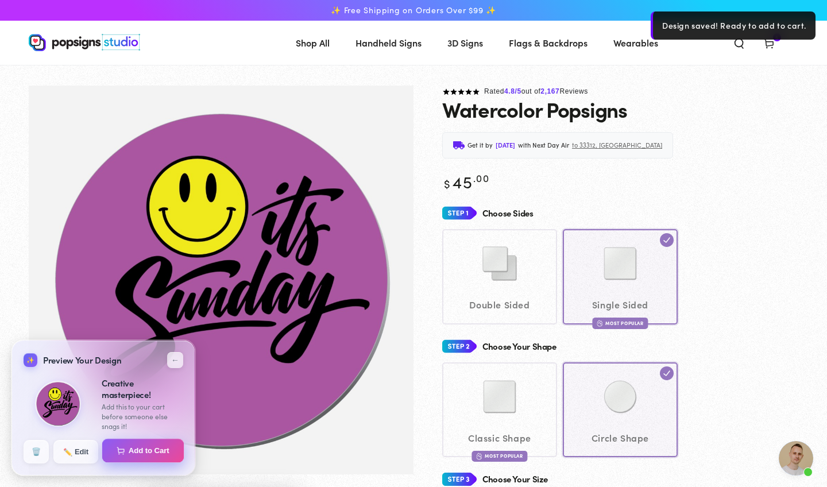
click at [150, 454] on button "Add to Cart" at bounding box center [143, 451] width 82 height 24
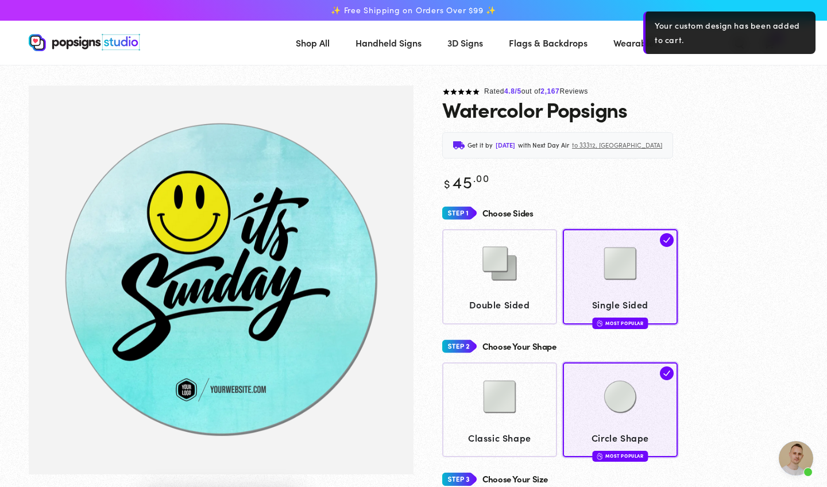
scroll to position [907, 0]
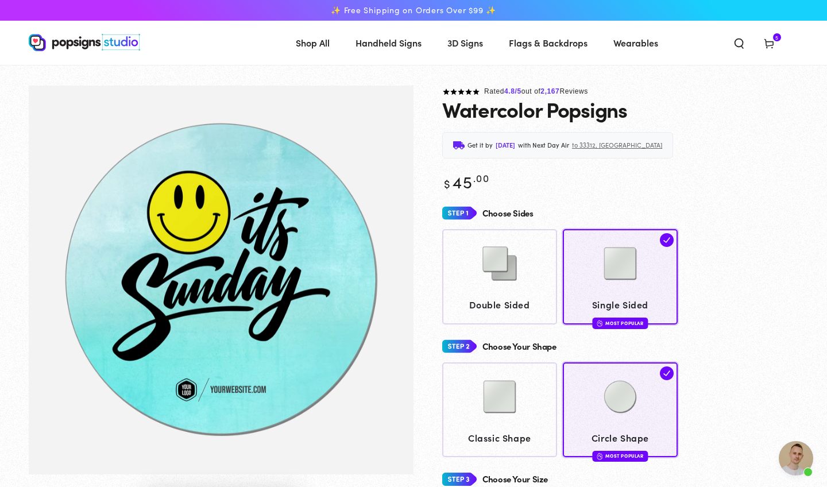
click at [769, 42] on use at bounding box center [768, 44] width 9 height 9
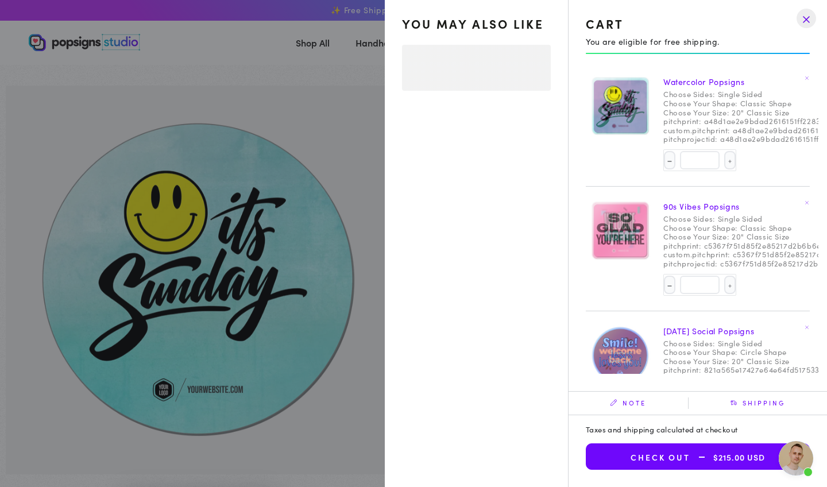
select select "**********"
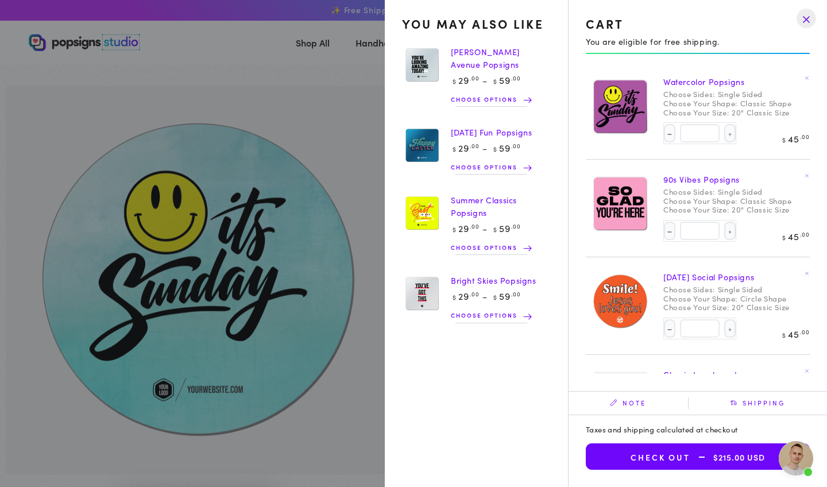
scroll to position [0, 0]
click at [754, 55] on summary "Cart 5 5 items" at bounding box center [769, 42] width 30 height 25
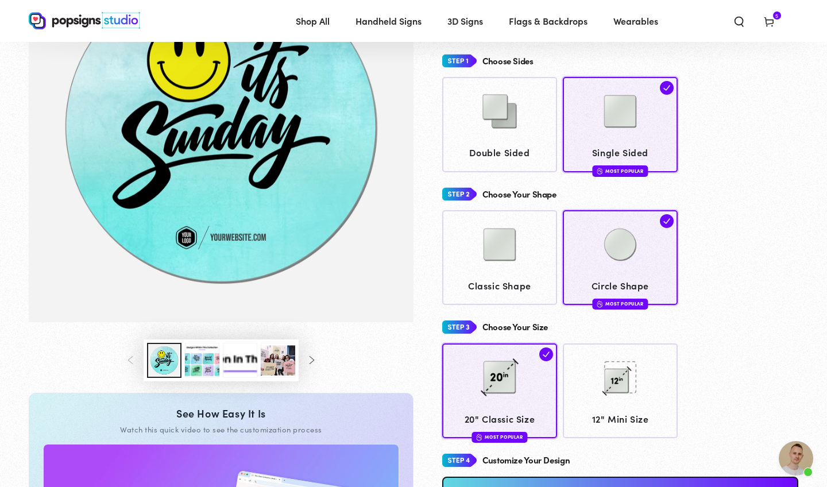
scroll to position [126, 0]
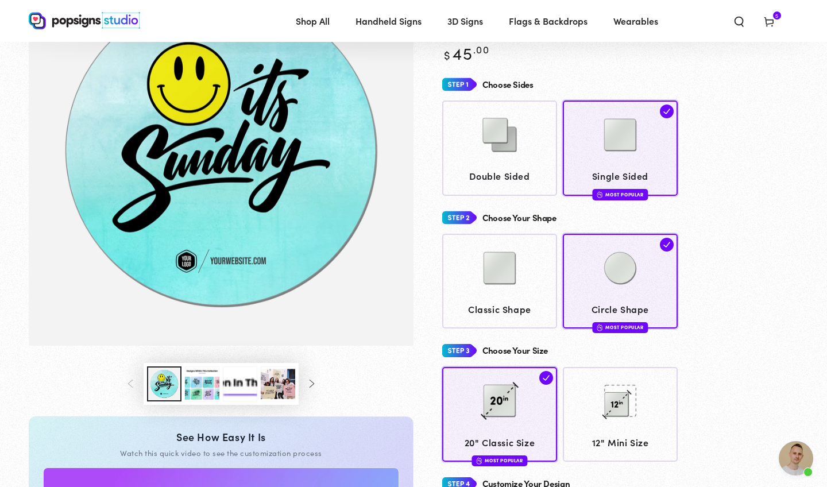
click at [243, 236] on img "Gallery Viewer" at bounding box center [221, 151] width 385 height 389
click at [173, 272] on img "Gallery Viewer" at bounding box center [221, 151] width 385 height 389
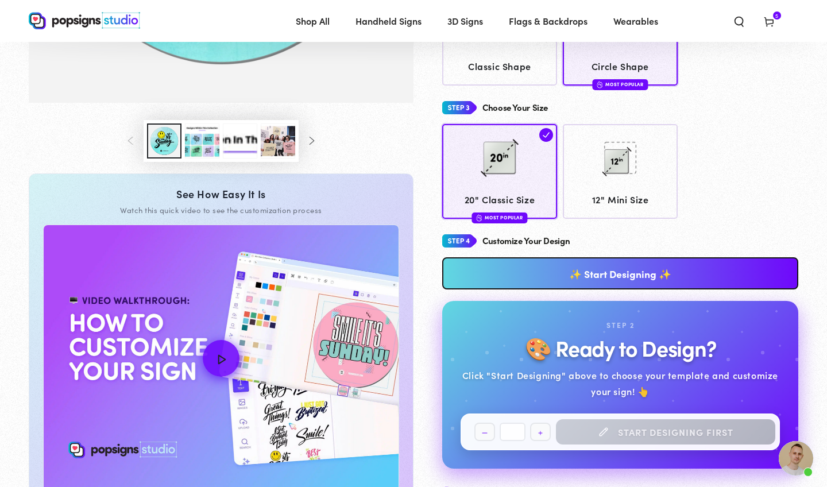
scroll to position [351, 0]
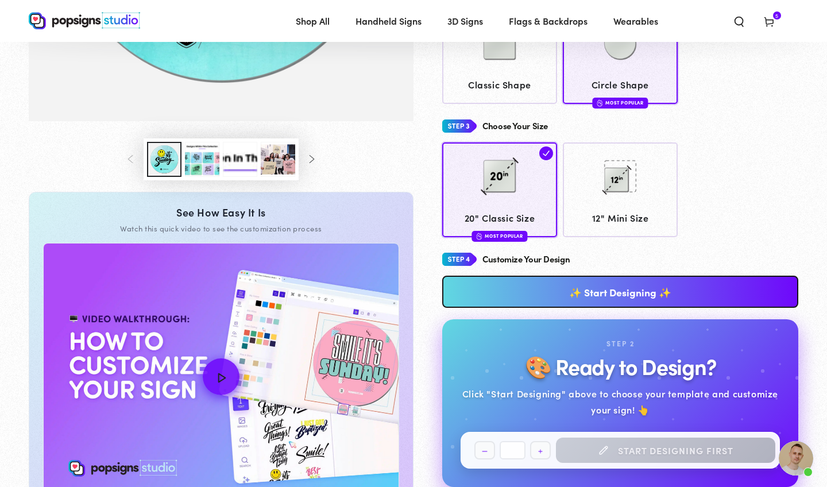
click at [504, 276] on link "✨ Start Designing ✨" at bounding box center [620, 292] width 356 height 32
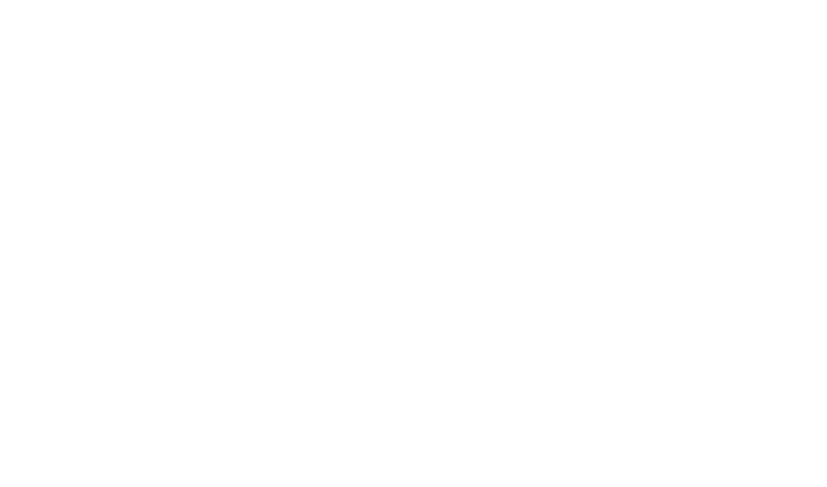
scroll to position [0, 0]
type textarea "An ancient tree with a door leading to a magical world"
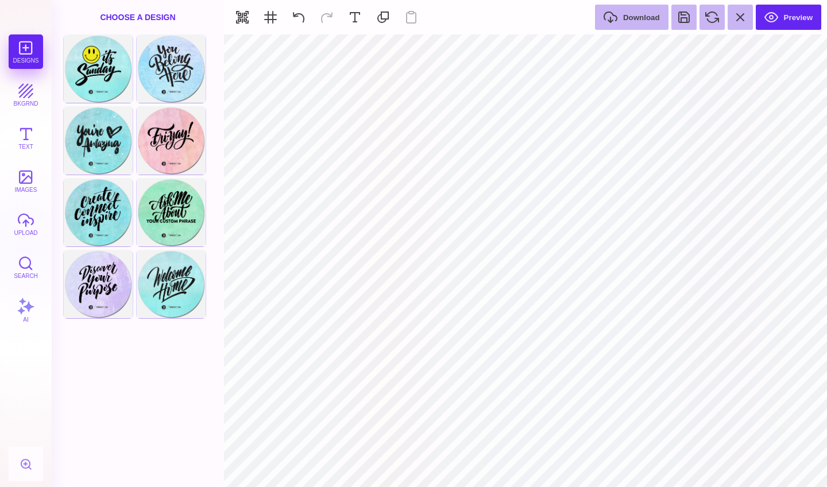
type input "#FFFFFF"
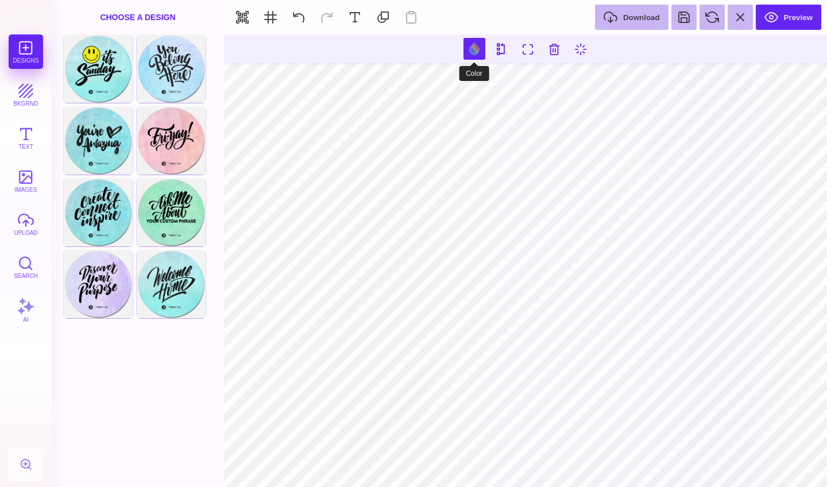
click at [475, 52] on button at bounding box center [474, 49] width 22 height 22
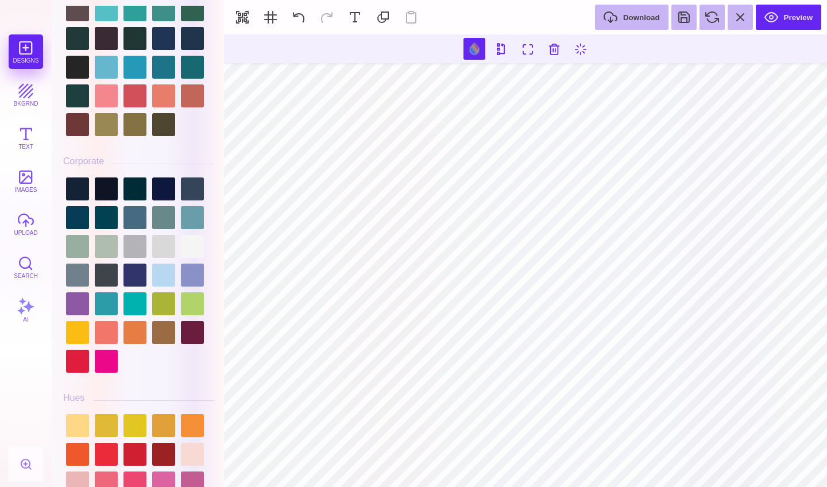
scroll to position [1085, 0]
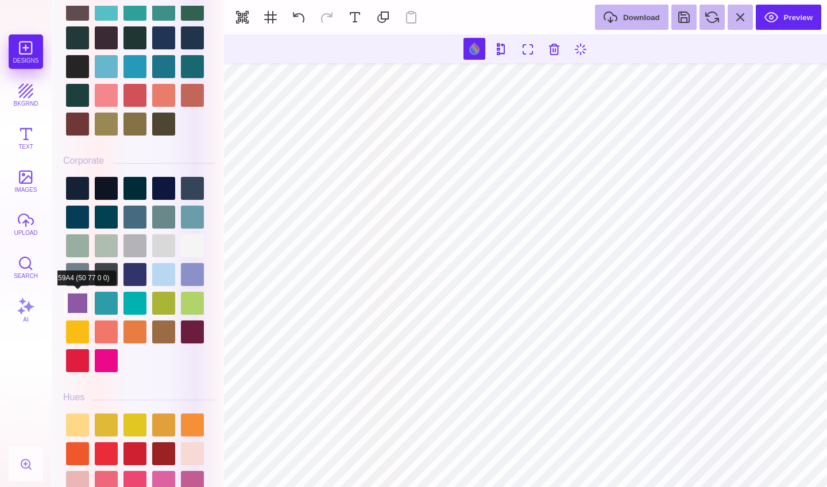
click at [73, 307] on div at bounding box center [77, 303] width 23 height 23
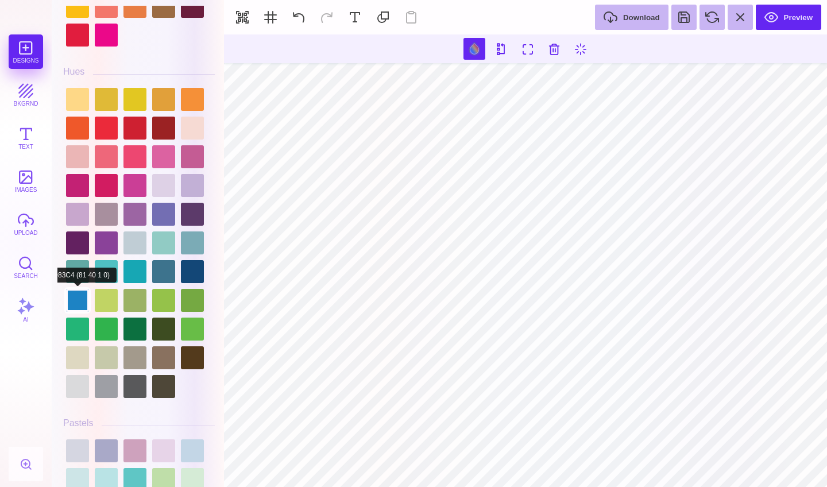
scroll to position [1412, 0]
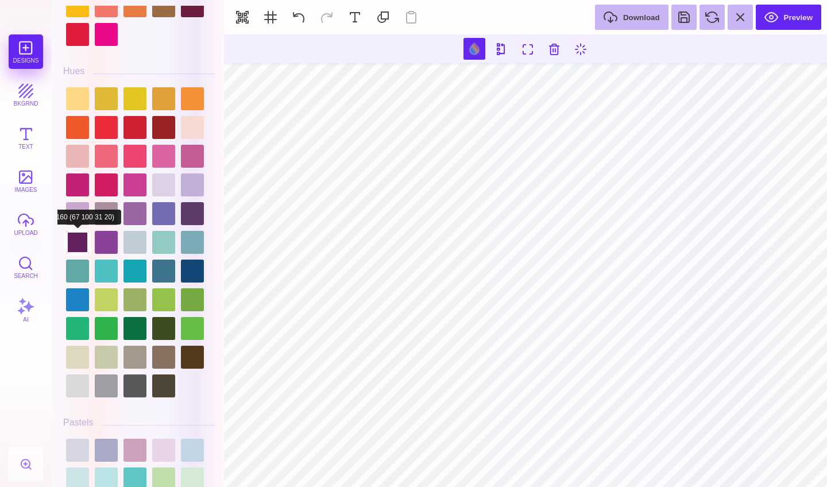
click at [77, 241] on div at bounding box center [77, 242] width 23 height 23
click at [77, 210] on div at bounding box center [77, 213] width 23 height 23
click at [110, 238] on div at bounding box center [106, 242] width 23 height 23
click at [140, 231] on div at bounding box center [134, 242] width 23 height 23
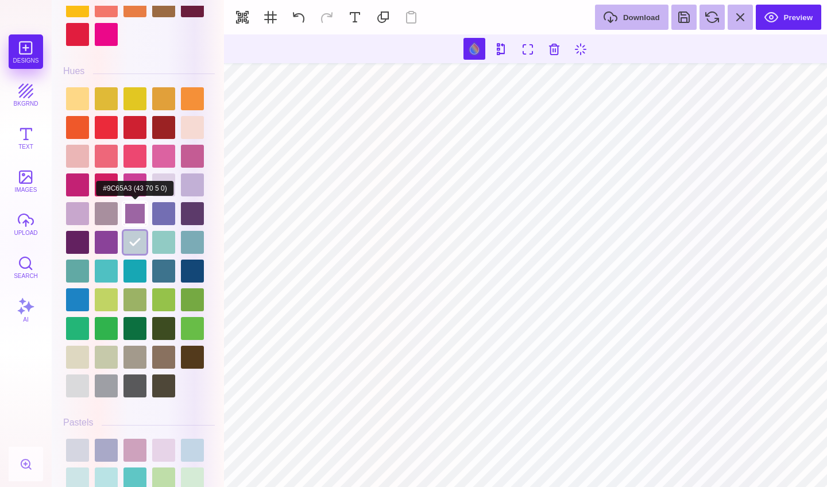
click at [139, 205] on div at bounding box center [134, 213] width 23 height 23
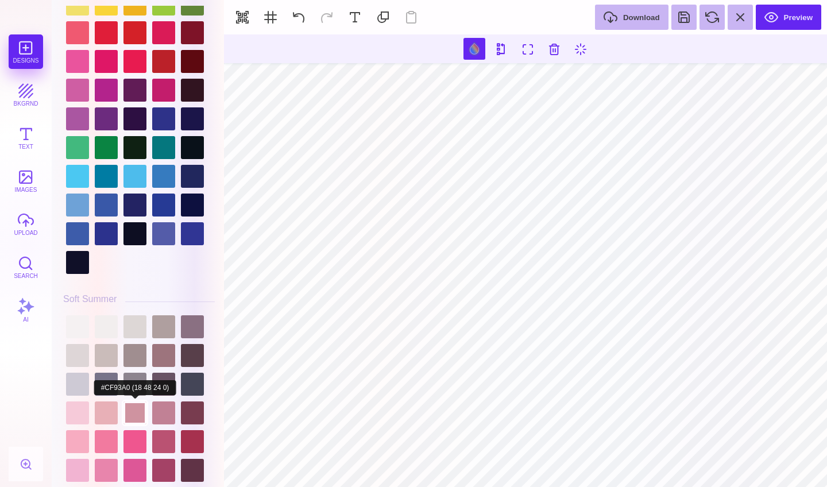
scroll to position [2528, 0]
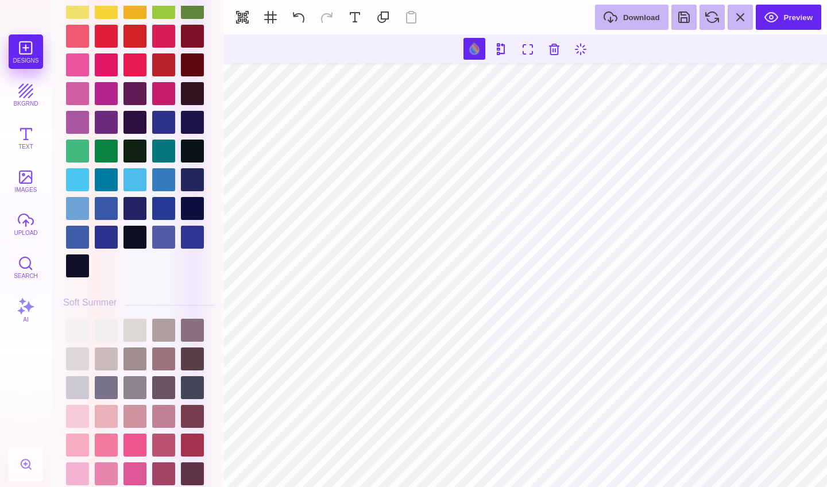
click at [76, 134] on div at bounding box center [139, 93] width 152 height 373
click at [77, 129] on div at bounding box center [77, 122] width 23 height 23
type input "#000000"
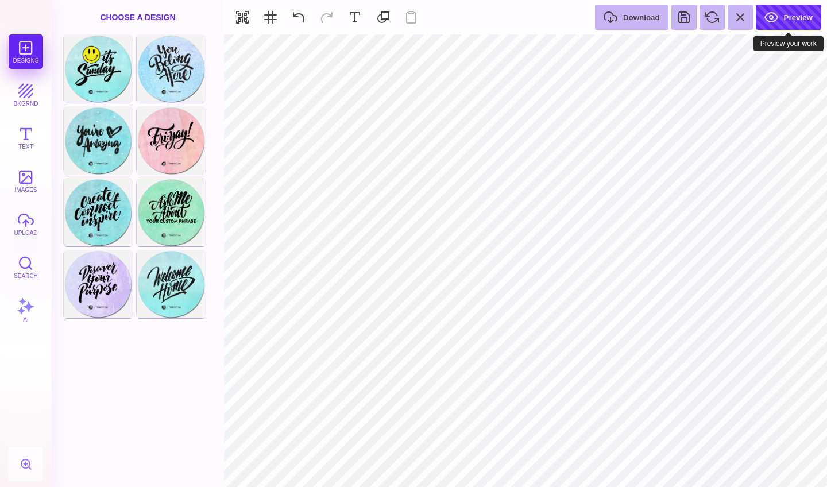
click at [804, 17] on button "Preview" at bounding box center [787, 17] width 65 height 25
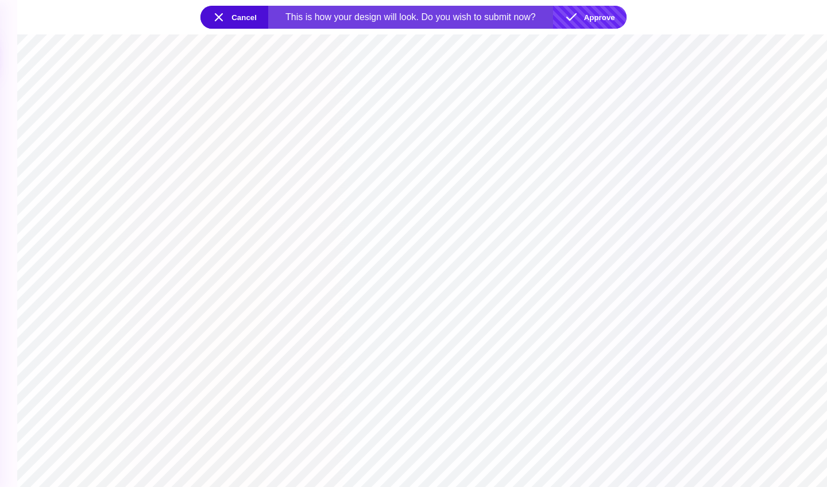
click at [603, 17] on button "Approve" at bounding box center [589, 17] width 73 height 23
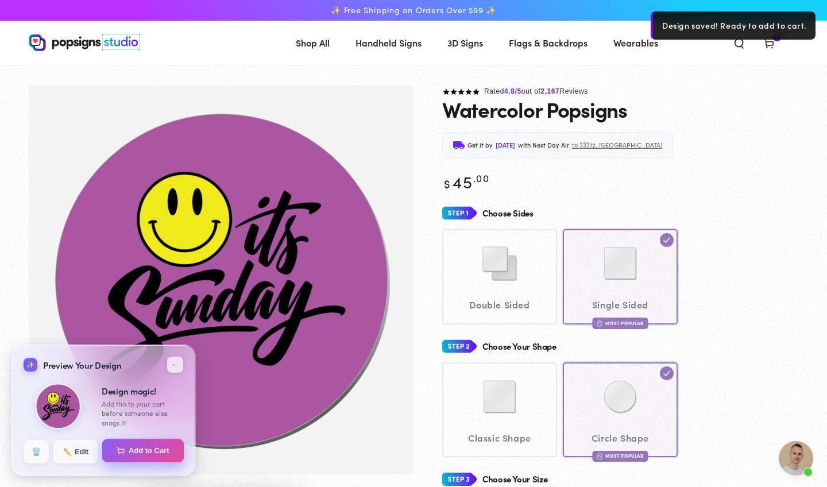
click at [128, 449] on button "Add to Cart" at bounding box center [143, 451] width 82 height 24
select select "**********"
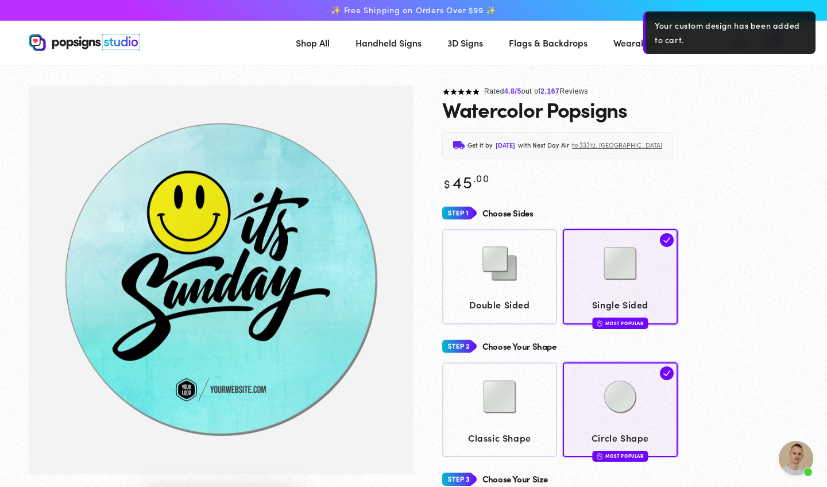
scroll to position [907, 0]
click at [743, 34] on div "Your custom design has been added to cart." at bounding box center [729, 32] width 172 height 42
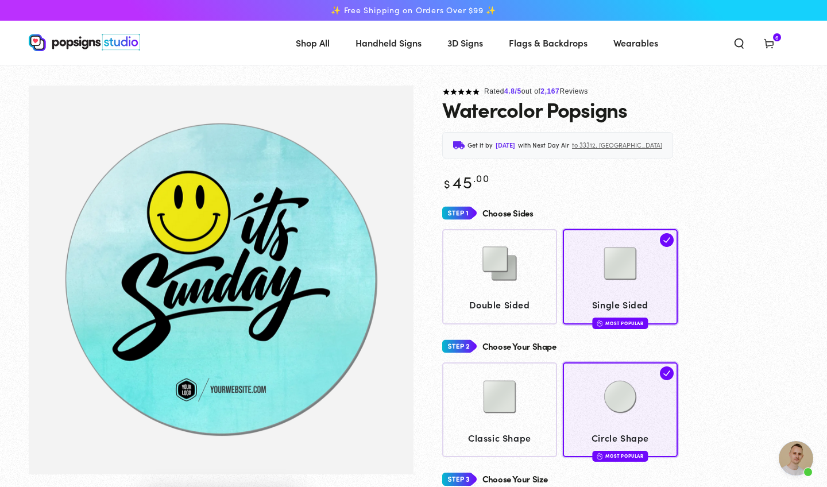
click at [770, 41] on use at bounding box center [768, 44] width 9 height 9
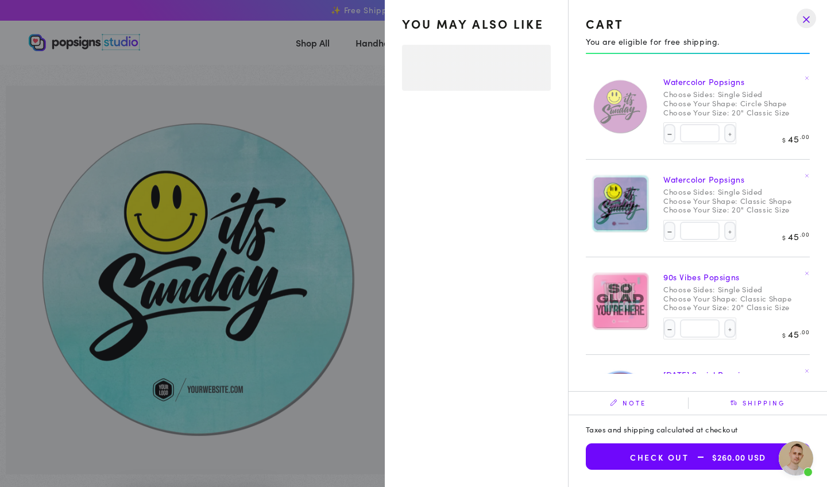
select select "**********"
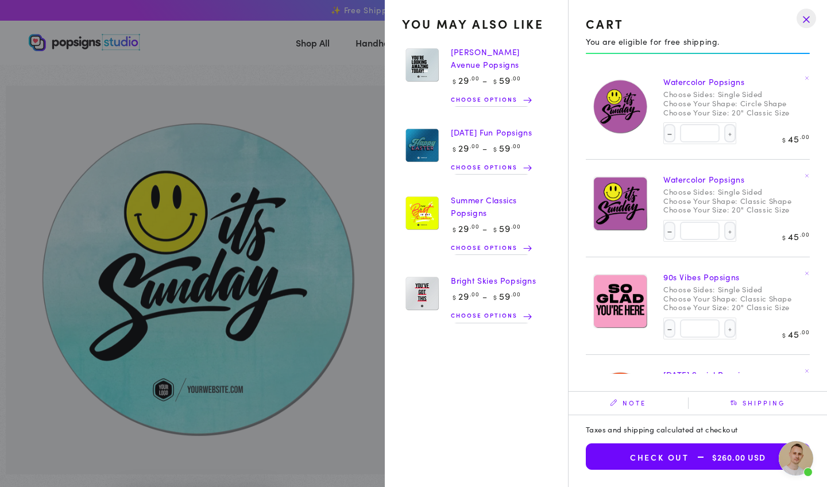
click at [807, 175] on icon at bounding box center [806, 175] width 5 height 5
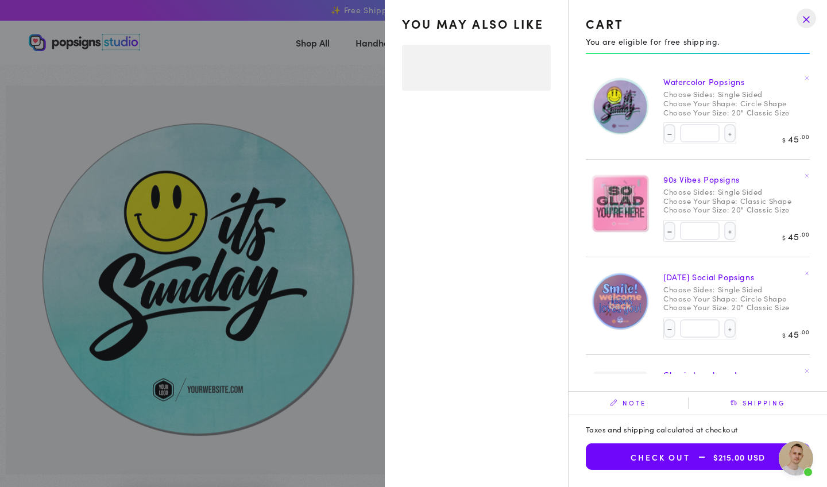
select select "**********"
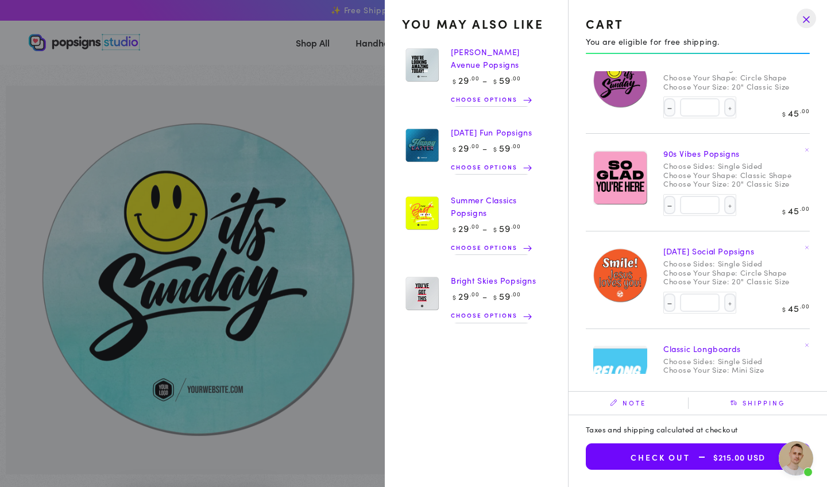
scroll to position [0, 0]
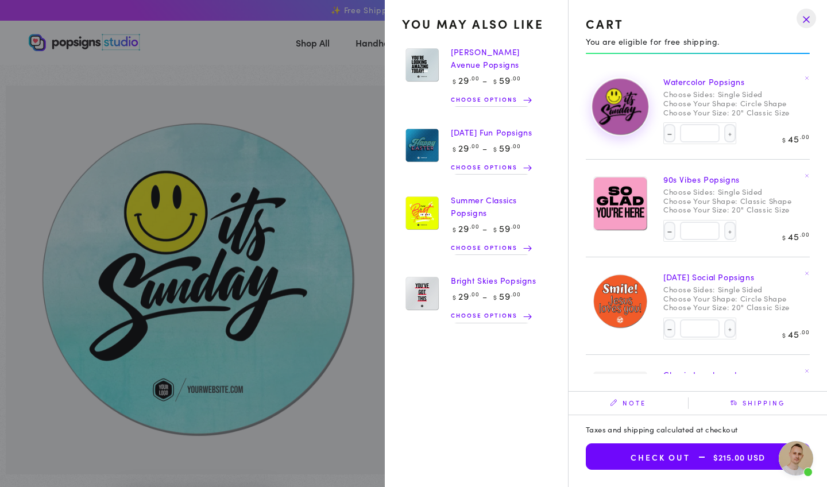
click at [623, 119] on img at bounding box center [619, 106] width 57 height 58
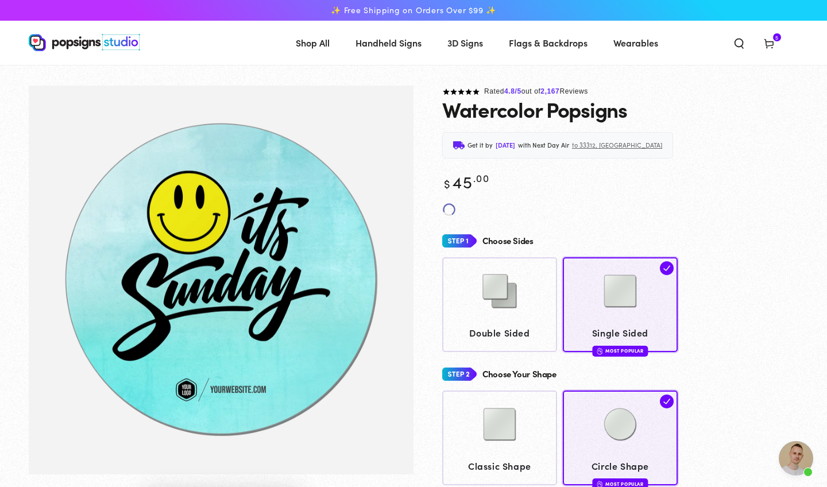
scroll to position [907, 0]
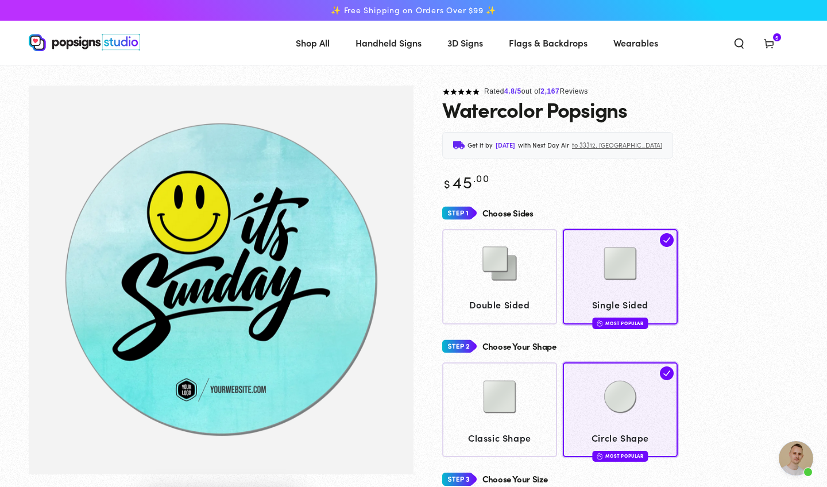
click at [776, 45] on span "Cart 5 5 items" at bounding box center [769, 42] width 30 height 25
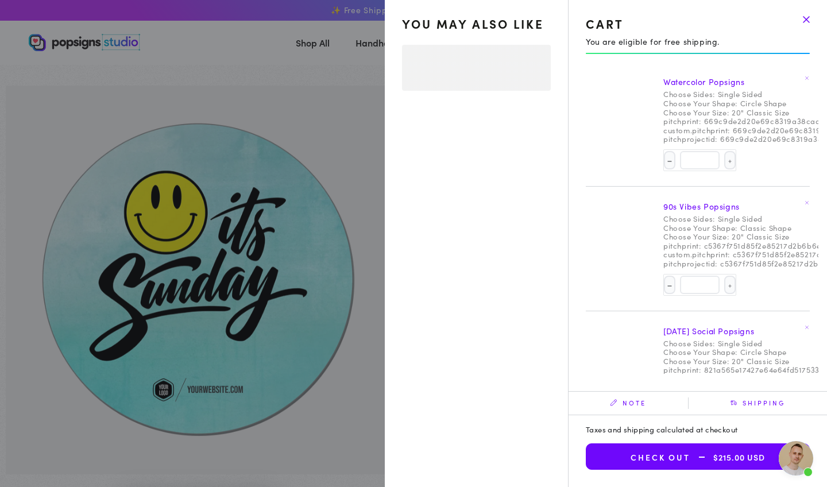
select select "**********"
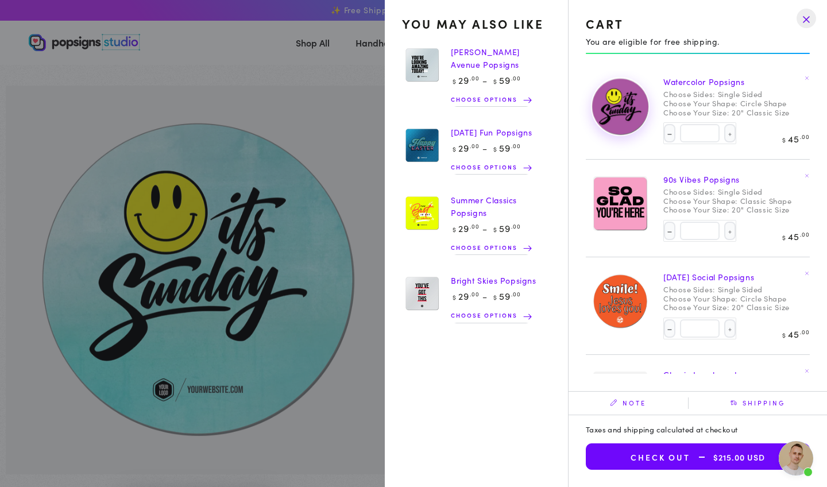
click at [621, 111] on img at bounding box center [619, 106] width 57 height 58
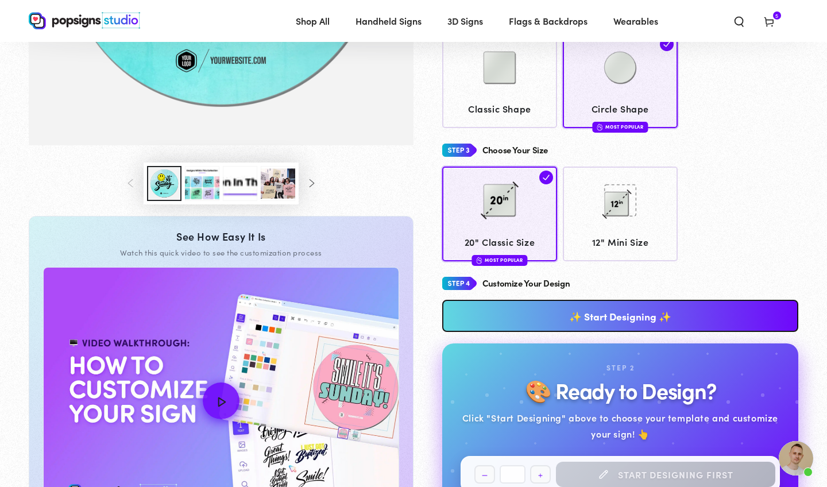
scroll to position [328, 0]
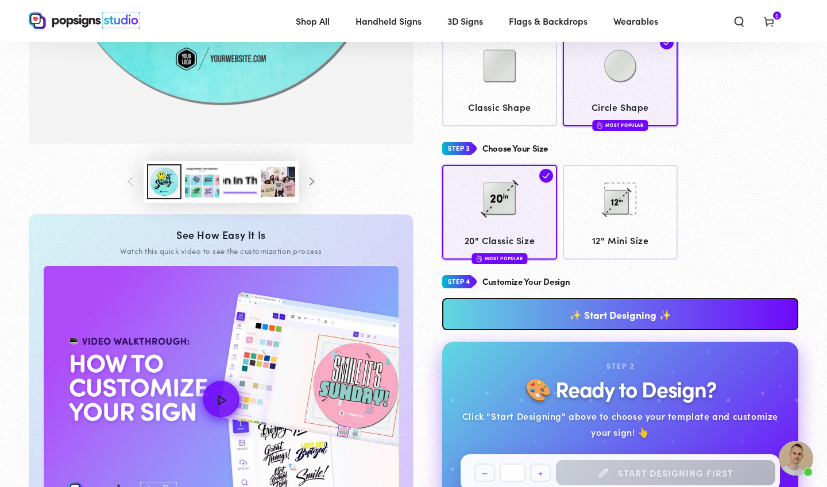
click at [580, 311] on link "✨ Start Designing ✨" at bounding box center [620, 314] width 356 height 32
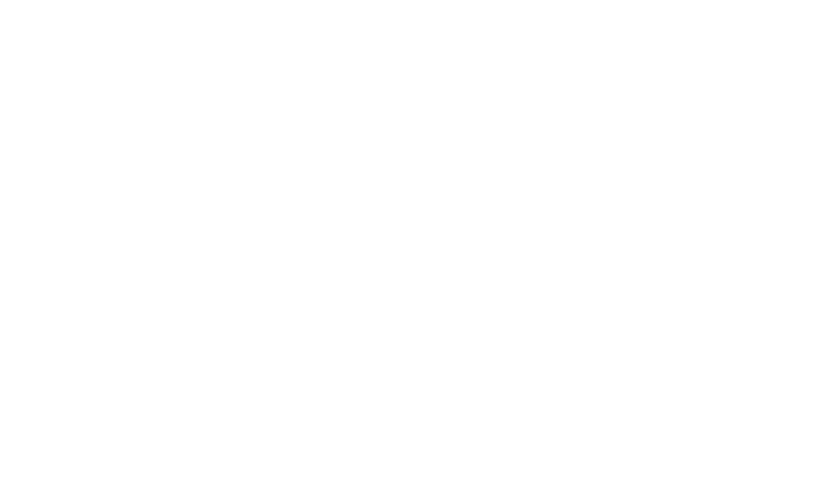
scroll to position [0, 0]
type textarea "An ancient tree with a door leading to a magical world"
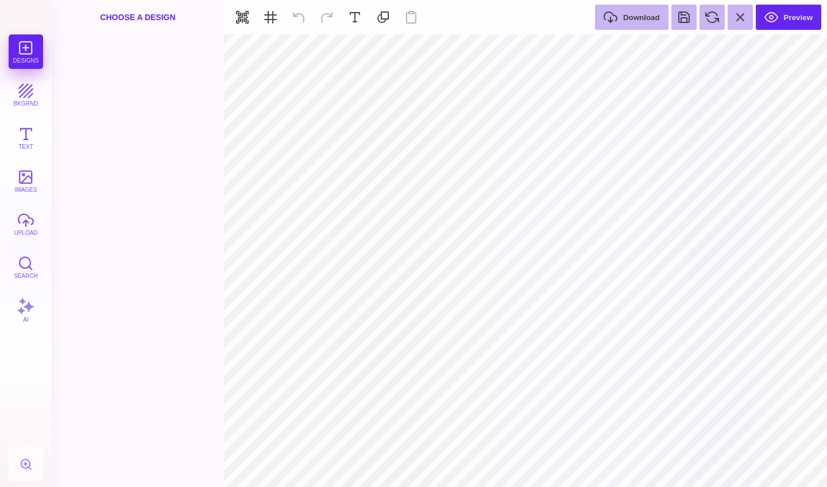
type input "#FFFFFF"
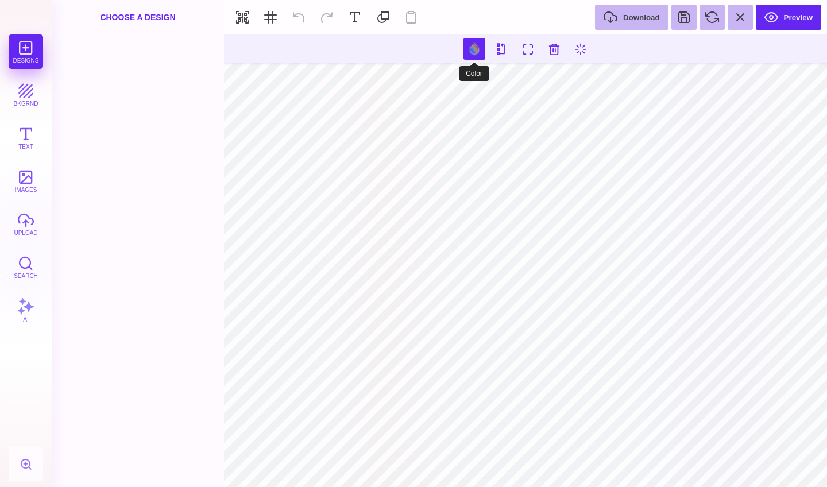
click at [467, 48] on button at bounding box center [474, 49] width 22 height 22
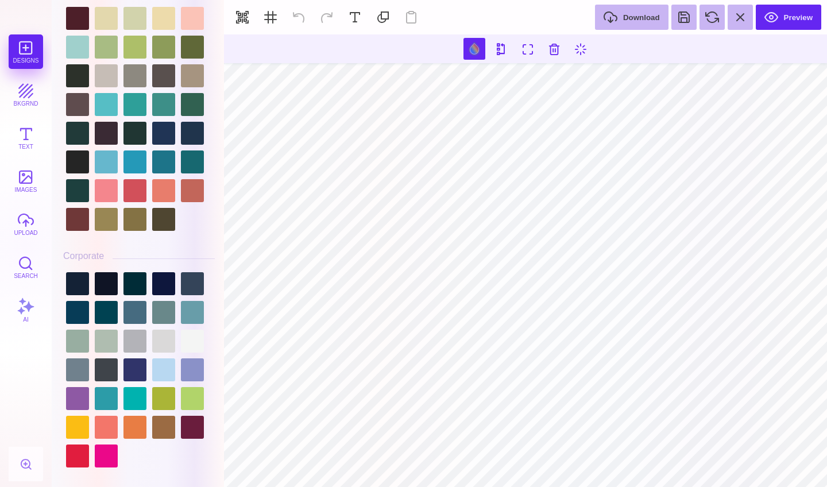
scroll to position [991, 0]
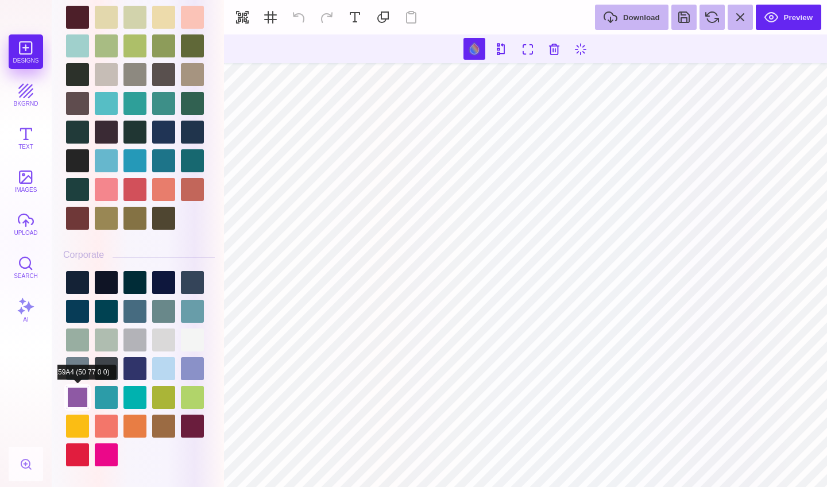
click at [77, 399] on div at bounding box center [77, 397] width 23 height 23
type input "#000000"
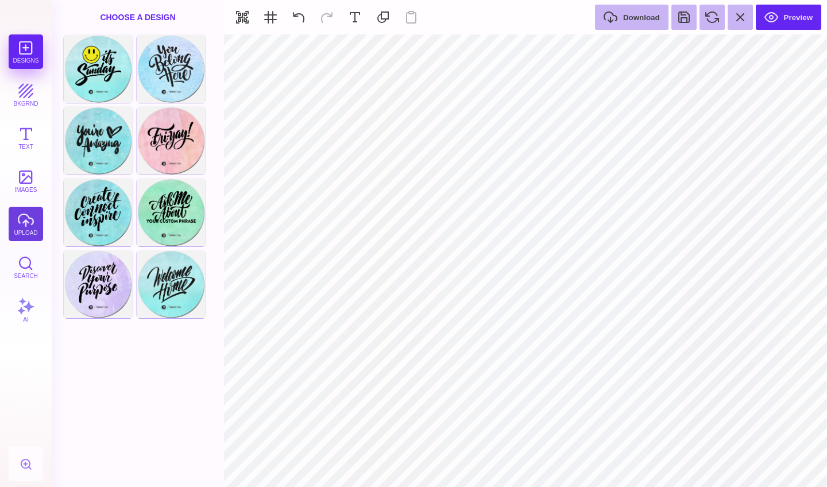
click at [13, 224] on button "upload" at bounding box center [26, 224] width 34 height 34
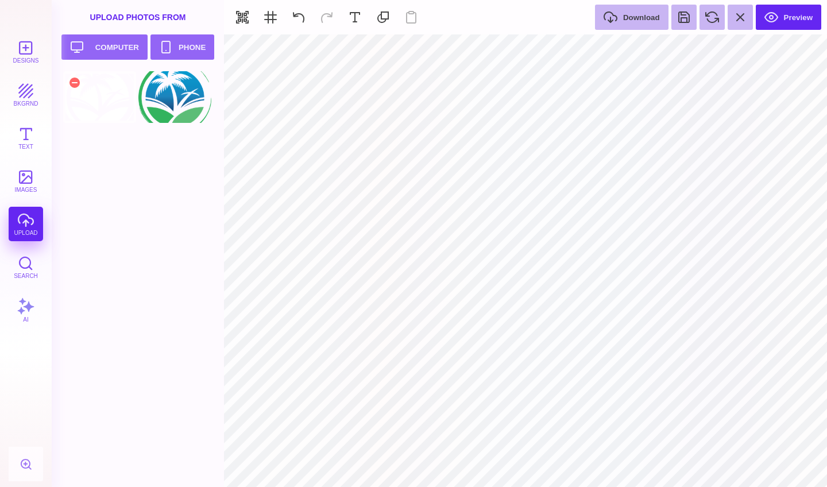
click at [111, 103] on div at bounding box center [99, 97] width 73 height 52
type input "#000000"
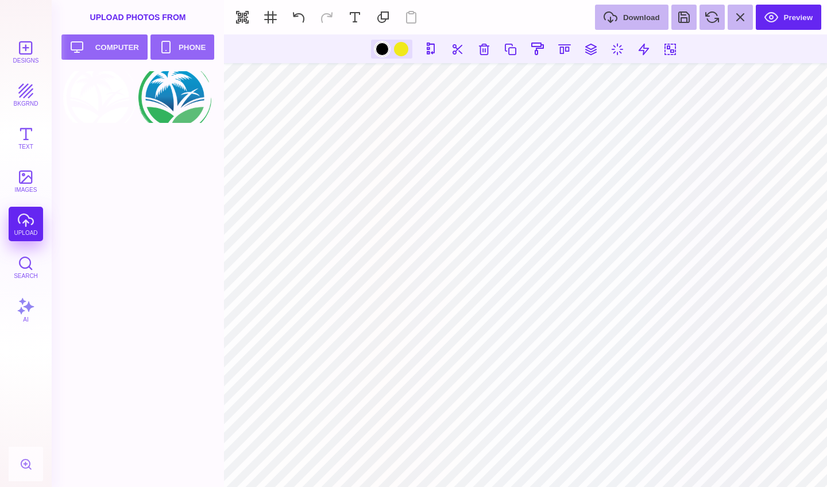
click at [384, 49] on div at bounding box center [382, 49] width 14 height 14
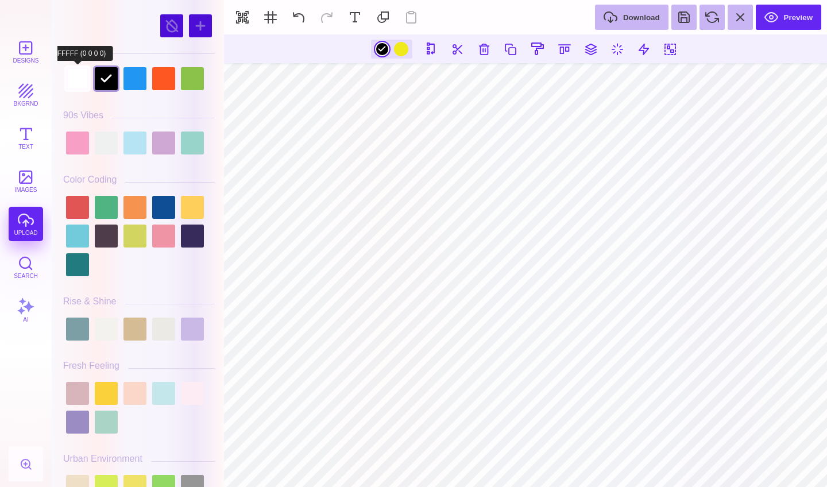
click at [76, 79] on div at bounding box center [77, 78] width 23 height 23
click at [399, 44] on div at bounding box center [401, 49] width 14 height 14
click at [406, 47] on div at bounding box center [391, 49] width 41 height 19
click at [404, 47] on div at bounding box center [391, 49] width 41 height 19
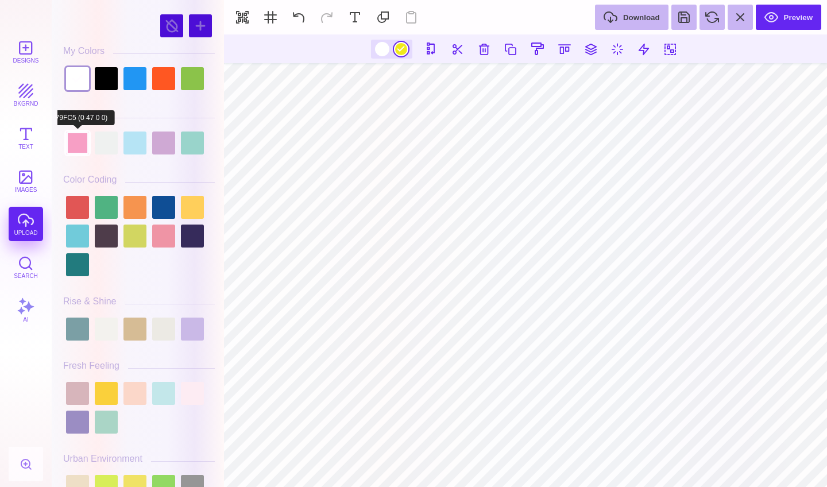
click at [80, 146] on div at bounding box center [77, 142] width 23 height 23
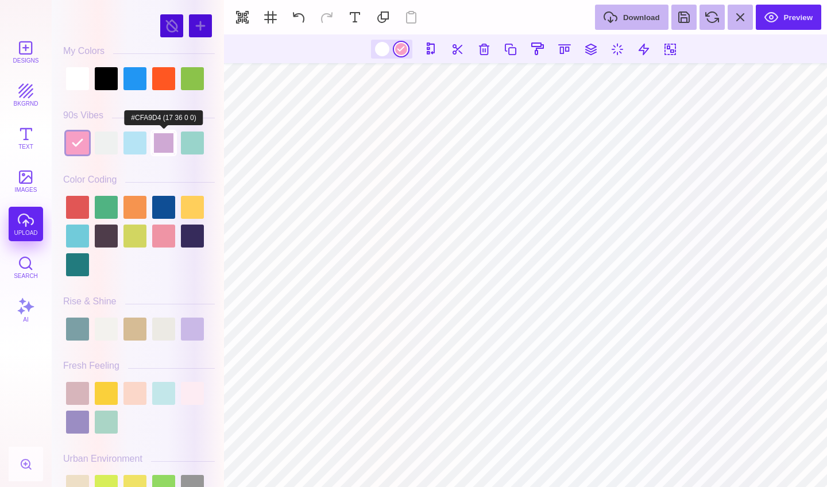
click at [170, 141] on div at bounding box center [163, 142] width 23 height 23
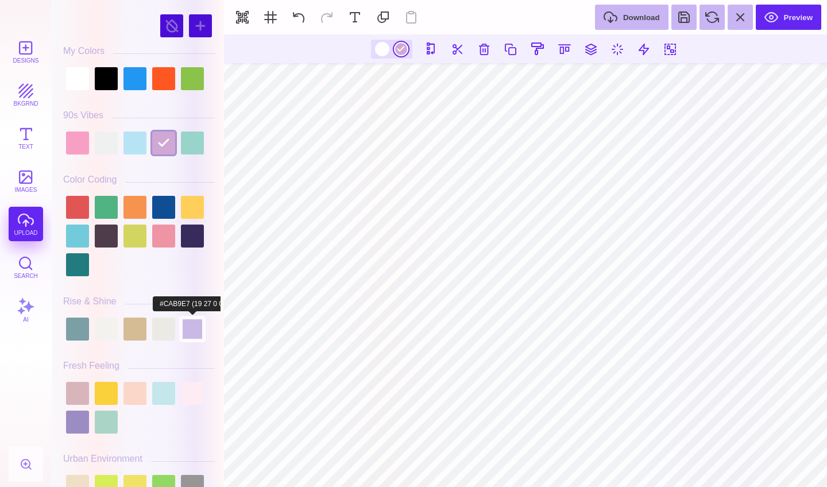
click at [192, 326] on div at bounding box center [192, 328] width 23 height 23
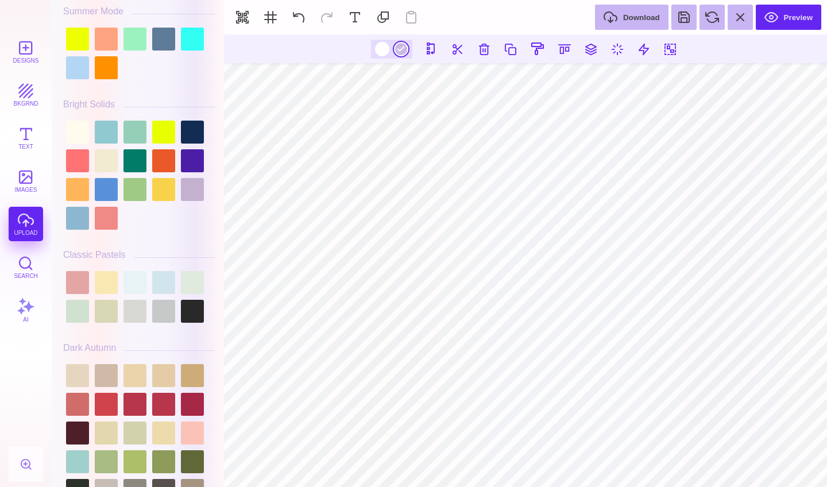
scroll to position [586, 0]
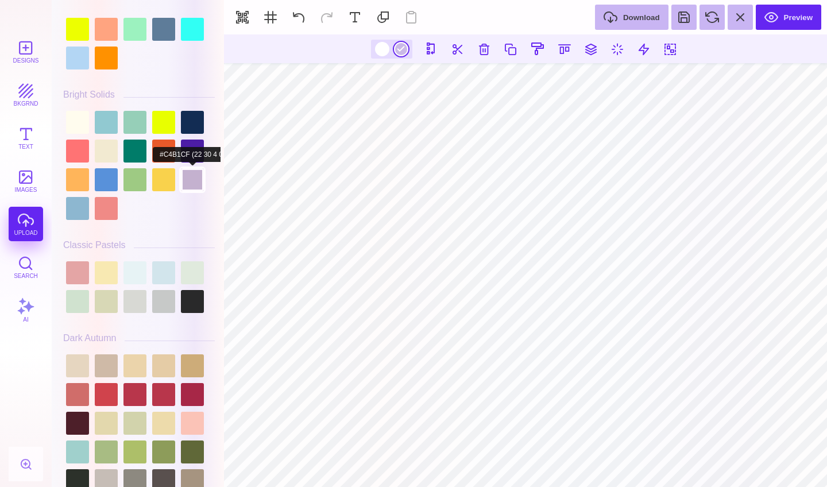
click at [187, 184] on div at bounding box center [192, 179] width 23 height 23
type input "#C4B1CF"
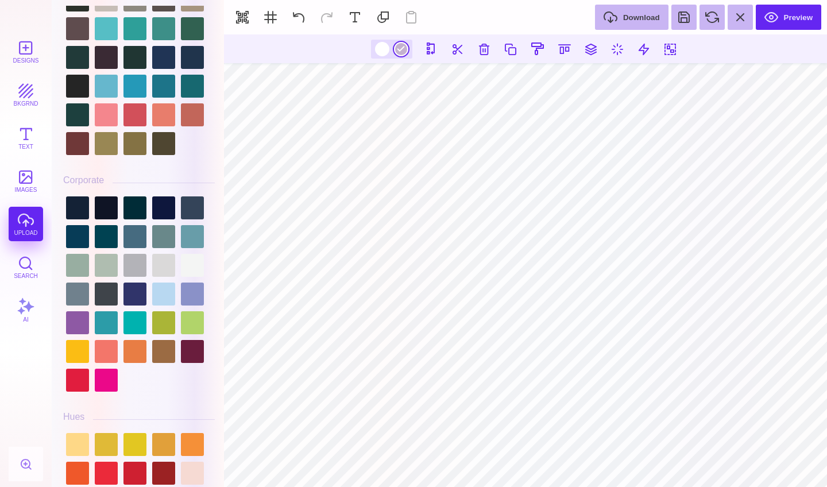
scroll to position [1072, 0]
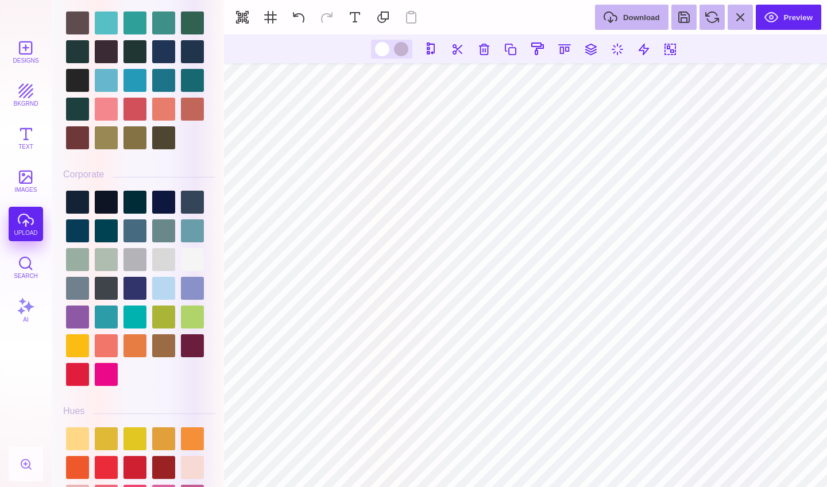
click at [26, 215] on div "Designs bkgrnd Text images upload Search AI" at bounding box center [26, 260] width 52 height 452
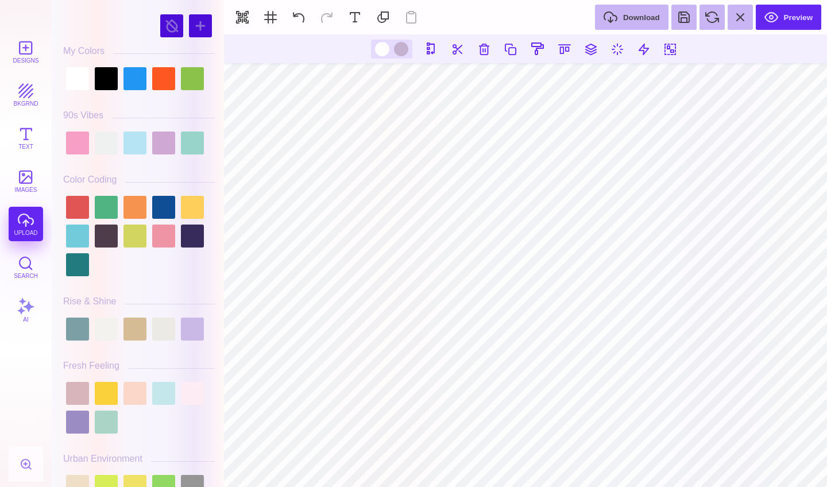
scroll to position [0, 0]
click at [10, 221] on div "Designs bkgrnd Text images upload Search AI" at bounding box center [26, 260] width 52 height 452
click at [24, 186] on button "images" at bounding box center [26, 181] width 34 height 34
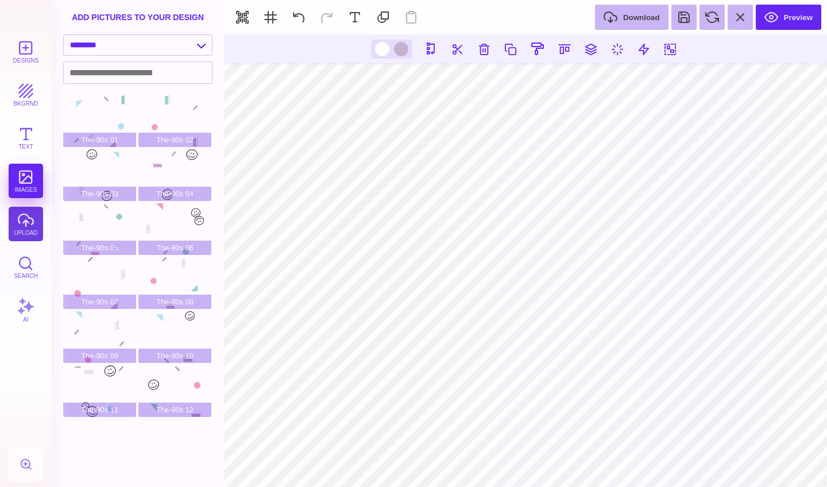
click at [26, 214] on button "upload" at bounding box center [26, 224] width 34 height 34
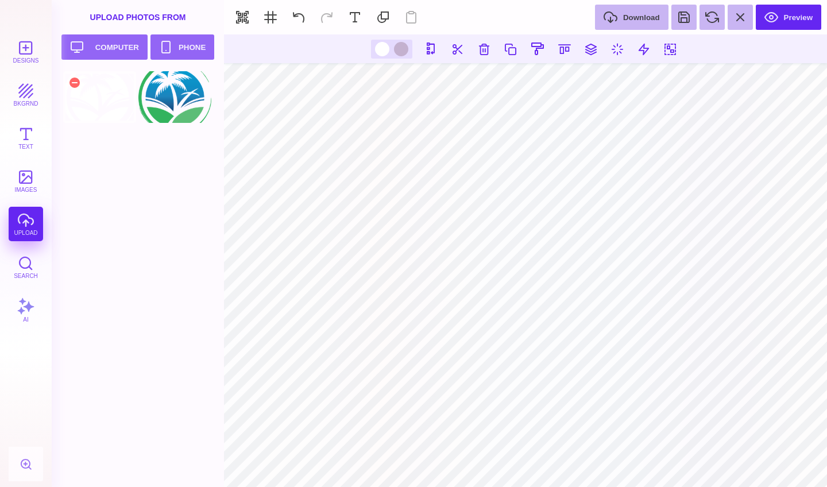
click at [119, 84] on div at bounding box center [99, 97] width 73 height 52
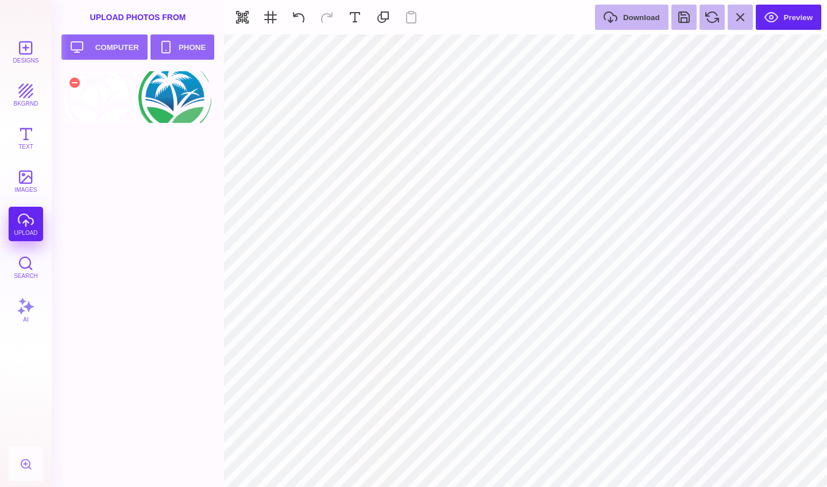
type input "#000000"
click at [801, 21] on button "Preview" at bounding box center [787, 17] width 65 height 25
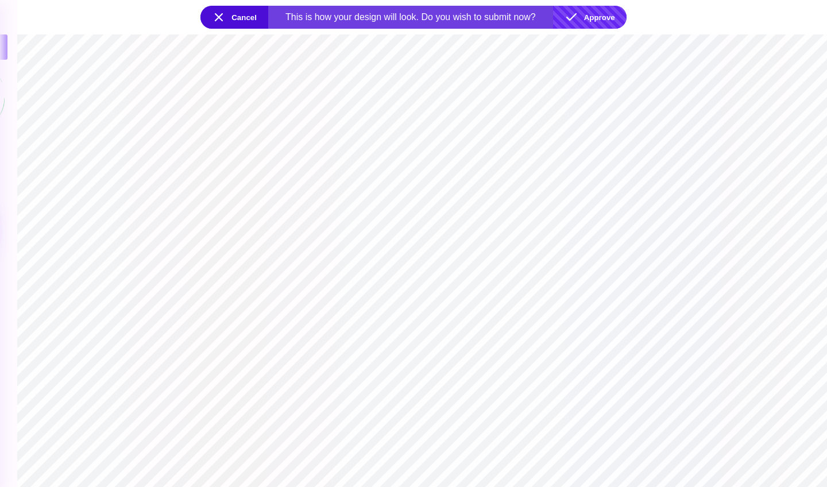
click at [606, 21] on button "Approve" at bounding box center [589, 17] width 73 height 23
click at [591, 16] on button "Approve" at bounding box center [589, 17] width 73 height 23
click at [594, 7] on button "Approve" at bounding box center [589, 17] width 73 height 23
click at [585, 16] on button "Approve" at bounding box center [589, 17] width 73 height 23
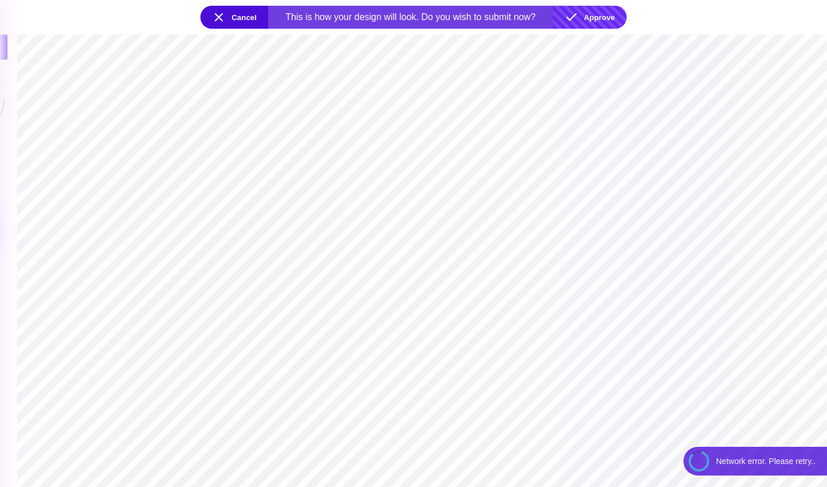
click at [585, 16] on button "Approve" at bounding box center [589, 17] width 73 height 23
drag, startPoint x: 585, startPoint y: 16, endPoint x: 688, endPoint y: 161, distance: 178.2
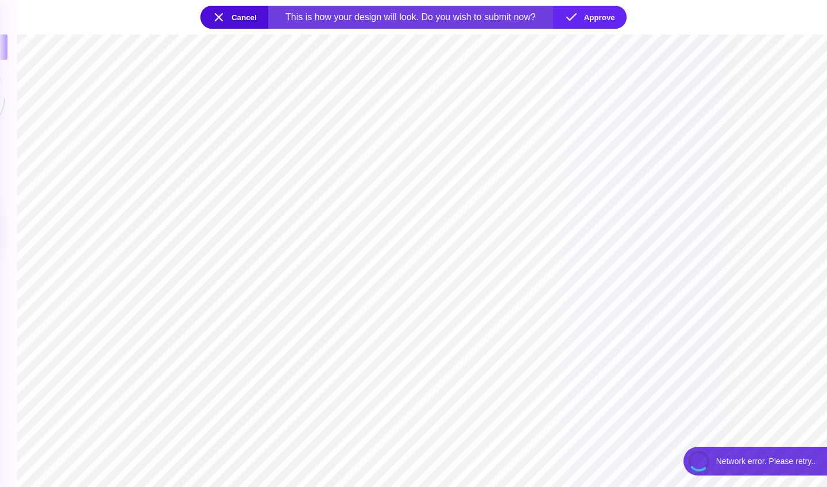
click at [688, 161] on section at bounding box center [421, 260] width 809 height 452
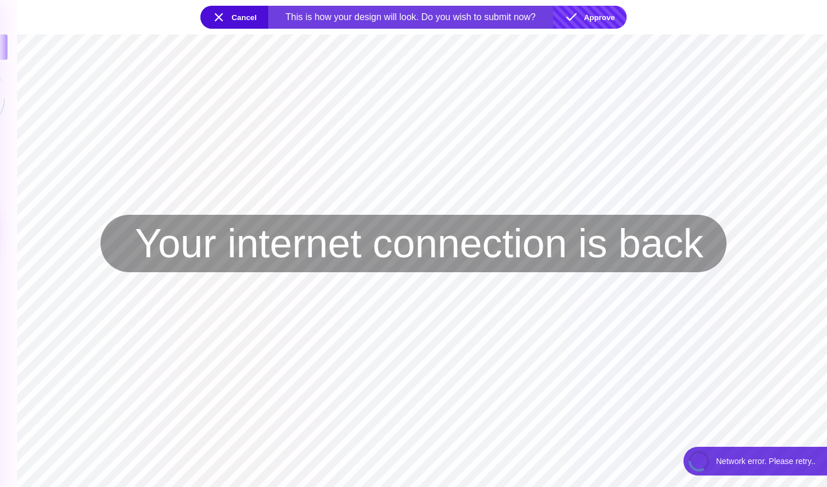
click at [595, 19] on button "Approve" at bounding box center [589, 17] width 73 height 23
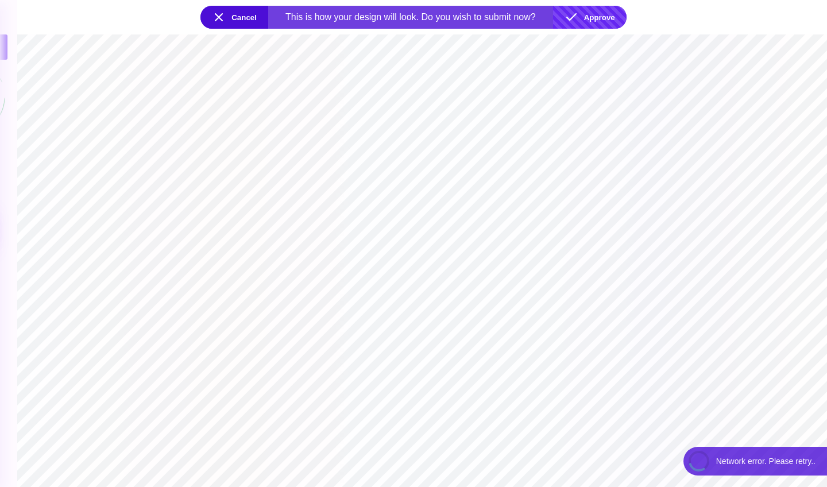
click at [595, 19] on button "Approve" at bounding box center [589, 17] width 73 height 23
click at [575, 13] on button "Approve" at bounding box center [589, 17] width 73 height 23
click at [596, 17] on button "Approve" at bounding box center [589, 17] width 73 height 23
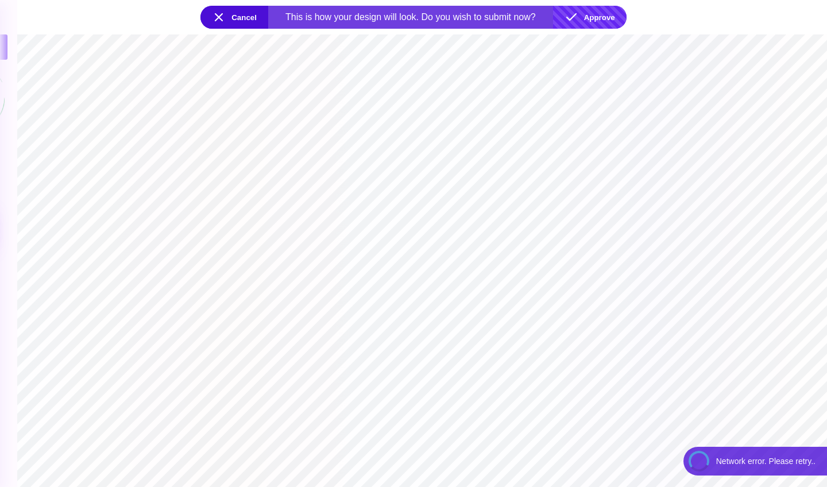
click at [602, 22] on button "Approve" at bounding box center [589, 17] width 73 height 23
click at [596, 8] on button "Approve" at bounding box center [589, 17] width 73 height 23
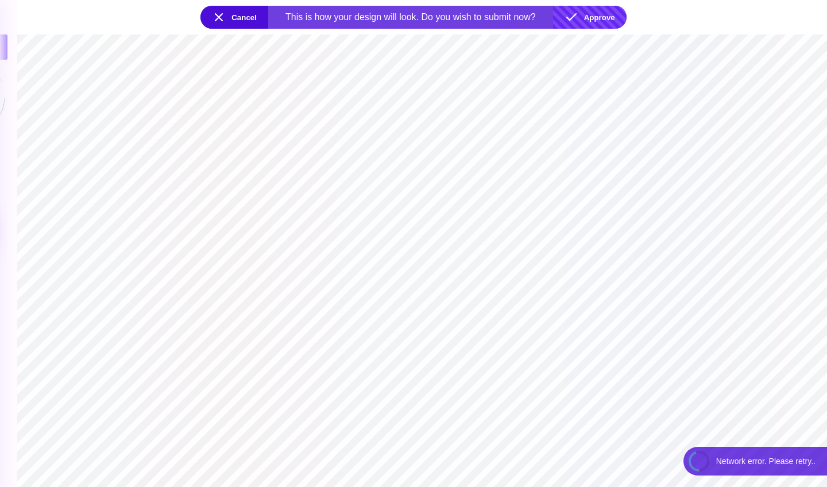
click at [580, 20] on button "Approve" at bounding box center [589, 17] width 73 height 23
click at [580, 19] on button "Approve" at bounding box center [589, 17] width 73 height 23
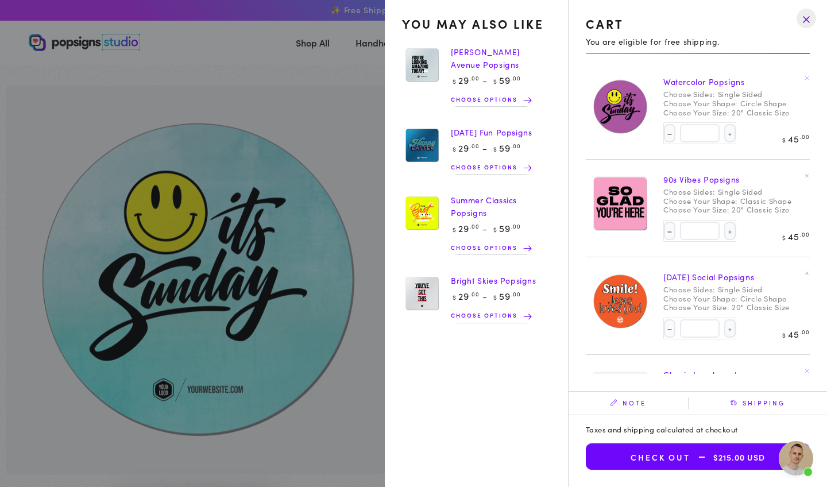
select select "**********"
click at [754, 55] on summary "Cart 5 5 items" at bounding box center [769, 42] width 30 height 25
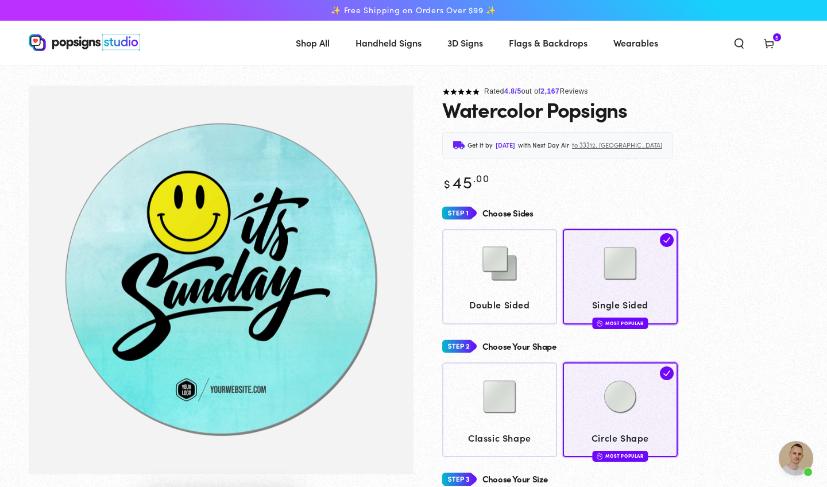
scroll to position [0, 0]
click at [770, 48] on icon at bounding box center [768, 42] width 11 height 11
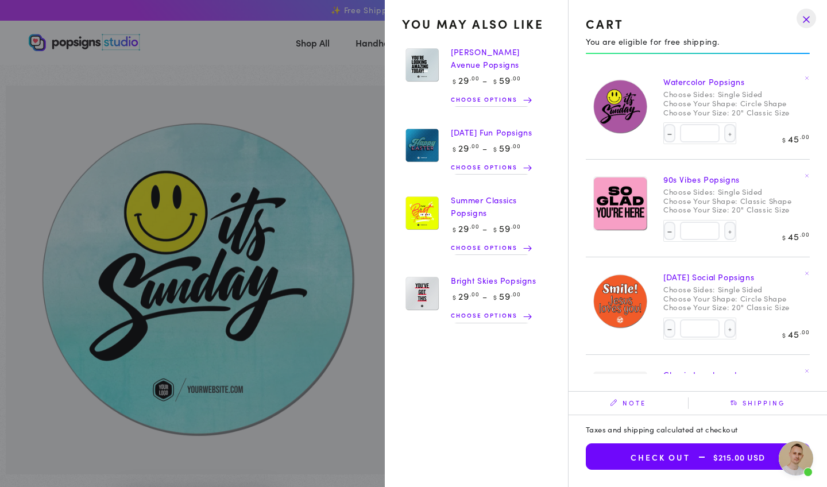
click at [754, 55] on summary "Cart 5 5 items" at bounding box center [769, 42] width 30 height 25
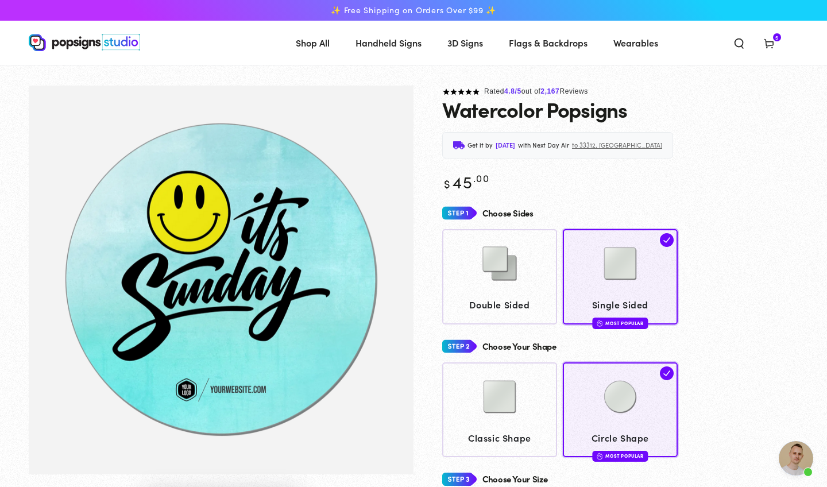
click at [199, 255] on img "Gallery Viewer" at bounding box center [221, 280] width 385 height 389
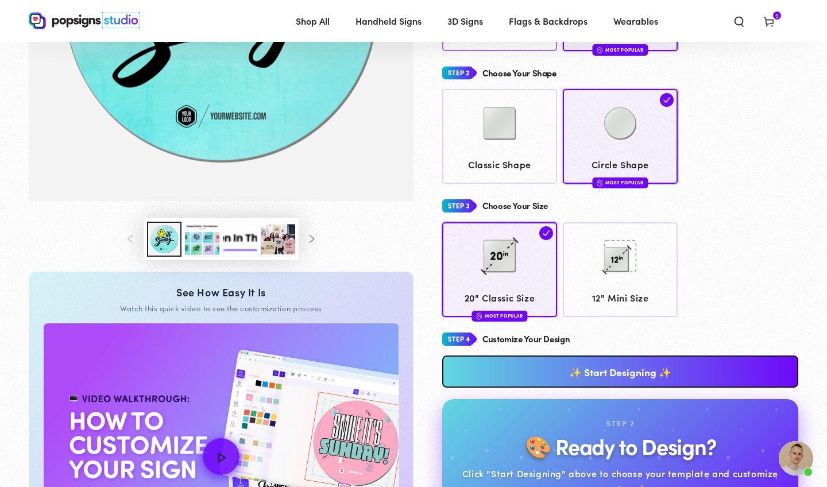
scroll to position [384, 0]
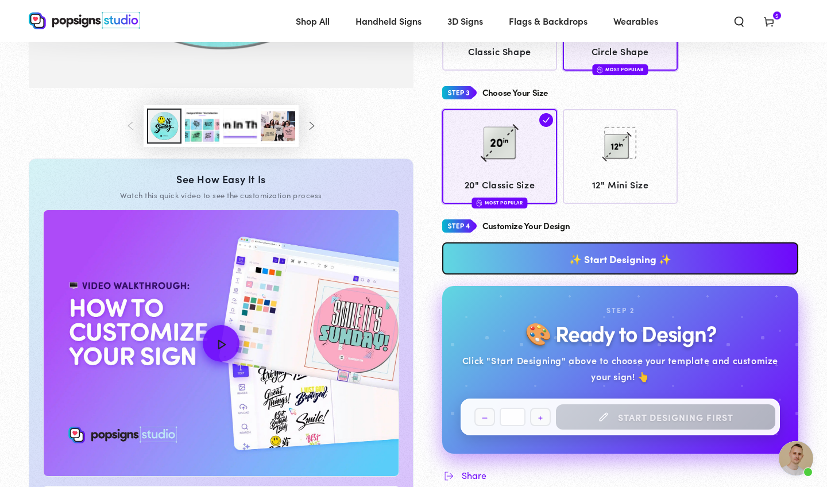
click at [515, 266] on link "✨ Start Designing ✨" at bounding box center [620, 258] width 356 height 32
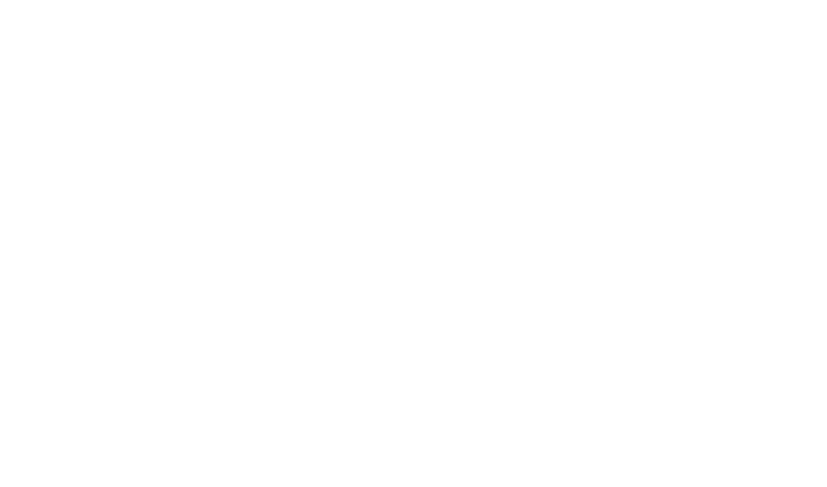
scroll to position [0, 0]
type textarea "An ancient tree with a door leading to a magical world"
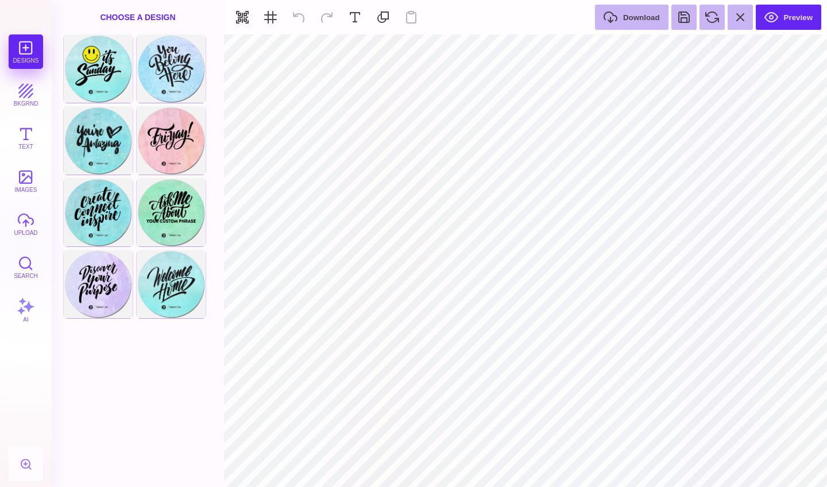
type input "#FFFFFF"
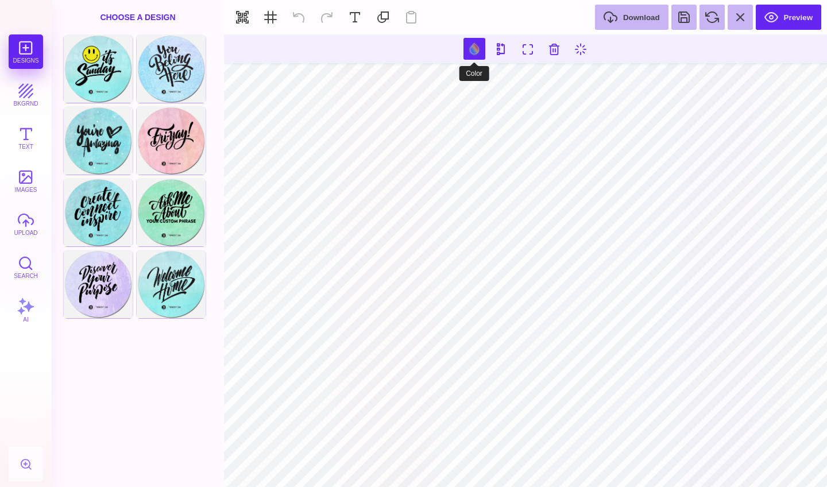
click at [470, 48] on button at bounding box center [474, 49] width 22 height 22
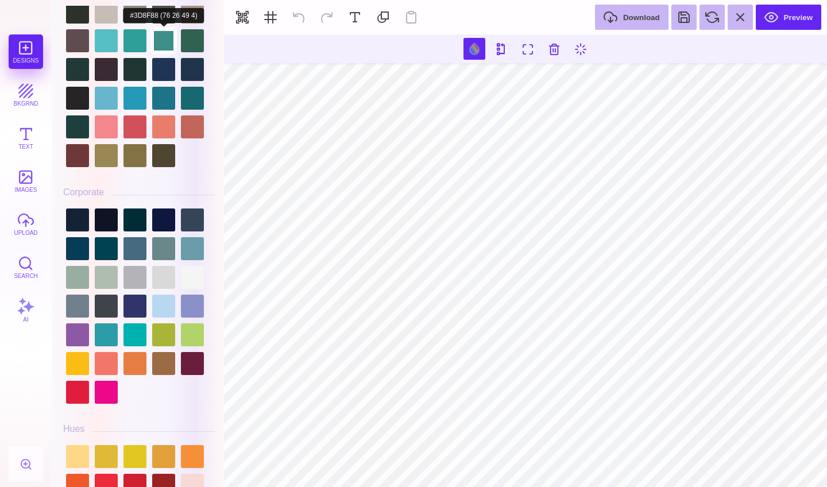
scroll to position [1074, 0]
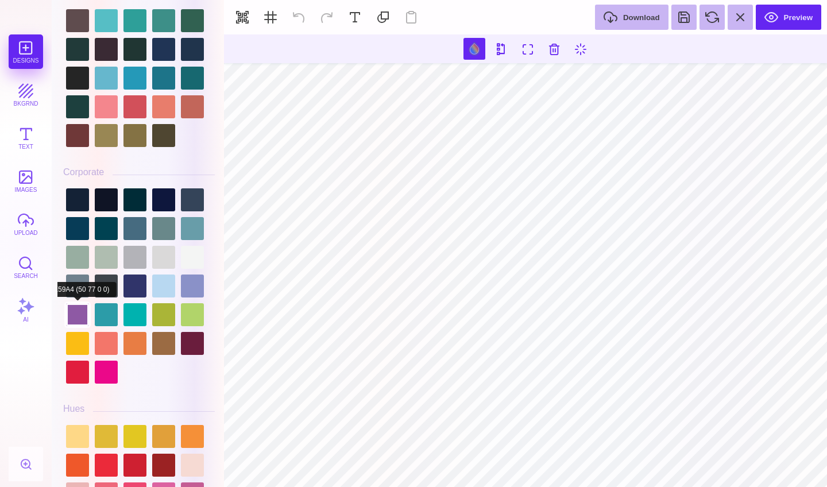
click at [75, 308] on div at bounding box center [77, 314] width 23 height 23
type input "#000000"
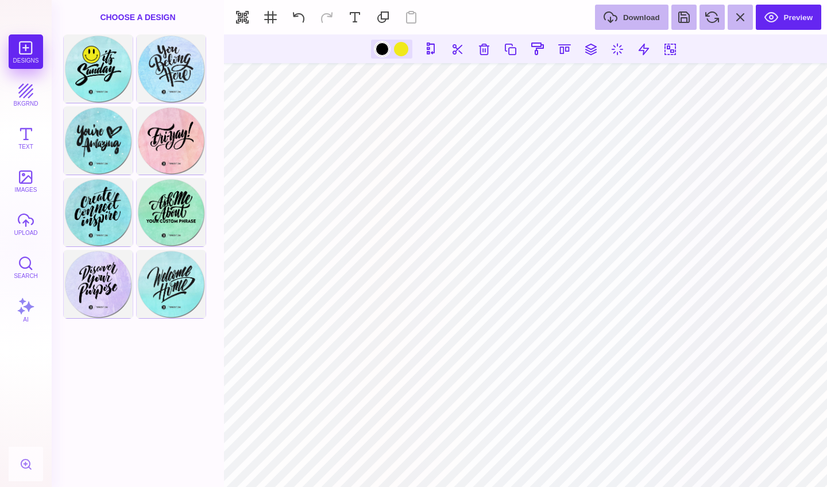
click at [380, 51] on div at bounding box center [382, 49] width 14 height 14
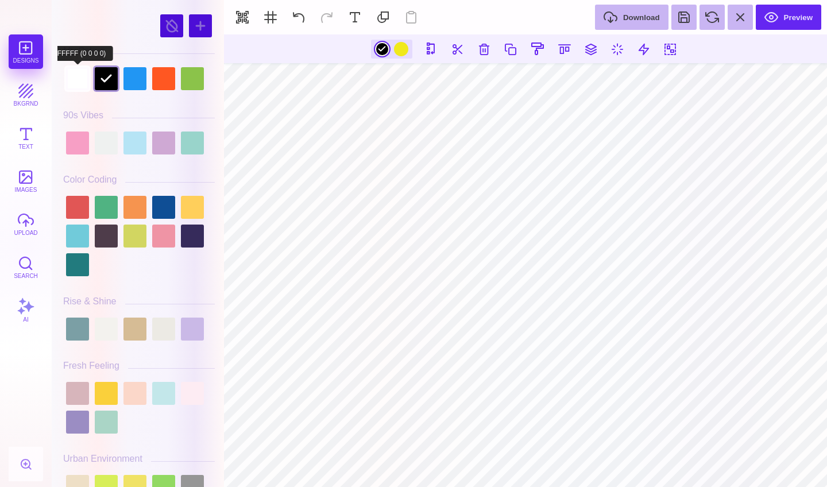
click at [77, 84] on div at bounding box center [77, 78] width 23 height 23
click at [400, 52] on div at bounding box center [401, 49] width 14 height 14
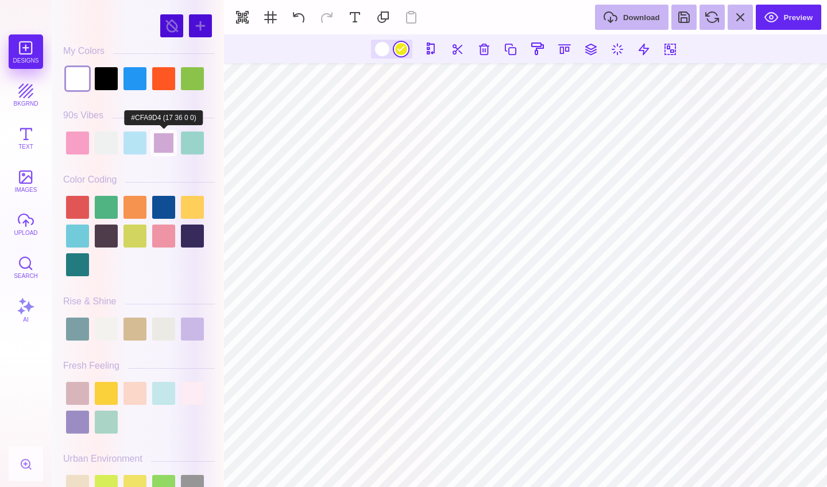
click at [170, 144] on div at bounding box center [163, 142] width 23 height 23
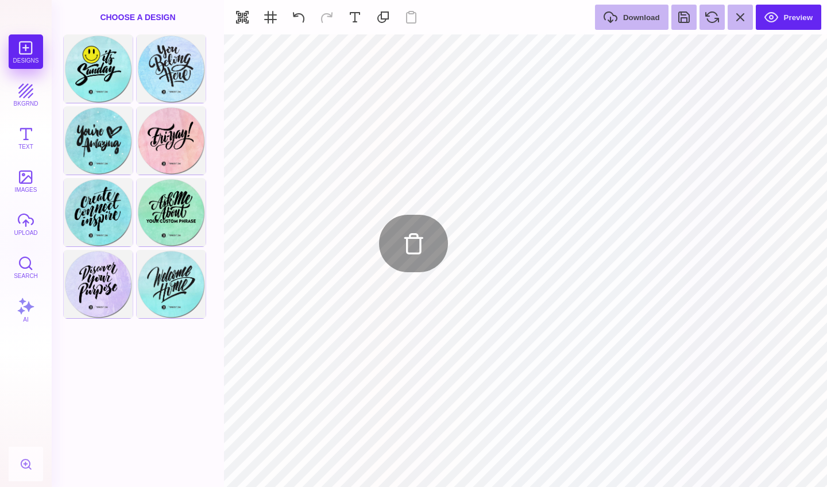
type input "#466B80"
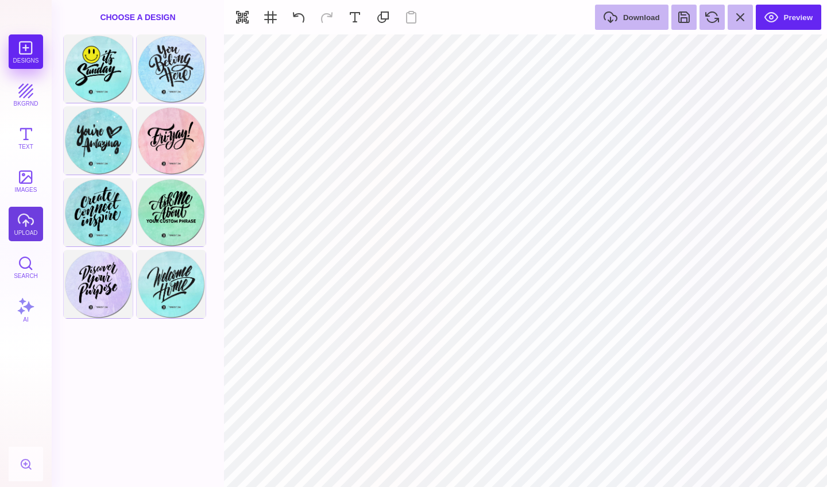
click at [20, 226] on button "upload" at bounding box center [26, 224] width 34 height 34
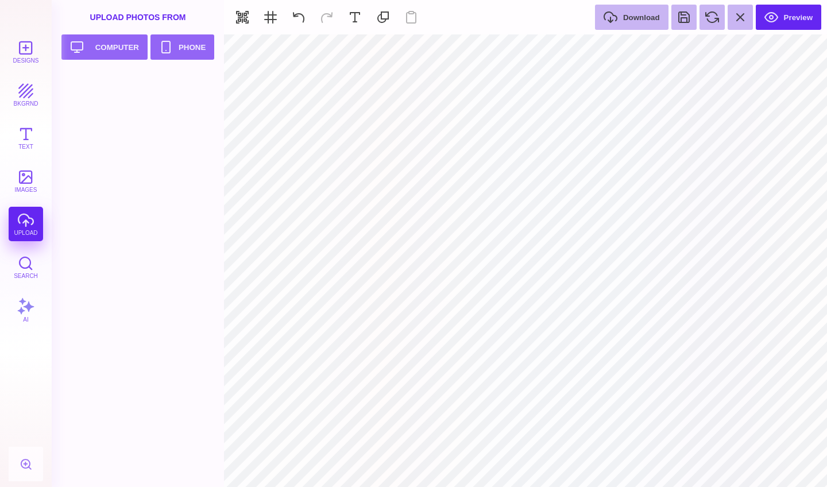
click at [95, 99] on div at bounding box center [141, 279] width 156 height 416
click at [22, 224] on div "Designs bkgrnd Text images upload Search AI" at bounding box center [26, 260] width 52 height 452
click at [83, 54] on button "Upload your artwork Computer" at bounding box center [104, 46] width 86 height 25
click at [92, 94] on div at bounding box center [99, 97] width 73 height 52
type input "#000000"
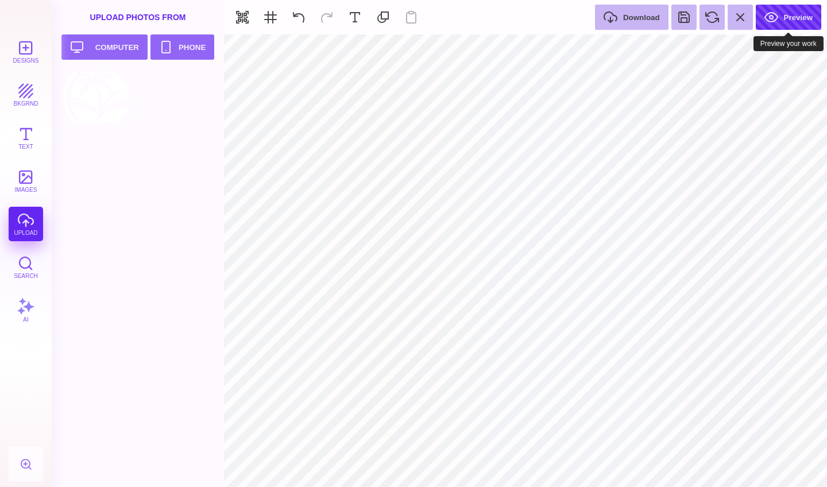
click at [788, 26] on button "Preview" at bounding box center [787, 17] width 65 height 25
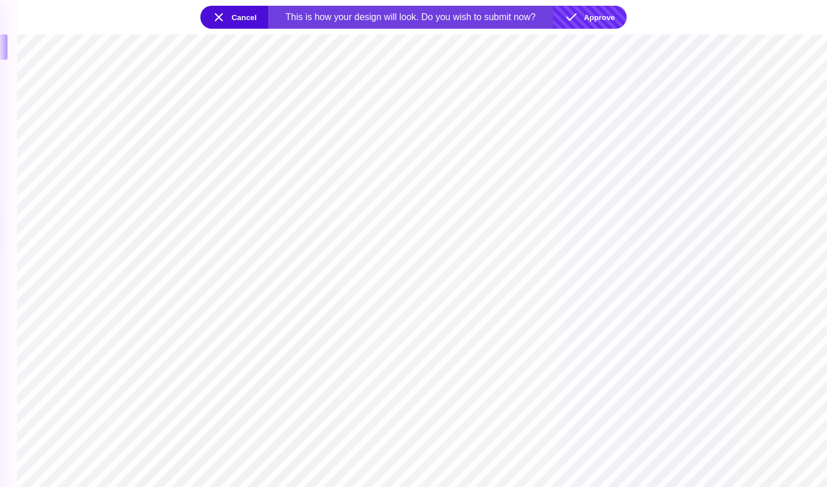
click at [596, 15] on button "Approve" at bounding box center [589, 17] width 73 height 23
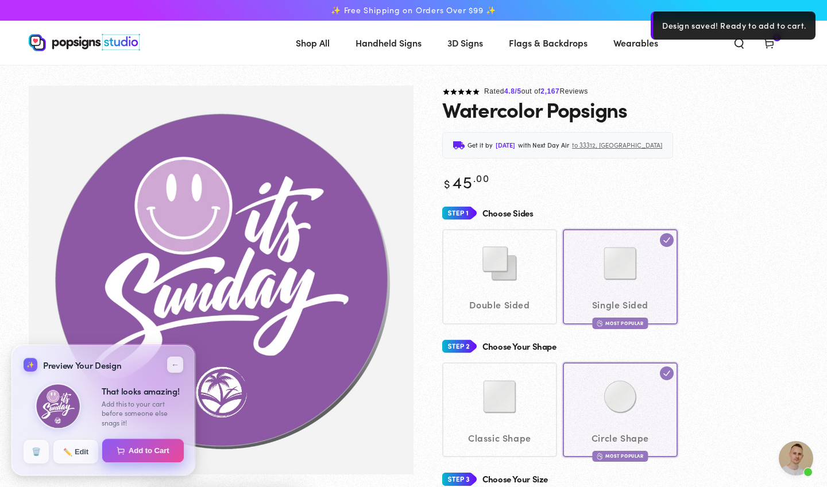
click at [158, 450] on button "Add to Cart" at bounding box center [143, 451] width 82 height 24
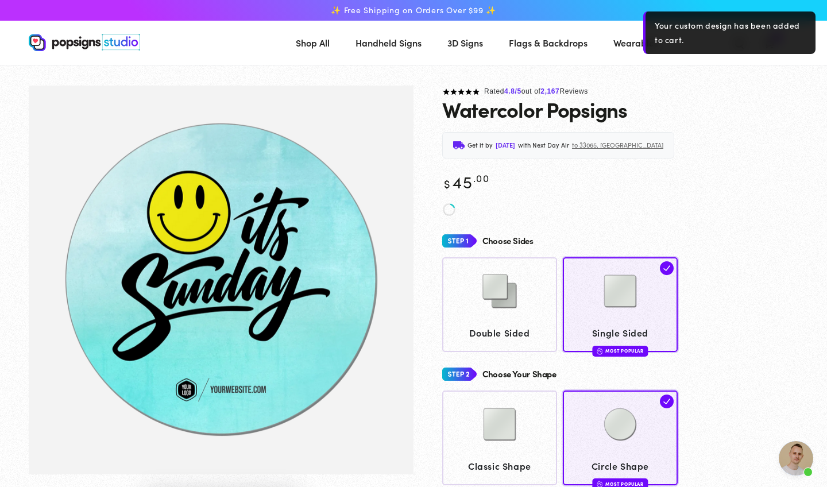
scroll to position [907, 0]
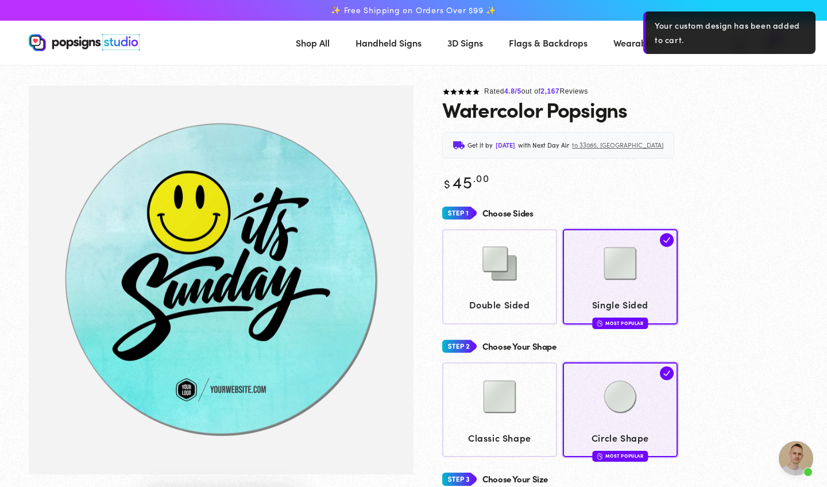
click at [758, 106] on div "Watercolor Popsigns" at bounding box center [620, 109] width 356 height 23
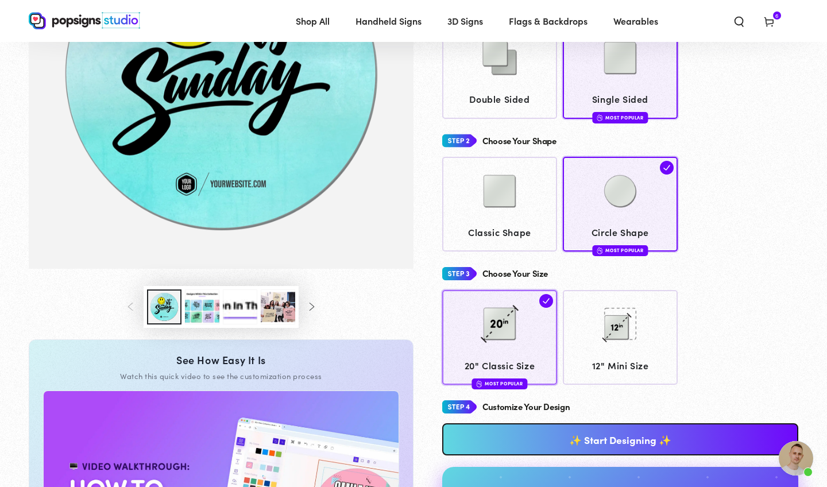
scroll to position [204, 0]
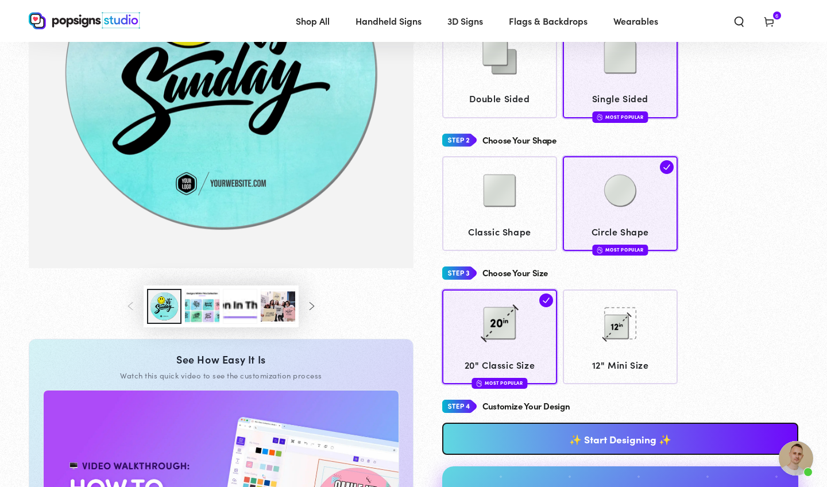
click at [478, 433] on link "✨ Start Designing ✨" at bounding box center [620, 438] width 356 height 32
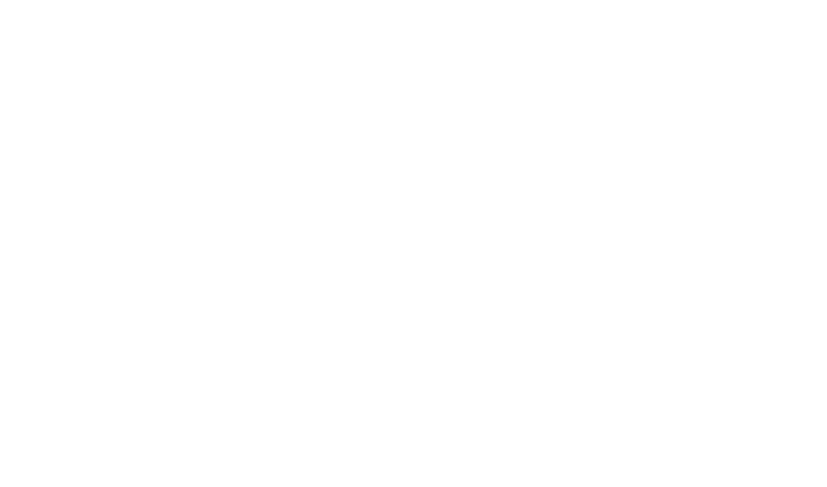
scroll to position [0, 0]
type textarea "An ancient tree with a door leading to a magical world"
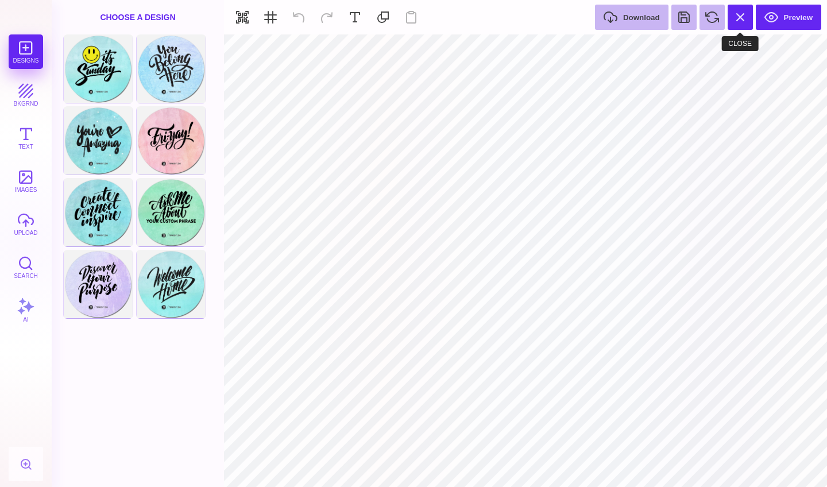
click at [742, 22] on button at bounding box center [739, 17] width 25 height 25
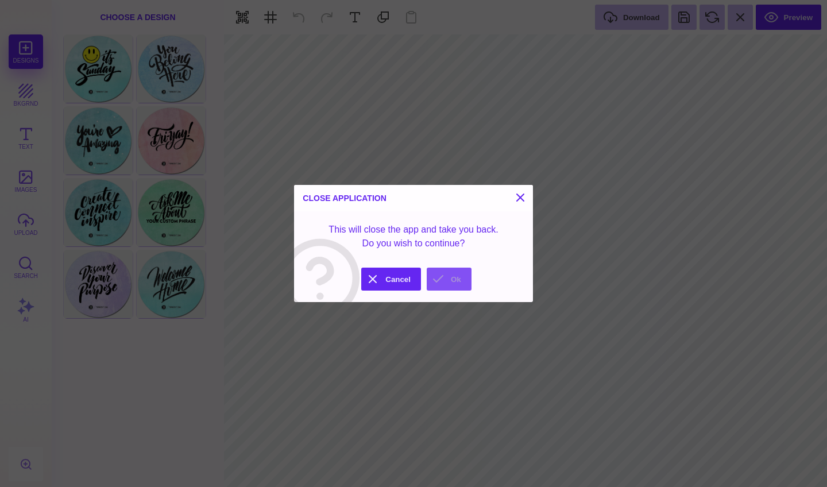
click at [441, 277] on button "Ok" at bounding box center [448, 278] width 45 height 23
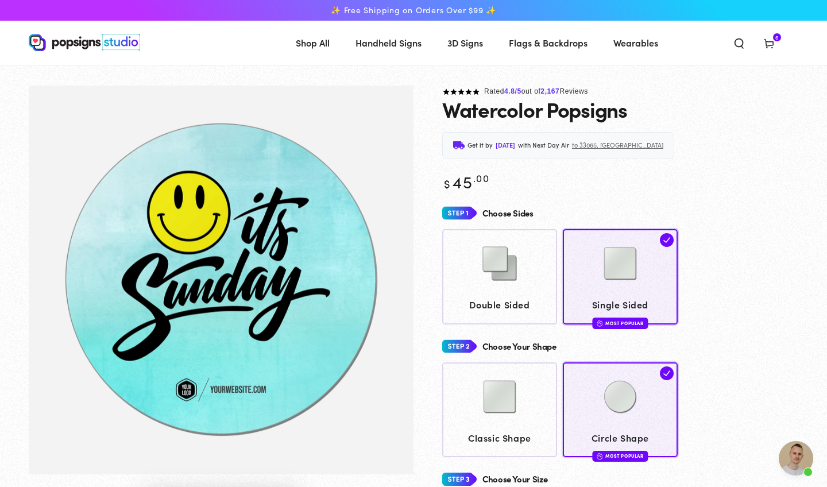
click at [763, 38] on icon at bounding box center [768, 42] width 11 height 11
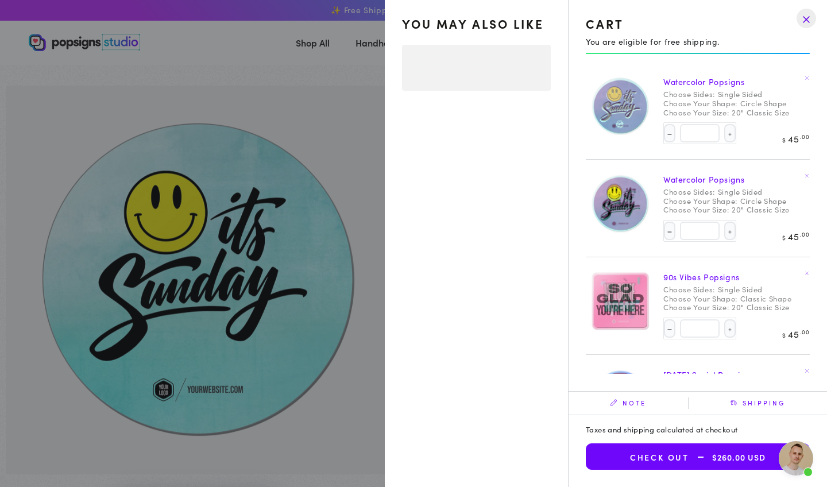
select select "**********"
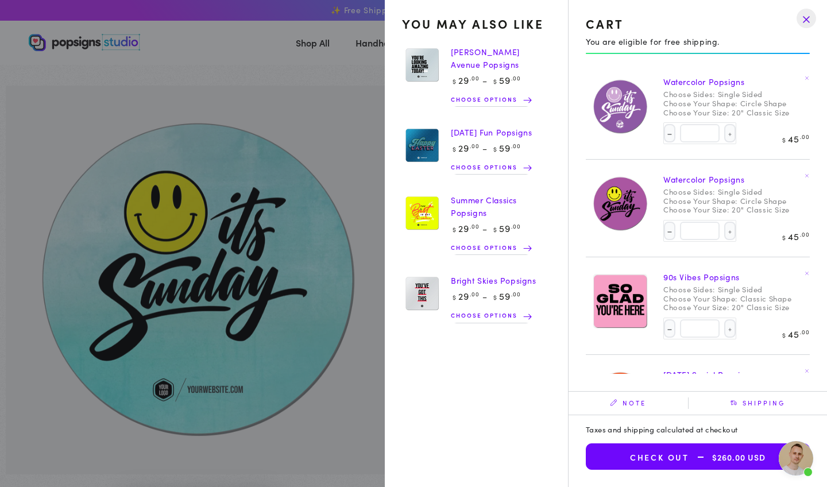
click at [808, 173] on icon at bounding box center [806, 175] width 5 height 5
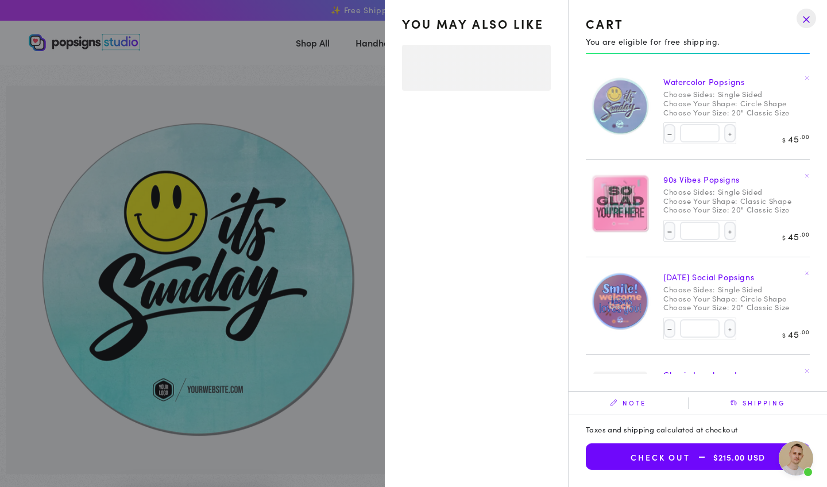
select select "**********"
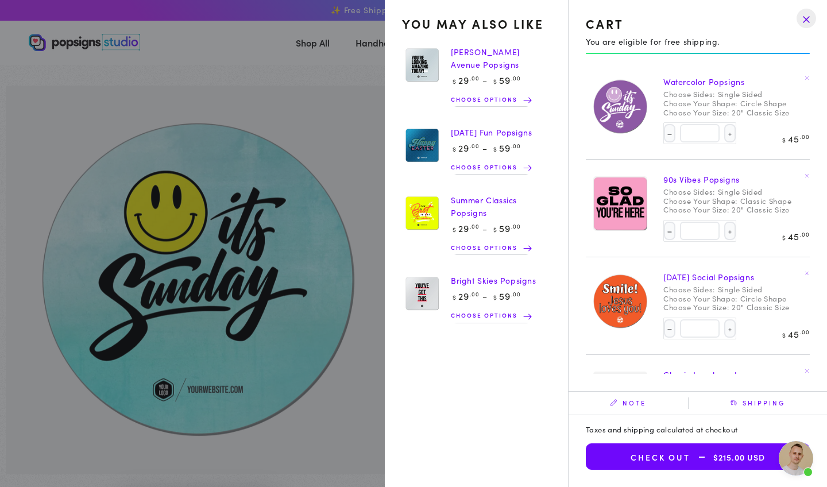
click at [754, 55] on summary "Cart 5 5 items" at bounding box center [769, 42] width 30 height 25
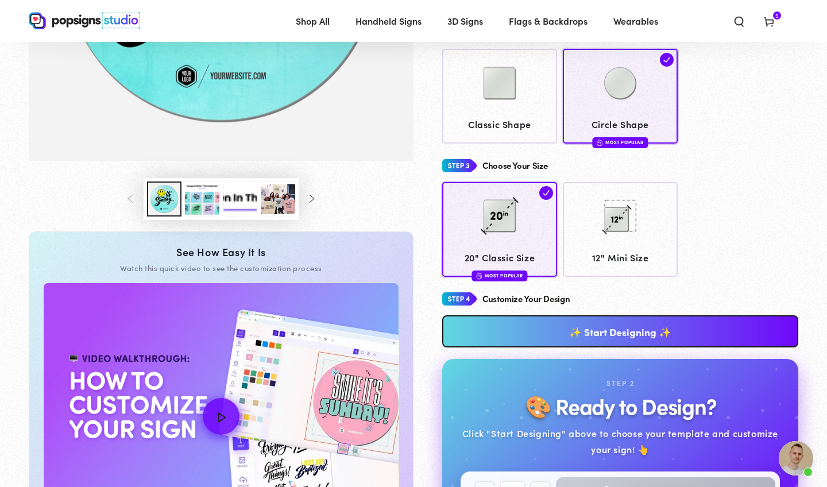
scroll to position [321, 0]
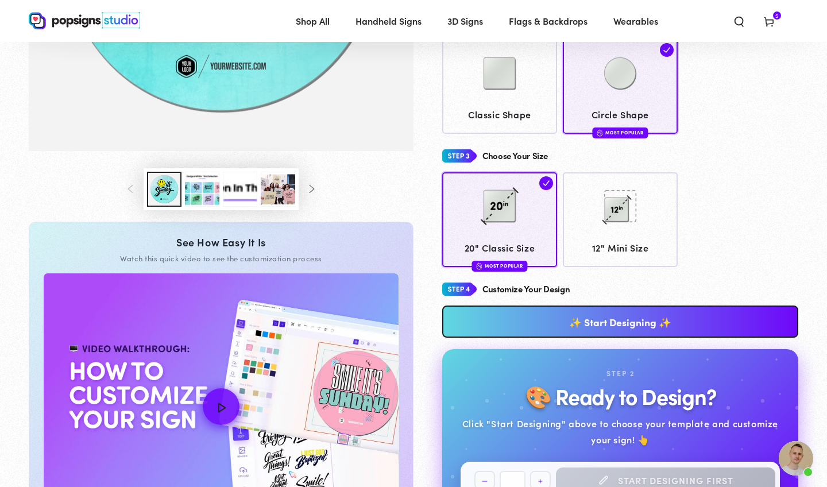
click at [603, 313] on link "✨ Start Designing ✨" at bounding box center [620, 321] width 356 height 32
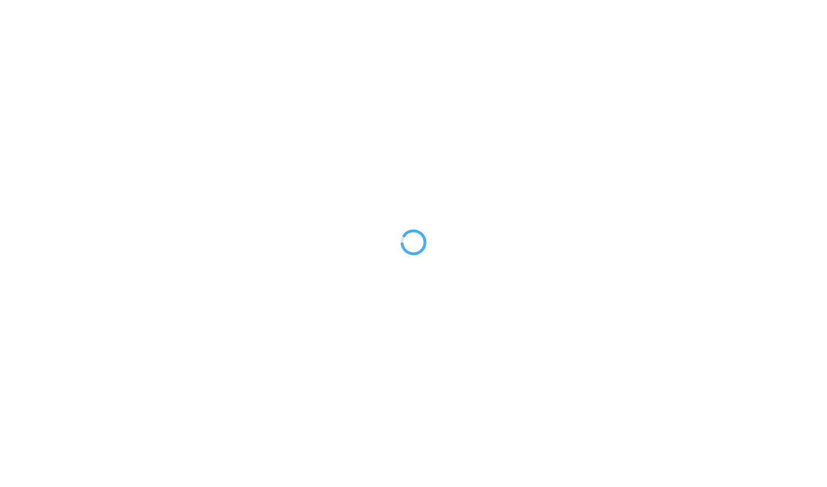
scroll to position [0, 0]
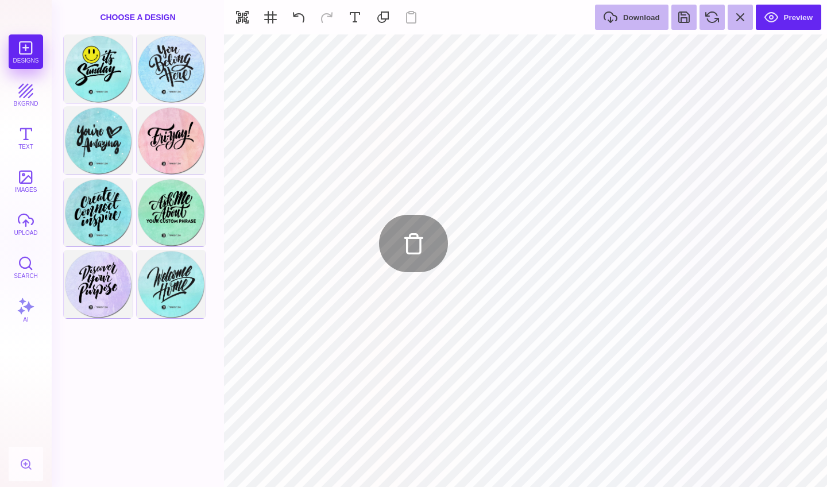
type input "#FFFFFF"
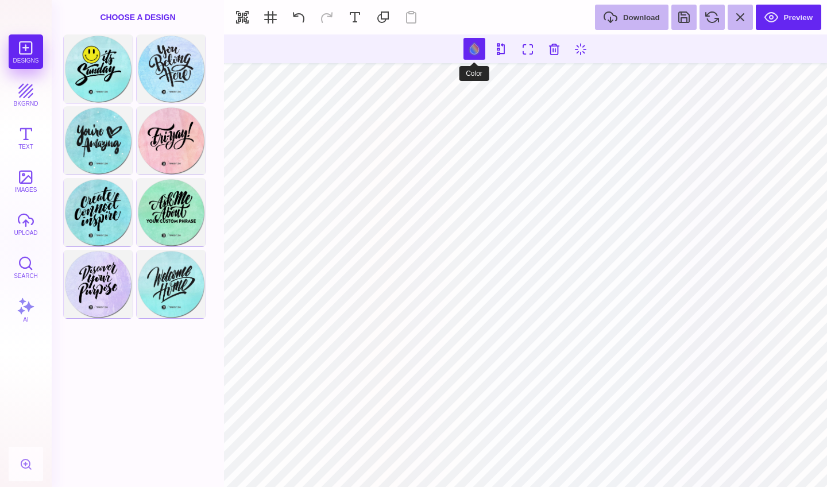
click at [473, 43] on button at bounding box center [474, 49] width 22 height 22
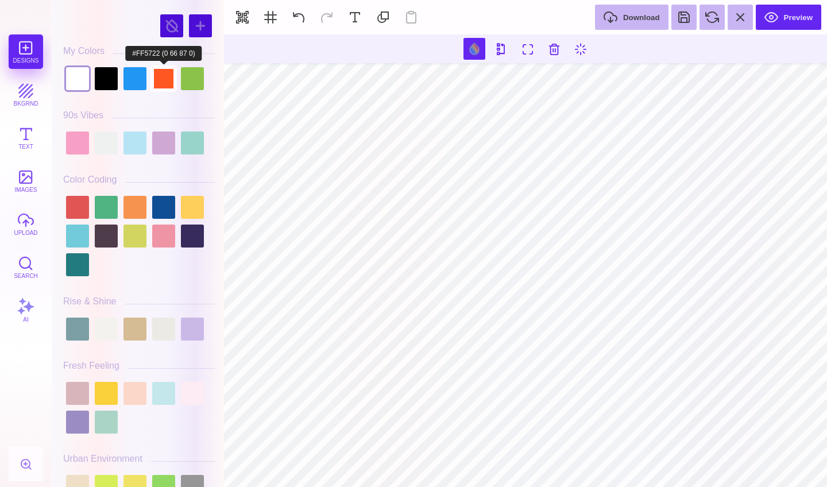
click at [162, 80] on div at bounding box center [163, 78] width 23 height 23
type input "#FF5722"
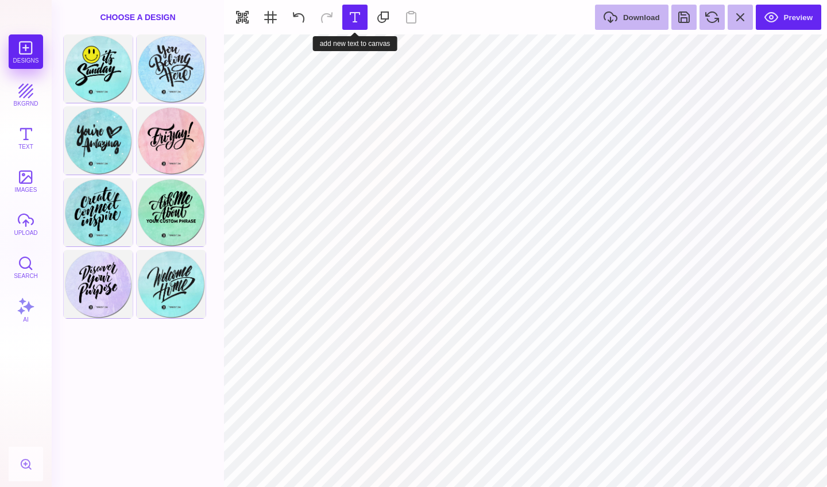
click at [355, 16] on button at bounding box center [354, 17] width 25 height 25
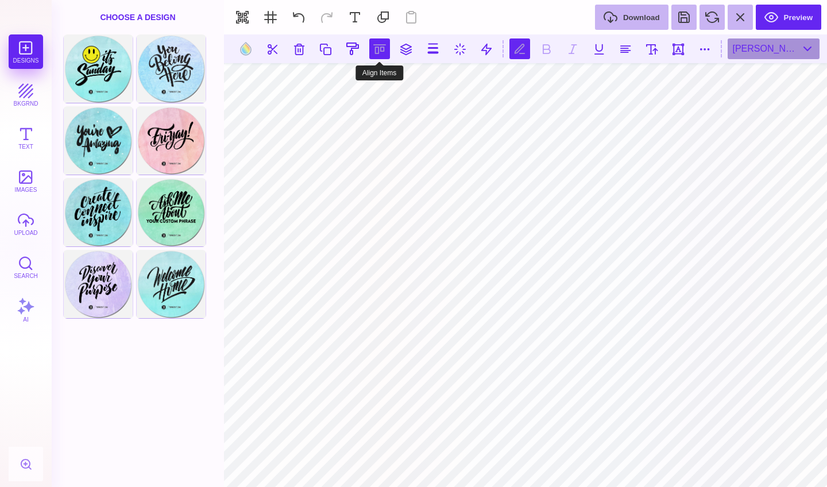
scroll to position [0, 1]
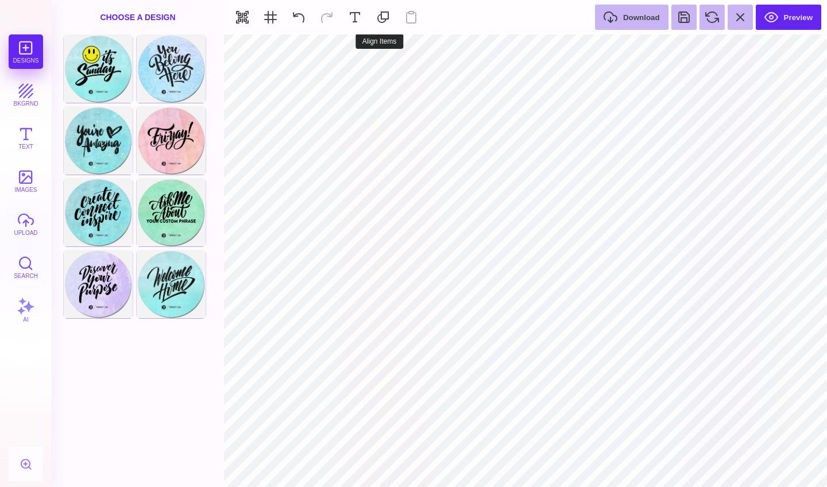
type input "#000000"
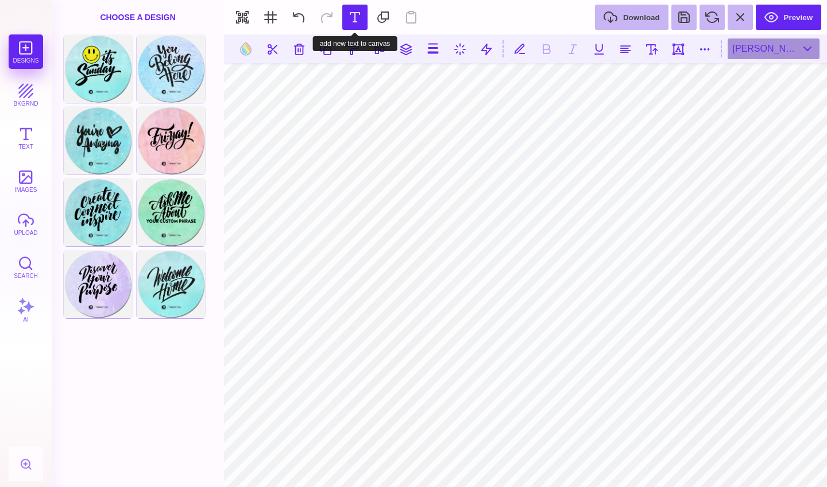
click at [363, 18] on button at bounding box center [354, 17] width 25 height 25
type textarea "*****"
type textarea "******"
type textarea "**********"
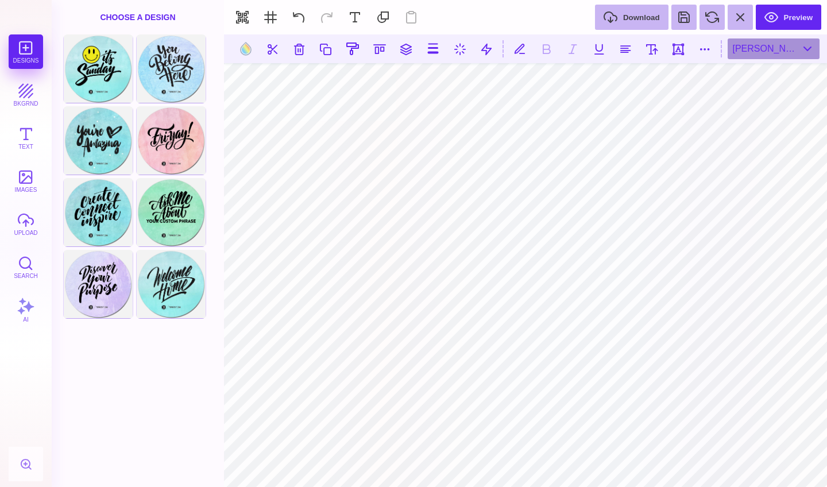
click at [752, 59] on section at bounding box center [525, 48] width 603 height 29
click at [755, 51] on div "Brandon Grotesque Black" at bounding box center [773, 48] width 92 height 21
click at [767, 52] on div "Brandon Grotesque Black" at bounding box center [773, 48] width 92 height 21
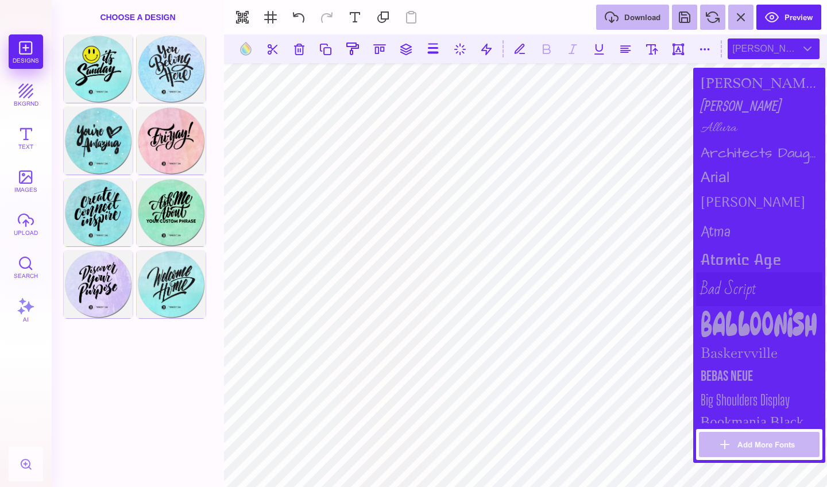
scroll to position [86, 0]
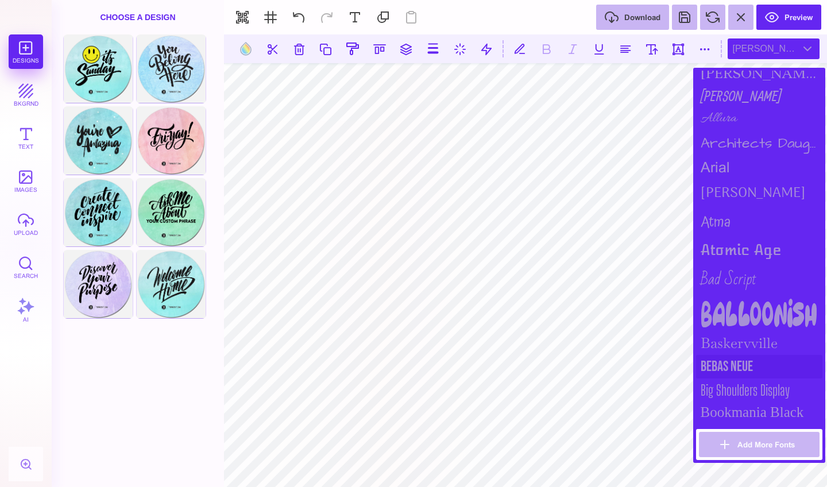
click at [739, 359] on div "Bebas Neue" at bounding box center [759, 367] width 126 height 24
click at [728, 220] on div "Atma" at bounding box center [759, 222] width 126 height 29
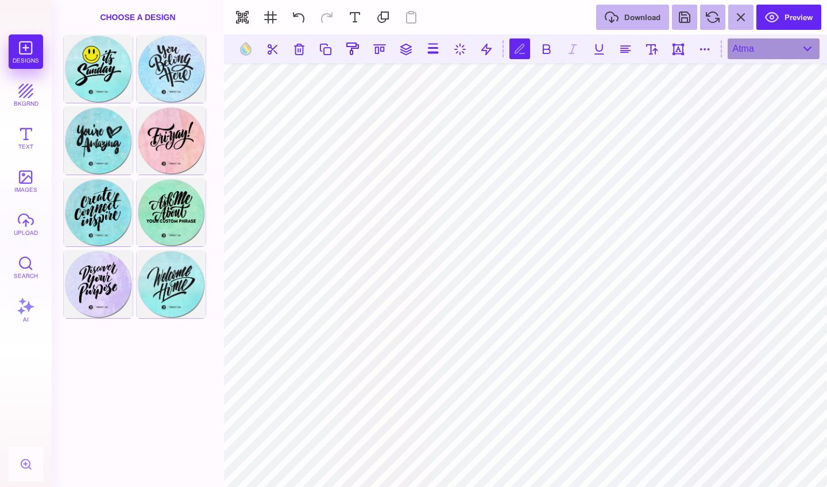
scroll to position [0, 1]
type textarea "**********"
click at [623, 56] on button at bounding box center [625, 48] width 21 height 21
click at [653, 51] on button at bounding box center [651, 48] width 21 height 21
type input "***"
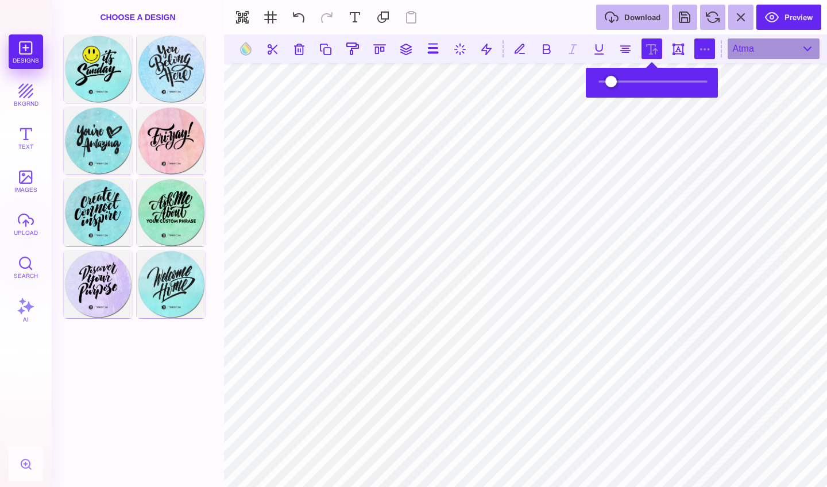
click at [700, 50] on button at bounding box center [704, 48] width 21 height 21
type input "*"
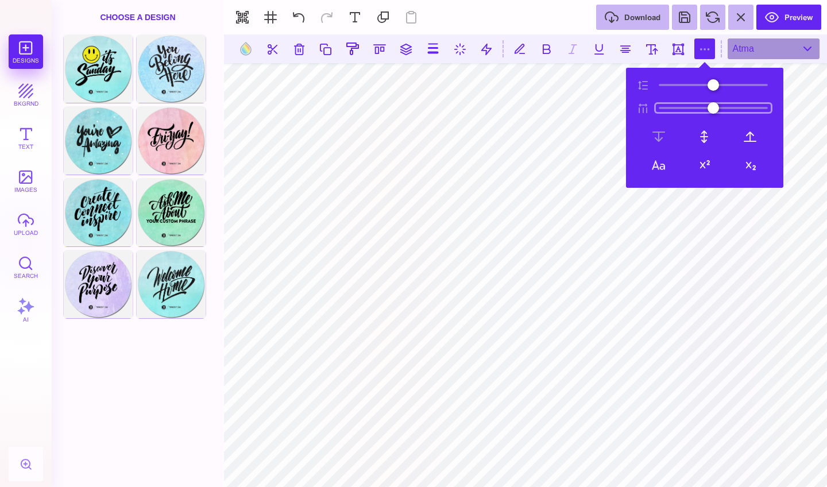
type input "***"
click at [670, 108] on input "range" at bounding box center [713, 108] width 115 height 8
drag, startPoint x: 671, startPoint y: 83, endPoint x: 665, endPoint y: 83, distance: 5.8
type input "**"
click at [665, 83] on input "range" at bounding box center [713, 85] width 115 height 8
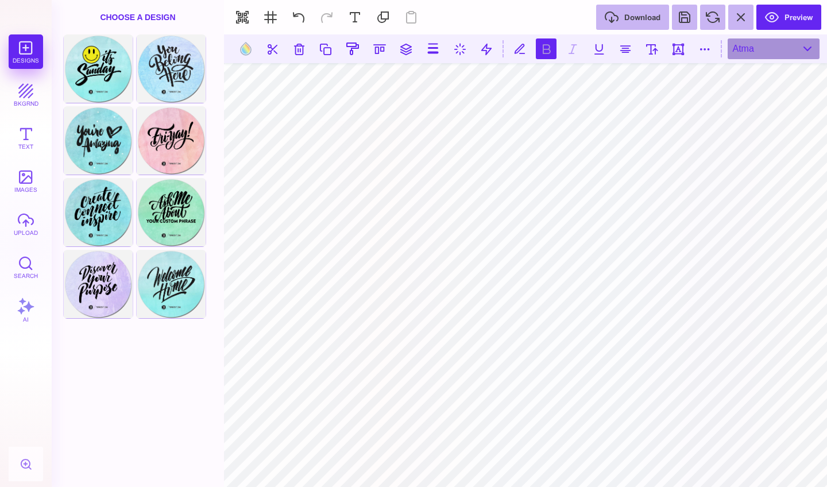
click at [542, 52] on button at bounding box center [546, 48] width 21 height 21
click at [544, 46] on button at bounding box center [546, 48] width 21 height 21
click at [704, 47] on button at bounding box center [704, 48] width 21 height 21
type input "*"
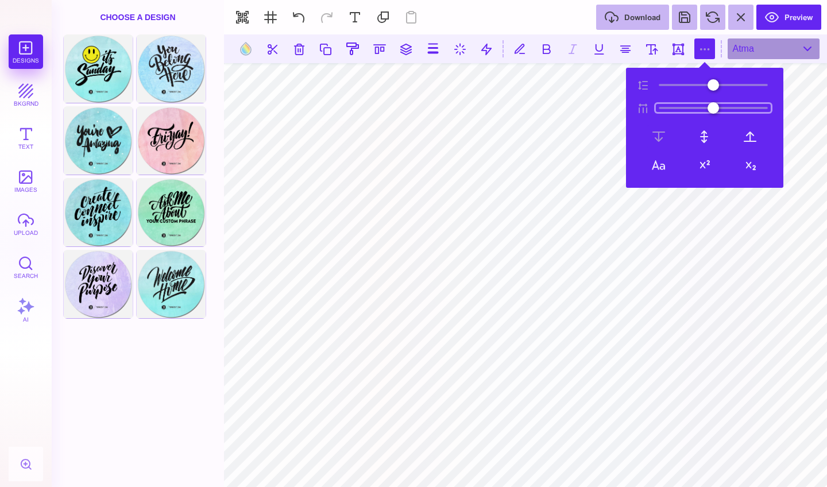
type input "***"
click at [671, 104] on input "range" at bounding box center [713, 108] width 115 height 8
drag, startPoint x: 671, startPoint y: 84, endPoint x: 665, endPoint y: 83, distance: 5.8
type input "**"
click at [665, 83] on input "range" at bounding box center [713, 85] width 115 height 8
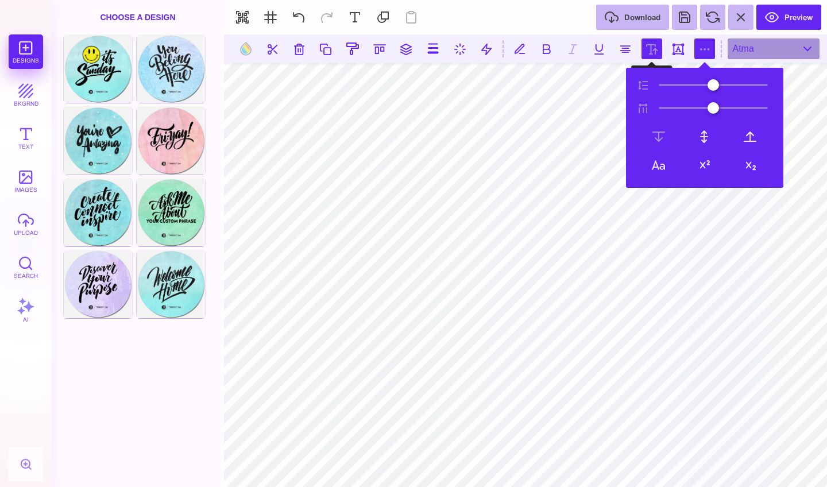
click at [649, 47] on button at bounding box center [651, 48] width 21 height 21
type input "***"
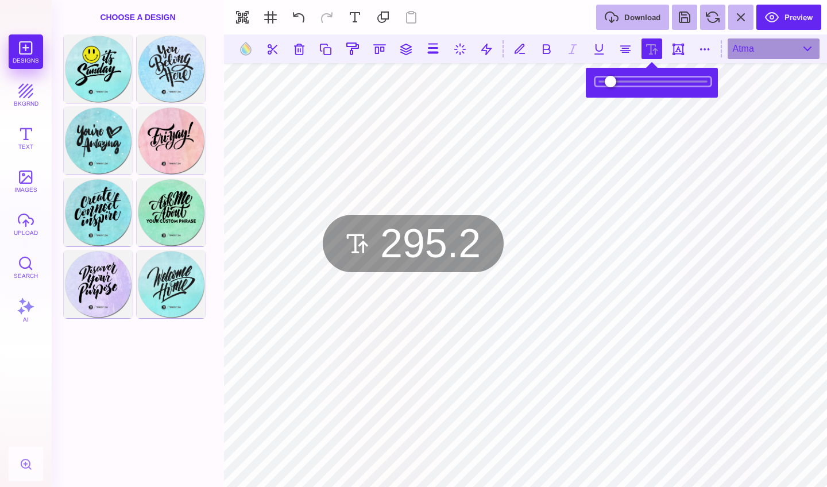
type input "*****"
click at [639, 84] on input "range" at bounding box center [652, 81] width 115 height 8
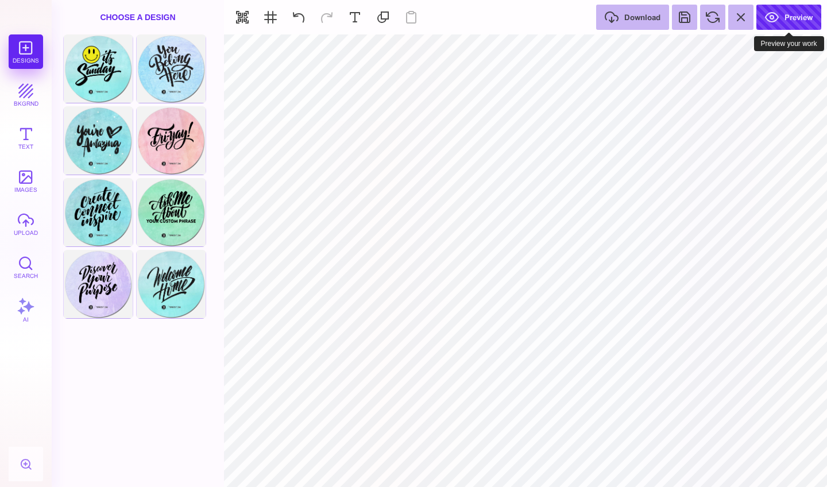
click at [796, 15] on button "Preview" at bounding box center [788, 17] width 65 height 25
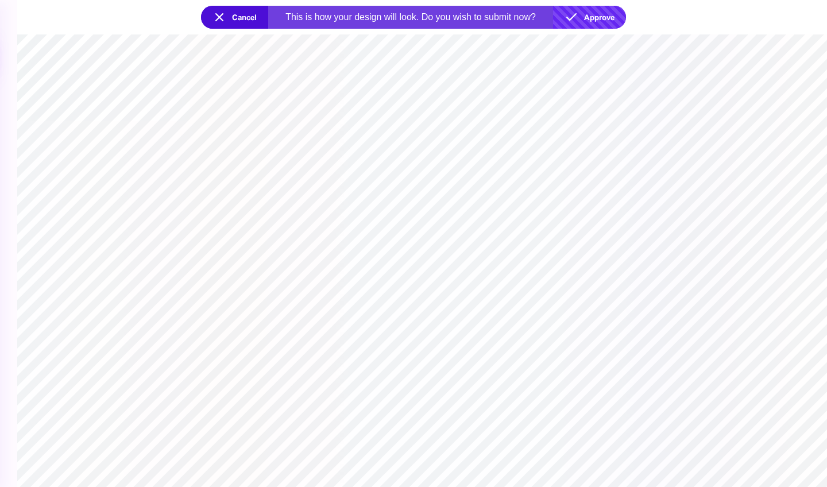
click at [603, 20] on button "Approve" at bounding box center [589, 17] width 73 height 23
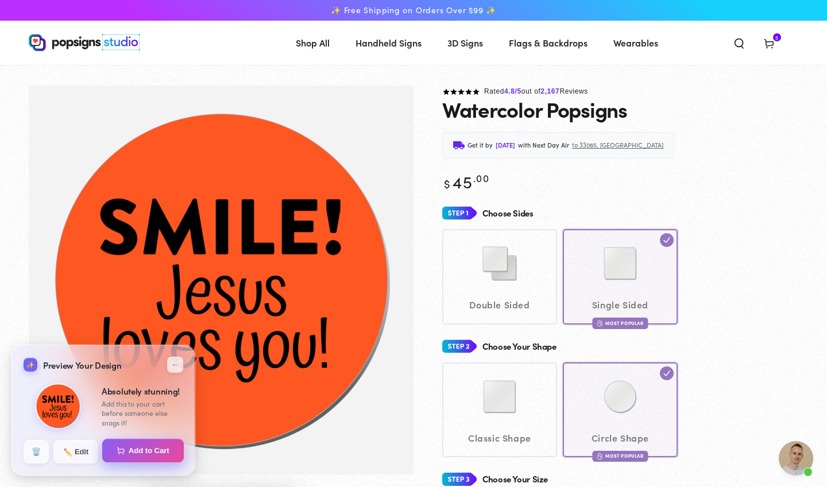
click at [151, 454] on button "Add to Cart" at bounding box center [143, 451] width 82 height 24
select select "**********"
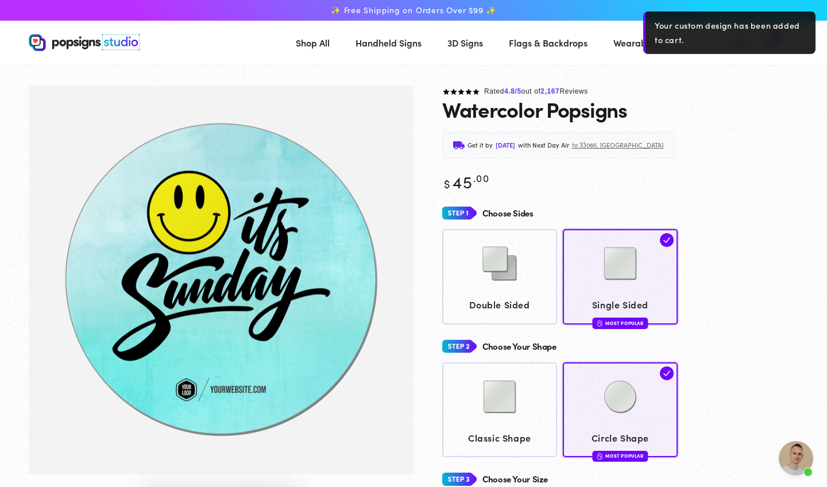
scroll to position [907, 0]
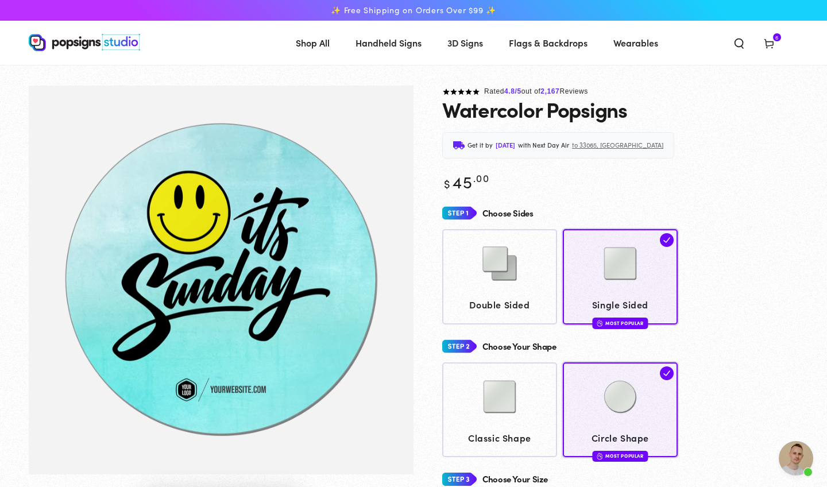
click at [771, 44] on icon at bounding box center [768, 42] width 11 height 11
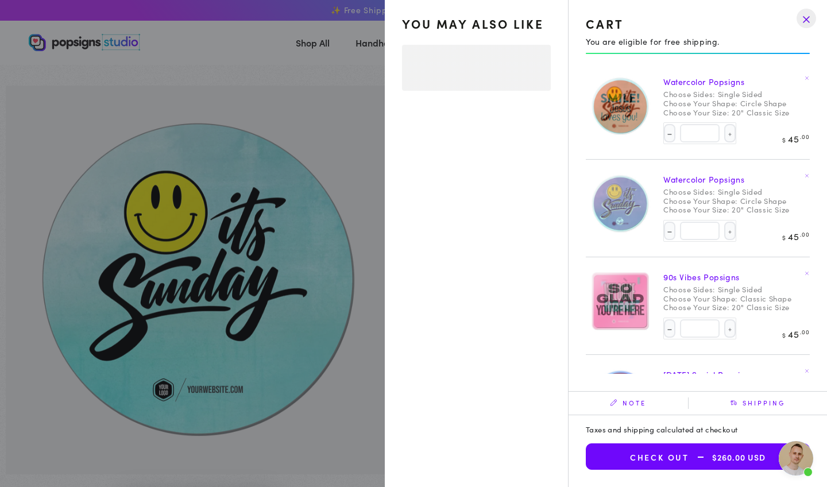
select select "**********"
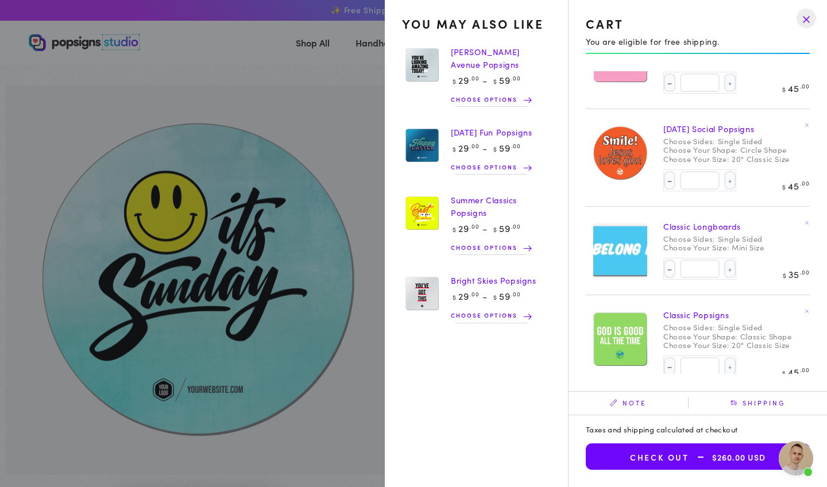
scroll to position [245, 0]
click at [430, 213] on img at bounding box center [422, 213] width 40 height 41
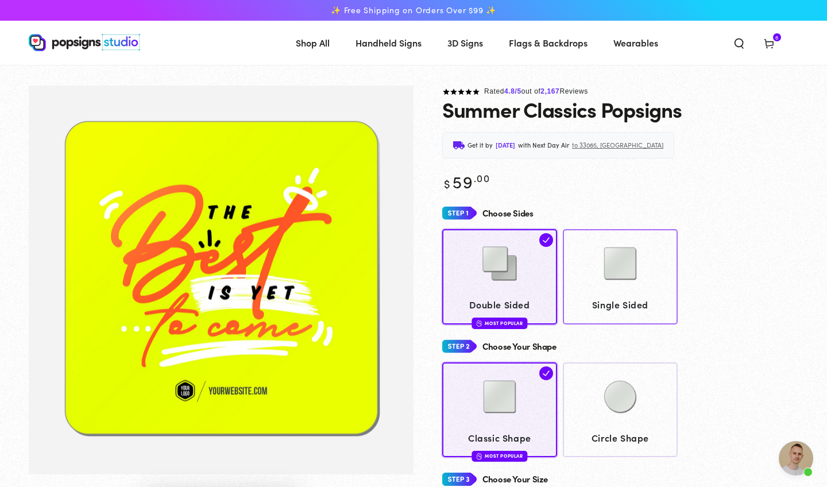
scroll to position [907, 0]
click at [622, 259] on img at bounding box center [619, 263] width 57 height 57
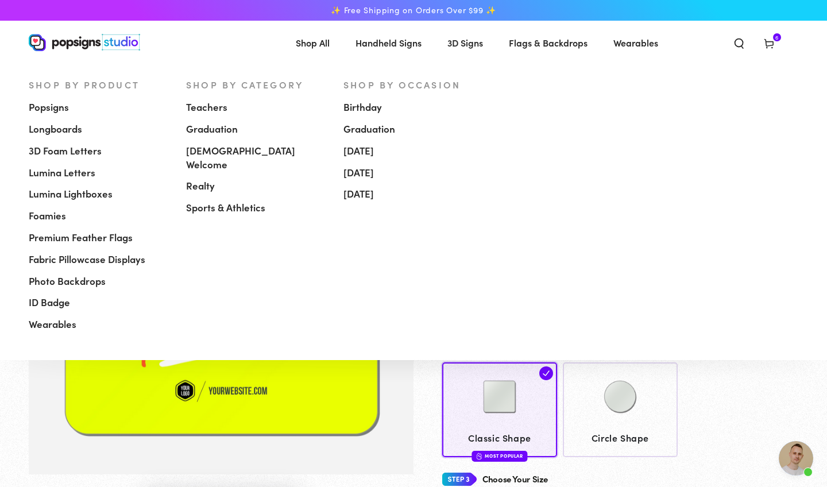
click at [206, 149] on span "[DEMOGRAPHIC_DATA] Welcome" at bounding box center [256, 158] width 140 height 28
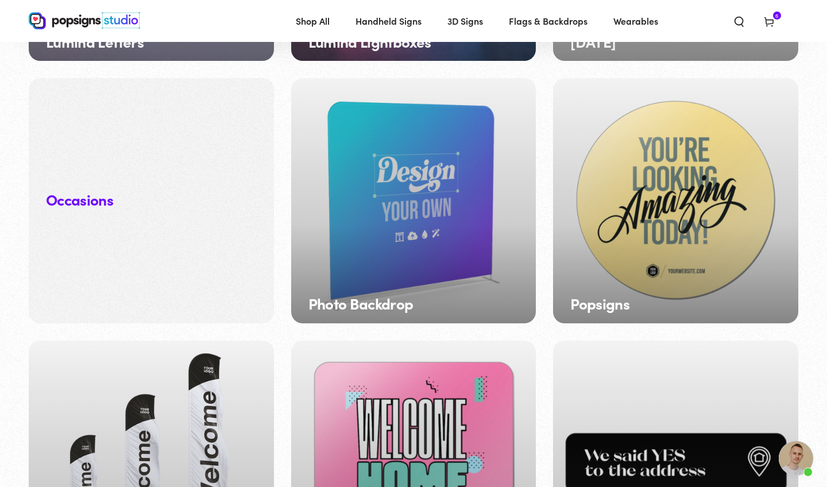
scroll to position [1138, 0]
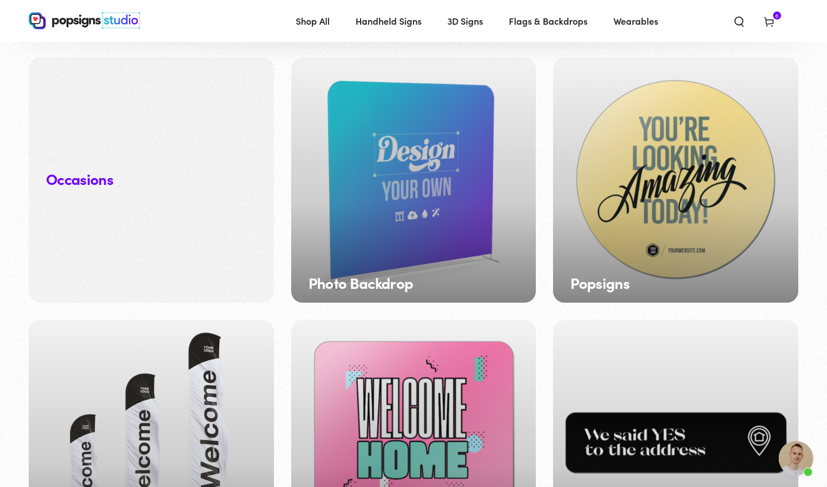
click at [774, 13] on span "6 6 items" at bounding box center [777, 15] width 8 height 8
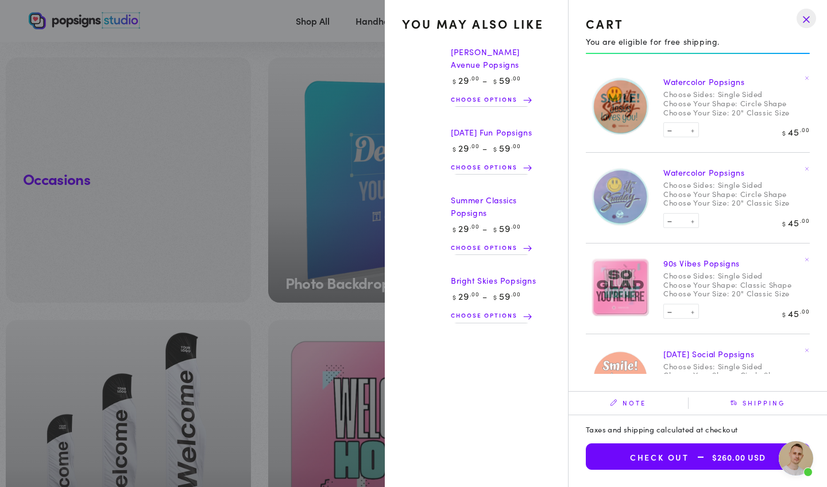
select select "**********"
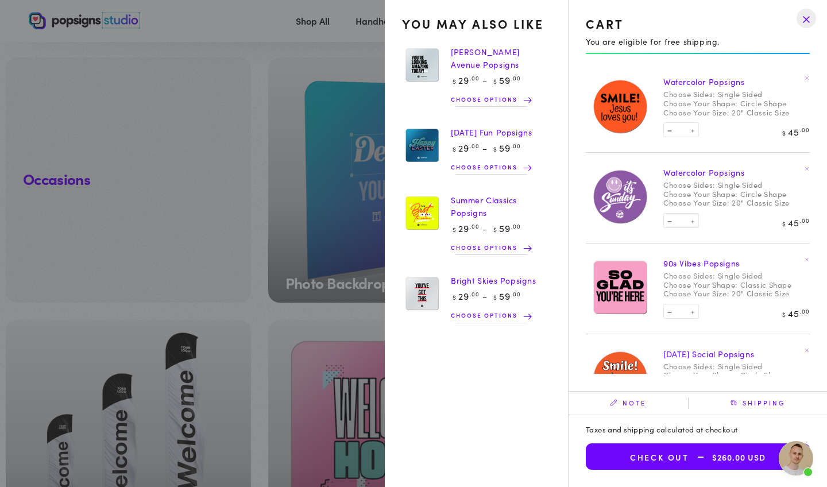
scroll to position [0, 0]
click at [627, 102] on img at bounding box center [619, 106] width 57 height 58
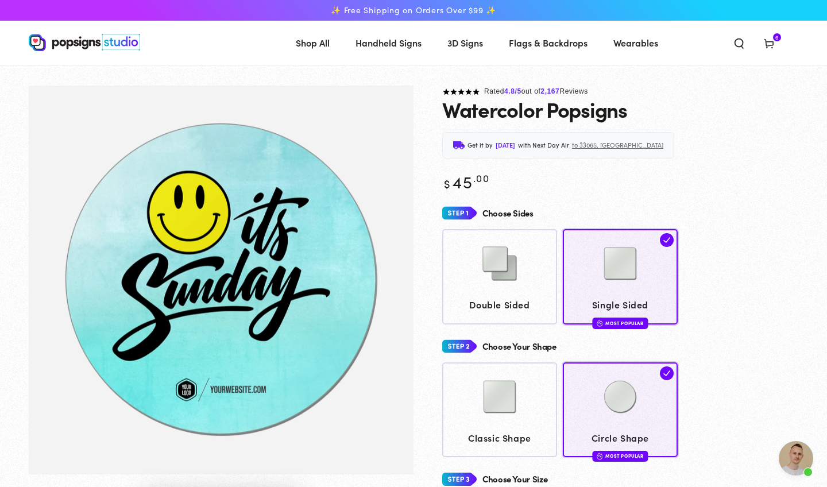
scroll to position [907, 0]
click at [771, 40] on icon at bounding box center [768, 42] width 11 height 11
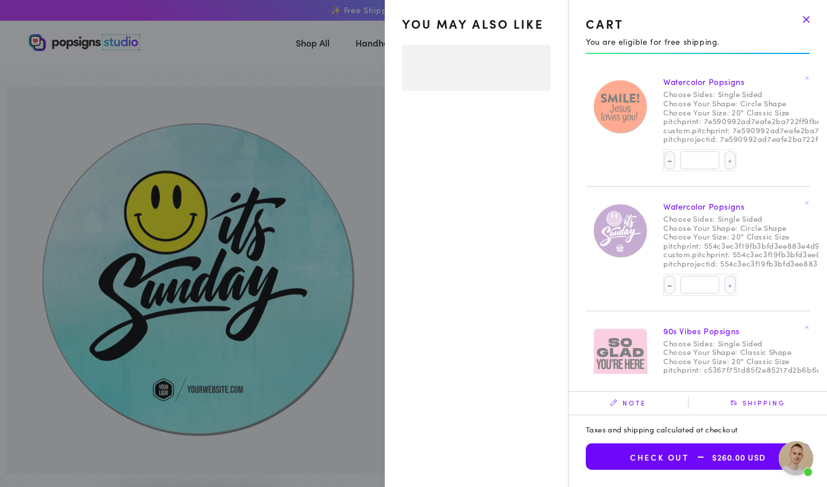
select select "**********"
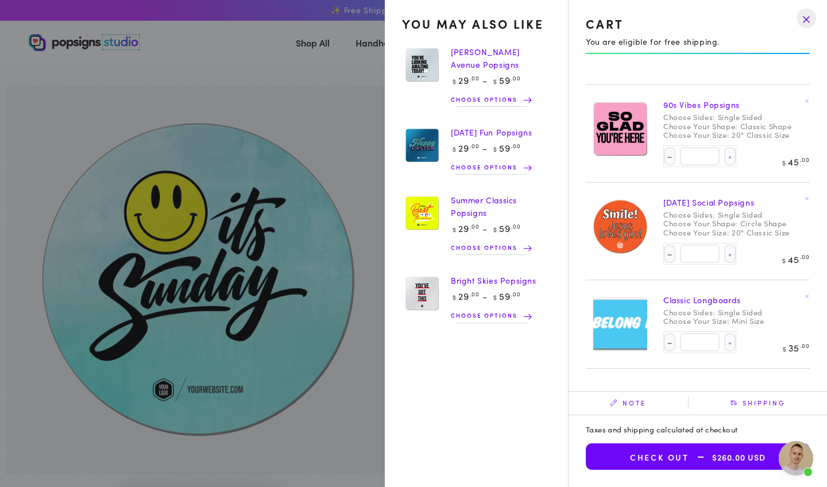
scroll to position [187, 0]
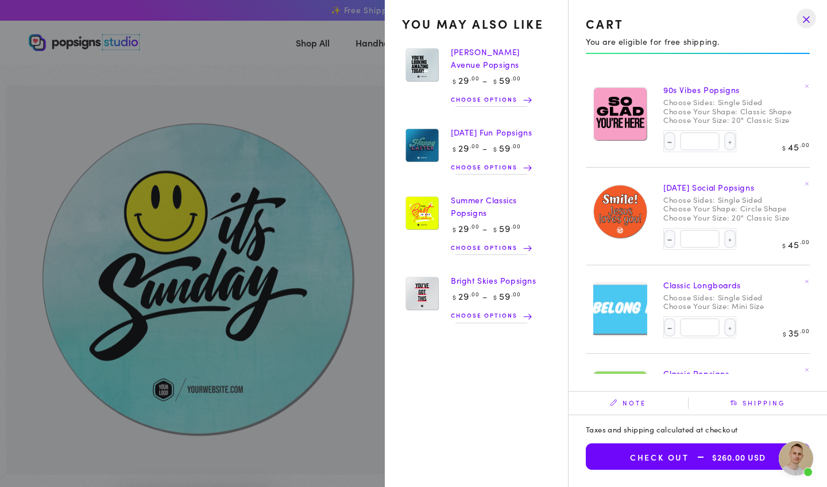
click at [691, 183] on link "[DATE] Social Popsigns" at bounding box center [708, 186] width 91 height 11
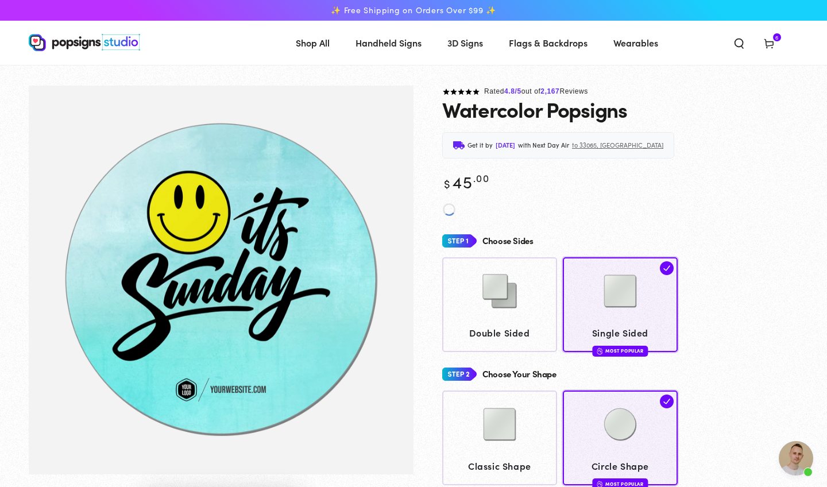
click at [771, 37] on span "Cart 6 6 items" at bounding box center [769, 42] width 30 height 25
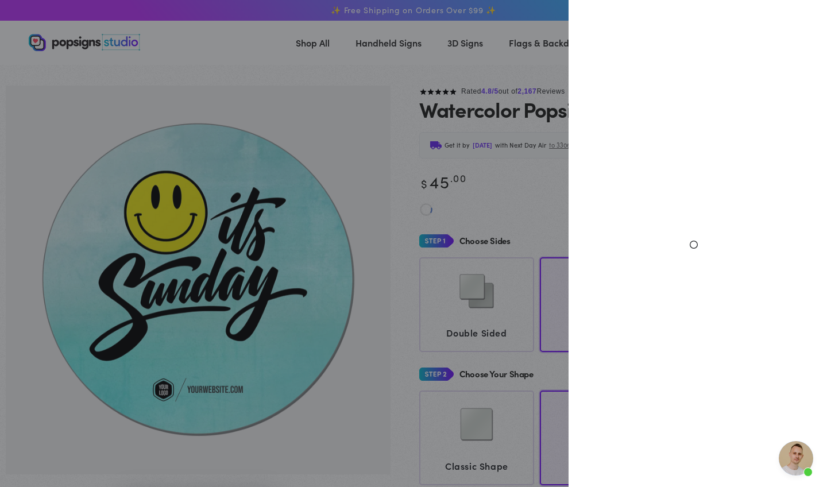
select select "**********"
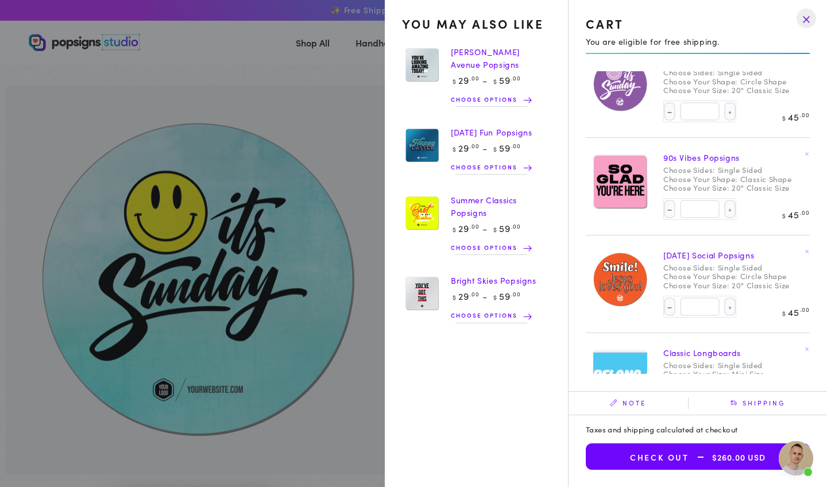
scroll to position [133, 0]
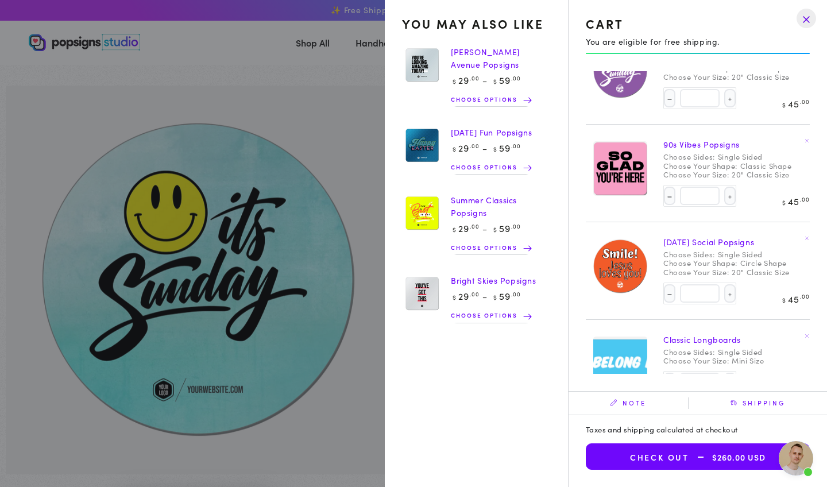
click at [807, 236] on icon at bounding box center [806, 237] width 3 height 3
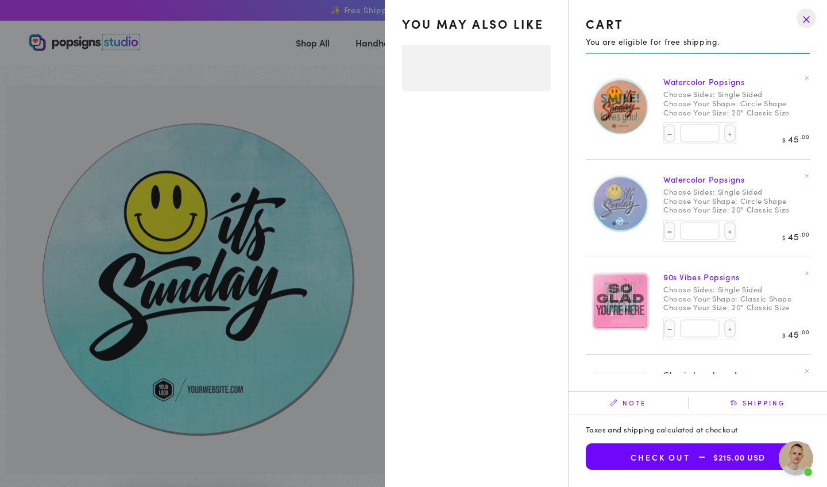
select select "**********"
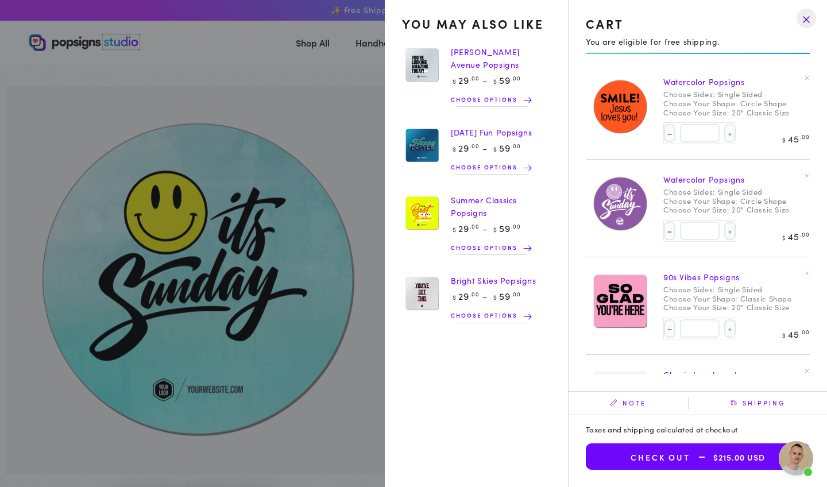
scroll to position [0, 0]
click at [665, 451] on button "Check out $215.00 USD" at bounding box center [698, 456] width 224 height 26
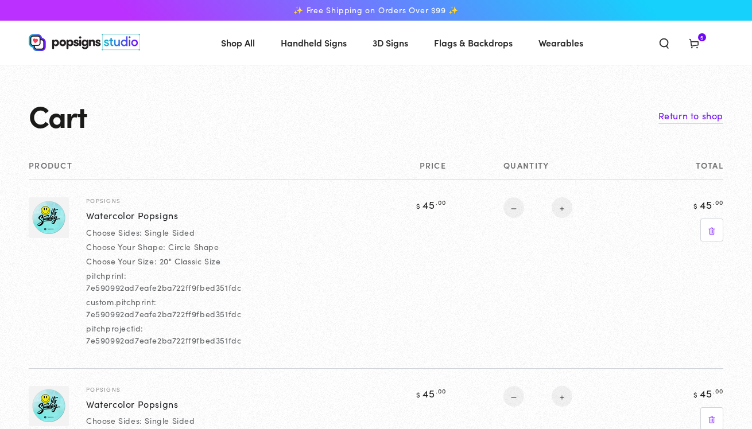
select select "**********"
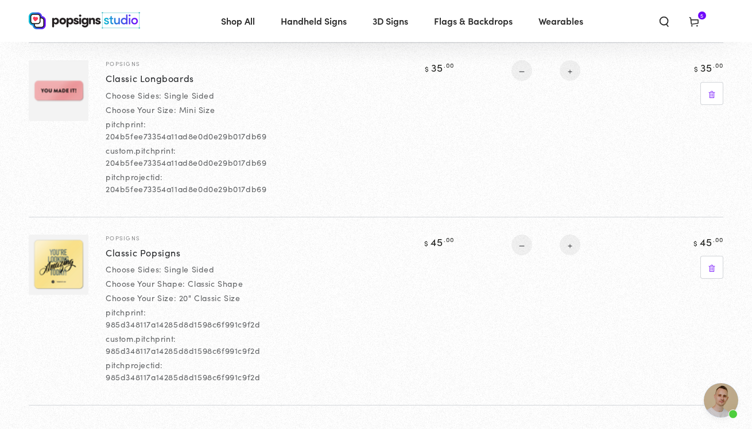
scroll to position [705, 0]
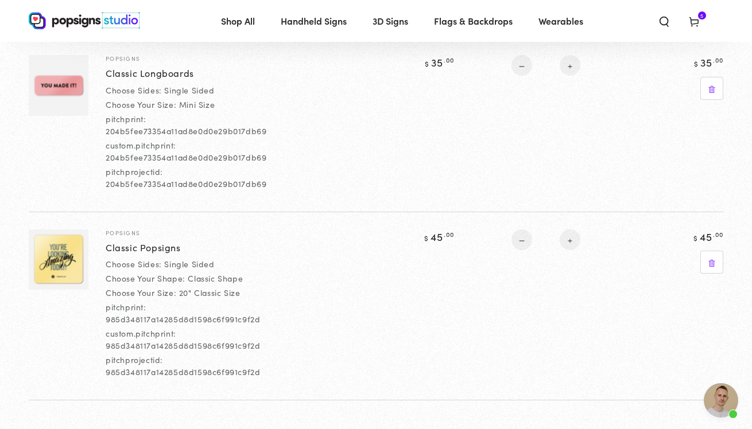
click at [696, 15] on icon at bounding box center [693, 20] width 11 height 11
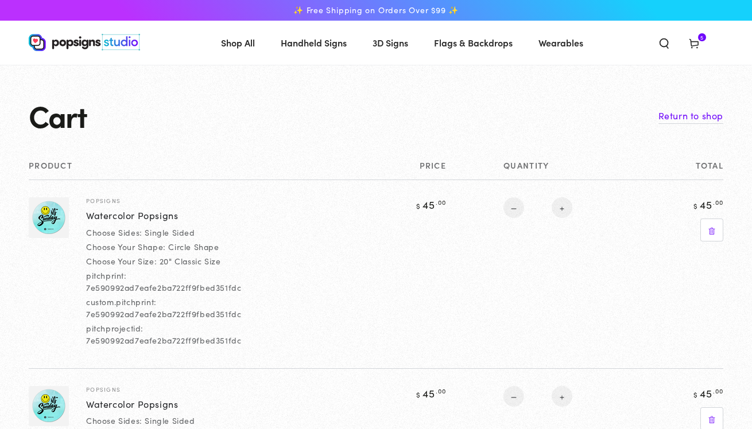
select select "**********"
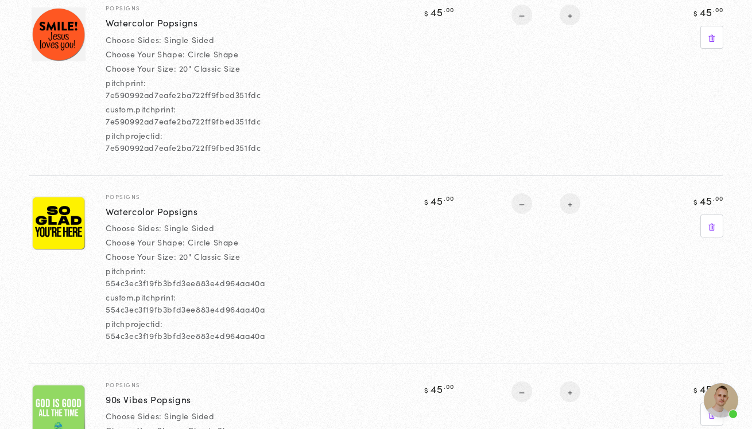
scroll to position [201, 0]
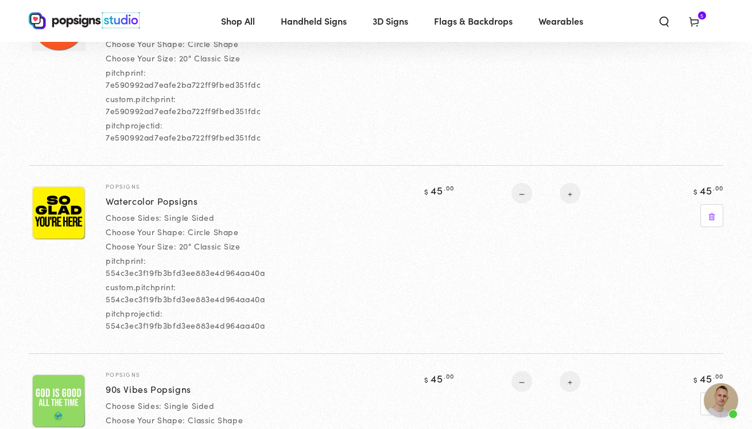
click at [61, 223] on img at bounding box center [59, 213] width 54 height 54
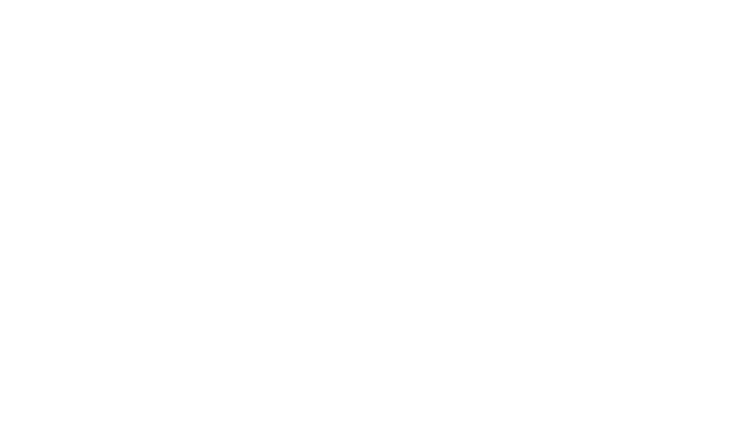
scroll to position [0, 0]
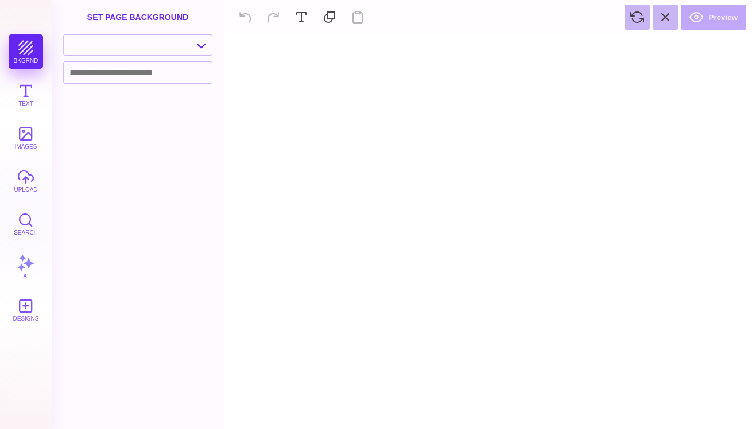
type textarea "An ancient tree with a door leading to a magical world"
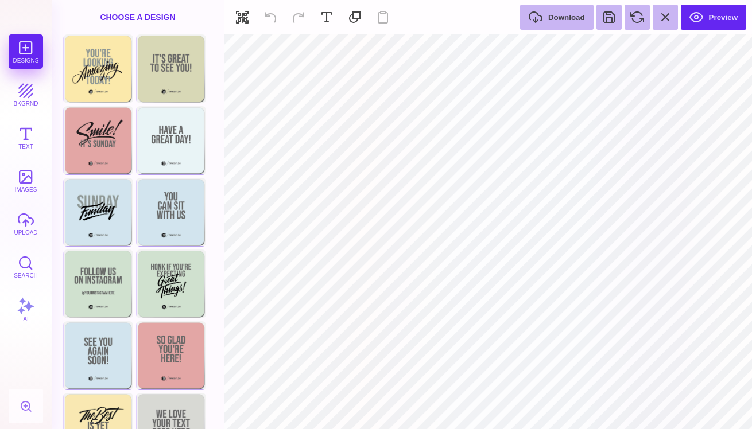
type input "#F79FC5"
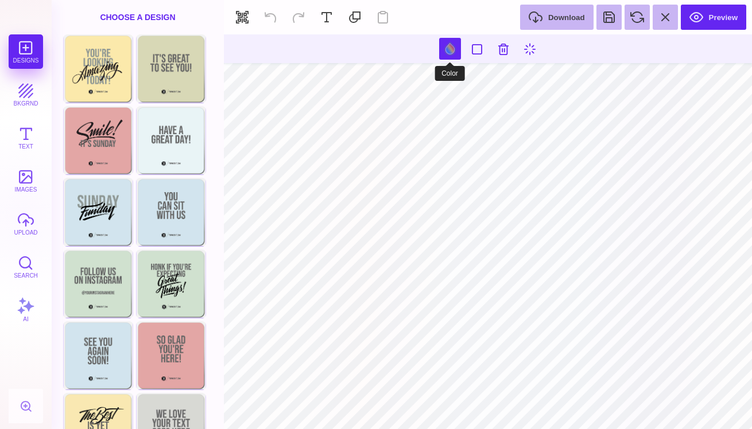
click at [449, 51] on button at bounding box center [450, 49] width 22 height 22
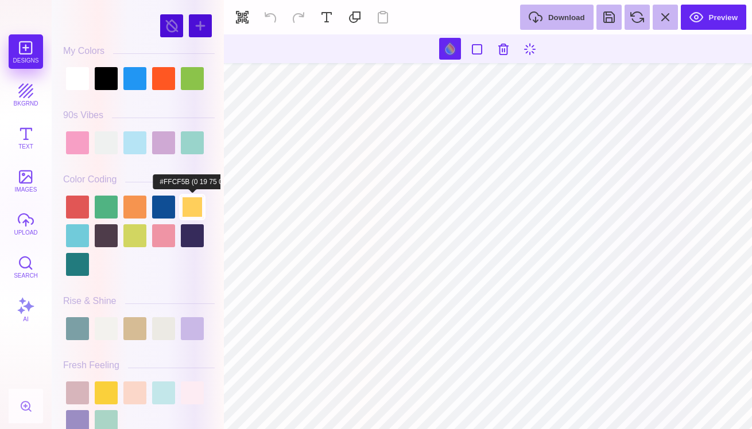
click at [188, 205] on div at bounding box center [192, 207] width 23 height 23
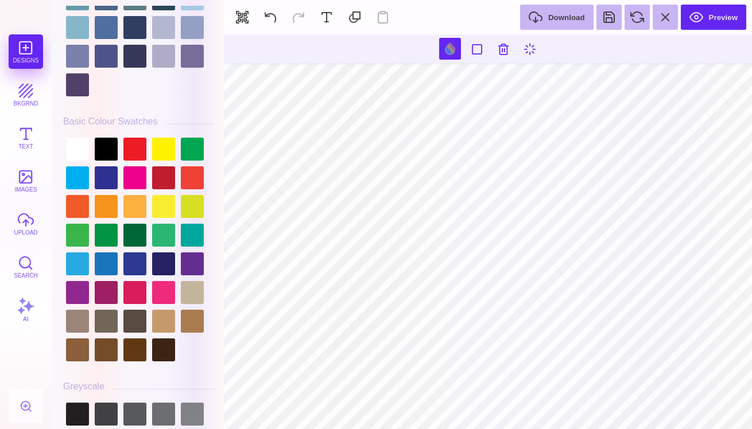
scroll to position [3098, 0]
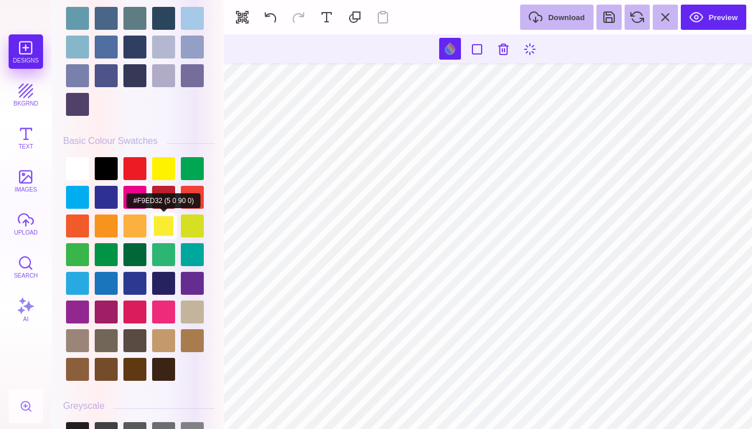
click at [162, 226] on div at bounding box center [163, 226] width 23 height 23
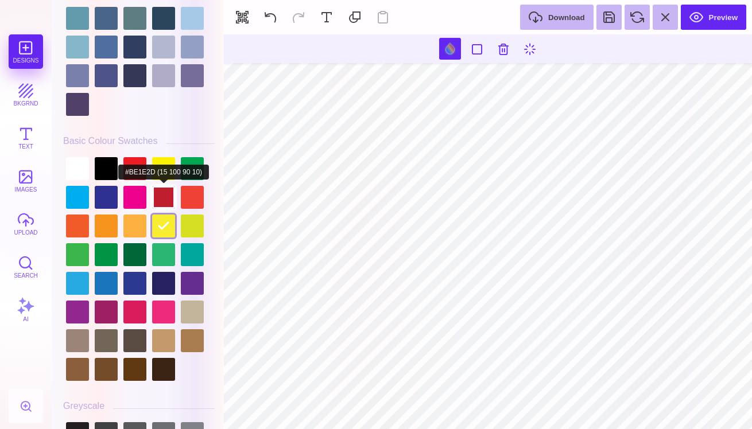
click at [165, 186] on div at bounding box center [163, 197] width 23 height 23
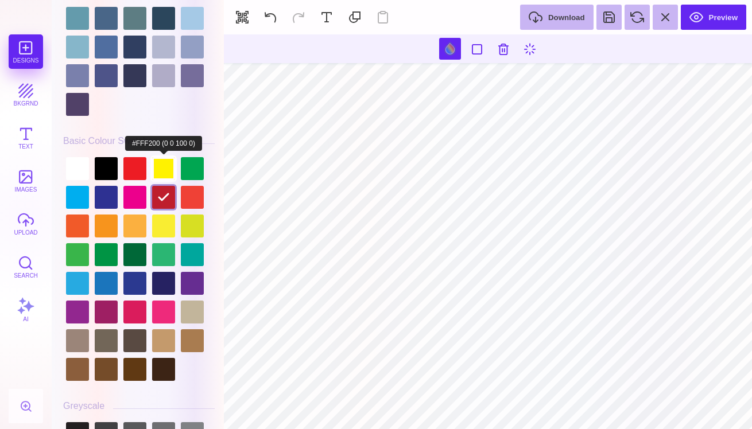
click at [164, 160] on div at bounding box center [163, 168] width 23 height 23
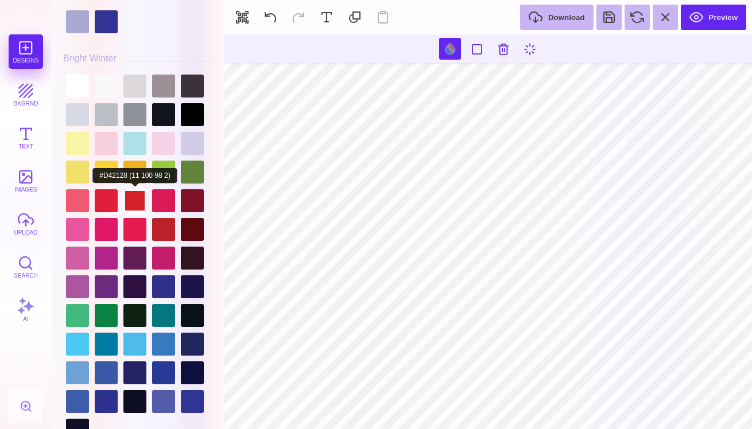
scroll to position [2362, 0]
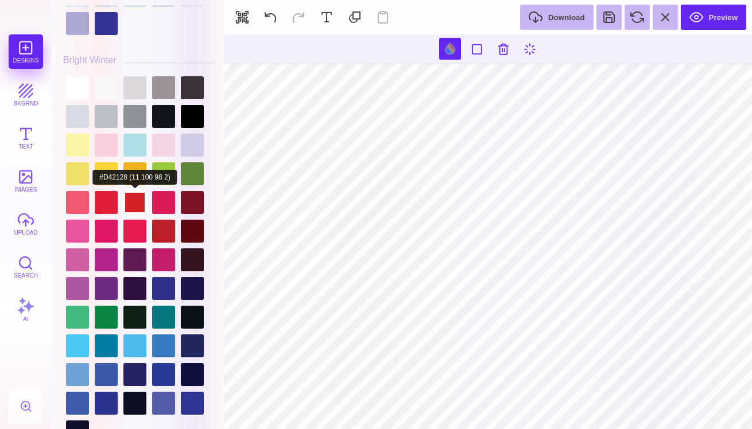
click at [123, 191] on div at bounding box center [134, 202] width 23 height 23
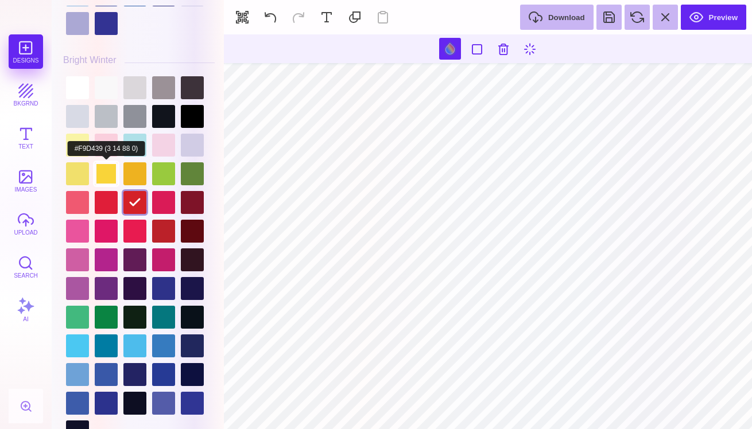
click at [104, 163] on div at bounding box center [106, 173] width 23 height 23
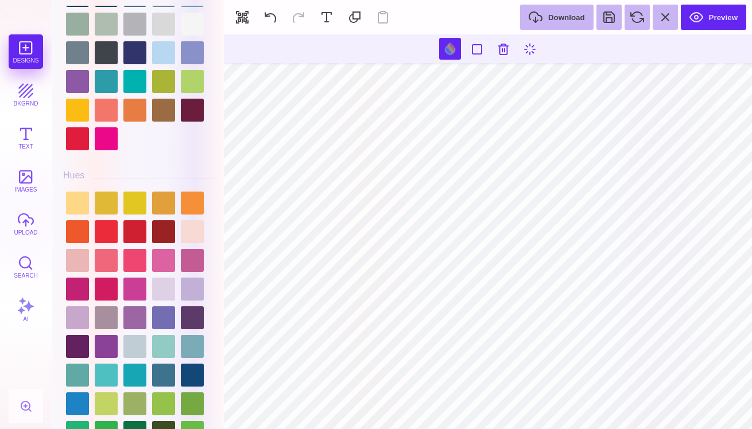
scroll to position [1303, 0]
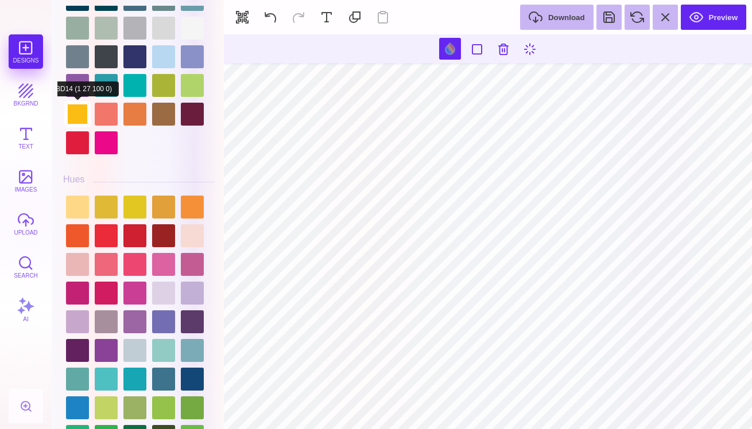
click at [79, 117] on div at bounding box center [77, 114] width 23 height 23
type input "#FBBD14"
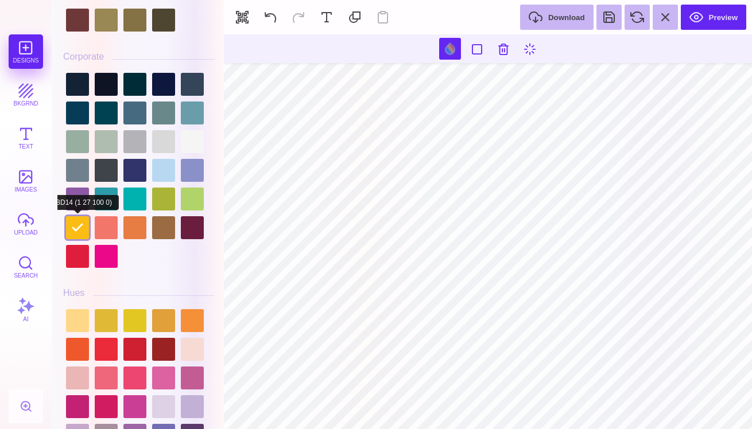
scroll to position [1168, 0]
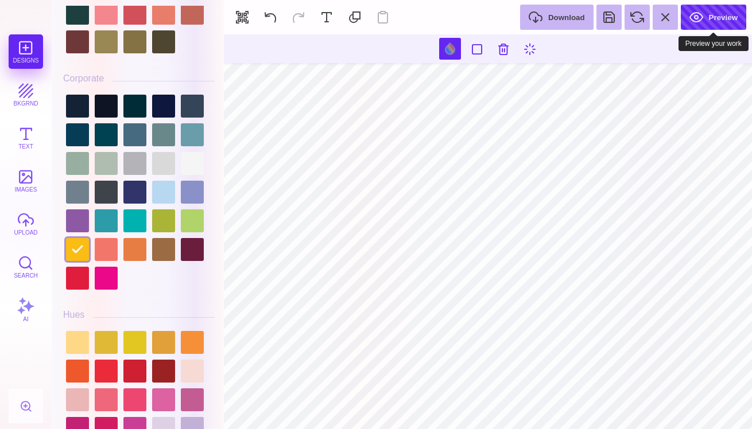
click at [715, 21] on button "Preview" at bounding box center [713, 17] width 65 height 25
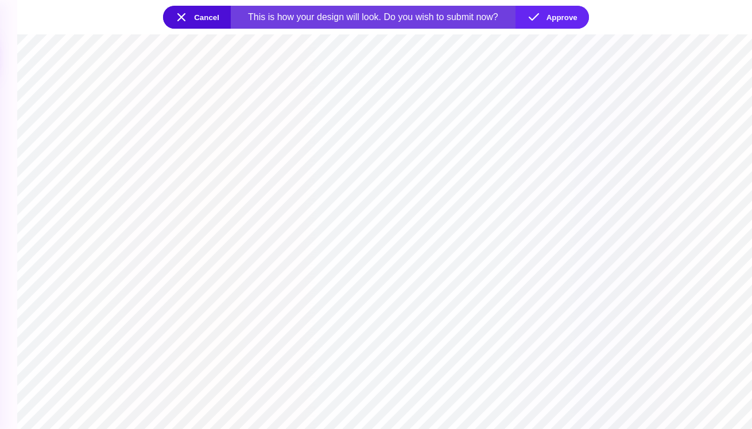
click at [204, 13] on button "Cancel" at bounding box center [197, 17] width 68 height 23
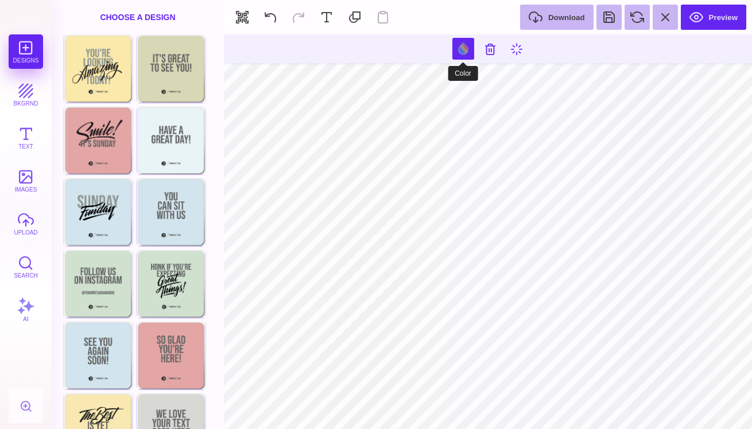
click at [463, 47] on button at bounding box center [463, 49] width 22 height 22
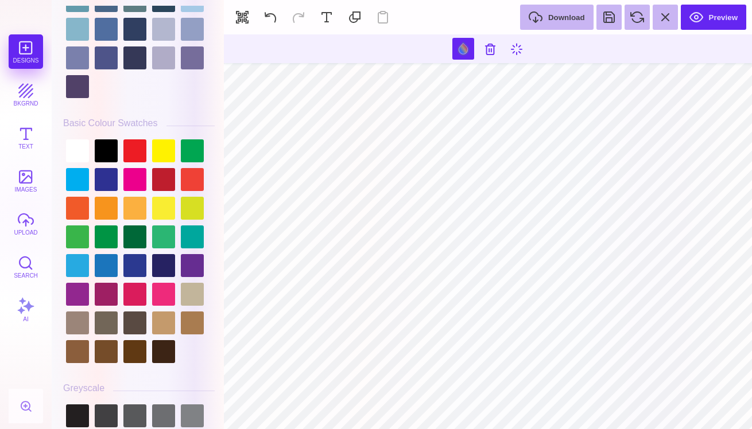
scroll to position [3117, 0]
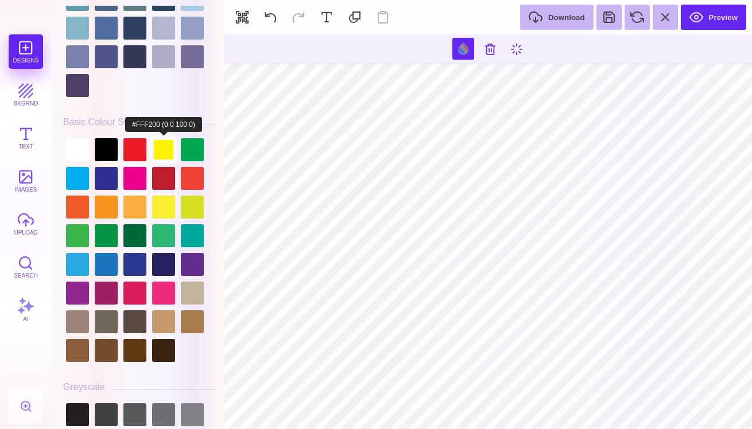
click at [161, 148] on div at bounding box center [163, 149] width 23 height 23
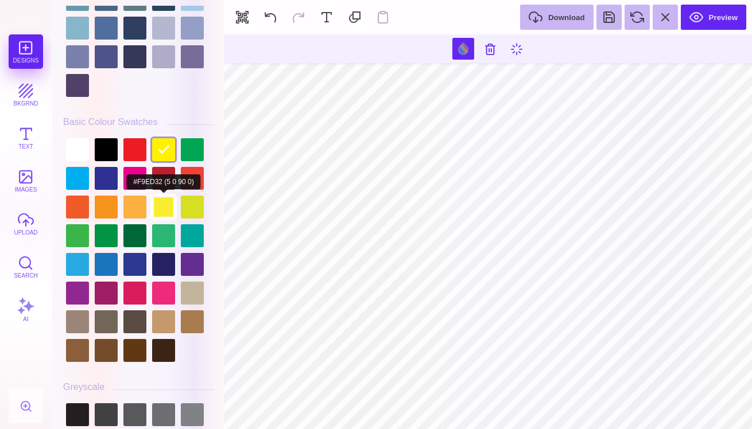
click at [162, 208] on div at bounding box center [163, 207] width 23 height 23
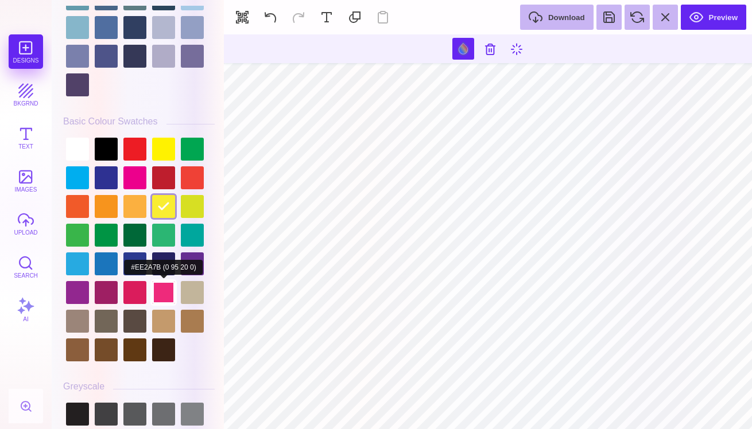
scroll to position [3116, 0]
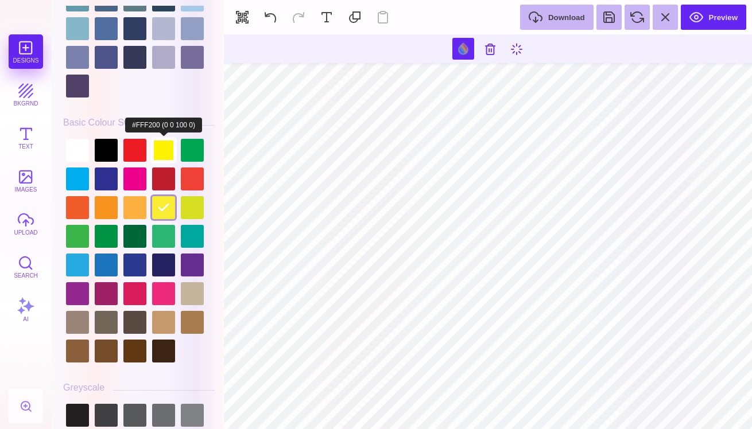
click at [165, 148] on div at bounding box center [163, 150] width 23 height 23
type input "#FFF200"
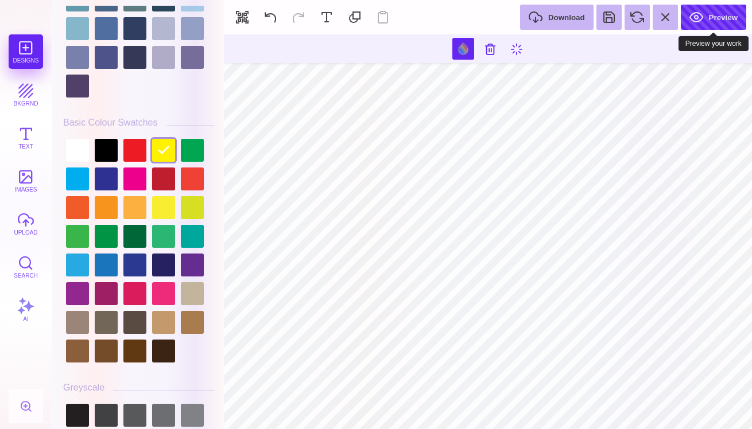
click at [710, 20] on button "Preview" at bounding box center [713, 17] width 65 height 25
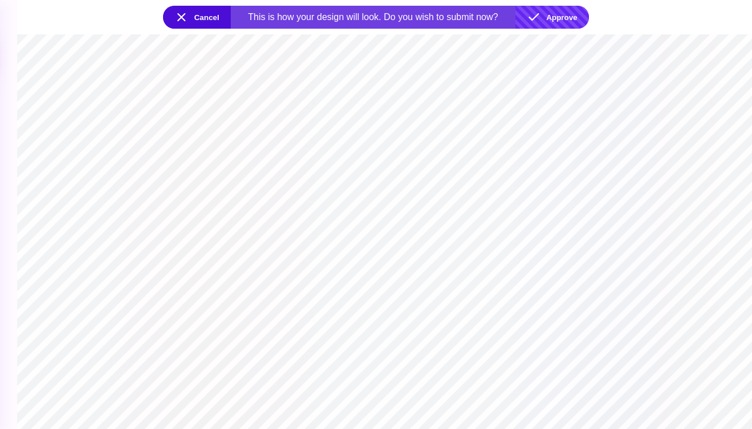
click at [559, 17] on button "Approve" at bounding box center [551, 17] width 73 height 23
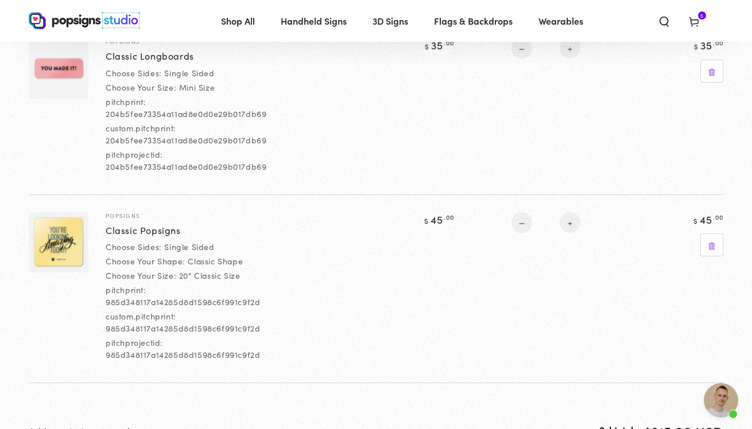
scroll to position [723, 0]
click at [69, 246] on img at bounding box center [59, 242] width 60 height 60
click at [708, 401] on span "Open chat" at bounding box center [721, 400] width 34 height 34
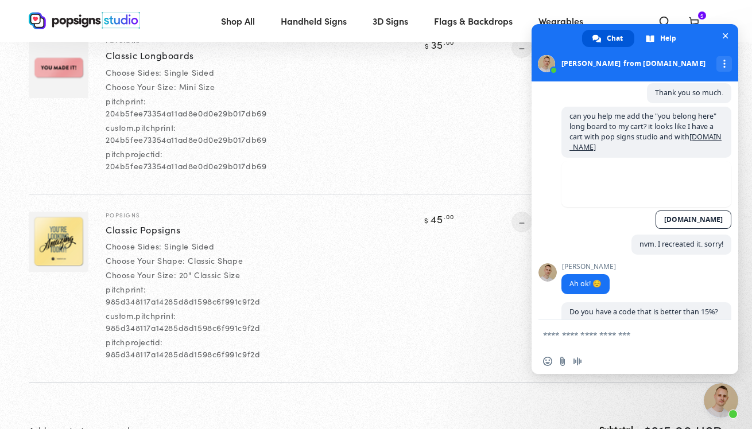
scroll to position [1092, 0]
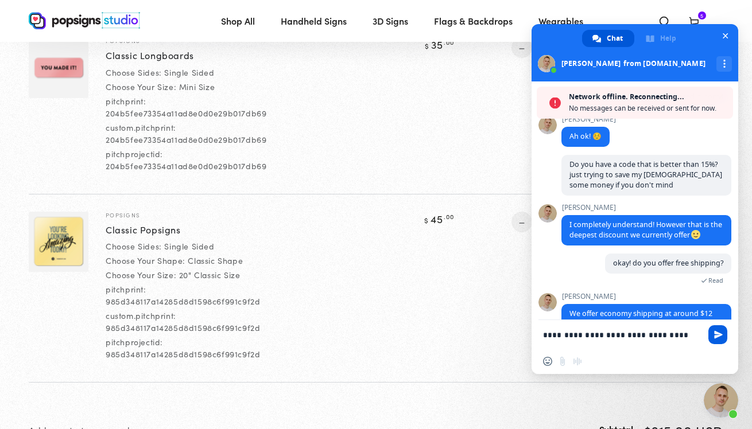
type textarea "**********"
click at [715, 338] on span "Send" at bounding box center [718, 335] width 9 height 9
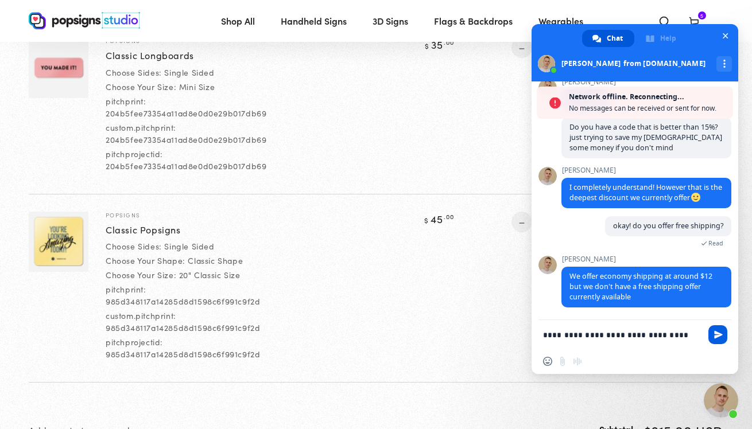
click at [717, 337] on span "Send" at bounding box center [718, 335] width 9 height 9
click at [685, 335] on textarea "**********" at bounding box center [622, 335] width 158 height 10
click at [718, 332] on span "Send" at bounding box center [718, 335] width 9 height 9
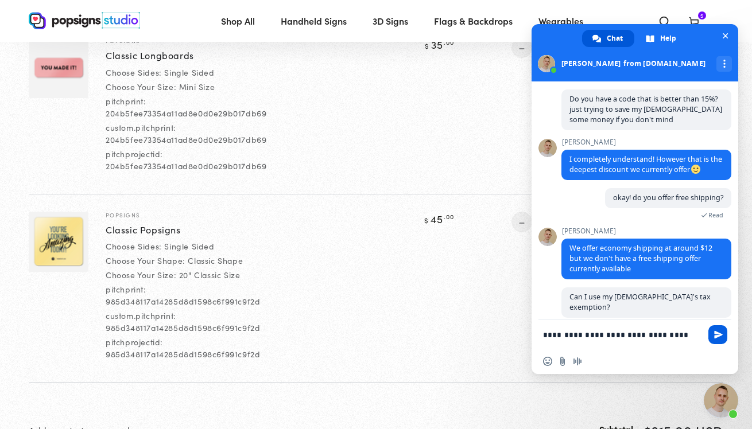
scroll to position [1170, 0]
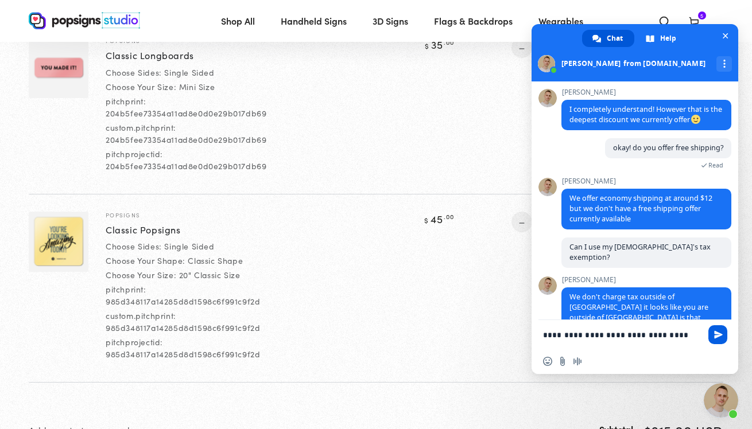
click at [718, 332] on span "Send" at bounding box center [718, 335] width 9 height 9
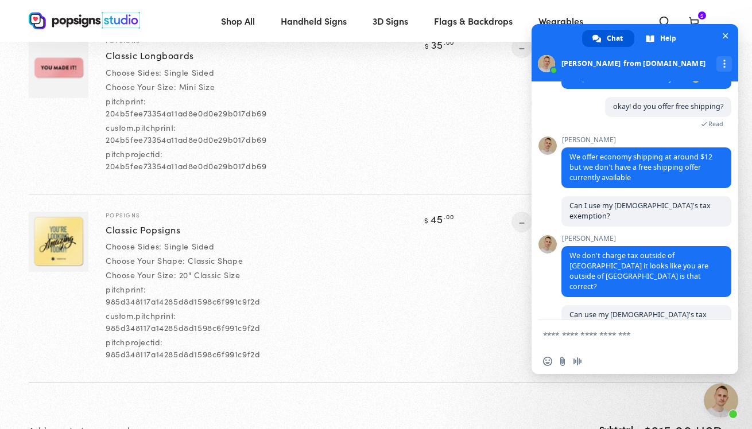
scroll to position [1198, 0]
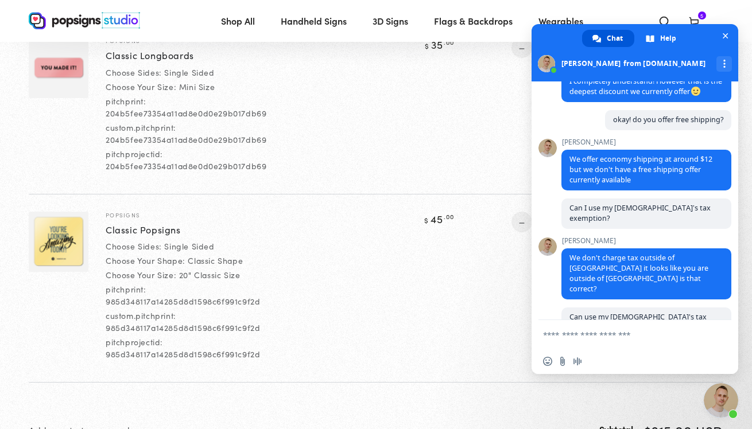
click at [627, 335] on textarea "Compose your message..." at bounding box center [622, 335] width 158 height 10
type textarea "**********"
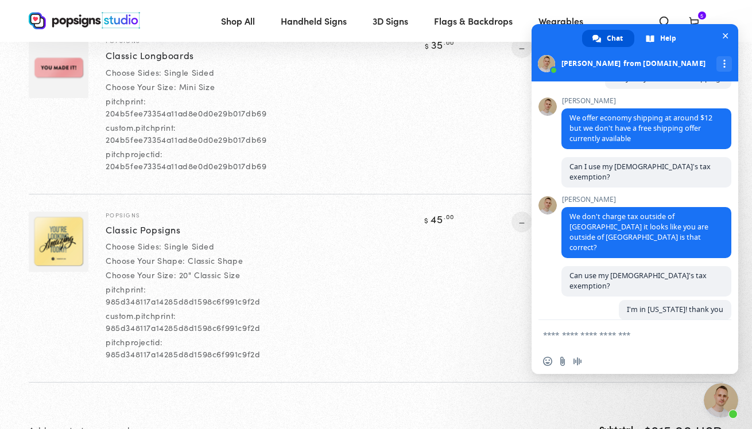
scroll to position [1211, 0]
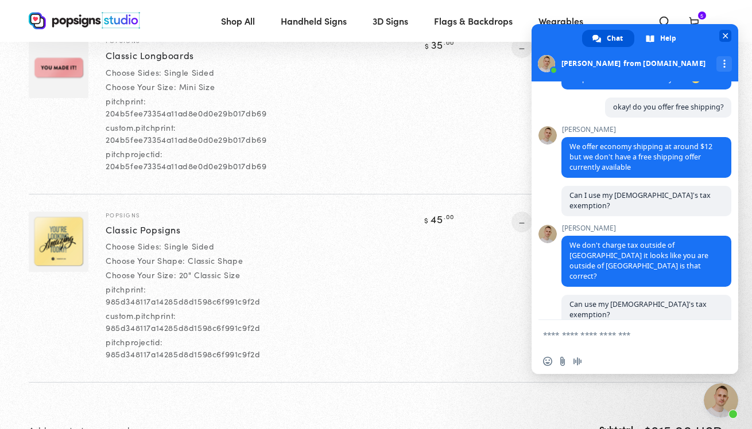
click at [728, 38] on span "Close chat" at bounding box center [726, 36] width 6 height 6
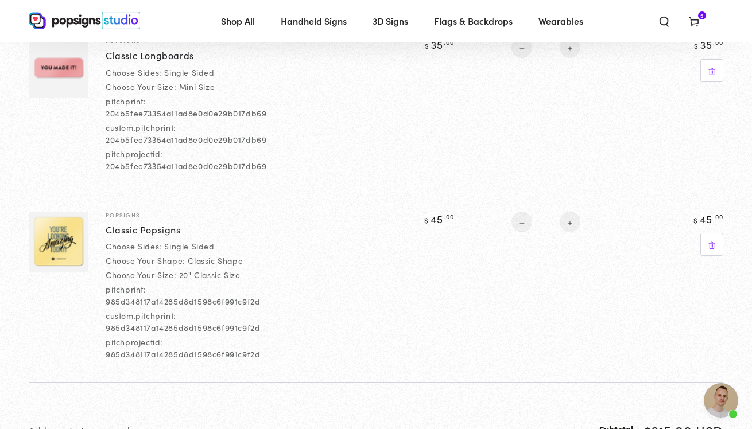
click at [692, 17] on icon at bounding box center [693, 20] width 11 height 11
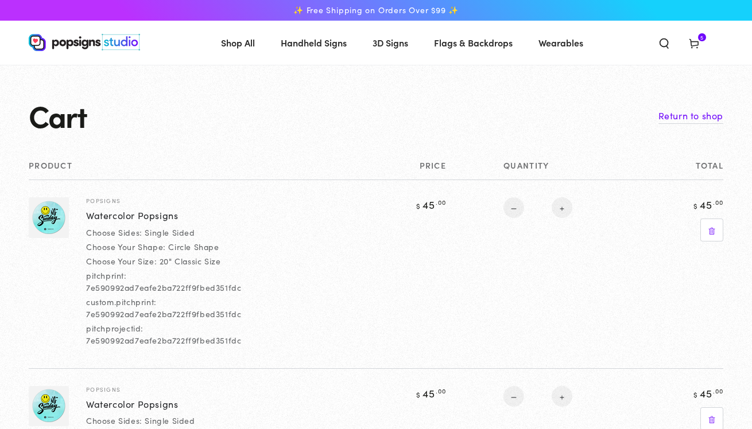
select select "**********"
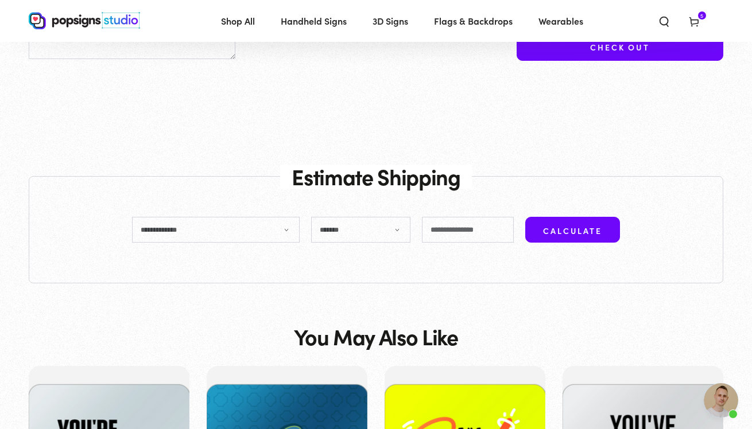
scroll to position [1169, 0]
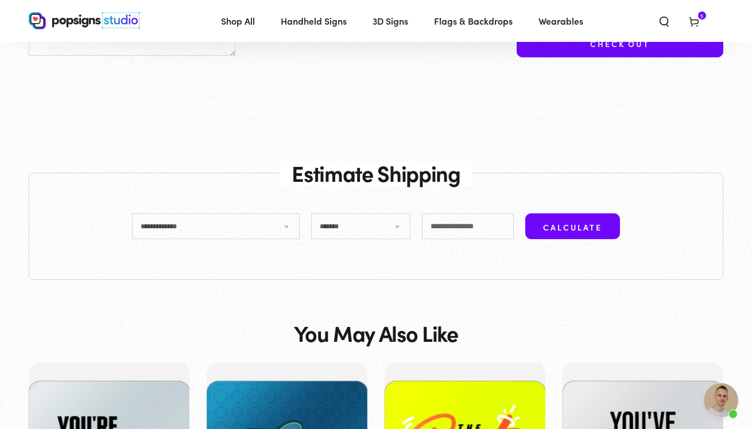
select select "*******"
click at [697, 20] on use at bounding box center [693, 22] width 9 height 9
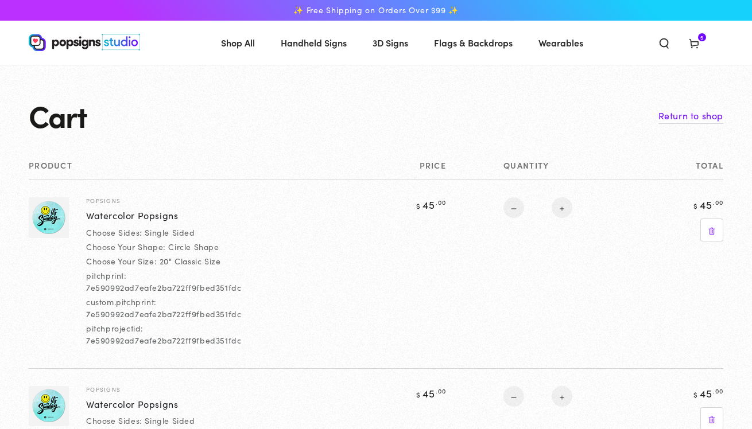
select select "**********"
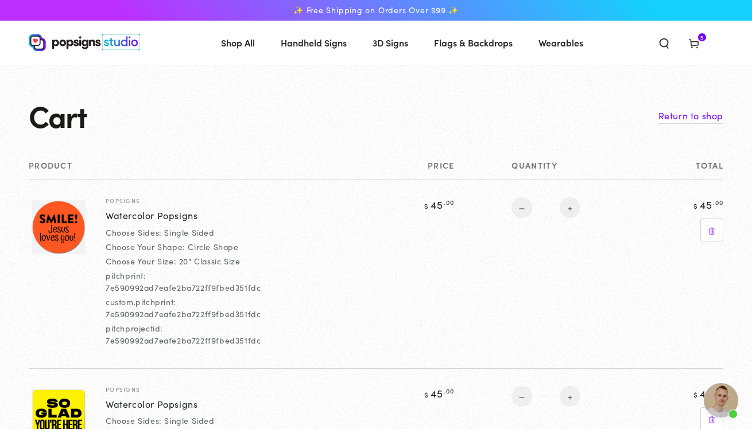
click at [723, 396] on span "Open chat" at bounding box center [721, 400] width 34 height 34
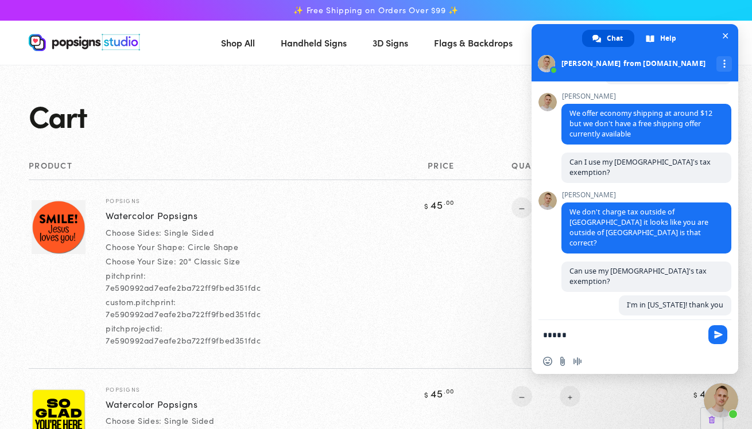
scroll to position [1292, 0]
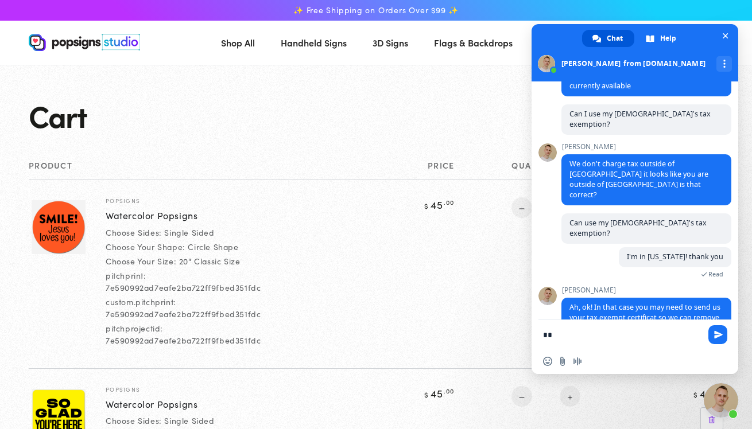
type textarea "*"
type textarea "**********"
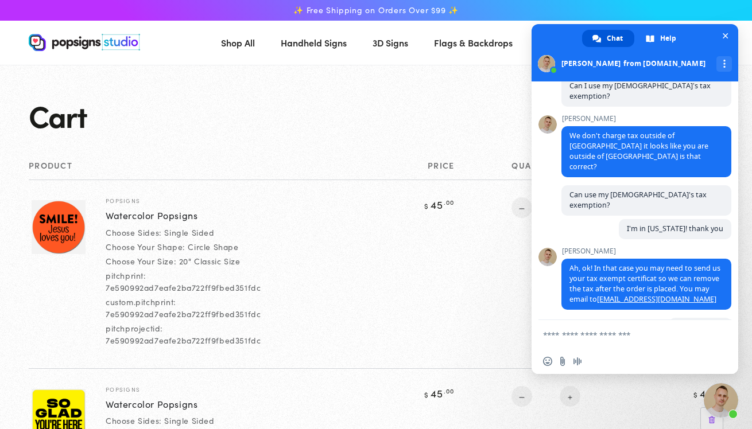
scroll to position [1360, 0]
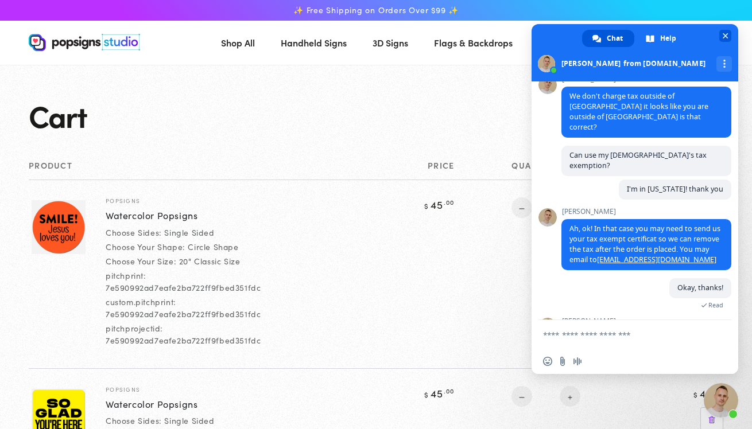
click at [726, 34] on span "Close chat" at bounding box center [726, 36] width 6 height 6
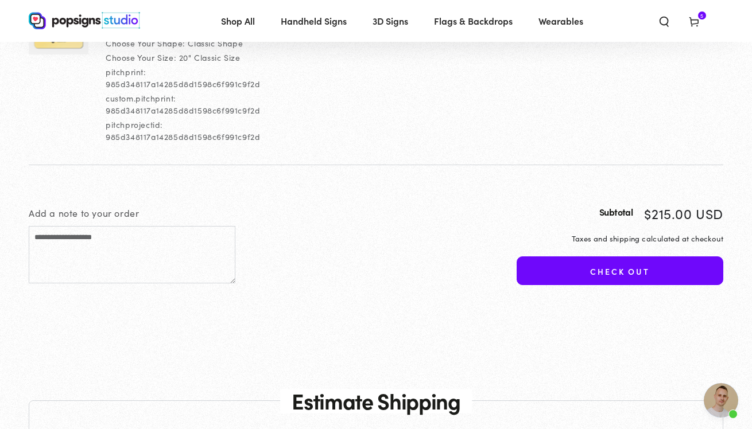
scroll to position [952, 0]
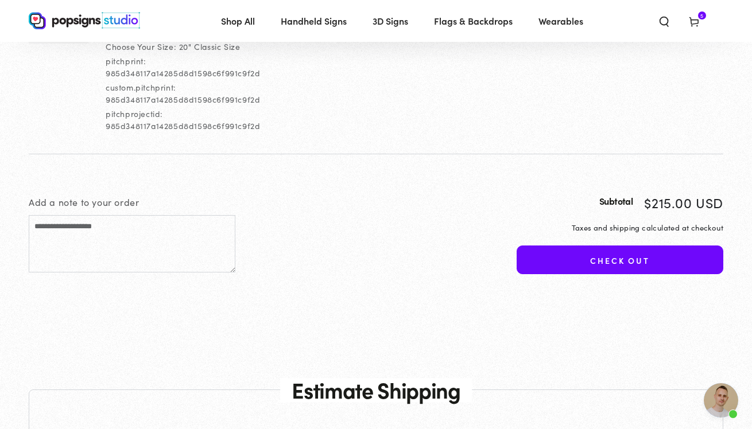
click at [546, 250] on button "Check out" at bounding box center [620, 260] width 207 height 29
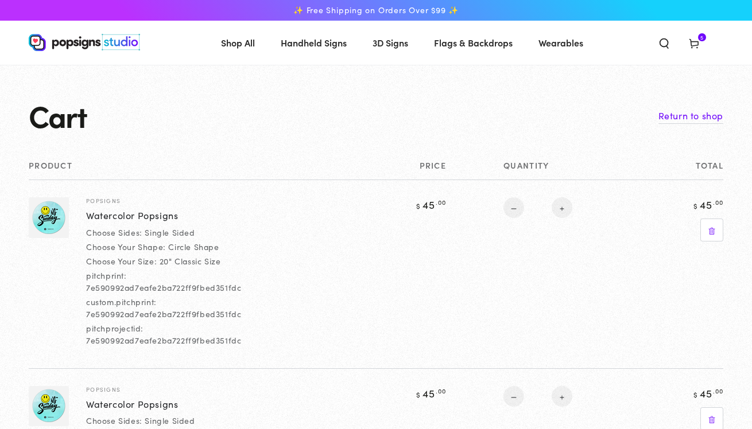
select select "**********"
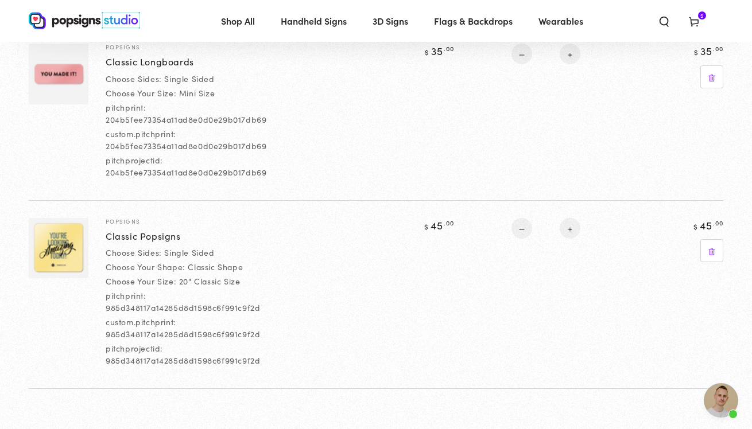
scroll to position [789, 0]
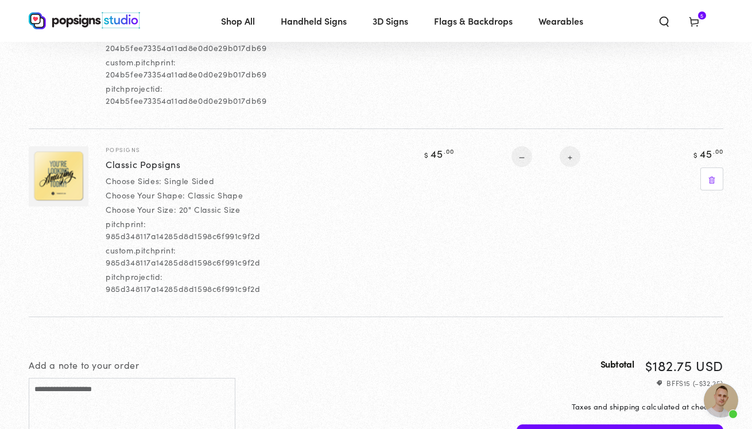
click at [67, 173] on img at bounding box center [59, 176] width 60 height 60
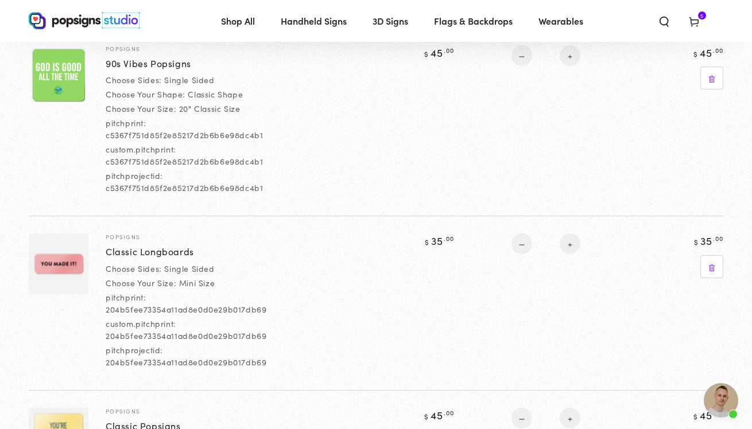
scroll to position [527, 0]
click at [57, 257] on img at bounding box center [59, 264] width 60 height 60
click at [122, 254] on link "Classic Longboards" at bounding box center [150, 252] width 88 height 14
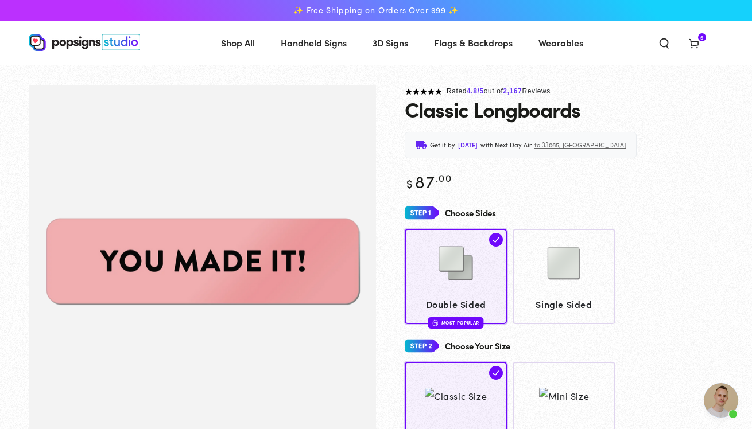
scroll to position [1360, 0]
click at [696, 41] on use at bounding box center [693, 44] width 9 height 9
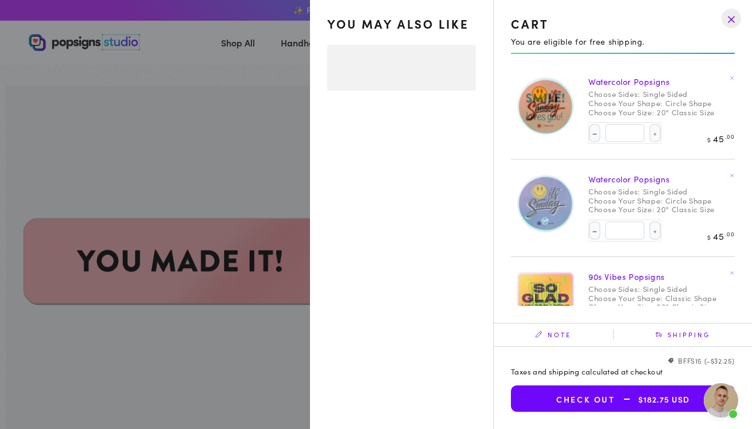
select select "**********"
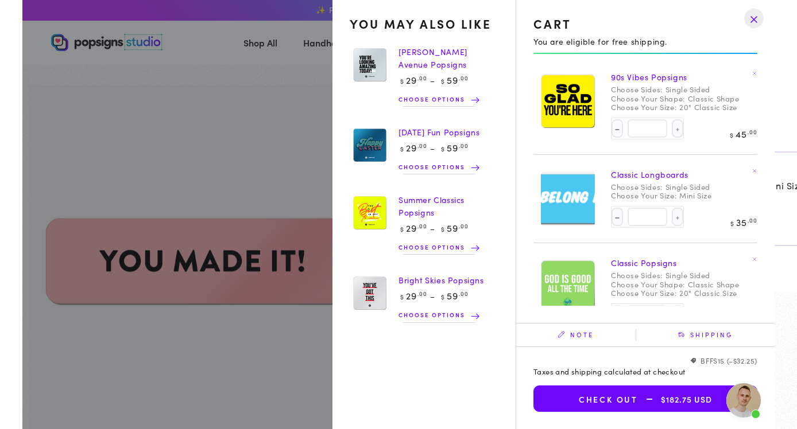
scroll to position [0, 0]
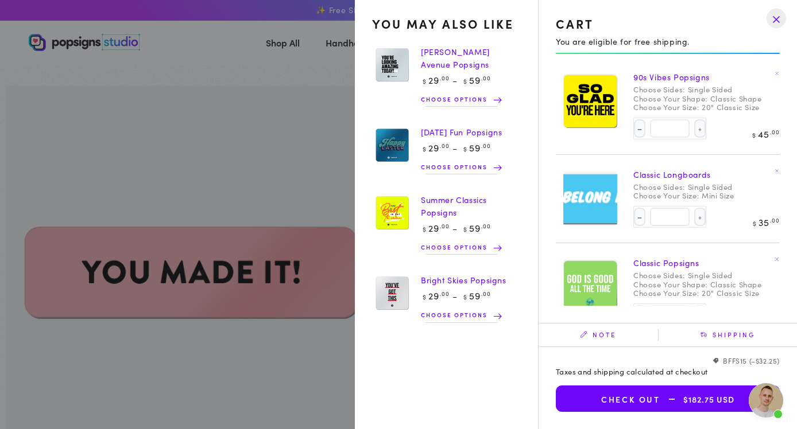
click at [623, 399] on button "Check out $182.75 USD" at bounding box center [668, 399] width 224 height 26
